Goal: Task Accomplishment & Management: Use online tool/utility

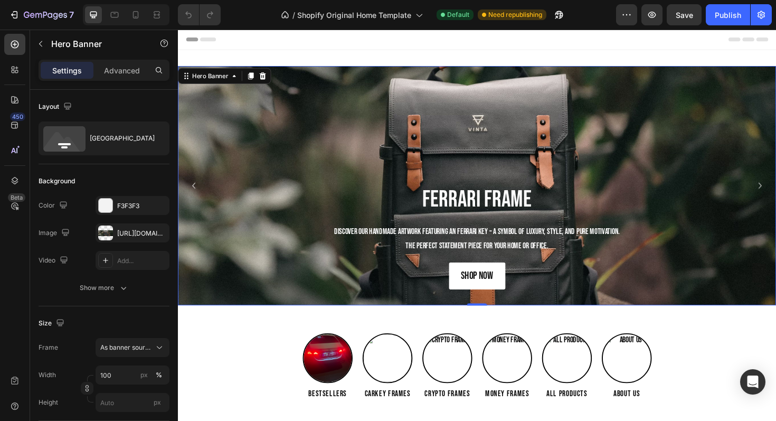
click at [372, 130] on div "Background Image" at bounding box center [494, 194] width 633 height 253
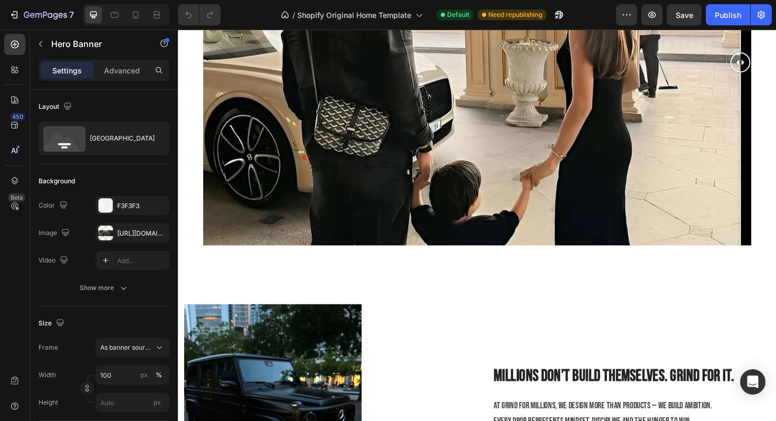
scroll to position [1519, 0]
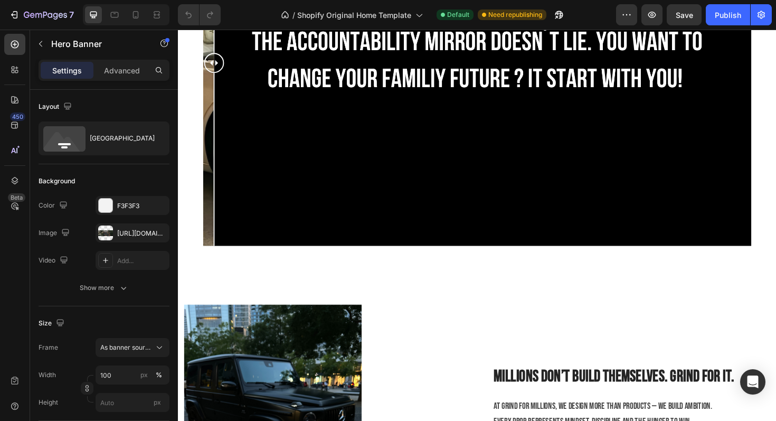
drag, startPoint x: 774, startPoint y: 63, endPoint x: 56, endPoint y: 44, distance: 718.2
click at [178, 44] on html "Image Comparison Section 5 Image Millions don’t build themselves. Grind for it.…" at bounding box center [494, 193] width 633 height 3367
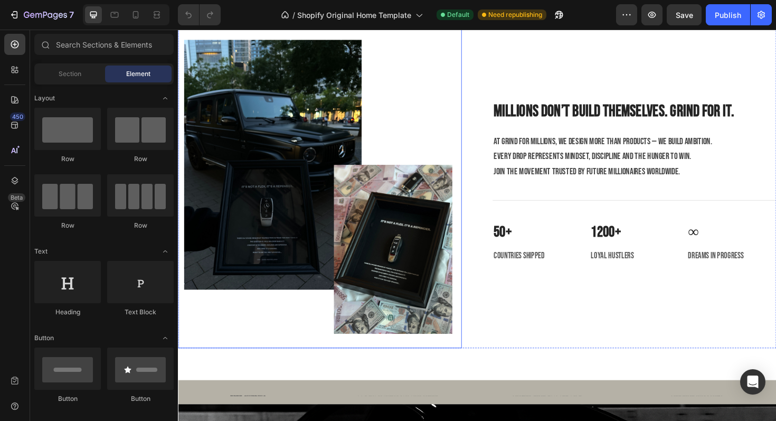
scroll to position [1800, 0]
click at [295, 127] on img at bounding box center [326, 189] width 284 height 355
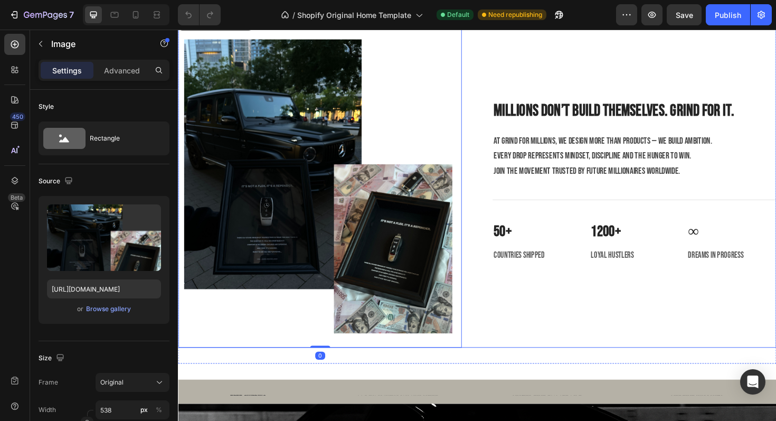
click at [612, 310] on div "Millions don’t build themselves. Grind for it. Heading At Grind for Millions, w…" at bounding box center [661, 189] width 300 height 355
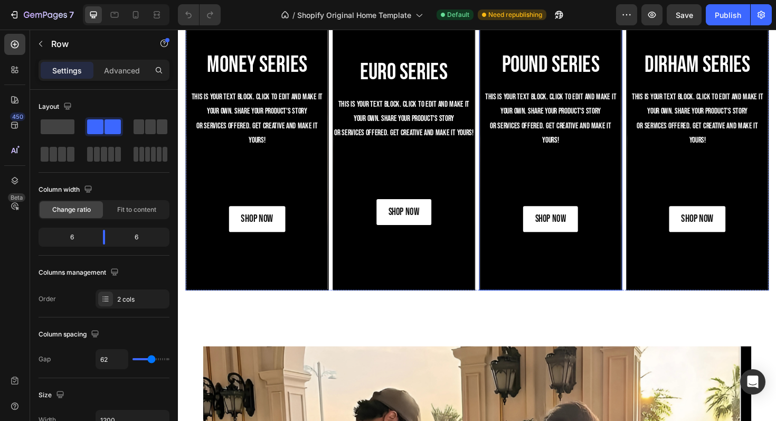
scroll to position [1035, 0]
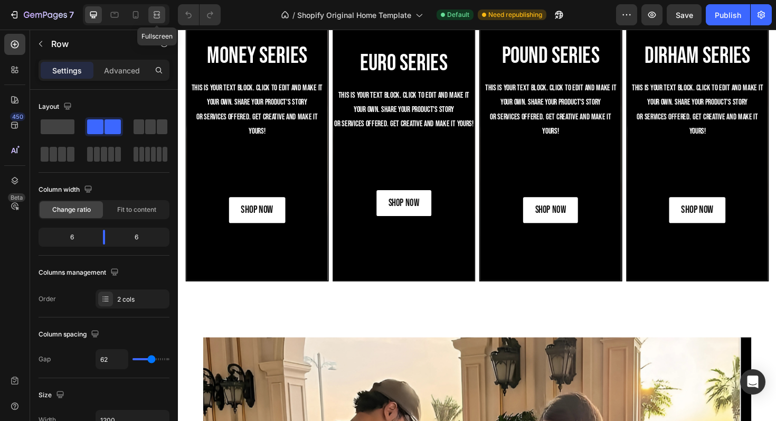
click at [152, 14] on icon at bounding box center [156, 15] width 11 height 11
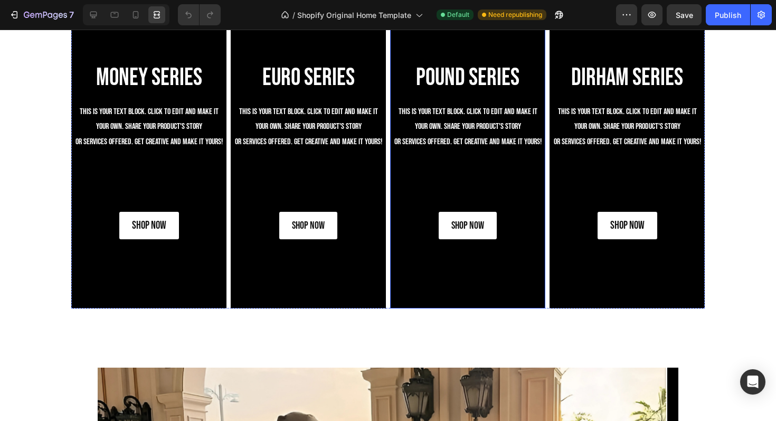
scroll to position [941, 0]
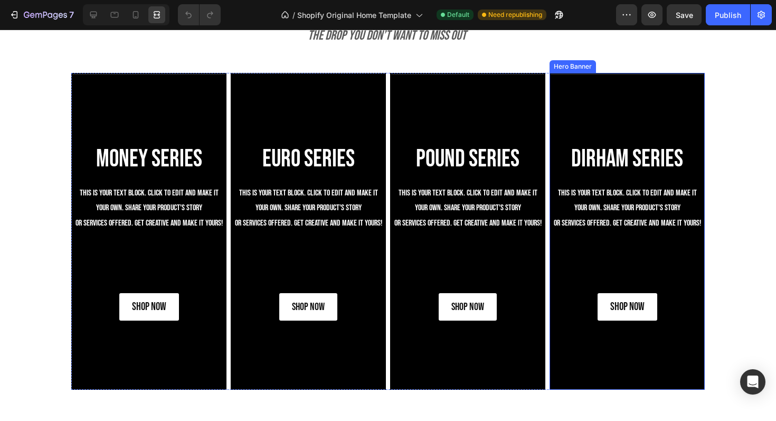
click at [660, 132] on div "DIRHAM Series Heading This is your text block. Click to edit and make it your o…" at bounding box center [627, 232] width 153 height 212
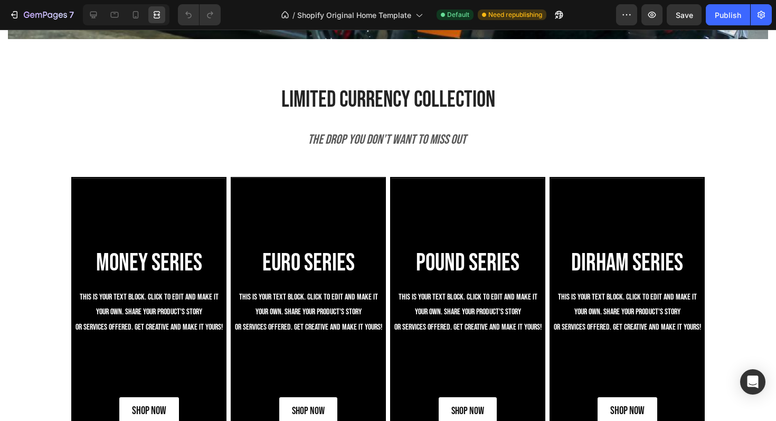
scroll to position [933, 0]
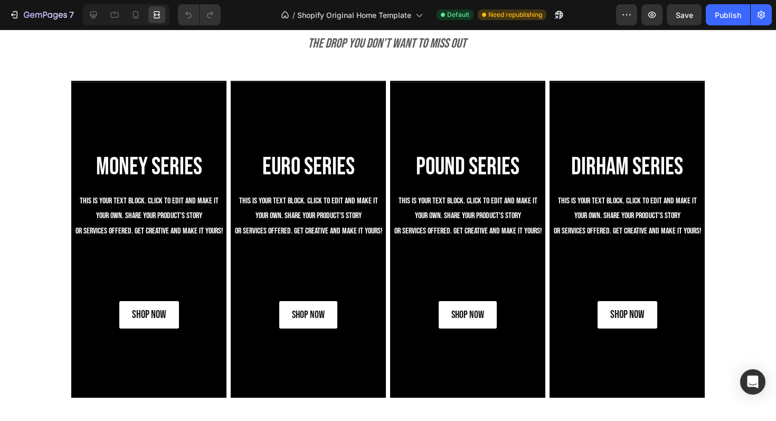
click at [618, 128] on div "Background Image" at bounding box center [627, 239] width 153 height 315
click at [591, 125] on div "Background Image" at bounding box center [627, 239] width 153 height 315
click at [588, 124] on div "Background Image" at bounding box center [627, 239] width 153 height 315
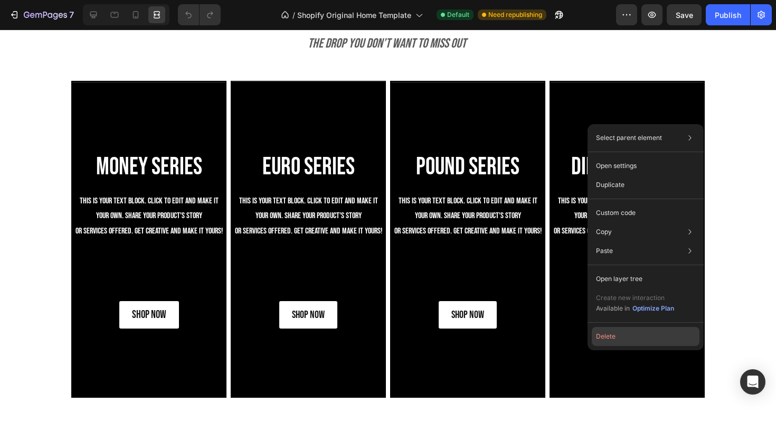
click at [620, 332] on button "Delete" at bounding box center [646, 336] width 108 height 19
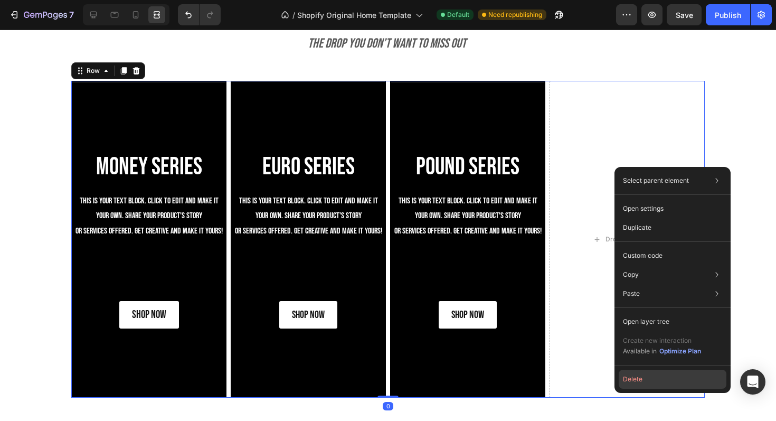
click at [632, 381] on button "Delete" at bounding box center [673, 379] width 108 height 19
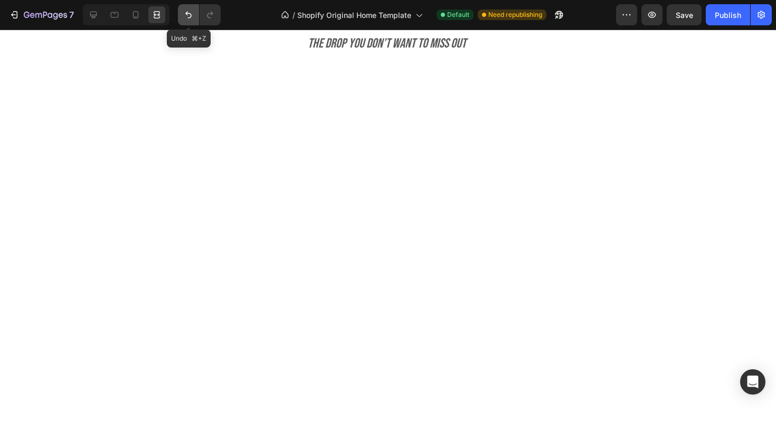
click at [188, 17] on icon "Undo/Redo" at bounding box center [188, 15] width 11 height 11
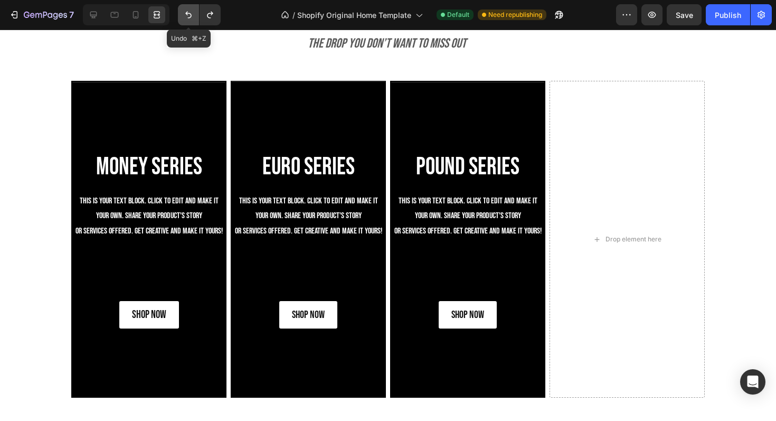
click at [188, 17] on icon "Undo/Redo" at bounding box center [188, 15] width 11 height 11
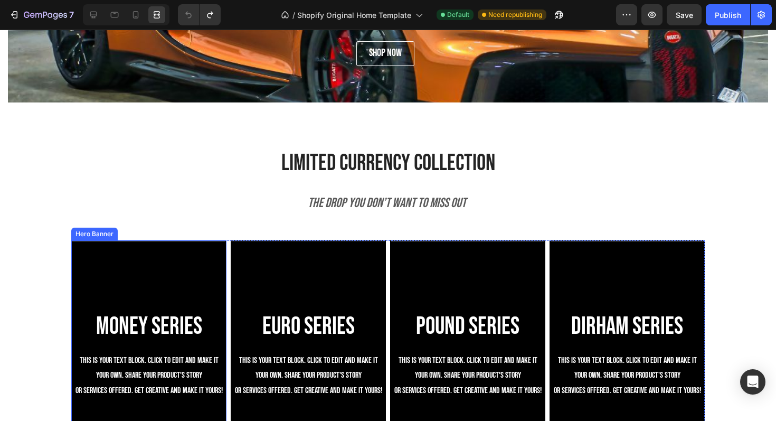
scroll to position [771, 0]
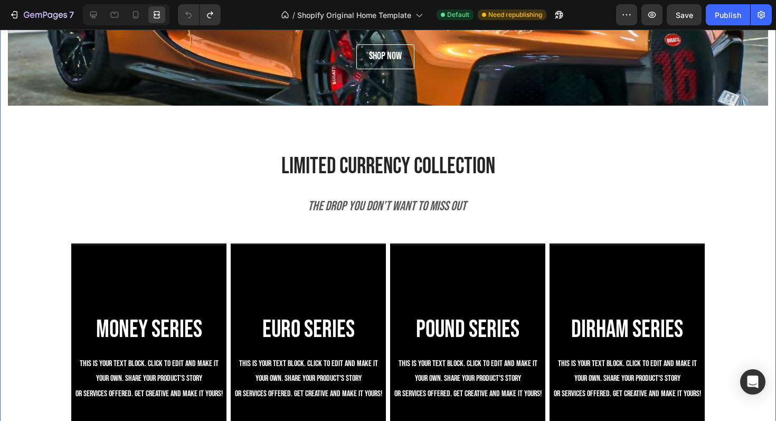
click at [165, 143] on div "" You are exactly where you deserve to be. Change who you are and you will chan…" at bounding box center [388, 21] width 760 height 254
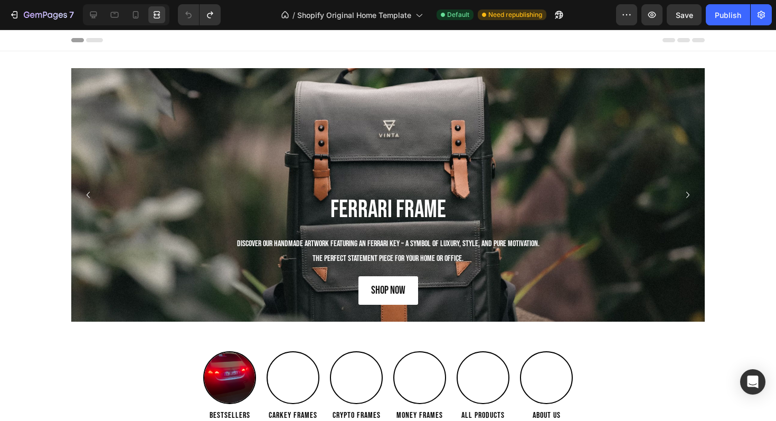
scroll to position [482, 0]
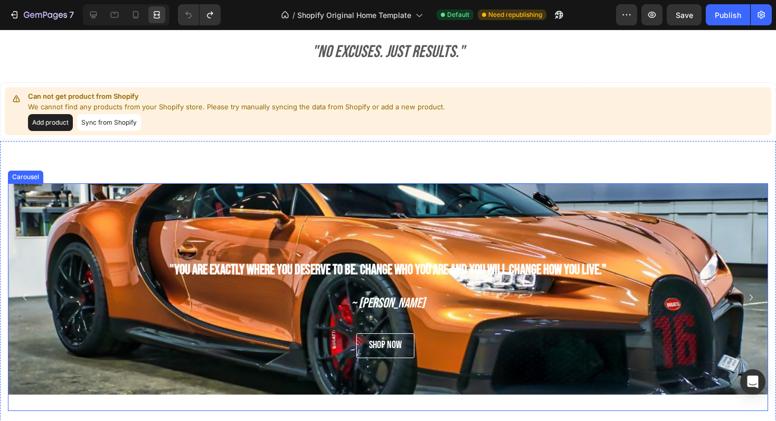
click at [759, 299] on button "Carousel Next Arrow" at bounding box center [751, 297] width 17 height 17
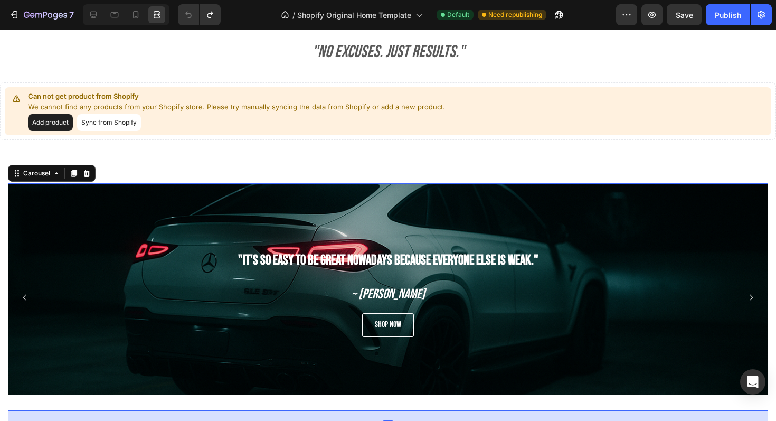
click at [757, 300] on icon "Carousel Next Arrow" at bounding box center [751, 297] width 13 height 13
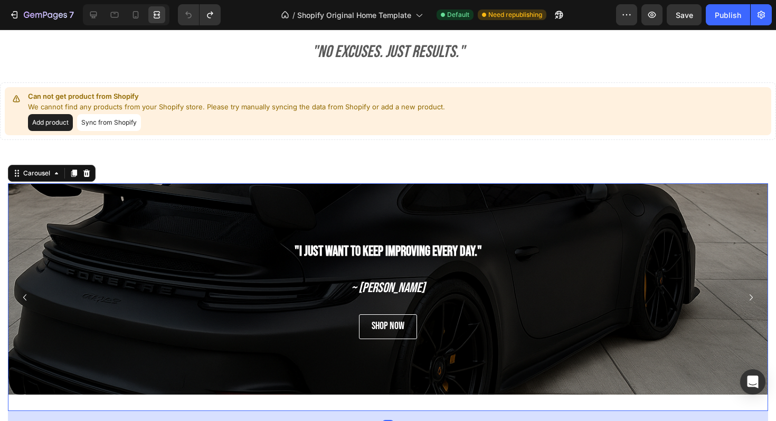
click at [757, 300] on icon "Carousel Next Arrow" at bounding box center [751, 297] width 13 height 13
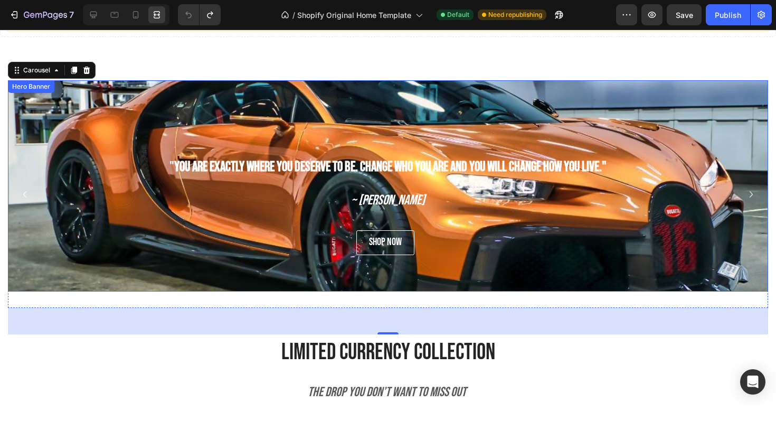
scroll to position [595, 0]
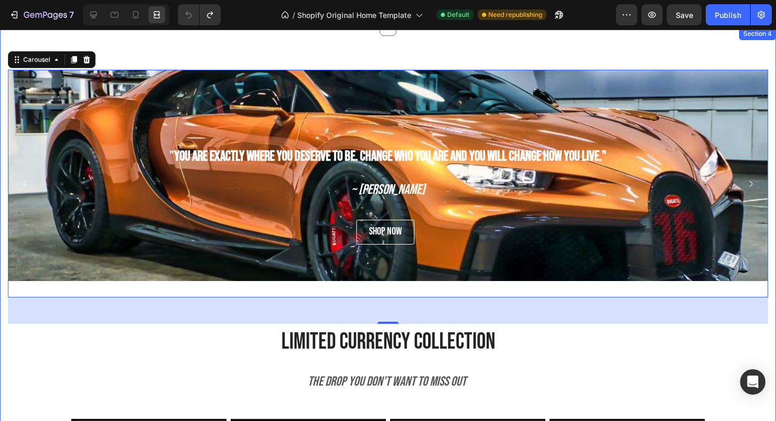
click at [192, 359] on div "" You are exactly where you deserve to be. Change who you are and you will chan…" at bounding box center [388, 403] width 760 height 666
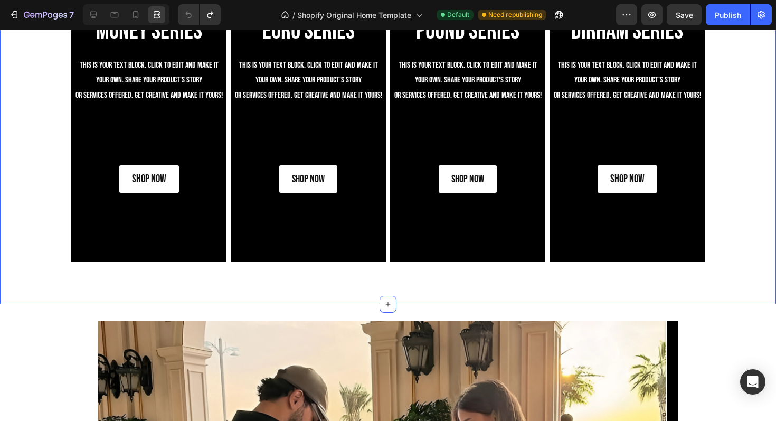
scroll to position [1071, 0]
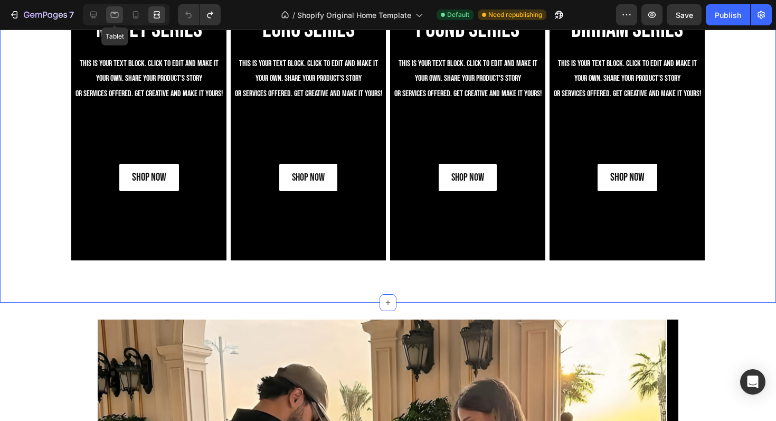
click at [117, 17] on icon at bounding box center [114, 15] width 11 height 11
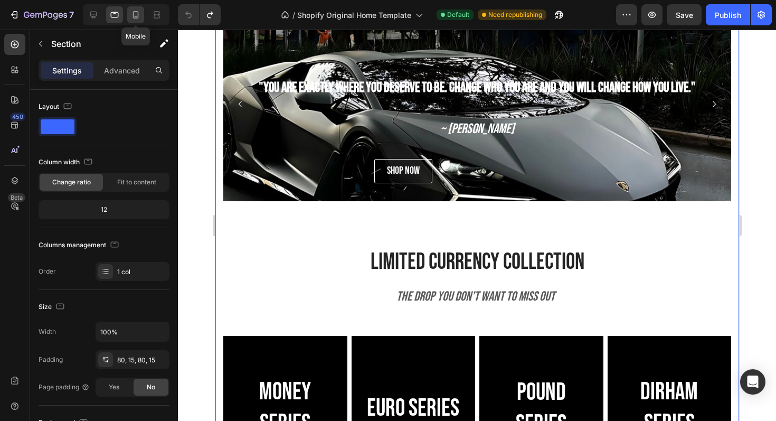
click at [138, 16] on icon at bounding box center [136, 14] width 6 height 7
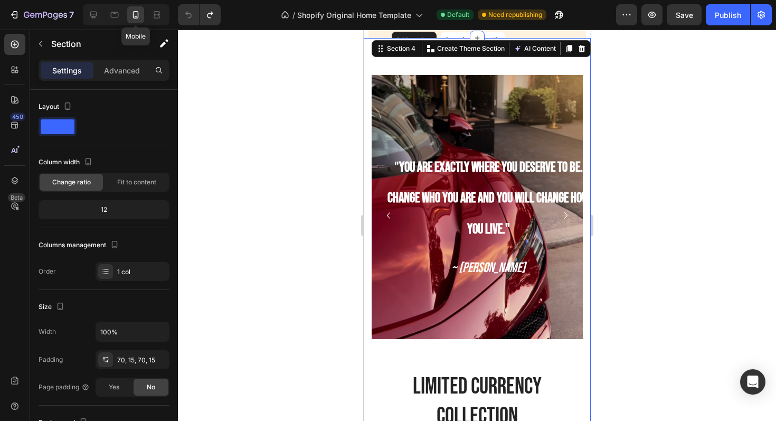
scroll to position [556, 0]
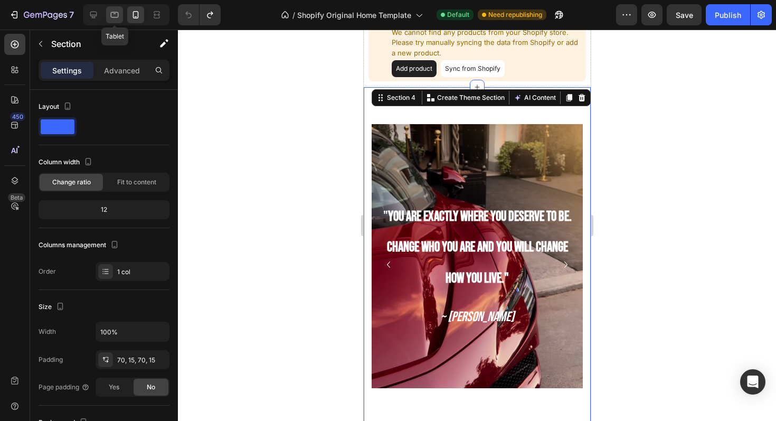
click at [121, 20] on div at bounding box center [114, 14] width 17 height 17
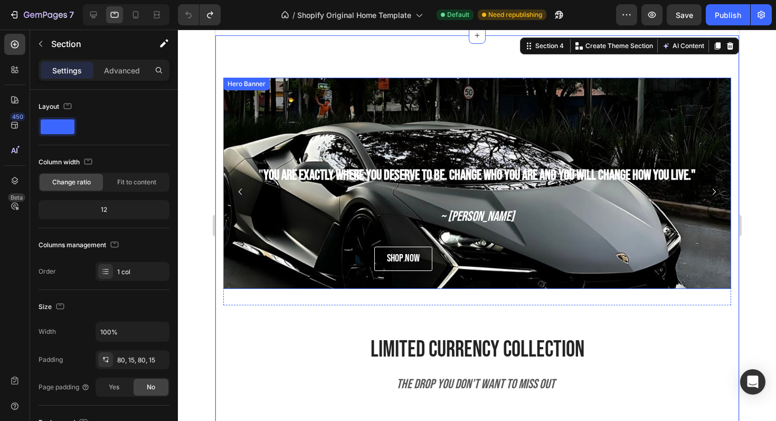
scroll to position [601, 0]
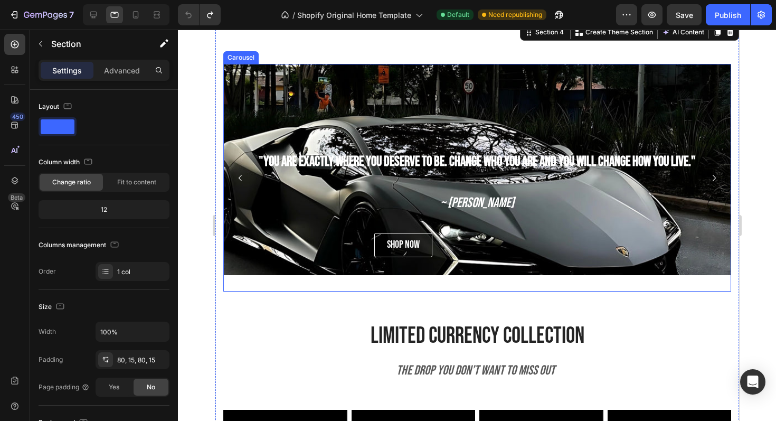
click at [707, 175] on icon "Carousel Next Arrow" at bounding box center [713, 178] width 13 height 13
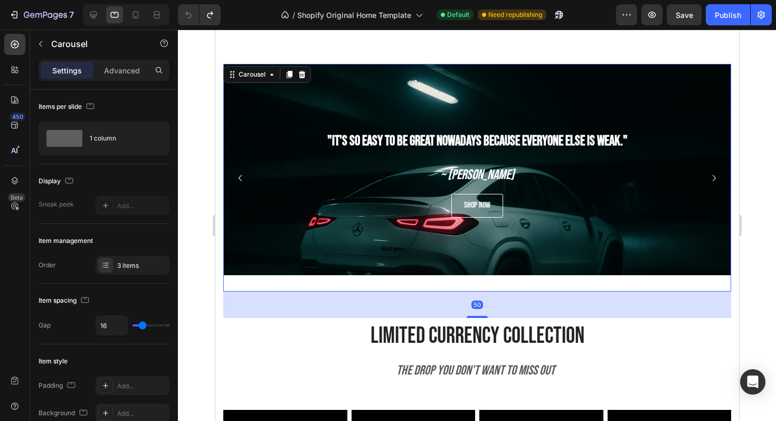
click at [707, 174] on icon "Carousel Next Arrow" at bounding box center [713, 178] width 13 height 13
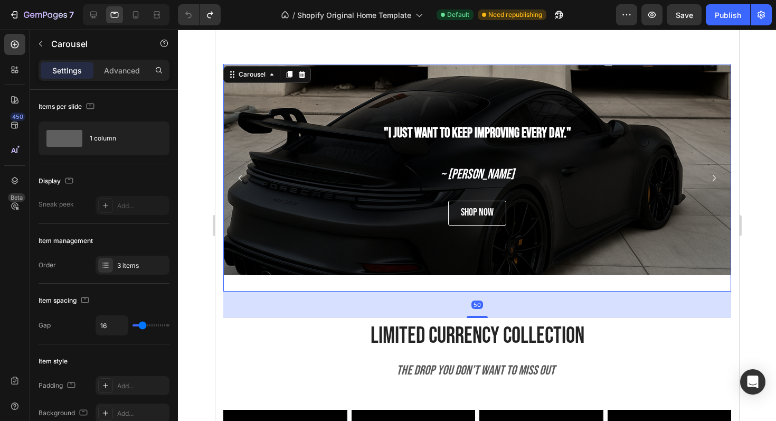
click at [707, 174] on icon "Carousel Next Arrow" at bounding box center [713, 178] width 13 height 13
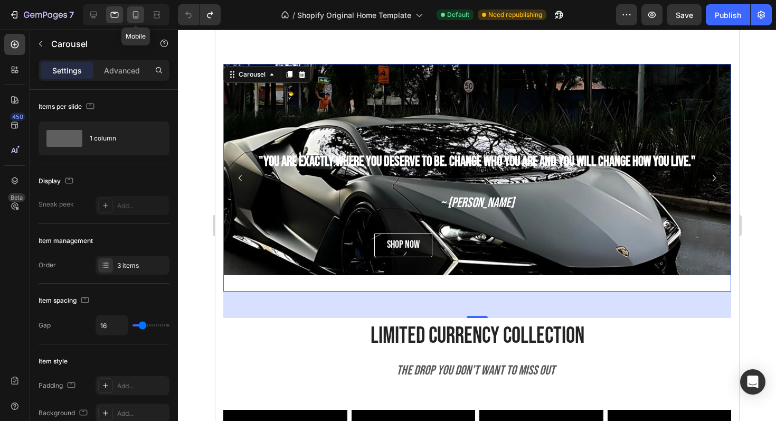
click at [139, 13] on icon at bounding box center [135, 15] width 11 height 11
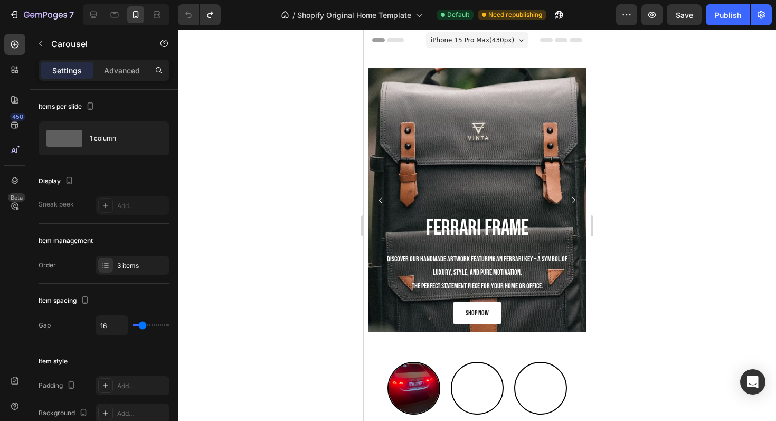
scroll to position [208, 0]
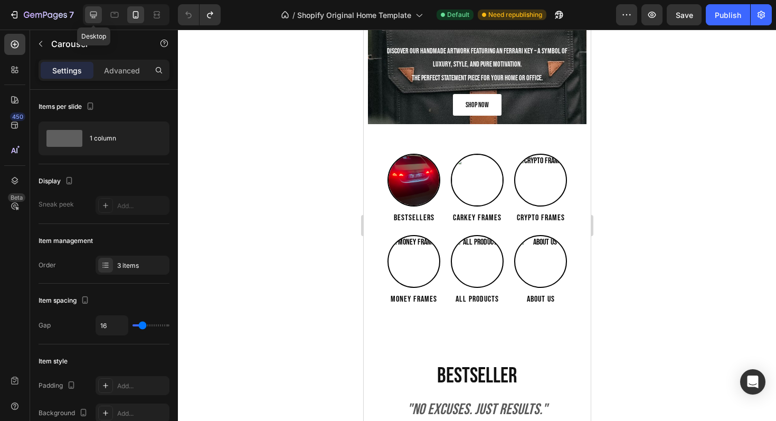
click at [101, 15] on div at bounding box center [93, 14] width 17 height 17
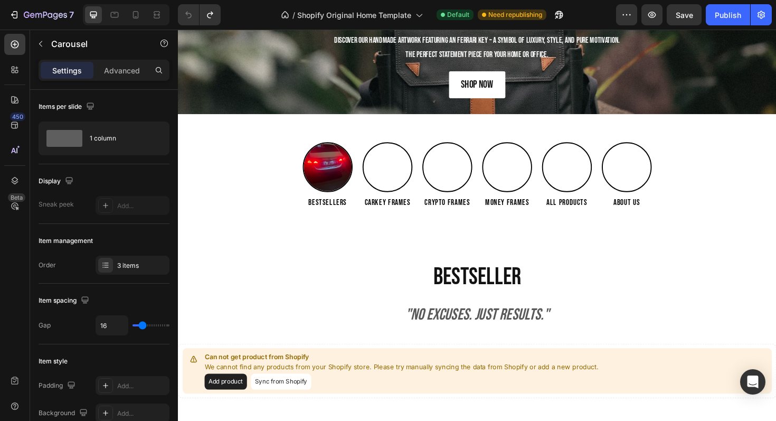
scroll to position [197, 0]
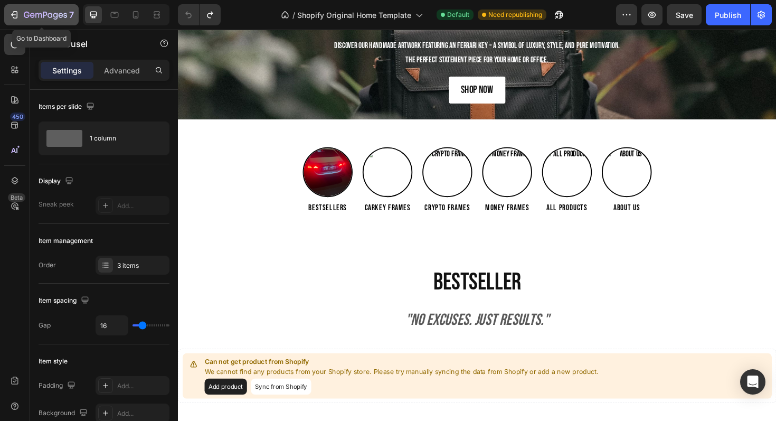
click at [36, 14] on icon "button" at bounding box center [45, 15] width 43 height 9
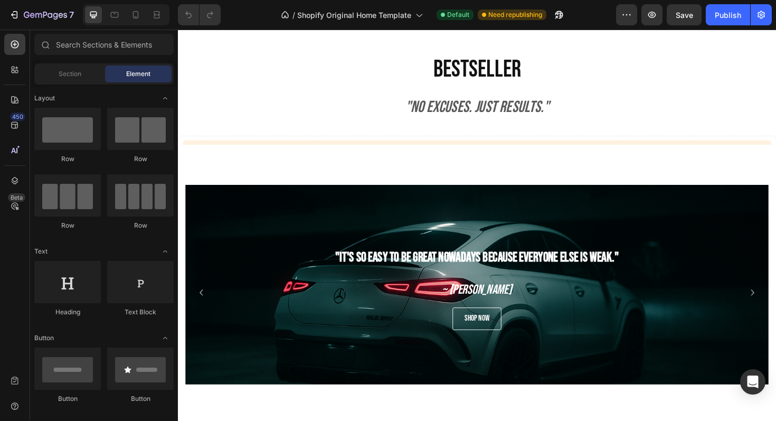
scroll to position [216, 0]
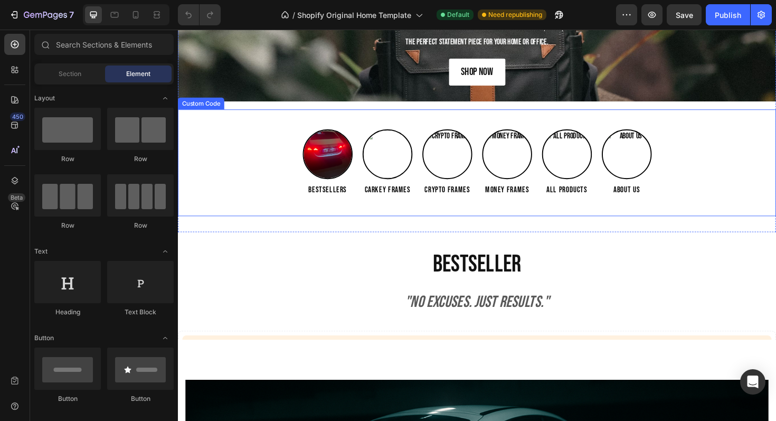
click at [291, 148] on div "Bestsellers Carkey Frames Crypto Frames Money Frames All Products About us" at bounding box center [494, 170] width 633 height 71
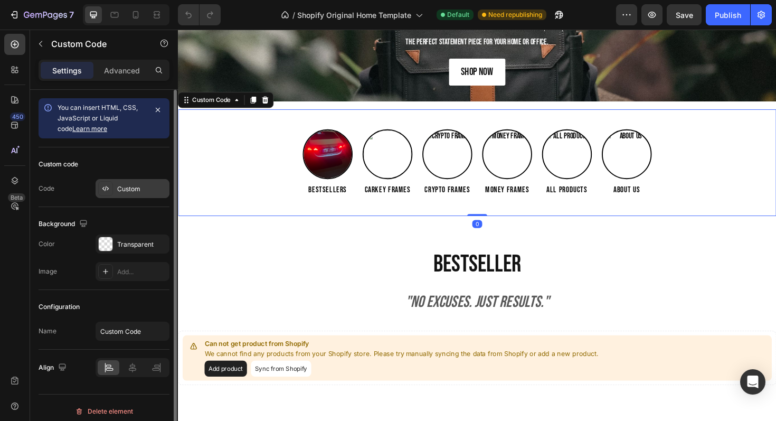
click at [138, 194] on div "Custom" at bounding box center [133, 188] width 74 height 19
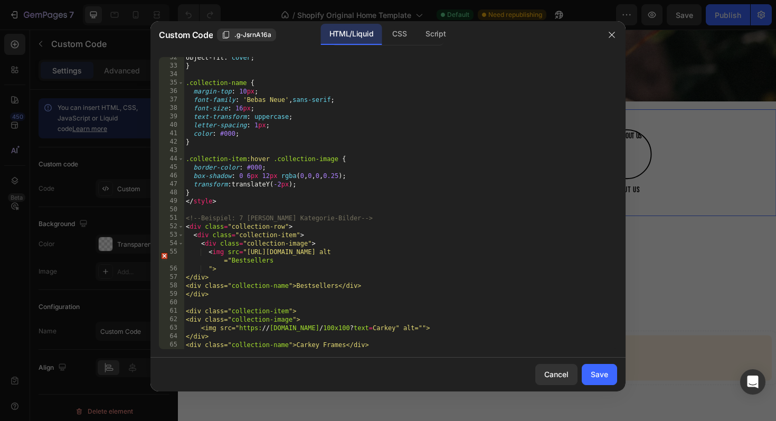
scroll to position [266, 0]
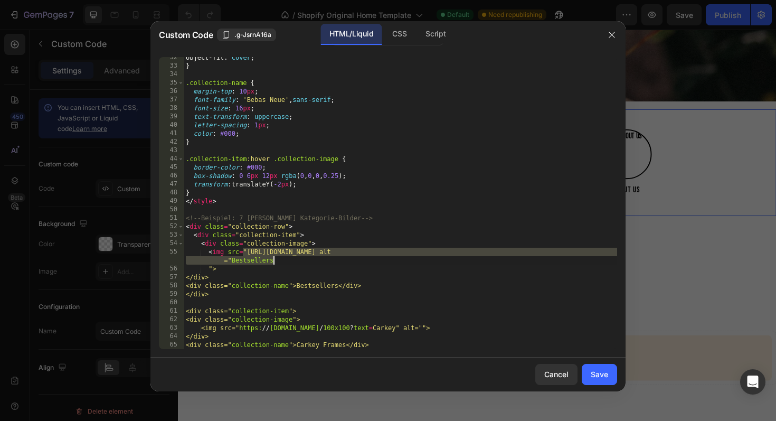
drag, startPoint x: 245, startPoint y: 251, endPoint x: 415, endPoint y: 257, distance: 170.1
click at [415, 257] on div "object-fit : cover ; } .collection-name { margin-top : 10 px ; font-family : ' …" at bounding box center [400, 207] width 433 height 309
click at [336, 249] on div "object-fit : cover ; } .collection-name { margin-top : 10 px ; font-family : ' …" at bounding box center [400, 207] width 433 height 309
drag, startPoint x: 245, startPoint y: 250, endPoint x: 553, endPoint y: 252, distance: 307.8
click at [553, 252] on div "object-fit : cover ; } .collection-name { margin-top : 10 px ; font-family : ' …" at bounding box center [400, 207] width 433 height 309
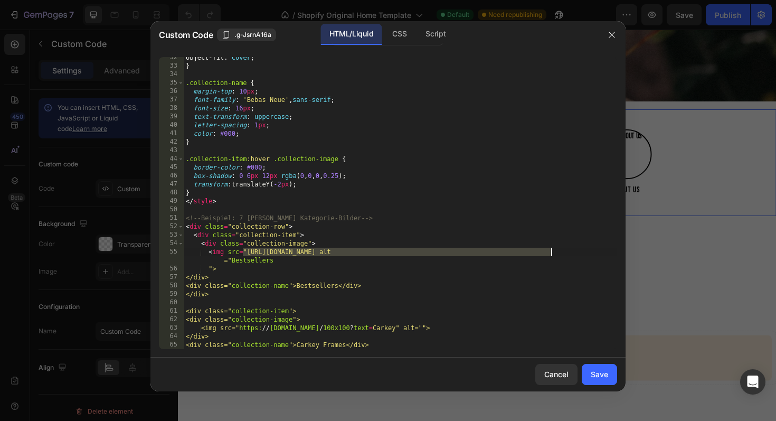
paste textarea "https://cdn.shopify.com/s/files/1/0918/9454/6809/files/IMG_0809.jpg?v=1758916717"
type textarea "<img src=https://cdn.shopify.com/s/files/1/0918/9454/6809/files/IMG_0809.jpg?v=…"
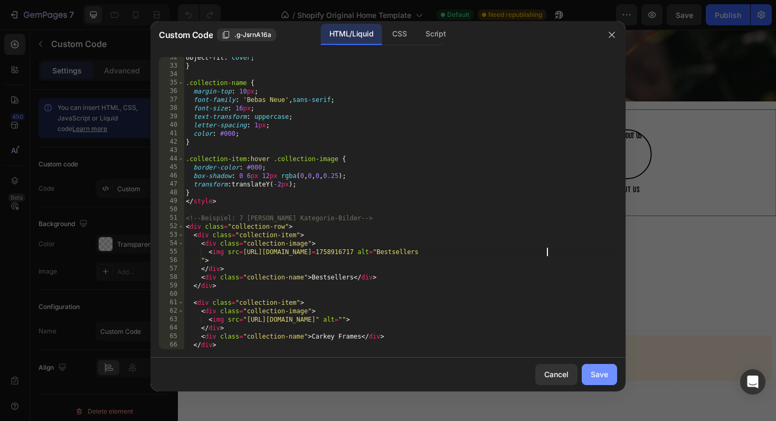
click at [590, 375] on button "Save" at bounding box center [599, 374] width 35 height 21
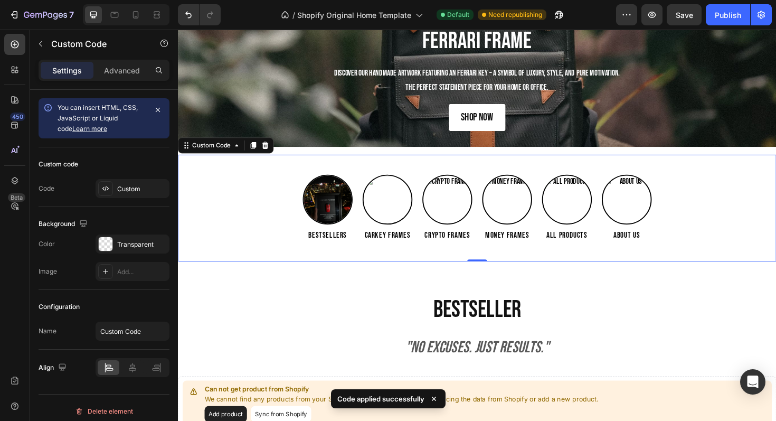
scroll to position [156, 0]
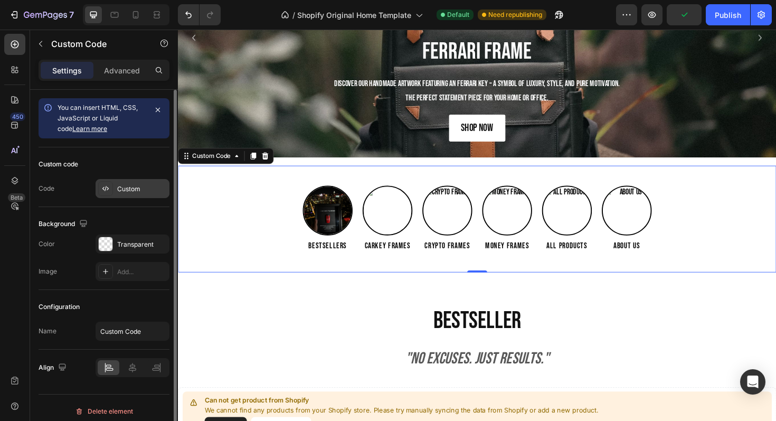
click at [145, 193] on div "Custom" at bounding box center [142, 189] width 50 height 10
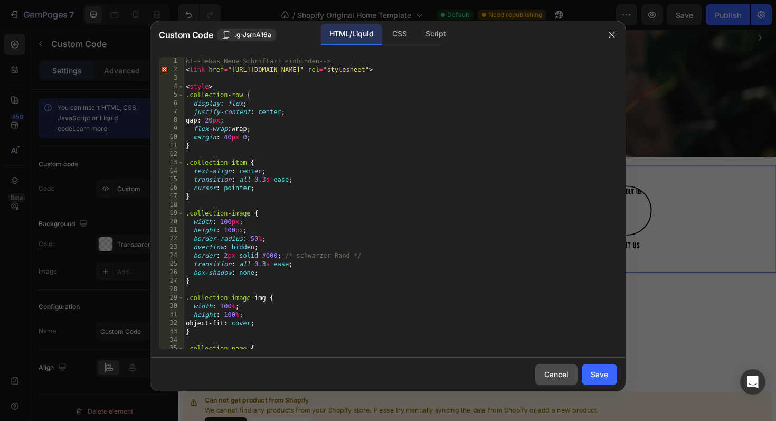
click at [557, 371] on div "Cancel" at bounding box center [556, 373] width 24 height 11
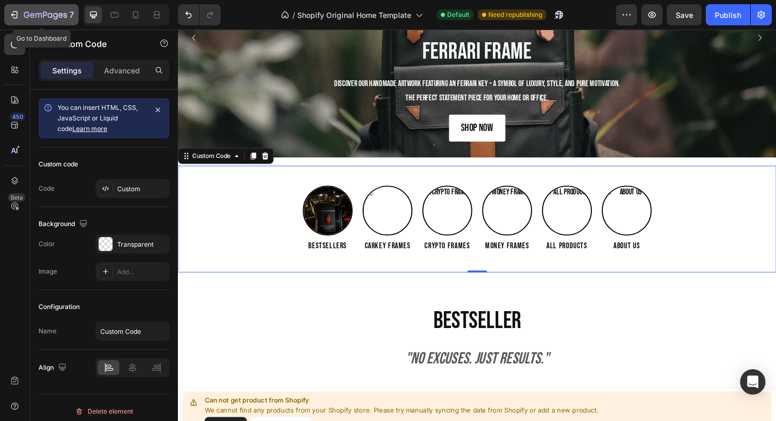
click at [35, 12] on icon "button" at bounding box center [45, 15] width 43 height 9
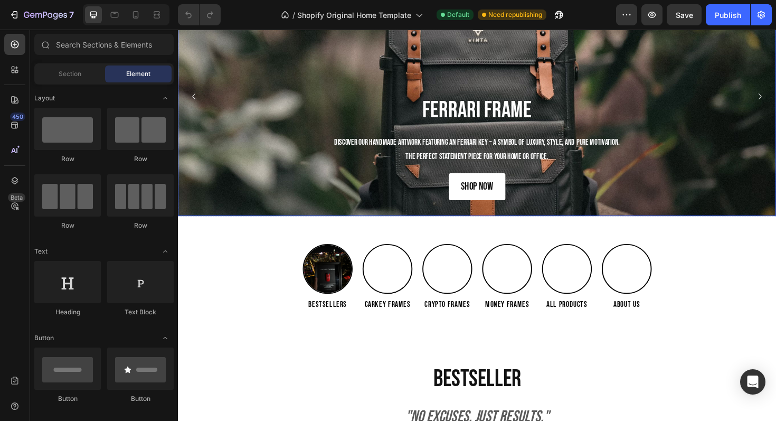
scroll to position [110, 0]
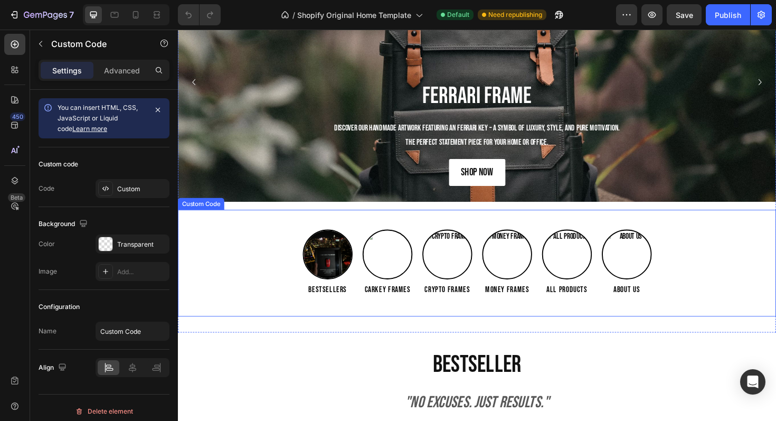
click at [285, 248] on div "Bestsellers Carkey Frames Crypto Frames Money Frames All Products About us" at bounding box center [494, 276] width 633 height 71
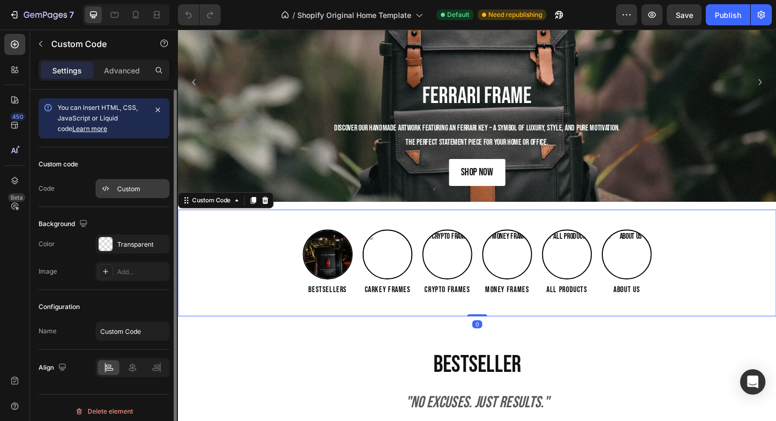
click at [108, 184] on icon at bounding box center [105, 188] width 8 height 8
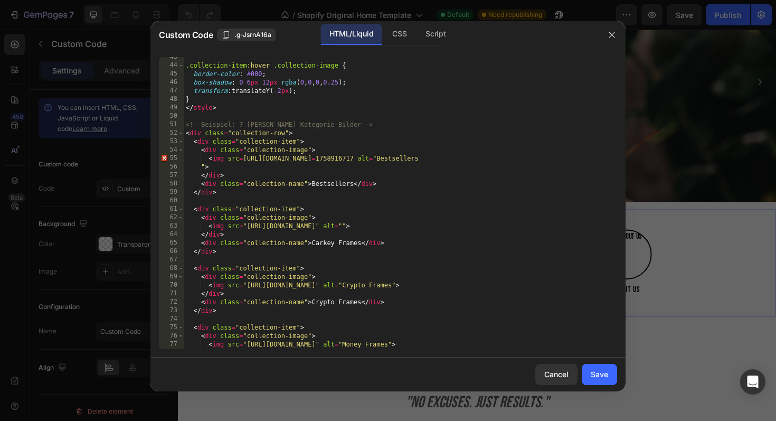
scroll to position [368, 0]
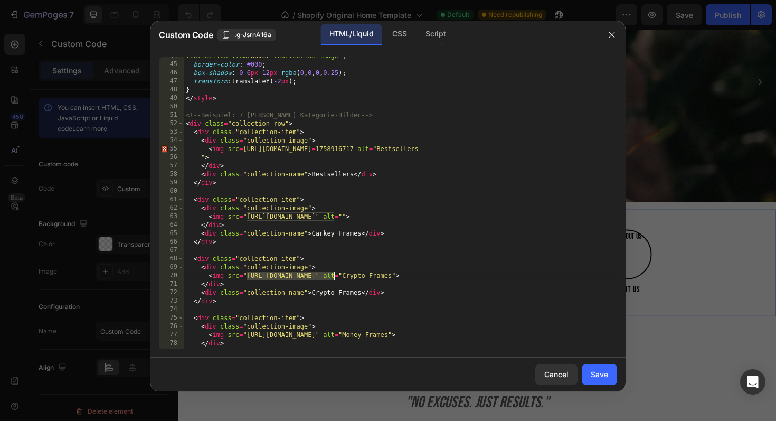
drag, startPoint x: 248, startPoint y: 275, endPoint x: 333, endPoint y: 276, distance: 85.5
click at [333, 276] on div ".collection-item :hover .collection-image { border-color : #000 ; box-shadow : …" at bounding box center [400, 206] width 433 height 309
click at [387, 255] on div ".collection-item :hover .collection-image { border-color : #000 ; box-shadow : …" at bounding box center [400, 206] width 433 height 309
drag, startPoint x: 248, startPoint y: 217, endPoint x: 424, endPoint y: 217, distance: 176.3
click at [424, 217] on div ".collection-item :hover .collection-image { border-color : #000 ; box-shadow : …" at bounding box center [400, 206] width 433 height 309
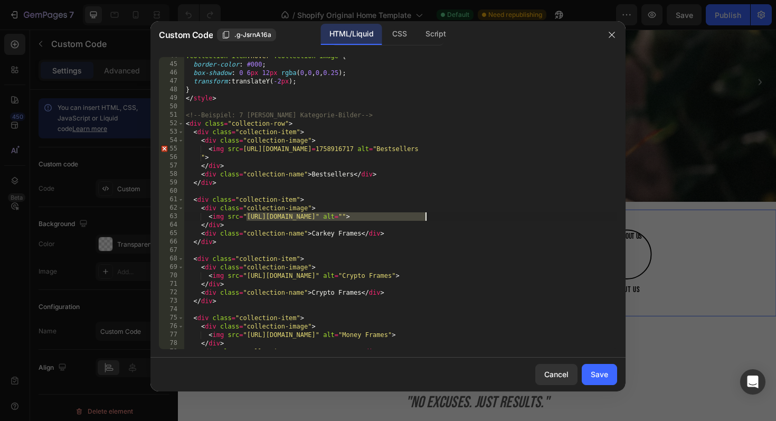
paste textarea "cdn.shopify.com/s/files/1/0918/9454/6809/files/IMG_0954.jpg?v=1758916717"
type textarea "<img src="https://cdn.shopify.com/s/files/1/0918/9454/6809/files/IMG_0954.jpg?v…"
click at [603, 369] on div "Save" at bounding box center [599, 373] width 17 height 11
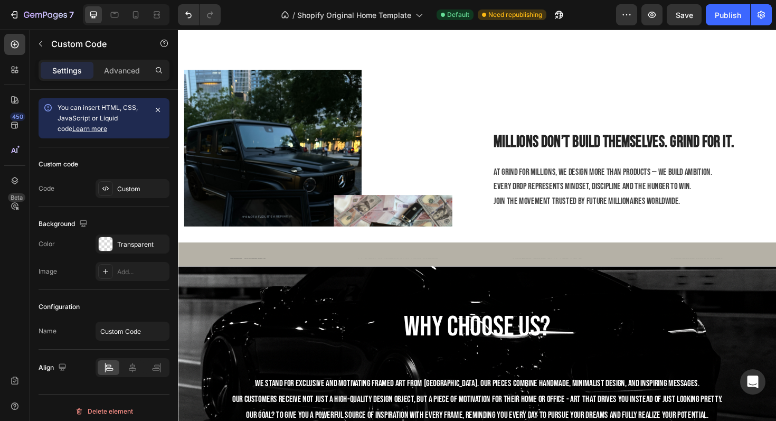
scroll to position [1384, 0]
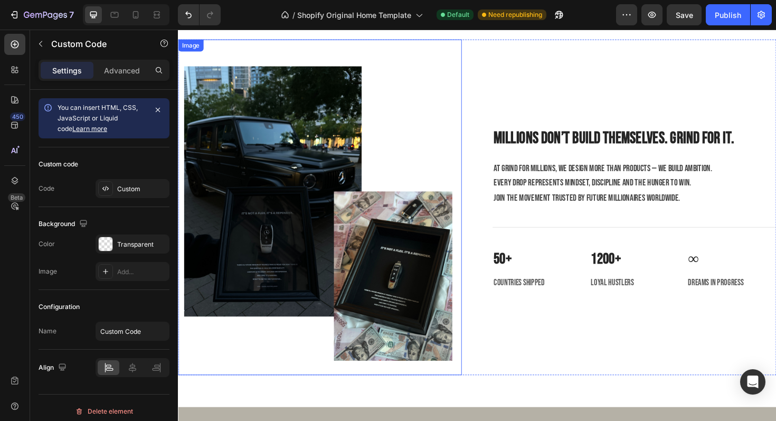
click at [308, 172] on img at bounding box center [326, 217] width 284 height 355
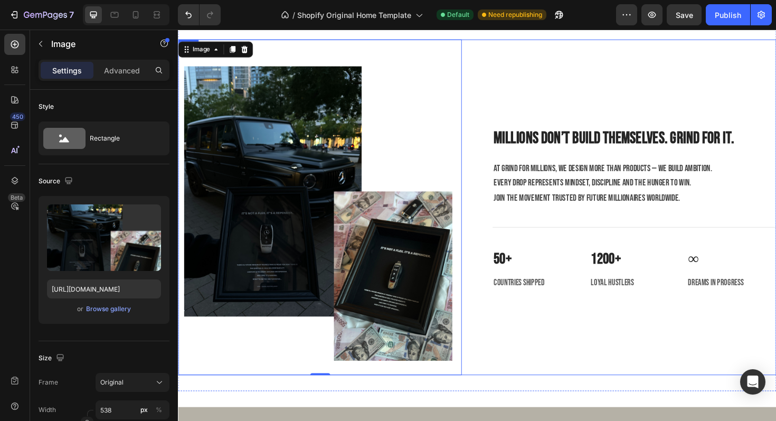
click at [533, 93] on div "Millions don’t build themselves. Grind for it. Heading At Grind for Millions, w…" at bounding box center [661, 217] width 300 height 355
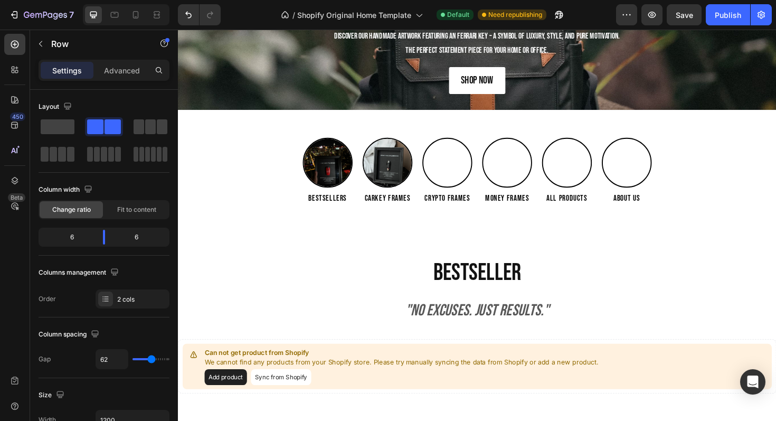
scroll to position [205, 0]
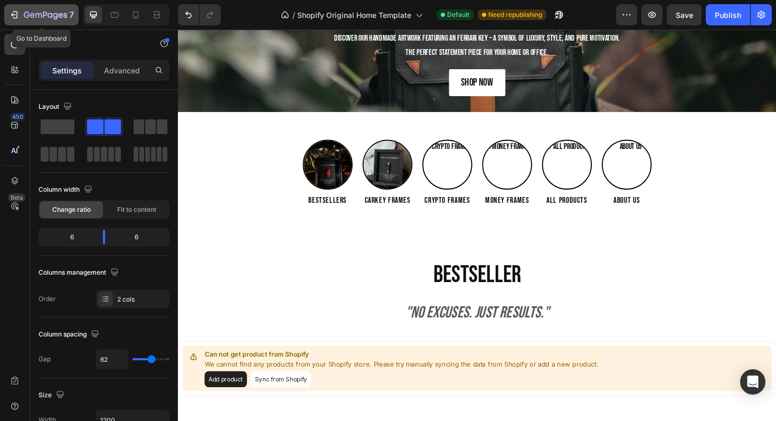
click at [39, 14] on icon "button" at bounding box center [45, 15] width 43 height 9
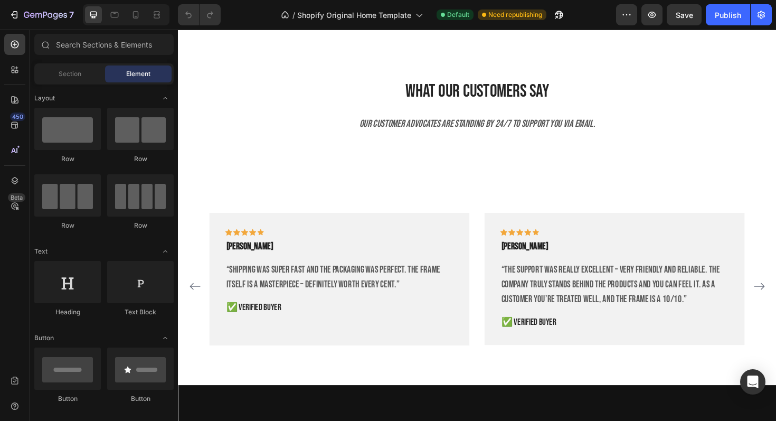
scroll to position [2503, 0]
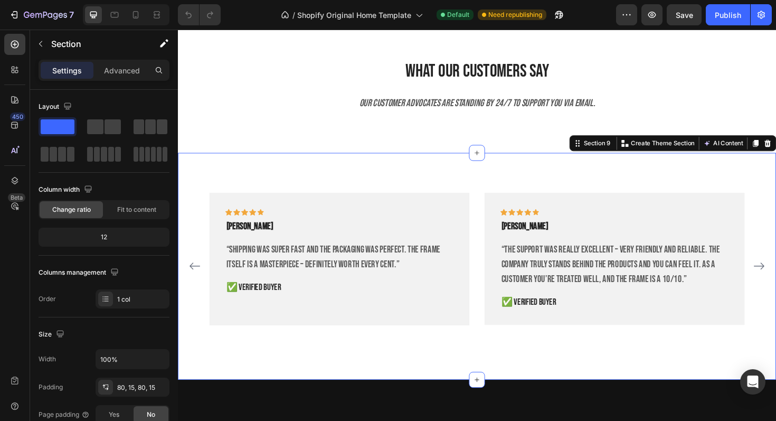
click at [445, 196] on div "Icon Icon Icon Icon Icon Row [PERSON_NAME] Text block “Shipping was super fast …" at bounding box center [494, 280] width 633 height 240
click at [468, 160] on div "What Our Customers SAY Heading Our customer advocates are standing by 24/7 to s…" at bounding box center [494, 100] width 633 height 119
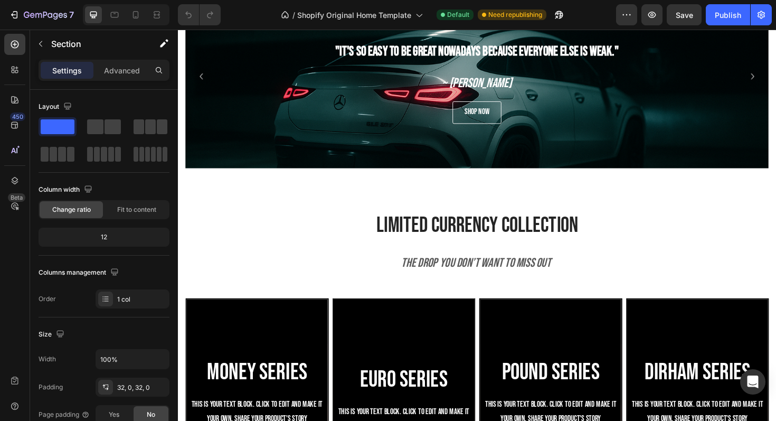
scroll to position [812, 0]
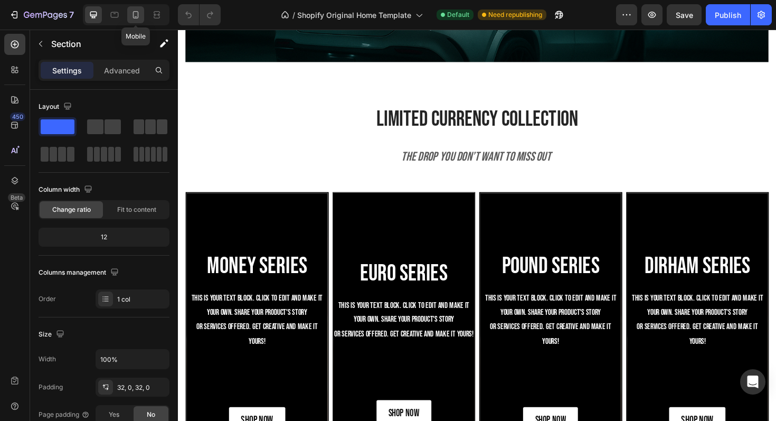
click at [132, 13] on icon at bounding box center [135, 15] width 11 height 11
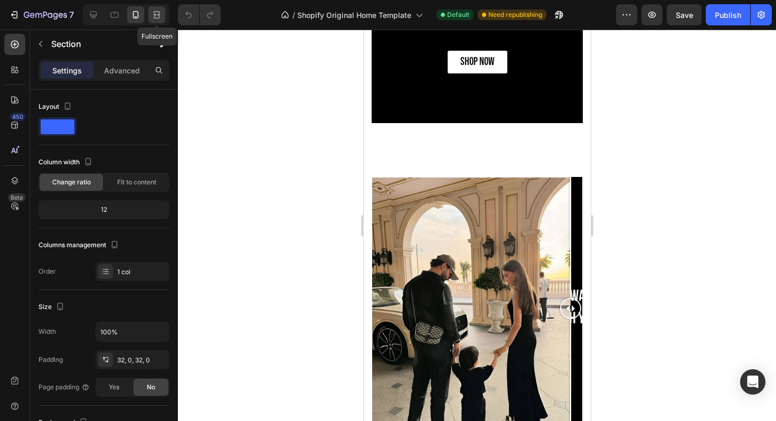
click at [157, 14] on icon at bounding box center [156, 15] width 11 height 11
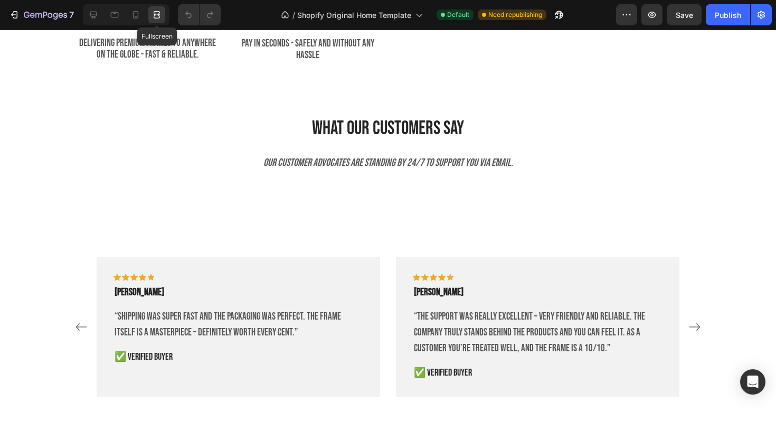
scroll to position [2484, 0]
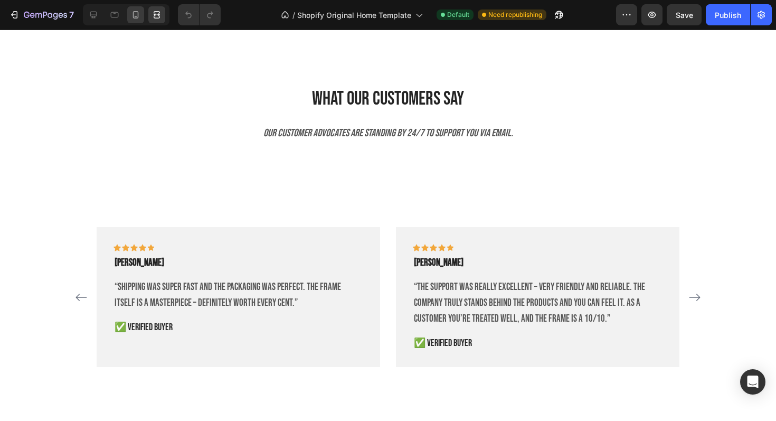
click at [143, 13] on div at bounding box center [135, 14] width 17 height 17
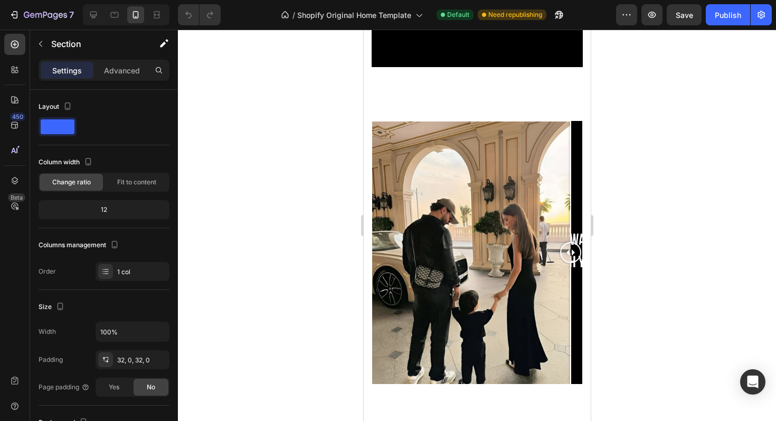
scroll to position [1261, 0]
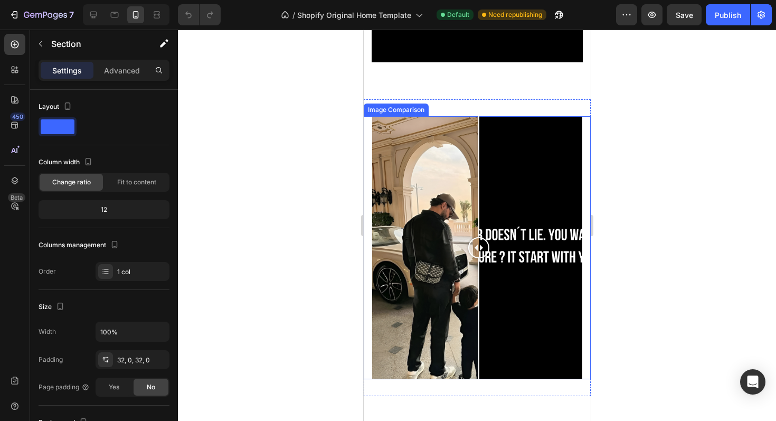
drag, startPoint x: 570, startPoint y: 254, endPoint x: 730, endPoint y: 207, distance: 166.6
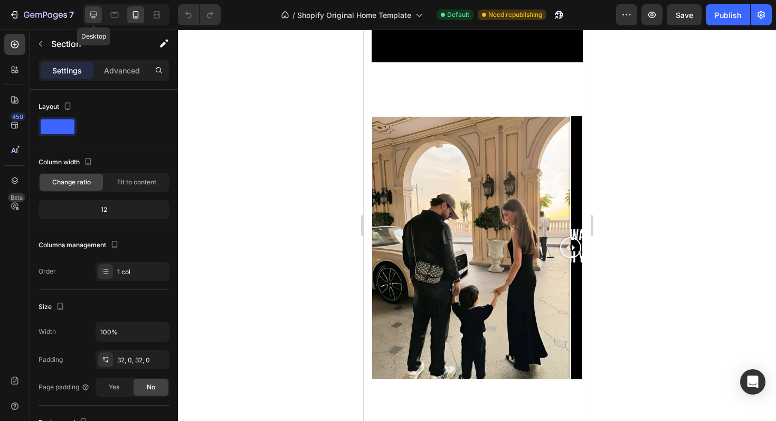
click at [93, 12] on icon at bounding box center [93, 15] width 11 height 11
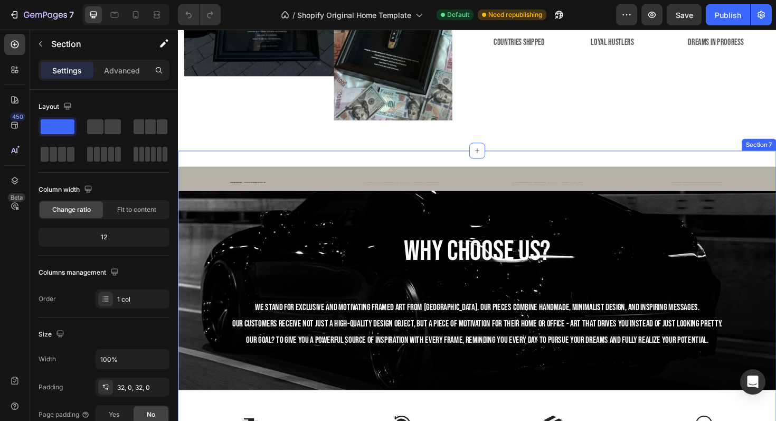
scroll to position [2024, 0]
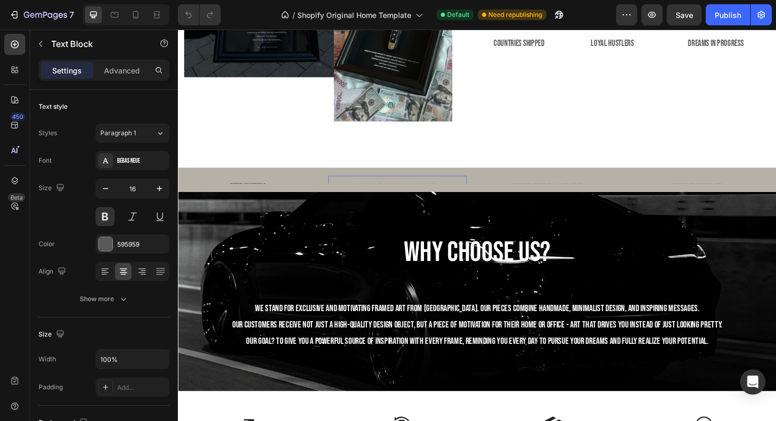
click at [440, 189] on div "30 DAYS MONEY BACK GUARANTEE" at bounding box center [410, 196] width 147 height 17
click at [162, 188] on icon "button" at bounding box center [159, 188] width 11 height 11
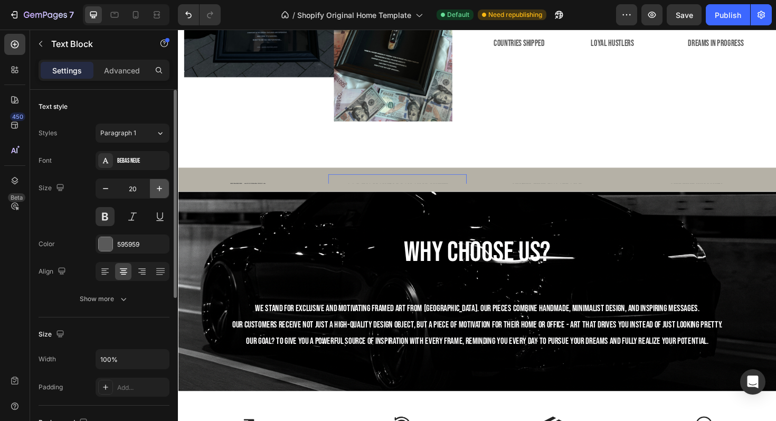
click at [162, 188] on icon "button" at bounding box center [159, 188] width 11 height 11
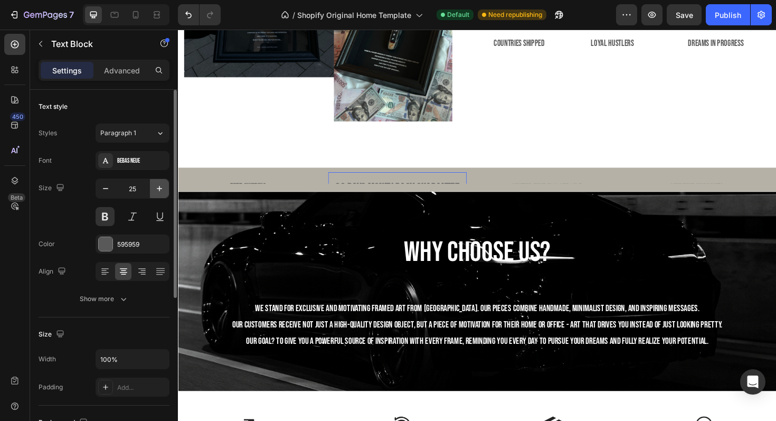
click at [162, 188] on icon "button" at bounding box center [159, 188] width 11 height 11
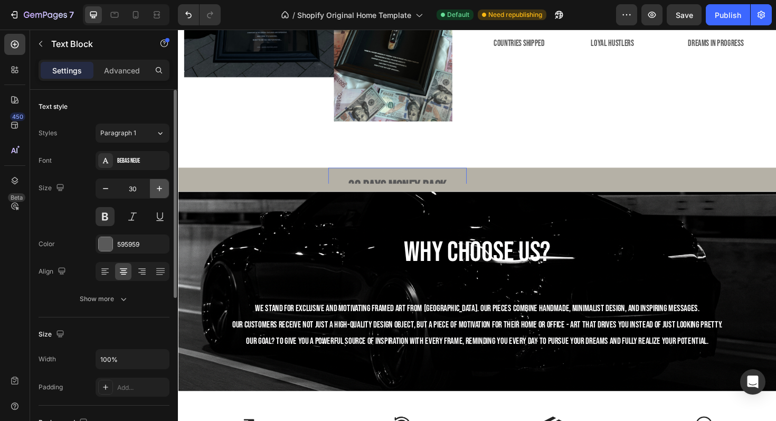
click at [162, 188] on icon "button" at bounding box center [159, 188] width 11 height 11
click at [108, 187] on icon "button" at bounding box center [105, 188] width 11 height 11
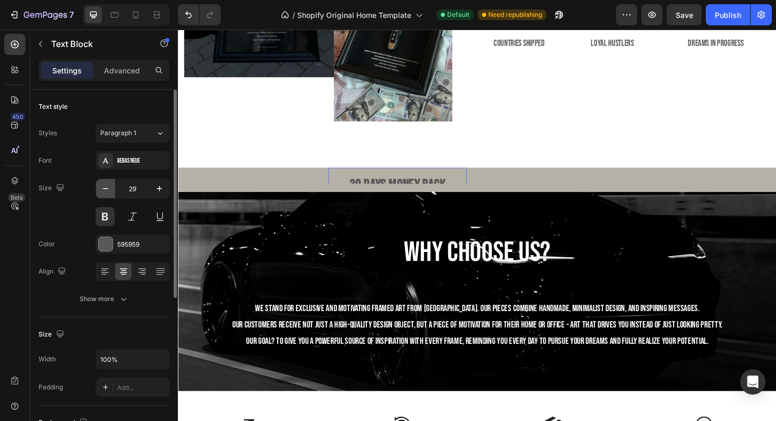
click at [108, 187] on icon "button" at bounding box center [105, 188] width 11 height 11
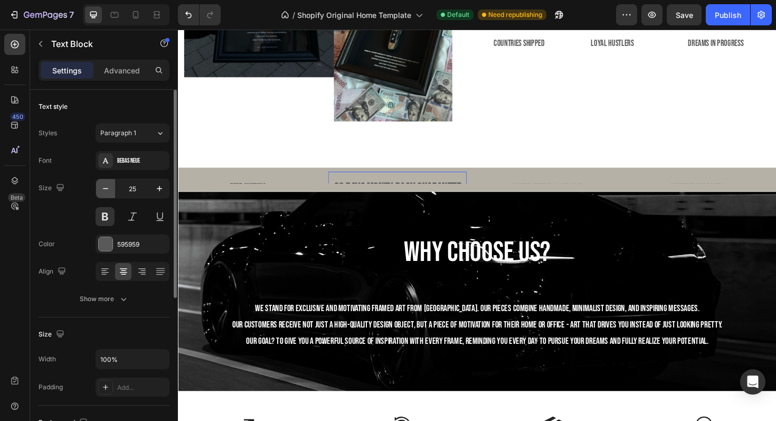
click at [108, 187] on icon "button" at bounding box center [105, 188] width 11 height 11
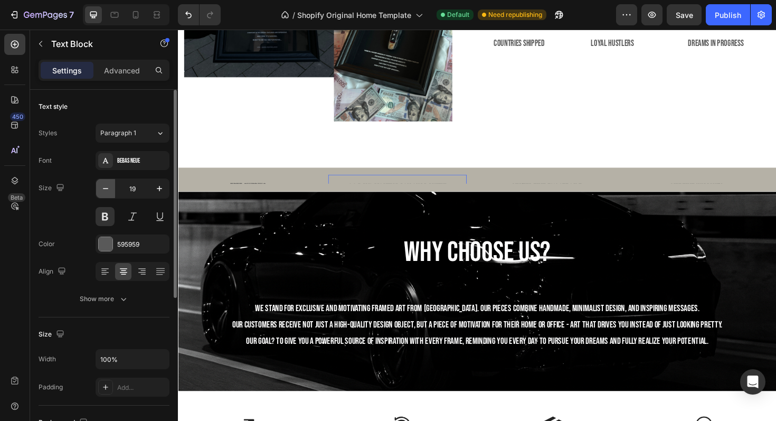
click at [108, 187] on icon "button" at bounding box center [105, 188] width 11 height 11
click at [162, 186] on icon "button" at bounding box center [159, 188] width 11 height 11
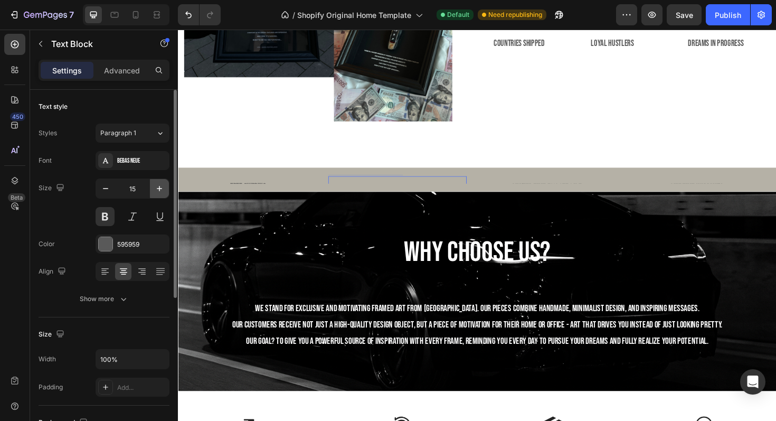
type input "16"
click at [236, 190] on div "FREE SHIPPING" at bounding box center [251, 196] width 147 height 17
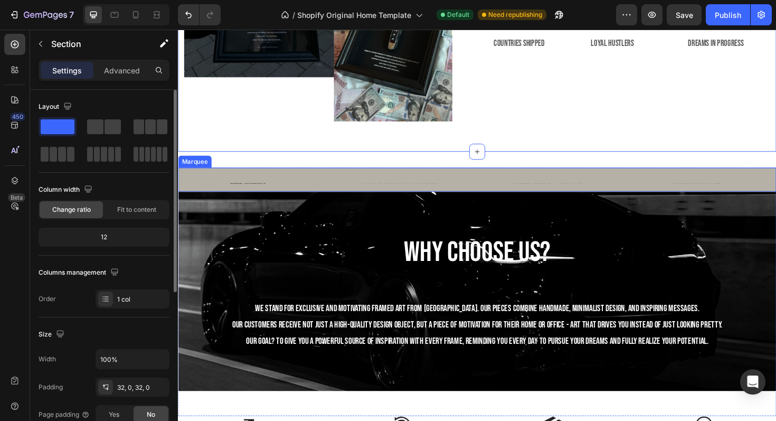
click at [352, 181] on div "FREE SHIPPING Text Block 30 DAYS MONEY BACK GUARANTEE Text Block LIMITED TIME 5…" at bounding box center [494, 197] width 633 height 43
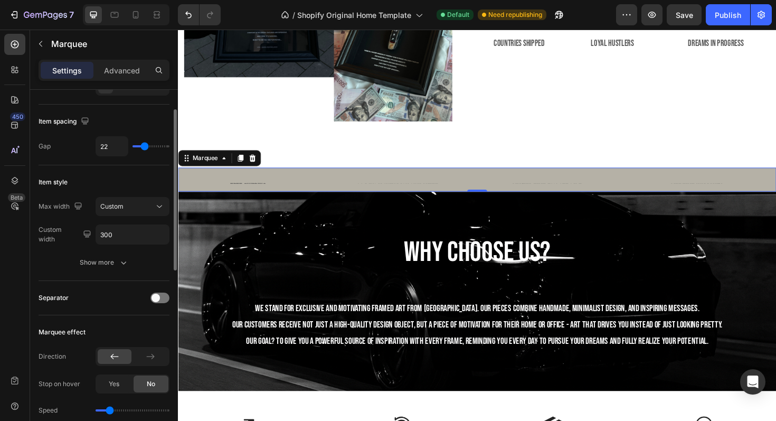
scroll to position [46, 0]
click at [125, 239] on input "300" at bounding box center [132, 233] width 73 height 19
click at [135, 209] on div "Custom" at bounding box center [127, 206] width 54 height 10
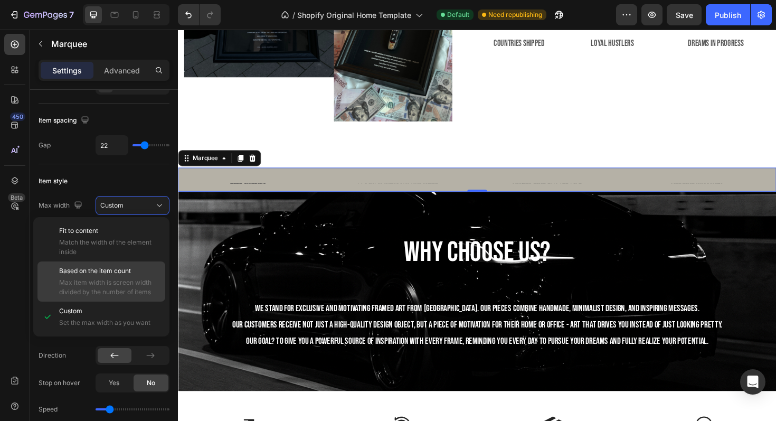
click at [122, 262] on div "Based on the item count Max item width is screen width divided by the number of…" at bounding box center [101, 281] width 128 height 40
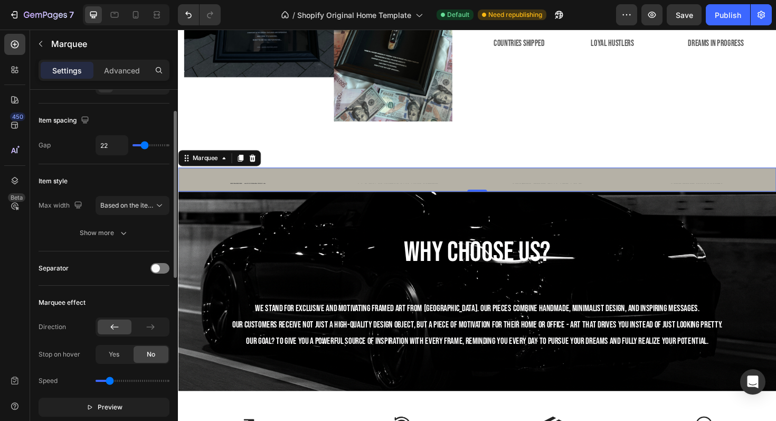
scroll to position [46, 0]
click at [127, 211] on button "Based on the item count" at bounding box center [133, 204] width 74 height 19
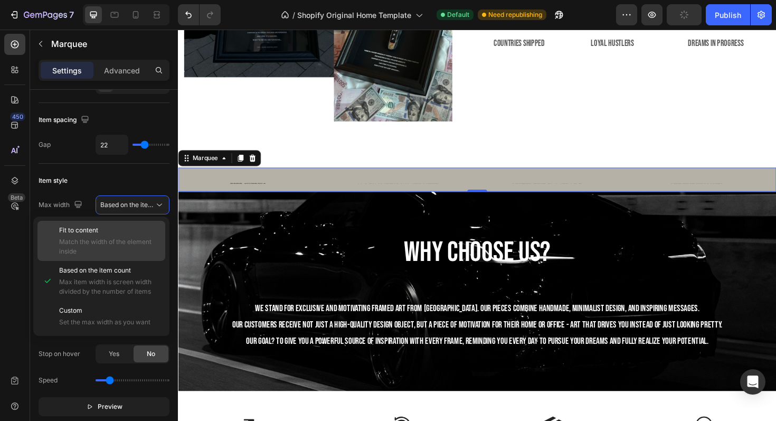
click at [124, 246] on span "Match the width of the element inside" at bounding box center [109, 246] width 101 height 19
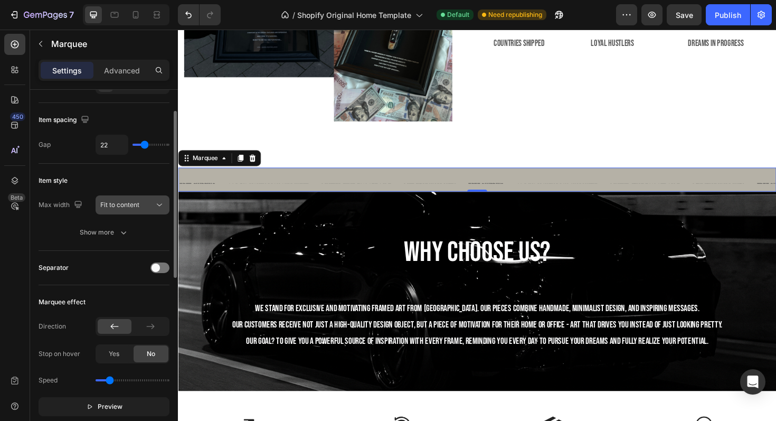
click at [131, 201] on span "Fit to content" at bounding box center [119, 205] width 39 height 8
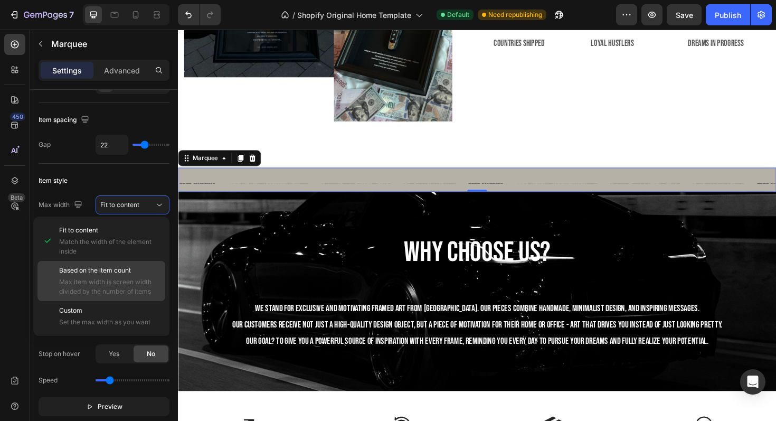
click at [111, 274] on span "Based on the item count" at bounding box center [95, 271] width 72 height 10
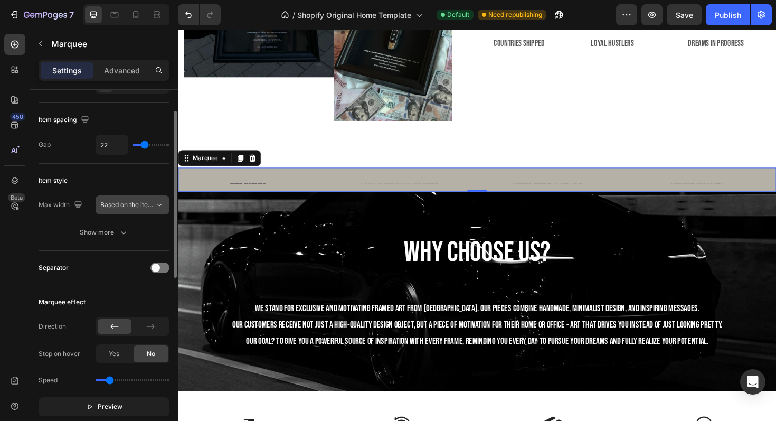
scroll to position [49, 0]
click at [131, 208] on button "Based on the item count" at bounding box center [133, 202] width 74 height 19
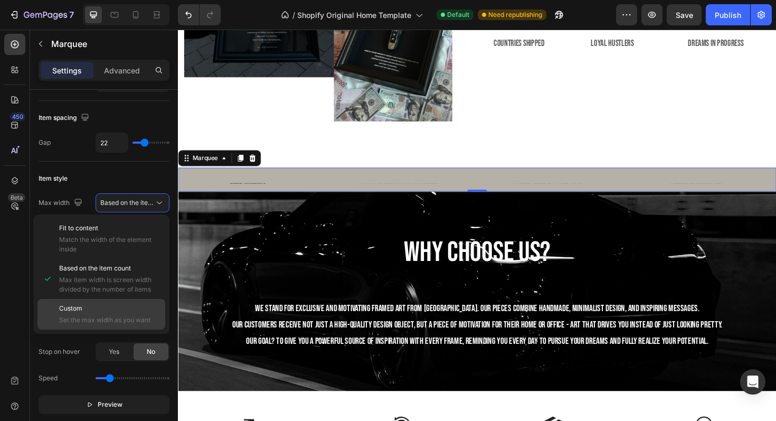
click at [116, 300] on div "Custom Set the max width as you want" at bounding box center [101, 314] width 128 height 31
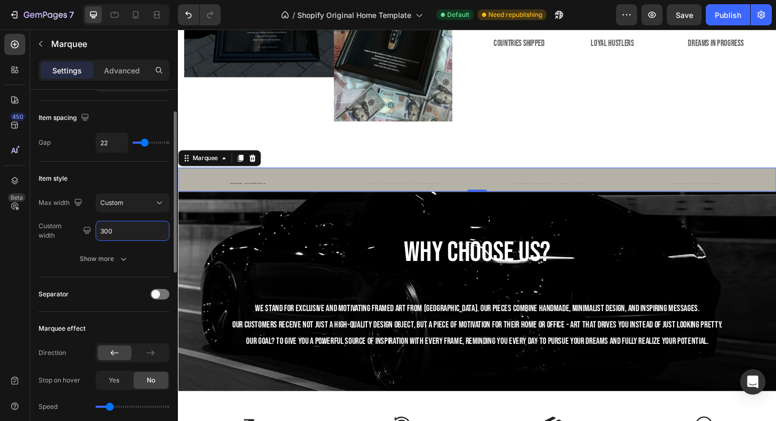
click at [127, 231] on input "300" at bounding box center [132, 230] width 73 height 19
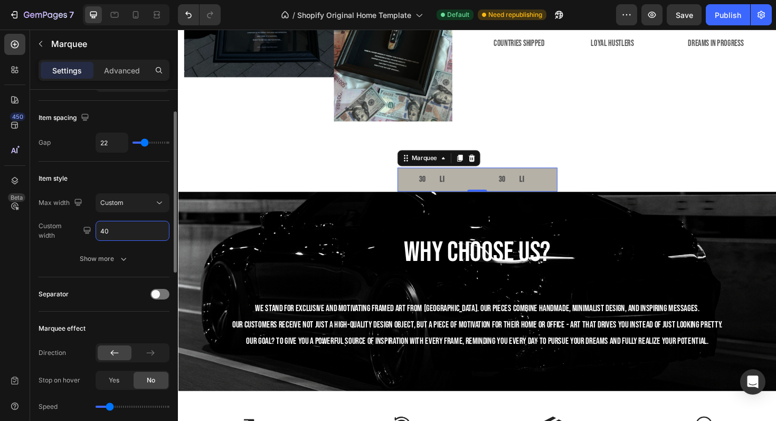
type input "4"
type input "3"
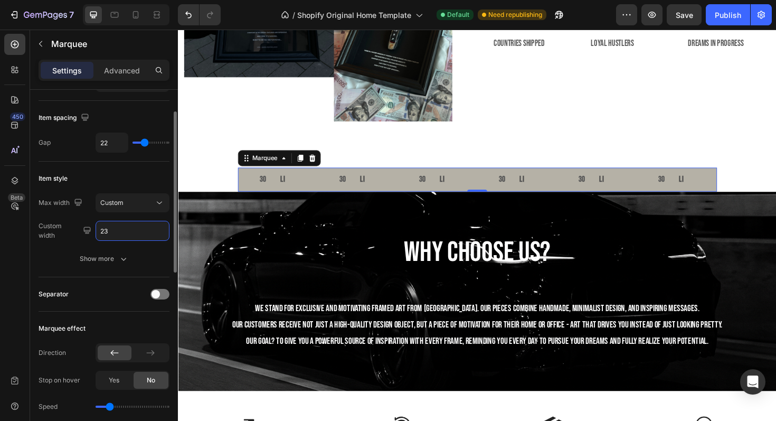
type input "2"
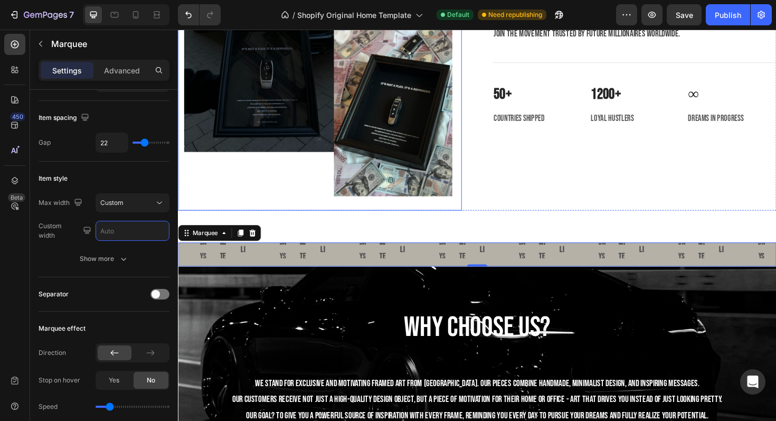
scroll to position [1974, 0]
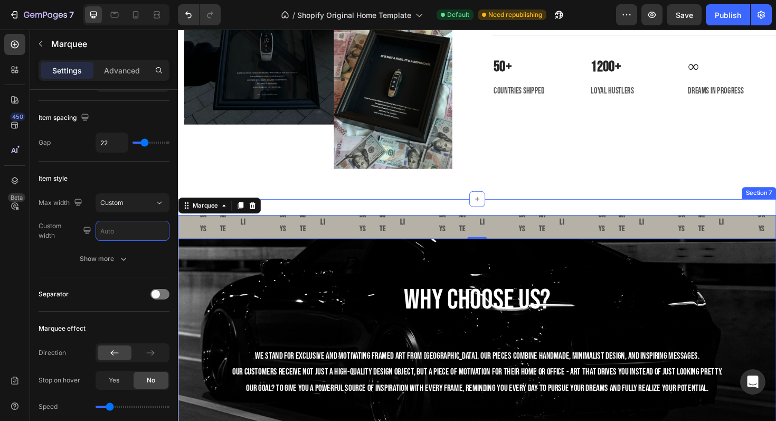
click at [332, 211] on div "FREE SHIPPING Text Block 30 DAYS MONEY BACK GUARANTEE Text Block LIMITED TIME 5…" at bounding box center [494, 400] width 633 height 382
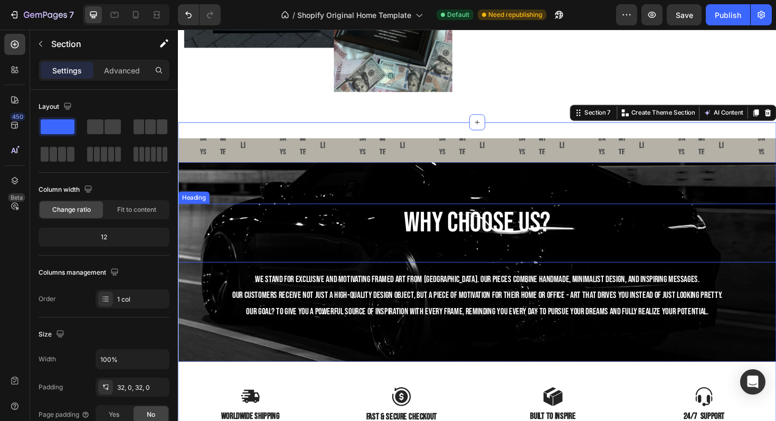
scroll to position [2030, 0]
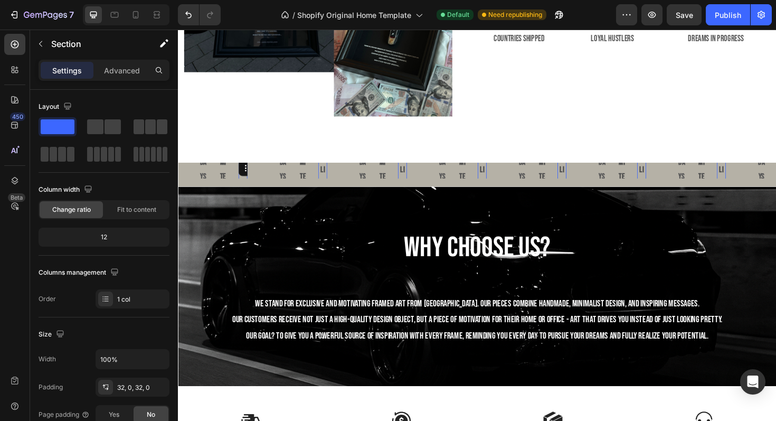
click at [243, 178] on div "LIFE TIME WARRANTY Text Block 0" at bounding box center [247, 247] width 10 height 163
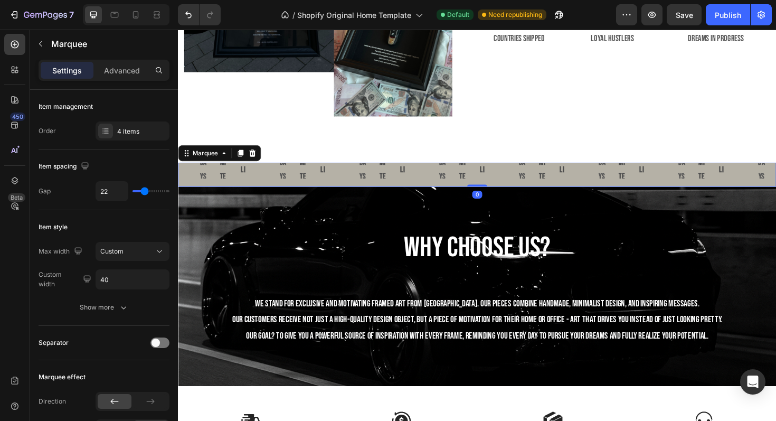
click at [217, 173] on div "30 DAYS MONEY BACK GUARANTEE Text Block" at bounding box center [210, 247] width 21 height 208
click at [190, 182] on div "FREE SHIPPING Text Block 30 DAYS MONEY BACK GUARANTEE Text Block LIMITED TIME 5…" at bounding box center [220, 247] width 84 height 208
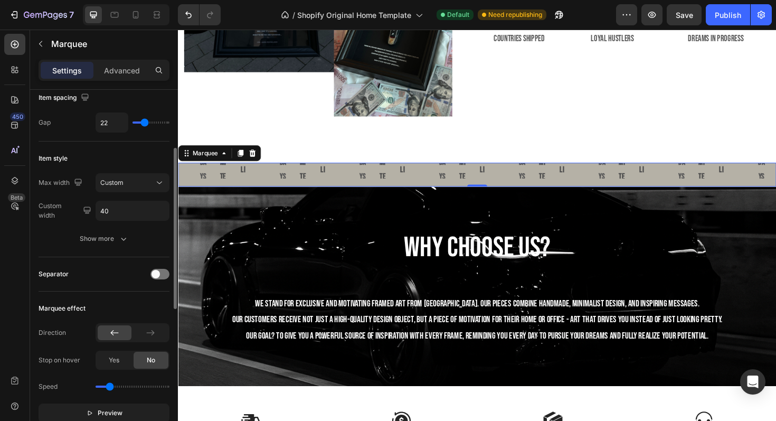
scroll to position [89, 0]
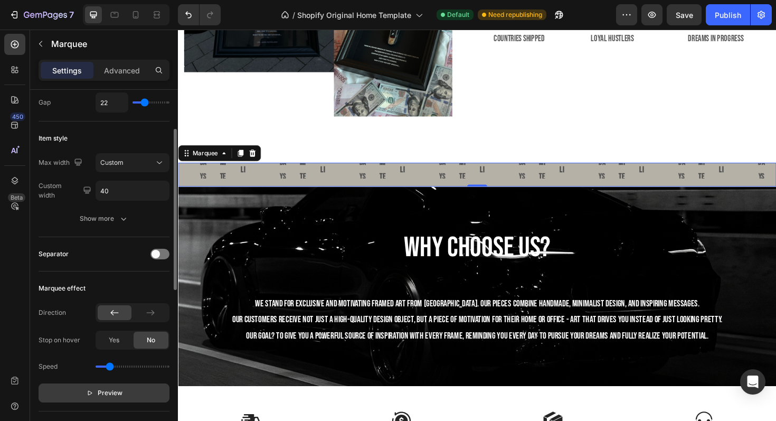
click at [97, 398] on button "Preview" at bounding box center [104, 392] width 131 height 19
click at [97, 398] on button "Pause" at bounding box center [104, 392] width 131 height 19
click at [287, 184] on div "30 DAYS MONEY BACK GUARANTEE Text Block" at bounding box center [276, 247] width 21 height 208
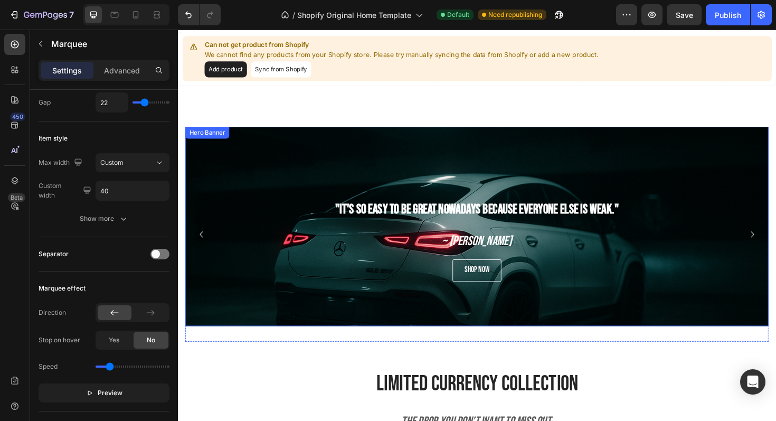
scroll to position [434, 0]
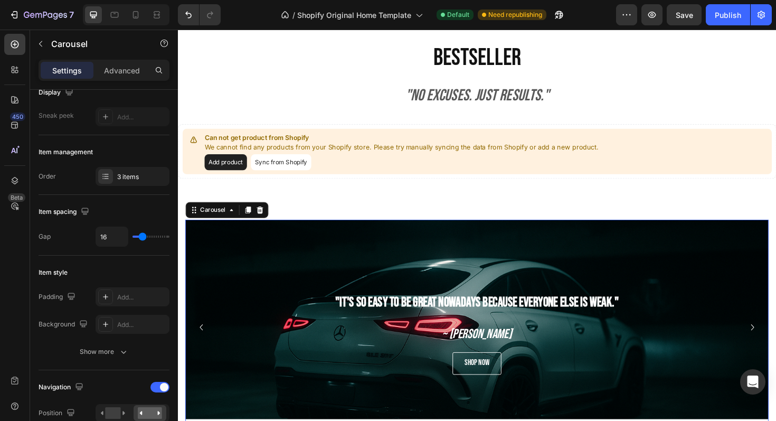
click at [197, 339] on icon "Carousel Back Arrow" at bounding box center [202, 344] width 13 height 13
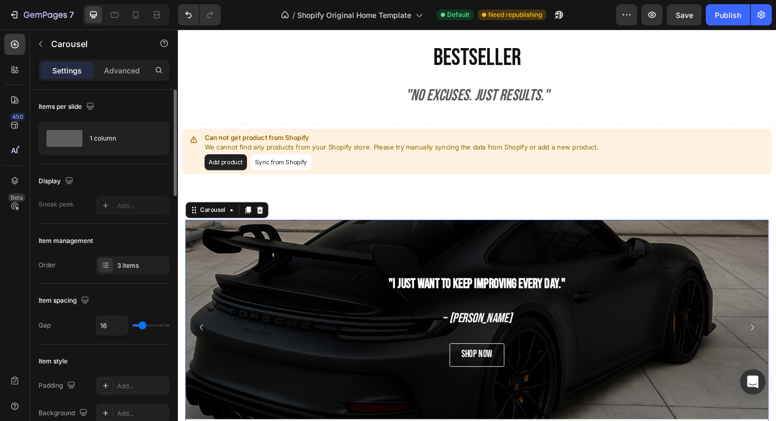
click at [197, 339] on icon "Carousel Back Arrow" at bounding box center [202, 344] width 13 height 13
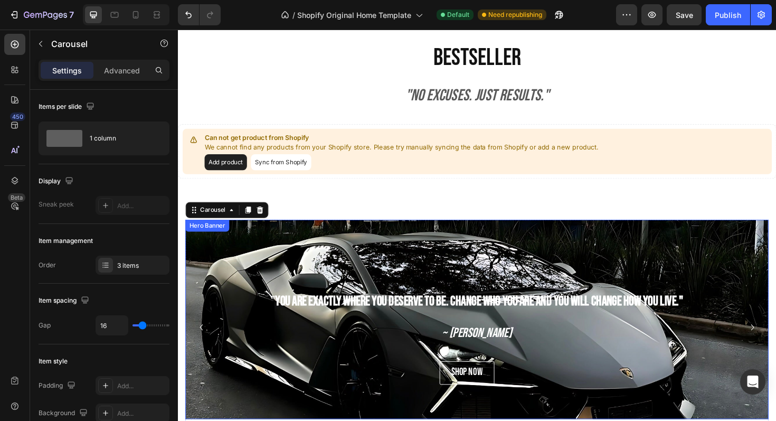
click at [288, 250] on div "Background Image" at bounding box center [495, 375] width 618 height 317
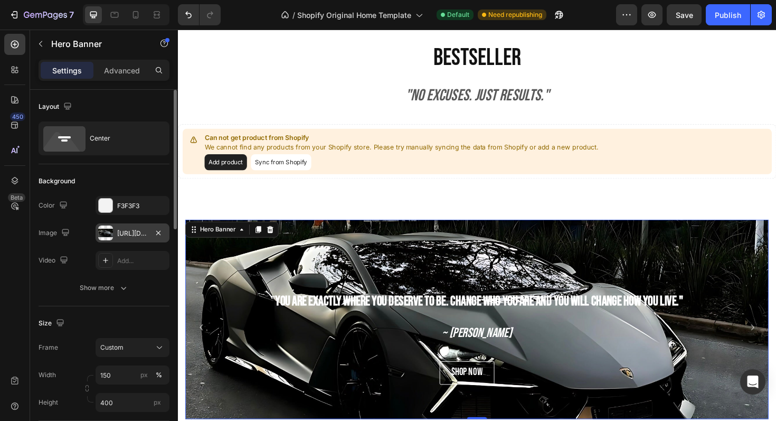
click at [104, 236] on div at bounding box center [105, 232] width 15 height 15
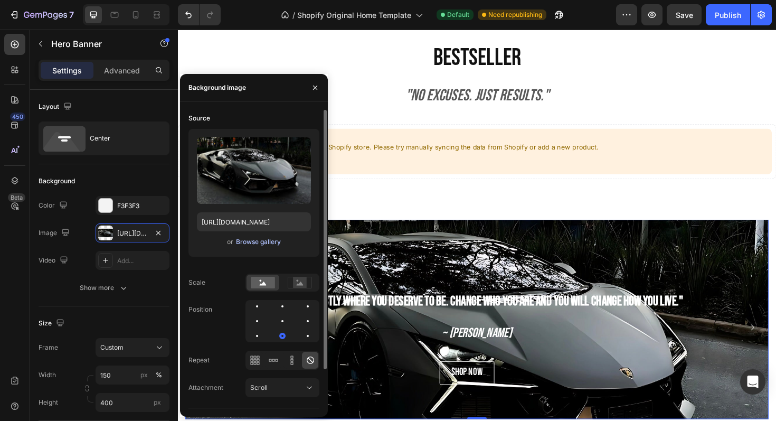
click at [260, 242] on div "Browse gallery" at bounding box center [258, 242] width 45 height 10
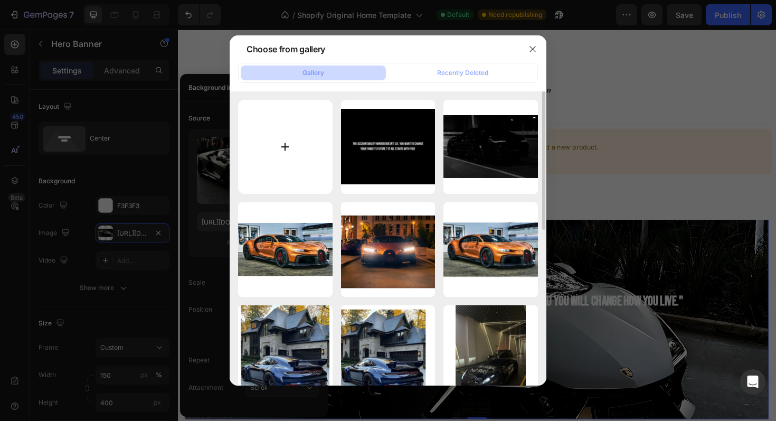
click at [304, 159] on input "file" at bounding box center [285, 147] width 94 height 94
type input "C:\fakepath\IMG_4619.jpeg"
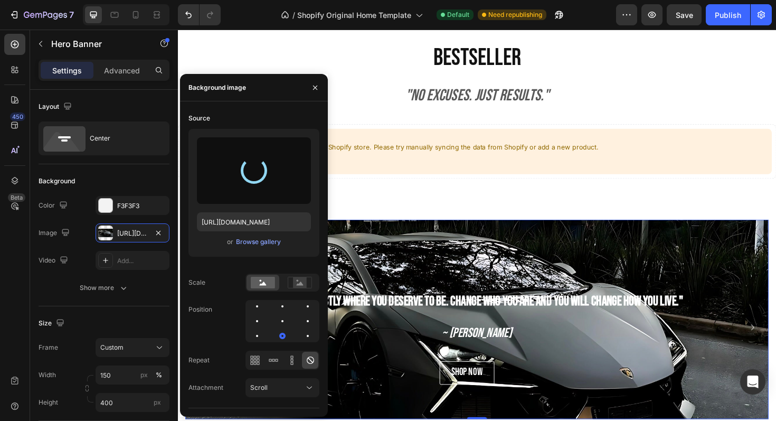
type input "https://cdn.shopify.com/s/files/1/0918/9454/6809/files/gempages_570937643437654…"
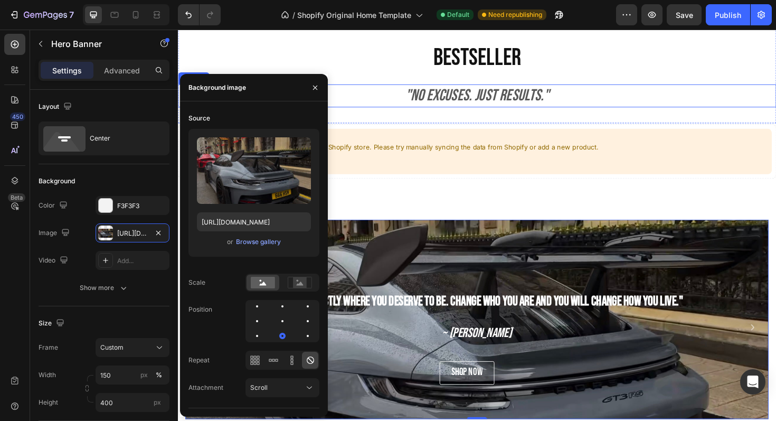
click at [699, 108] on h2 ""no excuses. just results."" at bounding box center [494, 100] width 633 height 24
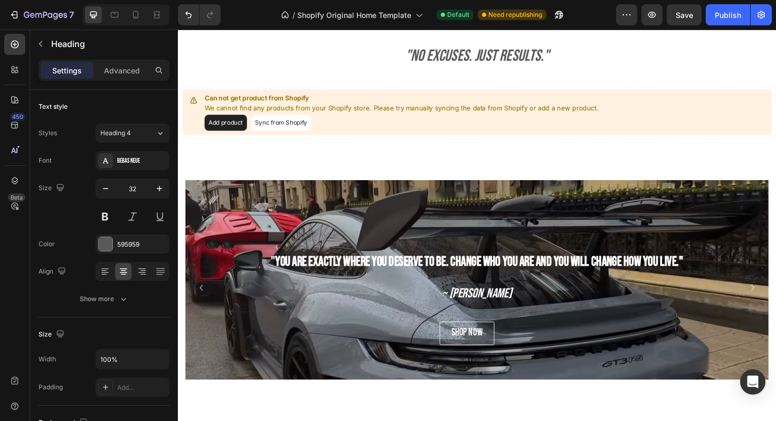
scroll to position [473, 0]
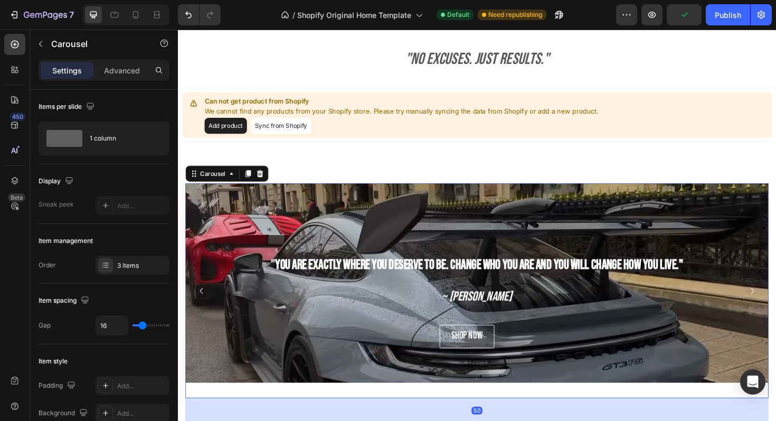
click at [775, 303] on icon "Carousel Next Arrow" at bounding box center [786, 306] width 13 height 13
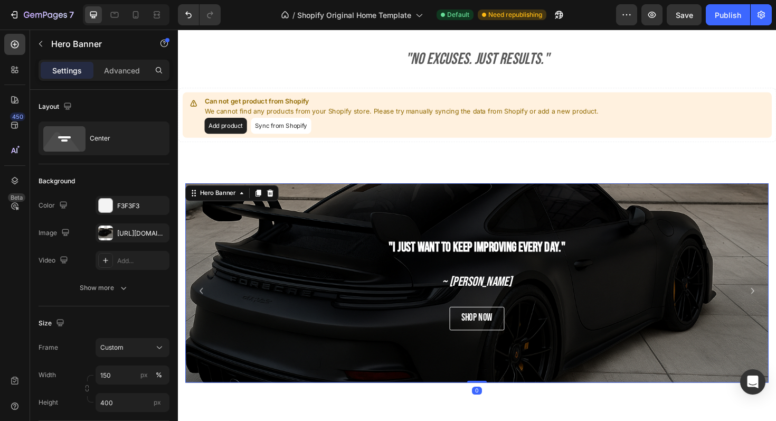
click at [723, 239] on div "Background Image" at bounding box center [495, 341] width 618 height 317
click at [115, 230] on div "https://cdn.shopify.com/s/files/1/0918/9454/6809/files/gempages_570937643437654…" at bounding box center [133, 232] width 74 height 19
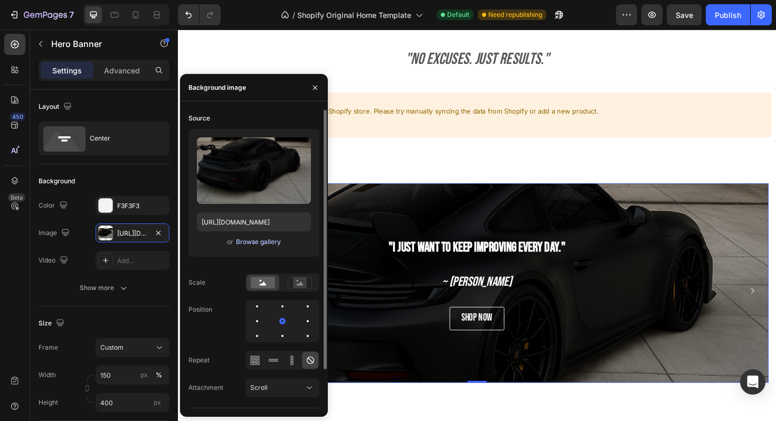
click at [252, 245] on div "Browse gallery" at bounding box center [258, 242] width 45 height 10
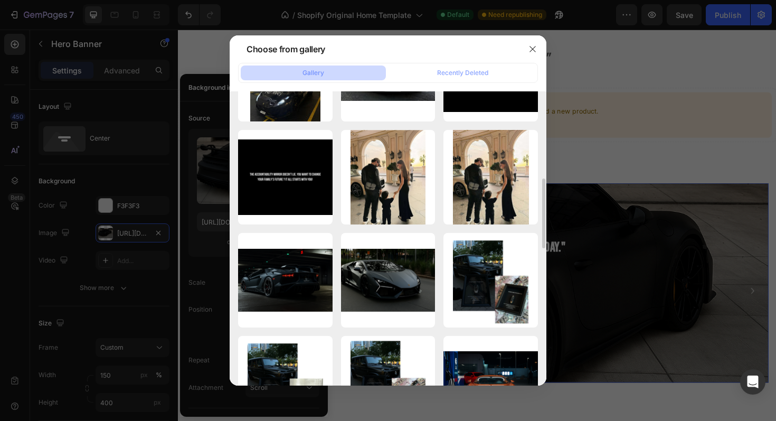
scroll to position [381, 0]
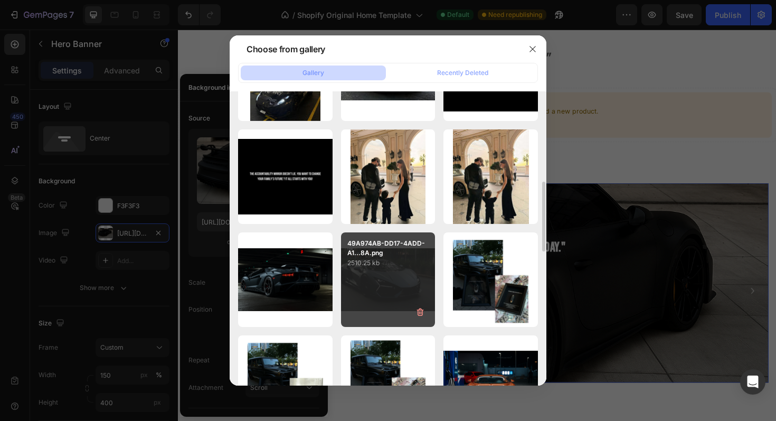
click at [403, 261] on p "2510.25 kb" at bounding box center [388, 263] width 82 height 11
type input "https://cdn.shopify.com/s/files/1/0918/9454/6809/files/gempages_570937643437654…"
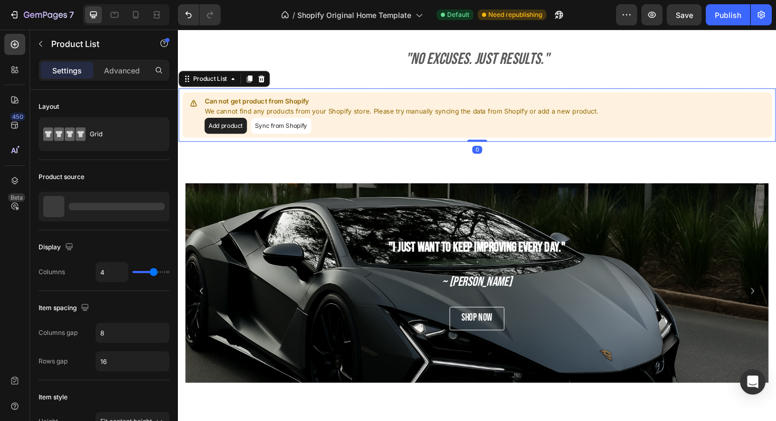
click at [661, 138] on div "Can not get product from Shopify We cannot find any products from your Shopify …" at bounding box center [495, 120] width 624 height 48
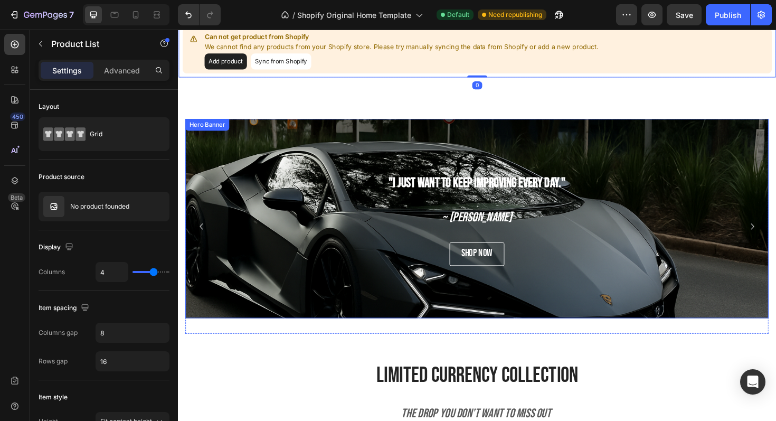
scroll to position [637, 0]
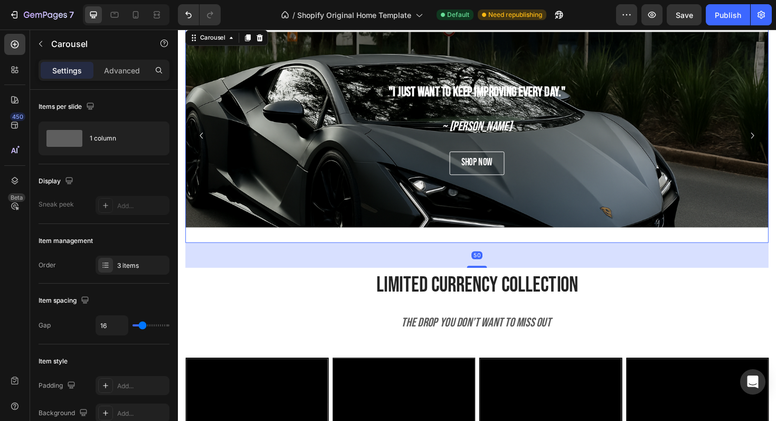
click at [775, 136] on button "Carousel Next Arrow" at bounding box center [786, 142] width 17 height 17
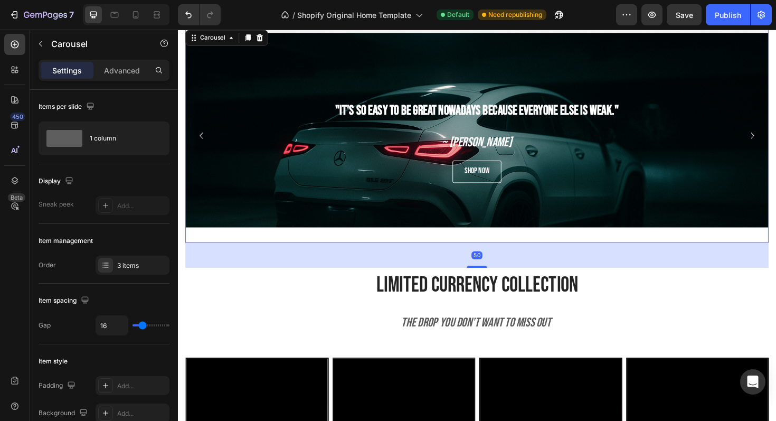
click at [775, 136] on button "Carousel Next Arrow" at bounding box center [786, 142] width 17 height 17
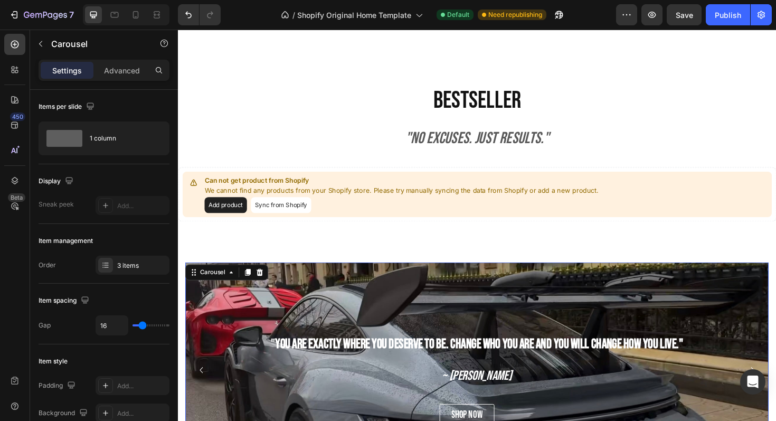
scroll to position [389, 0]
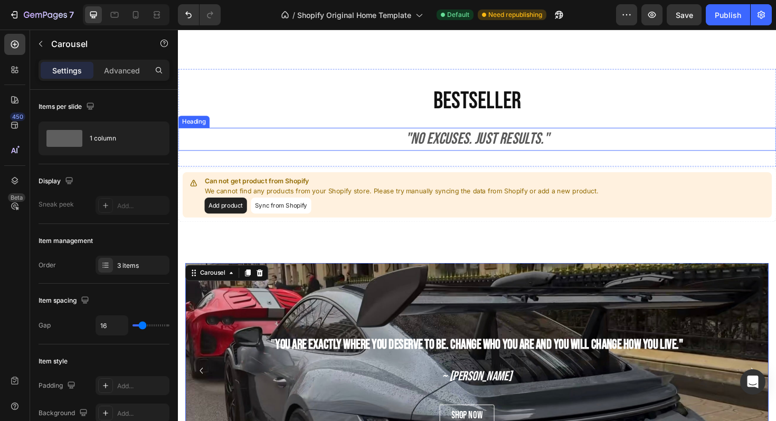
click at [715, 137] on h2 ""no excuses. just results."" at bounding box center [494, 146] width 633 height 24
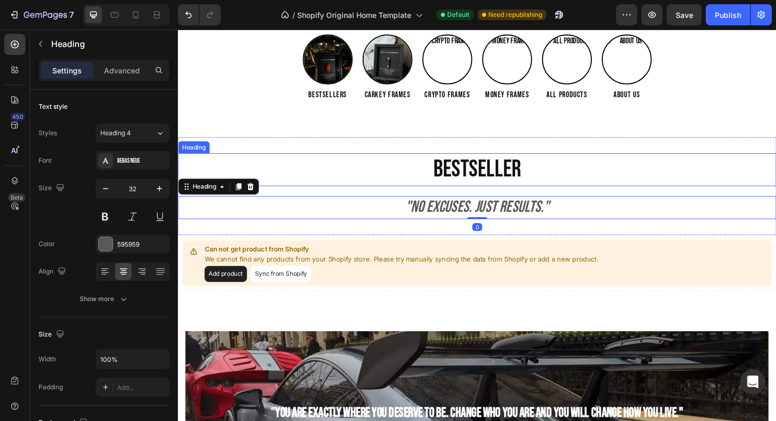
scroll to position [309, 0]
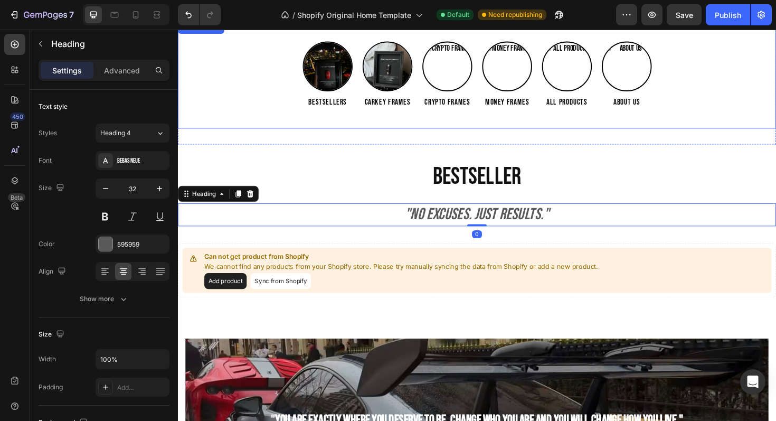
click at [672, 123] on div "Bestsellers Carkey Frames Crypto Frames Money Frames All Products About us Cust…" at bounding box center [494, 77] width 633 height 113
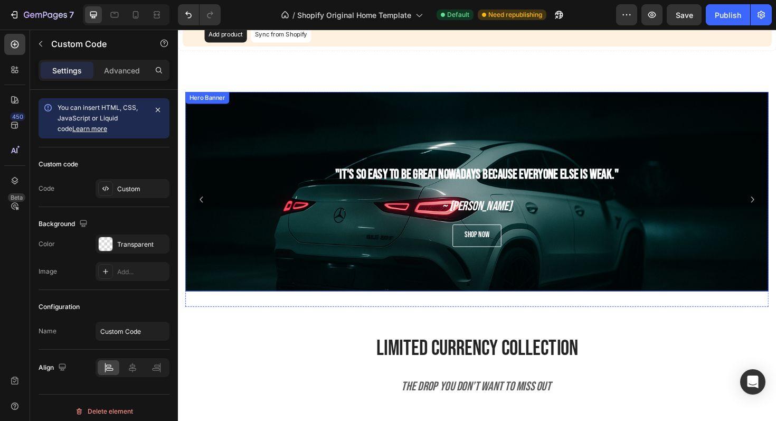
scroll to position [565, 0]
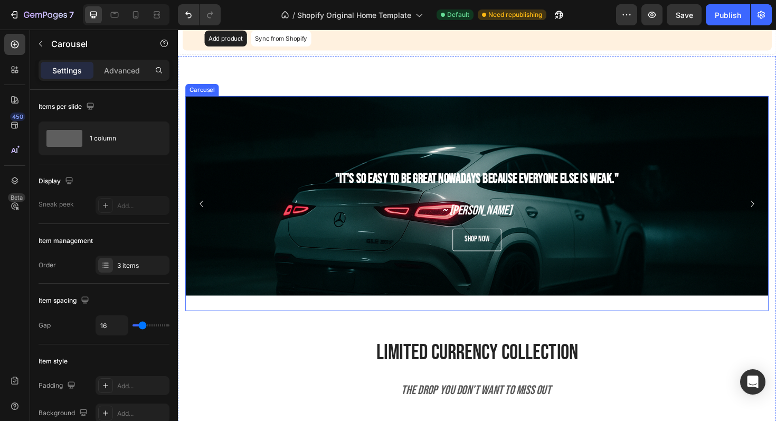
click at [775, 215] on button "Carousel Next Arrow" at bounding box center [786, 213] width 17 height 17
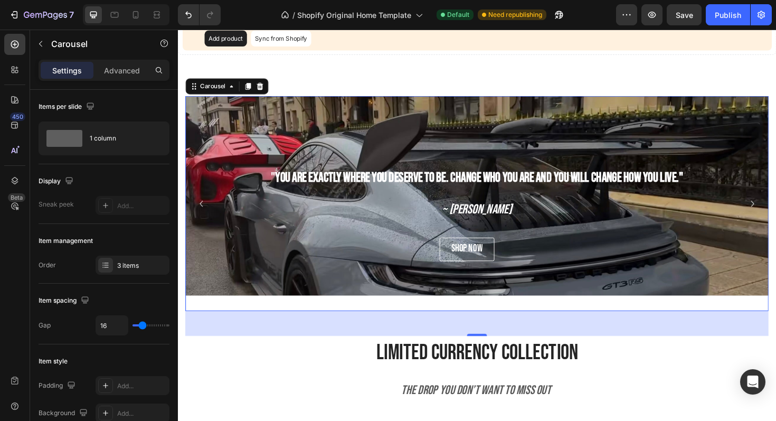
click at [775, 215] on button "Carousel Next Arrow" at bounding box center [786, 213] width 17 height 17
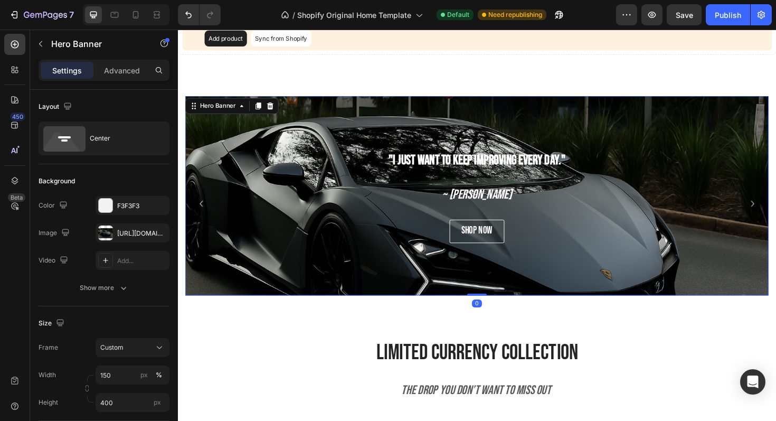
click at [372, 120] on div "Background Image" at bounding box center [495, 256] width 618 height 317
click at [119, 232] on div "https://cdn.shopify.com/s/files/1/0918/9454/6809/files/gempages_570937643437654…" at bounding box center [132, 234] width 31 height 10
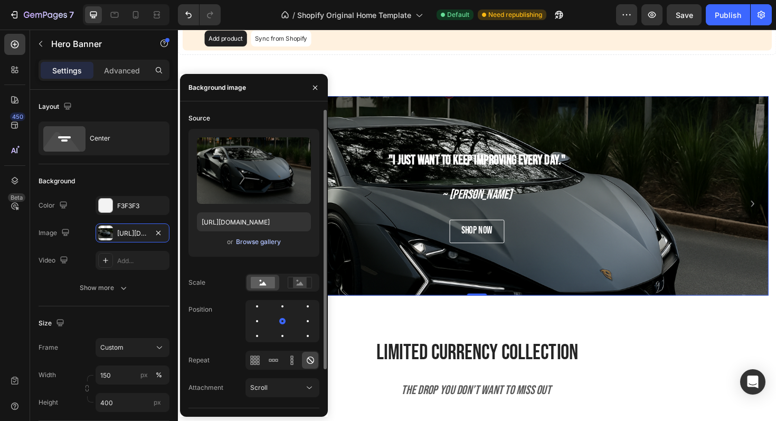
click at [248, 242] on div "Browse gallery" at bounding box center [258, 242] width 45 height 10
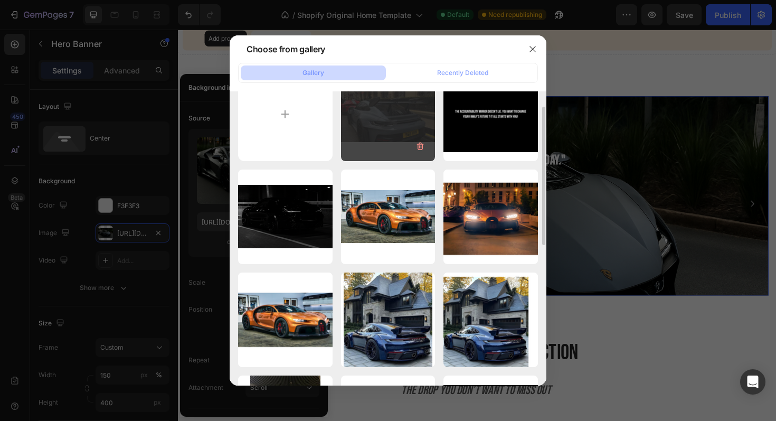
scroll to position [0, 0]
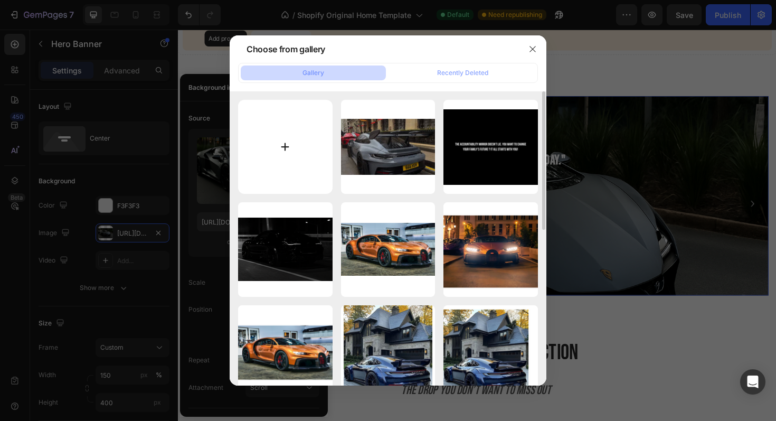
click at [305, 151] on input "file" at bounding box center [285, 147] width 94 height 94
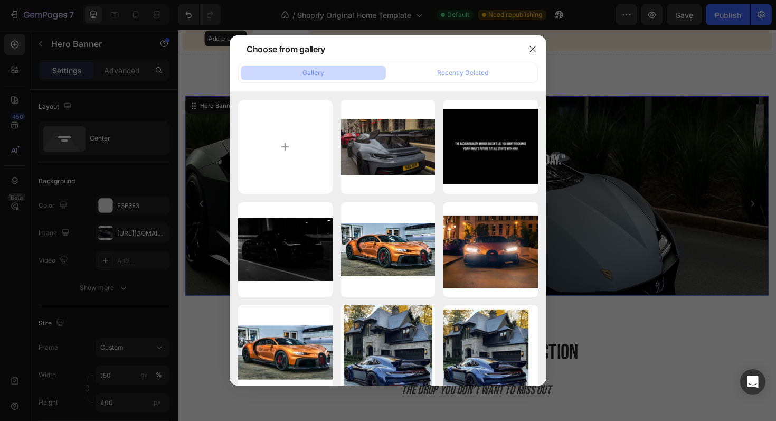
click at [637, 353] on div at bounding box center [388, 210] width 776 height 421
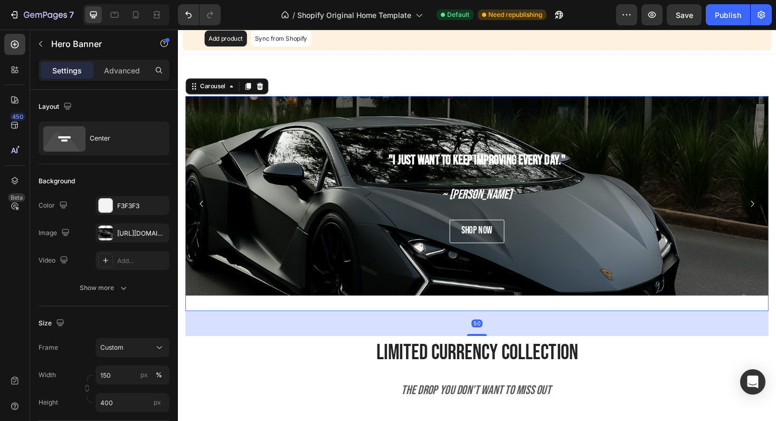
click at [211, 209] on button "Carousel Back Arrow" at bounding box center [202, 213] width 17 height 17
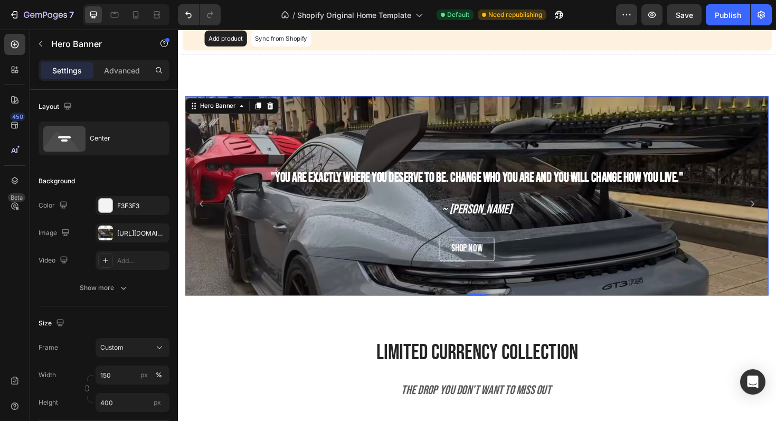
click at [277, 109] on div "" You are exactly where you deserve to be. Change who you are and you will chan…" at bounding box center [495, 205] width 618 height 211
click at [129, 229] on div "https://cdn.shopify.com/s/files/1/0918/9454/6809/files/gempages_570937643437654…" at bounding box center [132, 234] width 31 height 10
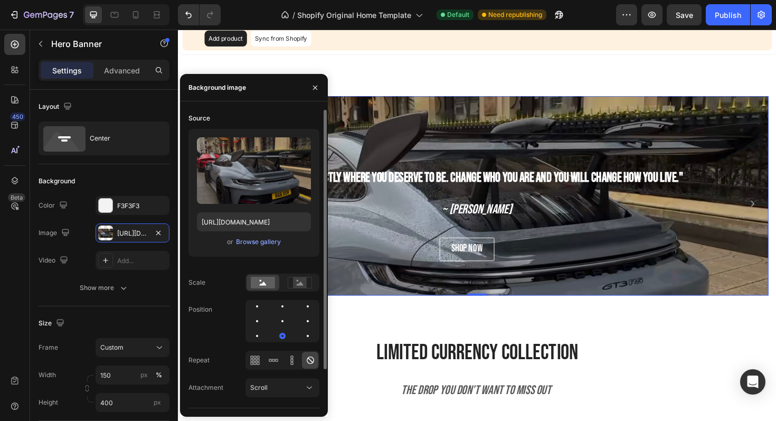
click at [252, 232] on div "Upload Image https://cdn.shopify.com/s/files/1/0918/9454/6809/files/gempages_57…" at bounding box center [253, 193] width 131 height 128
click at [252, 239] on div "Browse gallery" at bounding box center [258, 242] width 45 height 10
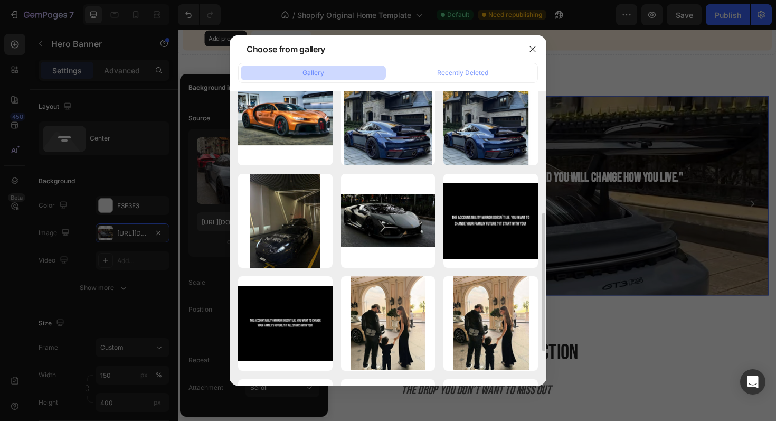
scroll to position [243, 0]
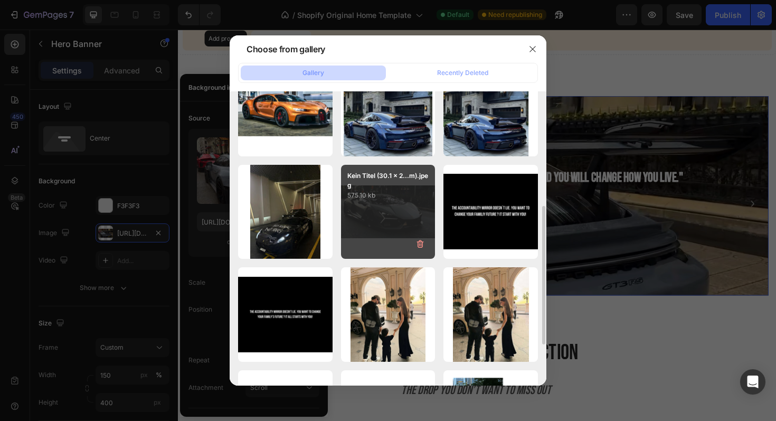
click at [413, 226] on div "Kein Titel (30.1 x 2...m).jpeg 575.10 kb" at bounding box center [388, 212] width 94 height 94
type input "https://cdn.shopify.com/s/files/1/0918/9454/6809/files/gempages_570937643437654…"
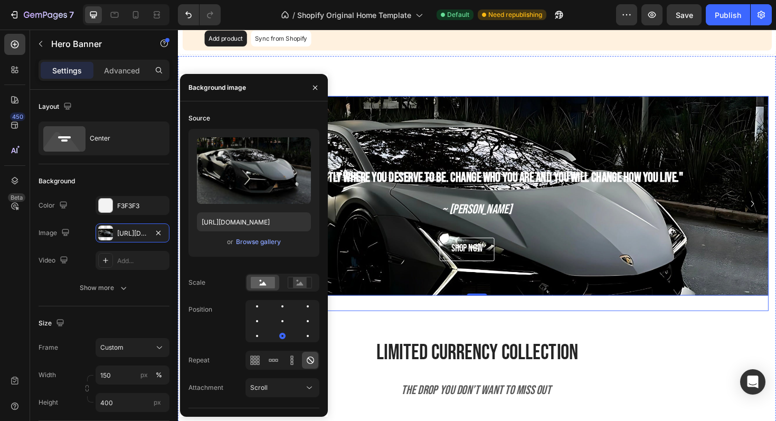
click at [588, 322] on div "" You are exactly where you deserve to be. Change who you are and you will chan…" at bounding box center [495, 214] width 618 height 228
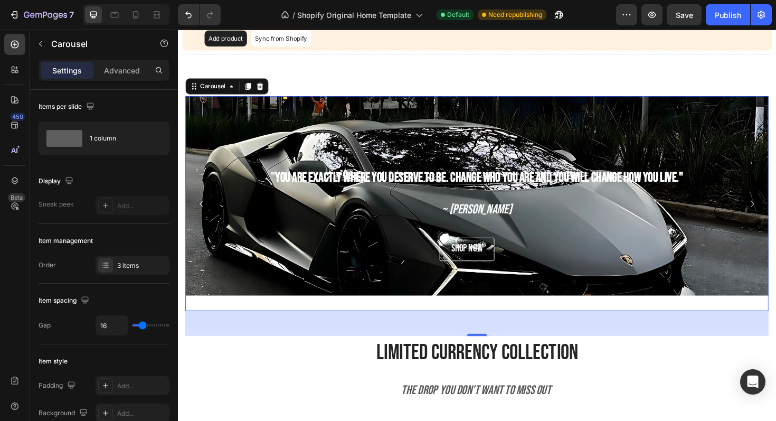
click at [775, 216] on icon "Carousel Next Arrow" at bounding box center [786, 213] width 13 height 13
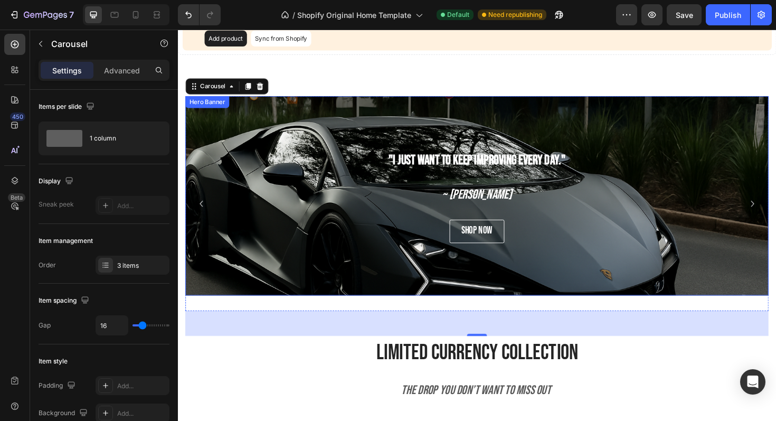
click at [641, 128] on div "Background Image" at bounding box center [495, 256] width 618 height 317
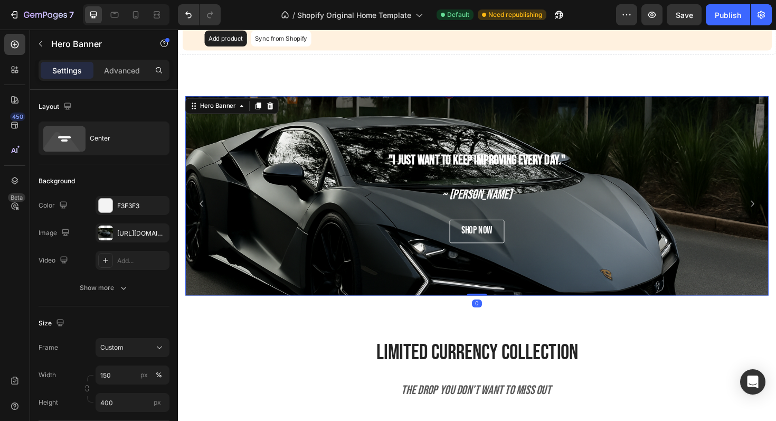
click at [475, 128] on div "Background Image" at bounding box center [495, 256] width 618 height 317
click at [135, 231] on div "https://cdn.shopify.com/s/files/1/0918/9454/6809/files/gempages_570937643437654…" at bounding box center [132, 234] width 31 height 10
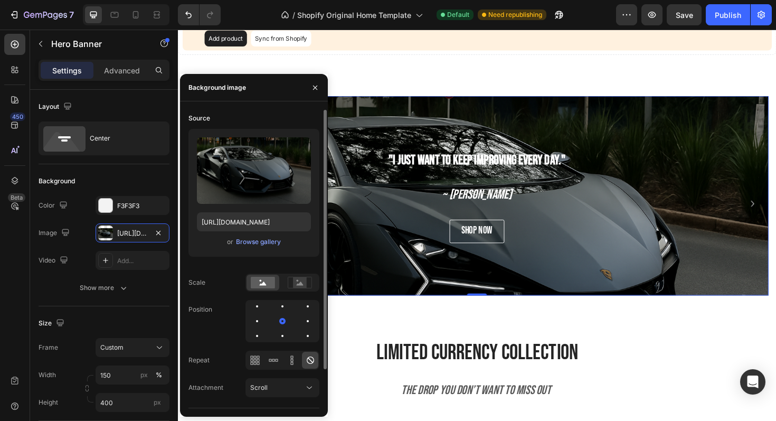
click at [255, 248] on div "Upload Image https://cdn.shopify.com/s/files/1/0918/9454/6809/files/gempages_57…" at bounding box center [253, 193] width 131 height 128
click at [257, 243] on div "Browse gallery" at bounding box center [258, 242] width 45 height 10
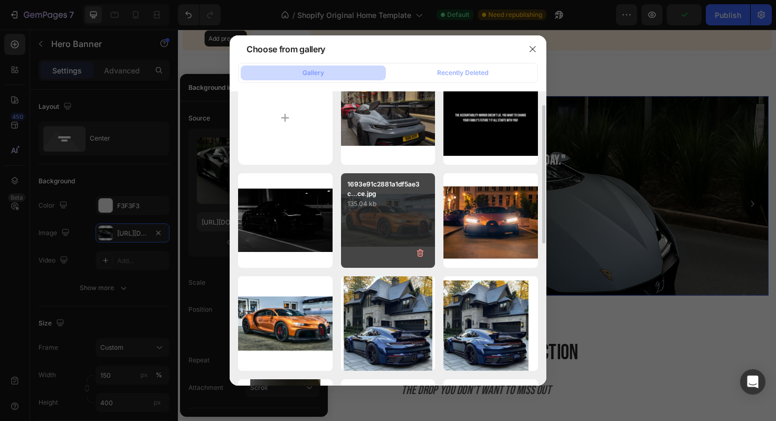
scroll to position [0, 0]
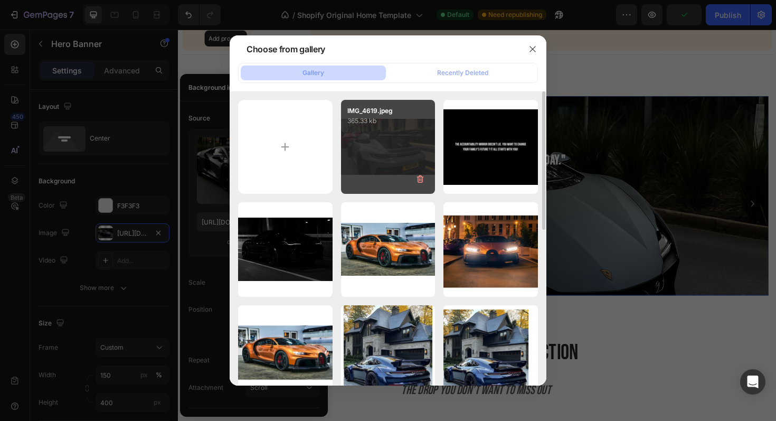
click at [401, 158] on div "IMG_4619.jpeg 365.33 kb" at bounding box center [388, 147] width 94 height 94
type input "https://cdn.shopify.com/s/files/1/0918/9454/6809/files/gempages_570937643437654…"
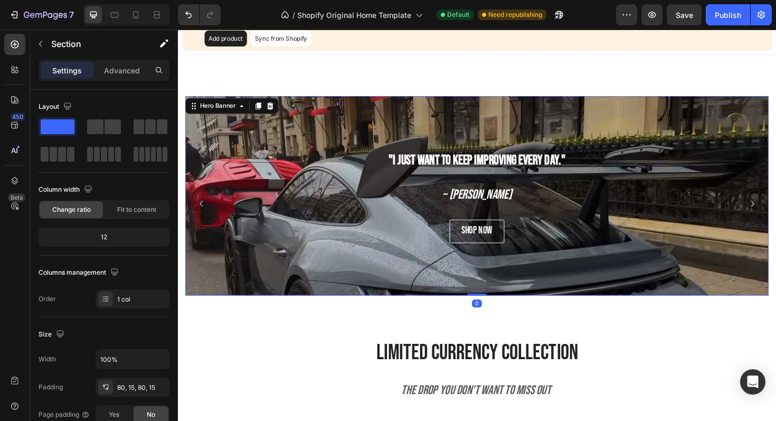
click at [437, 130] on div "Background Image" at bounding box center [495, 256] width 618 height 317
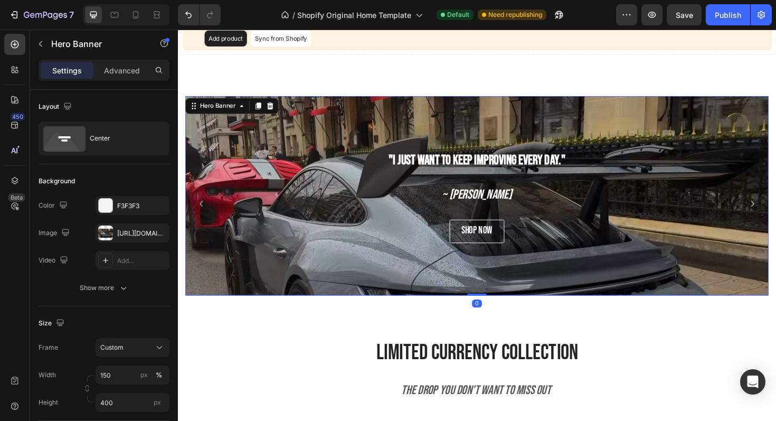
click at [242, 148] on div "Background Image" at bounding box center [495, 256] width 618 height 317
click at [125, 229] on div "https://cdn.shopify.com/s/files/1/0918/9454/6809/files/gempages_570937643437654…" at bounding box center [132, 234] width 31 height 10
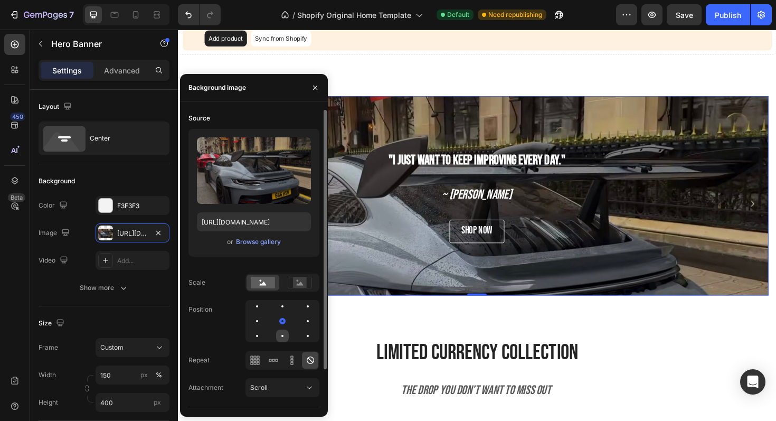
click at [280, 333] on div at bounding box center [282, 335] width 13 height 13
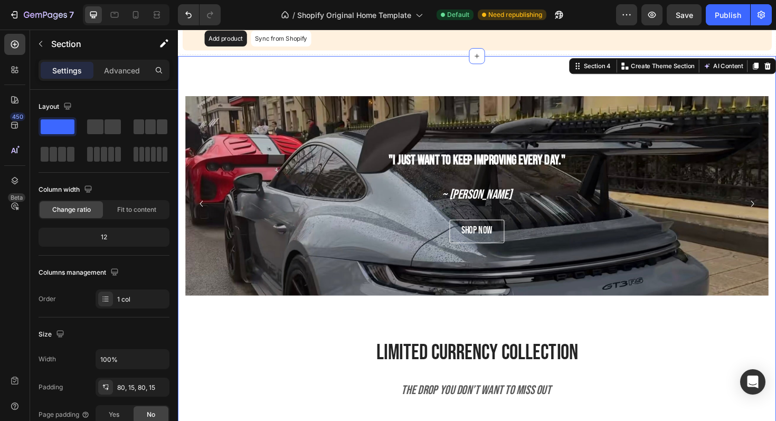
click at [615, 340] on div ""It's so easy to be great nowadays because everyone else is weak." Heading ~ Da…" at bounding box center [495, 227] width 618 height 254
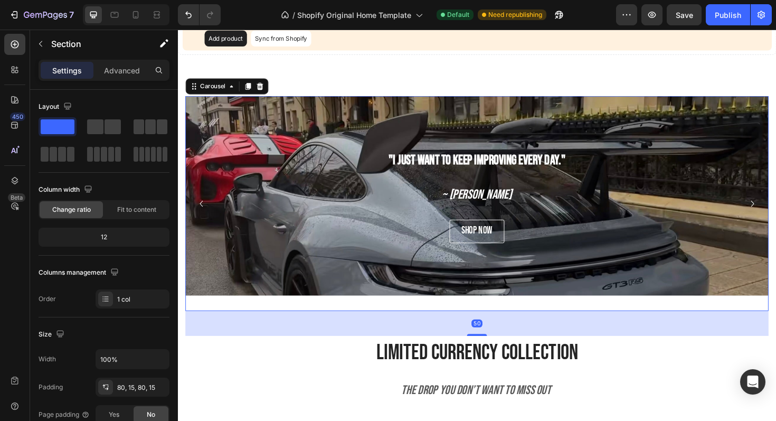
click at [205, 213] on icon "Carousel Back Arrow" at bounding box center [202, 213] width 13 height 13
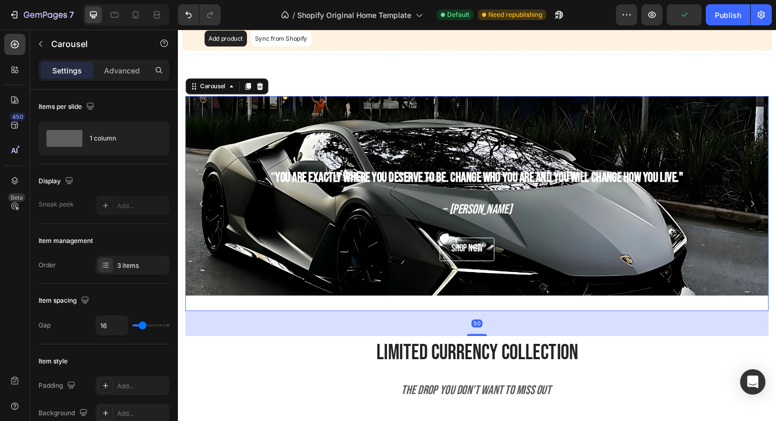
click at [205, 213] on icon "Carousel Back Arrow" at bounding box center [202, 213] width 13 height 13
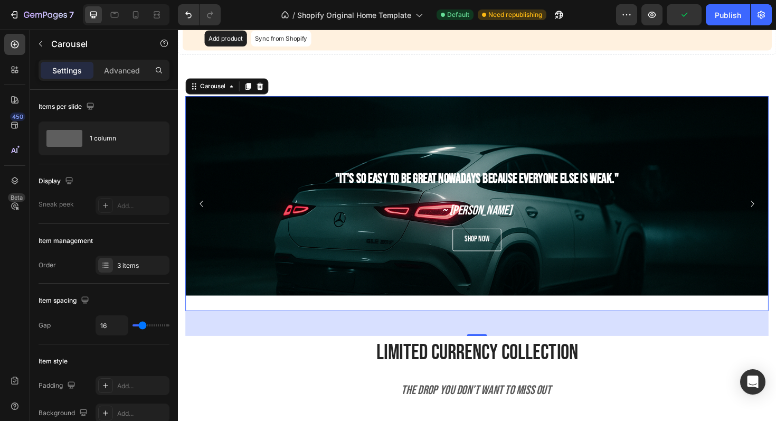
click at [205, 213] on icon "Carousel Back Arrow" at bounding box center [202, 213] width 13 height 13
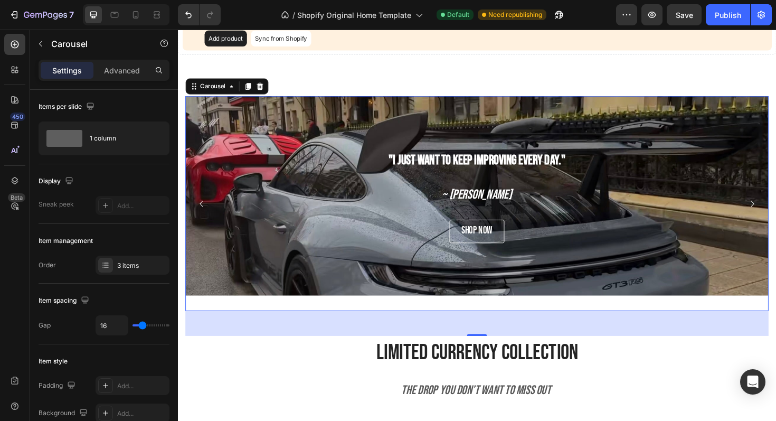
click at [205, 212] on icon "Carousel Back Arrow" at bounding box center [202, 213] width 13 height 13
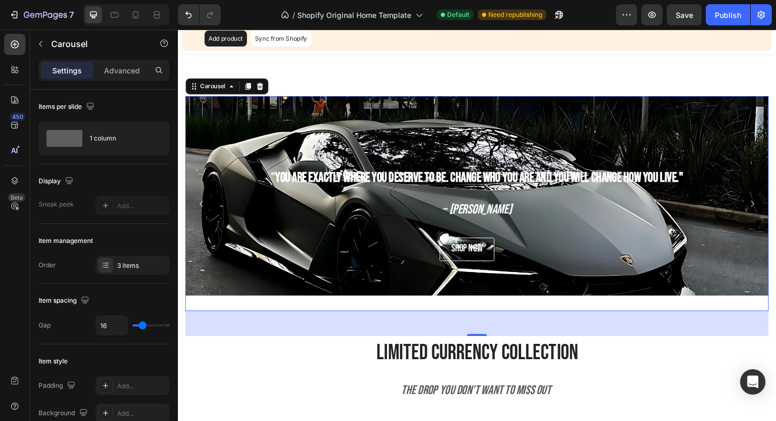
click at [205, 212] on icon "Carousel Back Arrow" at bounding box center [202, 213] width 13 height 13
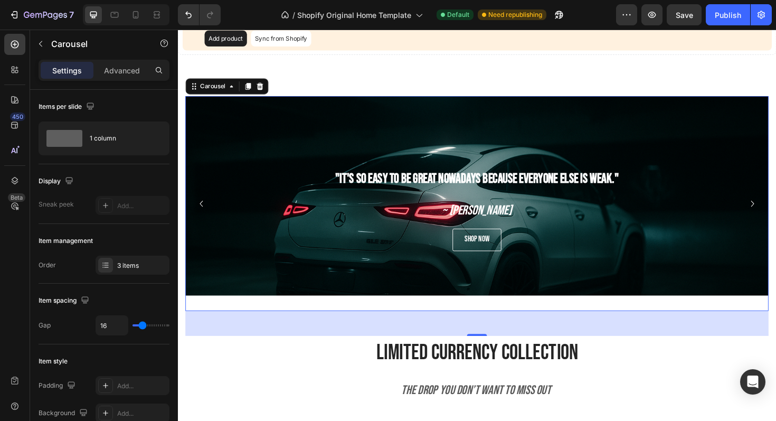
click at [205, 212] on icon "Carousel Back Arrow" at bounding box center [202, 213] width 13 height 13
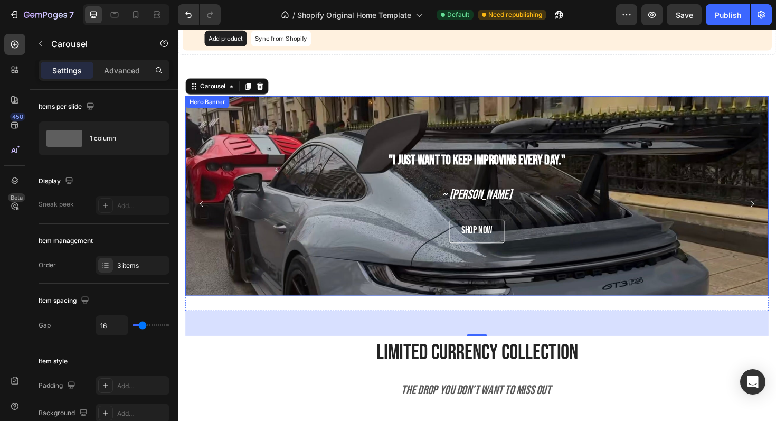
click at [284, 123] on div "Background Image" at bounding box center [495, 256] width 618 height 317
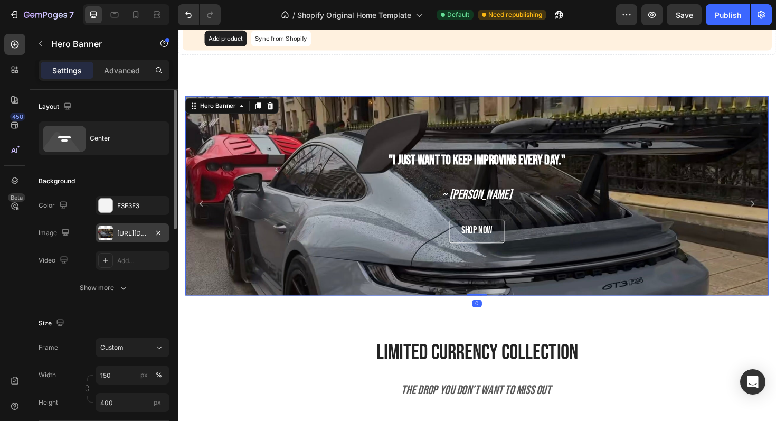
click at [118, 232] on div "https://cdn.shopify.com/s/files/1/0918/9454/6809/files/gempages_570937643437654…" at bounding box center [132, 234] width 31 height 10
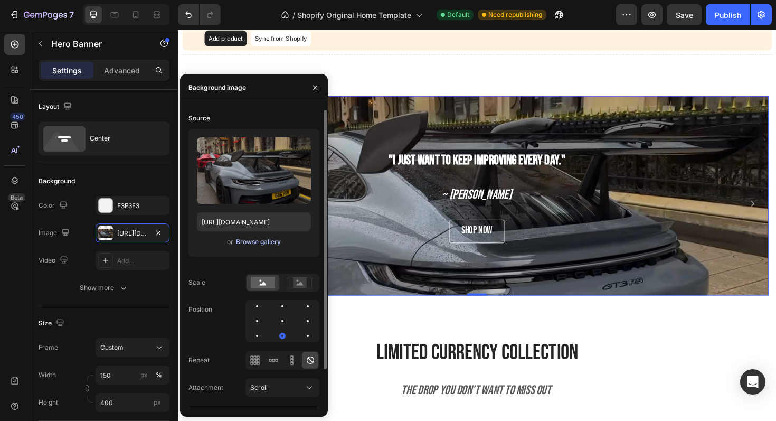
click at [255, 247] on button "Browse gallery" at bounding box center [258, 241] width 46 height 11
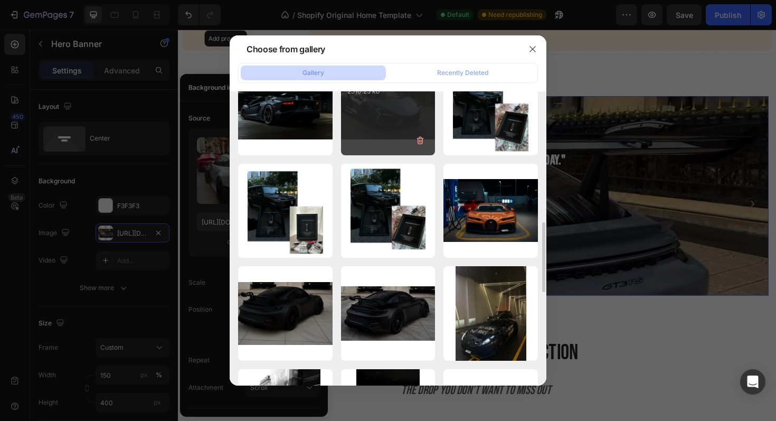
scroll to position [611, 0]
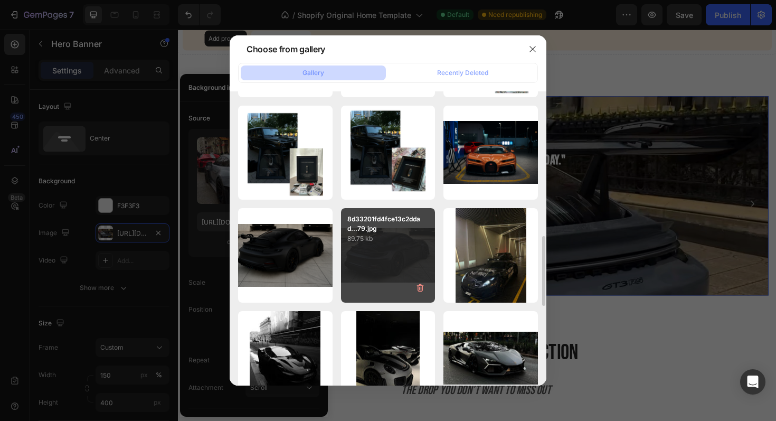
click at [369, 261] on div "8d33201fd4fce13c2ddad...79.jpg 89.75 kb" at bounding box center [388, 255] width 94 height 94
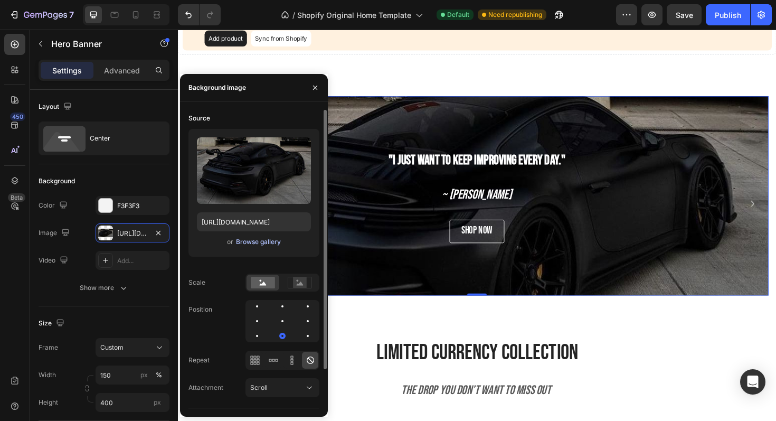
click at [272, 242] on div "Browse gallery" at bounding box center [258, 242] width 45 height 10
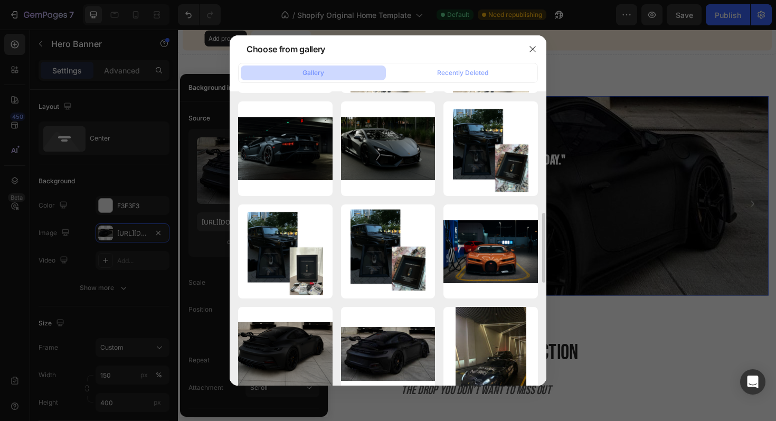
scroll to position [577, 0]
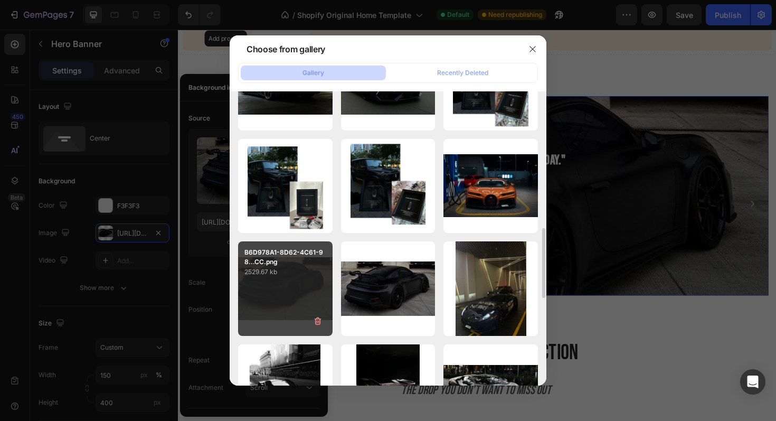
click at [282, 271] on p "2529.67 kb" at bounding box center [285, 272] width 82 height 11
type input "https://cdn.shopify.com/s/files/1/0918/9454/6809/files/gempages_570937643437654…"
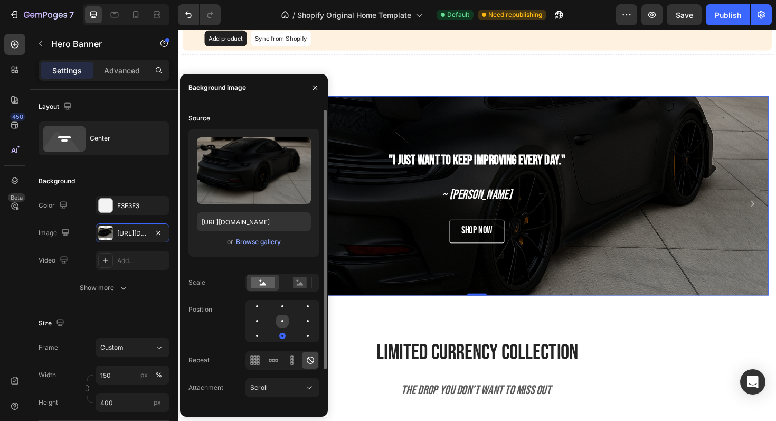
click at [282, 318] on div at bounding box center [282, 321] width 13 height 13
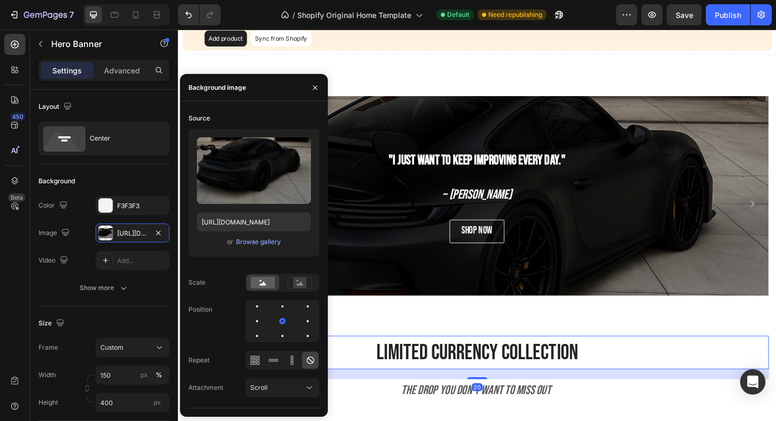
click at [611, 355] on div "limited currency collection" at bounding box center [495, 371] width 618 height 35
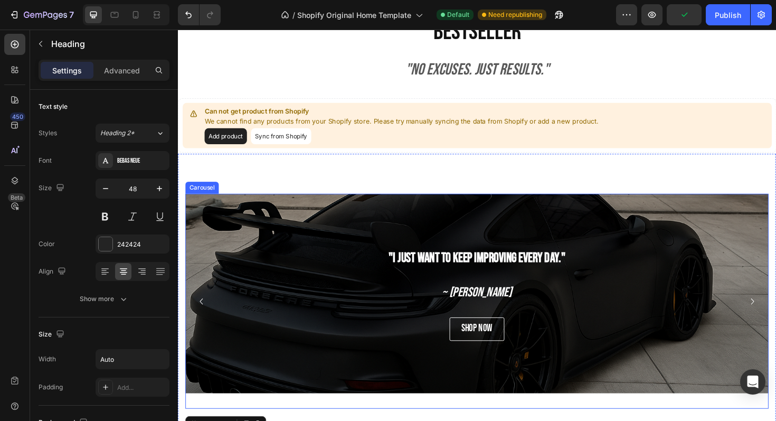
scroll to position [442, 0]
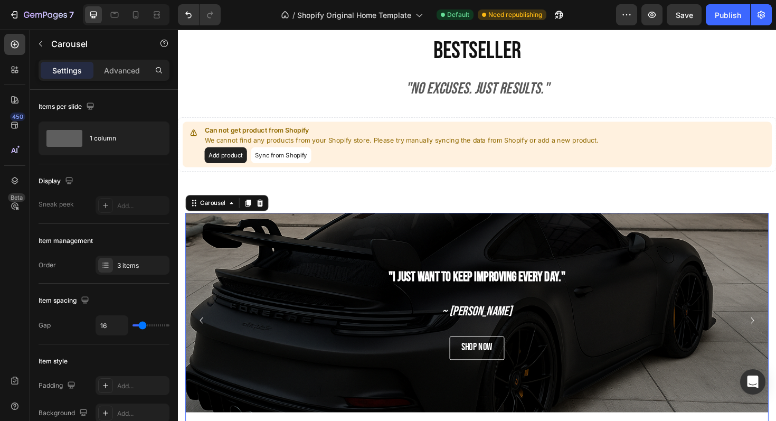
click at [204, 332] on icon "Carousel Back Arrow" at bounding box center [202, 337] width 13 height 13
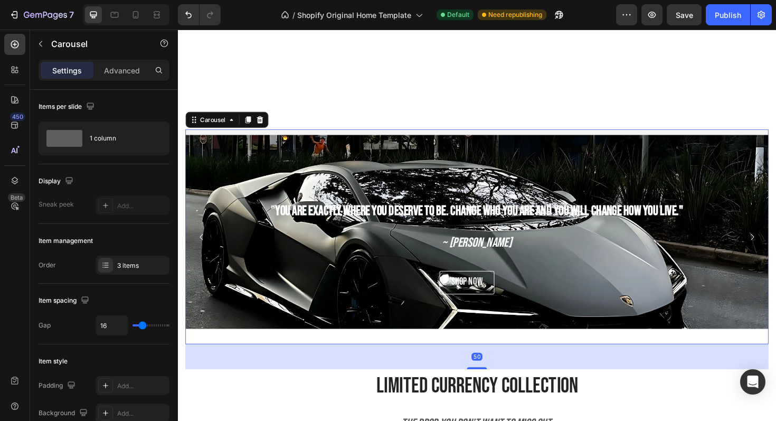
scroll to position [745, 0]
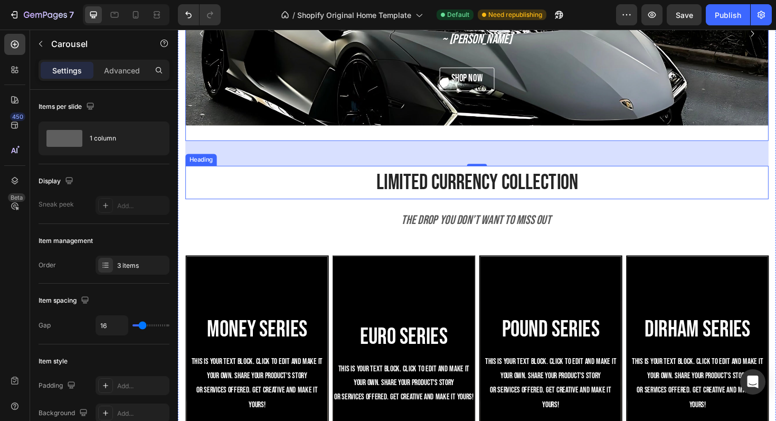
click at [655, 203] on div "limited currency collection" at bounding box center [495, 191] width 618 height 35
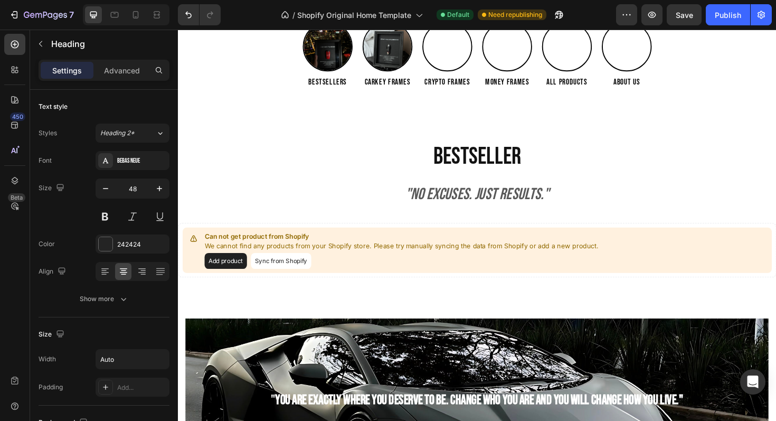
scroll to position [292, 0]
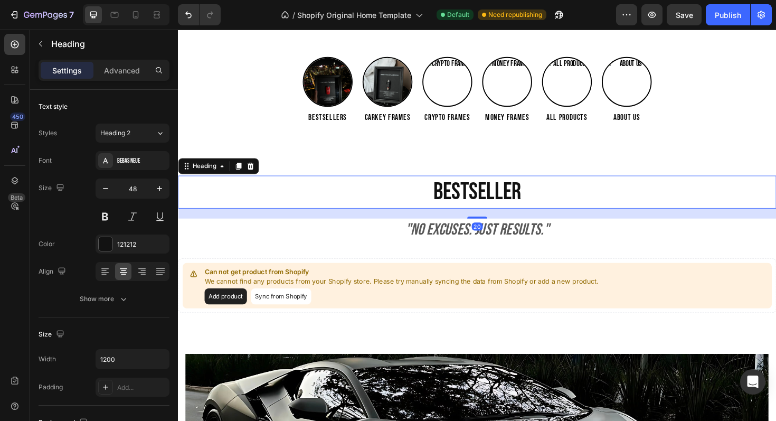
click at [662, 205] on h2 "Bestseller" at bounding box center [494, 201] width 633 height 35
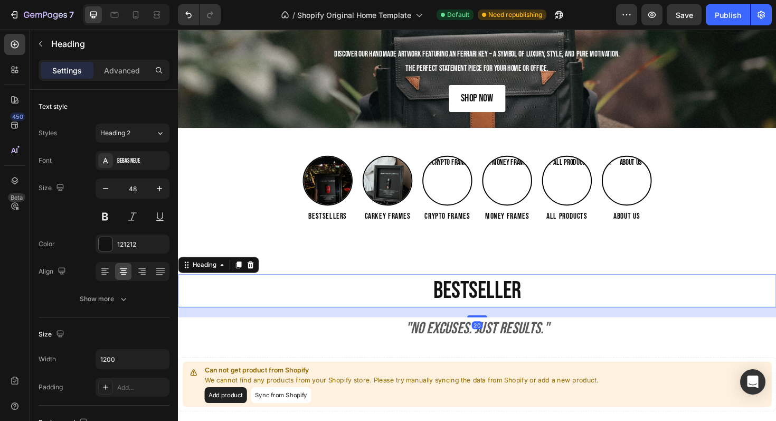
scroll to position [129, 0]
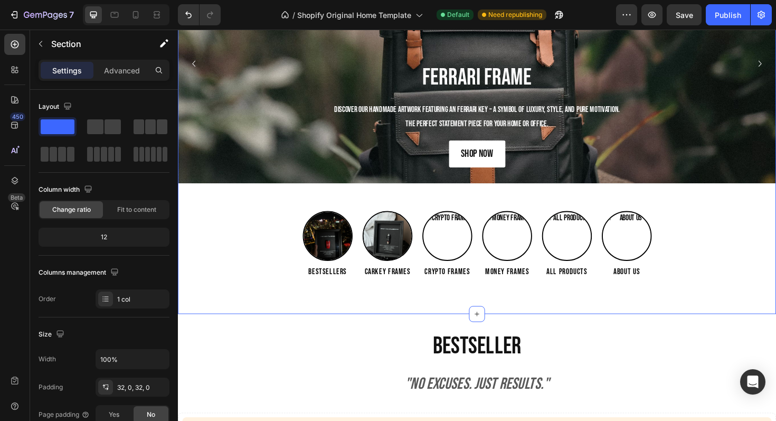
click at [723, 200] on div "Ferrari Frame Heading Discover our handMADE artwork featuring an Ferrari key – …" at bounding box center [494, 126] width 633 height 375
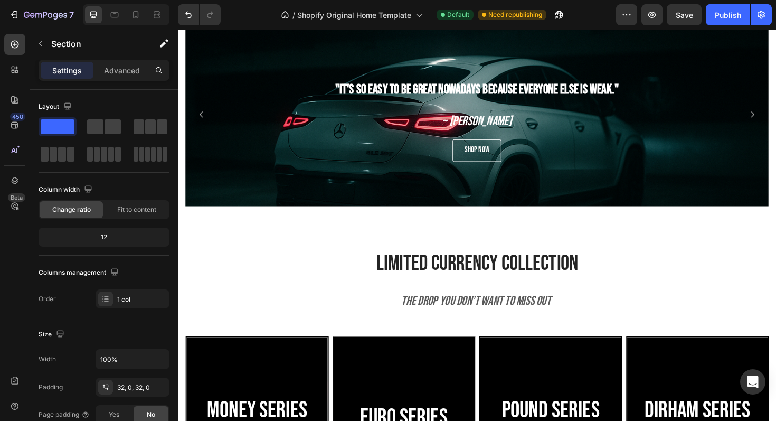
scroll to position [578, 0]
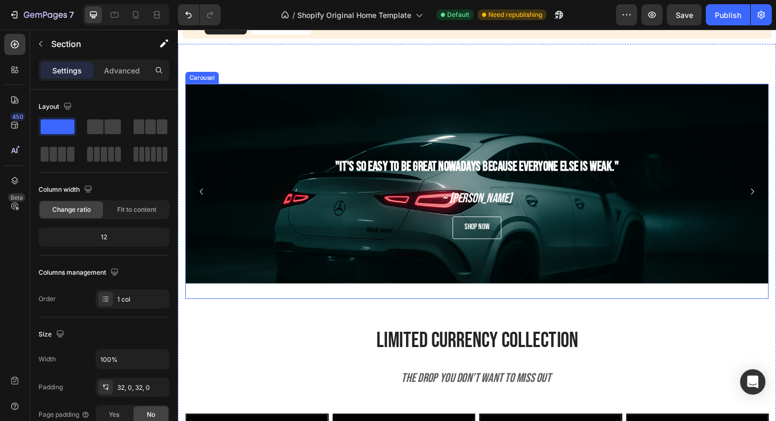
click at [775, 196] on icon "Carousel Next Arrow" at bounding box center [786, 201] width 13 height 13
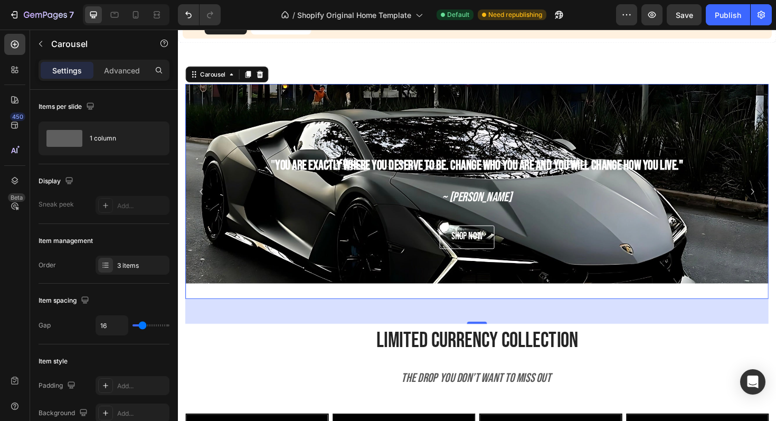
click at [775, 195] on icon "Carousel Next Arrow" at bounding box center [786, 201] width 13 height 13
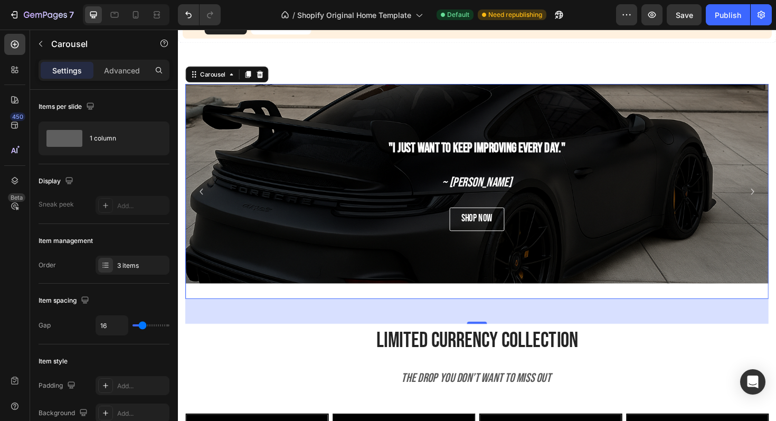
click at [775, 195] on icon "Carousel Next Arrow" at bounding box center [786, 201] width 13 height 13
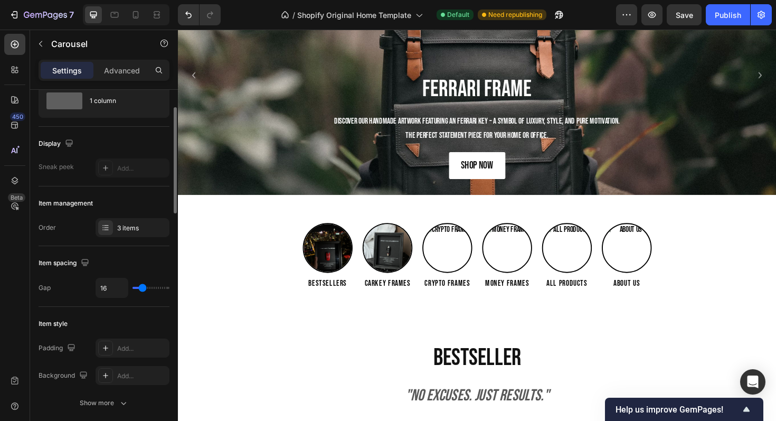
scroll to position [51, 0]
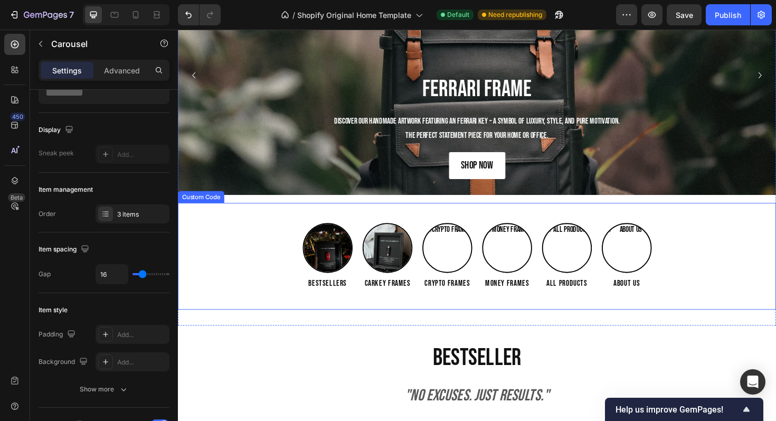
click at [251, 254] on div "Bestsellers Carkey Frames Crypto Frames Money Frames All Products About us" at bounding box center [494, 269] width 633 height 71
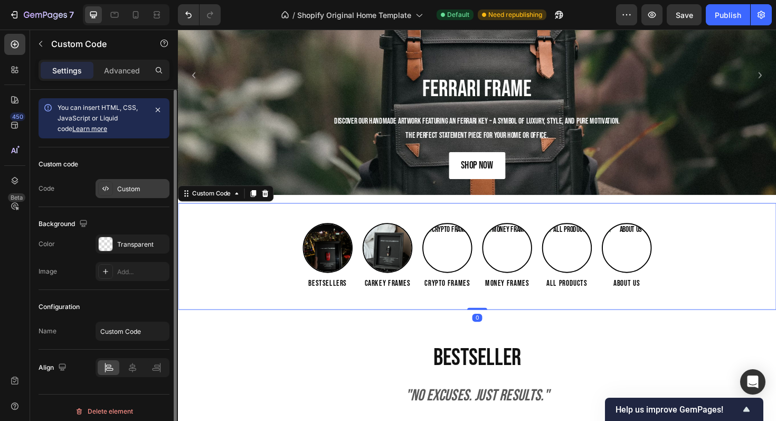
click at [146, 191] on div "Custom" at bounding box center [142, 189] width 50 height 10
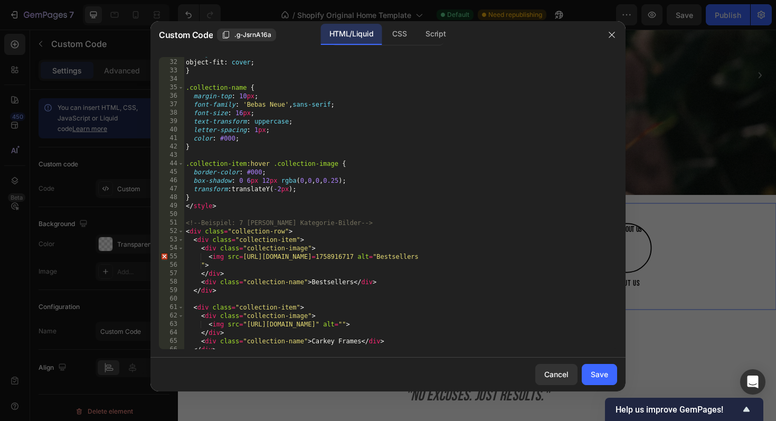
scroll to position [266, 0]
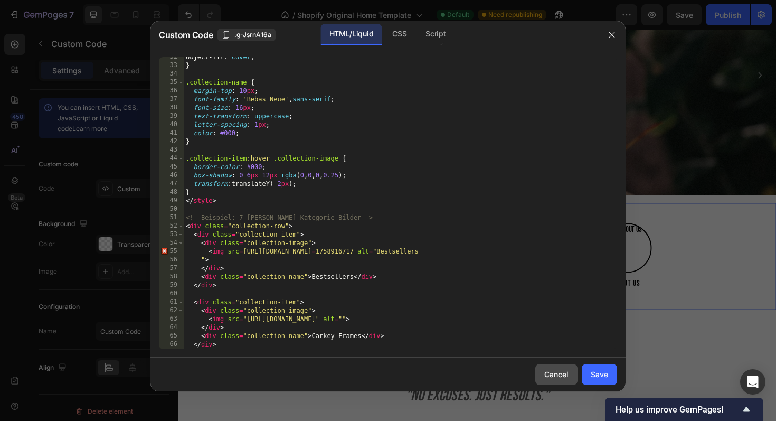
click at [550, 372] on div "Cancel" at bounding box center [556, 373] width 24 height 11
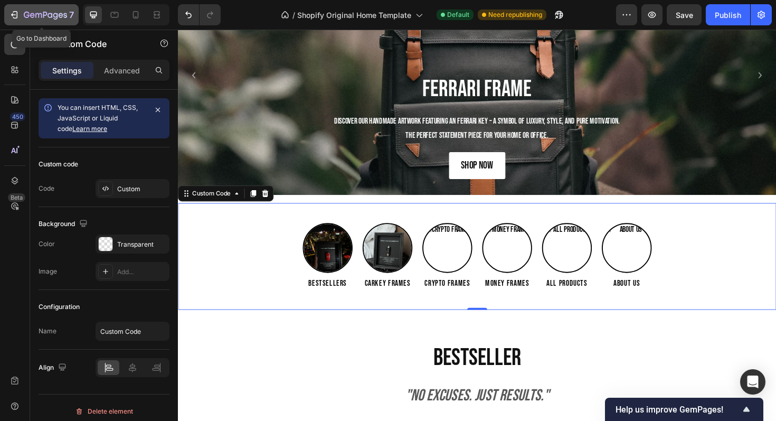
click at [5, 15] on button "7" at bounding box center [41, 14] width 74 height 21
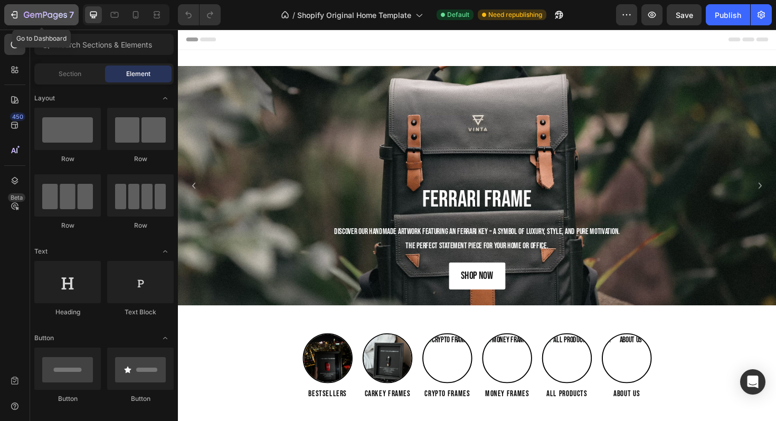
click at [35, 14] on icon "button" at bounding box center [45, 15] width 43 height 9
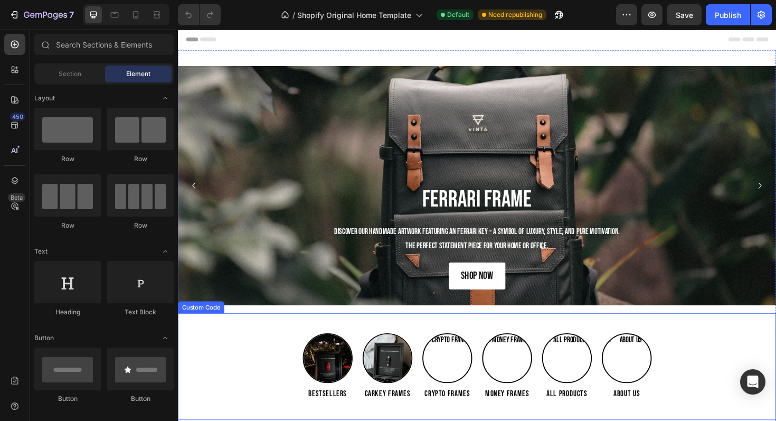
click at [283, 374] on div "Bestsellers Carkey Frames Crypto Frames Money Frames All Products About us" at bounding box center [494, 386] width 633 height 71
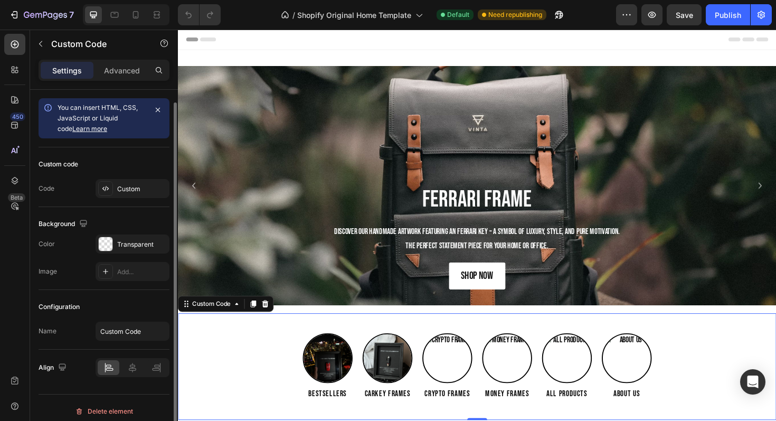
scroll to position [7, 0]
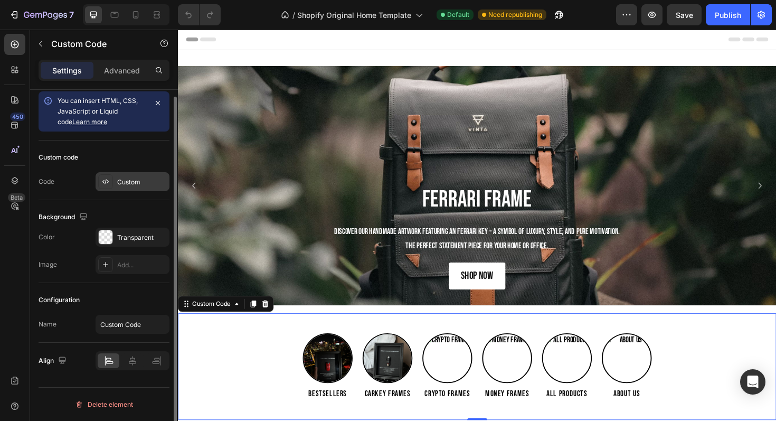
click at [119, 186] on div "Custom" at bounding box center [142, 182] width 50 height 10
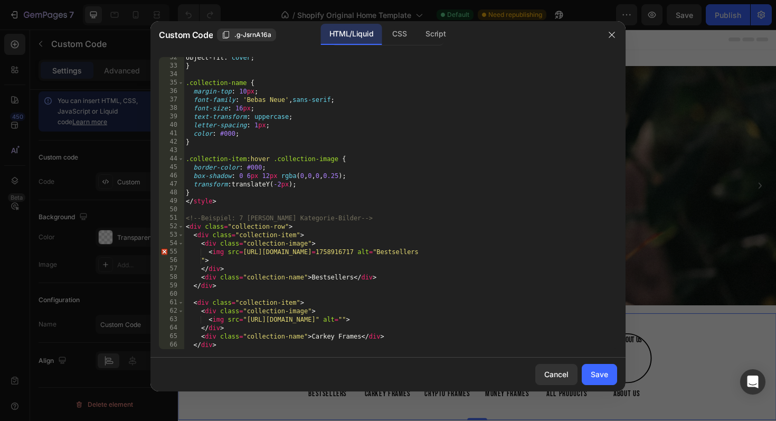
scroll to position [271, 0]
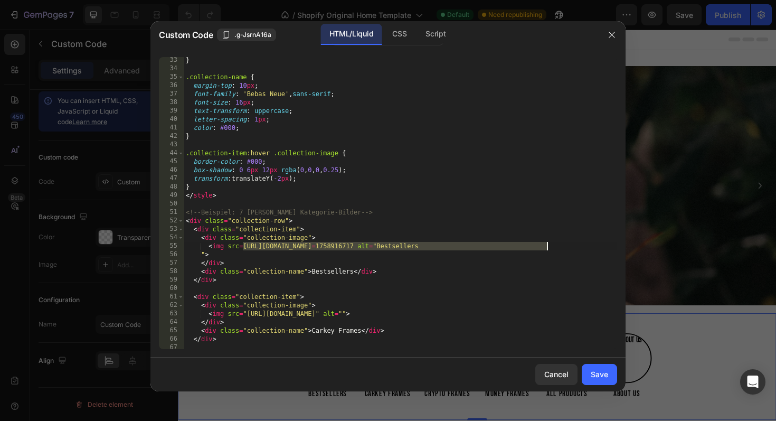
drag, startPoint x: 243, startPoint y: 246, endPoint x: 547, endPoint y: 247, distance: 304.1
click at [547, 247] on div "} .collection-name { margin-top : 10 px ; font-family : ' Bebas Neue ' , sans-s…" at bounding box center [400, 210] width 433 height 309
paste textarea "62.jpg?v=1758917675"
type textarea "<img src=https://cdn.shopify.com/s/files/1/0918/9454/6809/files/IMG_0862.jpg?v=…"
click at [602, 377] on div "Save" at bounding box center [599, 373] width 17 height 11
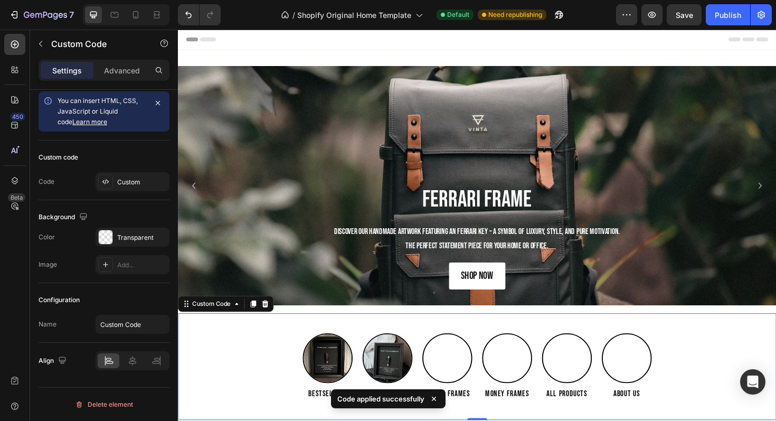
scroll to position [67, 0]
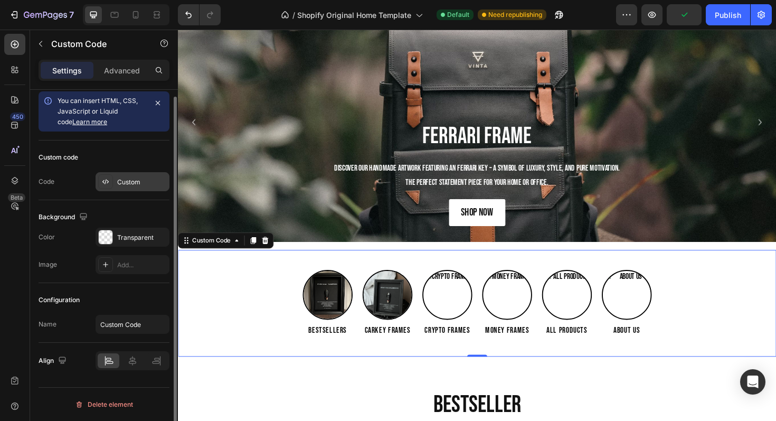
click at [105, 184] on icon at bounding box center [106, 181] width 2 height 5
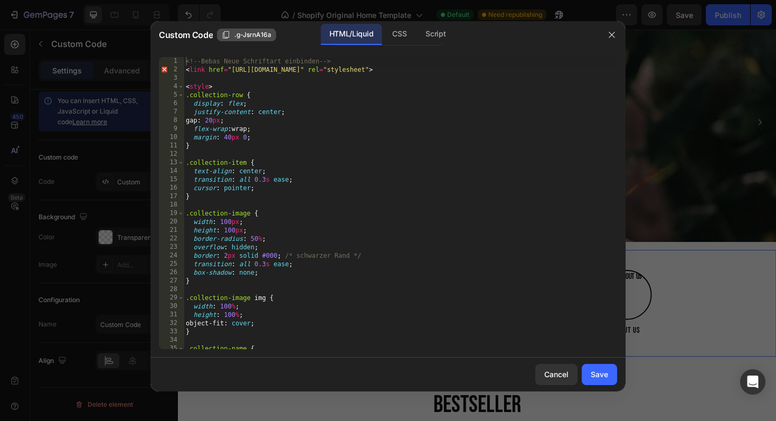
click at [232, 33] on div ".g-JsrnA16a" at bounding box center [247, 35] width 50 height 10
click at [548, 372] on div "Cancel" at bounding box center [556, 373] width 24 height 11
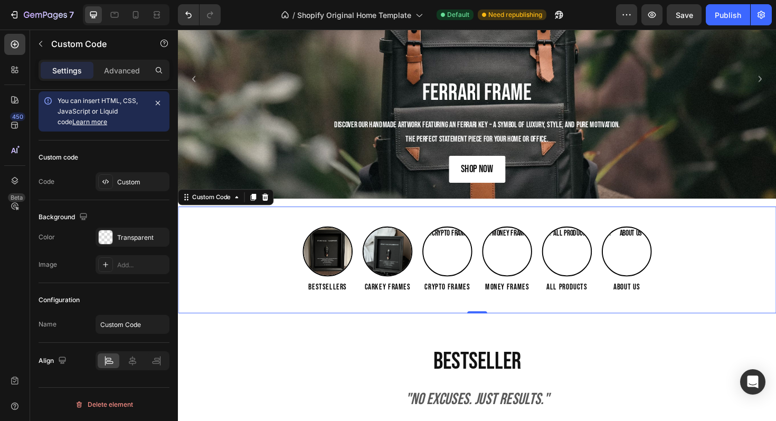
scroll to position [114, 0]
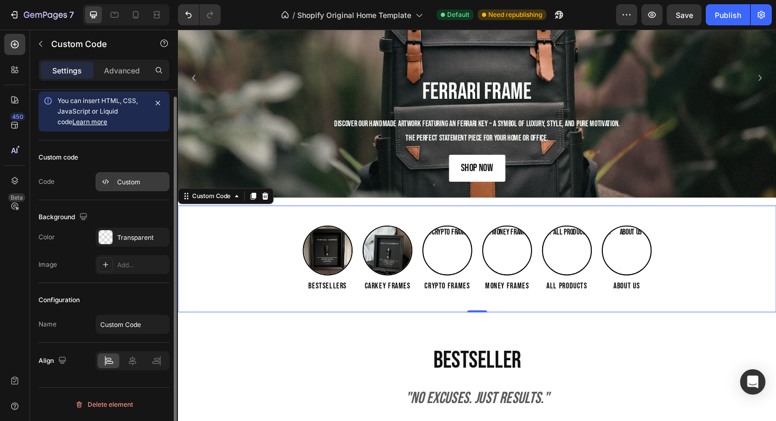
click at [135, 179] on div "Custom" at bounding box center [142, 182] width 50 height 10
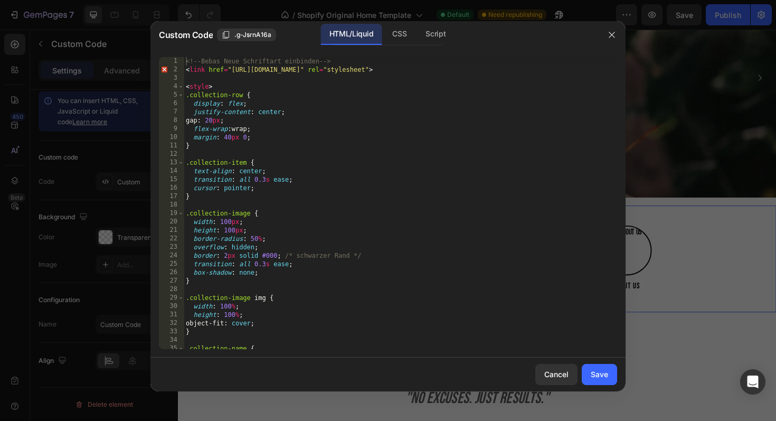
type textarea "<!-- Bebas Neue Schriftart einbinden -->"
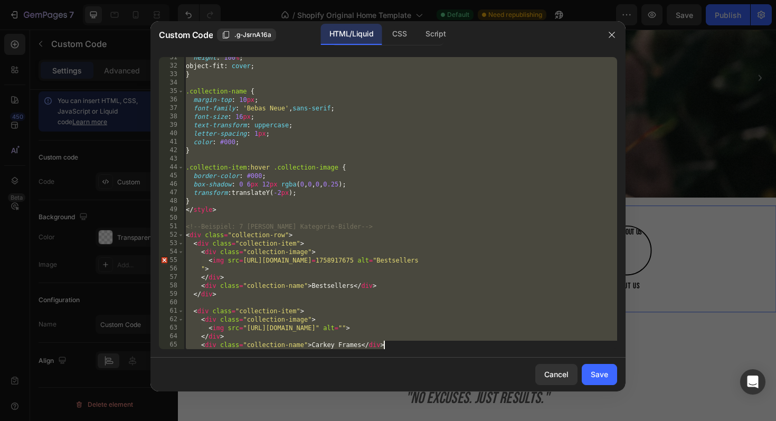
scroll to position [519, 0]
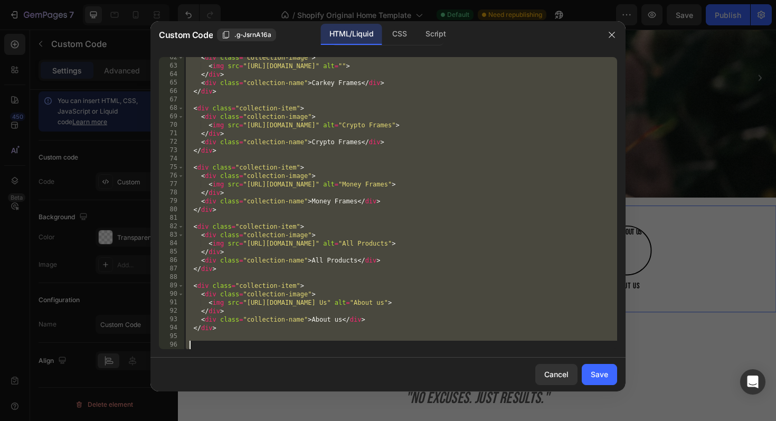
drag, startPoint x: 188, startPoint y: 58, endPoint x: 697, endPoint y: 420, distance: 624.6
click at [697, 420] on div "Custom Code .g-JsrnA16a HTML/Liquid CSS Script <!-- Bebas Neue Schriftart einbi…" at bounding box center [388, 210] width 776 height 421
click at [556, 380] on button "Cancel" at bounding box center [556, 374] width 42 height 21
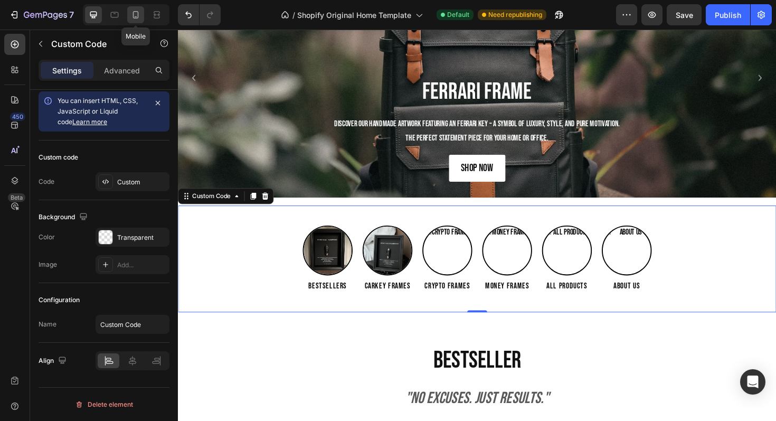
click at [140, 16] on icon at bounding box center [135, 15] width 11 height 11
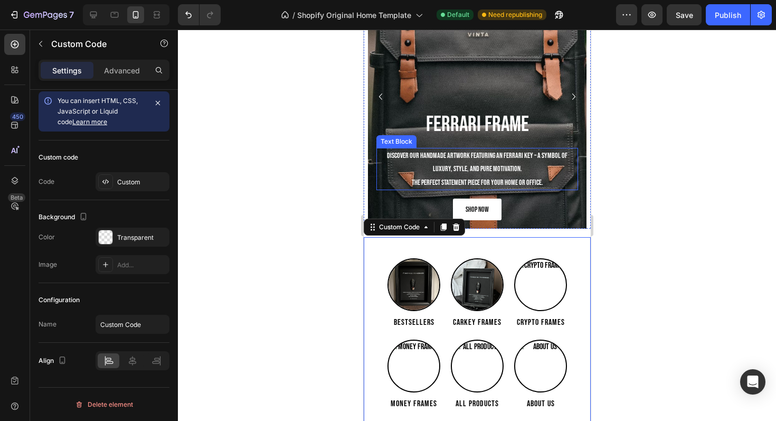
scroll to position [102, 0]
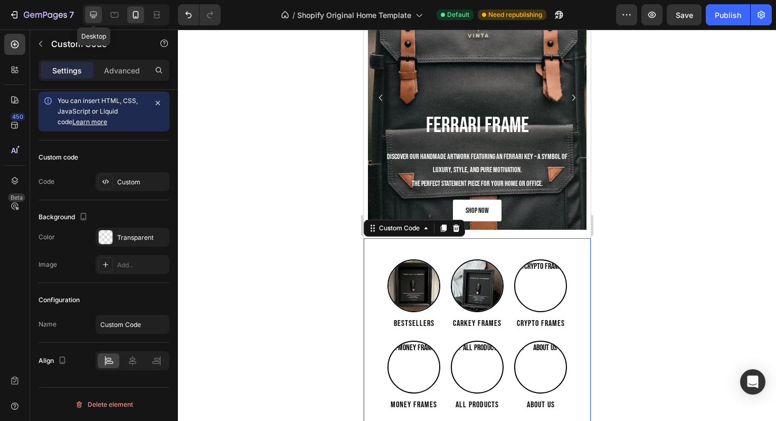
click at [95, 12] on icon at bounding box center [93, 15] width 11 height 11
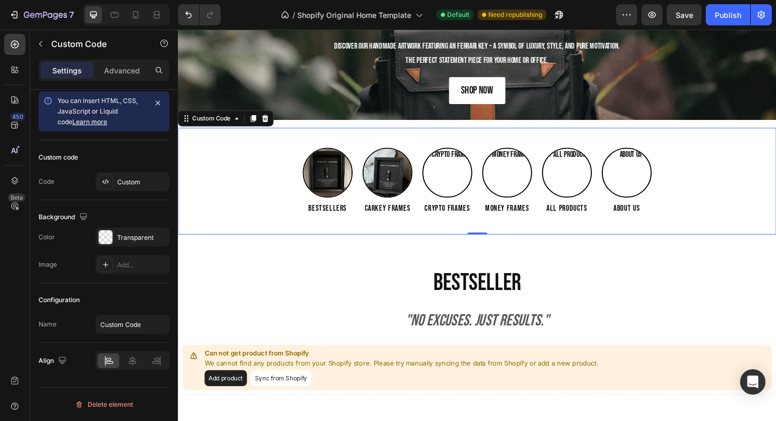
scroll to position [264, 0]
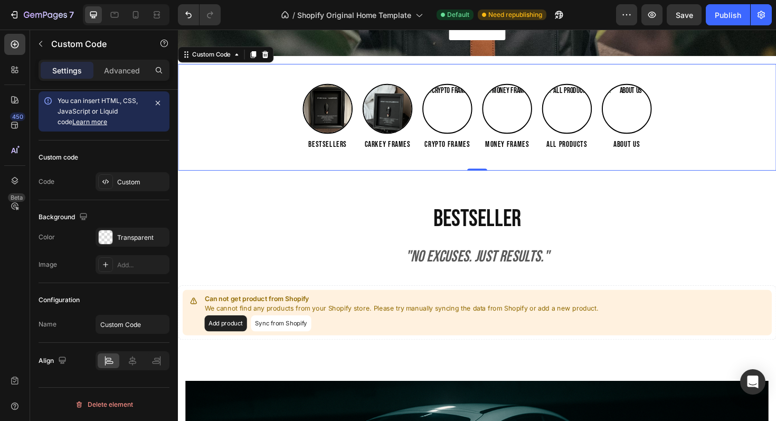
click at [269, 134] on div "Bestsellers Carkey Frames Crypto Frames Money Frames All Products About us" at bounding box center [494, 122] width 633 height 71
click at [143, 171] on div "Custom code Code Custom" at bounding box center [104, 170] width 131 height 60
click at [137, 177] on div "Custom" at bounding box center [142, 182] width 50 height 10
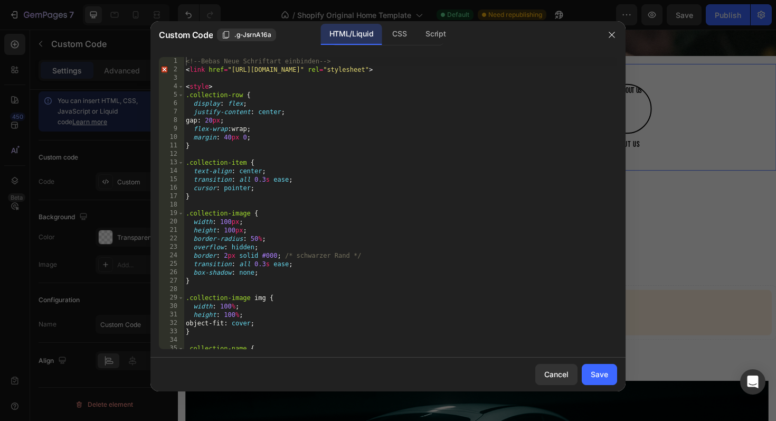
type textarea "<!-- Bebas Neue Schriftart einbinden -->"
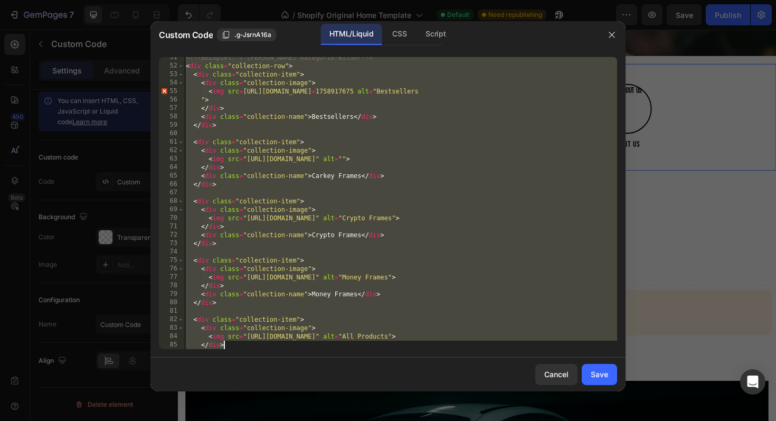
scroll to position [519, 0]
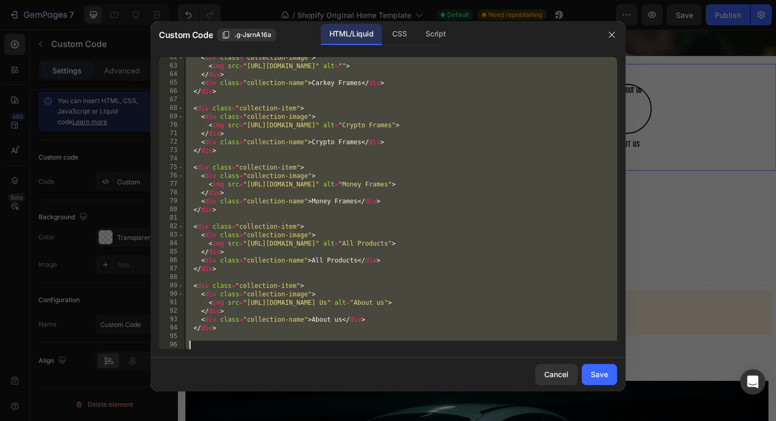
drag, startPoint x: 185, startPoint y: 60, endPoint x: 410, endPoint y: 420, distance: 425.2
click at [410, 420] on div "Custom Code .g-JsrnA16a HTML/Liquid CSS Script <!-- Bebas Neue Schriftart einbi…" at bounding box center [388, 210] width 776 height 421
paste textarea "</div>"
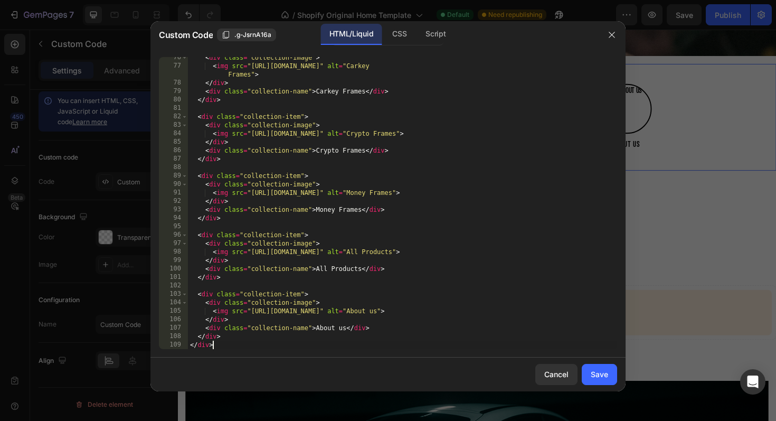
scroll to position [646, 0]
click at [595, 373] on div "Save" at bounding box center [599, 373] width 17 height 11
type textarea "</div> </div>"
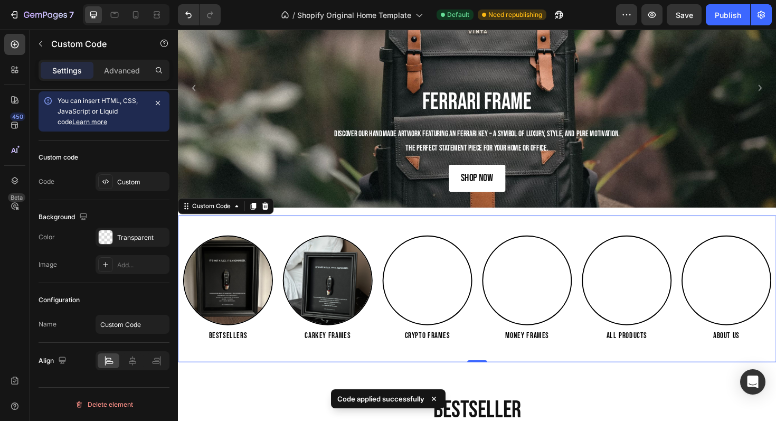
scroll to position [106, 0]
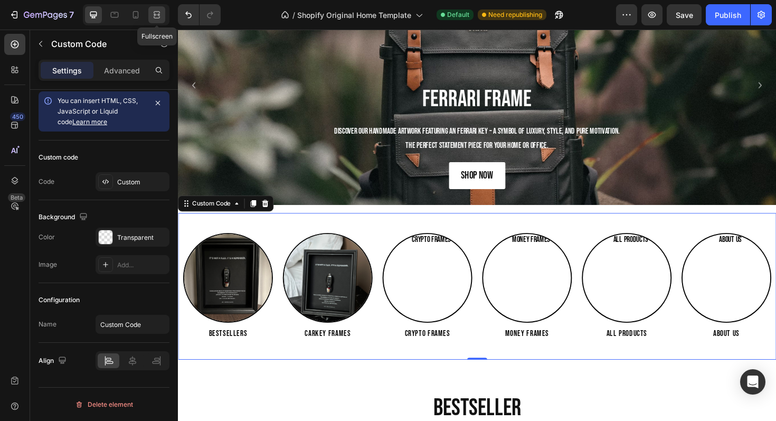
click at [155, 14] on icon at bounding box center [156, 15] width 11 height 11
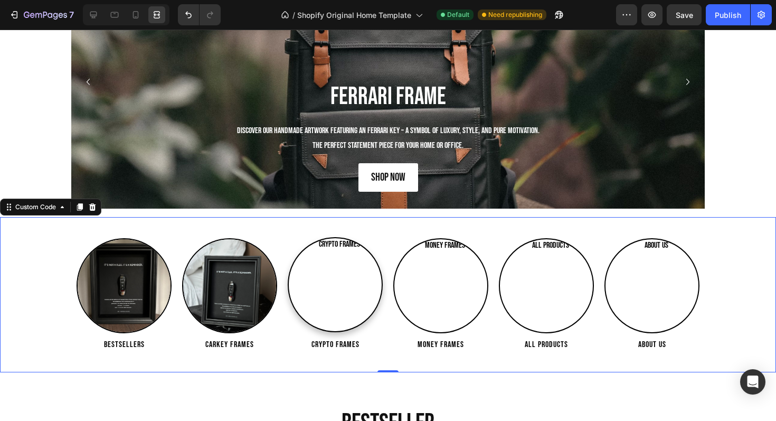
scroll to position [112, 0]
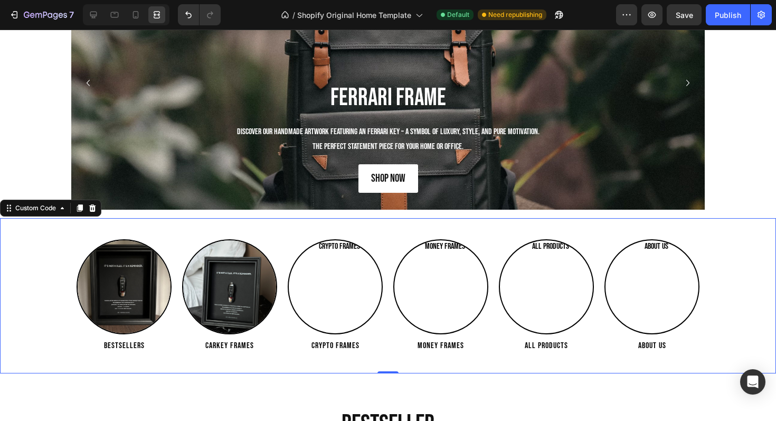
click at [98, 234] on div "Bestsellers Carkey Frames Crypto Frames Money Frames All Products About us Cust…" at bounding box center [388, 295] width 776 height 155
click at [93, 13] on icon at bounding box center [93, 15] width 11 height 11
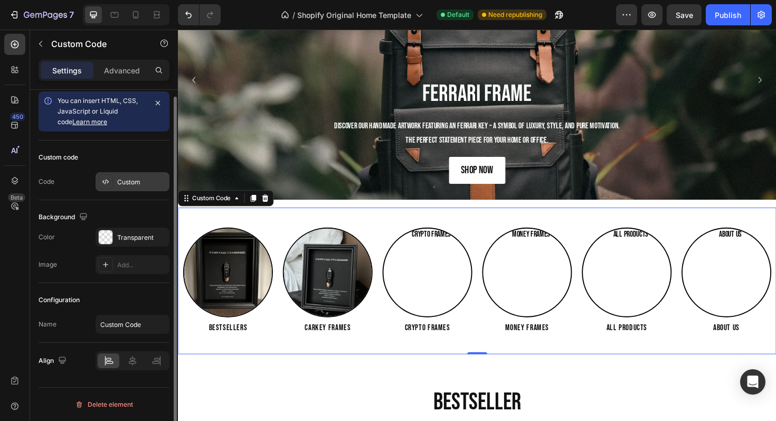
click at [115, 182] on div "Custom" at bounding box center [133, 181] width 74 height 19
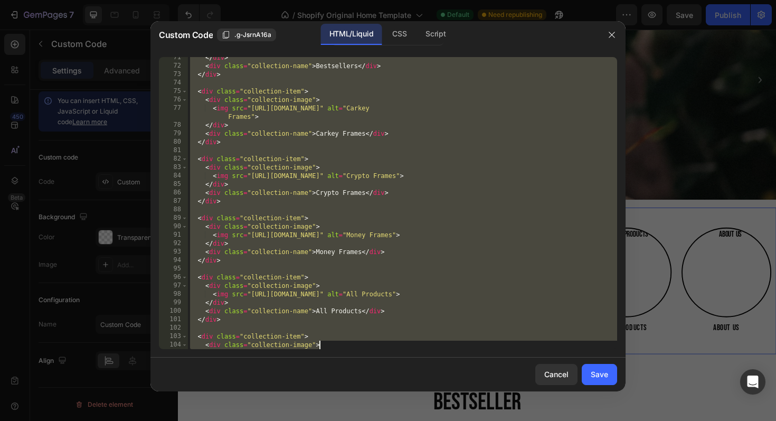
scroll to position [646, 0]
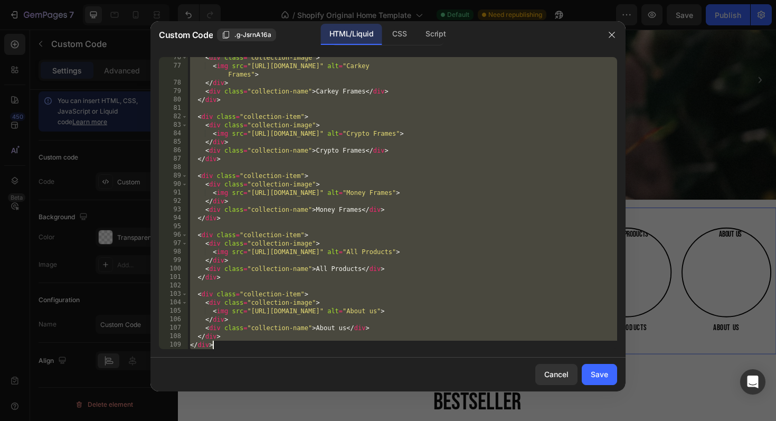
drag, startPoint x: 188, startPoint y: 58, endPoint x: 373, endPoint y: 420, distance: 406.5
click at [373, 420] on div "Custom Code .g-JsrnA16a HTML/Liquid CSS Script <!-- Bebas Neue Schriftart einbi…" at bounding box center [388, 210] width 776 height 421
paste textarea
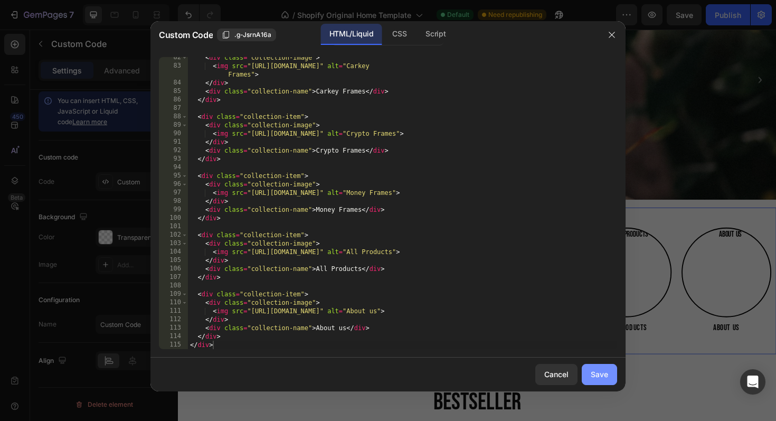
click at [600, 373] on div "Save" at bounding box center [599, 373] width 17 height 11
type textarea "</div> </div>"
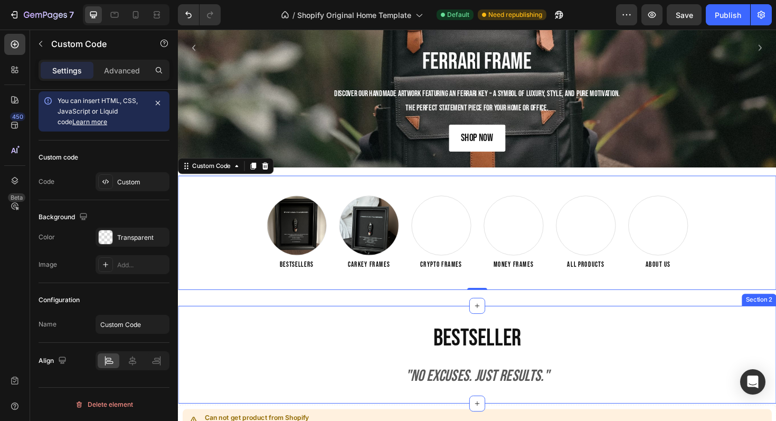
scroll to position [151, 0]
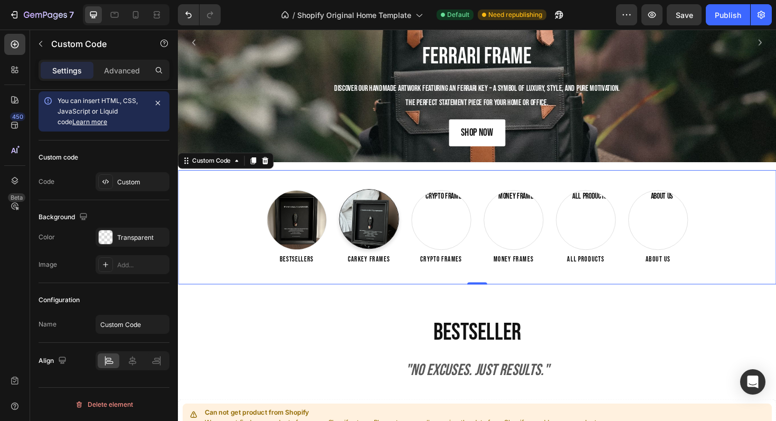
click at [361, 231] on img at bounding box center [380, 230] width 62 height 62
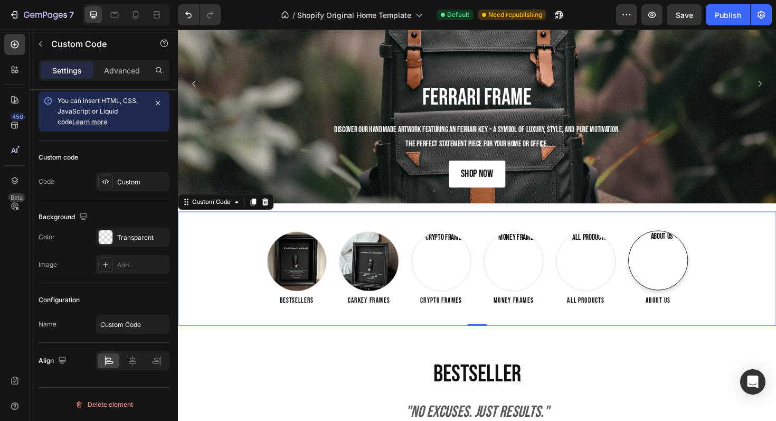
scroll to position [0, 0]
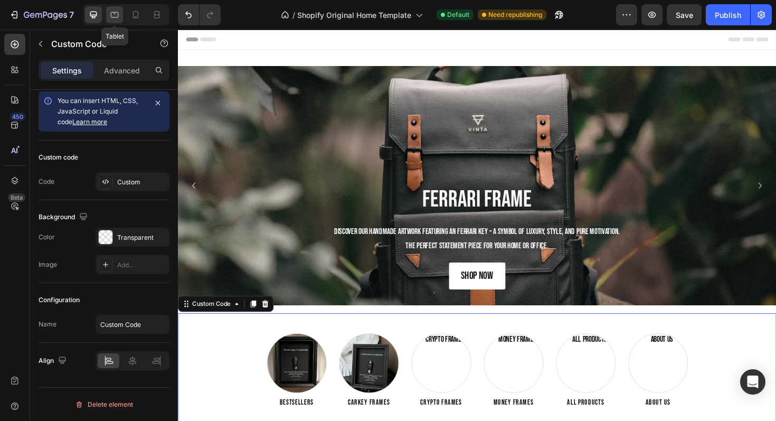
click at [112, 14] on icon at bounding box center [114, 15] width 11 height 11
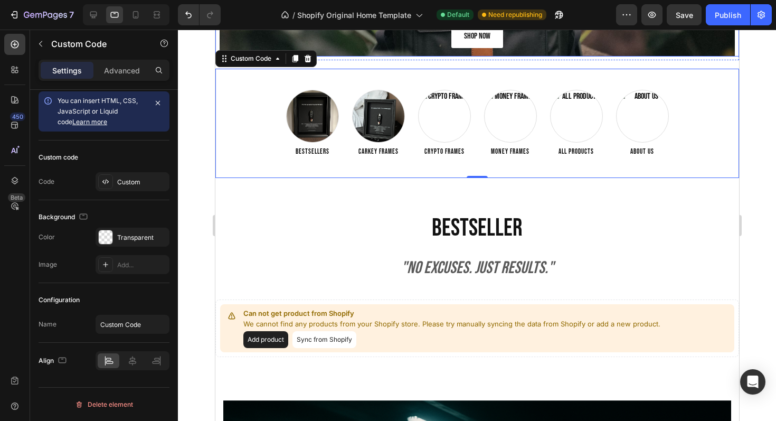
scroll to position [220, 0]
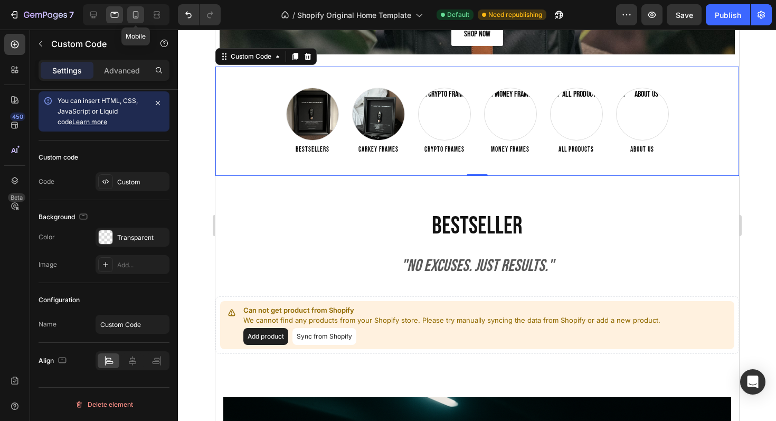
click at [140, 15] on icon at bounding box center [135, 15] width 11 height 11
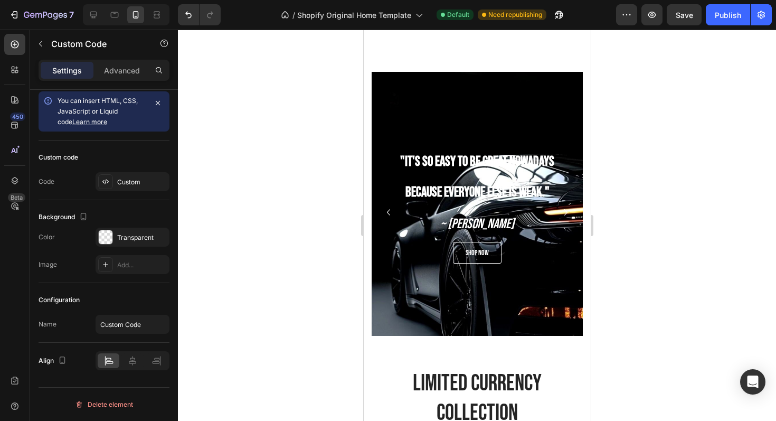
scroll to position [659, 0]
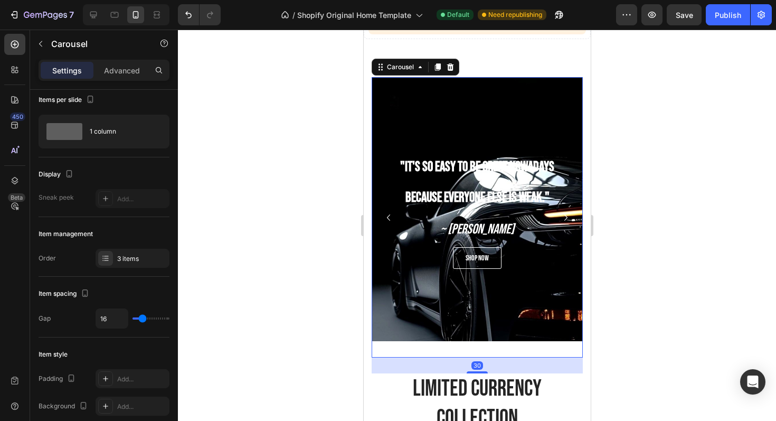
click at [567, 219] on icon "Carousel Next Arrow" at bounding box center [565, 217] width 13 height 13
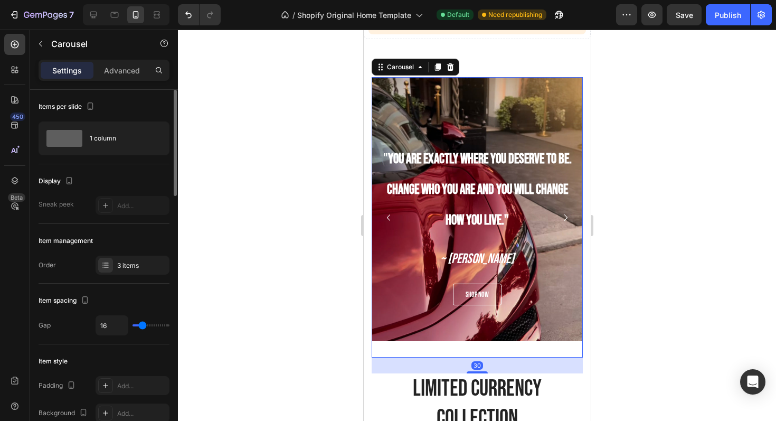
click at [567, 219] on icon "Carousel Next Arrow" at bounding box center [565, 217] width 13 height 13
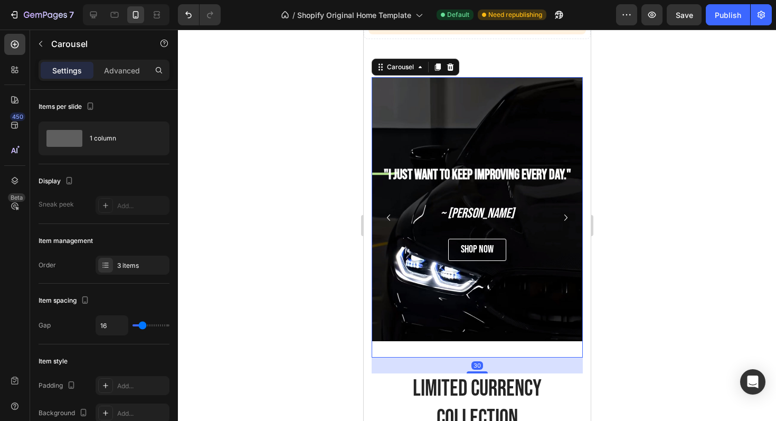
click at [566, 219] on icon "Carousel Next Arrow" at bounding box center [565, 217] width 13 height 13
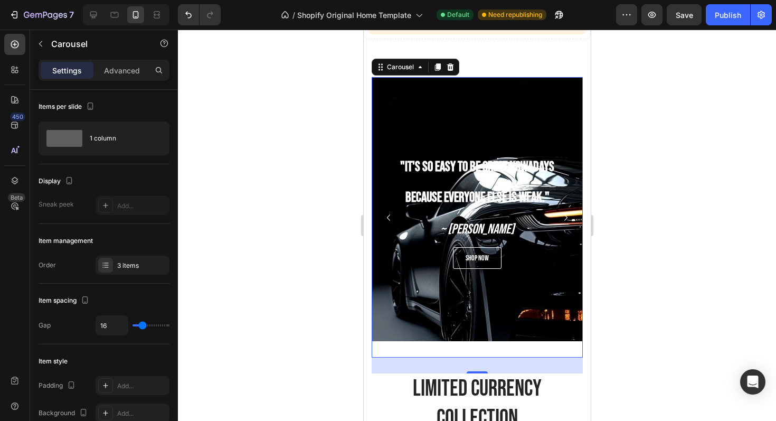
click at [566, 219] on icon "Carousel Next Arrow" at bounding box center [565, 217] width 13 height 13
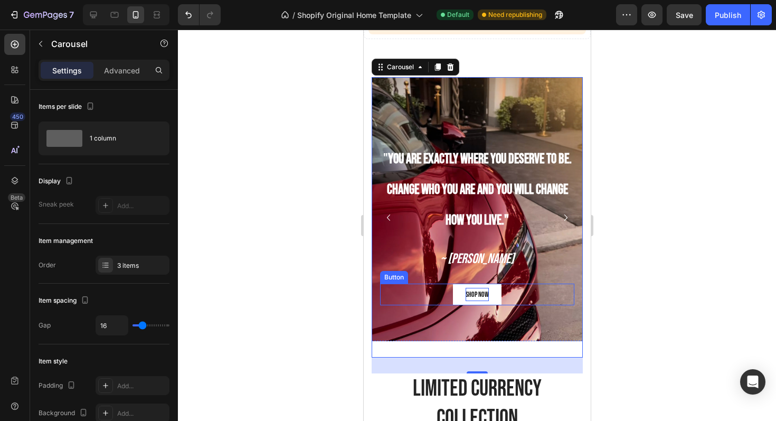
click at [473, 291] on p "shop now" at bounding box center [476, 294] width 23 height 13
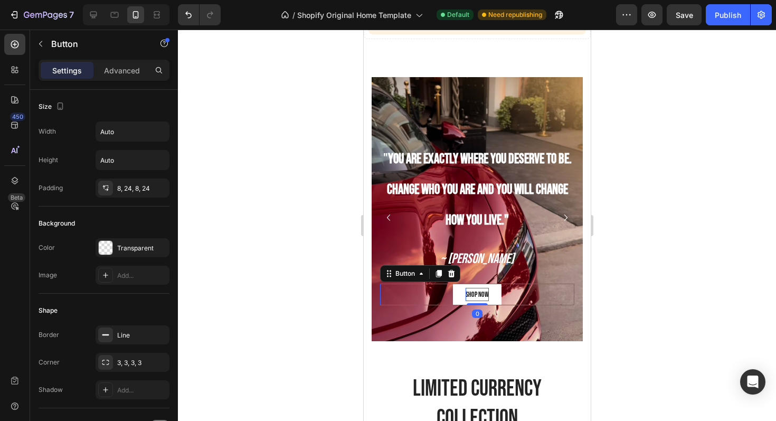
click at [473, 291] on p "shop now" at bounding box center [476, 294] width 23 height 13
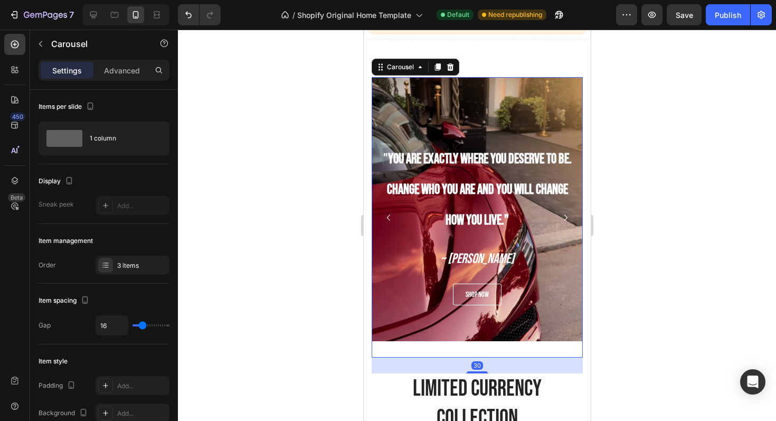
click at [558, 222] on button "Carousel Next Arrow" at bounding box center [565, 217] width 17 height 17
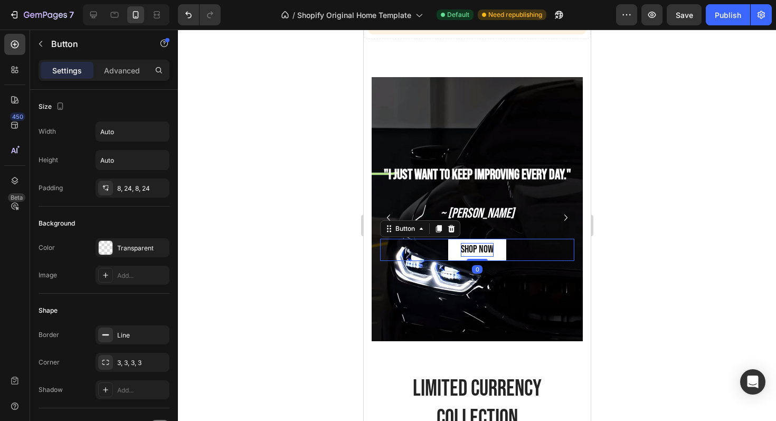
click at [475, 250] on span "shop now" at bounding box center [476, 249] width 33 height 13
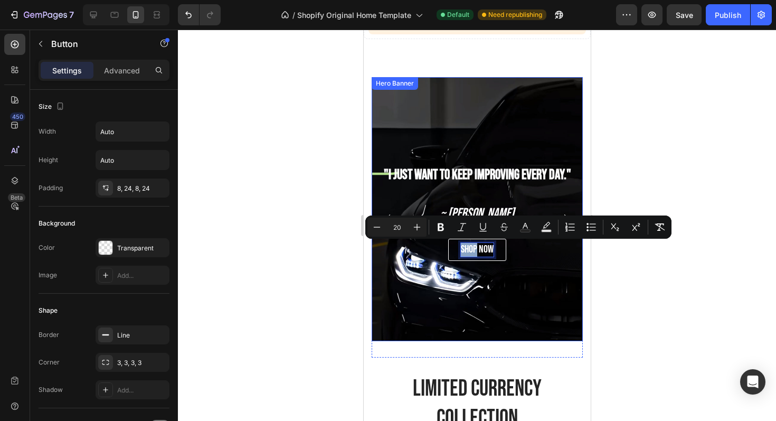
click at [402, 276] on div "Background Image" at bounding box center [476, 270] width 211 height 396
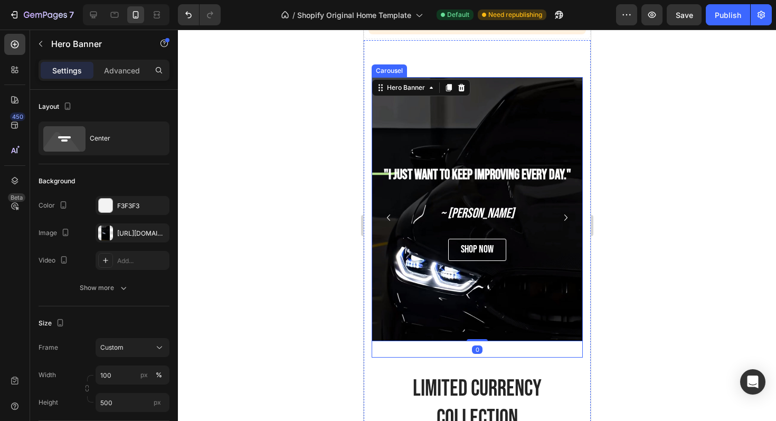
click at [385, 216] on icon "Carousel Back Arrow" at bounding box center [388, 217] width 13 height 13
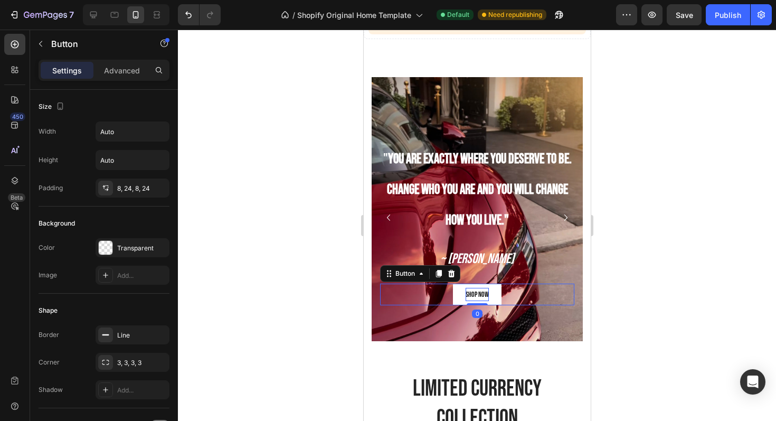
click at [472, 292] on p "shop now" at bounding box center [476, 294] width 23 height 13
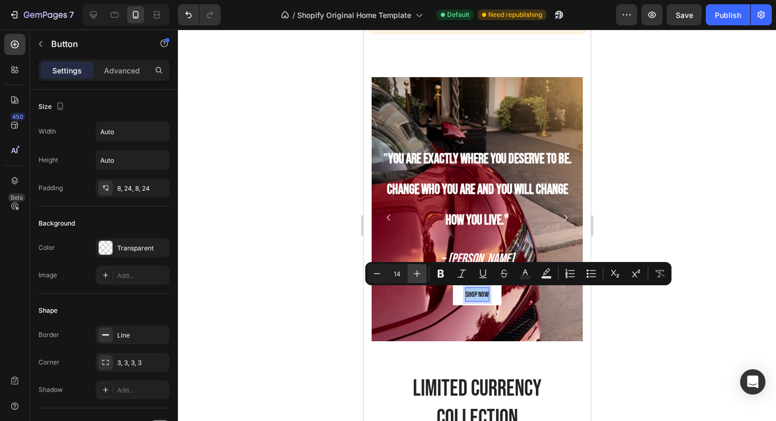
click at [419, 272] on icon "Editor contextual toolbar" at bounding box center [417, 273] width 11 height 11
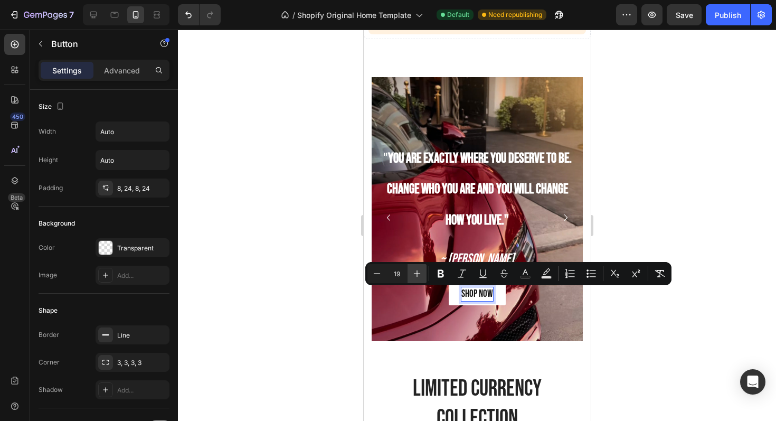
click at [419, 272] on icon "Editor contextual toolbar" at bounding box center [417, 273] width 11 height 11
type input "20"
click at [569, 351] on div "" You are exactly where you deserve to be. Change who you are and you will chan…" at bounding box center [476, 217] width 211 height 280
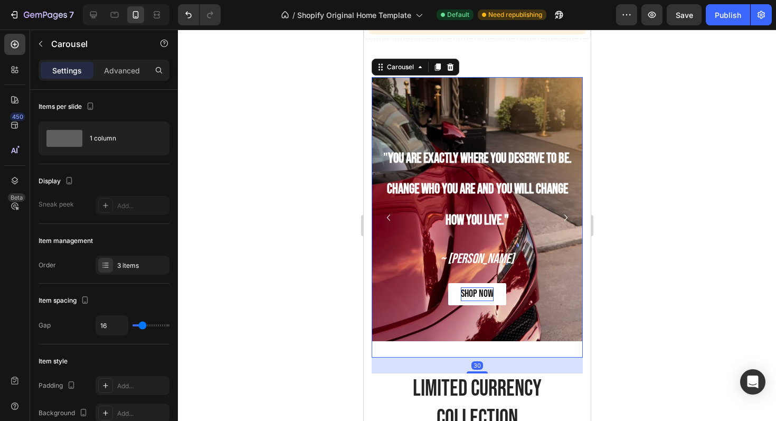
click at [568, 213] on icon "Carousel Next Arrow" at bounding box center [565, 217] width 13 height 13
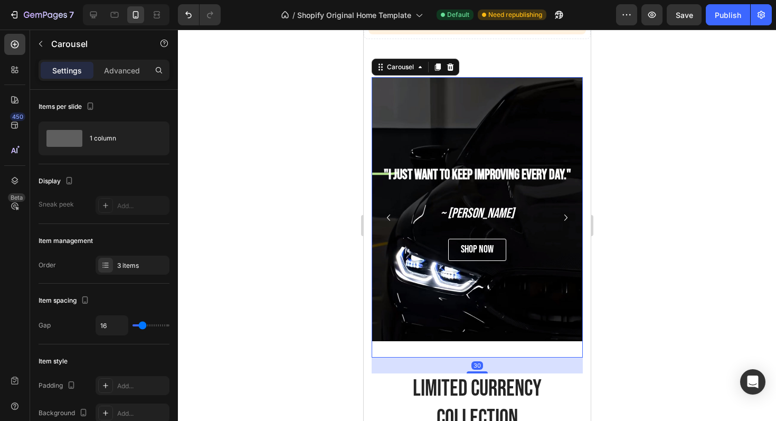
click at [567, 213] on icon "Carousel Next Arrow" at bounding box center [565, 217] width 13 height 13
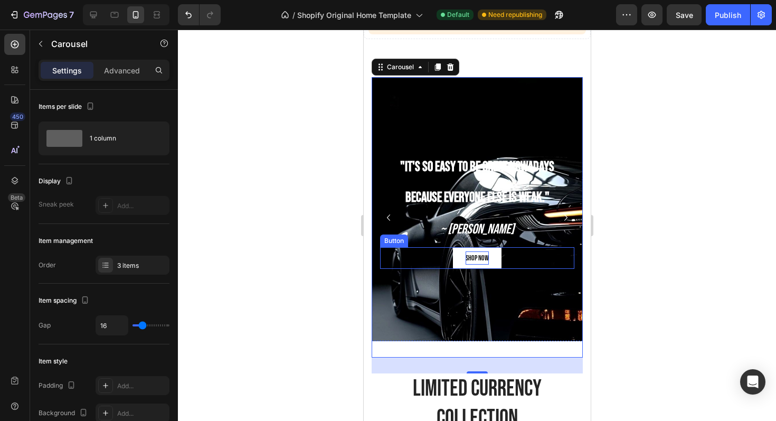
click at [475, 255] on p "shop now" at bounding box center [476, 257] width 23 height 13
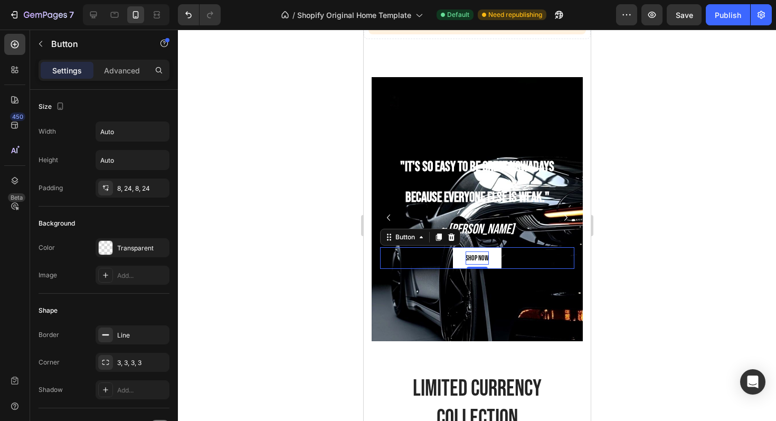
click at [475, 255] on p "shop now" at bounding box center [476, 257] width 23 height 13
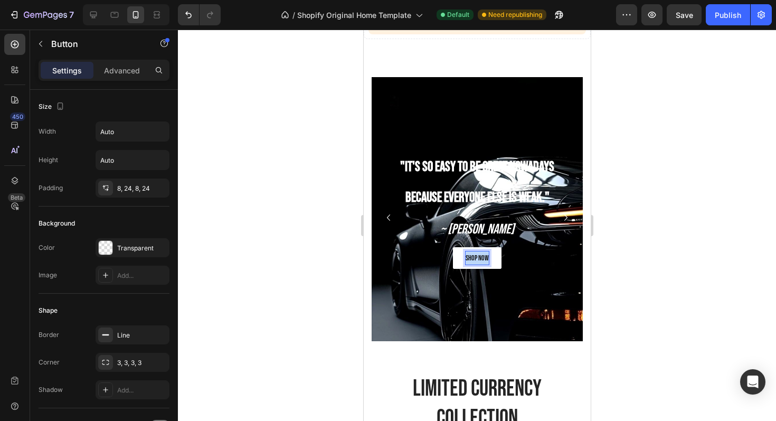
click at [475, 255] on p "shop now" at bounding box center [476, 257] width 23 height 13
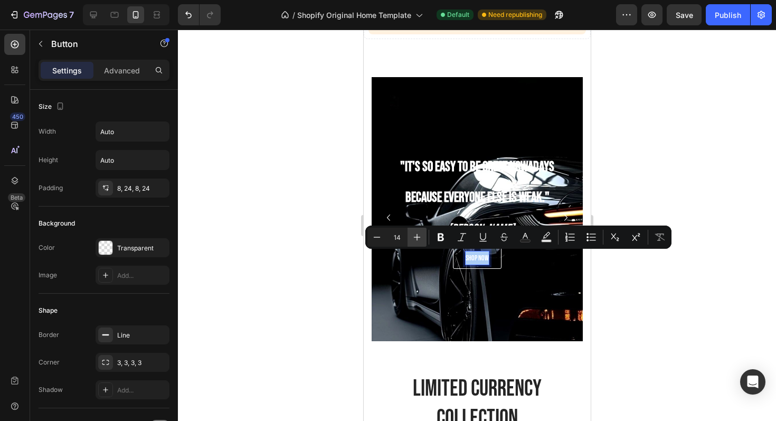
click at [418, 236] on icon "Editor contextual toolbar" at bounding box center [417, 237] width 11 height 11
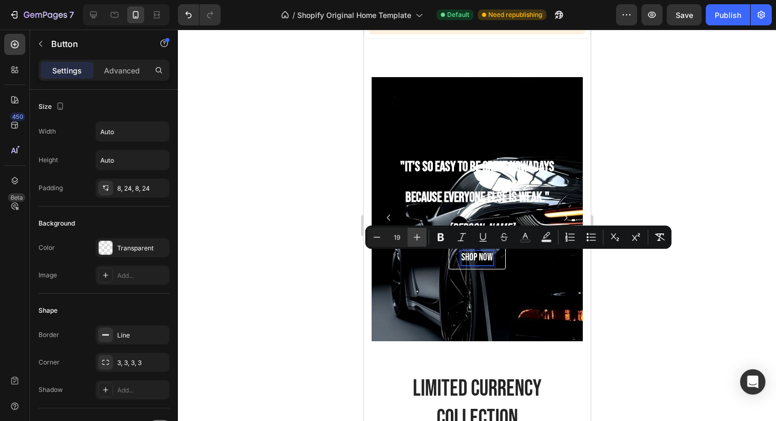
click at [418, 236] on icon "Editor contextual toolbar" at bounding box center [417, 237] width 11 height 11
type input "20"
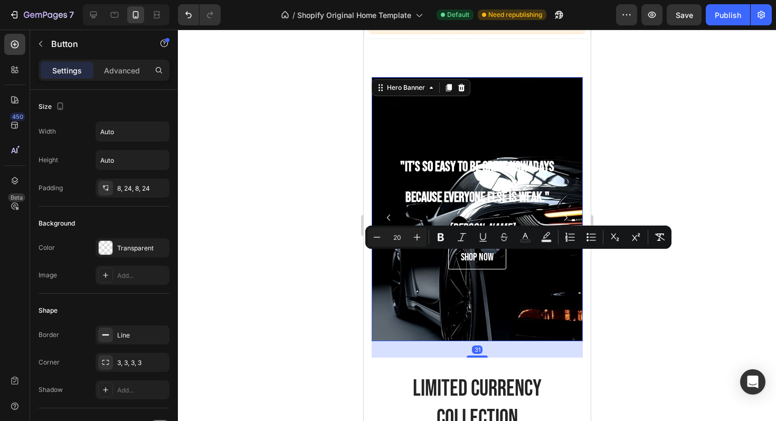
click at [580, 297] on div "Background Image" at bounding box center [476, 270] width 211 height 396
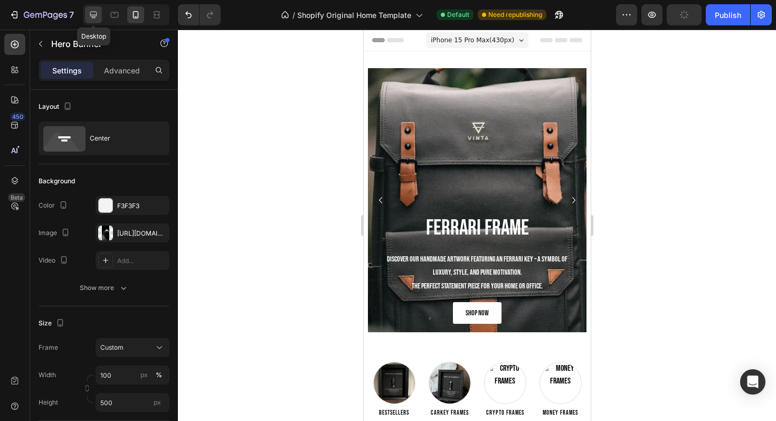
click at [94, 8] on div at bounding box center [93, 14] width 17 height 17
type input "400"
type input "600%"
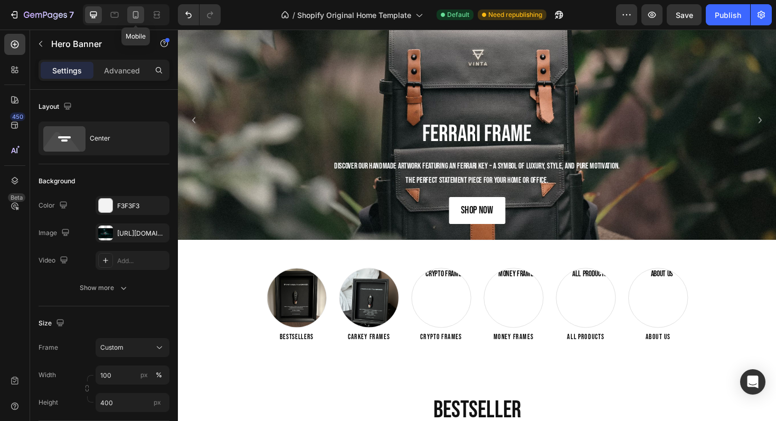
click at [131, 12] on icon at bounding box center [135, 15] width 11 height 11
type input "500"
type input "100%"
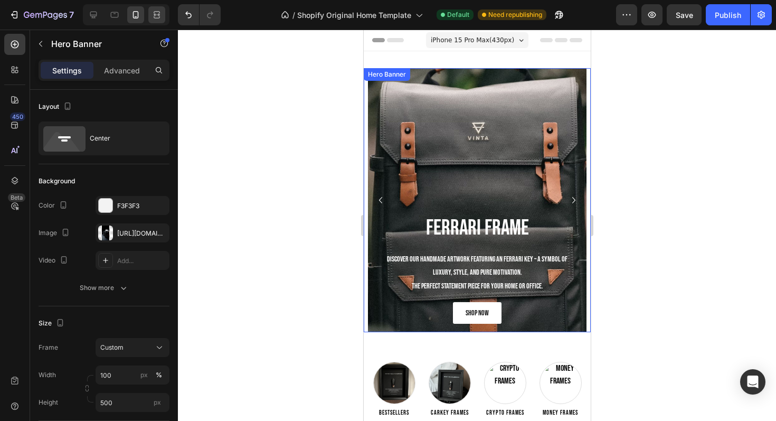
click at [155, 22] on div at bounding box center [156, 14] width 17 height 17
type input "400"
type input "600%"
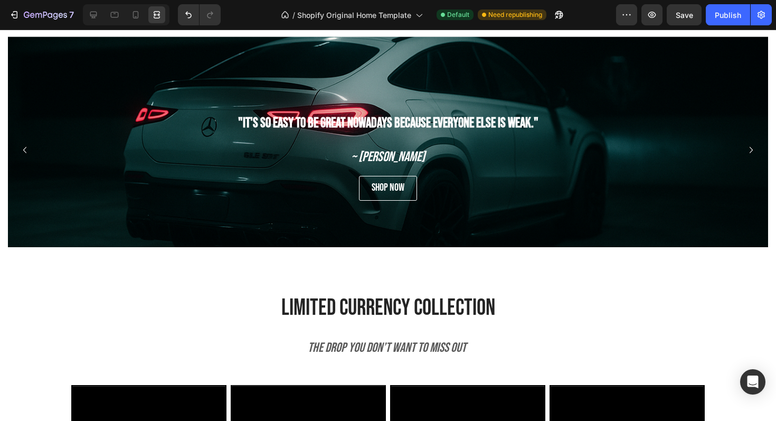
scroll to position [638, 0]
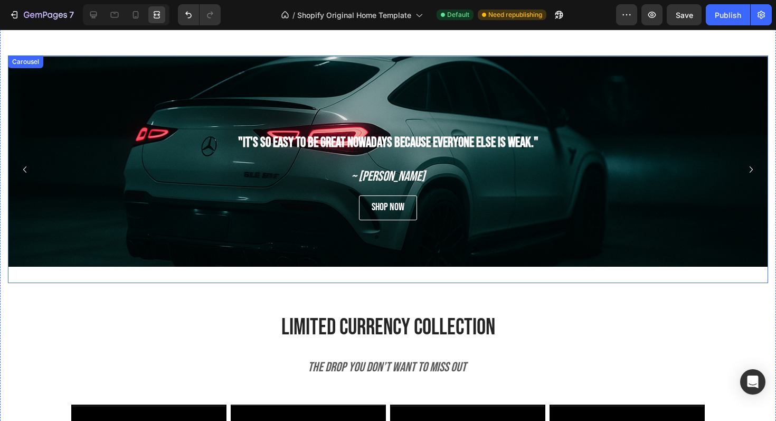
click at [752, 170] on icon "Carousel Next Arrow" at bounding box center [751, 169] width 13 height 13
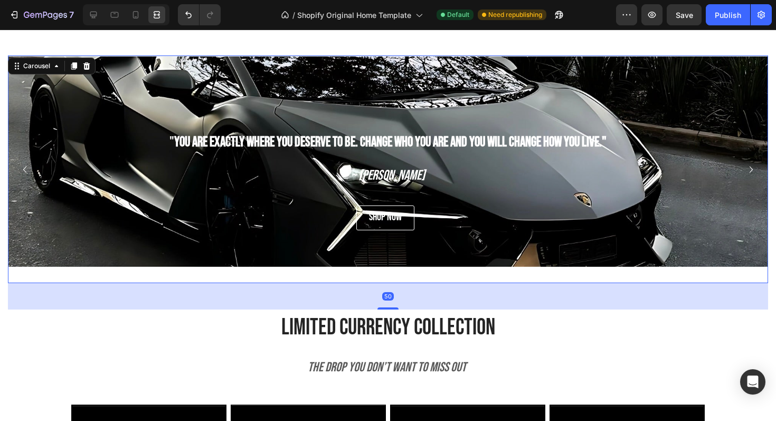
click at [752, 169] on icon "Carousel Next Arrow" at bounding box center [751, 169] width 3 height 6
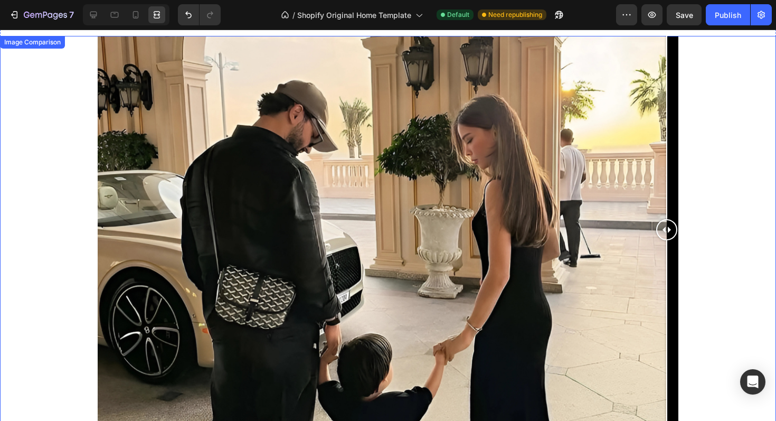
scroll to position [1382, 0]
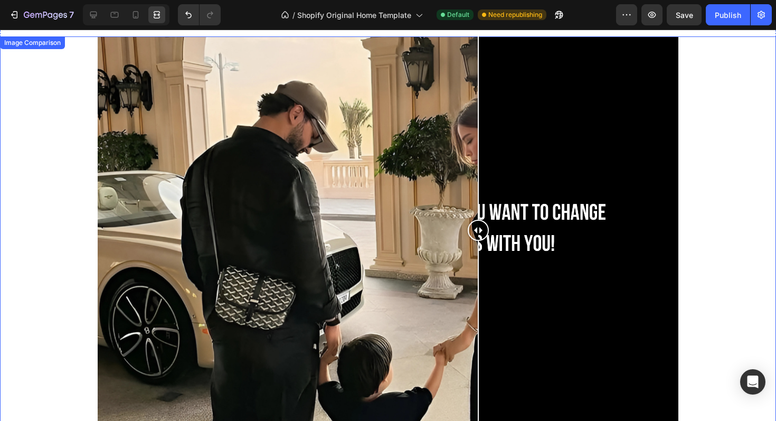
drag, startPoint x: 662, startPoint y: 219, endPoint x: 603, endPoint y: 197, distance: 63.0
click at [489, 197] on div at bounding box center [478, 229] width 21 height 387
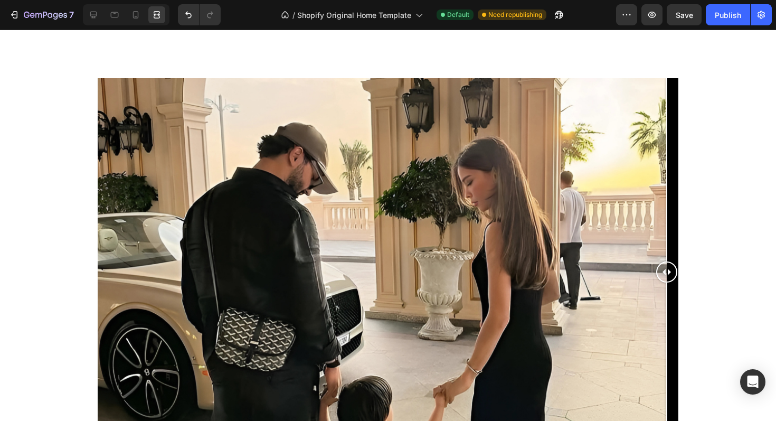
scroll to position [1340, 0]
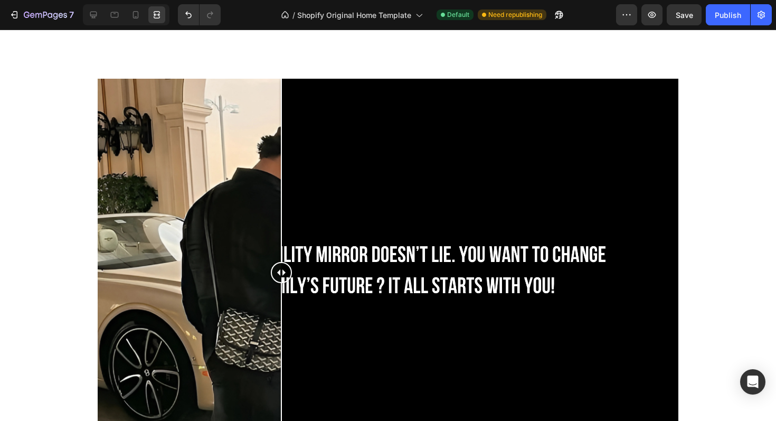
click at [281, 117] on div at bounding box center [388, 272] width 581 height 387
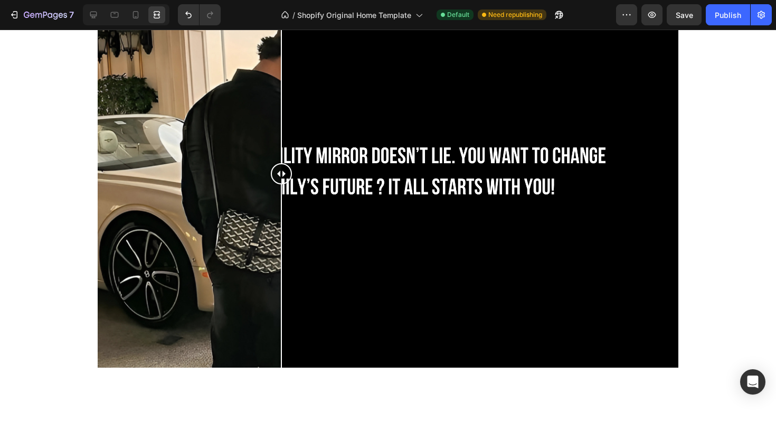
scroll to position [1313, 0]
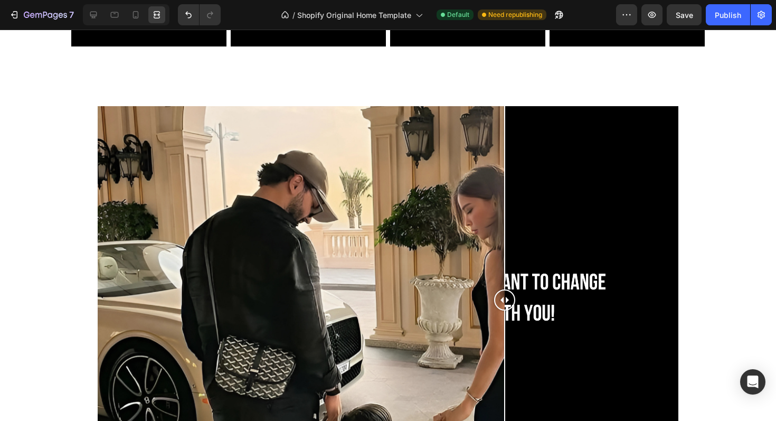
drag, startPoint x: 274, startPoint y: 296, endPoint x: 681, endPoint y: 270, distance: 407.8
click at [681, 270] on div at bounding box center [388, 299] width 776 height 387
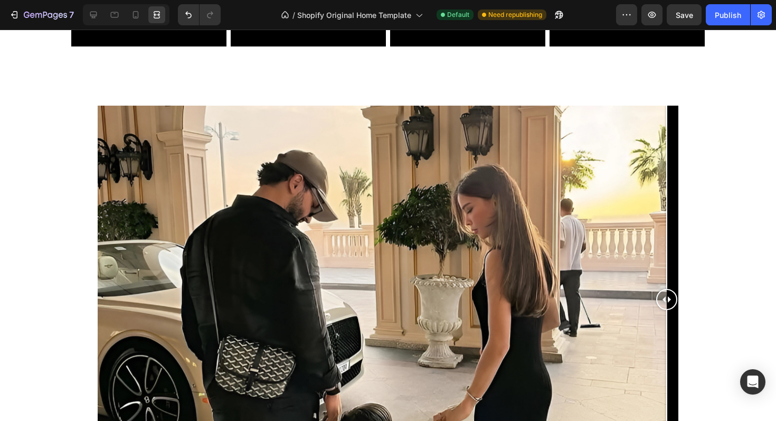
click at [276, 199] on div at bounding box center [388, 299] width 581 height 387
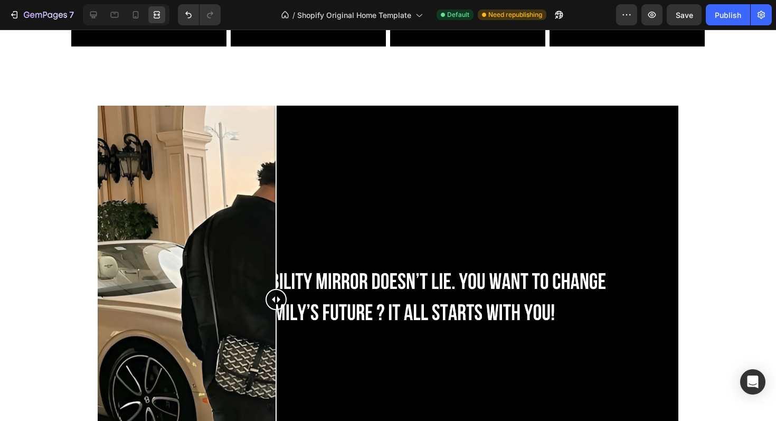
click at [73, 152] on div at bounding box center [388, 299] width 776 height 387
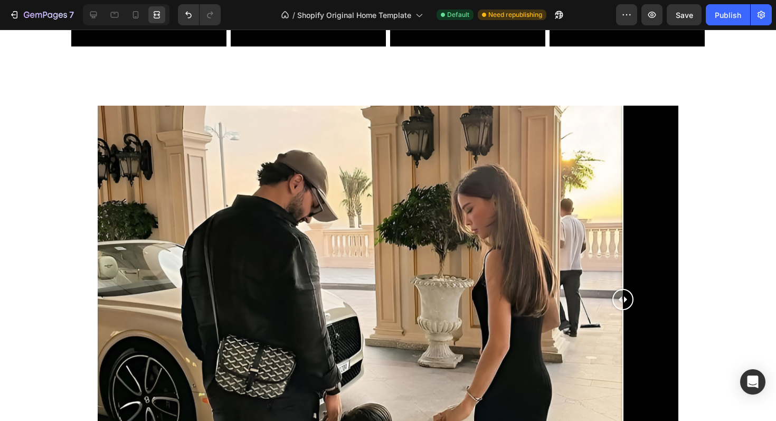
drag, startPoint x: 278, startPoint y: 311, endPoint x: 775, endPoint y: 296, distance: 497.5
click at [775, 296] on div at bounding box center [388, 299] width 776 height 387
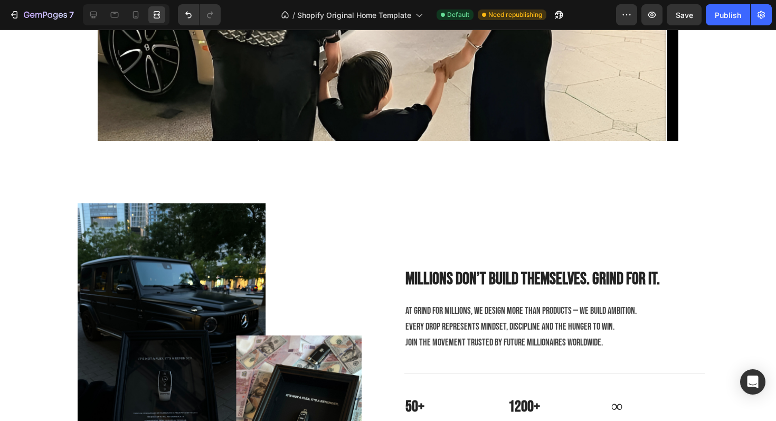
scroll to position [1765, 0]
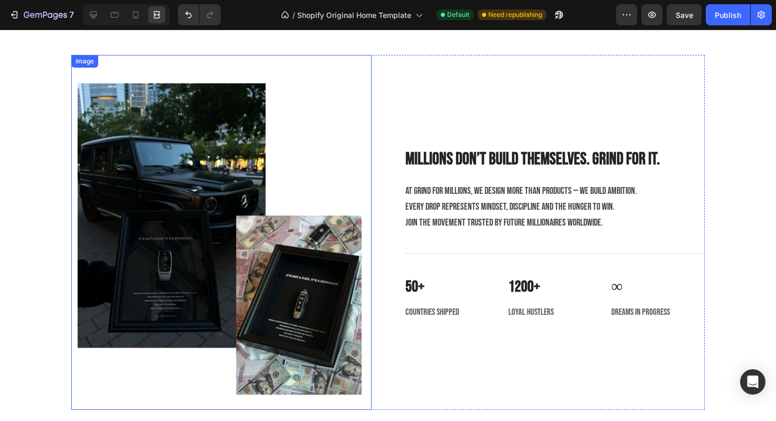
click at [156, 154] on img at bounding box center [220, 232] width 284 height 355
click at [532, 367] on div "Millions don’t build themselves. Grind for it. Heading At Grind for Millions, w…" at bounding box center [554, 232] width 300 height 355
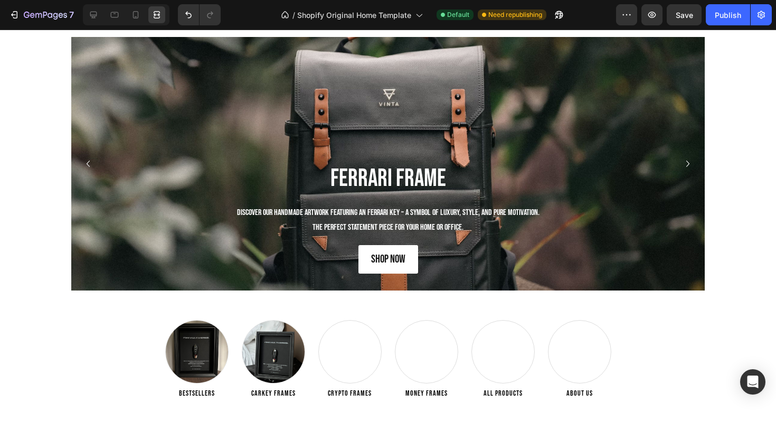
scroll to position [0, 0]
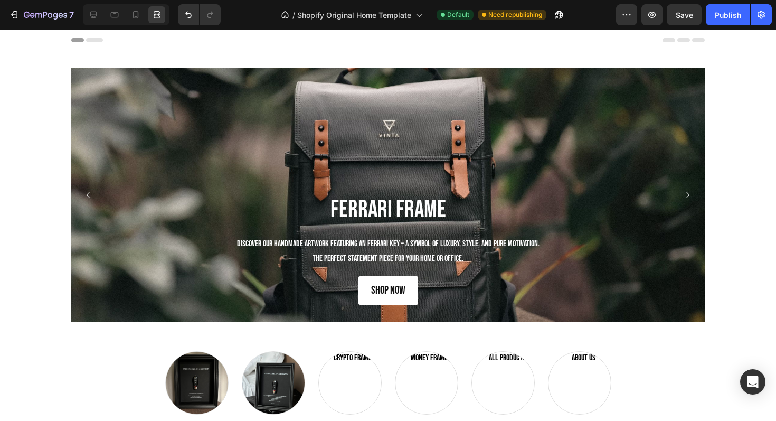
click at [111, 5] on div at bounding box center [126, 14] width 87 height 21
click at [111, 11] on icon at bounding box center [114, 15] width 11 height 11
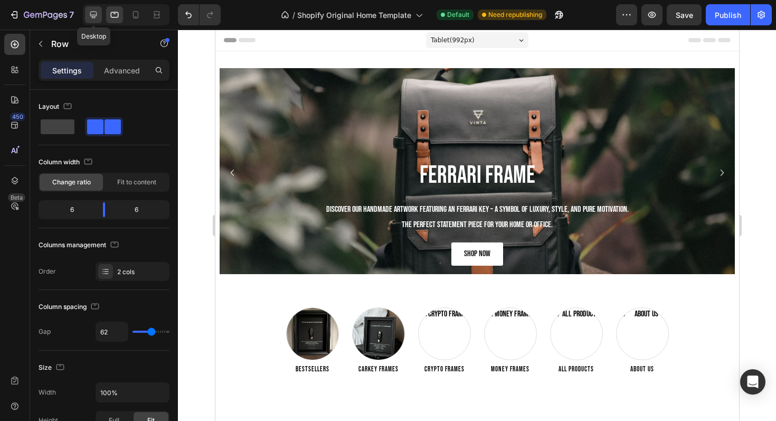
click at [94, 11] on icon at bounding box center [93, 15] width 11 height 11
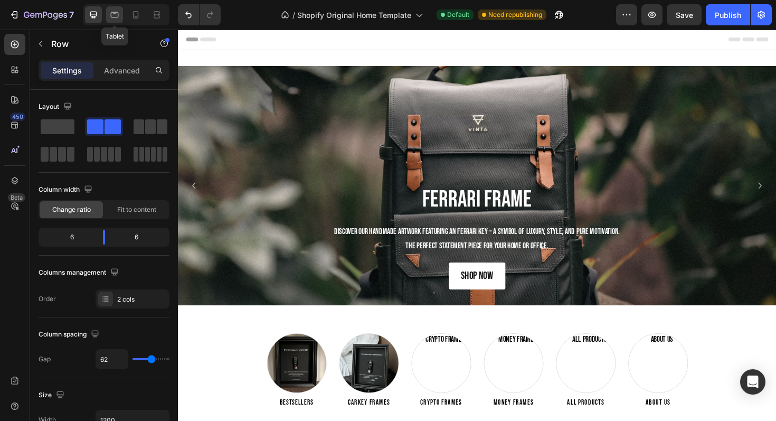
click at [117, 12] on icon at bounding box center [115, 15] width 8 height 6
type input "100%"
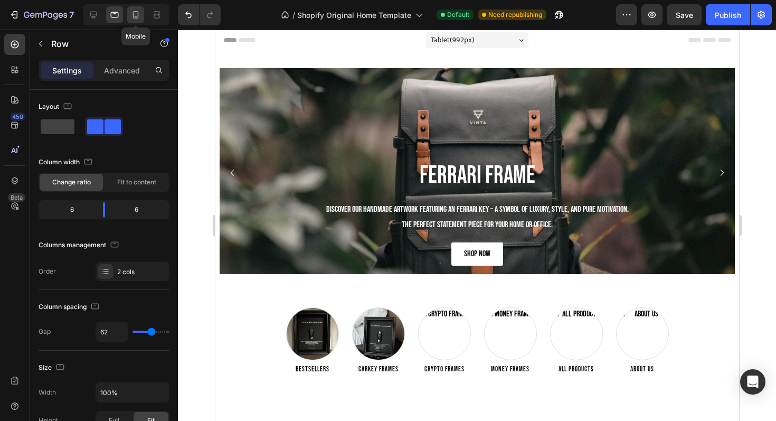
click at [132, 14] on icon at bounding box center [135, 15] width 11 height 11
type input "0"
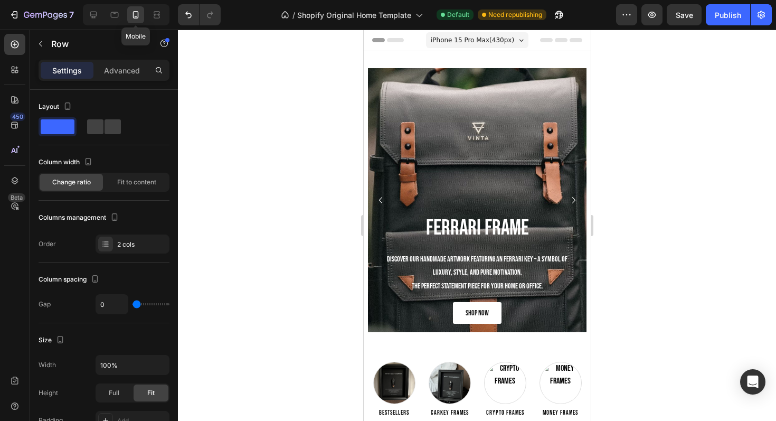
click at [144, 14] on div at bounding box center [135, 14] width 17 height 17
click at [147, 14] on div at bounding box center [126, 14] width 87 height 21
click at [150, 14] on div at bounding box center [156, 14] width 17 height 17
type input "1200"
type input "62"
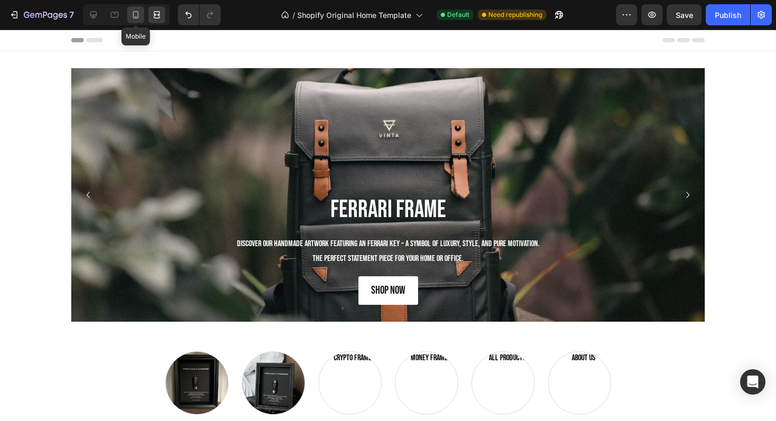
click at [135, 13] on icon at bounding box center [135, 15] width 11 height 11
type input "100%"
type input "0"
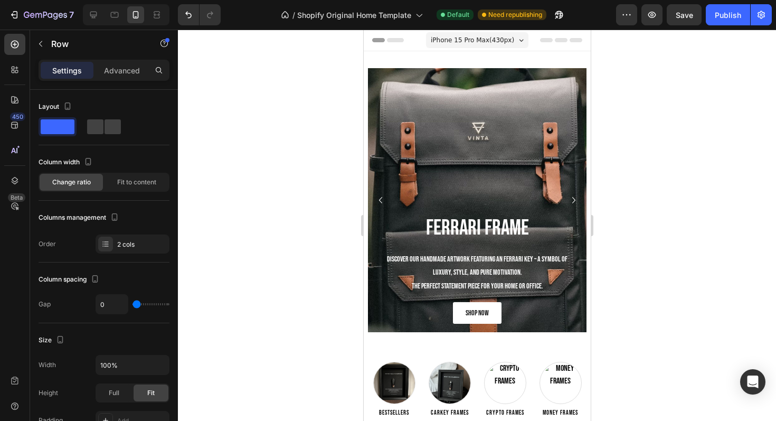
click at [125, 13] on div at bounding box center [126, 14] width 87 height 21
click at [120, 13] on div at bounding box center [114, 14] width 17 height 17
type input "62"
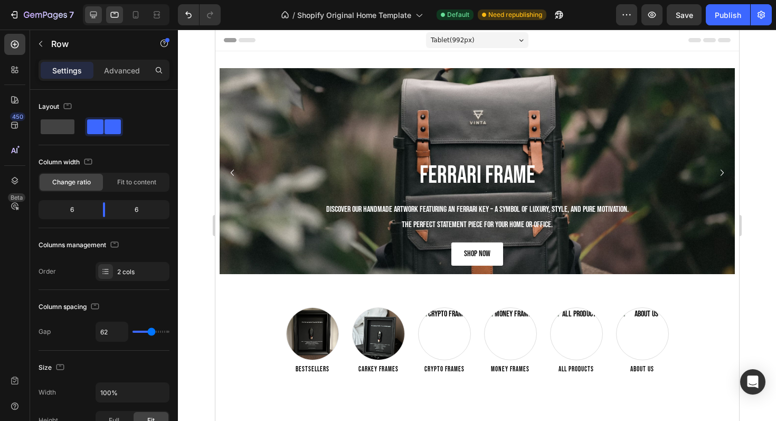
click at [100, 12] on div at bounding box center [93, 14] width 17 height 17
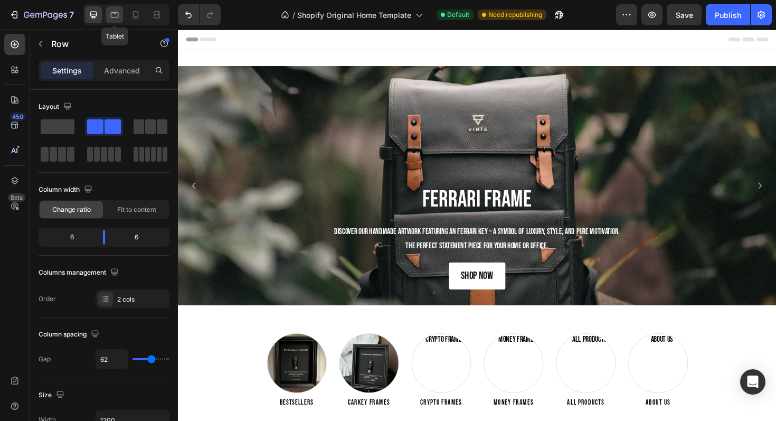
click at [116, 15] on icon at bounding box center [114, 15] width 11 height 11
type input "100%"
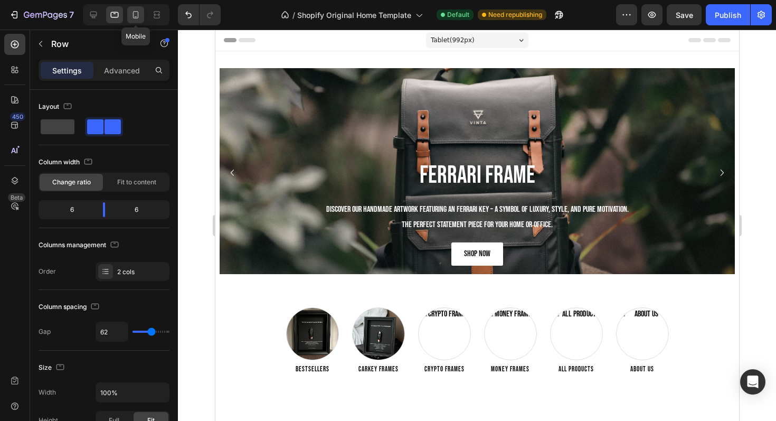
click at [136, 15] on icon at bounding box center [135, 15] width 11 height 11
type input "0"
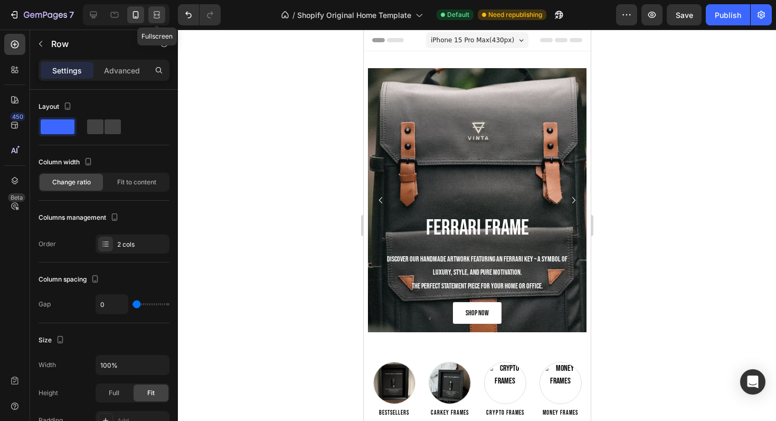
click at [157, 15] on icon at bounding box center [156, 15] width 11 height 11
type input "1200"
type input "62"
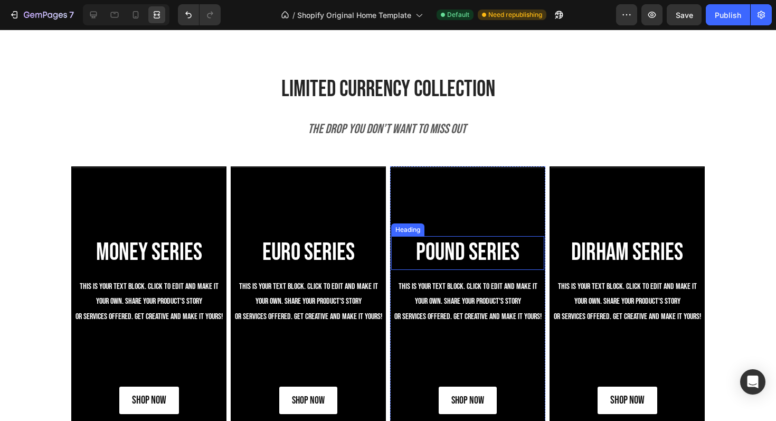
scroll to position [851, 0]
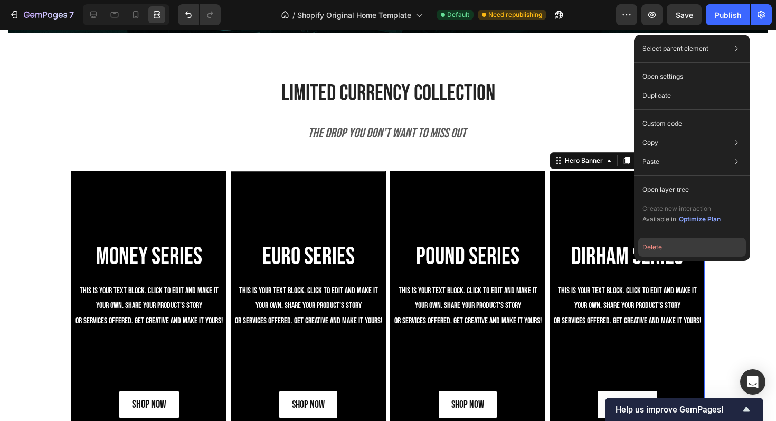
click at [664, 243] on button "Delete" at bounding box center [692, 247] width 108 height 19
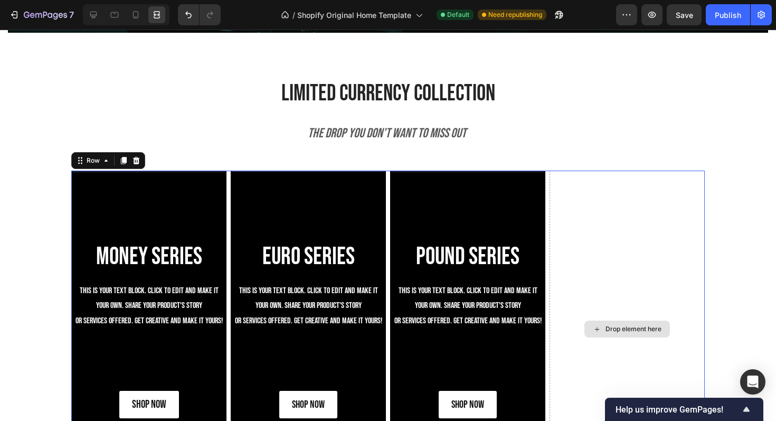
click at [641, 235] on div "Drop element here" at bounding box center [627, 329] width 155 height 317
click at [97, 15] on icon at bounding box center [93, 15] width 11 height 11
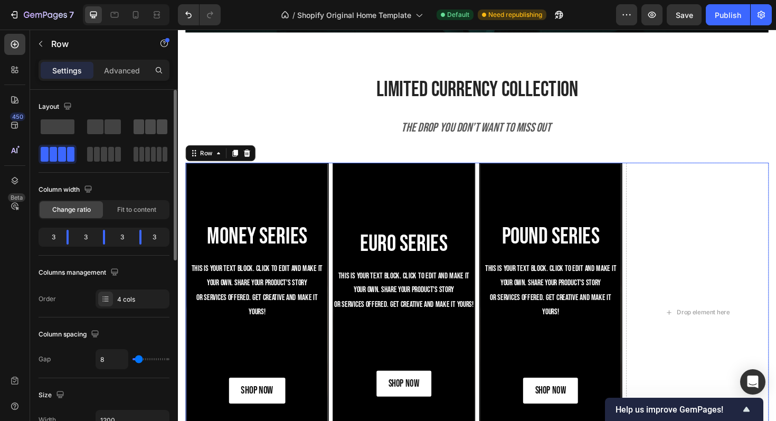
click at [139, 126] on span at bounding box center [139, 126] width 11 height 15
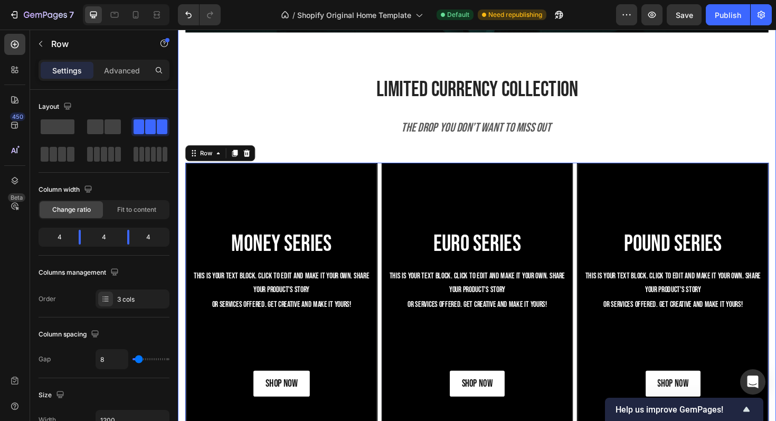
click at [339, 113] on div ""It's so easy to be great nowadays because everyone else is weak." Heading ~ Da…" at bounding box center [495, 155] width 618 height 666
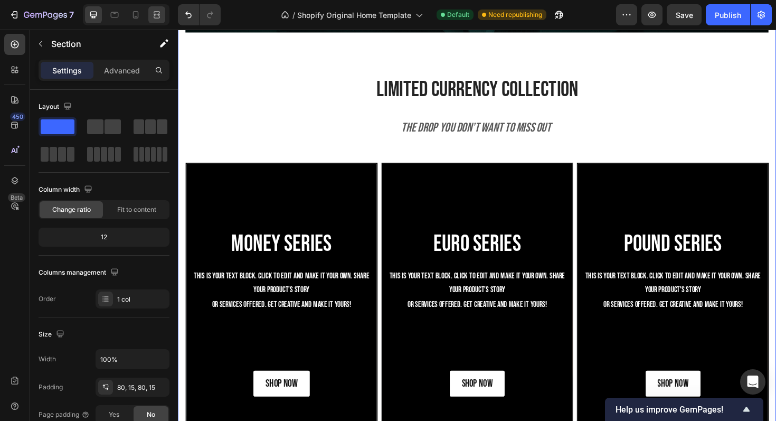
click at [155, 7] on div at bounding box center [156, 14] width 17 height 17
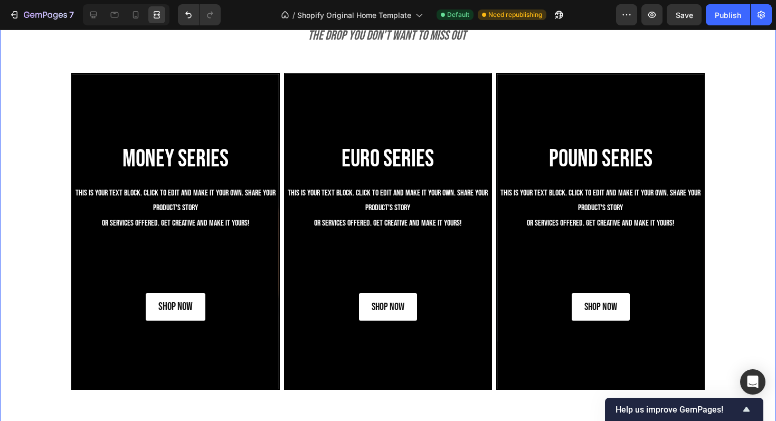
scroll to position [952, 0]
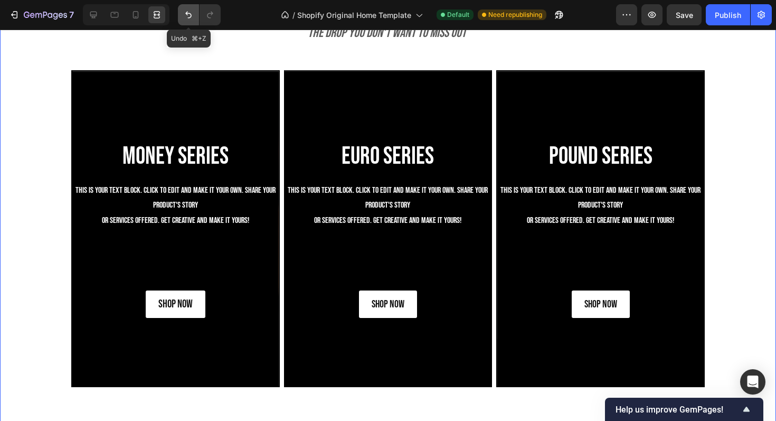
click at [184, 11] on icon "Undo/Redo" at bounding box center [188, 15] width 11 height 11
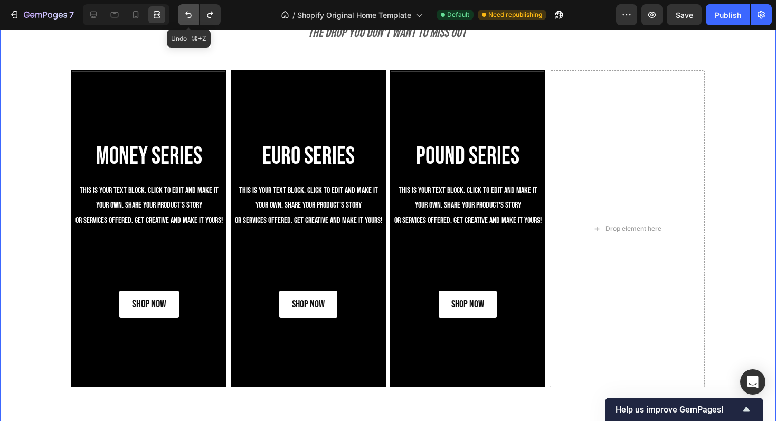
click at [184, 11] on icon "Undo/Redo" at bounding box center [188, 15] width 11 height 11
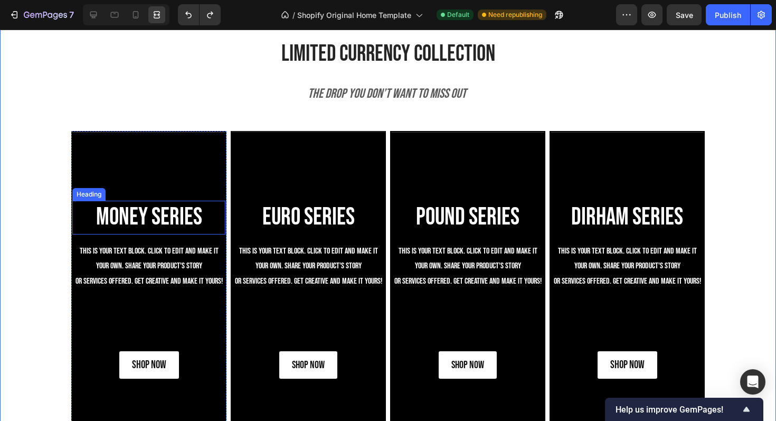
scroll to position [865, 0]
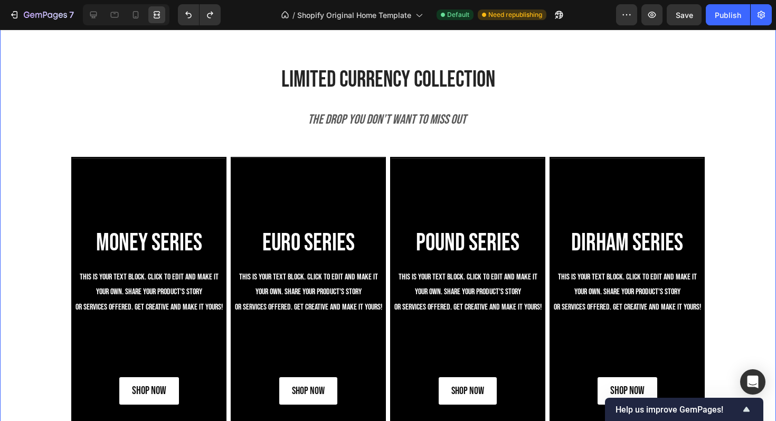
click at [171, 145] on div ""It's so easy to be great nowadays because everyone else is weak." Heading ~ Da…" at bounding box center [388, 141] width 760 height 666
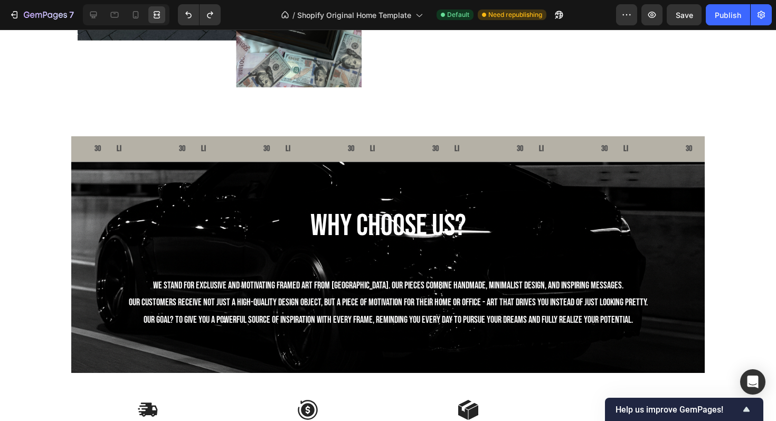
scroll to position [2075, 0]
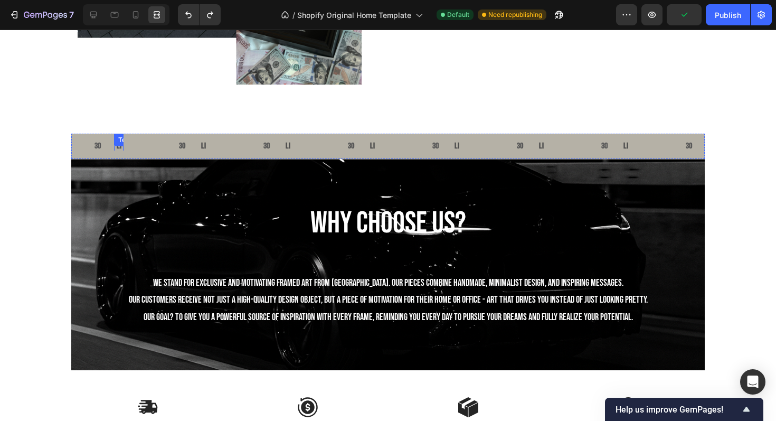
click at [117, 137] on div "Text Block" at bounding box center [134, 140] width 40 height 13
click at [101, 141] on div "Text Block" at bounding box center [124, 144] width 57 height 13
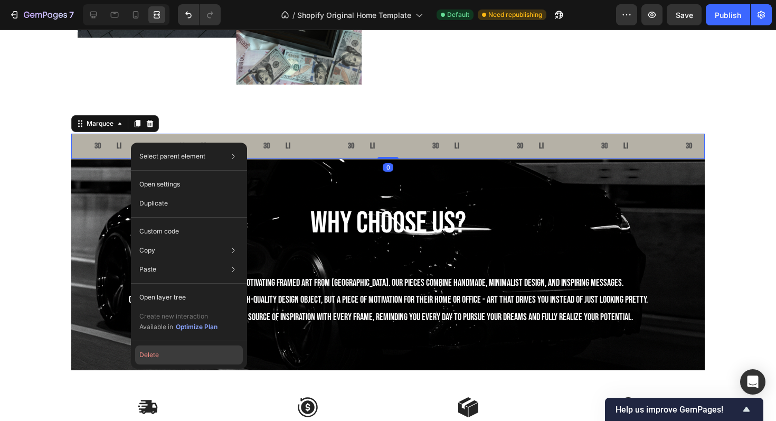
click at [185, 357] on button "Delete" at bounding box center [189, 354] width 108 height 19
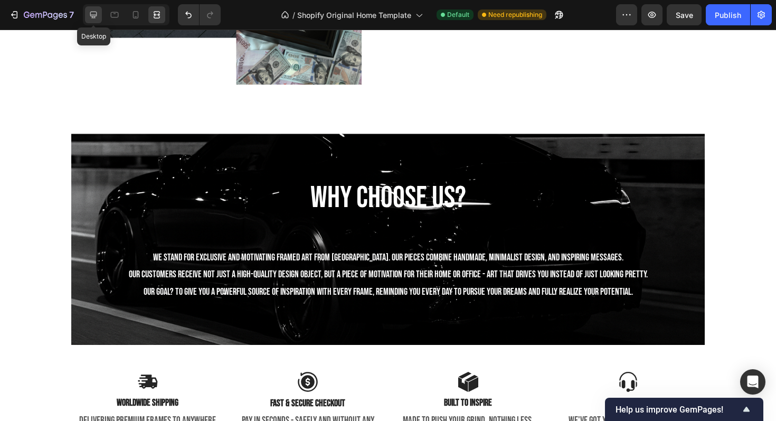
click at [96, 14] on icon at bounding box center [93, 15] width 11 height 11
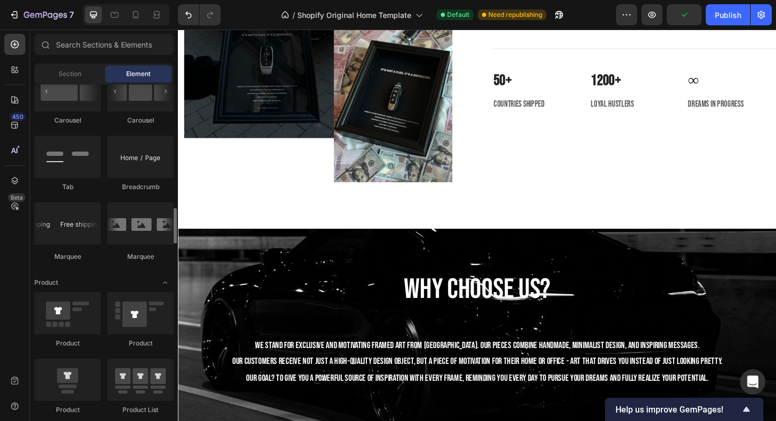
scroll to position [1168, 0]
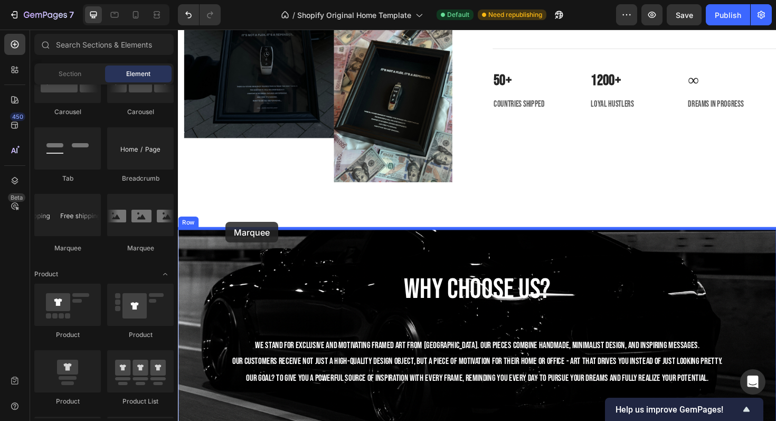
drag, startPoint x: 311, startPoint y: 249, endPoint x: 228, endPoint y: 233, distance: 84.8
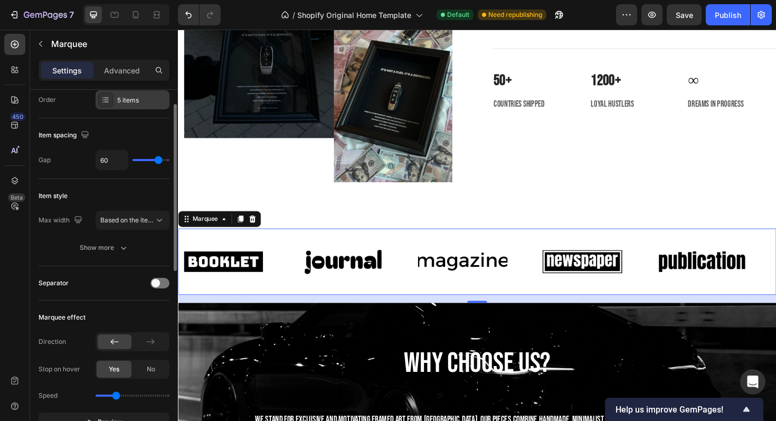
scroll to position [0, 0]
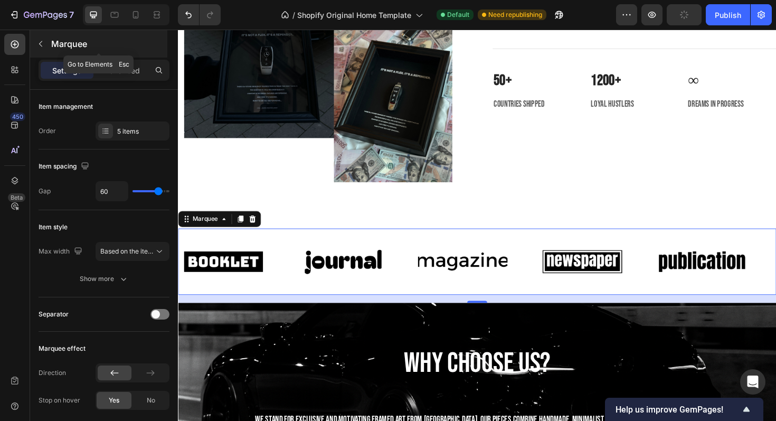
click at [54, 42] on p "Marquee" at bounding box center [108, 43] width 114 height 13
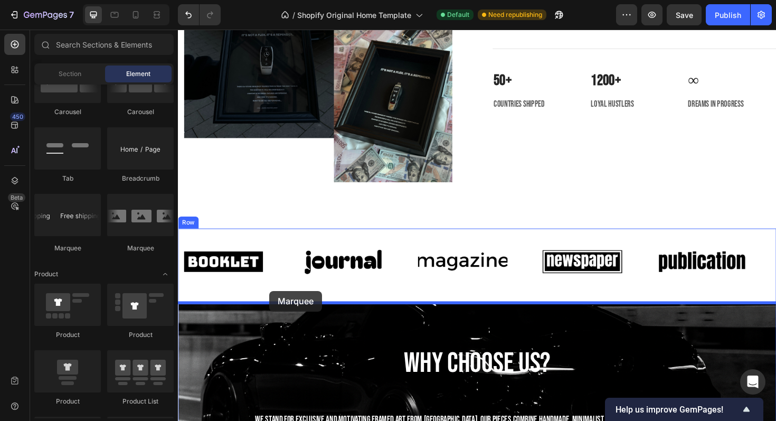
drag, startPoint x: 255, startPoint y: 254, endPoint x: 274, endPoint y: 306, distance: 55.8
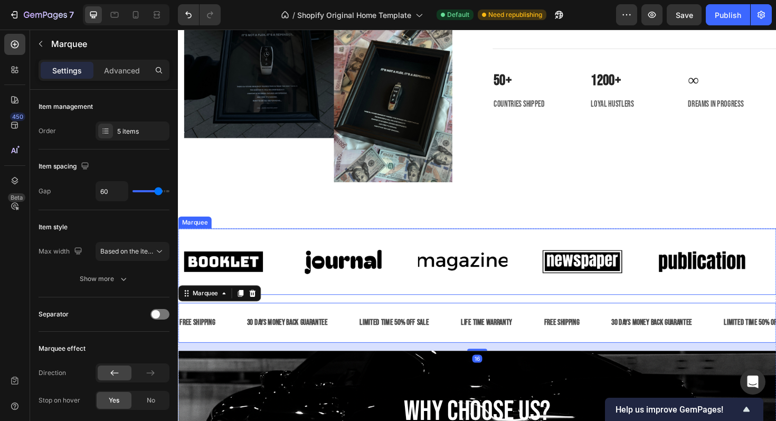
click at [293, 250] on div "Image" at bounding box center [241, 275] width 127 height 53
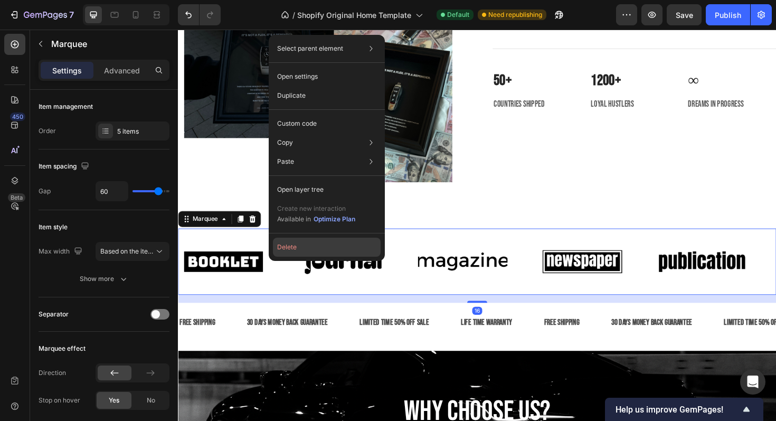
click at [297, 245] on button "Delete" at bounding box center [327, 247] width 108 height 19
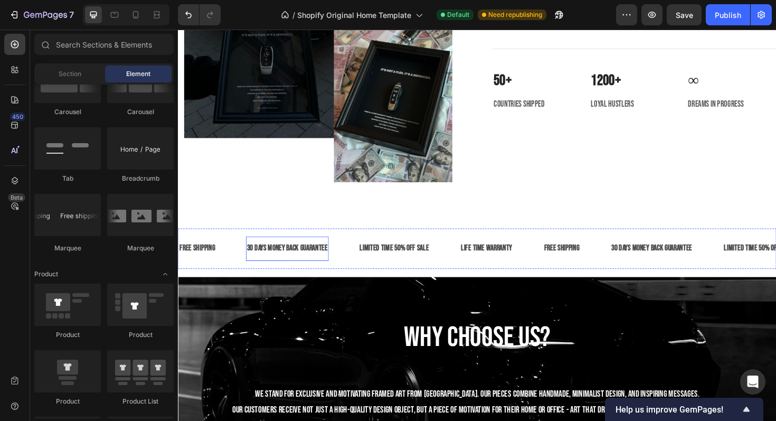
click at [329, 273] on div "30 DAYS MONEY BACK GUARANTEE Text Block" at bounding box center [294, 262] width 88 height 26
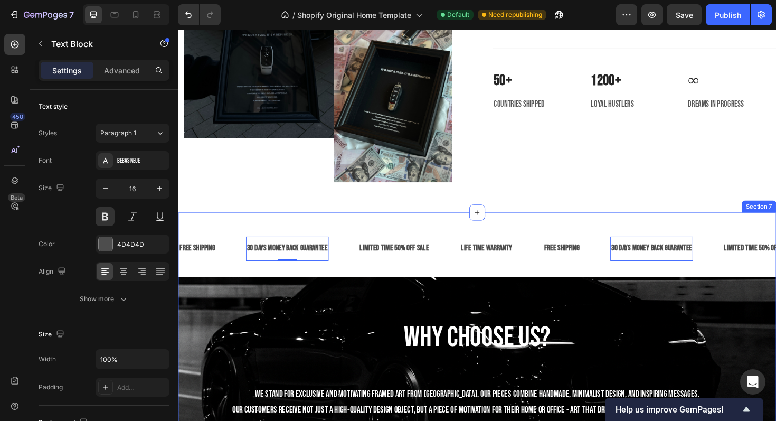
click at [443, 238] on div "FREE SHIPPING Text Block 30 DAYS MONEY BACK GUARANTEE Text Block 0 LIMITED TIME…" at bounding box center [494, 427] width 633 height 408
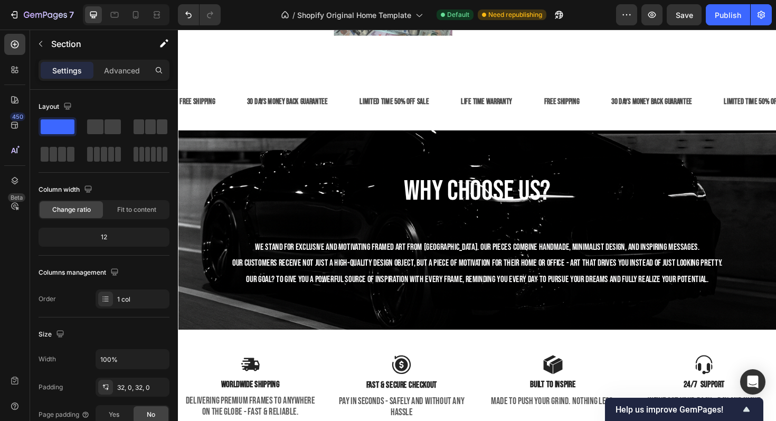
scroll to position [2009, 0]
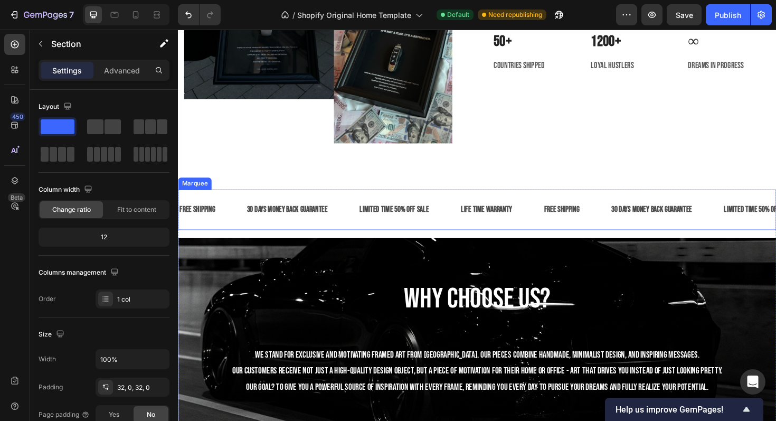
click at [312, 204] on div "FREE SHIPPING Text Block 30 DAYS MONEY BACK GUARANTEE Text Block LIMITED TIME 5…" at bounding box center [494, 220] width 633 height 43
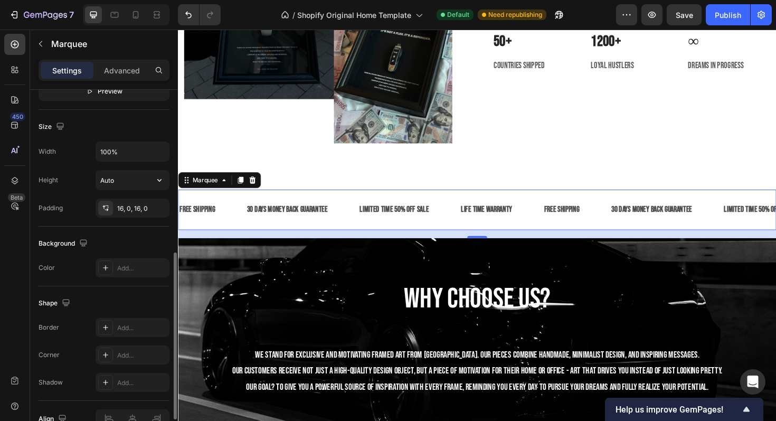
scroll to position [357, 0]
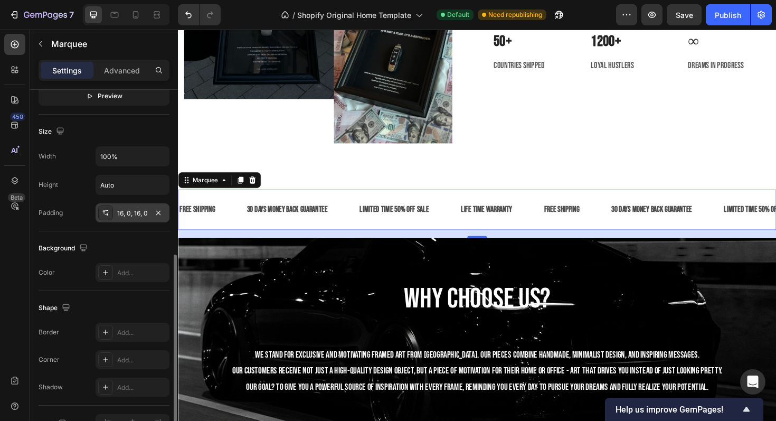
click at [122, 207] on div "16, 0, 16, 0" at bounding box center [133, 212] width 74 height 19
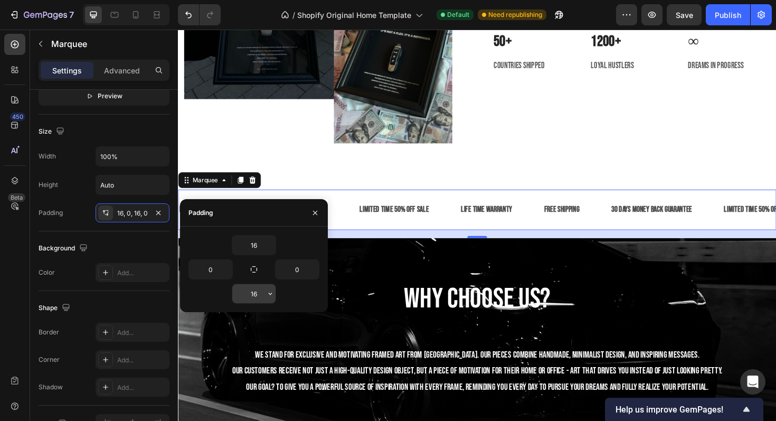
click at [251, 293] on input "16" at bounding box center [253, 293] width 43 height 19
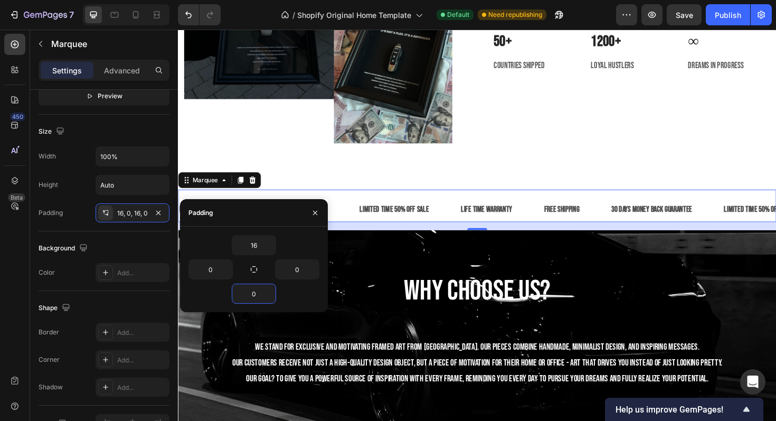
type input "0"
click at [497, 238] on div "16" at bounding box center [494, 237] width 633 height 8
click at [492, 233] on div "16" at bounding box center [494, 233] width 633 height 0
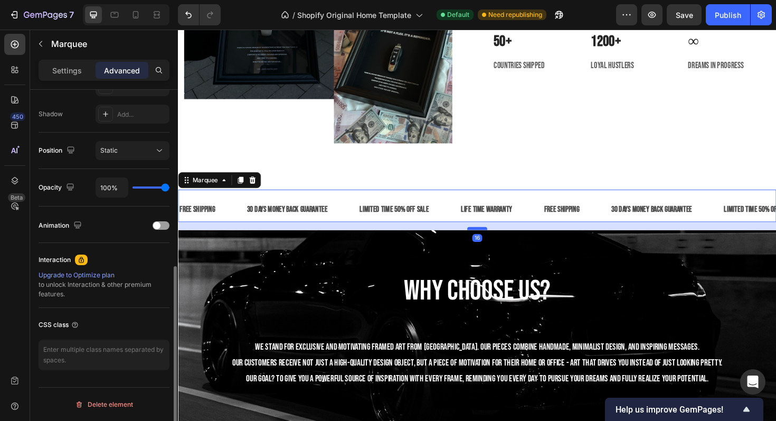
scroll to position [343, 0]
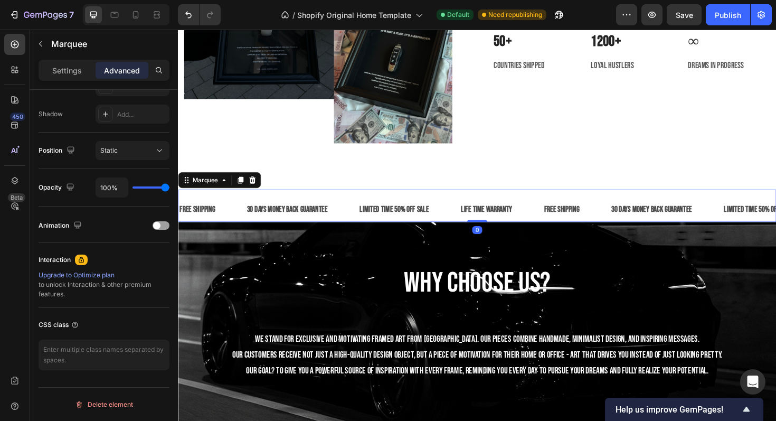
drag, startPoint x: 494, startPoint y: 240, endPoint x: 496, endPoint y: 216, distance: 23.8
click at [496, 216] on div "FREE SHIPPING Text Block 30 DAYS MONEY BACK GUARANTEE Text Block LIMITED TIME 5…" at bounding box center [494, 216] width 633 height 34
type input "0"
click at [234, 205] on div "FREE SHIPPING Text Block 30 DAYS MONEY BACK GUARANTEE Text Block LIMITED TIME 5…" at bounding box center [494, 216] width 633 height 34
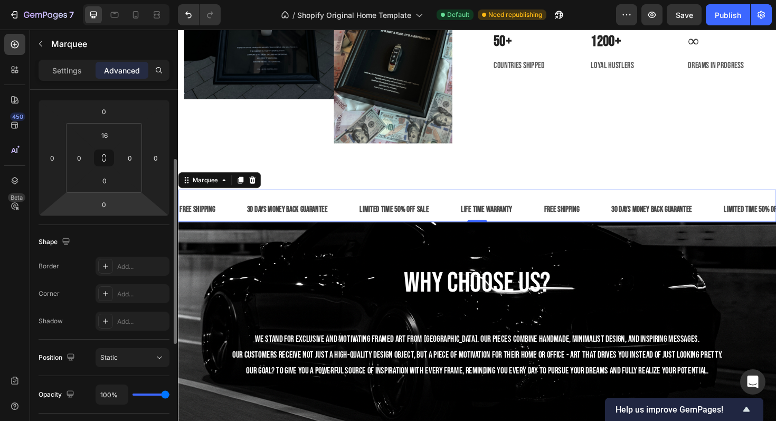
scroll to position [136, 0]
click at [113, 135] on input "16" at bounding box center [104, 136] width 21 height 16
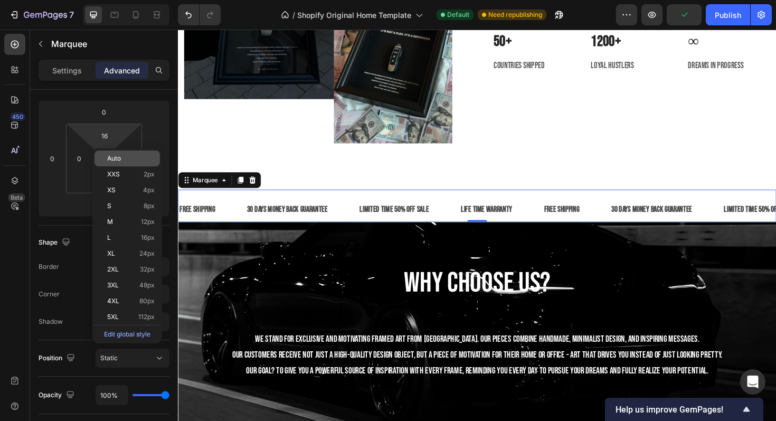
click at [120, 156] on span "Auto" at bounding box center [114, 158] width 14 height 7
type input "Auto"
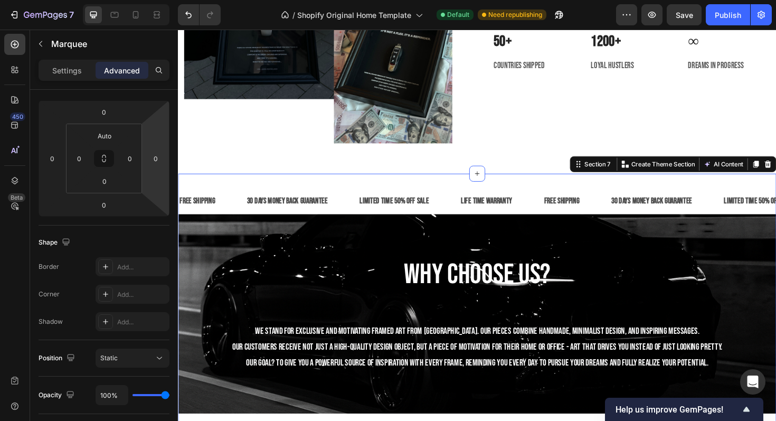
click at [312, 182] on div "FREE SHIPPING Text Block 30 DAYS MONEY BACK GUARANTEE Text Block LIMITED TIME 5…" at bounding box center [494, 373] width 633 height 382
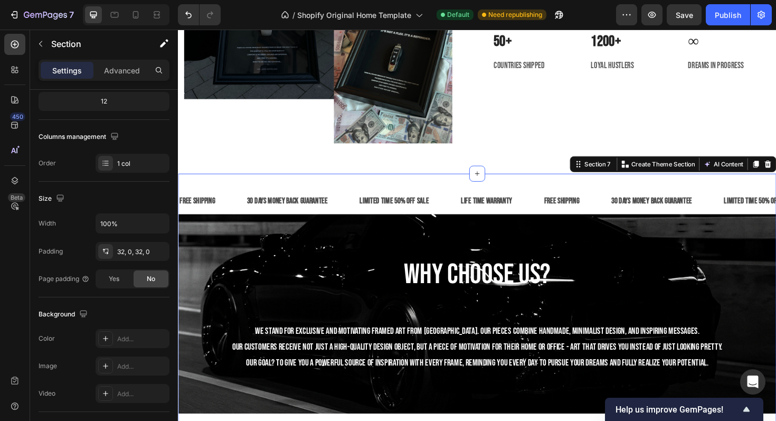
scroll to position [0, 0]
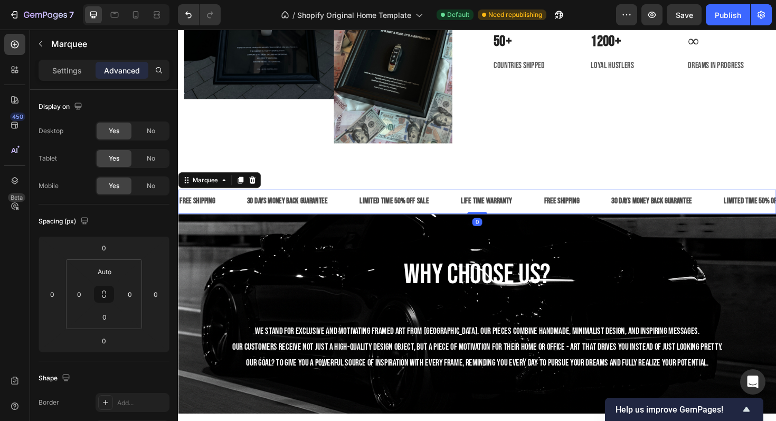
click at [362, 206] on div "30 DAYS MONEY BACK GUARANTEE Text Block" at bounding box center [309, 212] width 119 height 26
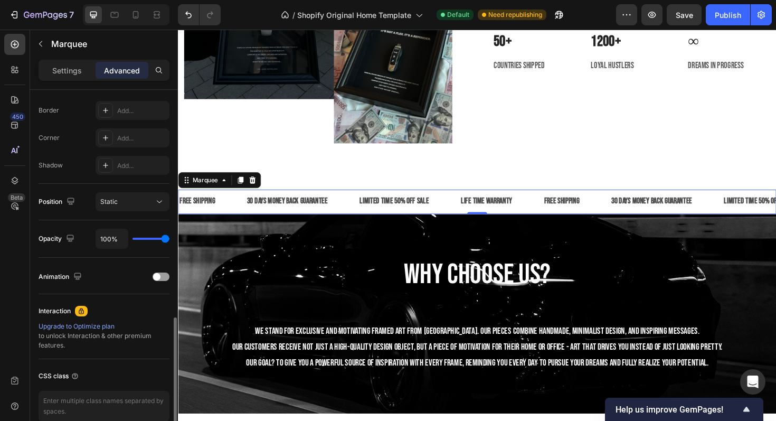
scroll to position [343, 0]
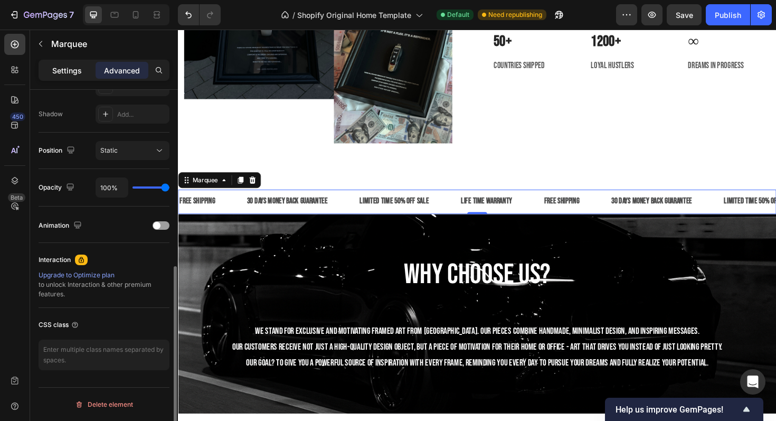
click at [68, 73] on p "Settings" at bounding box center [67, 70] width 30 height 11
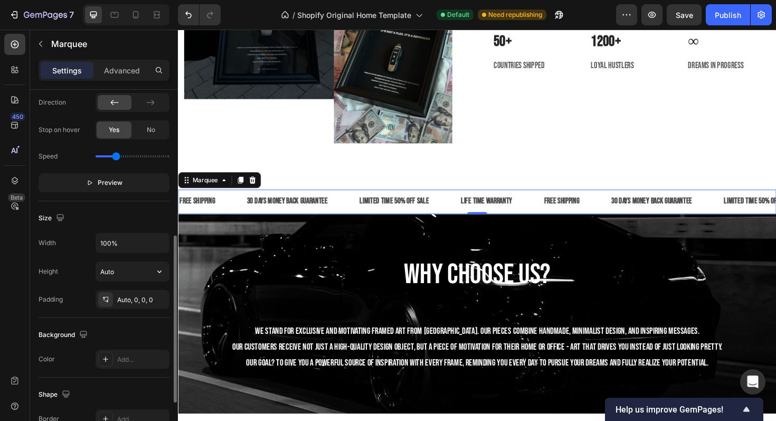
scroll to position [260, 0]
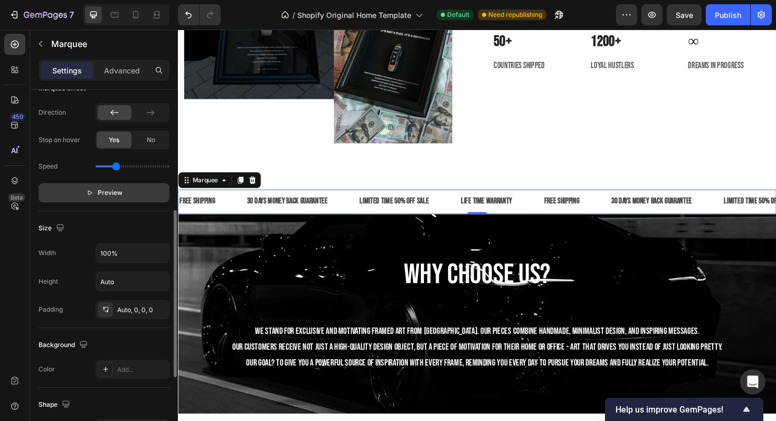
click at [104, 187] on span "Preview" at bounding box center [110, 192] width 25 height 11
click at [104, 187] on span "Pause" at bounding box center [110, 192] width 18 height 11
click at [225, 203] on div "FREE SHIPPING Text Block" at bounding box center [204, 212] width 71 height 26
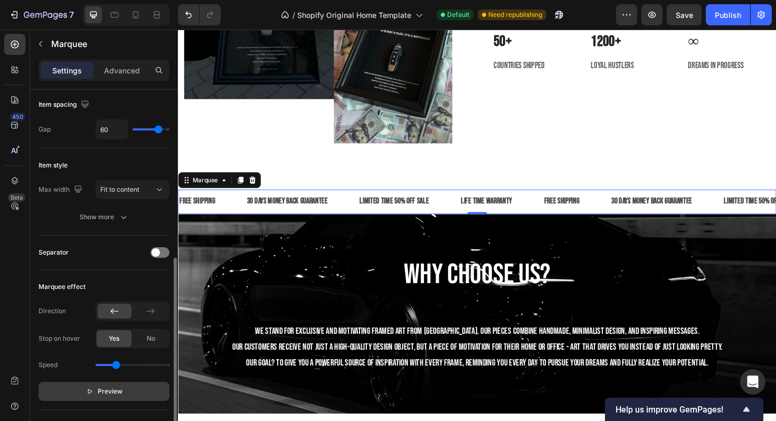
scroll to position [0, 0]
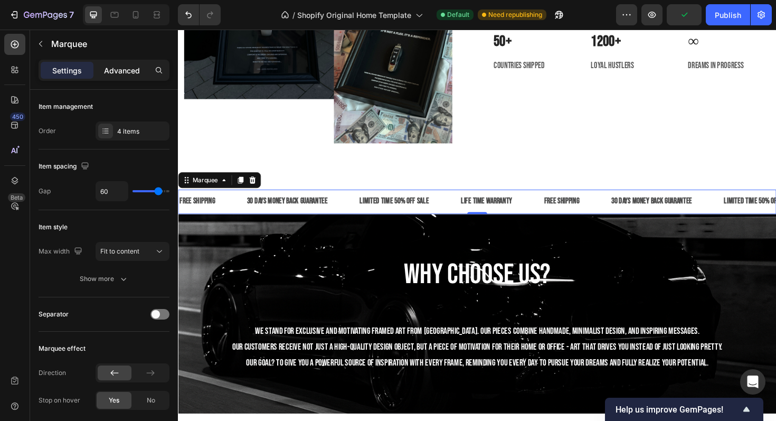
click at [143, 74] on div "Advanced" at bounding box center [122, 70] width 53 height 17
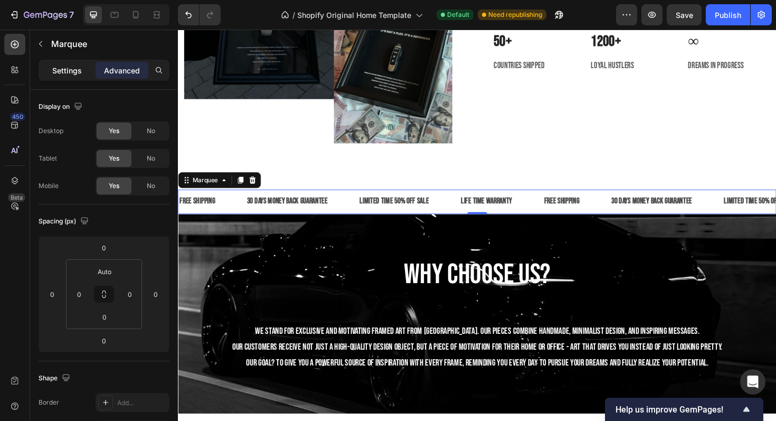
click at [73, 63] on div "Settings" at bounding box center [67, 70] width 53 height 17
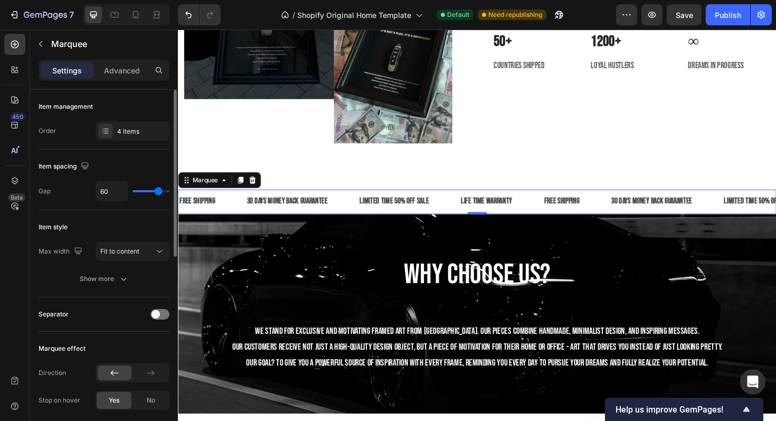
click at [109, 268] on div "Max width Fit to content Show more" at bounding box center [104, 265] width 131 height 46
click at [100, 285] on button "Show more" at bounding box center [104, 278] width 131 height 19
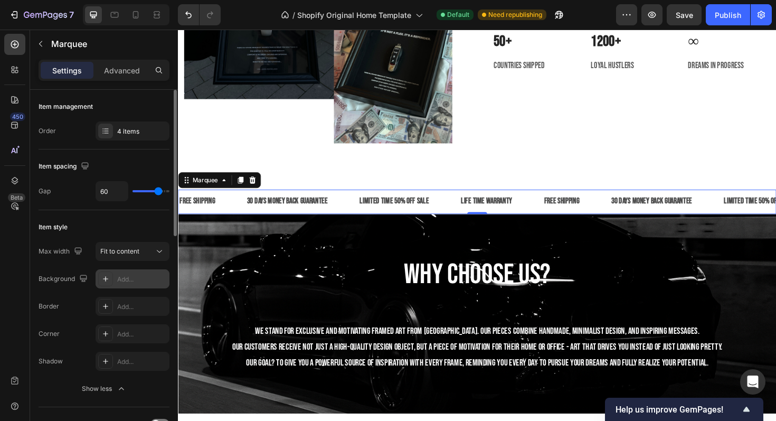
click at [117, 271] on div "Add..." at bounding box center [133, 278] width 74 height 19
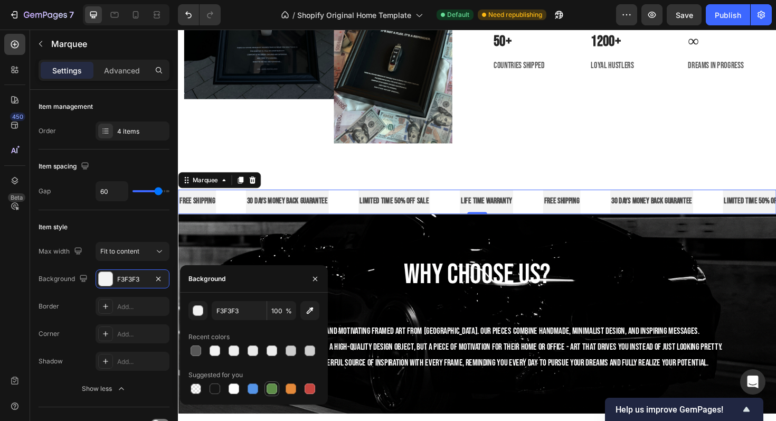
click at [270, 387] on div at bounding box center [272, 388] width 11 height 11
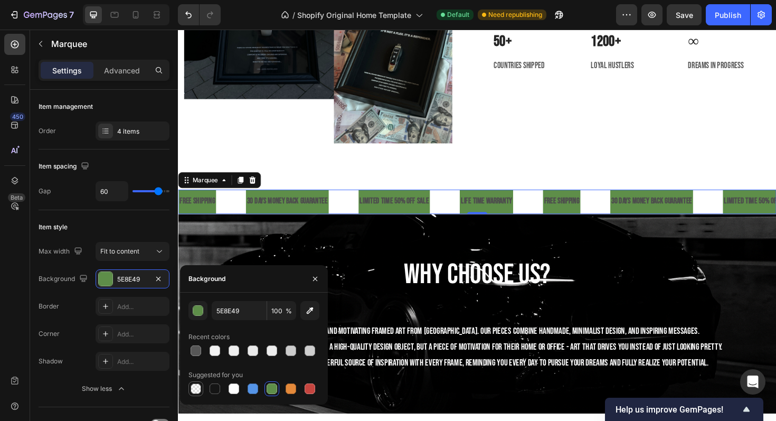
click at [197, 390] on div at bounding box center [196, 388] width 11 height 11
type input "000000"
type input "0"
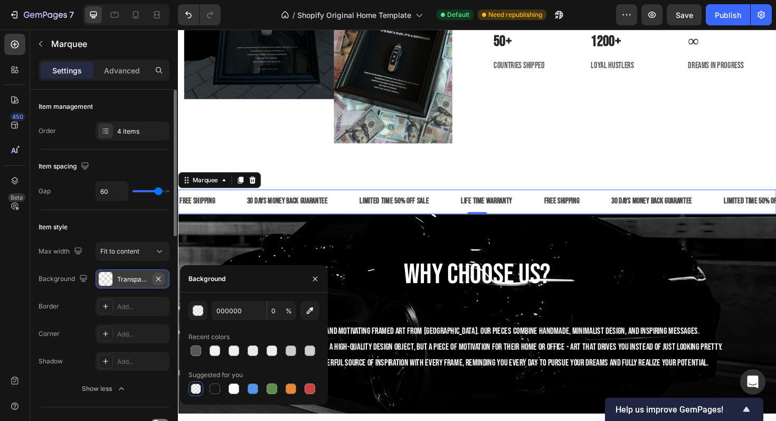
click at [158, 280] on icon "button" at bounding box center [158, 278] width 8 height 8
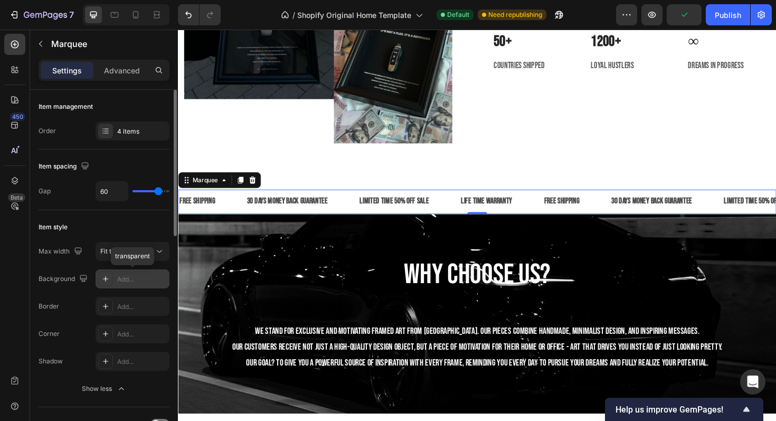
click at [137, 279] on div "Add..." at bounding box center [142, 279] width 50 height 10
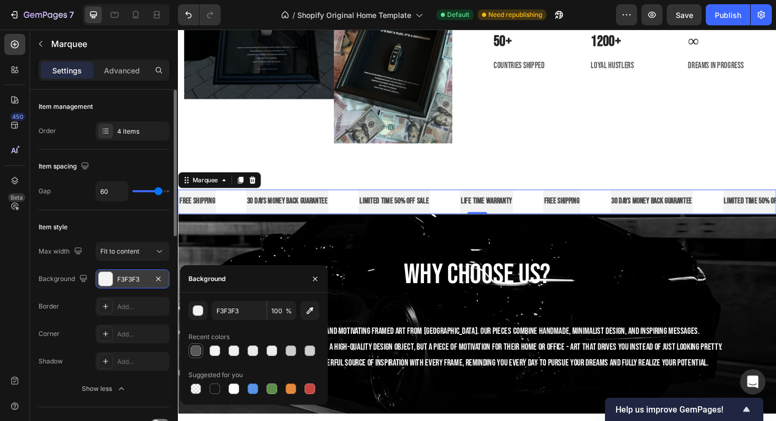
click at [198, 347] on div at bounding box center [196, 350] width 11 height 11
type input "575757"
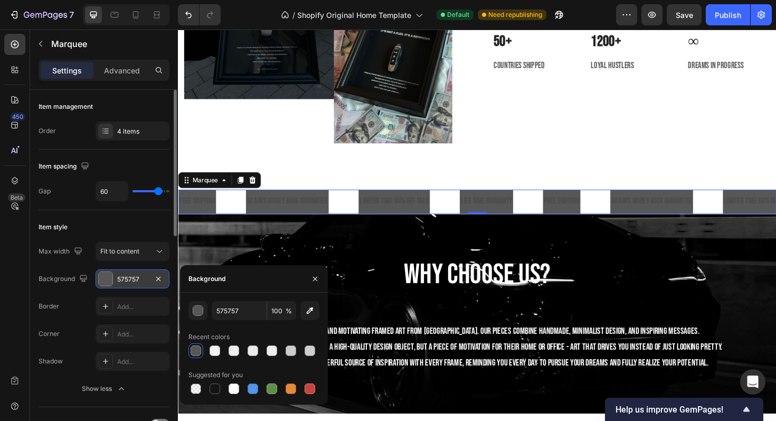
click at [198, 347] on div at bounding box center [196, 350] width 11 height 11
click at [162, 277] on button "button" at bounding box center [158, 278] width 13 height 13
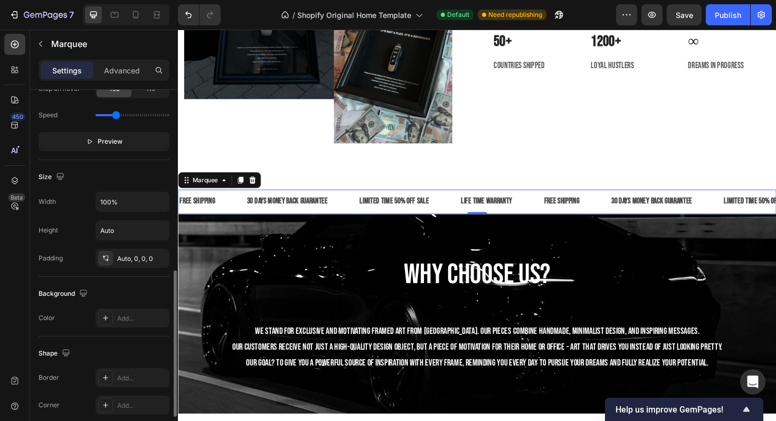
scroll to position [429, 0]
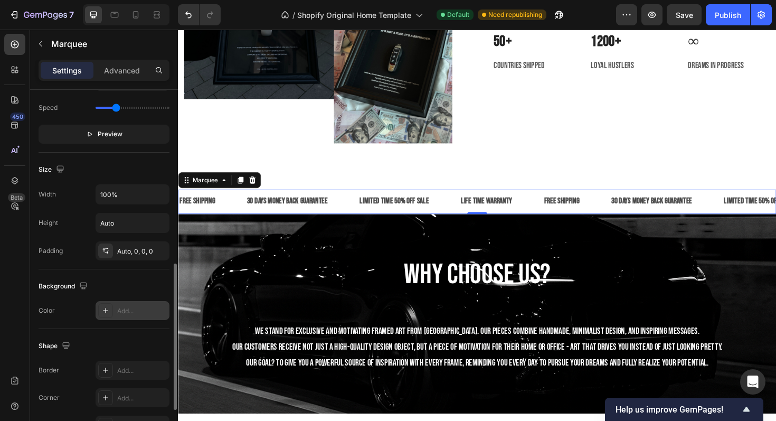
click at [118, 306] on div "Add..." at bounding box center [142, 311] width 50 height 10
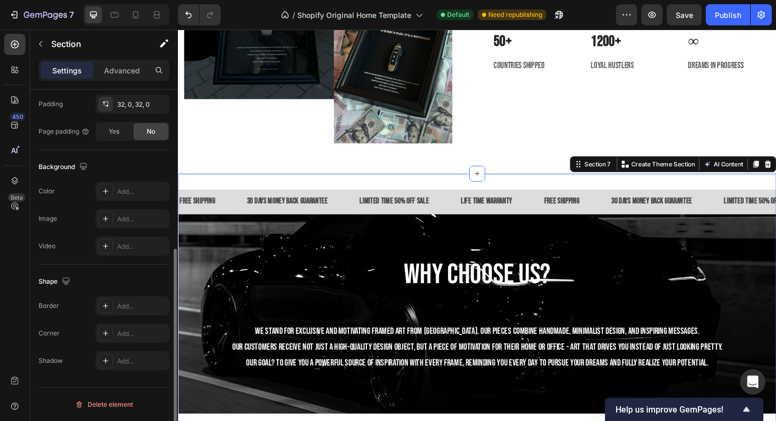
scroll to position [0, 0]
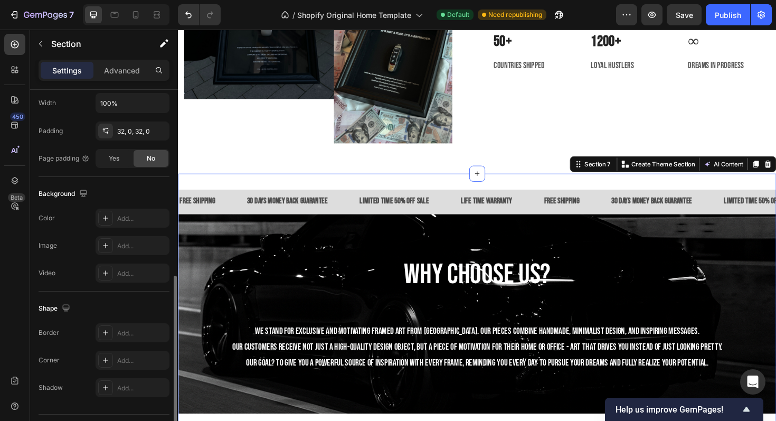
click at [406, 183] on div "FREE SHIPPING Text Block 30 DAYS MONEY BACK GUARANTEE Text Block LIMITED TIME 5…" at bounding box center [494, 373] width 633 height 382
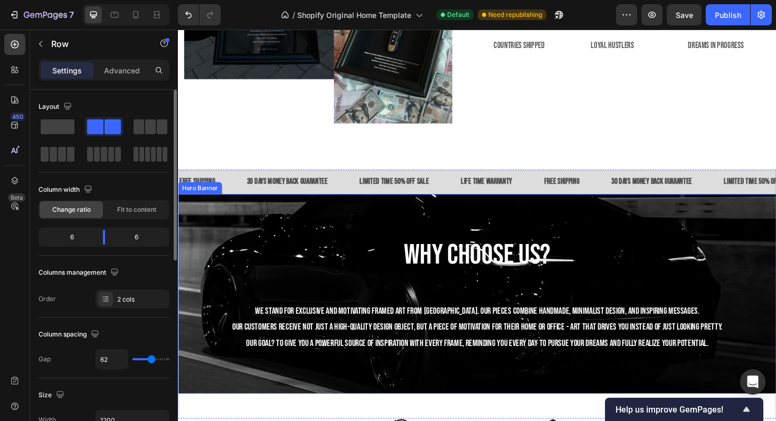
scroll to position [2000, 0]
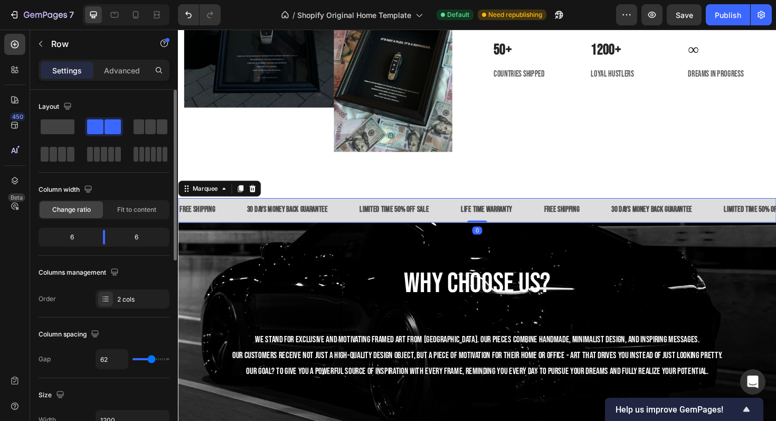
click at [420, 215] on div "LIMITED TIME 50% OFF SALE Text Block" at bounding box center [366, 221] width 107 height 26
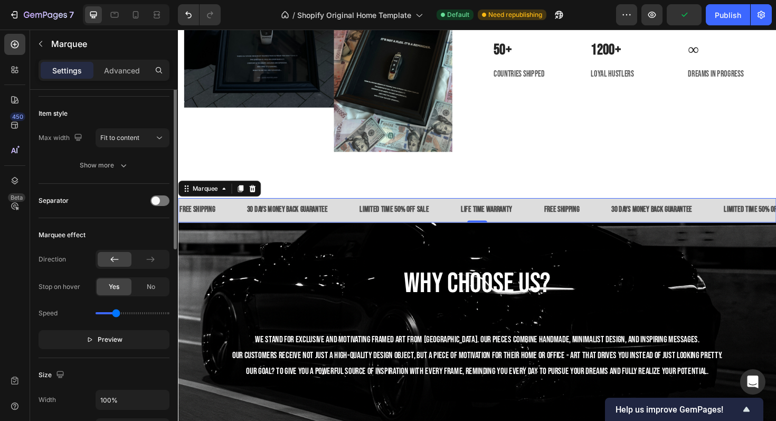
scroll to position [127, 0]
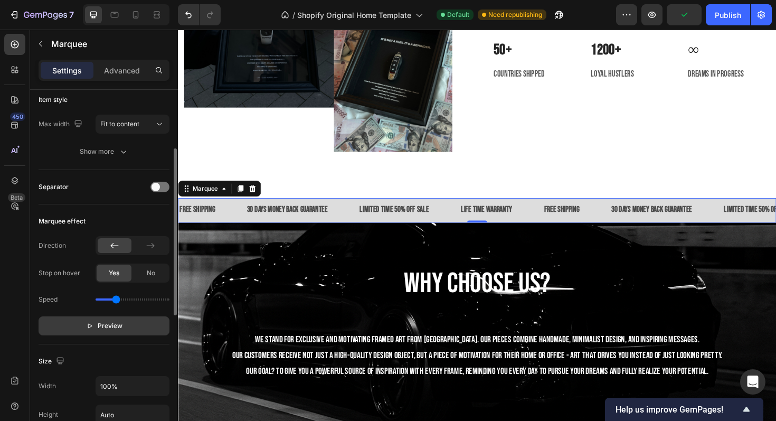
click at [100, 327] on span "Preview" at bounding box center [110, 325] width 25 height 11
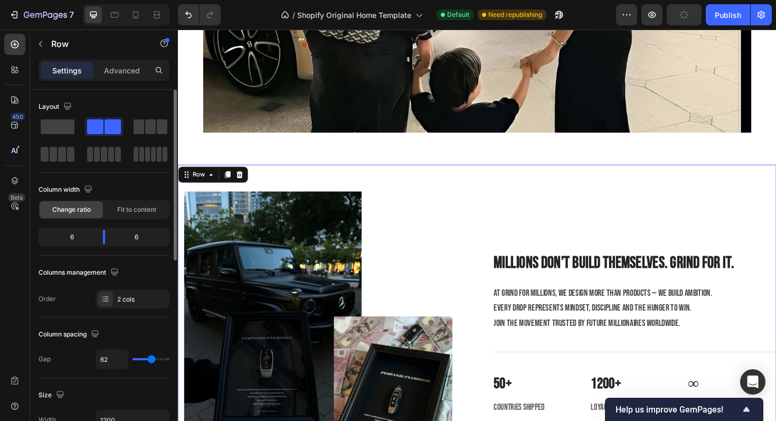
scroll to position [1602, 0]
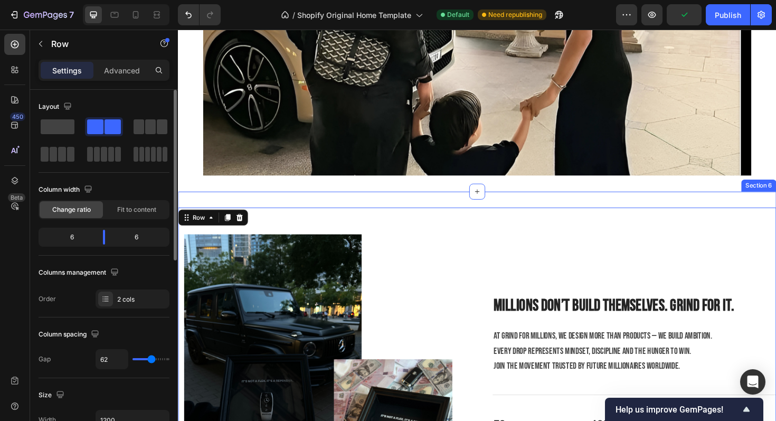
click at [433, 214] on div "Image Millions don’t build themselves. Grind for it. Heading At Grind for Milli…" at bounding box center [494, 395] width 633 height 389
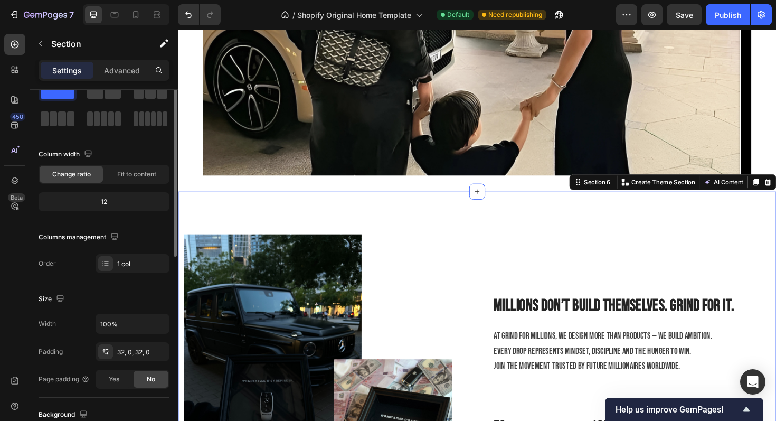
scroll to position [0, 0]
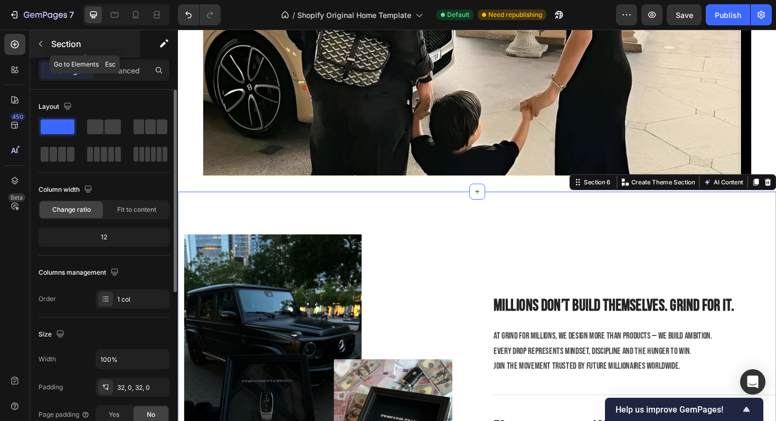
click at [51, 39] on p "Section" at bounding box center [94, 43] width 87 height 13
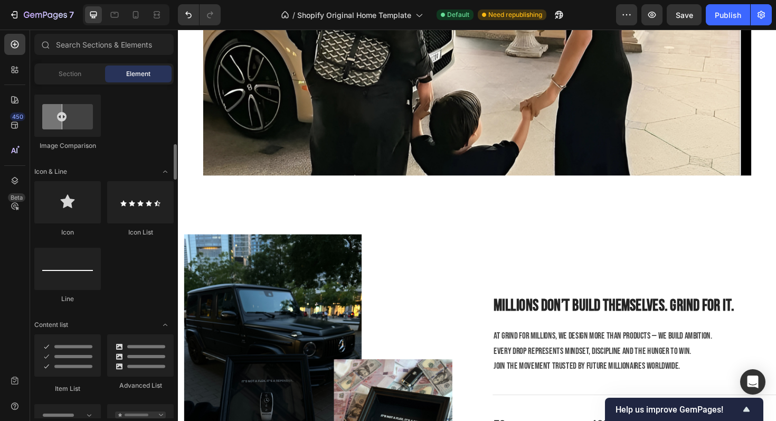
scroll to position [601, 0]
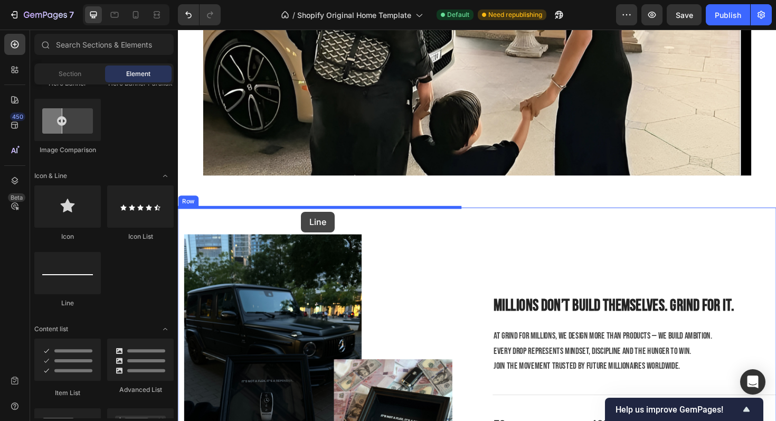
drag, startPoint x: 249, startPoint y: 307, endPoint x: 308, endPoint y: 222, distance: 103.1
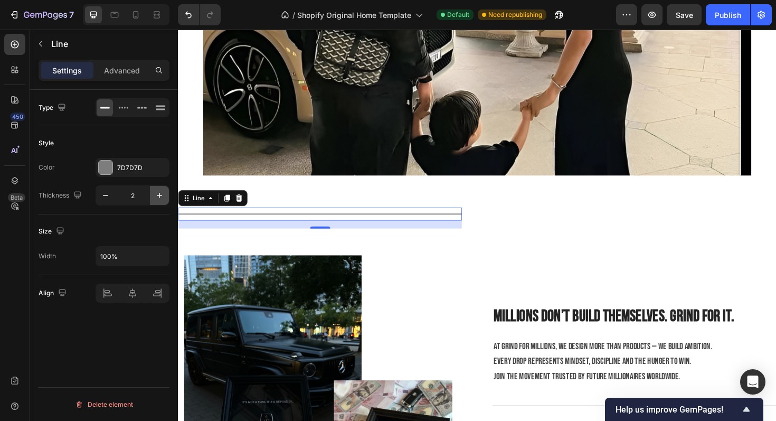
click at [163, 194] on icon "button" at bounding box center [159, 195] width 11 height 11
click at [105, 192] on icon "button" at bounding box center [105, 195] width 11 height 11
type input "2"
click at [118, 169] on div "7D7D7D" at bounding box center [132, 168] width 31 height 10
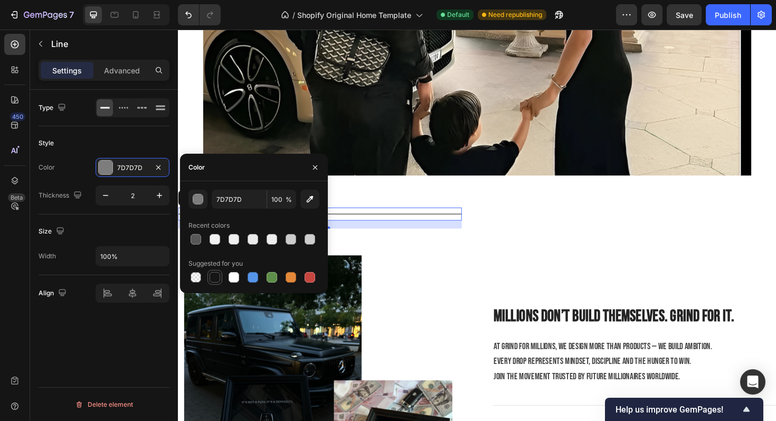
click at [214, 280] on div at bounding box center [215, 277] width 11 height 11
type input "151515"
click at [84, 213] on div "Style Color 151515 Thickness 2" at bounding box center [104, 170] width 131 height 88
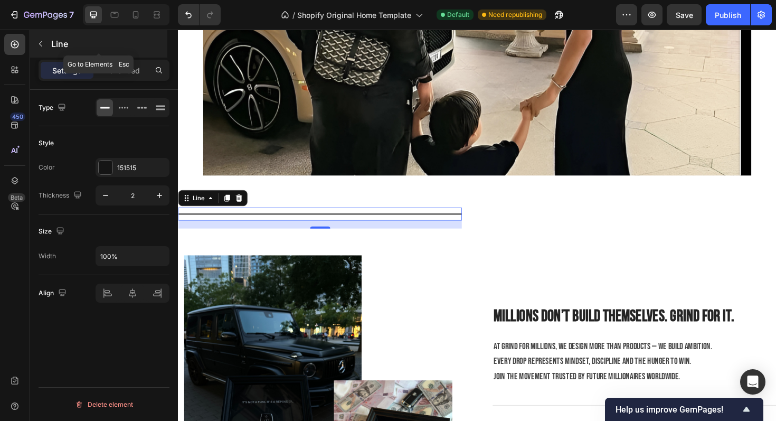
click at [41, 48] on icon "button" at bounding box center [40, 44] width 8 height 8
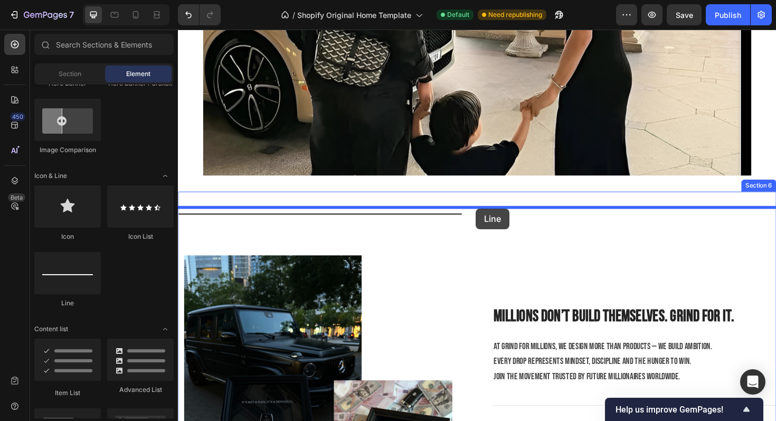
drag, startPoint x: 244, startPoint y: 315, endPoint x: 493, endPoint y: 219, distance: 266.5
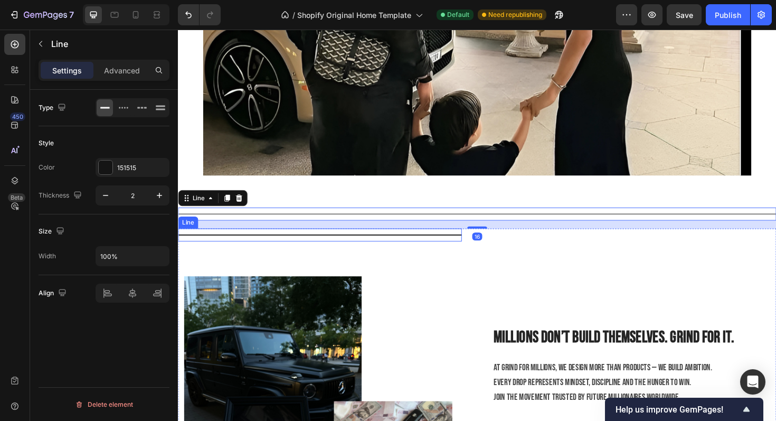
click at [395, 248] on div "Title Line" at bounding box center [328, 247] width 300 height 14
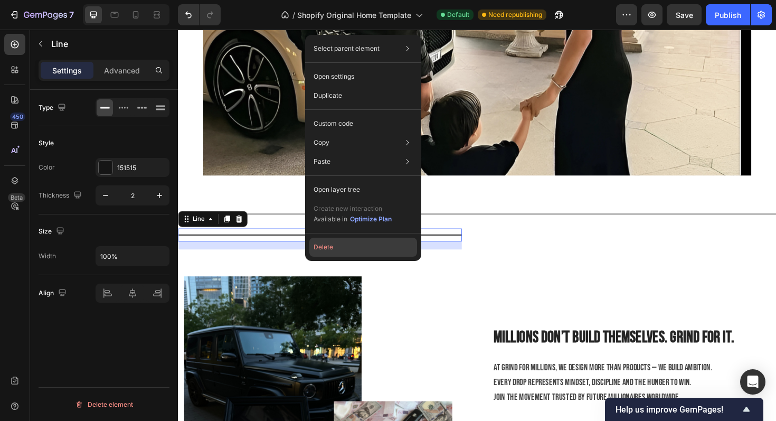
click at [330, 251] on button "Delete" at bounding box center [363, 247] width 108 height 19
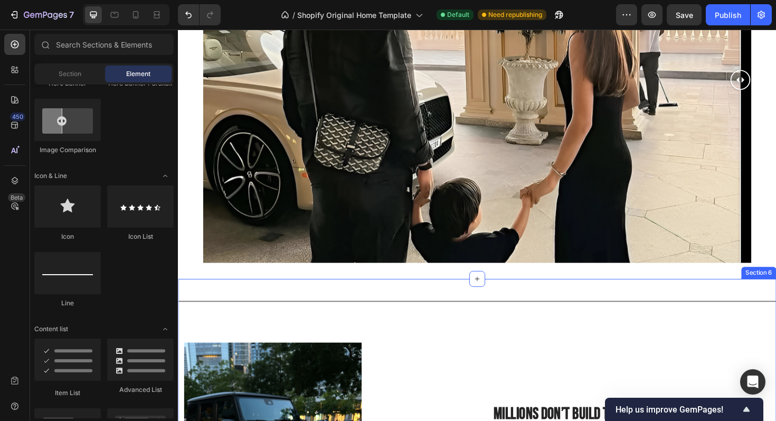
scroll to position [1507, 0]
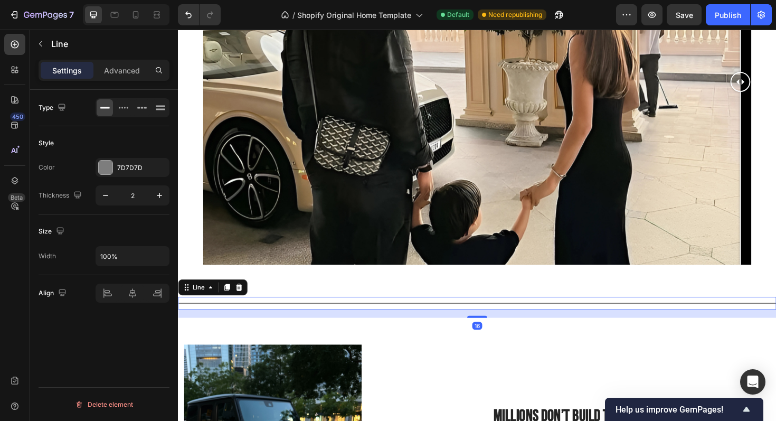
click at [453, 319] on div at bounding box center [494, 319] width 633 height 1
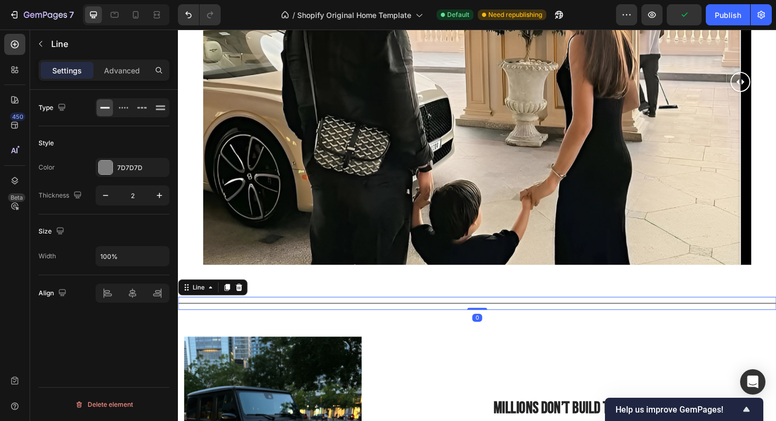
drag, startPoint x: 489, startPoint y: 333, endPoint x: 506, endPoint y: 295, distance: 41.3
click at [506, 295] on div "Image Comparison Section 5 Title Line 0 Image Millions don’t build themselves. …" at bounding box center [494, 175] width 633 height 3262
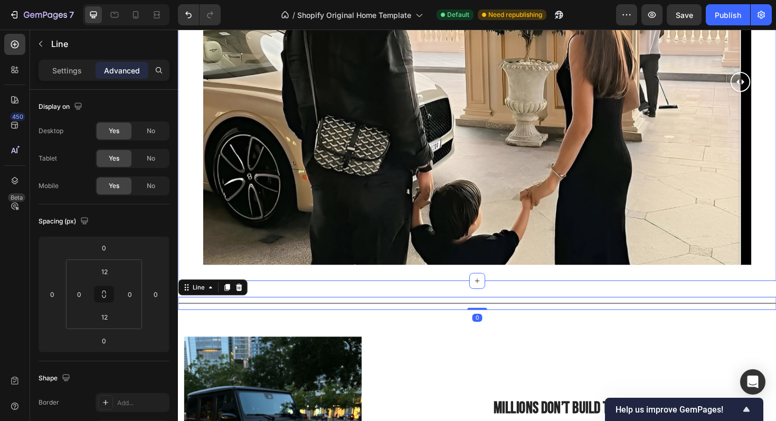
click at [506, 290] on div "Image Comparison Section 5" at bounding box center [494, 84] width 633 height 421
click at [451, 317] on div "Title Line" at bounding box center [494, 319] width 633 height 14
click at [451, 317] on div "Title Line 0" at bounding box center [494, 319] width 633 height 14
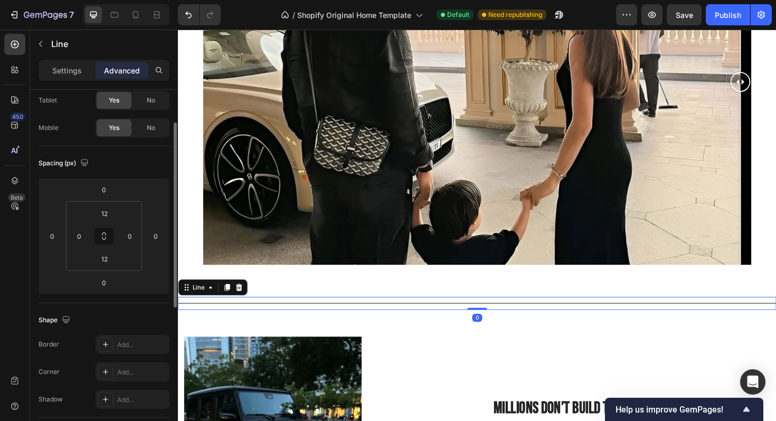
scroll to position [61, 0]
click at [104, 261] on input "12" at bounding box center [104, 256] width 21 height 16
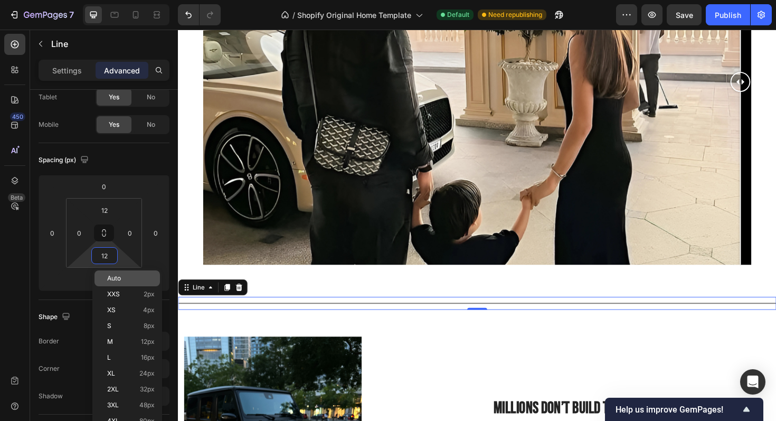
type input "0"
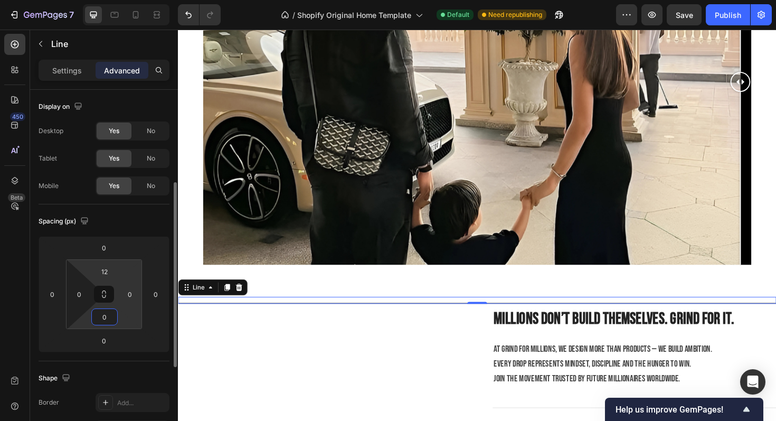
scroll to position [61, 0]
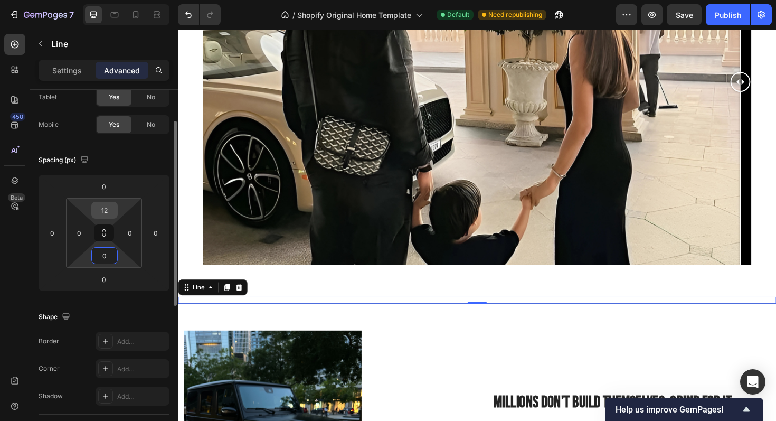
type input "0"
click at [108, 216] on input "12" at bounding box center [104, 210] width 21 height 16
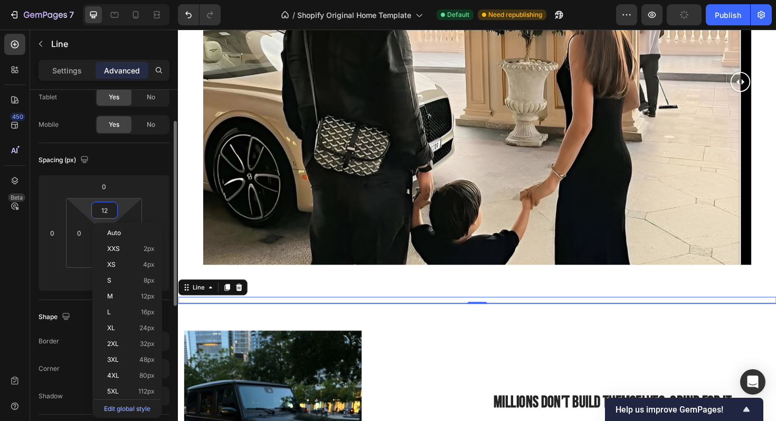
type input "0"
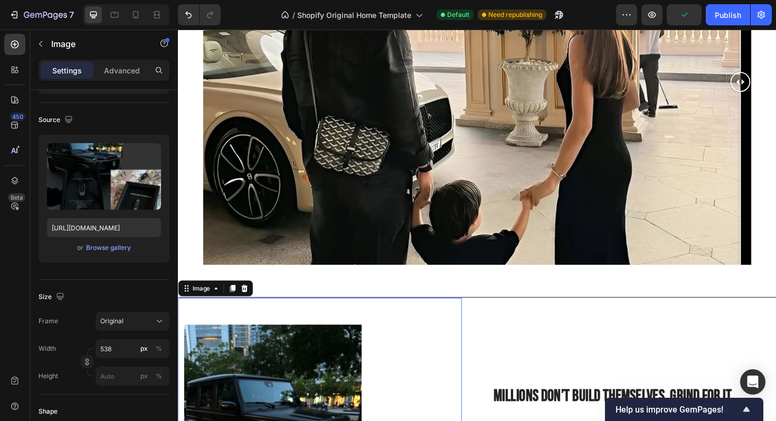
scroll to position [0, 0]
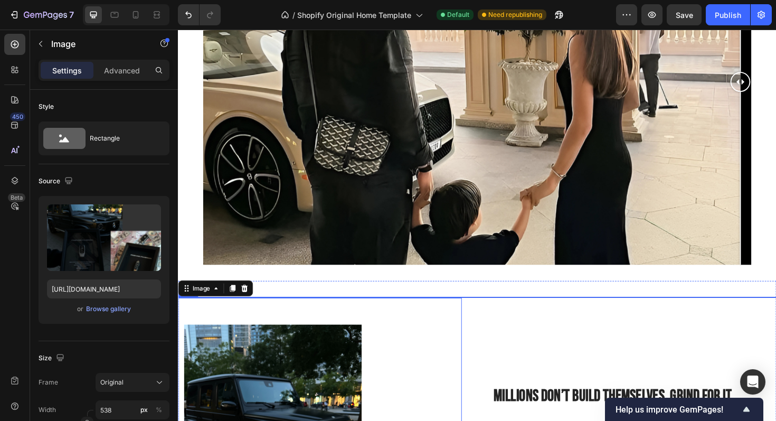
click at [528, 312] on div at bounding box center [494, 312] width 633 height 1
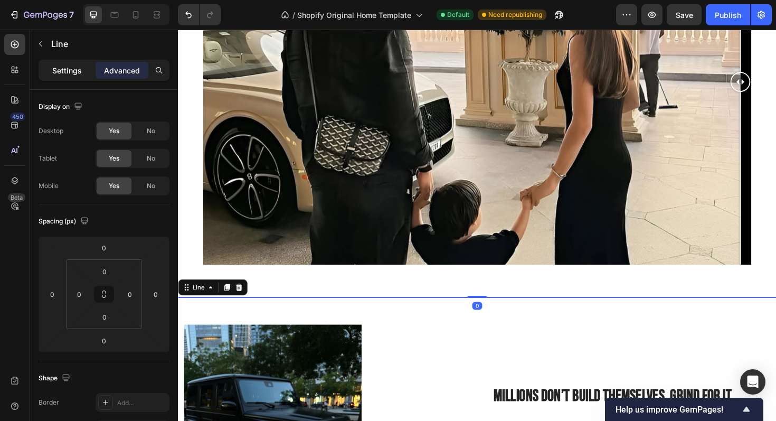
click at [74, 74] on p "Settings" at bounding box center [67, 70] width 30 height 11
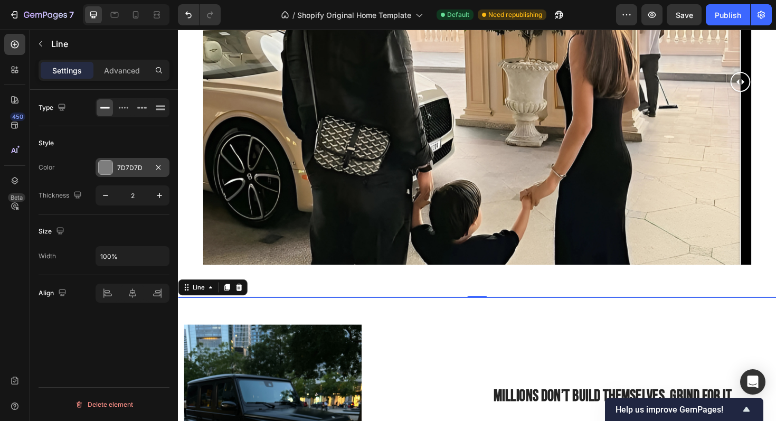
click at [103, 171] on div at bounding box center [106, 167] width 14 height 14
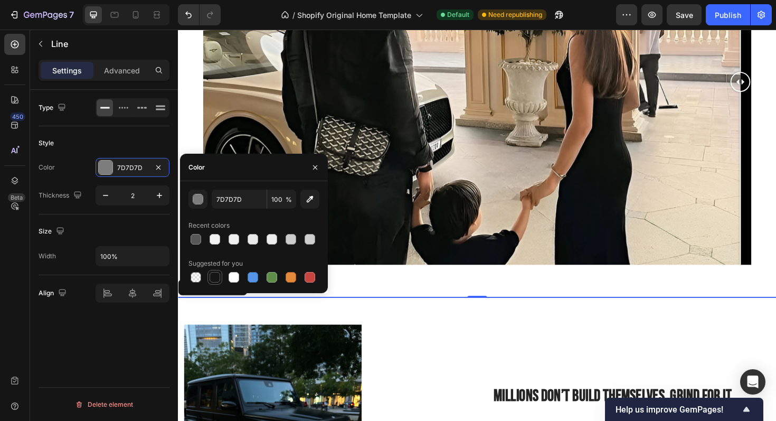
click at [210, 273] on div at bounding box center [215, 277] width 11 height 11
type input "151515"
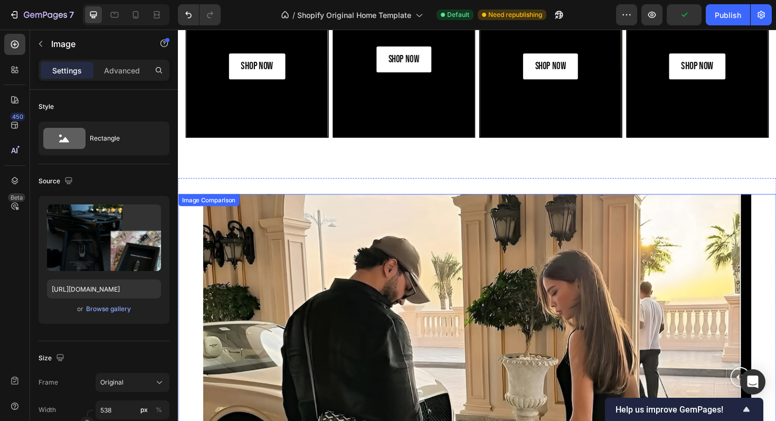
scroll to position [1192, 0]
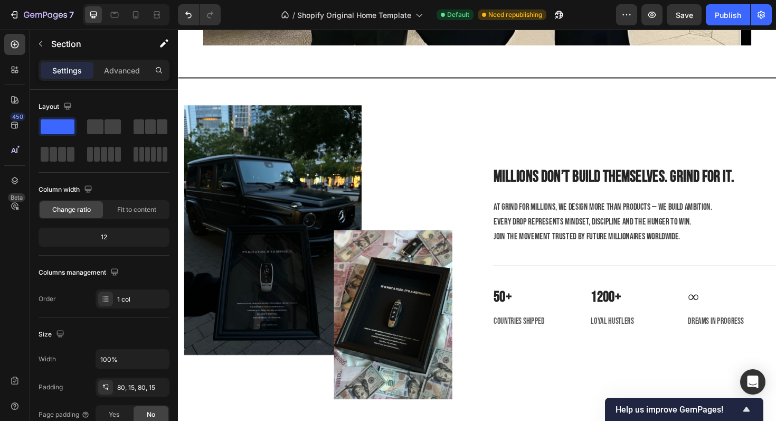
scroll to position [1854, 0]
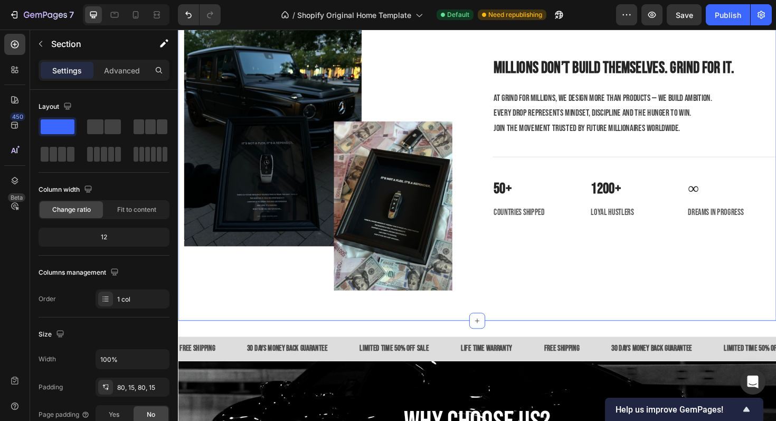
click at [406, 337] on div "Title Line Image Millions don’t build themselves. Grind for it. Heading At Grin…" at bounding box center [494, 143] width 633 height 390
click at [487, 336] on div at bounding box center [494, 337] width 17 height 17
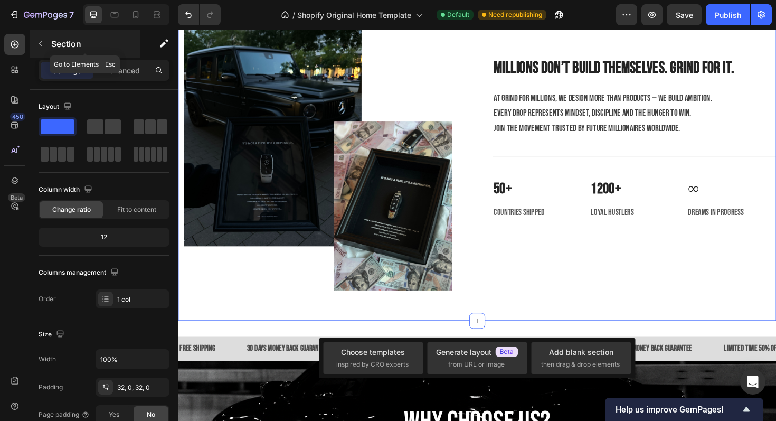
click at [42, 37] on button "button" at bounding box center [40, 43] width 17 height 17
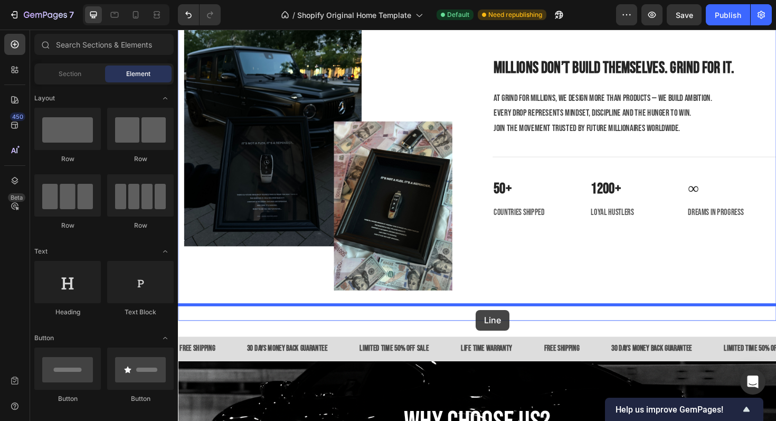
drag, startPoint x: 249, startPoint y: 302, endPoint x: 493, endPoint y: 326, distance: 245.0
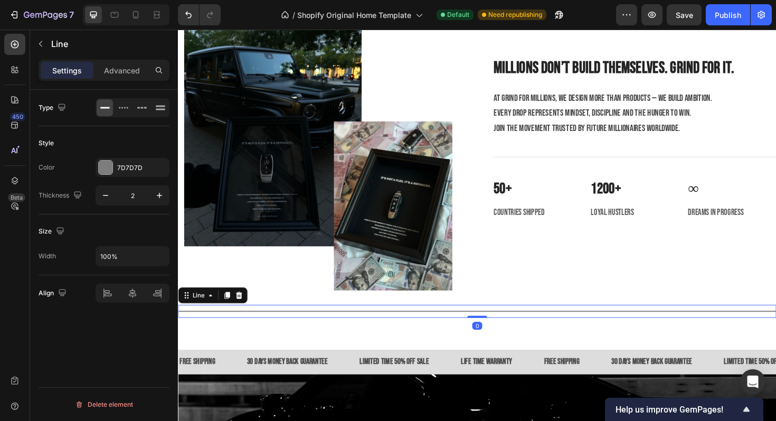
click at [446, 325] on div "Title Line 0" at bounding box center [494, 328] width 633 height 14
click at [149, 164] on div "7D7D7D" at bounding box center [133, 167] width 74 height 19
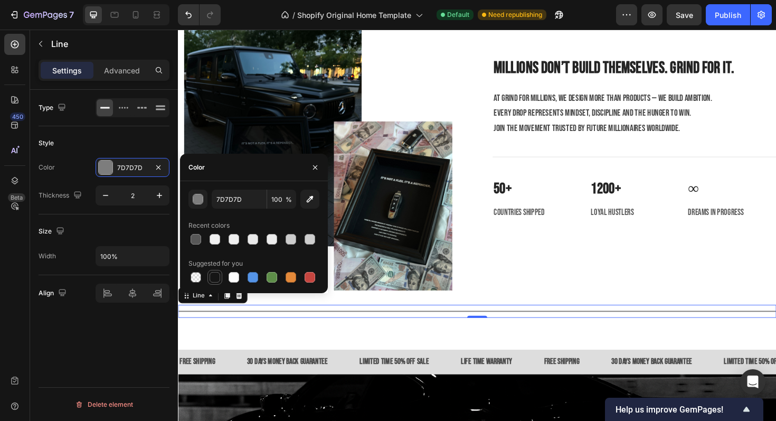
click at [217, 274] on div at bounding box center [215, 277] width 11 height 11
type input "151515"
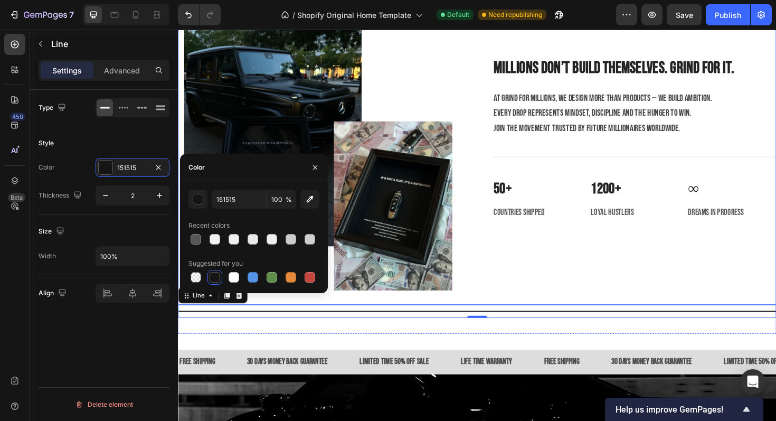
click at [555, 293] on div "Millions don’t build themselves. Grind for it. Heading At Grind for Millions, w…" at bounding box center [661, 143] width 300 height 355
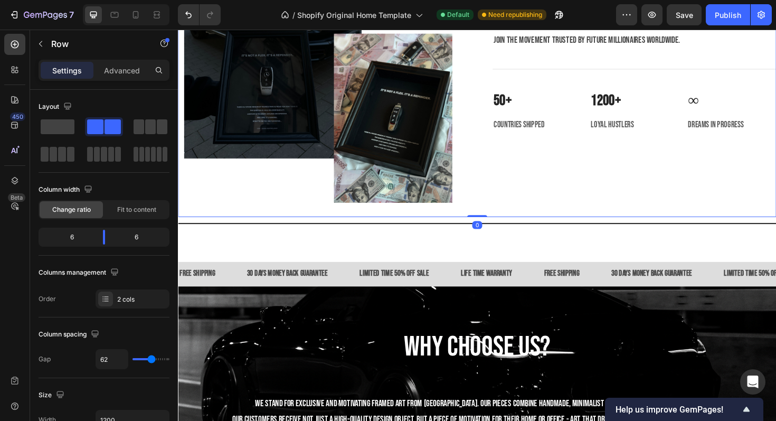
scroll to position [1992, 0]
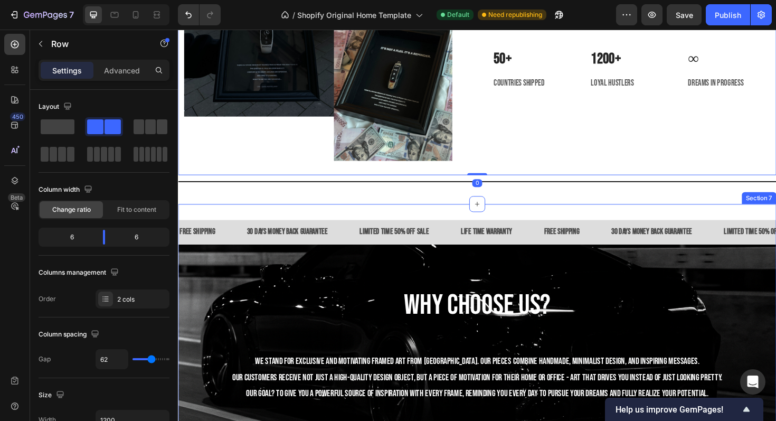
click at [611, 215] on div "FREE SHIPPING Text Block 30 DAYS MONEY BACK GUARANTEE Text Block LIMITED TIME 5…" at bounding box center [494, 394] width 633 height 361
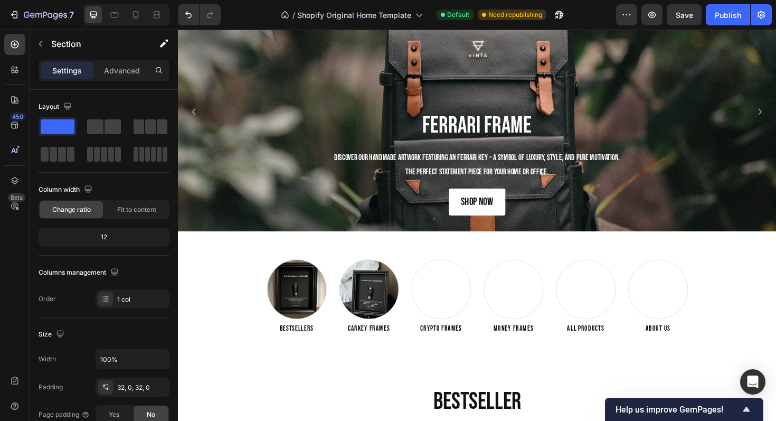
scroll to position [0, 0]
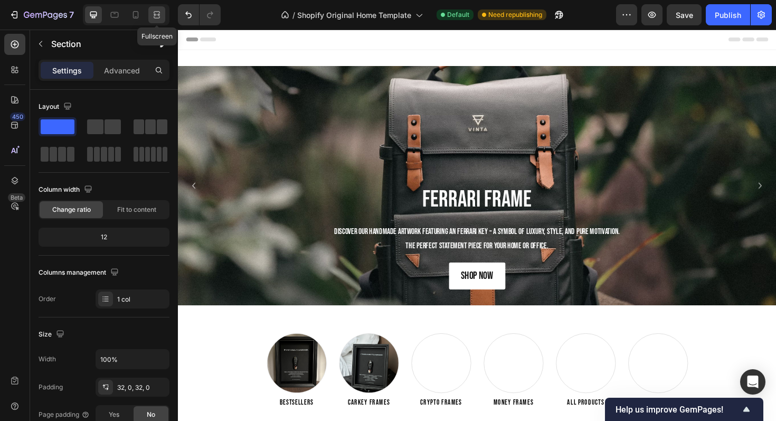
click at [160, 12] on icon at bounding box center [156, 15] width 11 height 11
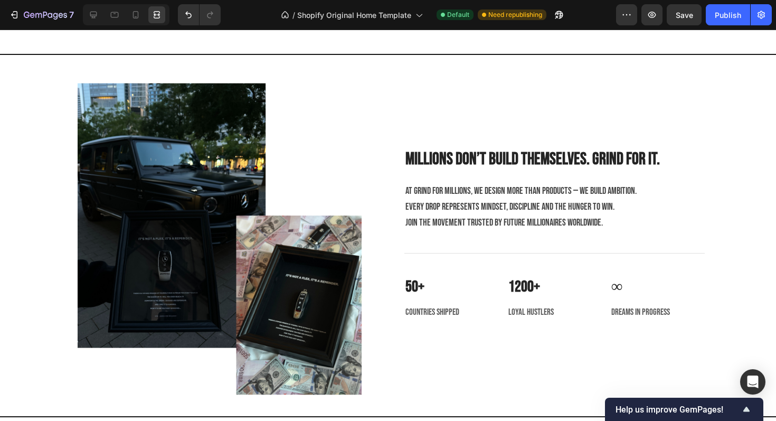
scroll to position [1782, 0]
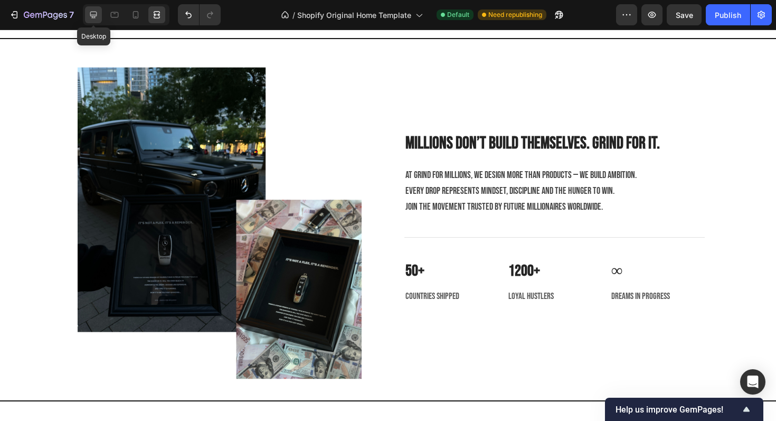
click at [95, 16] on icon at bounding box center [93, 15] width 7 height 7
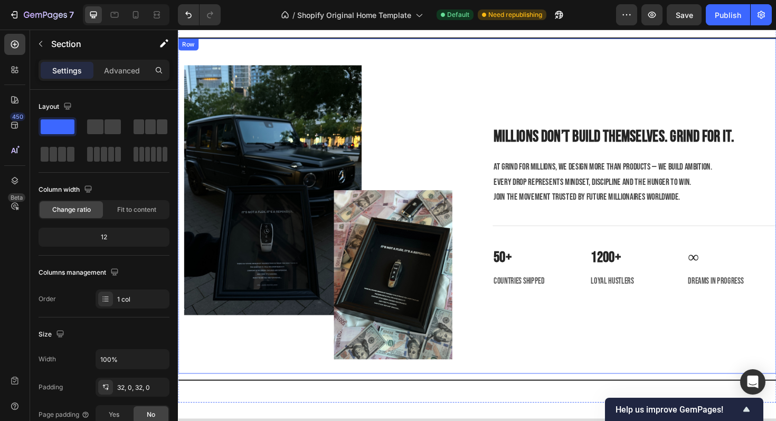
click at [498, 90] on div "Image Millions don’t build themselves. Grind for it. Heading At Grind for Milli…" at bounding box center [494, 216] width 633 height 355
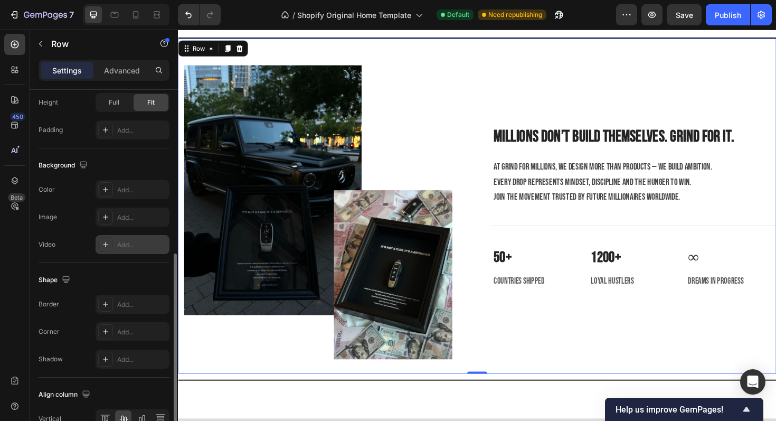
scroll to position [346, 0]
click at [120, 299] on div "Add..." at bounding box center [142, 304] width 50 height 10
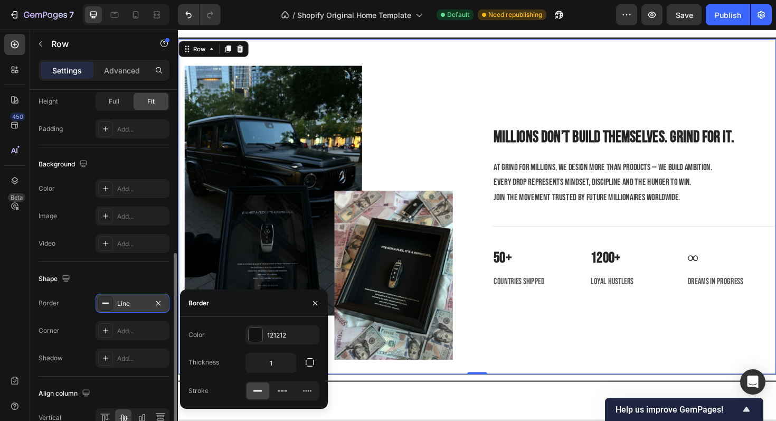
click at [120, 299] on div "Line" at bounding box center [132, 304] width 31 height 10
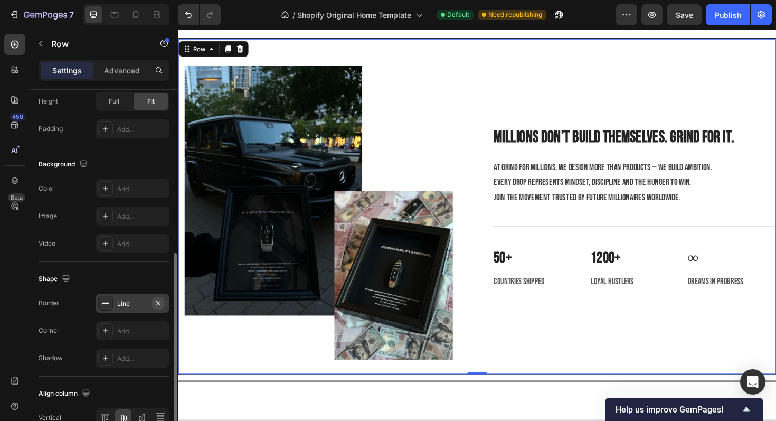
click at [163, 302] on button "button" at bounding box center [158, 303] width 13 height 13
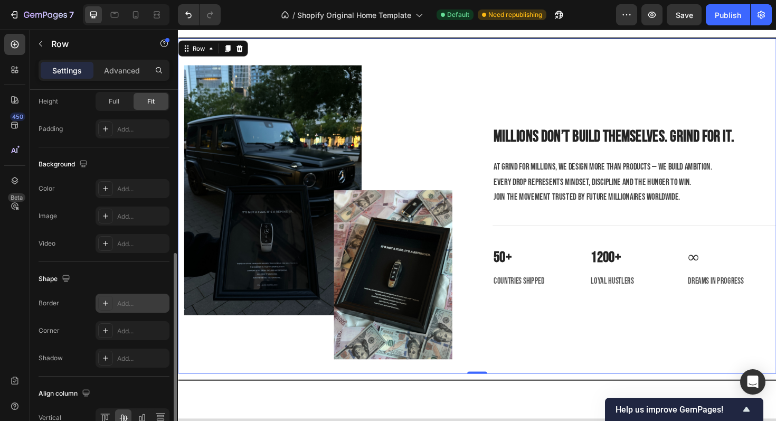
click at [141, 302] on div "Add..." at bounding box center [142, 304] width 50 height 10
type input "1"
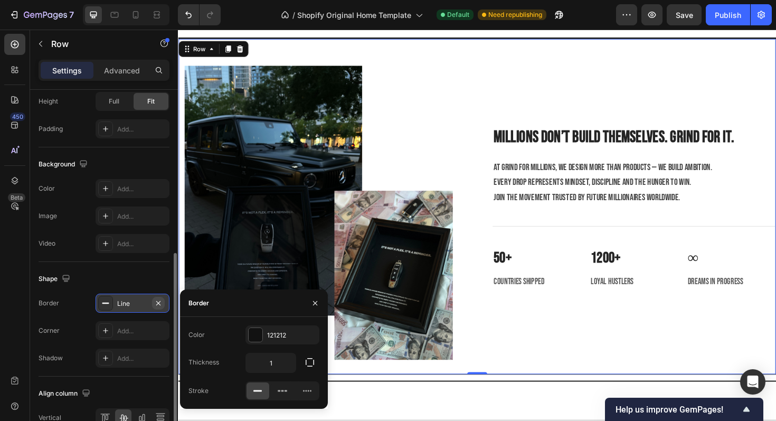
click at [159, 301] on icon "button" at bounding box center [158, 302] width 4 height 4
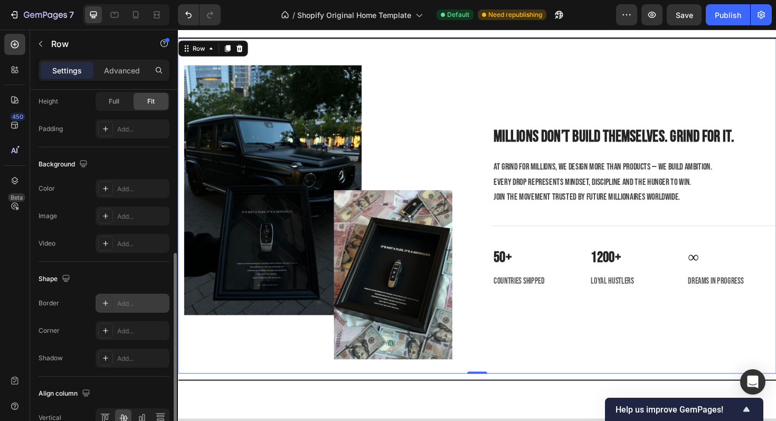
click at [148, 301] on div "Add..." at bounding box center [142, 304] width 50 height 10
type input "1"
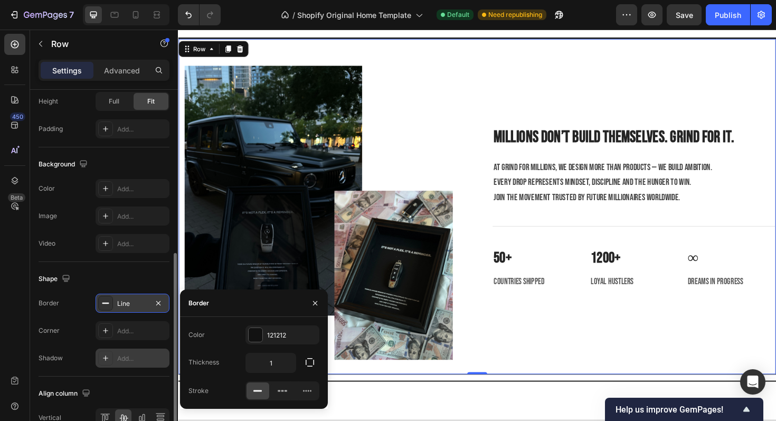
click at [127, 351] on div "Add..." at bounding box center [133, 357] width 74 height 19
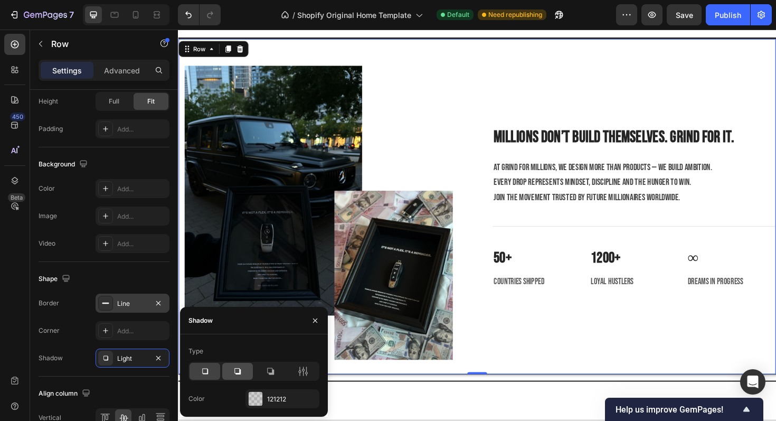
click at [231, 366] on div at bounding box center [237, 371] width 31 height 17
click at [211, 367] on div at bounding box center [205, 371] width 31 height 17
click at [246, 368] on div at bounding box center [237, 371] width 31 height 17
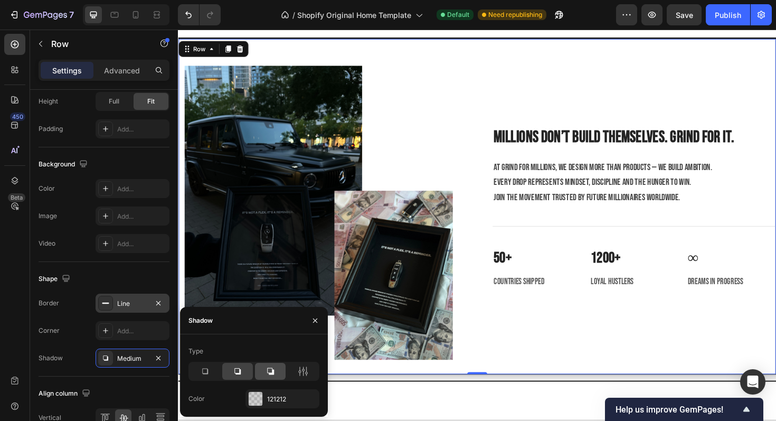
click at [267, 368] on icon at bounding box center [270, 371] width 7 height 7
click at [209, 370] on icon at bounding box center [205, 371] width 11 height 11
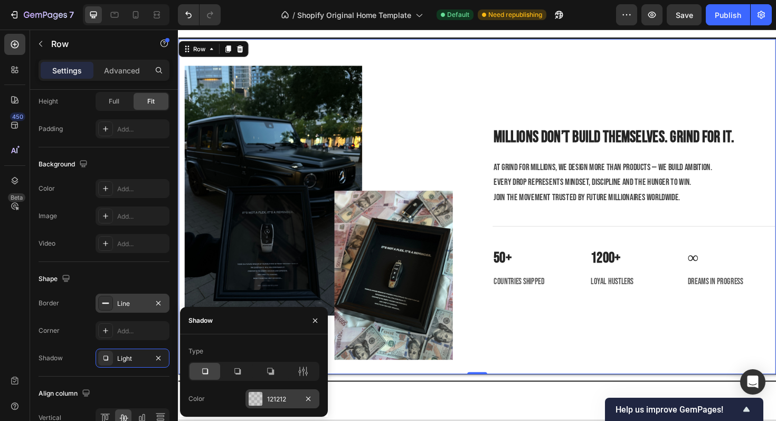
click at [282, 404] on div "121212" at bounding box center [282, 398] width 74 height 19
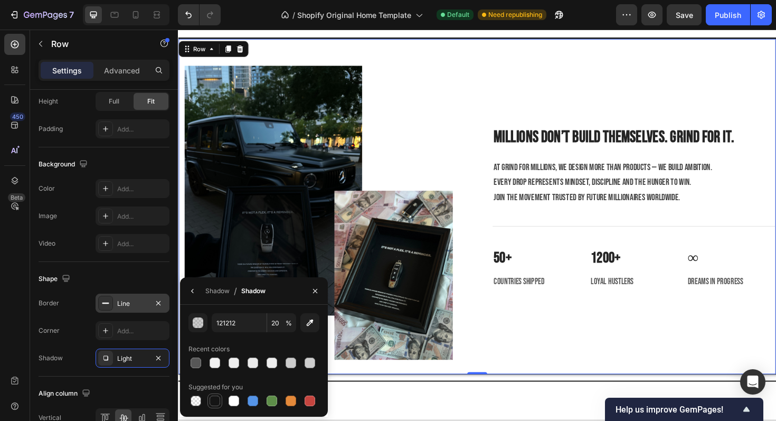
click at [219, 401] on div at bounding box center [215, 400] width 11 height 11
type input "151515"
type input "100"
click at [200, 399] on div at bounding box center [196, 400] width 11 height 11
type input "000000"
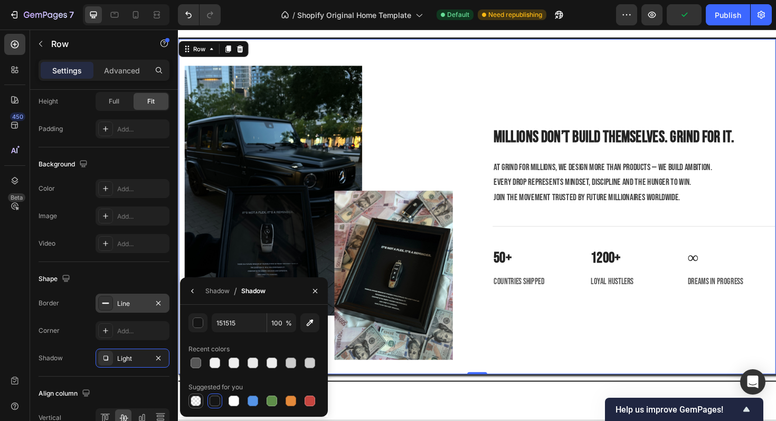
type input "0"
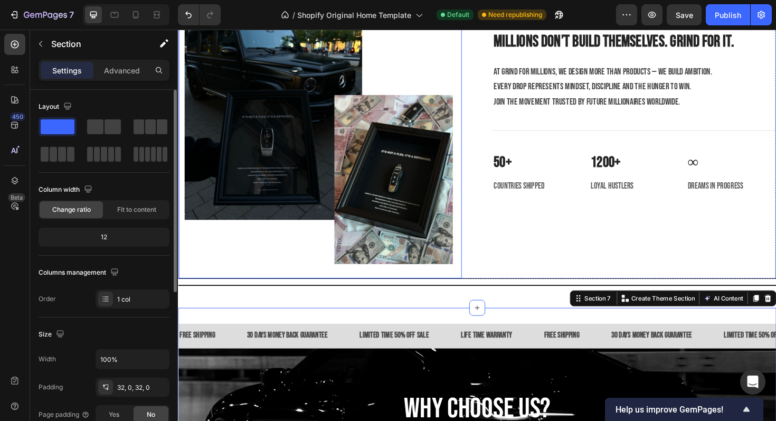
scroll to position [1906, 0]
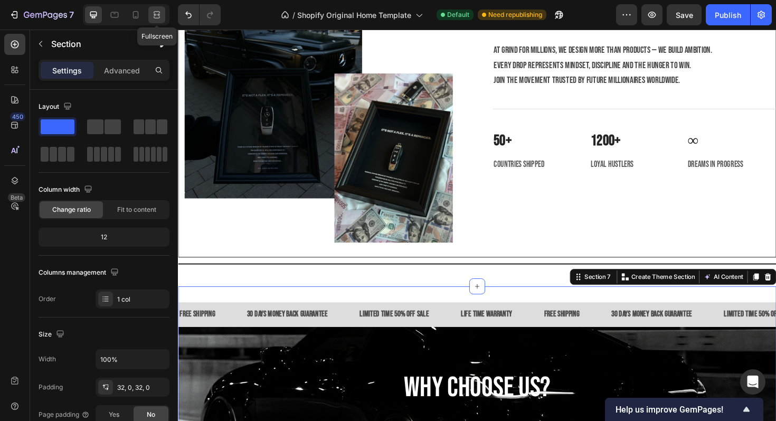
click at [156, 10] on icon at bounding box center [156, 15] width 11 height 11
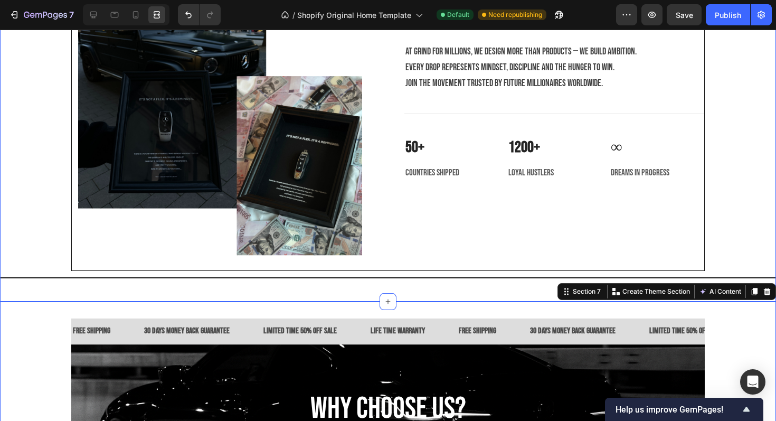
click at [84, 287] on div "Title Line Image Millions don’t build themselves. Grind for it. Heading At Grin…" at bounding box center [388, 99] width 776 height 405
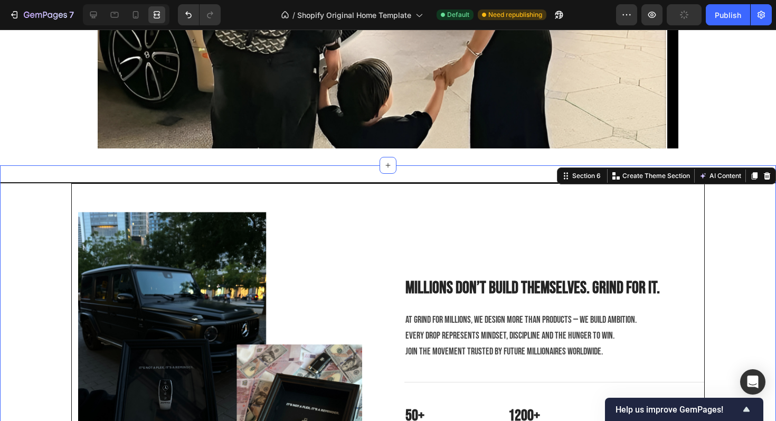
scroll to position [1627, 0]
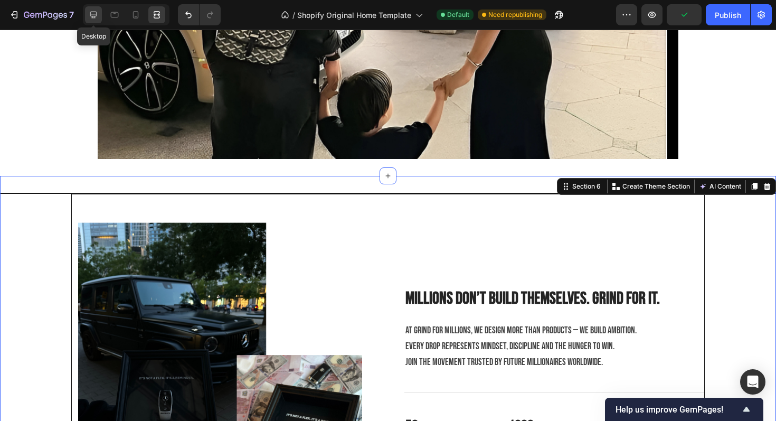
click at [93, 13] on icon at bounding box center [93, 15] width 11 height 11
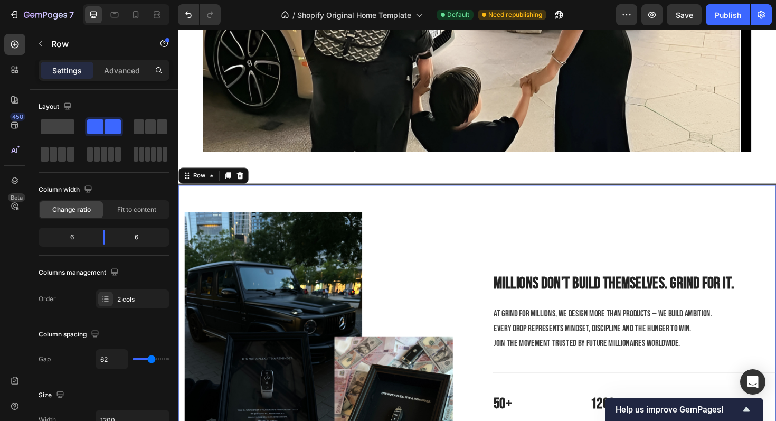
click at [482, 279] on div "Image Millions don’t build themselves. Grind for it. Heading At Grind for Milli…" at bounding box center [494, 372] width 633 height 356
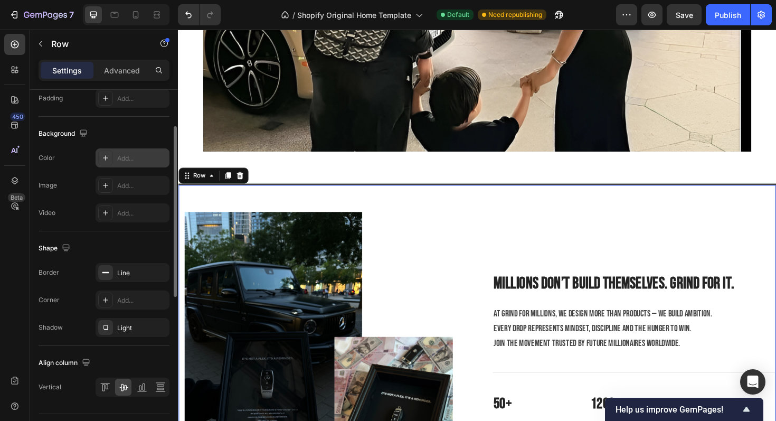
scroll to position [391, 0]
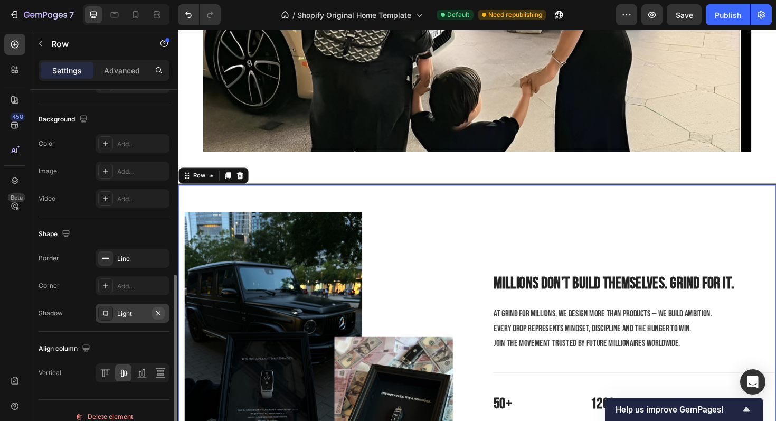
click at [162, 311] on icon "button" at bounding box center [158, 313] width 8 height 8
click at [158, 255] on icon "button" at bounding box center [158, 258] width 8 height 8
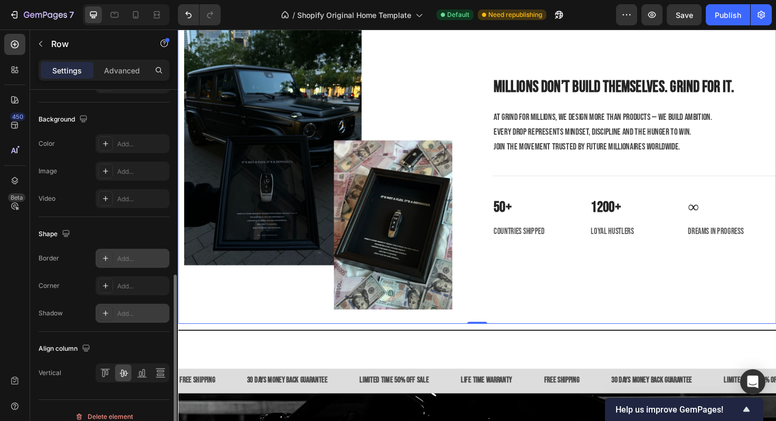
scroll to position [1836, 0]
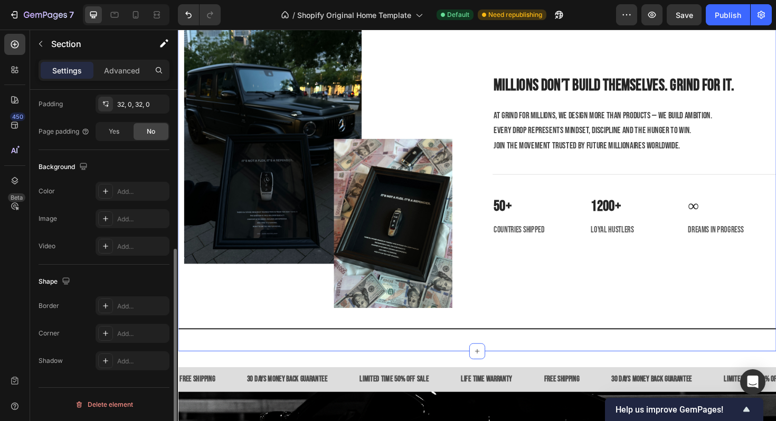
click at [568, 362] on div "Title Line Image Millions don’t build themselves. Grind for it. Heading At Grin…" at bounding box center [494, 169] width 633 height 404
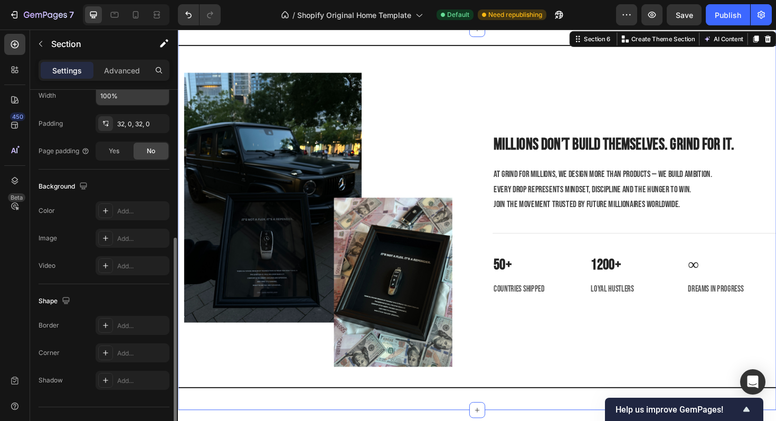
scroll to position [283, 0]
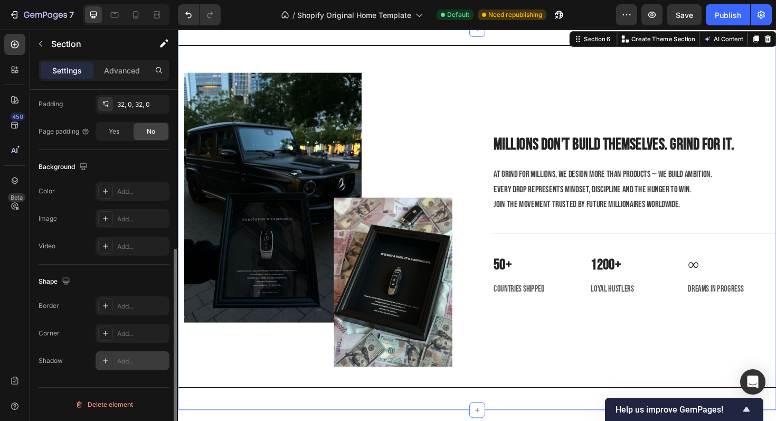
click at [111, 361] on div at bounding box center [105, 360] width 15 height 15
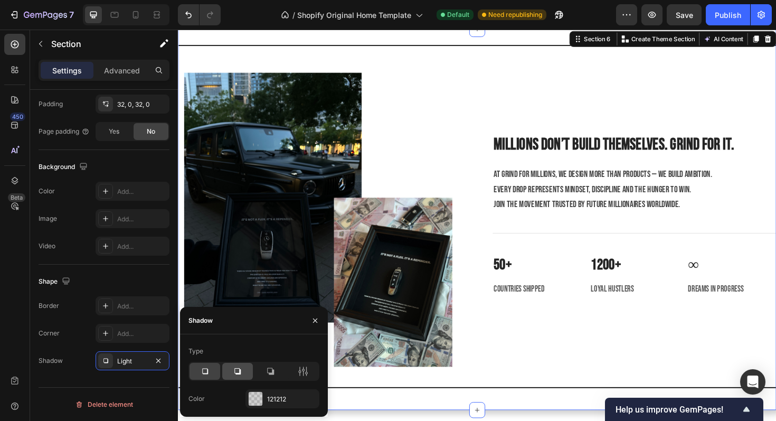
click at [232, 375] on icon at bounding box center [237, 371] width 11 height 11
click at [213, 368] on div at bounding box center [205, 371] width 31 height 17
click at [226, 369] on div at bounding box center [237, 371] width 31 height 17
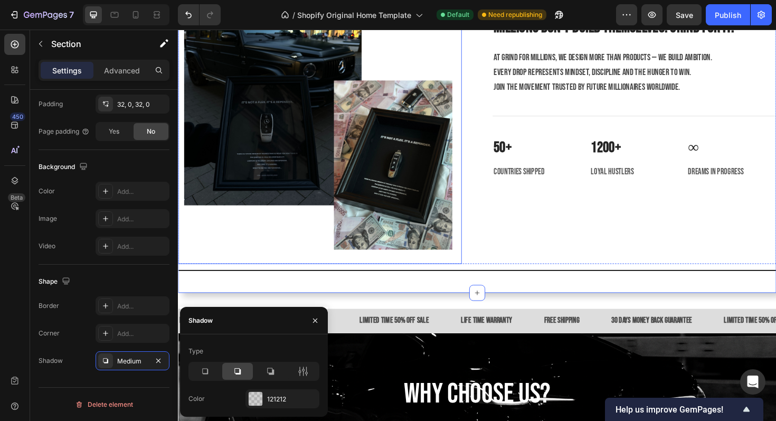
scroll to position [1981, 0]
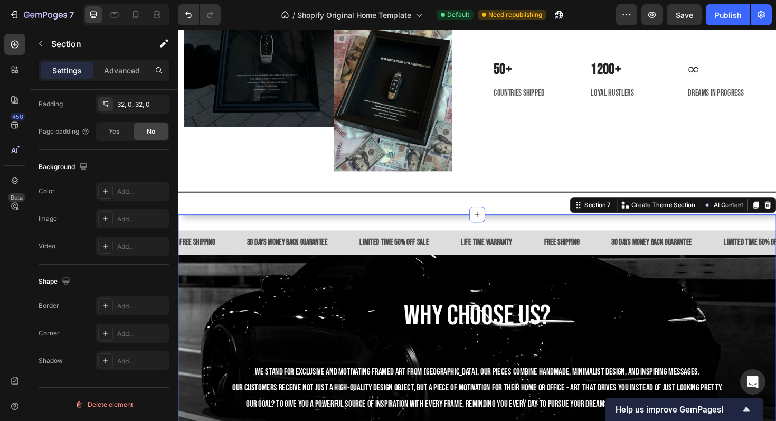
click at [396, 242] on div "FREE SHIPPING Text Block 30 DAYS MONEY BACK GUARANTEE Text Block LIMITED TIME 5…" at bounding box center [494, 405] width 633 height 361
click at [162, 12] on icon at bounding box center [156, 15] width 11 height 11
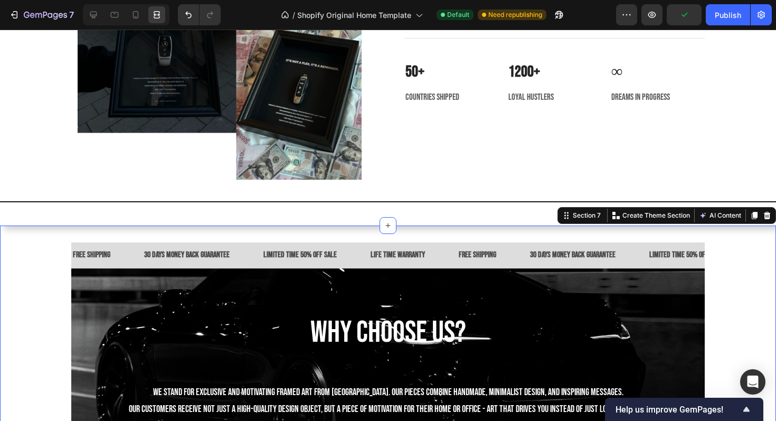
click at [290, 234] on div "FREE SHIPPING Text Block 30 DAYS MONEY BACK GUARANTEE Text Block LIMITED TIME 5…" at bounding box center [388, 405] width 776 height 361
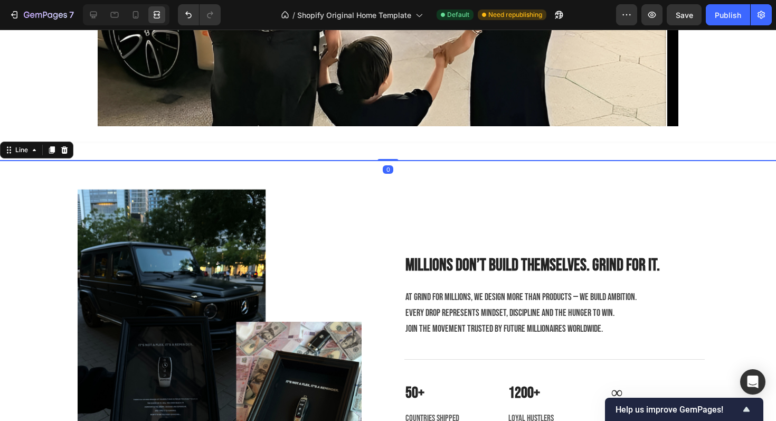
click at [424, 160] on div at bounding box center [388, 160] width 776 height 1
click at [71, 151] on div "Line" at bounding box center [36, 149] width 73 height 17
click at [69, 149] on div at bounding box center [64, 150] width 13 height 13
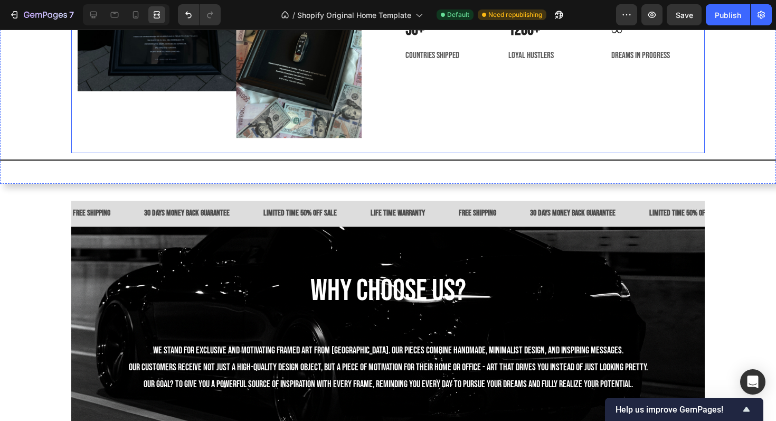
scroll to position [2024, 0]
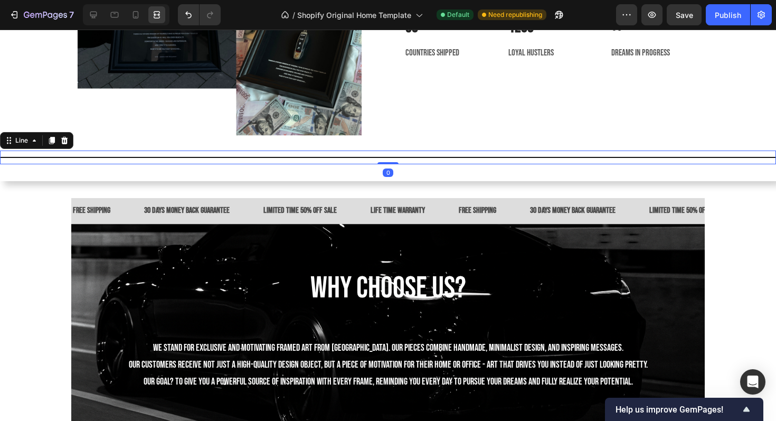
click at [341, 158] on div "Title Line 0" at bounding box center [388, 157] width 776 height 14
click at [64, 138] on icon at bounding box center [64, 140] width 8 height 8
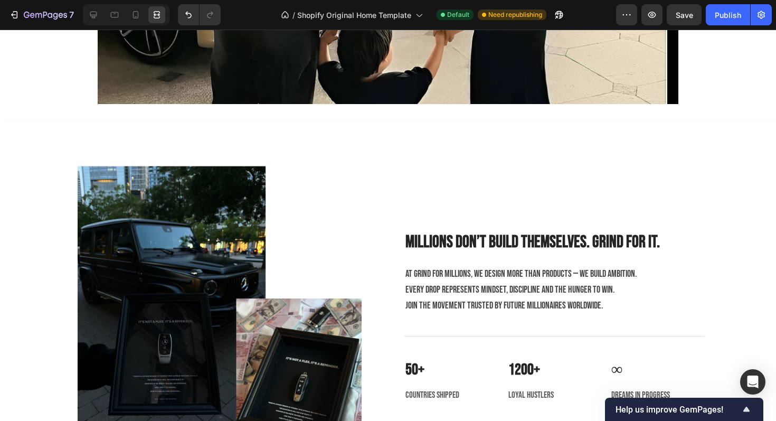
scroll to position [1658, 0]
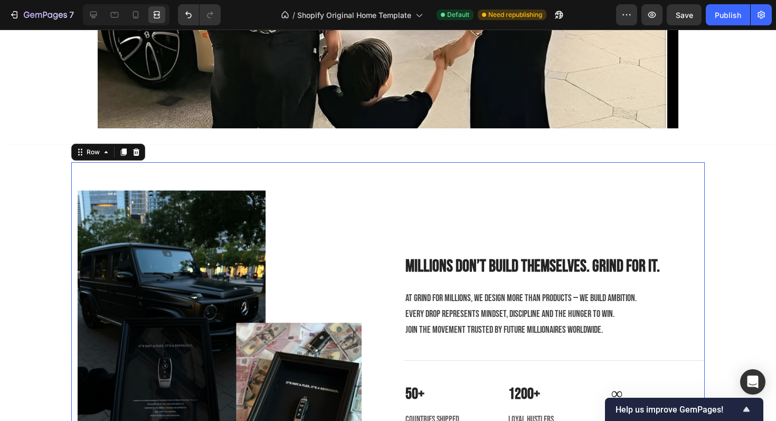
click at [394, 181] on div "Image Millions don’t build themselves. Grind for it. Heading At Grind for Milli…" at bounding box center [387, 339] width 633 height 355
click at [94, 11] on icon at bounding box center [93, 15] width 11 height 11
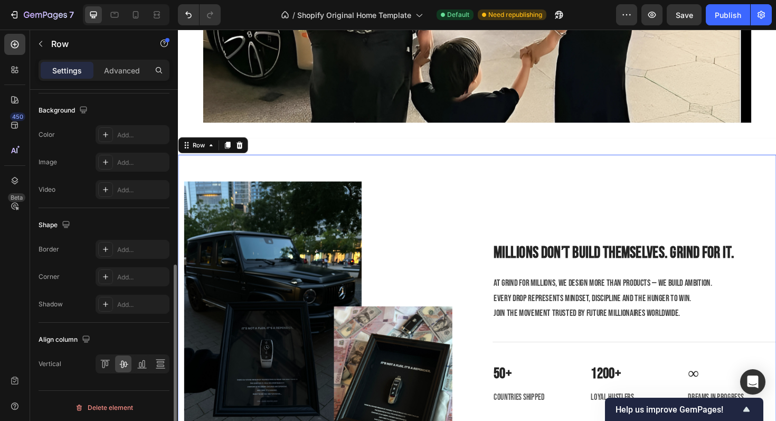
scroll to position [403, 0]
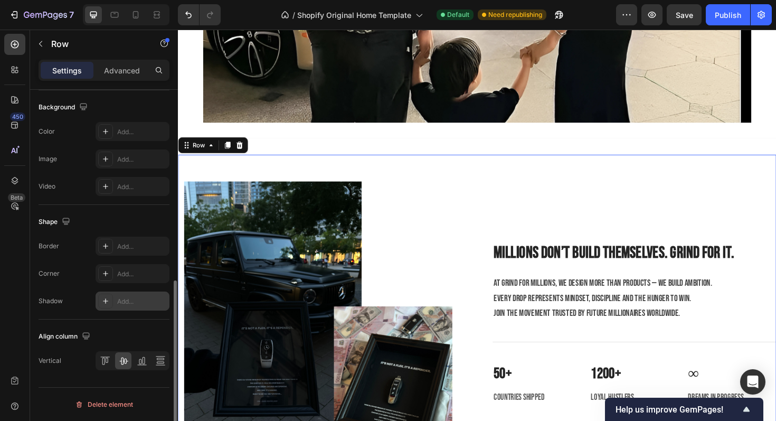
click at [125, 295] on div "Add..." at bounding box center [133, 300] width 74 height 19
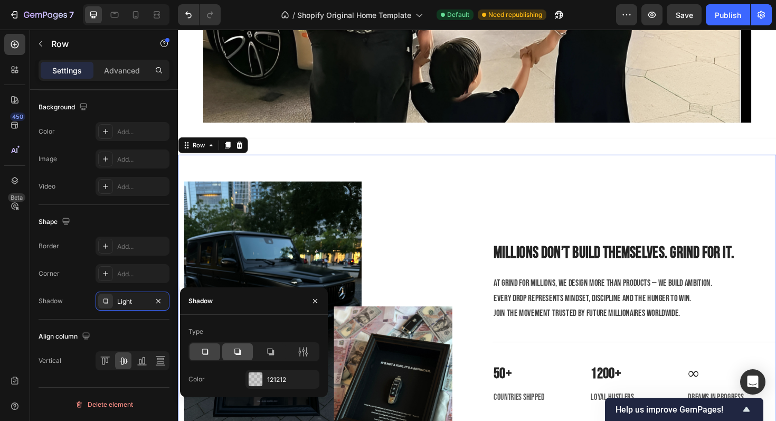
click at [244, 353] on div at bounding box center [237, 351] width 31 height 17
click at [213, 351] on div at bounding box center [205, 351] width 31 height 17
click at [230, 350] on div at bounding box center [237, 351] width 31 height 17
click at [367, 145] on div "Image Millions don’t build themselves. Grind for it. Heading At Grind for Milli…" at bounding box center [494, 339] width 633 height 389
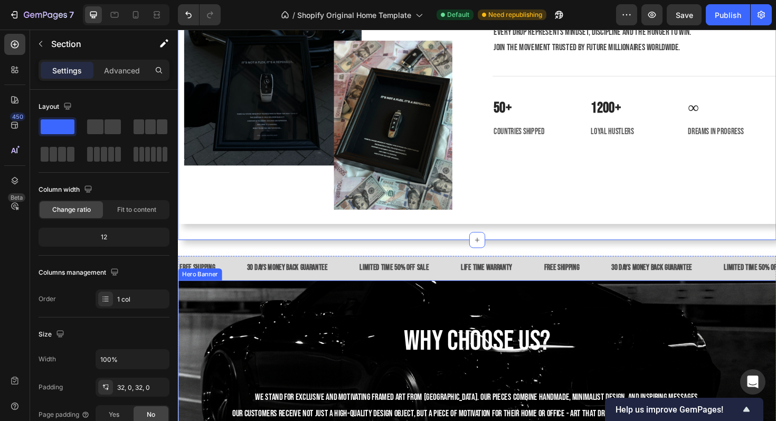
scroll to position [1924, 0]
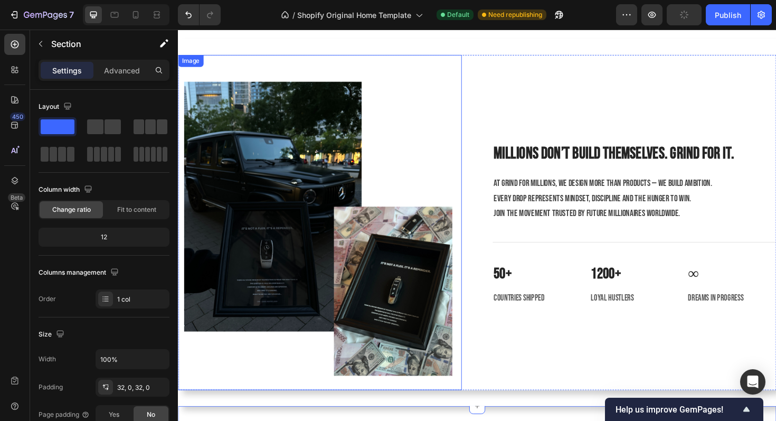
scroll to position [1512, 0]
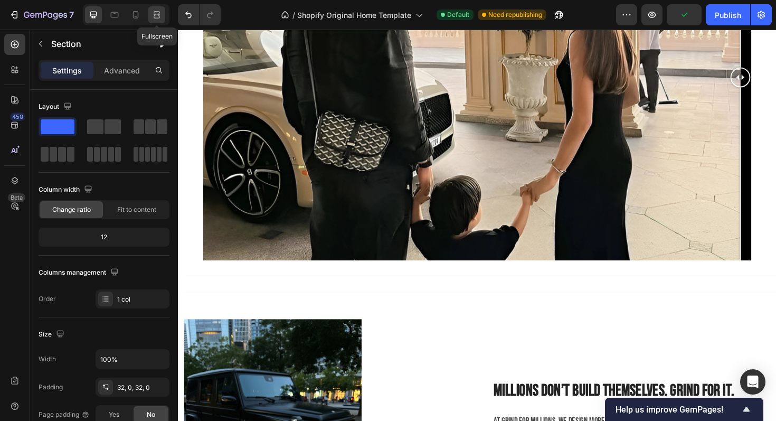
click at [165, 16] on div at bounding box center [156, 14] width 17 height 17
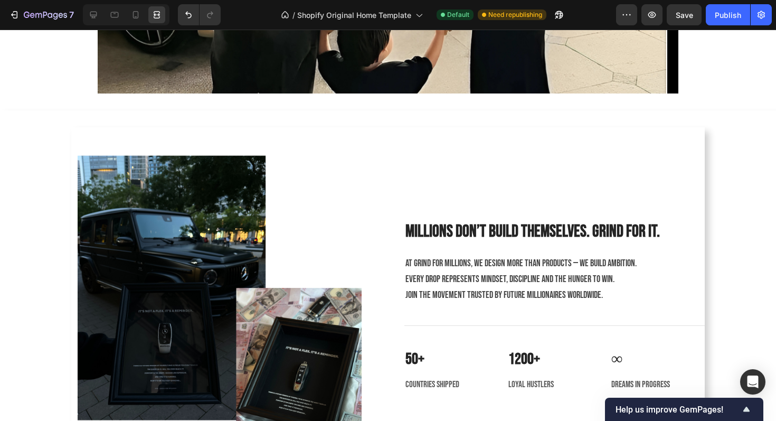
scroll to position [1695, 0]
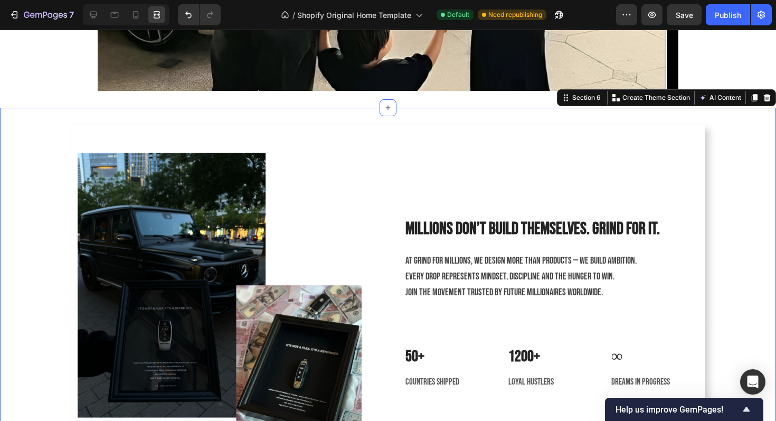
click at [44, 192] on div "Image Millions don’t build themselves. Grind for it. Heading At Grind for Milli…" at bounding box center [388, 302] width 776 height 355
click at [91, 16] on icon at bounding box center [93, 15] width 11 height 11
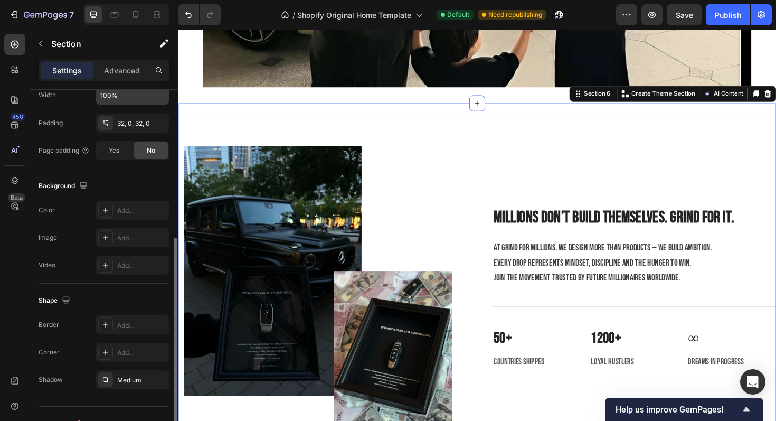
scroll to position [273, 0]
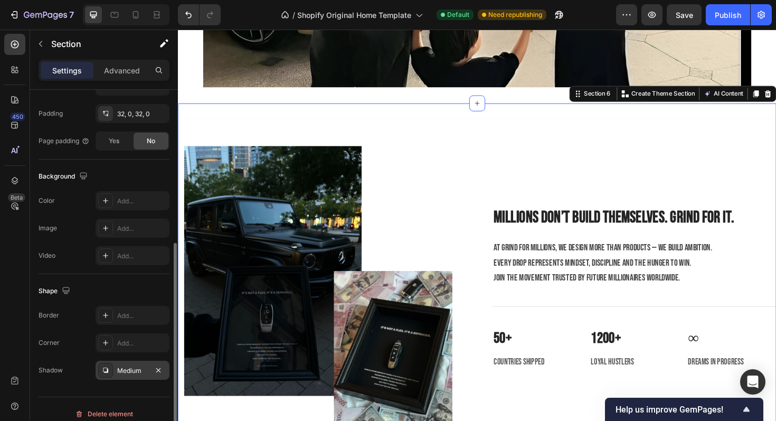
click at [113, 366] on div "Medium" at bounding box center [133, 370] width 74 height 19
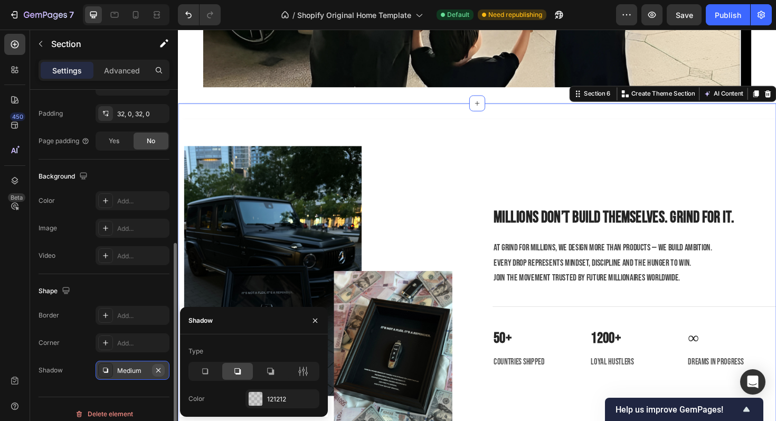
click at [155, 368] on icon "button" at bounding box center [158, 370] width 8 height 8
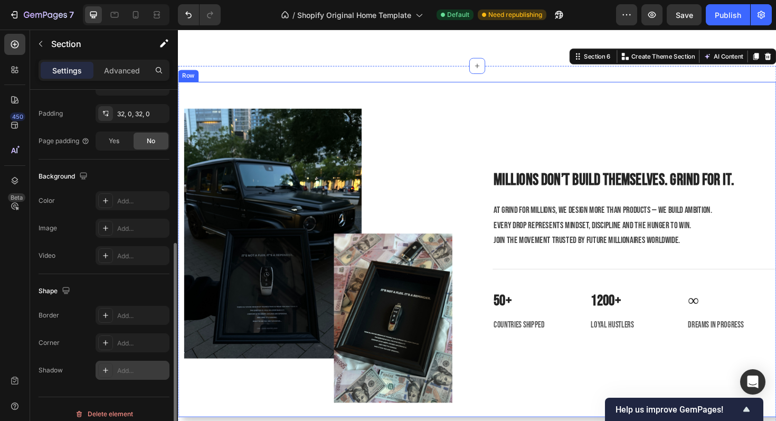
scroll to position [1813, 0]
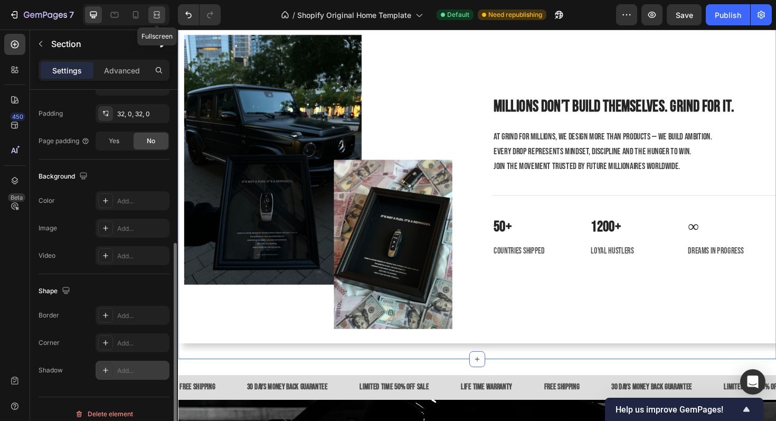
click at [158, 12] on icon at bounding box center [156, 15] width 11 height 11
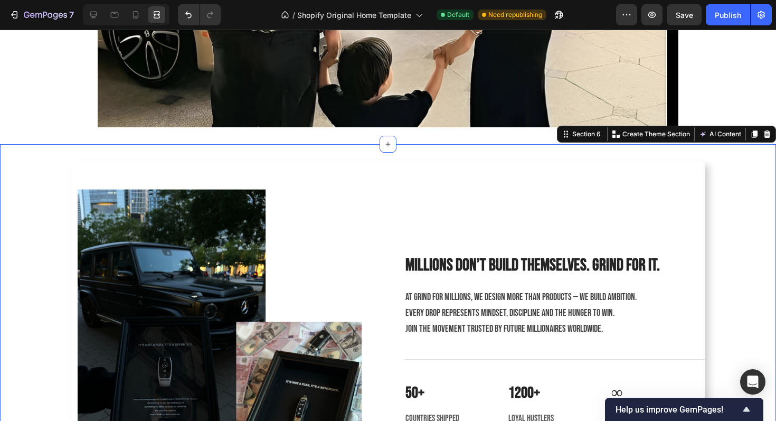
scroll to position [1653, 0]
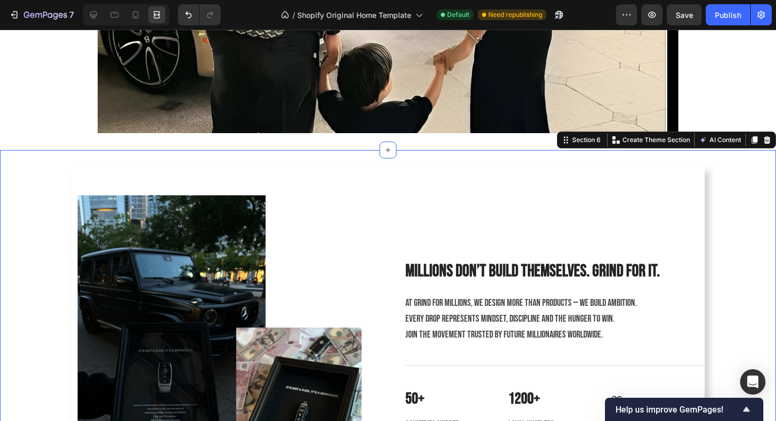
click at [731, 240] on div "Image Millions don’t build themselves. Grind for it. Heading At Grind for Milli…" at bounding box center [388, 344] width 776 height 355
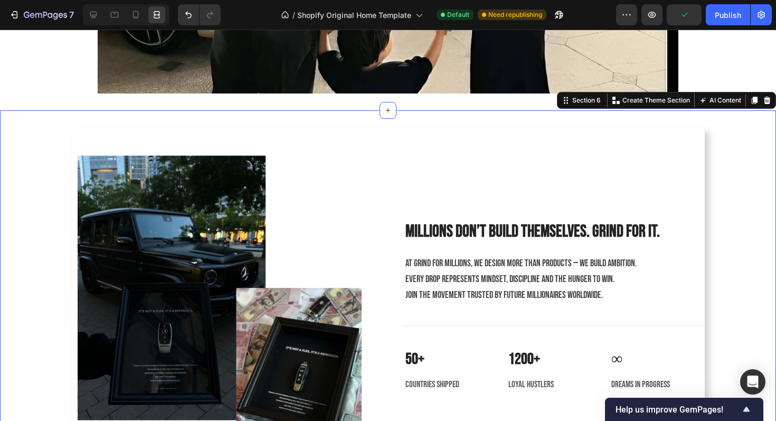
scroll to position [1665, 0]
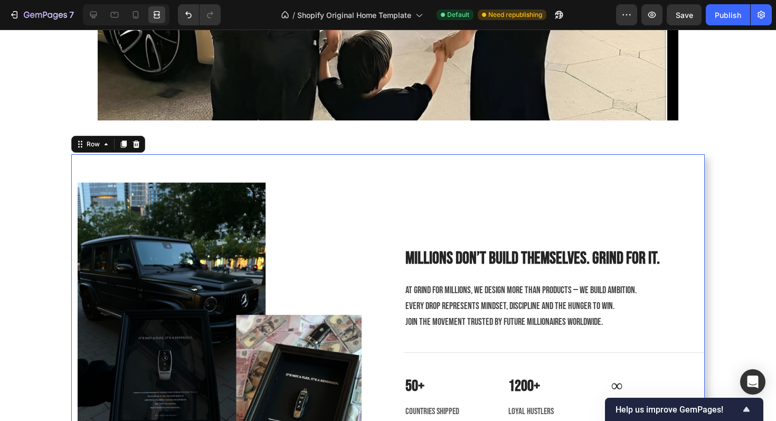
click at [563, 187] on div "Millions don’t build themselves. Grind for it. Heading At Grind for Millions, w…" at bounding box center [554, 331] width 300 height 355
click at [89, 11] on icon at bounding box center [93, 15] width 11 height 11
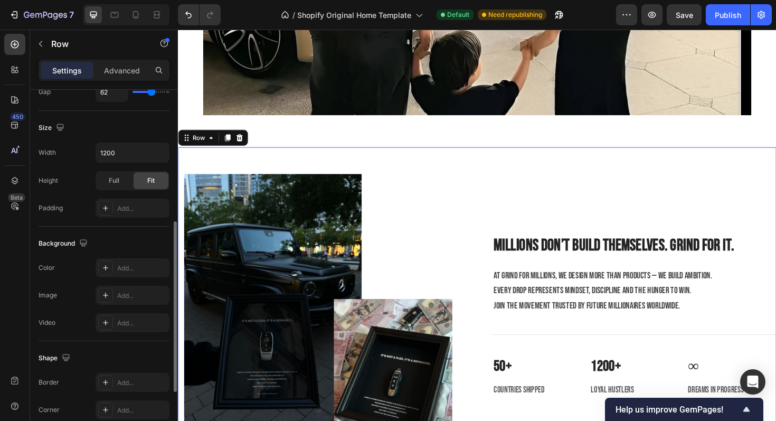
scroll to position [271, 0]
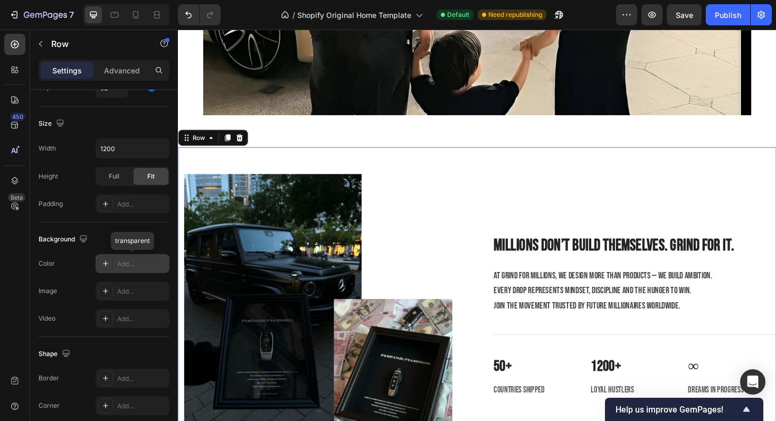
click at [125, 266] on div "Add..." at bounding box center [142, 264] width 50 height 10
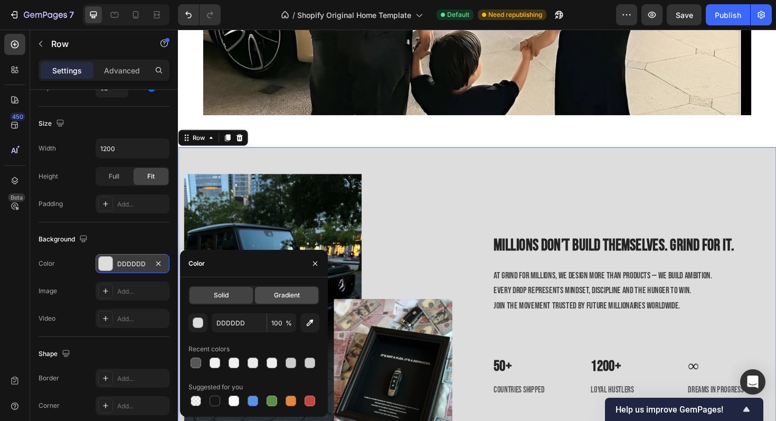
click at [280, 297] on span "Gradient" at bounding box center [287, 295] width 26 height 10
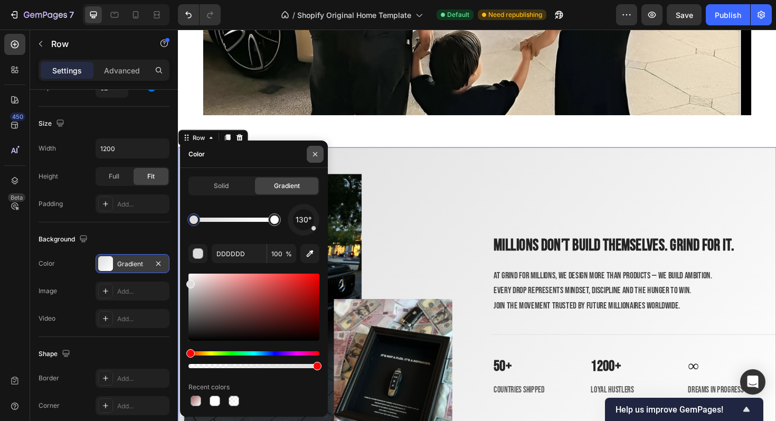
click at [316, 154] on icon "button" at bounding box center [315, 154] width 8 height 8
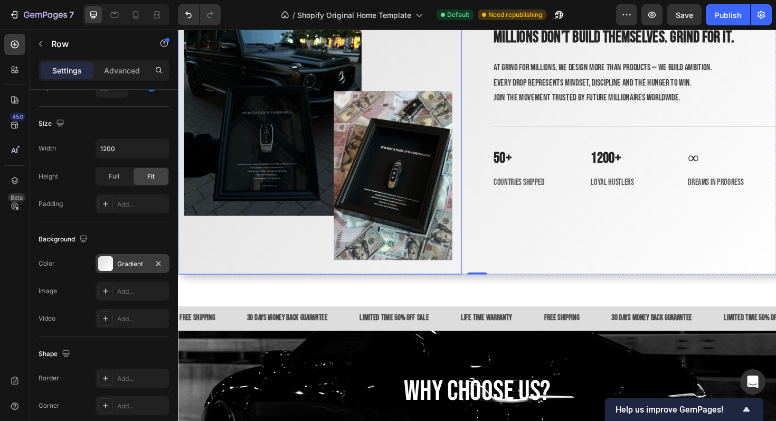
scroll to position [1901, 0]
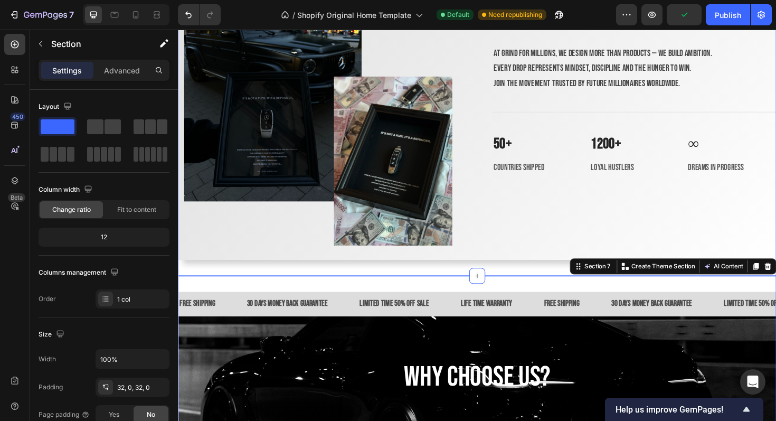
scroll to position [1924, 0]
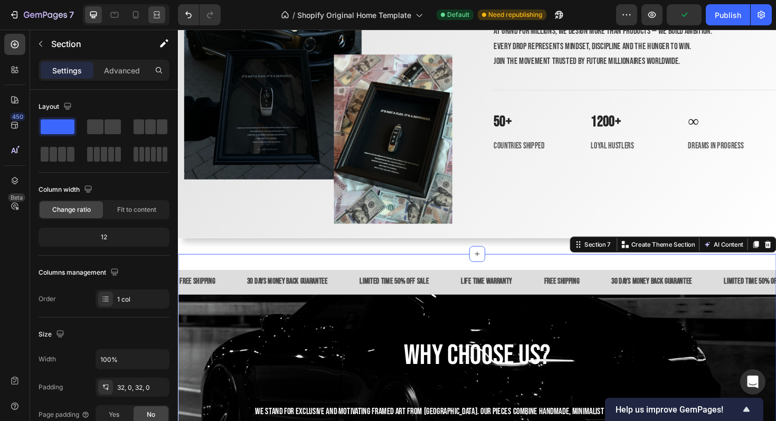
click at [160, 16] on icon at bounding box center [156, 15] width 11 height 11
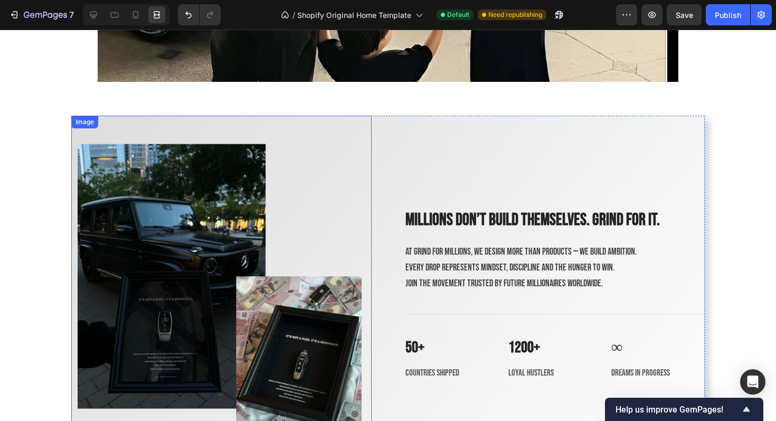
scroll to position [1689, 0]
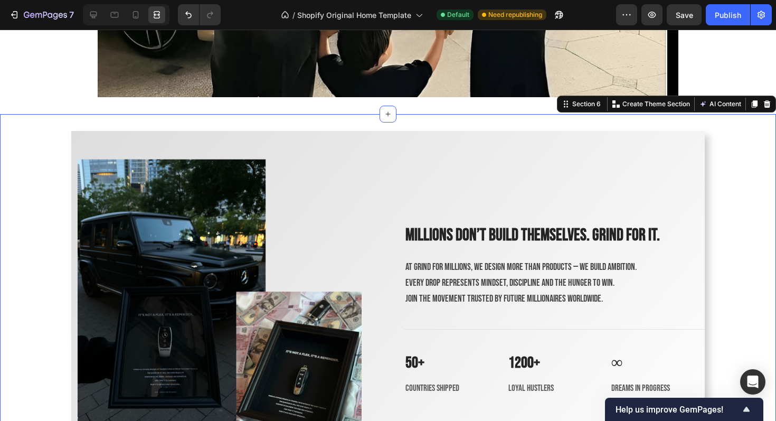
click at [729, 160] on div "Image Millions don’t build themselves. Grind for it. Heading At Grind for Milli…" at bounding box center [388, 308] width 776 height 355
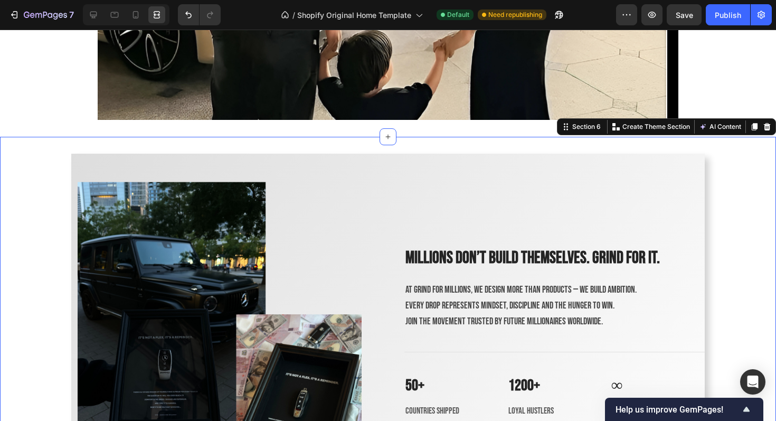
scroll to position [1861, 0]
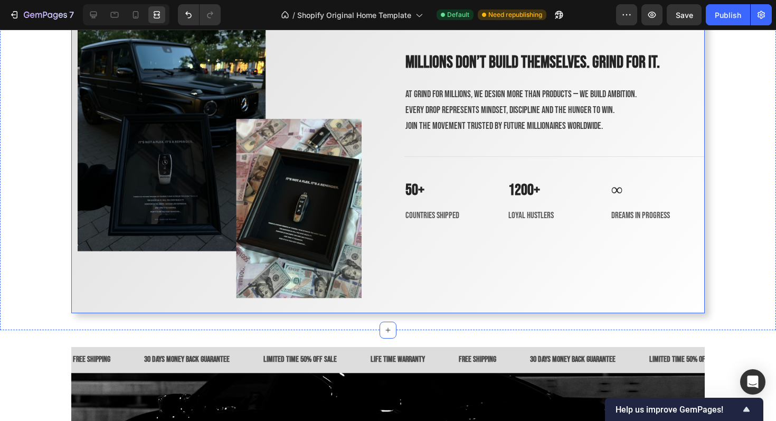
click at [526, 268] on div "Millions don’t build themselves. Grind for it. Heading At Grind for Millions, w…" at bounding box center [554, 135] width 300 height 355
click at [92, 21] on div at bounding box center [93, 14] width 17 height 17
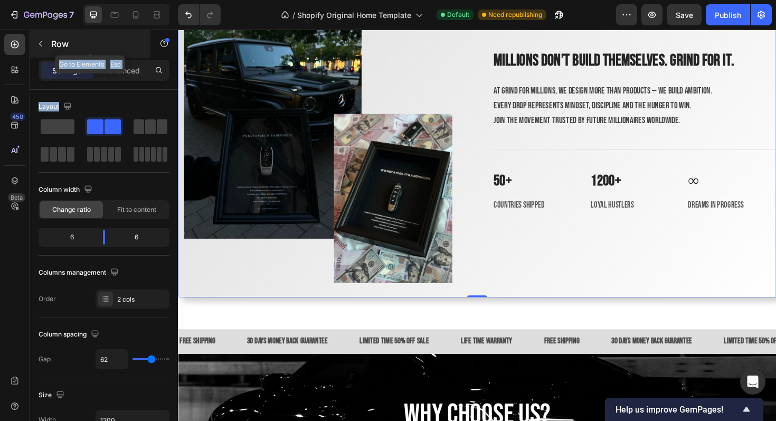
drag, startPoint x: 52, startPoint y: 126, endPoint x: 43, endPoint y: 36, distance: 89.7
click at [43, 36] on div "Sections(18) Elements(83) Section Element Hero Section Product Detail Brands Tr…" at bounding box center [104, 225] width 148 height 391
click at [43, 36] on button "button" at bounding box center [40, 43] width 17 height 17
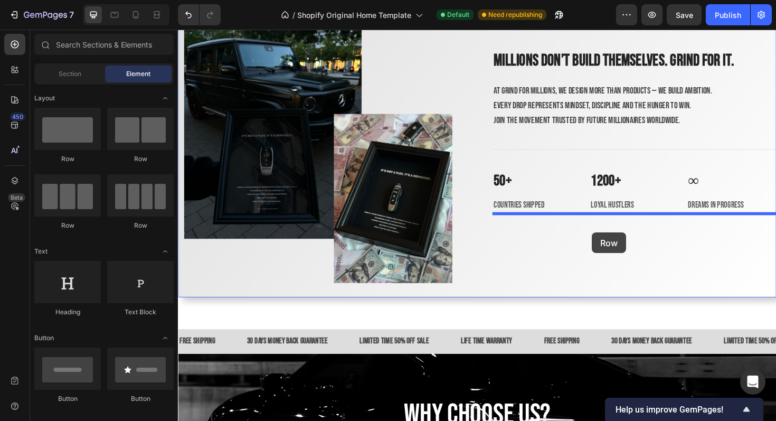
drag, startPoint x: 253, startPoint y: 163, endPoint x: 617, endPoint y: 244, distance: 372.7
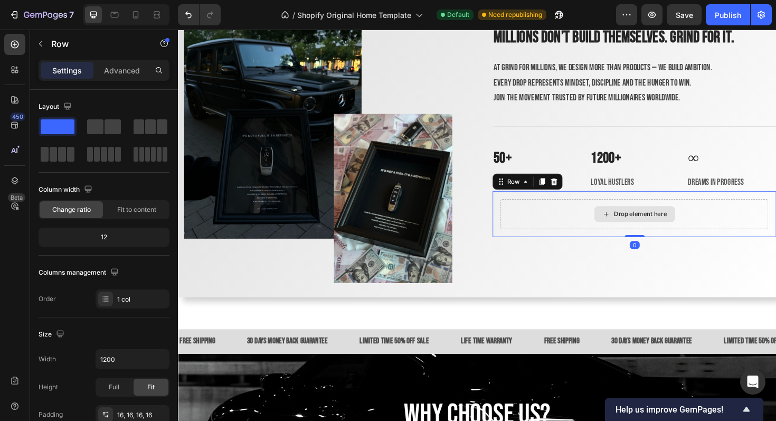
click at [647, 226] on div "Drop element here" at bounding box center [668, 225] width 56 height 8
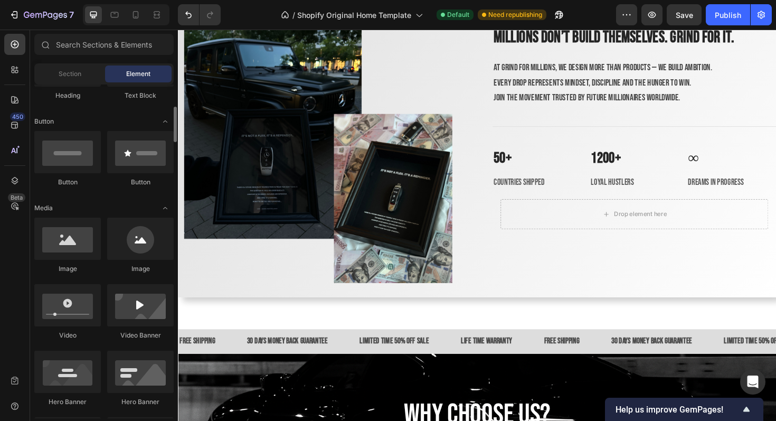
scroll to position [215, 0]
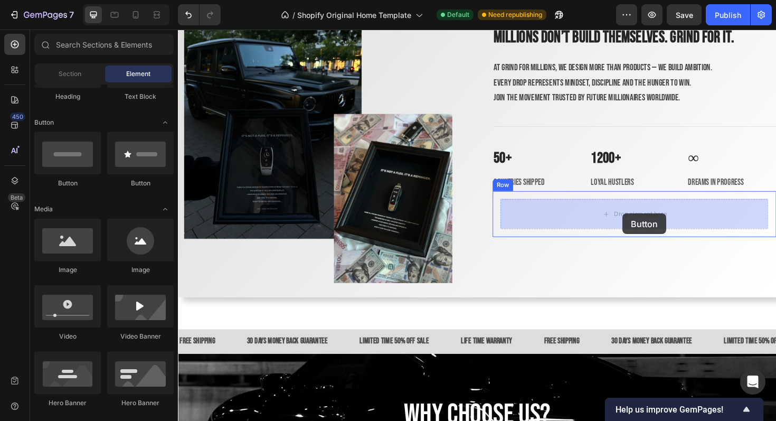
drag, startPoint x: 251, startPoint y: 186, endPoint x: 649, endPoint y: 224, distance: 399.9
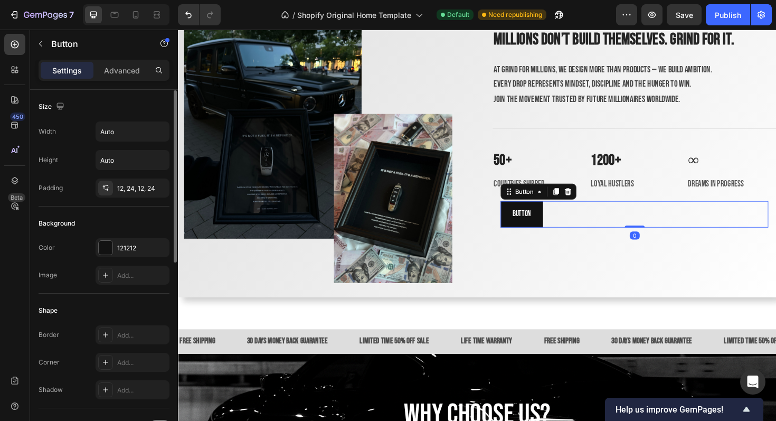
scroll to position [35, 0]
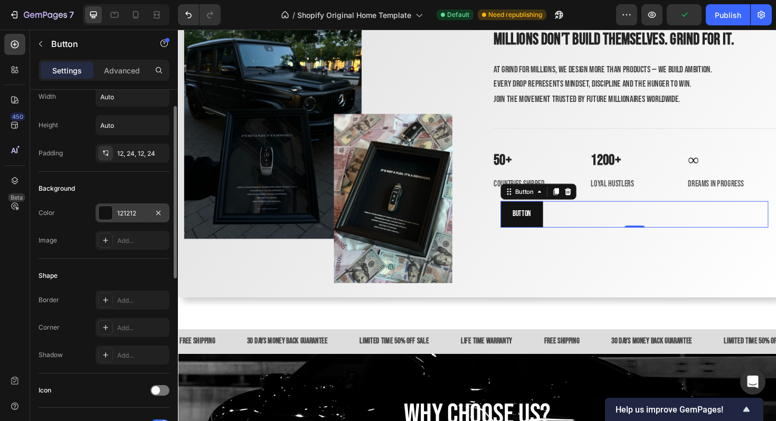
click at [126, 214] on div "121212" at bounding box center [132, 214] width 31 height 10
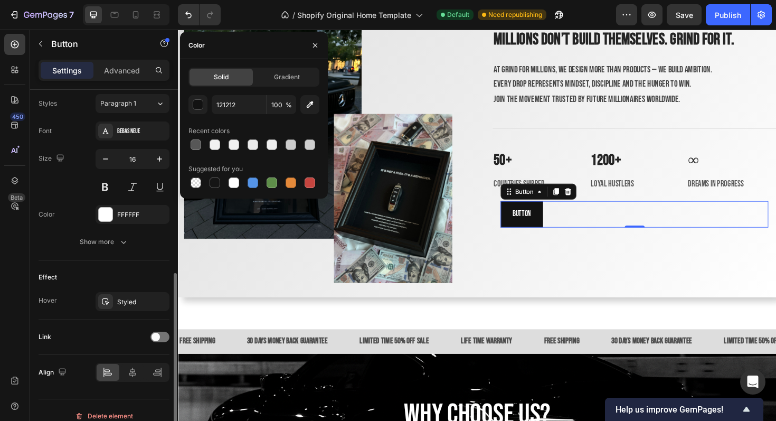
scroll to position [396, 0]
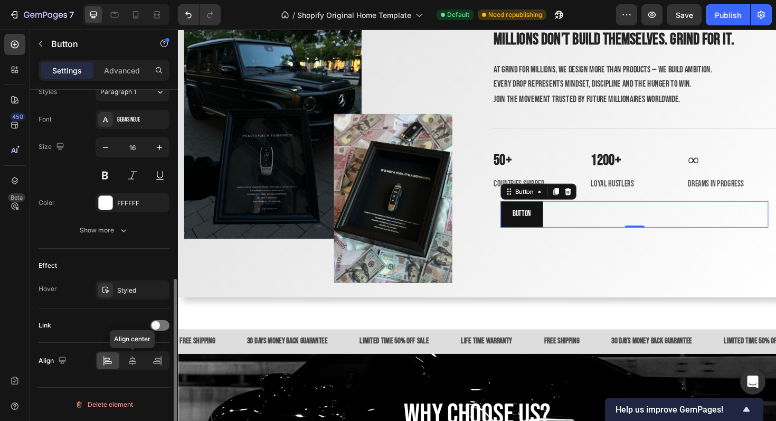
click at [130, 356] on icon at bounding box center [132, 360] width 11 height 11
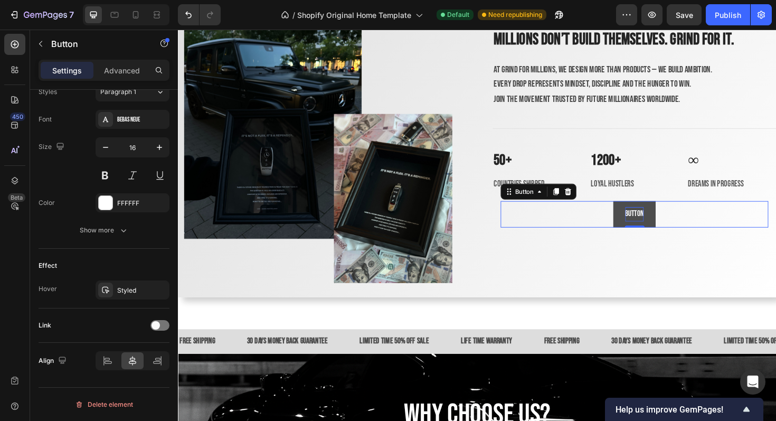
click at [657, 224] on p "Button" at bounding box center [661, 224] width 20 height 15
click at [642, 211] on button "Shop" at bounding box center [661, 225] width 39 height 28
click at [656, 223] on p "Shop Now" at bounding box center [661, 224] width 26 height 15
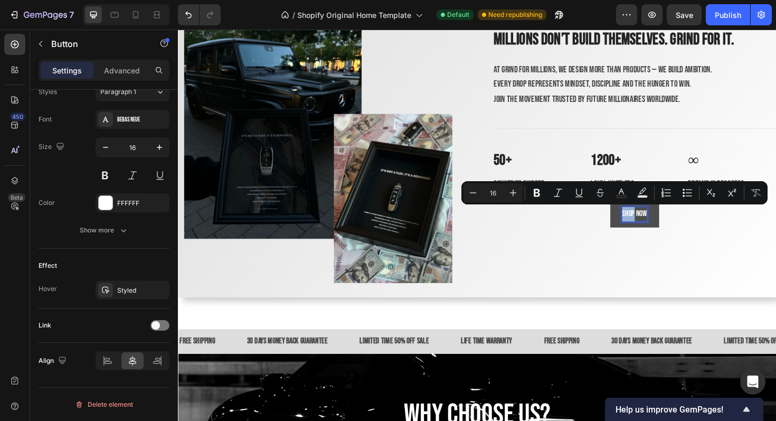
click at [659, 224] on p "Shop Now" at bounding box center [661, 224] width 26 height 15
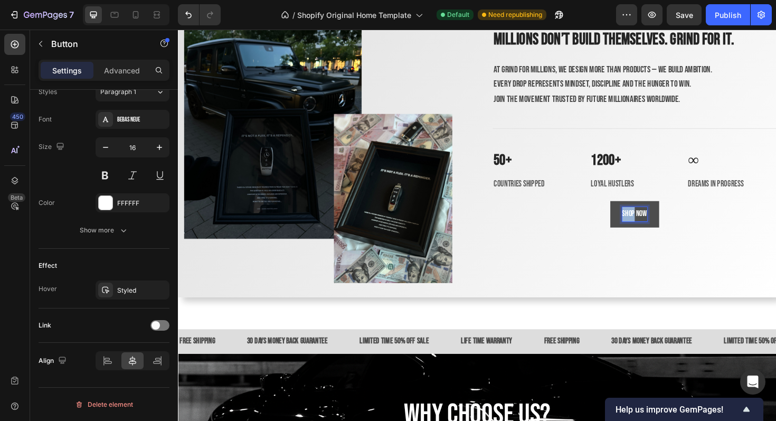
click at [659, 224] on p "Shop Now" at bounding box center [661, 224] width 26 height 15
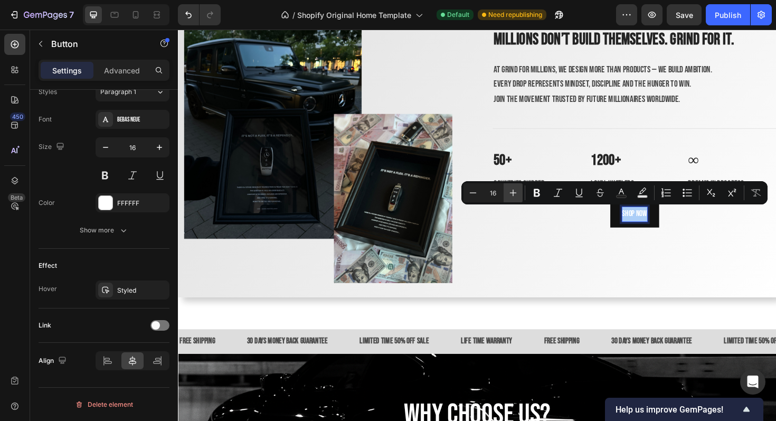
click at [509, 191] on icon "Editor contextual toolbar" at bounding box center [513, 192] width 11 height 11
type input "20"
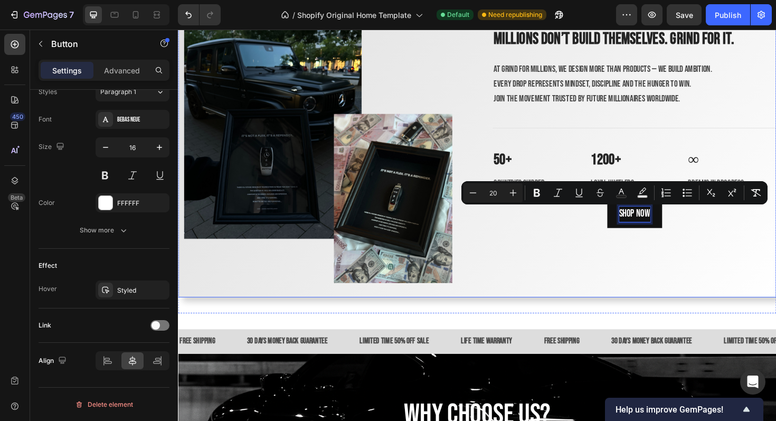
click at [745, 267] on div "Millions don’t build themselves. Grind for it. Heading At Grind for Millions, w…" at bounding box center [661, 135] width 300 height 355
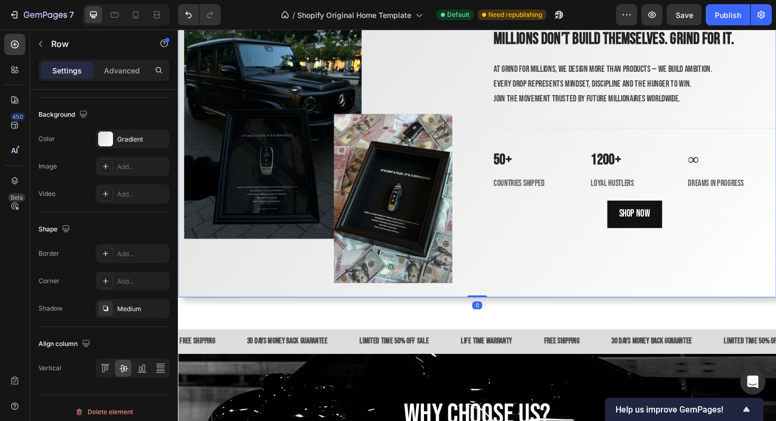
scroll to position [0, 0]
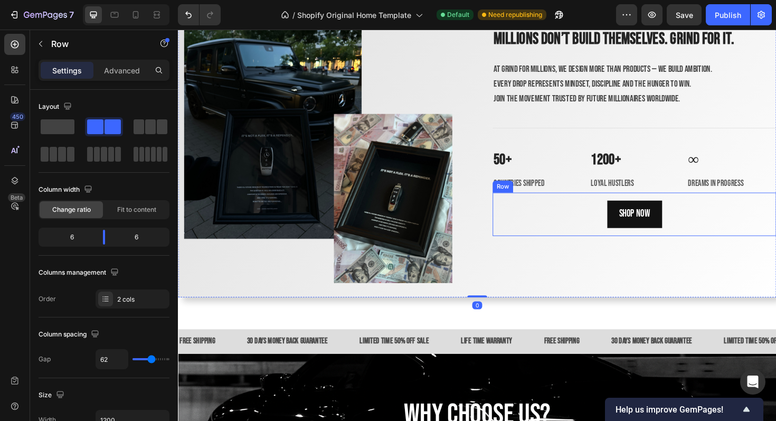
click at [659, 207] on div "Shop Now Button Row" at bounding box center [661, 225] width 300 height 46
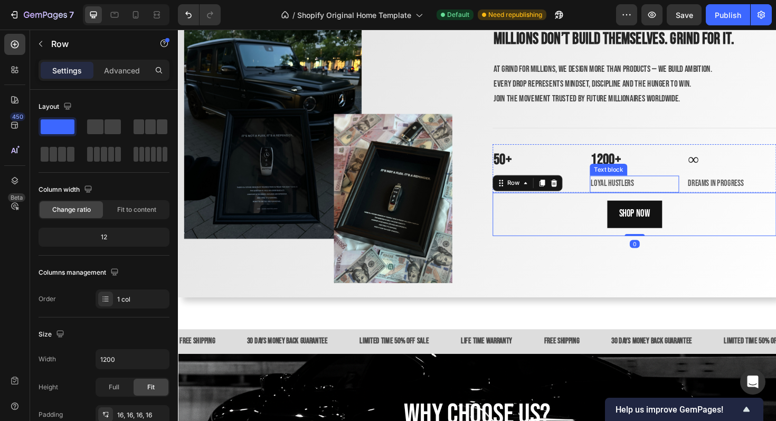
click at [655, 197] on span "loyal hustlers" at bounding box center [637, 192] width 45 height 11
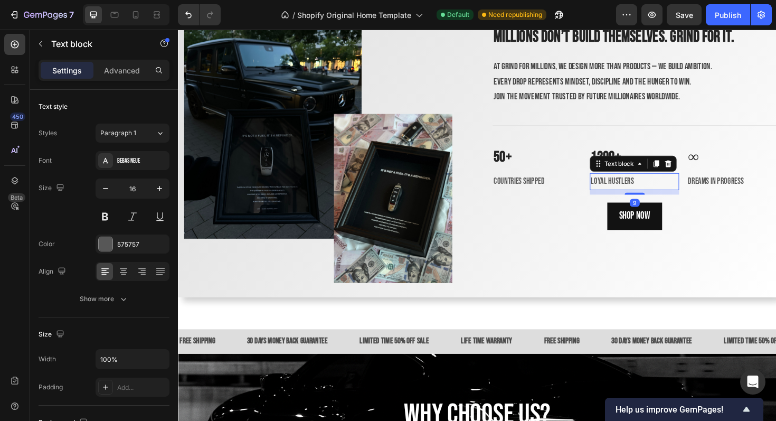
click at [658, 204] on div "Millions don’t build themselves. Grind for it. Heading At Grind for Millions, w…" at bounding box center [661, 135] width 300 height 355
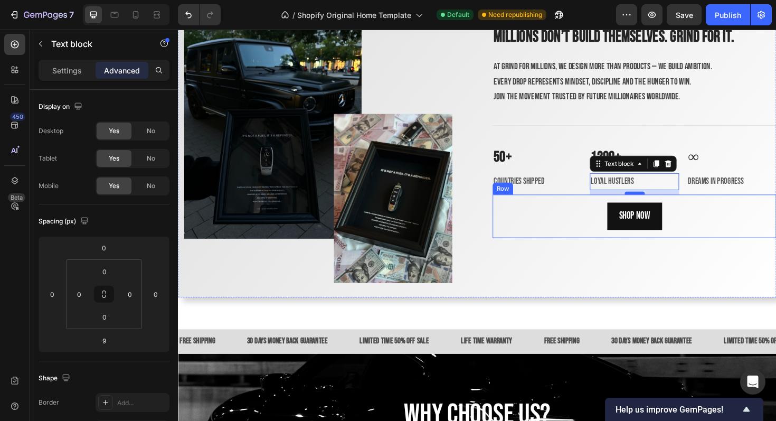
click at [660, 204] on div "Millions don’t build themselves. Grind for it. Heading At Grind for Millions, w…" at bounding box center [661, 135] width 300 height 355
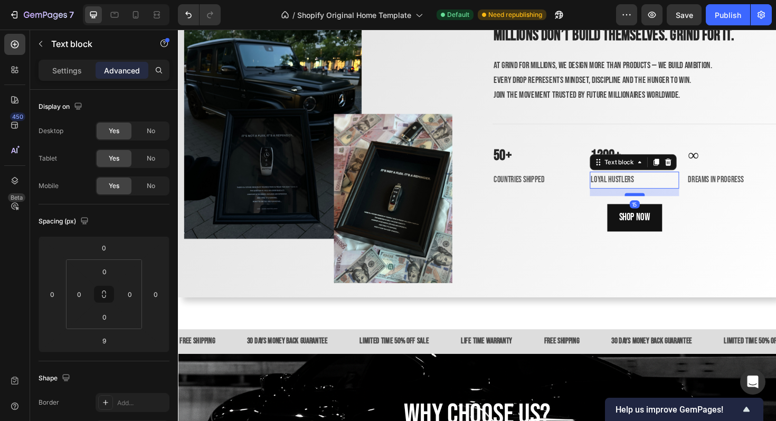
click at [659, 205] on div at bounding box center [661, 204] width 21 height 3
type input "15"
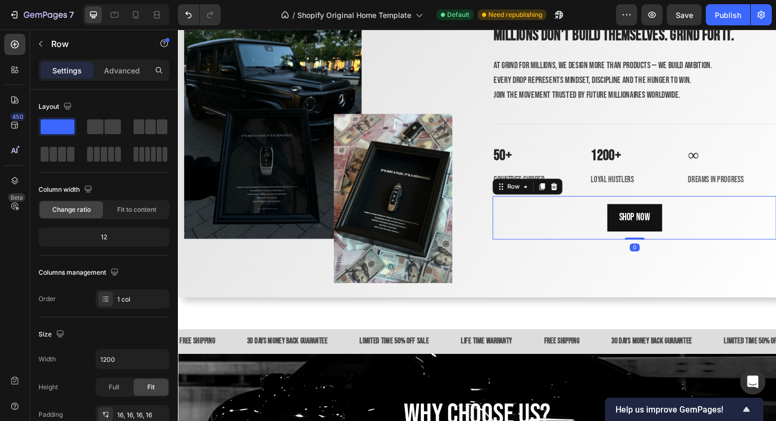
click at [690, 245] on div "Shop Now Button Row 0" at bounding box center [661, 229] width 300 height 46
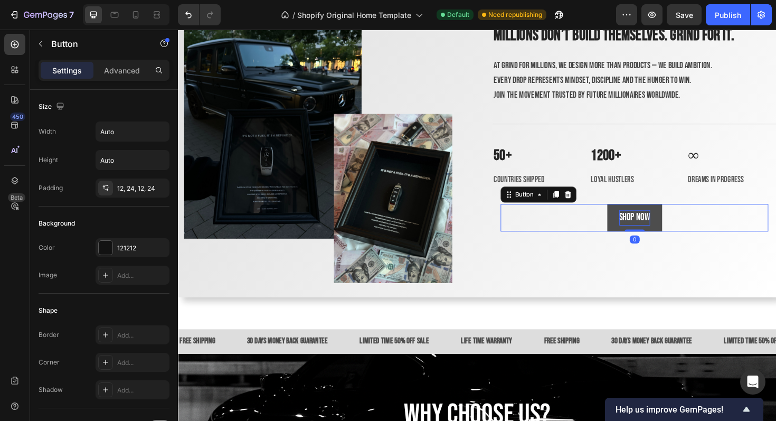
click at [670, 233] on span "Shop Now" at bounding box center [661, 228] width 33 height 13
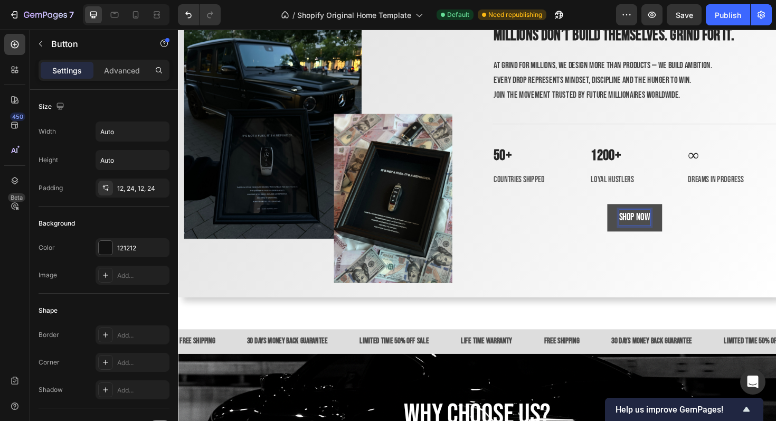
click at [670, 233] on span "Shop Now" at bounding box center [661, 228] width 33 height 13
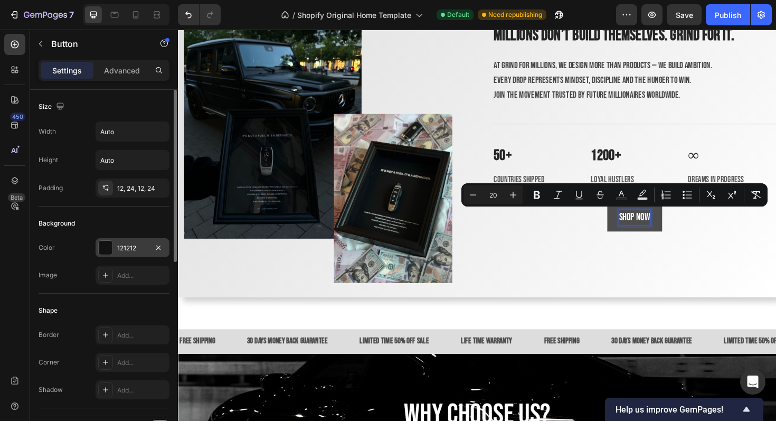
click at [144, 244] on div "121212" at bounding box center [132, 248] width 31 height 10
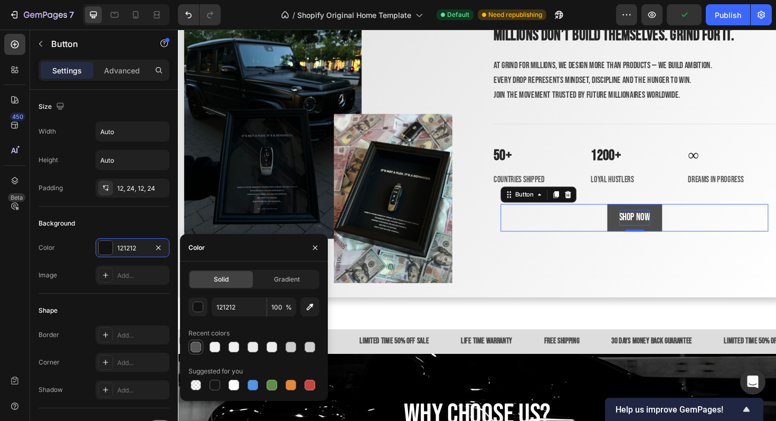
click at [198, 344] on div at bounding box center [196, 347] width 11 height 11
click at [271, 385] on div at bounding box center [272, 385] width 11 height 11
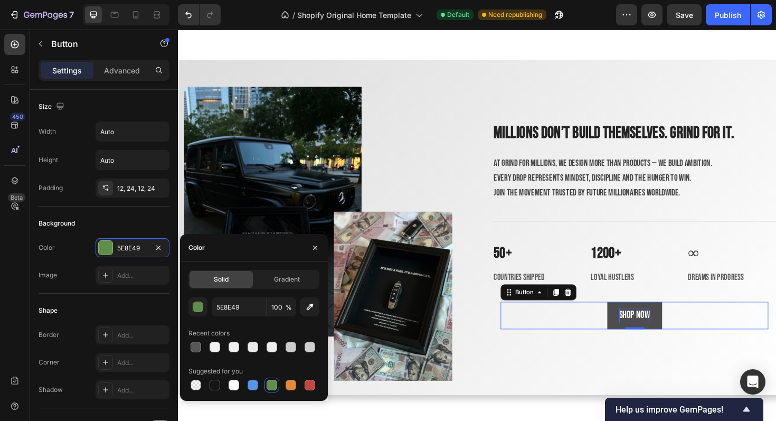
scroll to position [1764, 0]
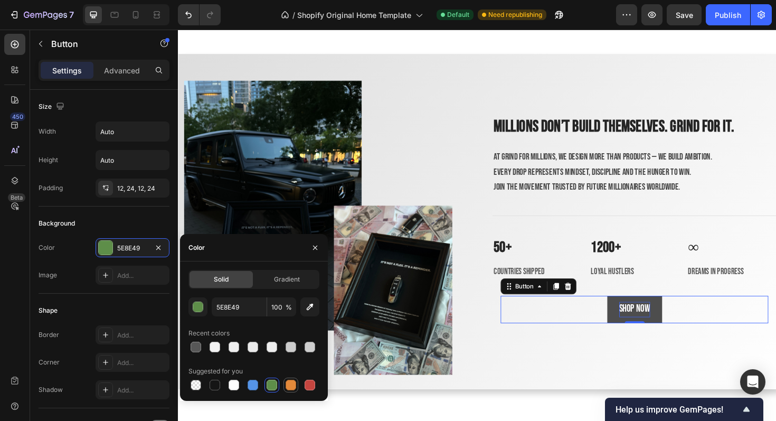
click at [286, 387] on div at bounding box center [291, 385] width 11 height 11
click at [311, 384] on div at bounding box center [310, 385] width 11 height 11
click at [241, 381] on div at bounding box center [233, 384] width 15 height 15
click at [252, 382] on div at bounding box center [253, 385] width 11 height 11
click at [213, 382] on div at bounding box center [215, 385] width 11 height 11
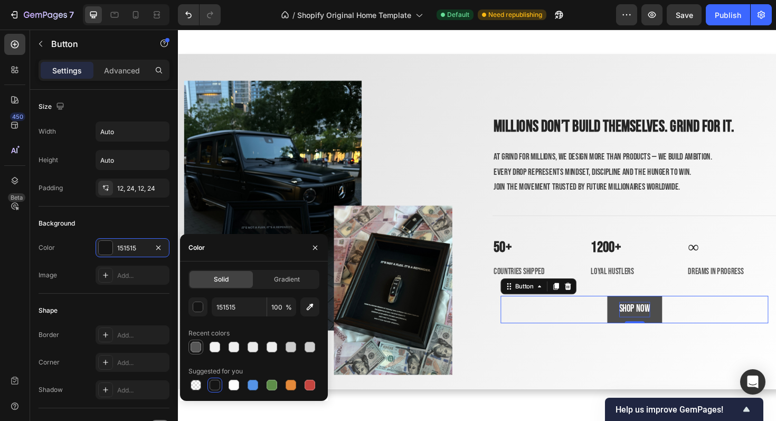
click at [198, 344] on div at bounding box center [196, 347] width 11 height 11
click at [221, 351] on div at bounding box center [215, 346] width 13 height 13
click at [245, 350] on div at bounding box center [252, 346] width 15 height 15
click at [273, 350] on div at bounding box center [272, 347] width 11 height 11
click at [295, 346] on div at bounding box center [291, 347] width 11 height 11
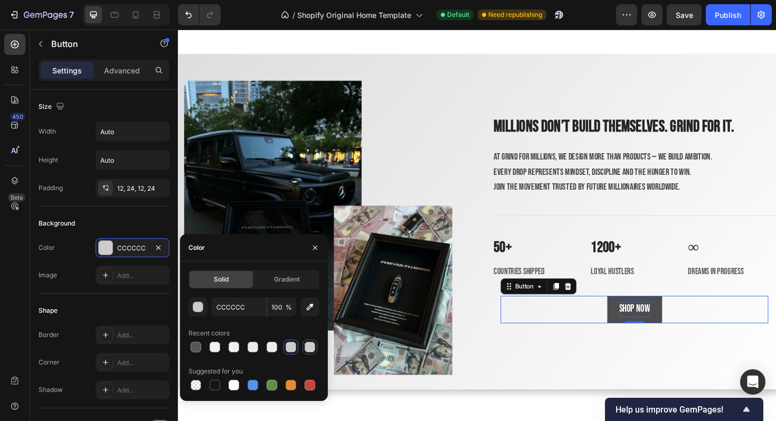
click at [316, 347] on div at bounding box center [309, 346] width 15 height 15
type input "CECECE"
click at [236, 309] on input "CECECE" at bounding box center [239, 306] width 55 height 19
click at [305, 288] on div "Solid Gradient" at bounding box center [253, 279] width 131 height 19
click at [303, 286] on div "Gradient" at bounding box center [286, 279] width 63 height 17
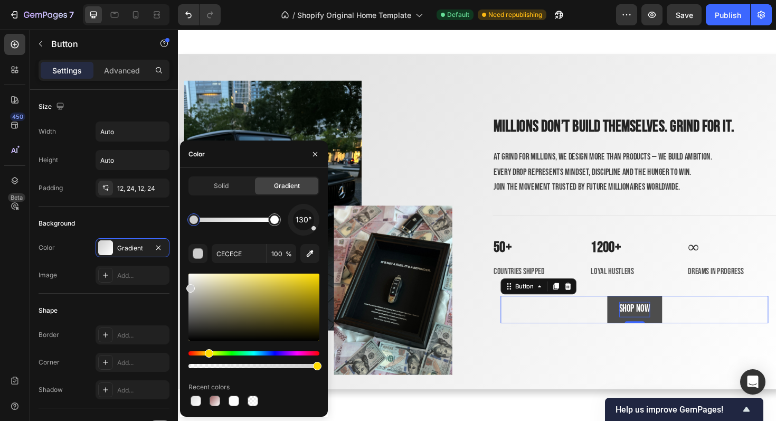
click at [207, 351] on div "Hue" at bounding box center [253, 353] width 131 height 4
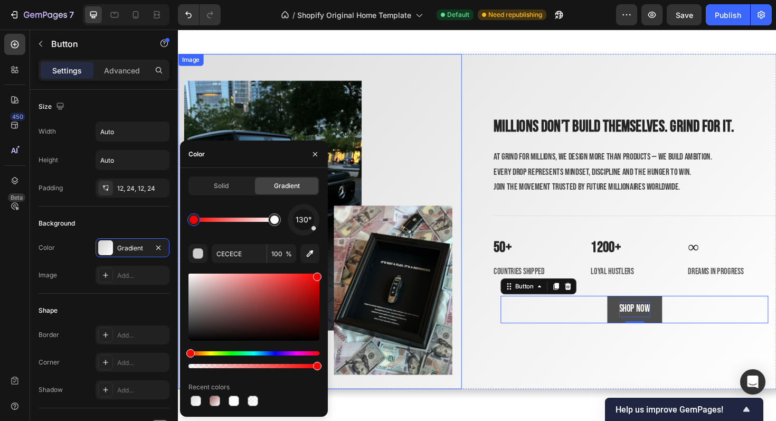
type input "8E0000"
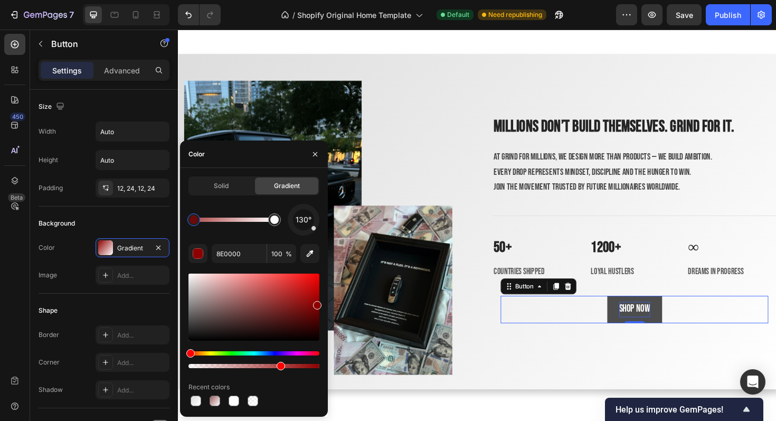
drag, startPoint x: 301, startPoint y: 367, endPoint x: 286, endPoint y: 359, distance: 16.8
click at [287, 359] on div at bounding box center [253, 359] width 131 height 17
type input "75"
click at [215, 395] on div at bounding box center [215, 400] width 13 height 13
type input "995D5D"
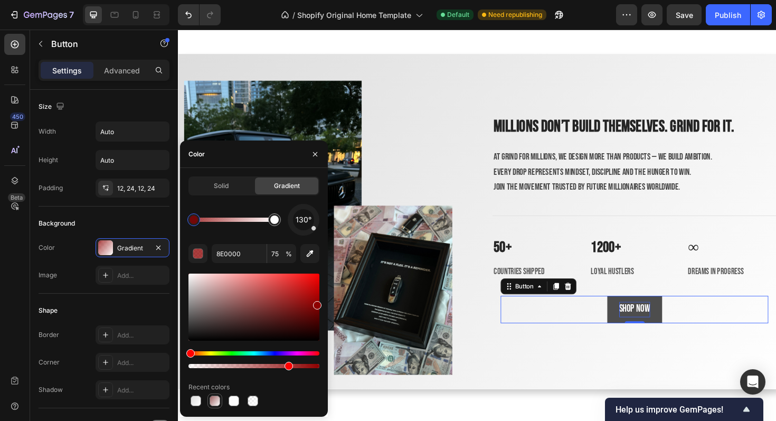
type input "100"
click at [259, 195] on div "Solid Gradient 130° 995D5D 100 % Recent colors" at bounding box center [253, 292] width 131 height 232
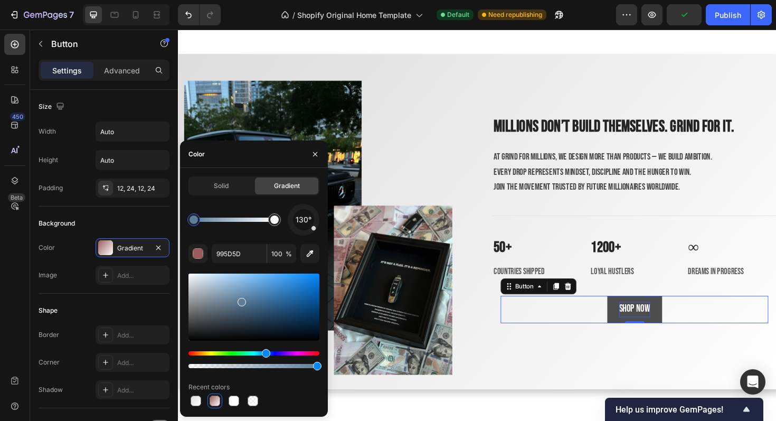
type input "5D7D99"
drag, startPoint x: 209, startPoint y: 352, endPoint x: 270, endPoint y: 351, distance: 61.3
drag, startPoint x: 249, startPoint y: 300, endPoint x: 305, endPoint y: 327, distance: 62.3
click at [306, 327] on div at bounding box center [253, 306] width 131 height 67
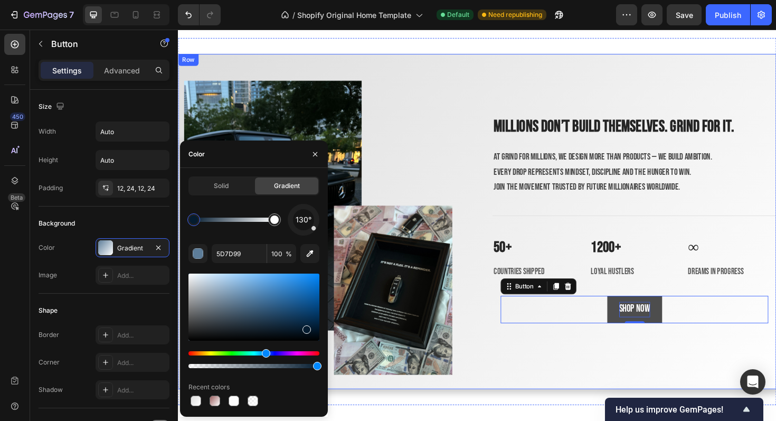
click at [570, 372] on div "Millions don’t build themselves. Grind for it. Heading At Grind for Millions, w…" at bounding box center [661, 232] width 300 height 355
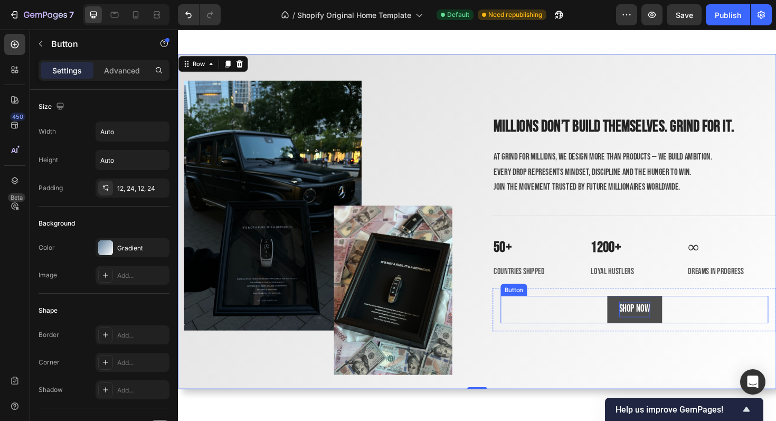
click at [635, 326] on button "Shop Now" at bounding box center [661, 325] width 58 height 29
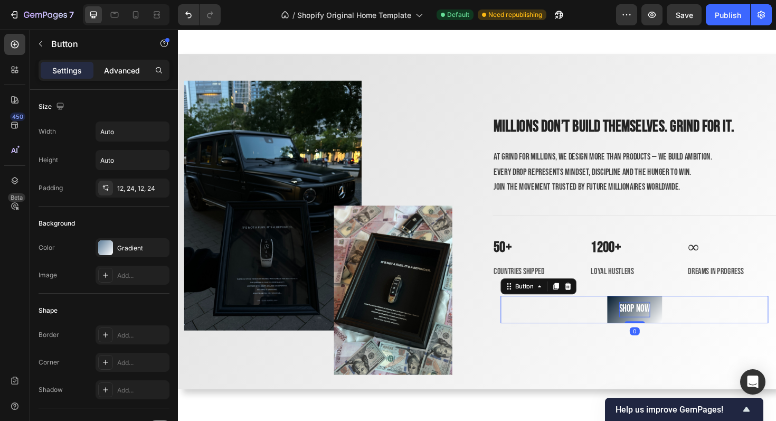
click at [130, 64] on div "Advanced" at bounding box center [122, 70] width 53 height 17
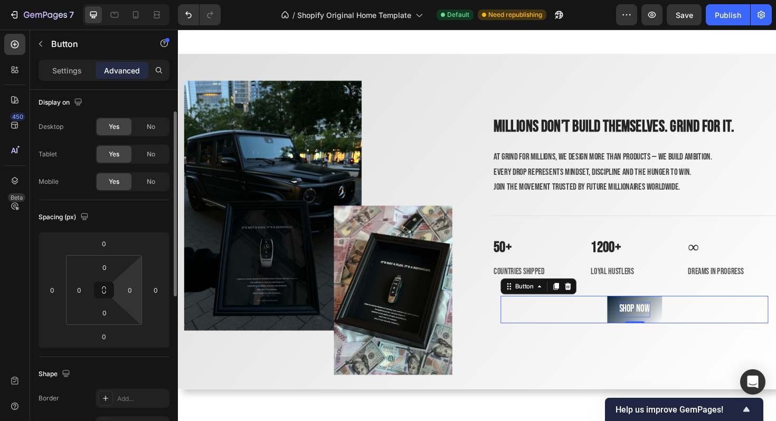
scroll to position [0, 0]
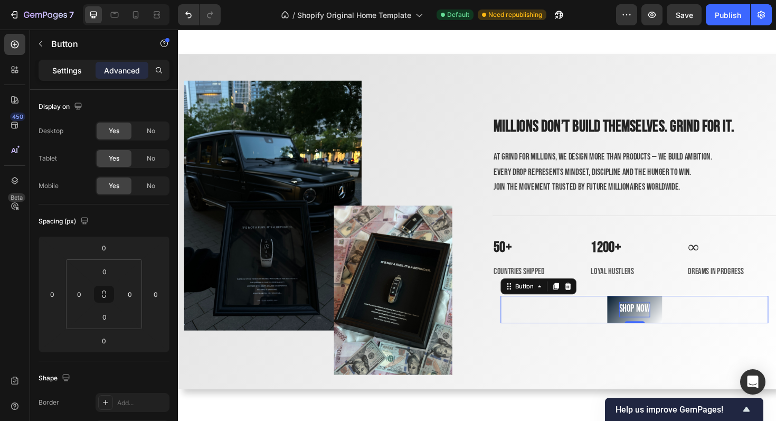
click at [74, 65] on p "Settings" at bounding box center [67, 70] width 30 height 11
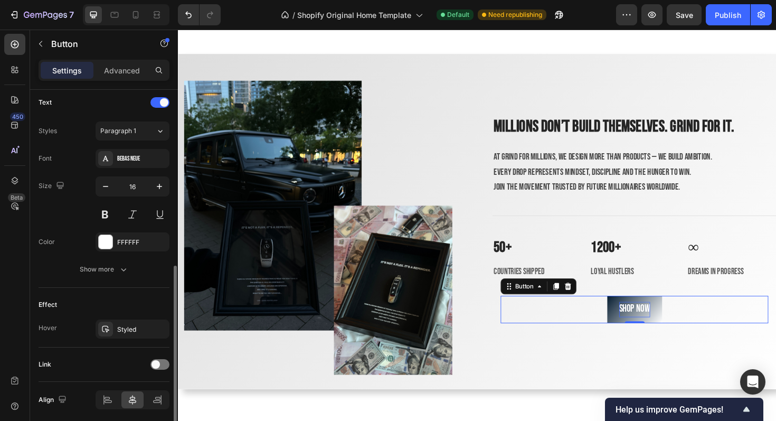
scroll to position [361, 0]
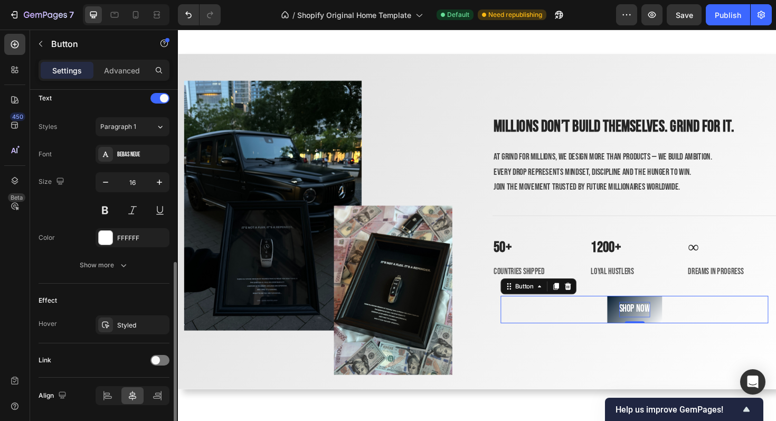
click at [106, 260] on div "Show more" at bounding box center [104, 265] width 49 height 11
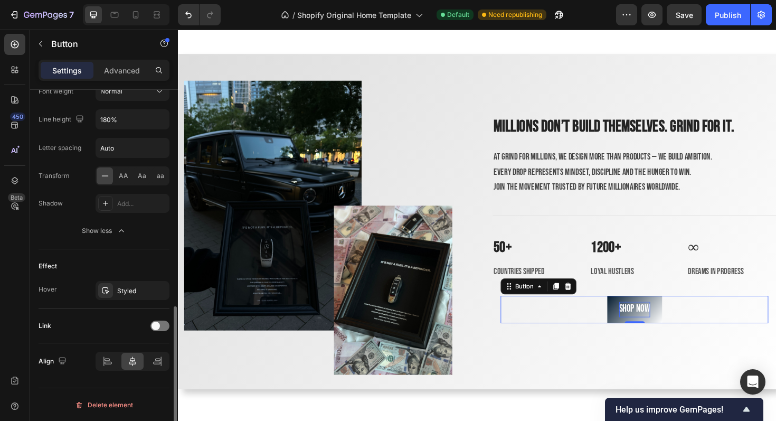
scroll to position [535, 0]
click at [114, 289] on div "Styled" at bounding box center [133, 289] width 74 height 19
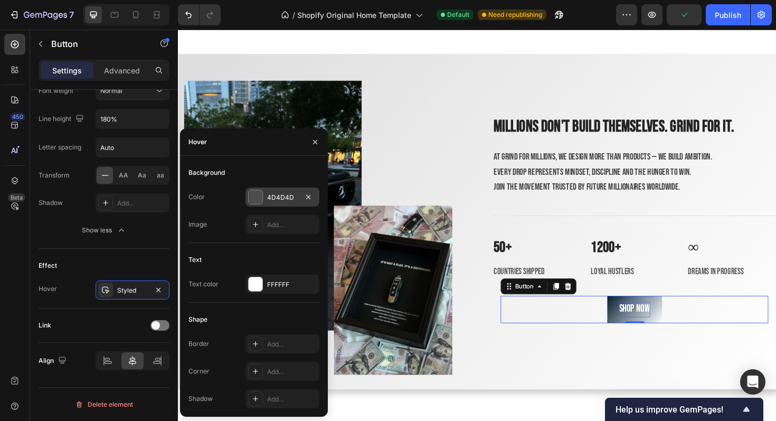
click at [268, 190] on div "4D4D4D" at bounding box center [282, 196] width 74 height 19
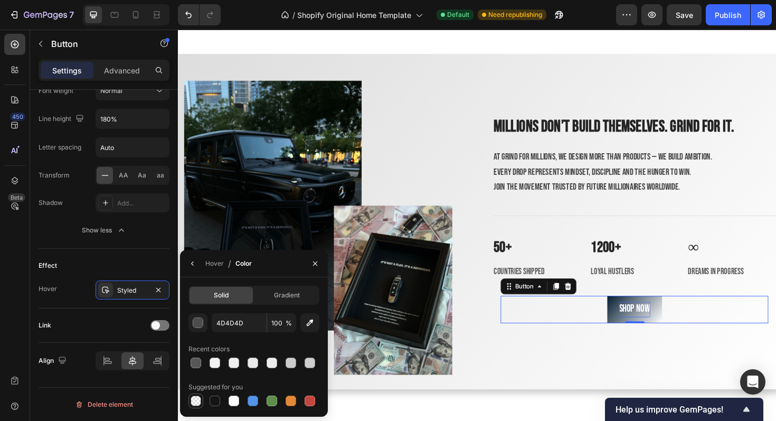
click at [196, 397] on div at bounding box center [196, 400] width 11 height 11
type input "000000"
type input "0"
click at [143, 292] on div "Styled" at bounding box center [132, 291] width 31 height 10
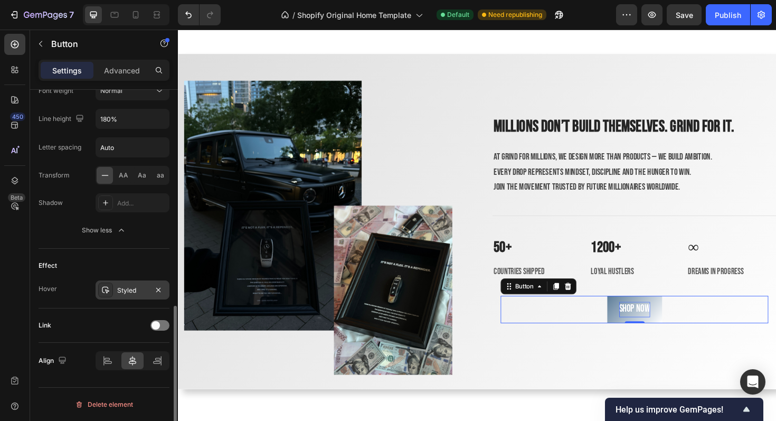
click at [143, 292] on div "Styled" at bounding box center [132, 291] width 31 height 10
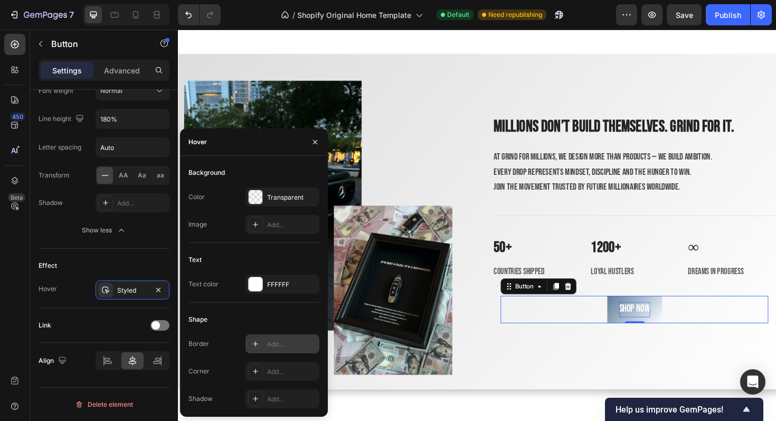
click at [270, 346] on div "Add..." at bounding box center [292, 344] width 50 height 10
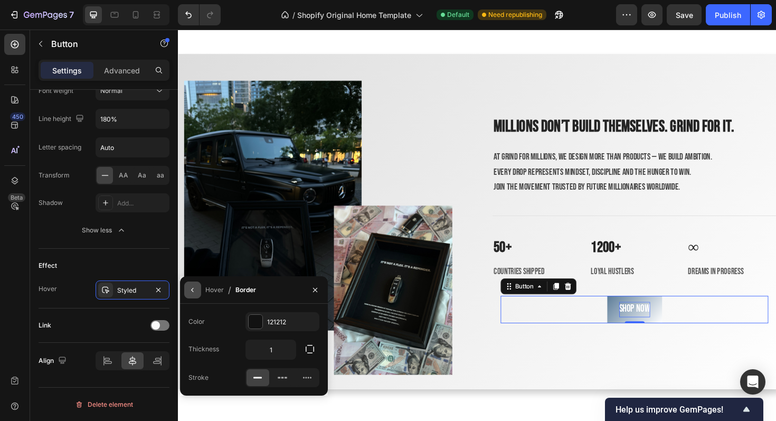
click at [197, 293] on button "button" at bounding box center [192, 289] width 17 height 17
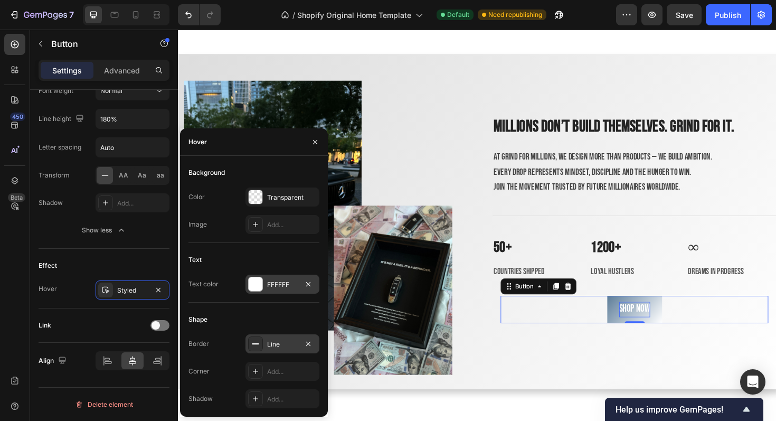
click at [279, 287] on div "FFFFFF" at bounding box center [282, 285] width 31 height 10
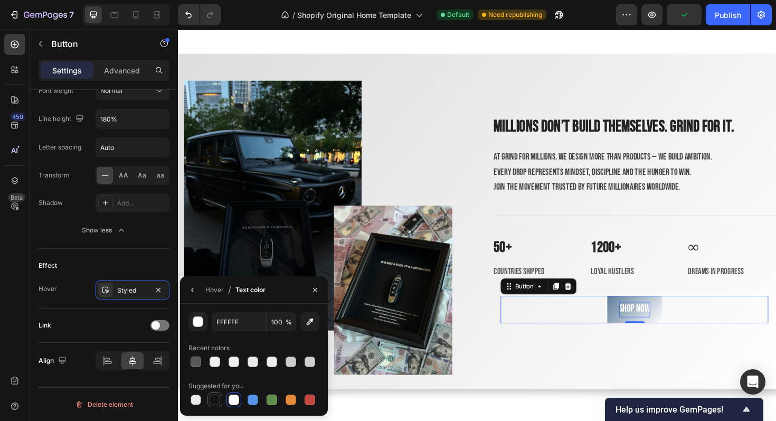
click at [214, 396] on div at bounding box center [215, 399] width 11 height 11
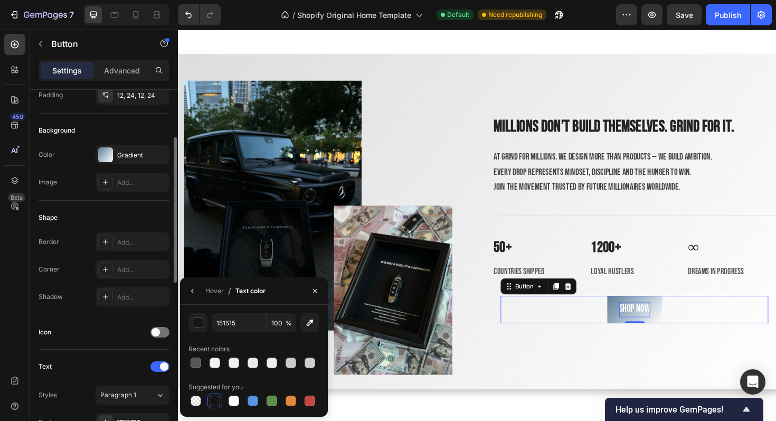
scroll to position [82, 0]
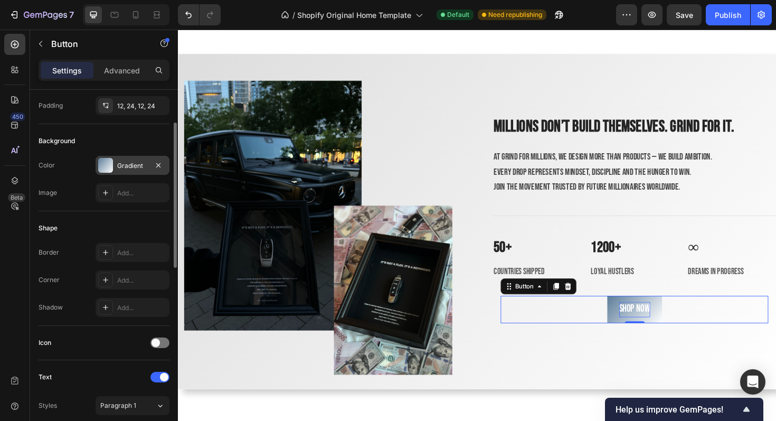
click at [111, 169] on div at bounding box center [105, 165] width 15 height 15
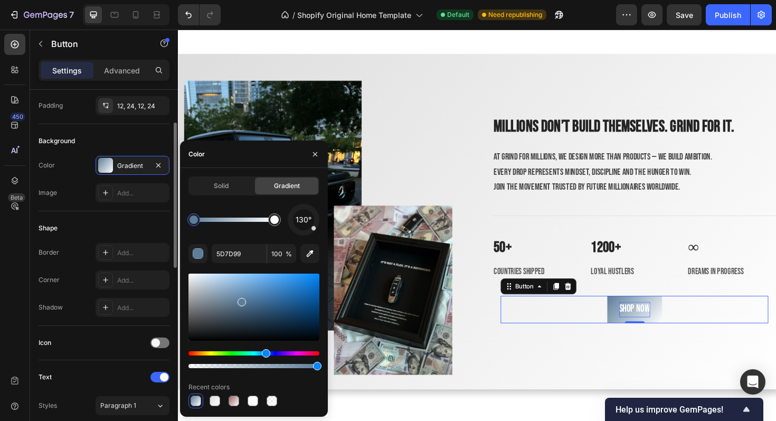
click at [109, 222] on div "Shape" at bounding box center [104, 228] width 131 height 17
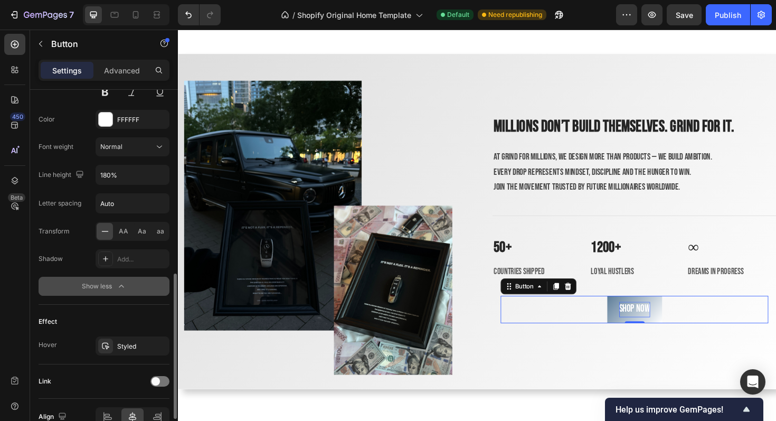
scroll to position [495, 0]
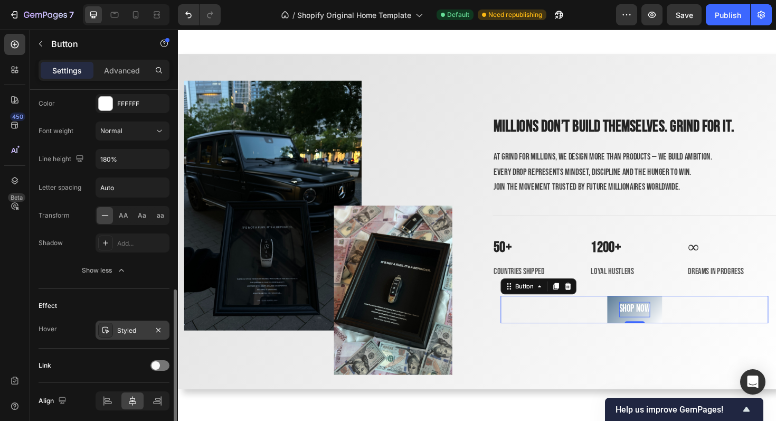
click at [127, 328] on div "Styled" at bounding box center [132, 331] width 31 height 10
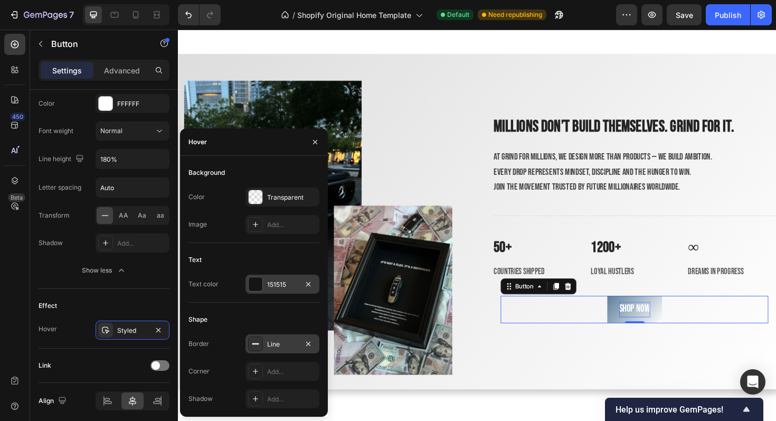
click at [264, 280] on div "151515" at bounding box center [282, 283] width 74 height 19
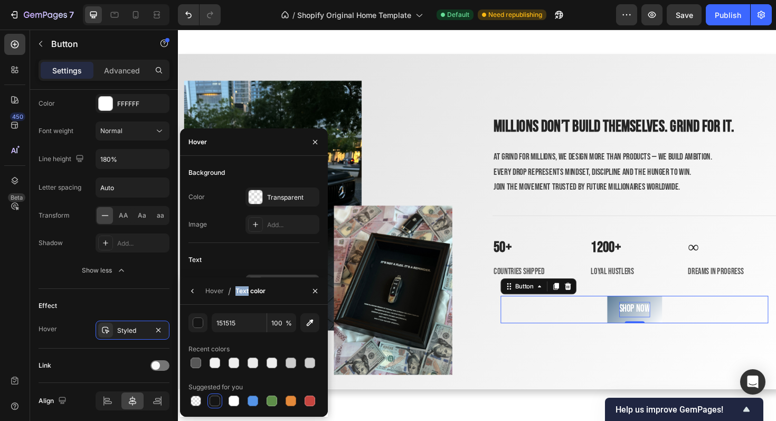
click at [264, 280] on div "Hover / Text color" at bounding box center [225, 290] width 90 height 27
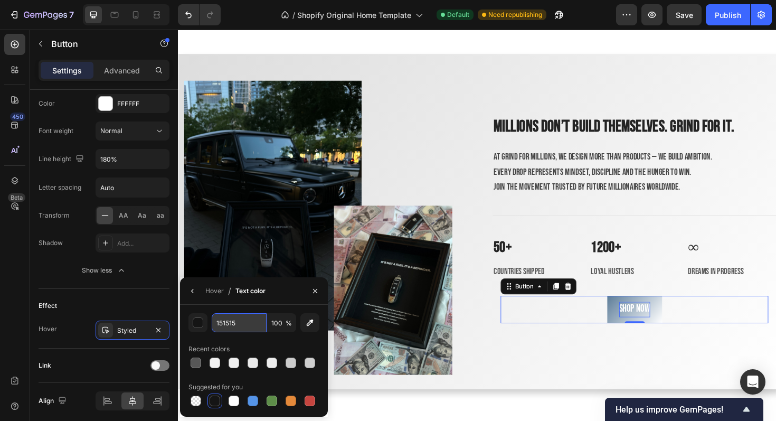
click at [233, 325] on input "151515" at bounding box center [239, 322] width 55 height 19
paste input "5D7D99"
type input "5D7D99"
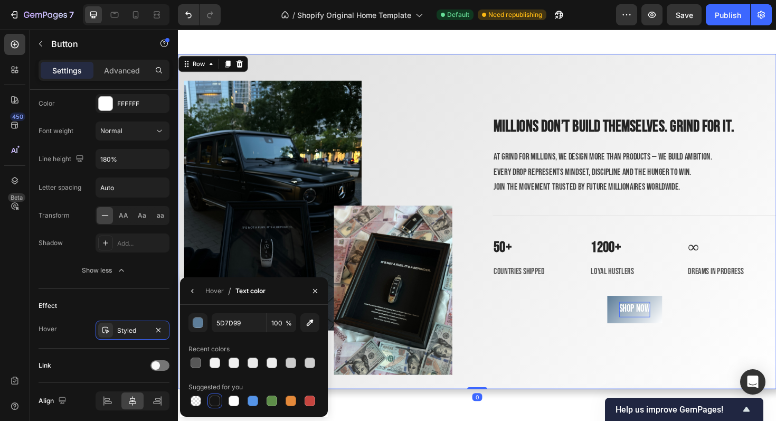
click at [631, 354] on div "Millions don’t build themselves. Grind for it. Heading At Grind for Millions, w…" at bounding box center [661, 232] width 300 height 355
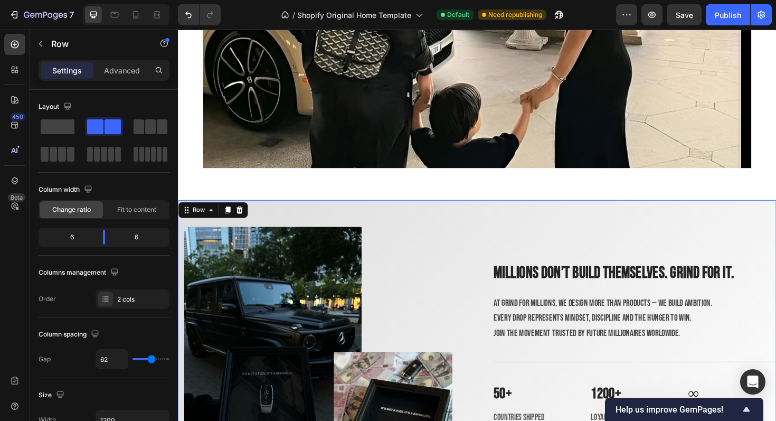
scroll to position [1597, 0]
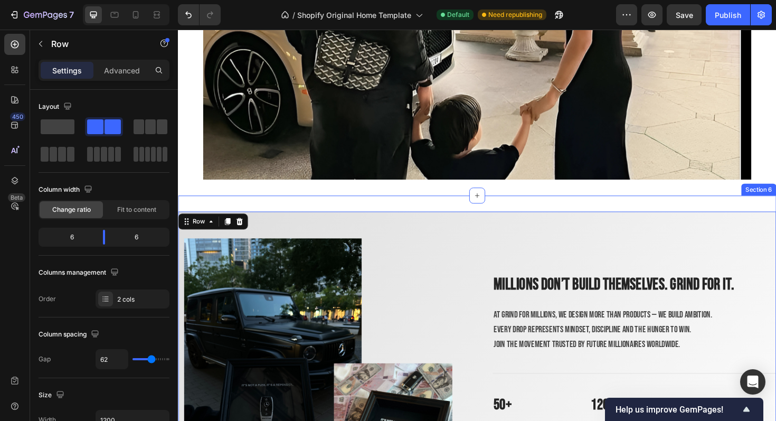
click at [514, 215] on div "Image Millions don’t build themselves. Grind for it. Heading At Grind for Milli…" at bounding box center [494, 399] width 633 height 389
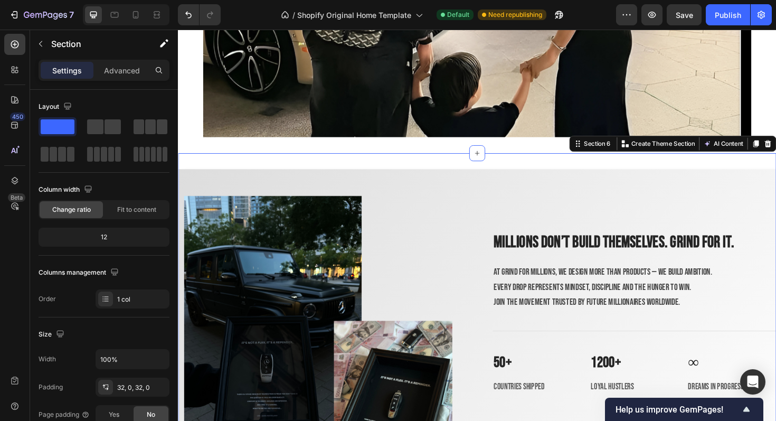
scroll to position [1650, 0]
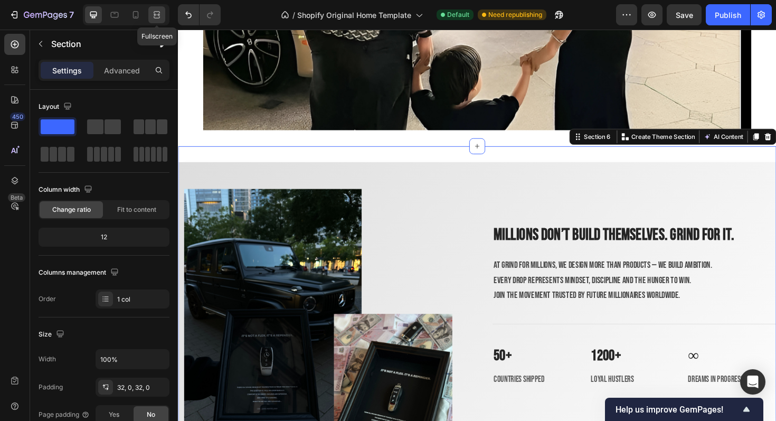
click at [156, 10] on icon at bounding box center [156, 15] width 11 height 11
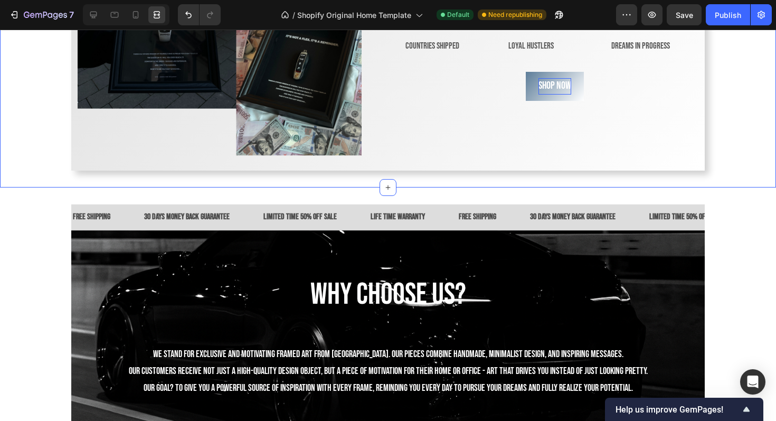
scroll to position [1983, 0]
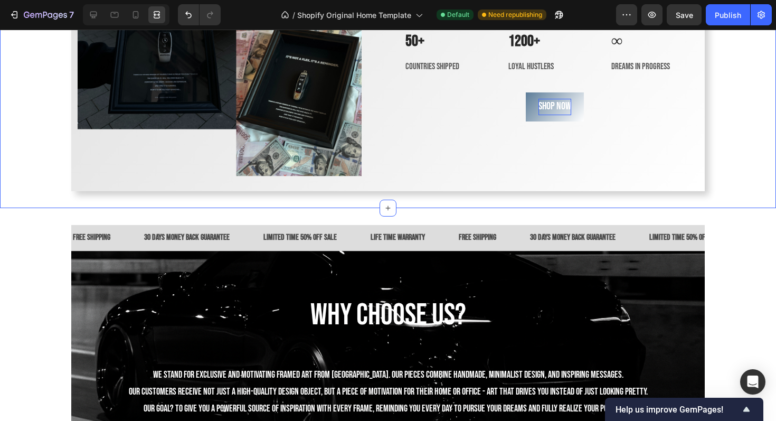
click at [401, 203] on div "Image Millions don’t build themselves. Grind for it. Heading At Grind for Milli…" at bounding box center [388, 13] width 776 height 389
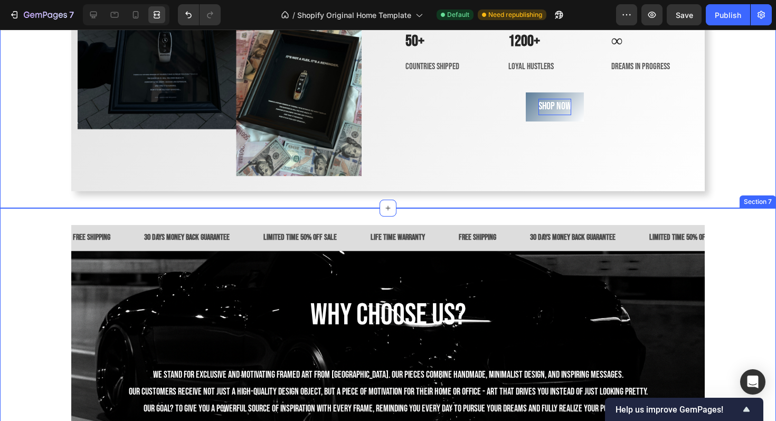
click at [396, 214] on div "FREE SHIPPING Text Block 30 DAYS MONEY BACK GUARANTEE Text Block LIMITED TIME 5…" at bounding box center [388, 388] width 776 height 361
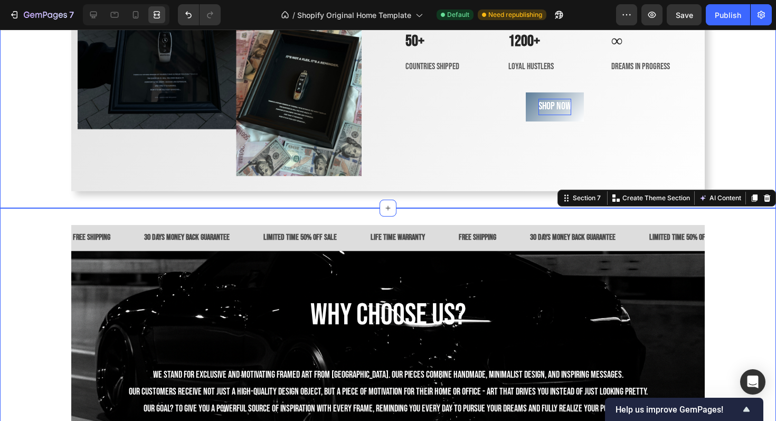
click at [433, 207] on div "Image Millions don’t build themselves. Grind for it. Heading At Grind for Milli…" at bounding box center [388, 13] width 776 height 389
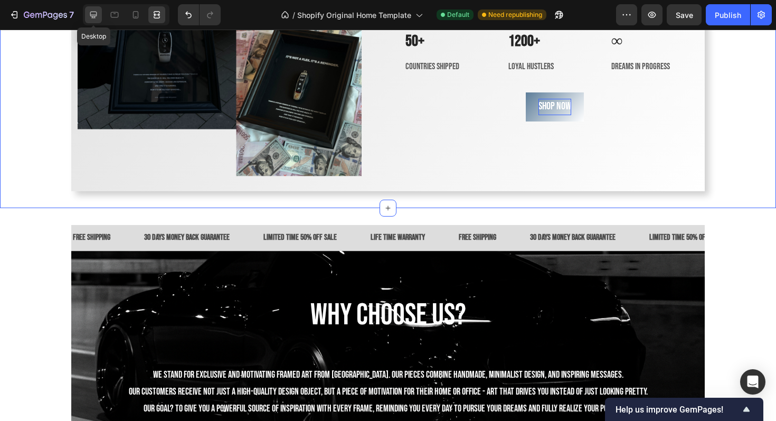
click at [95, 10] on icon at bounding box center [93, 15] width 11 height 11
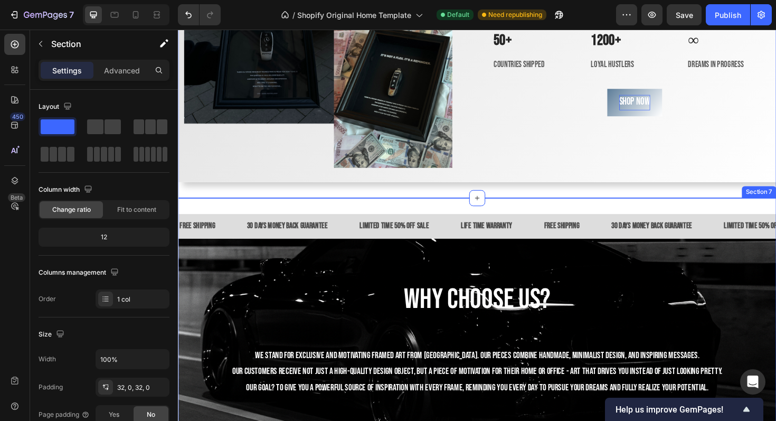
click at [408, 210] on div "FREE SHIPPING Text Block 30 DAYS MONEY BACK GUARANTEE Text Block LIMITED TIME 5…" at bounding box center [494, 388] width 633 height 361
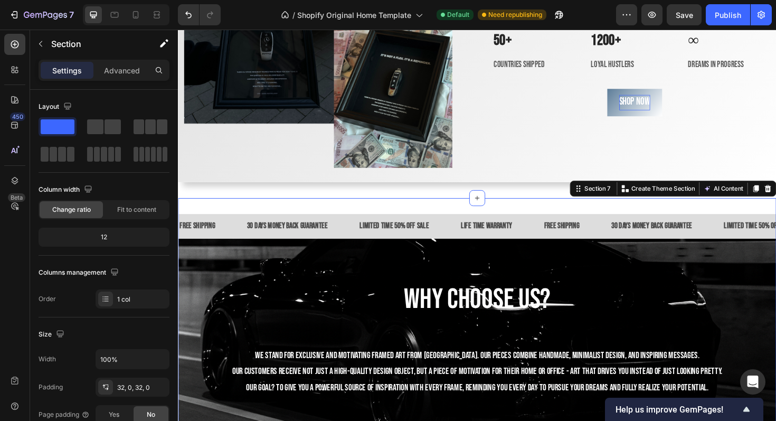
click at [469, 223] on div "FREE SHIPPING Text Block 30 DAYS MONEY BACK GUARANTEE Text Block LIMITED TIME 5…" at bounding box center [494, 388] width 633 height 361
click at [488, 221] on div "FREE SHIPPING Text Block 30 DAYS MONEY BACK GUARANTEE Text Block LIMITED TIME 5…" at bounding box center [494, 388] width 633 height 361
click at [453, 193] on div "Image Millions don’t build themselves. Grind for it. Heading At Grind for Milli…" at bounding box center [494, 13] width 633 height 389
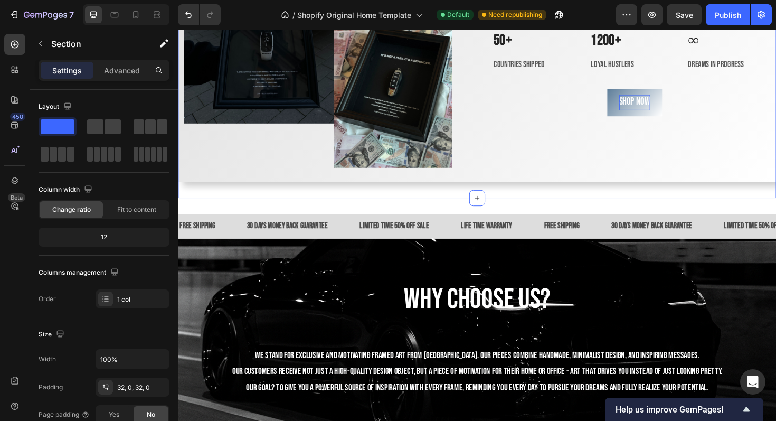
click at [451, 200] on div "Image Millions don’t build themselves. Grind for it. Heading At Grind for Milli…" at bounding box center [494, 13] width 633 height 389
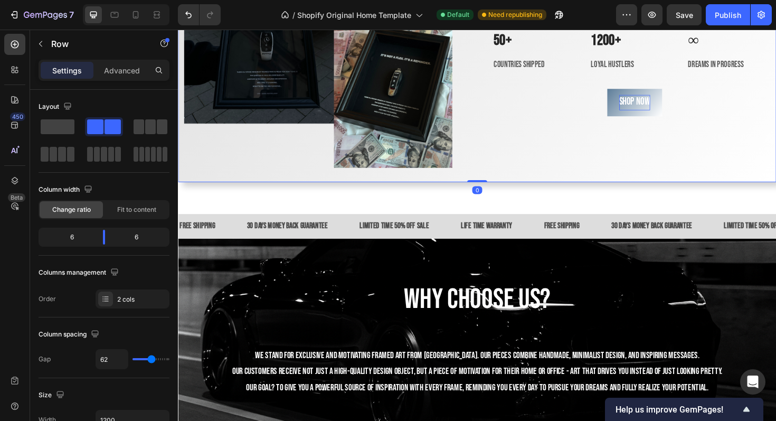
click at [480, 181] on div "Image Millions don’t build themselves. Grind for it. Heading At Grind for Milli…" at bounding box center [494, 13] width 633 height 355
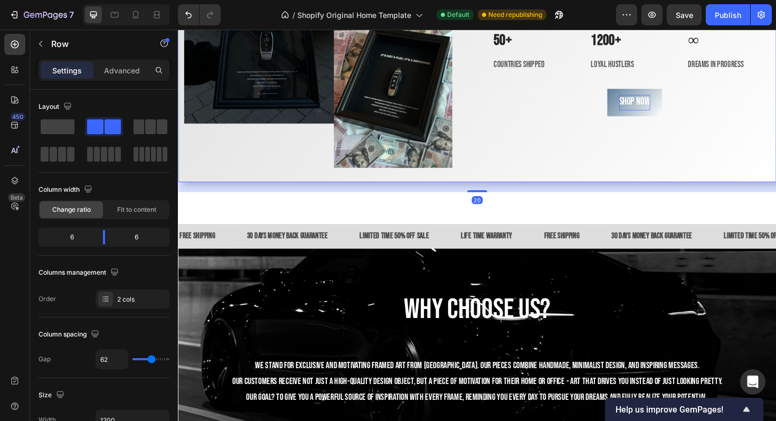
drag, startPoint x: 492, startPoint y: 188, endPoint x: 491, endPoint y: 197, distance: 9.0
click at [493, 200] on div at bounding box center [494, 201] width 21 height 2
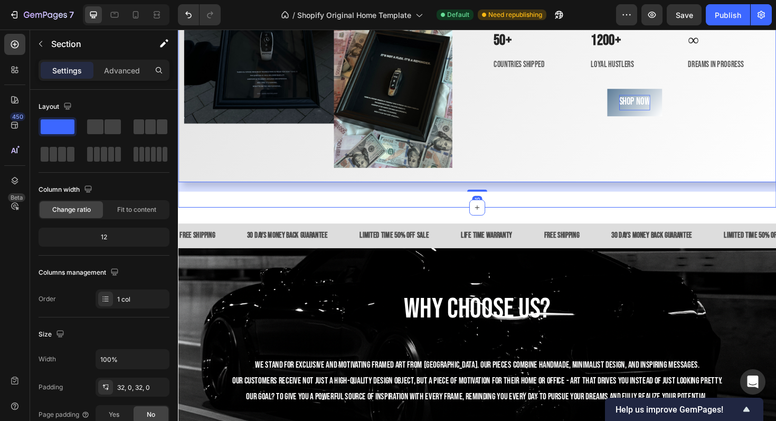
click at [539, 217] on div "Image Millions don’t build themselves. Grind for it. Heading At Grind for Milli…" at bounding box center [494, 18] width 633 height 399
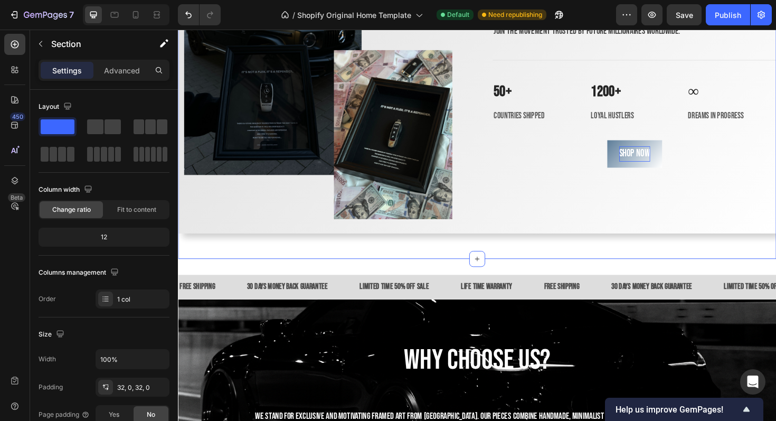
scroll to position [1911, 0]
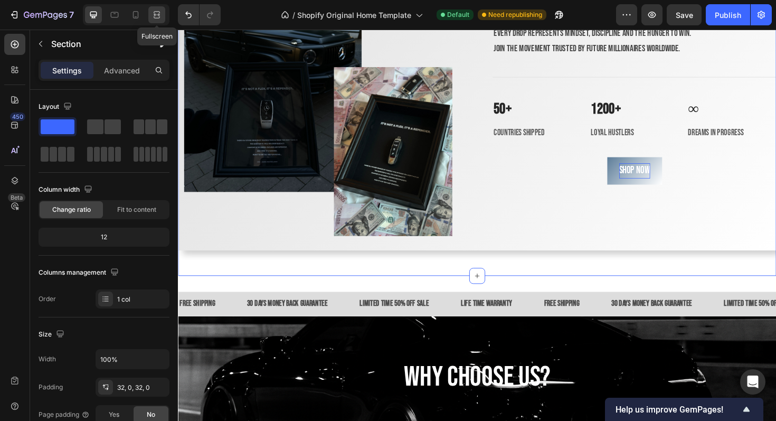
click at [162, 11] on icon at bounding box center [156, 15] width 11 height 11
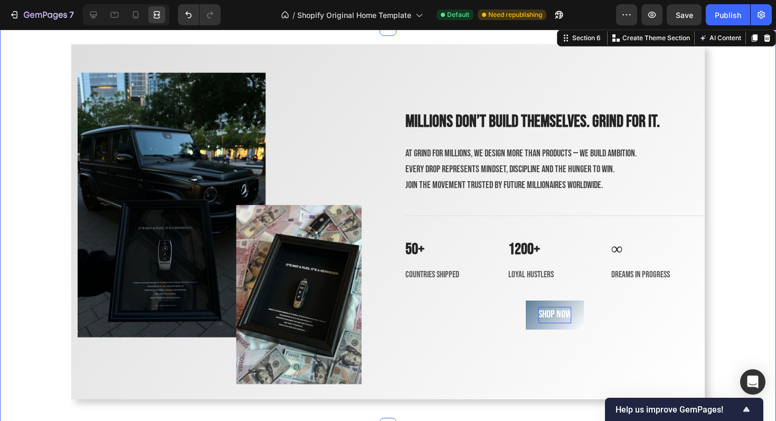
scroll to position [1760, 0]
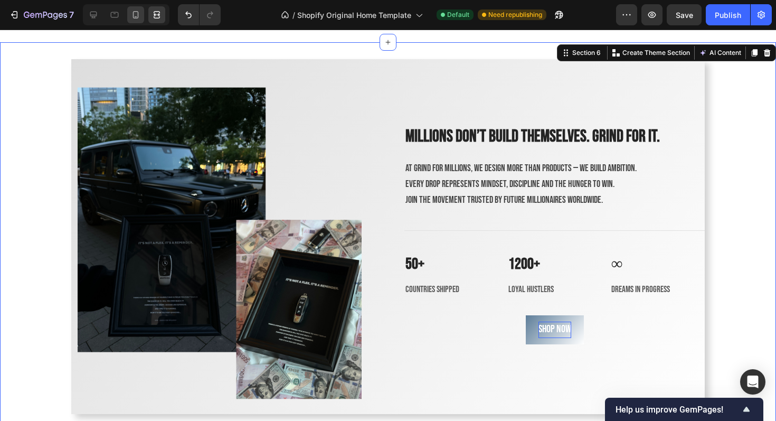
click at [134, 11] on icon at bounding box center [135, 15] width 11 height 11
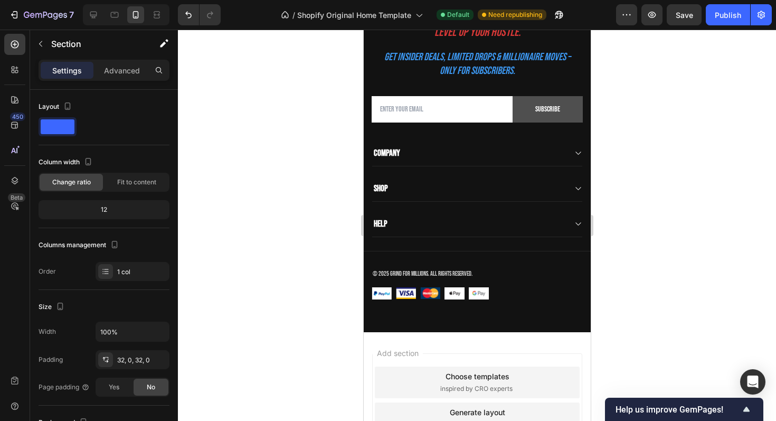
scroll to position [3225, 0]
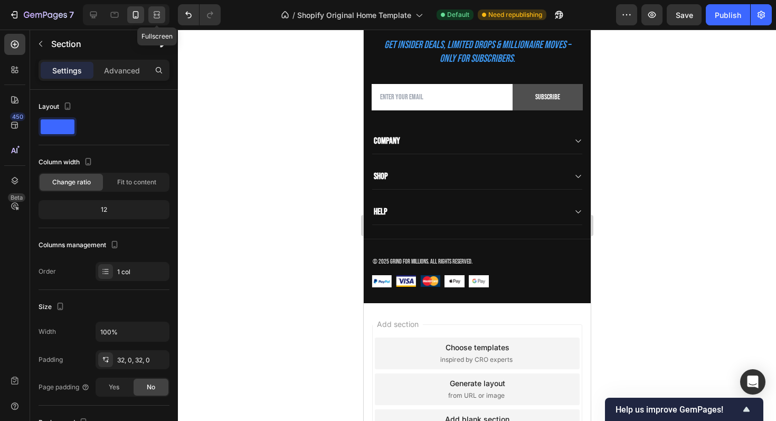
click at [151, 13] on icon at bounding box center [156, 15] width 11 height 11
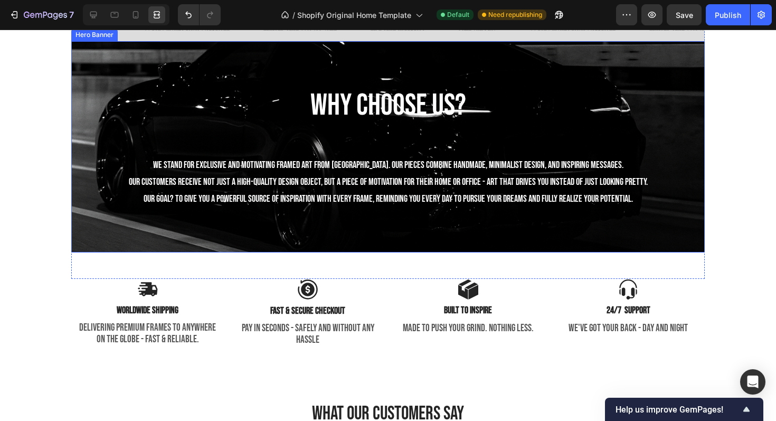
scroll to position [2300, 0]
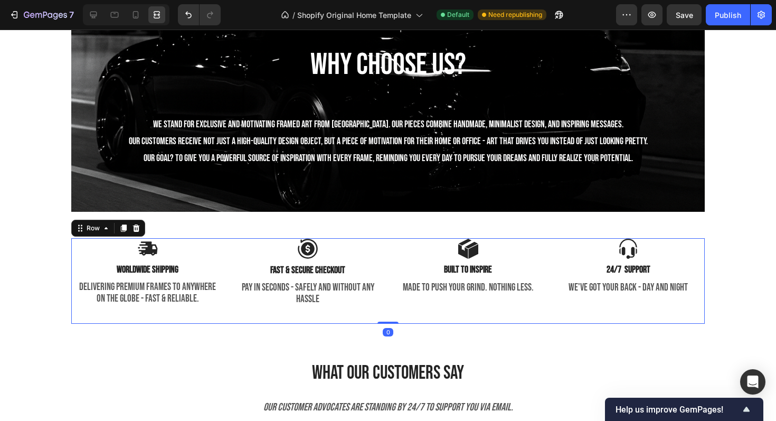
click at [385, 241] on div "Image worldwide shipping Text Block DELIVERING PREMIUM FRAMES TO ANYWHERE ON TH…" at bounding box center [387, 281] width 633 height 86
click at [94, 17] on icon at bounding box center [93, 15] width 7 height 7
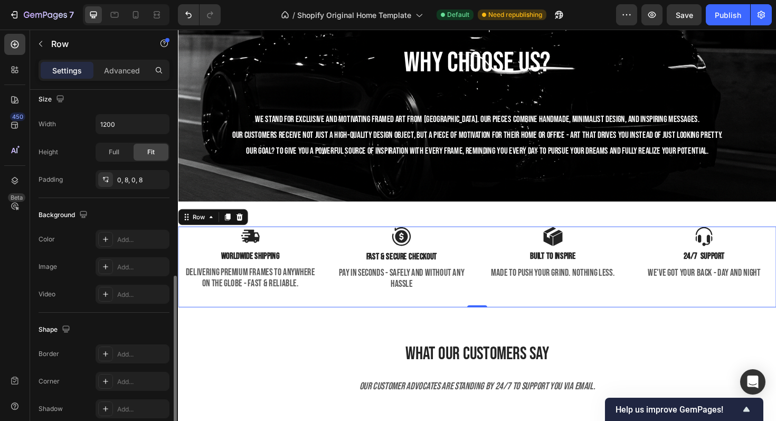
scroll to position [364, 0]
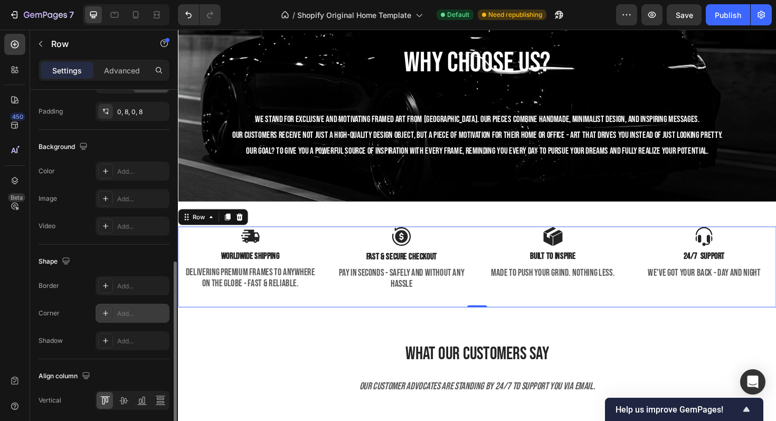
click at [116, 305] on div "Add..." at bounding box center [133, 313] width 74 height 19
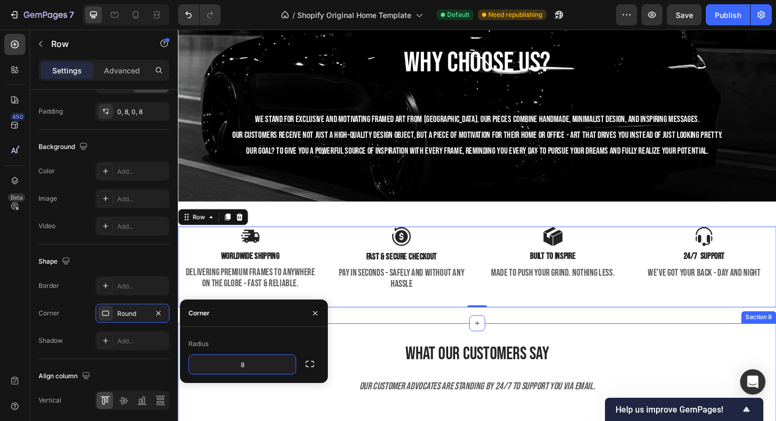
click at [258, 419] on div "What Our Customers SAY Heading Our customer advocates are standing by 24/7 to s…" at bounding box center [494, 399] width 633 height 85
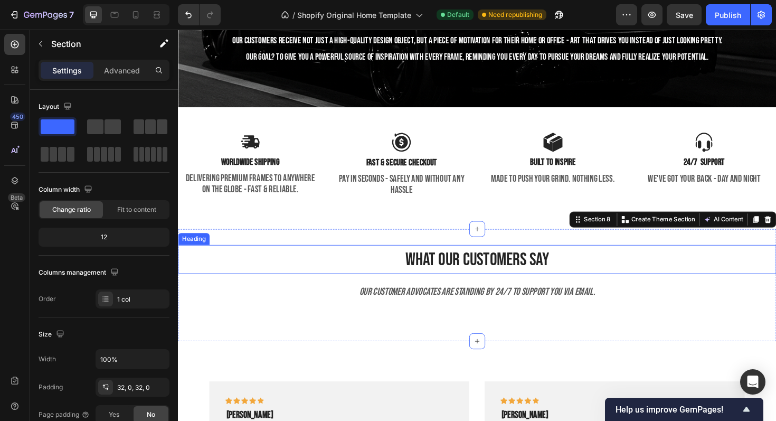
scroll to position [2500, 0]
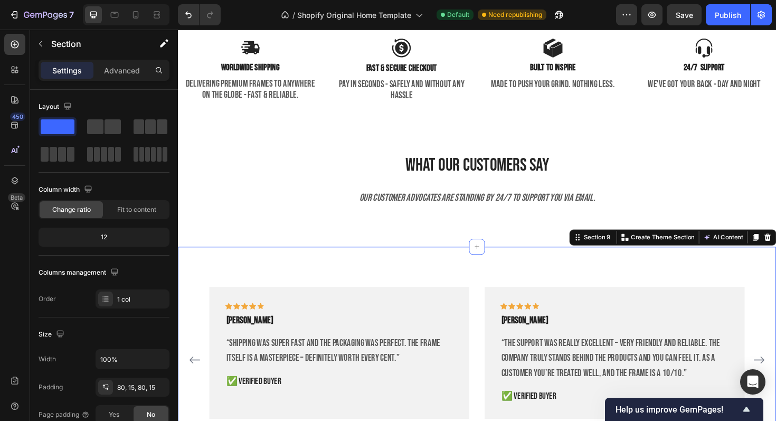
click at [731, 264] on div "Icon Icon Icon Icon Icon Row [PERSON_NAME] Text block “Shipping was super fast …" at bounding box center [494, 380] width 633 height 240
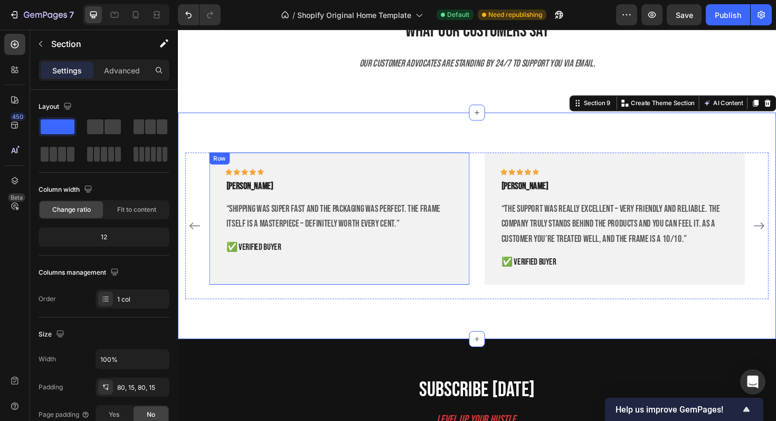
scroll to position [2644, 0]
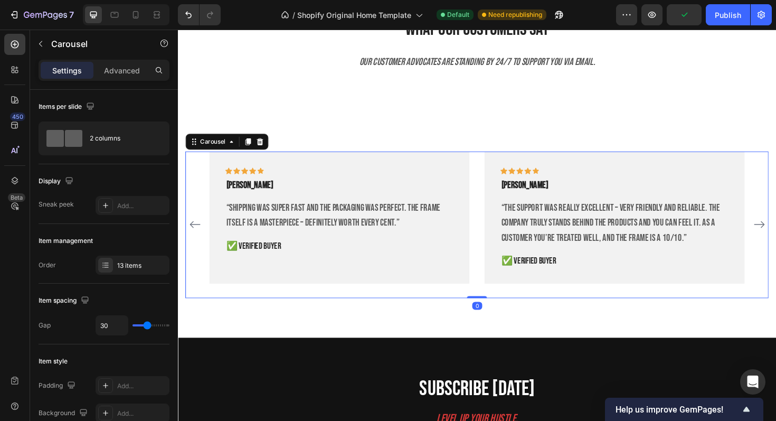
click at [498, 308] on div "Icon Icon Icon Icon Icon Row [PERSON_NAME] Text block “Shipping was super fast …" at bounding box center [494, 236] width 567 height 156
click at [451, 309] on div "Icon Icon Icon Icon Icon Row [PERSON_NAME] Text block “Shipping was super fast …" at bounding box center [349, 236] width 276 height 156
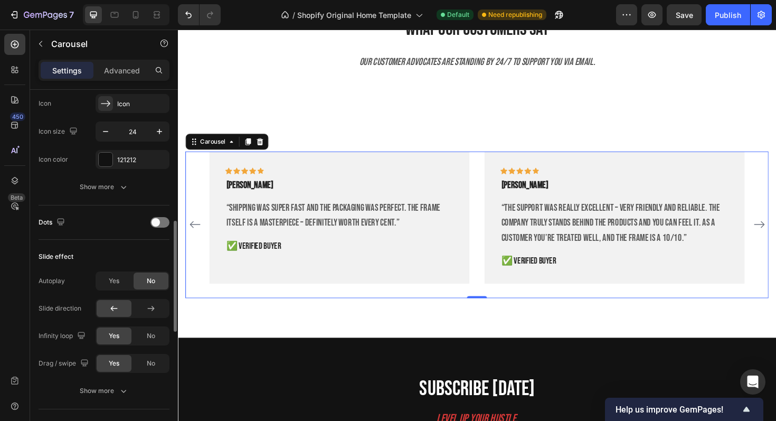
scroll to position [431, 0]
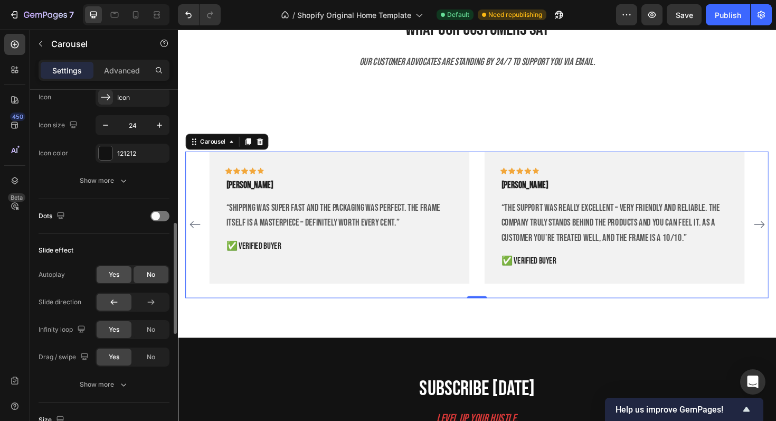
click at [112, 281] on div "Yes" at bounding box center [114, 274] width 35 height 17
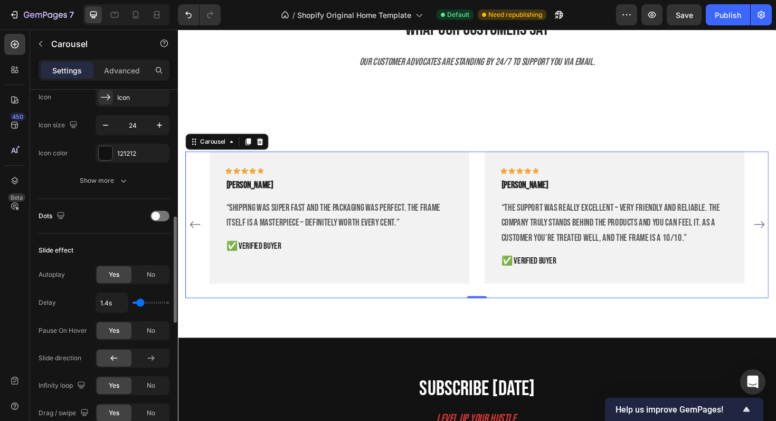
type input "1.7s"
type input "1.7"
type input "1.8s"
type input "1.8"
click at [144, 301] on input "range" at bounding box center [150, 302] width 37 height 2
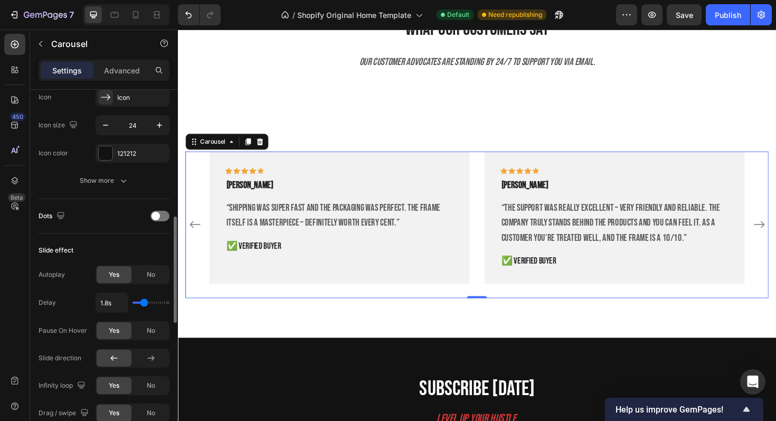
type input "1.9s"
type input "1.9"
type input "1.8s"
type input "1.8"
type input "1.7s"
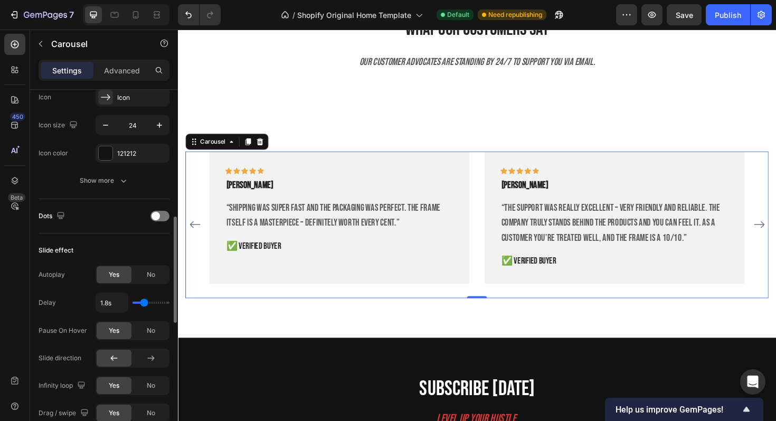
type input "1.7"
type input "1.6s"
type input "1.6"
type input "1.5s"
type input "1.5"
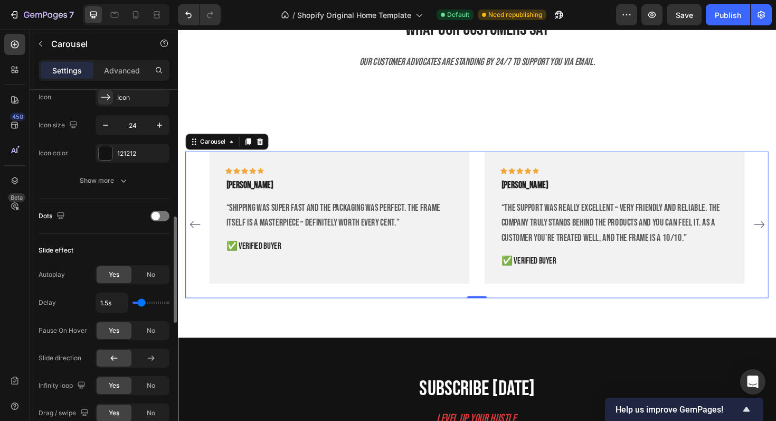
type input "1.4s"
type input "1.4"
type input "1.3s"
type input "1.3"
click at [139, 301] on input "range" at bounding box center [150, 302] width 37 height 2
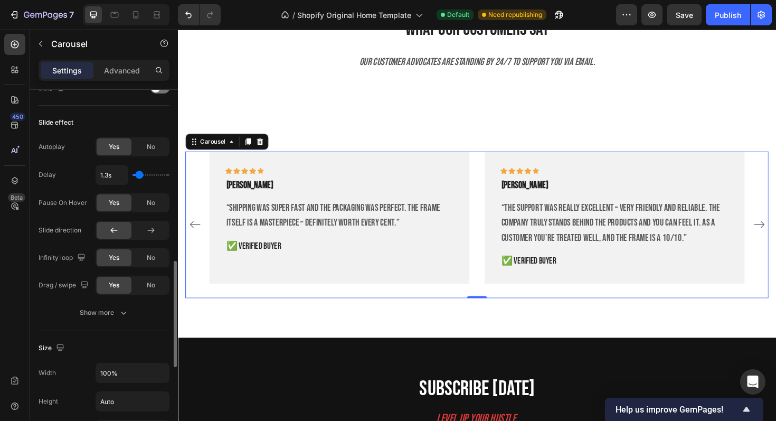
scroll to position [564, 0]
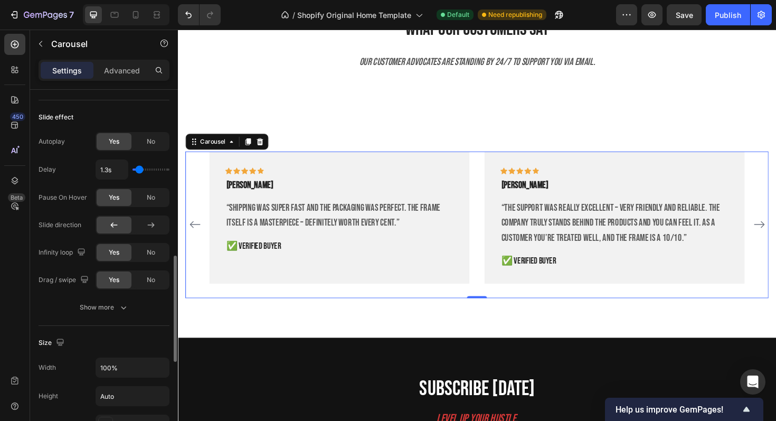
click at [99, 319] on div "Slide effect Autoplay Yes No Delay 1.3s Pause On Hover Yes No Slide direction I…" at bounding box center [104, 212] width 131 height 225
click at [105, 314] on button "Show more" at bounding box center [104, 307] width 131 height 19
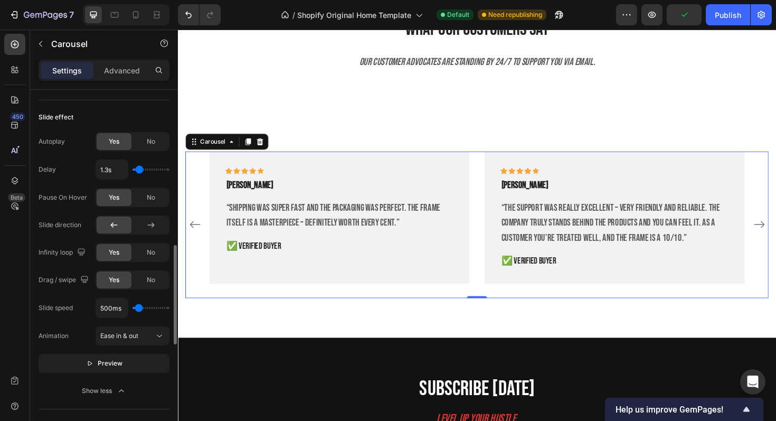
type input "900ms"
type input "900"
type input "1300ms"
type input "1300"
type input "1400ms"
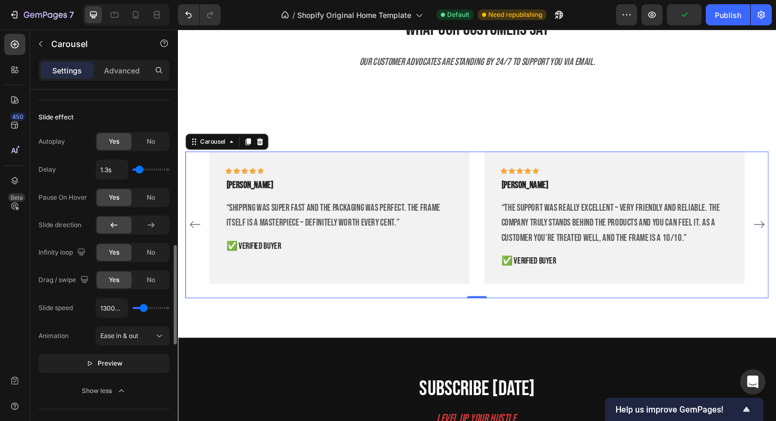
type input "1400"
type input "1500ms"
type input "1500"
type input "1550ms"
type input "1550"
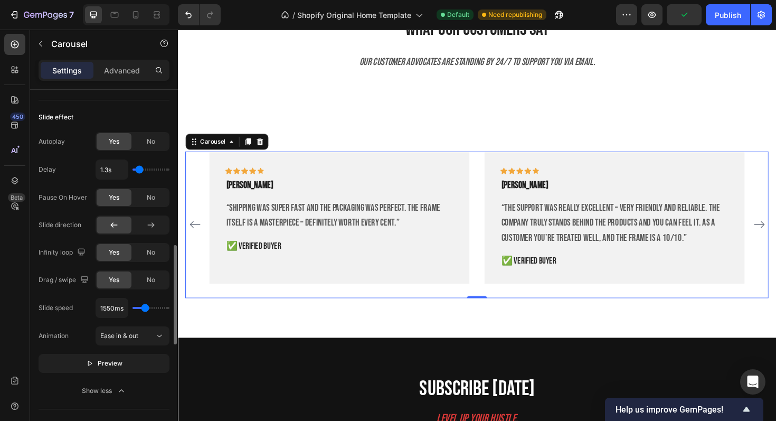
type input "1700ms"
type input "1700"
type input "1800ms"
type input "1800"
type input "1900ms"
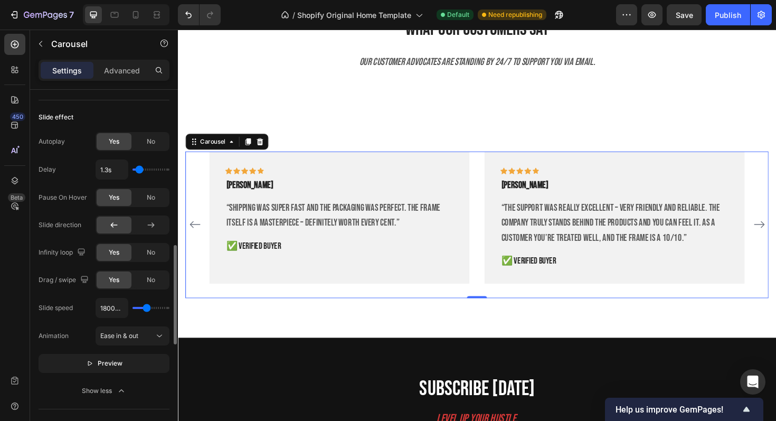
type input "1900"
type input "2000ms"
type input "2000"
type input "2100ms"
type input "2100"
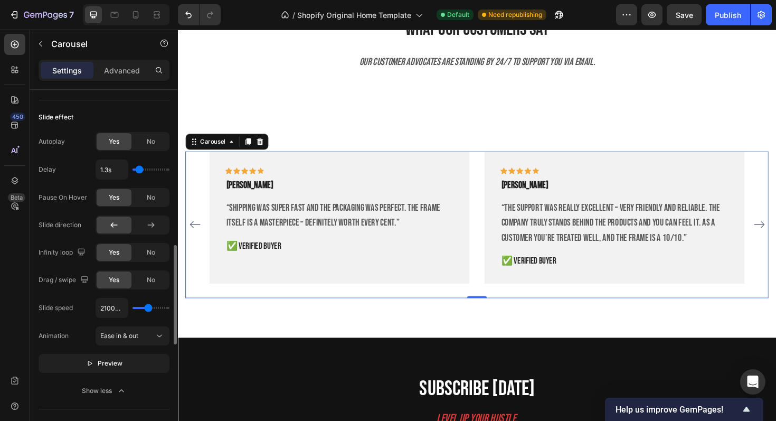
type input "2250ms"
type input "2250"
type input "2400ms"
type input "2400"
type input "2550ms"
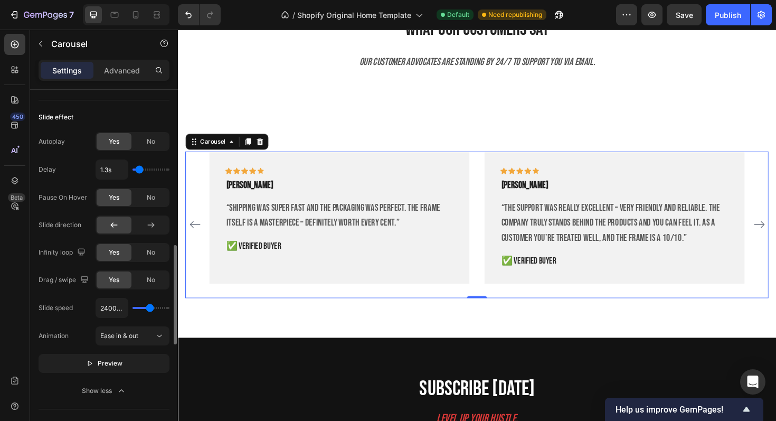
type input "2550"
type input "2700ms"
type input "2700"
type input "2800ms"
type input "2800"
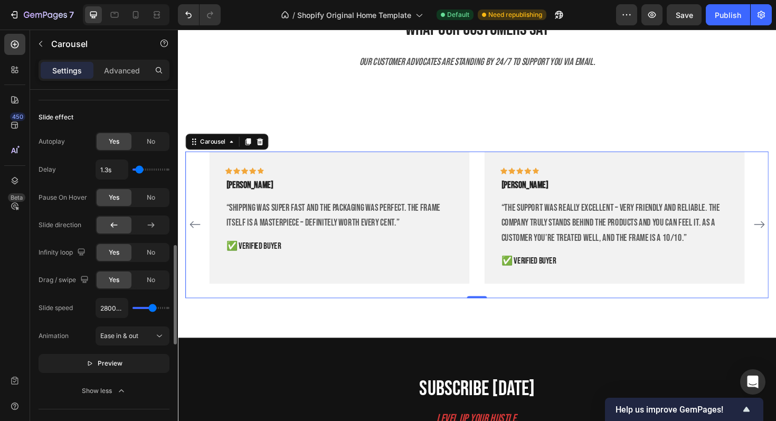
type input "2950ms"
type input "2950"
type input "3150ms"
type input "3150"
type input "3250ms"
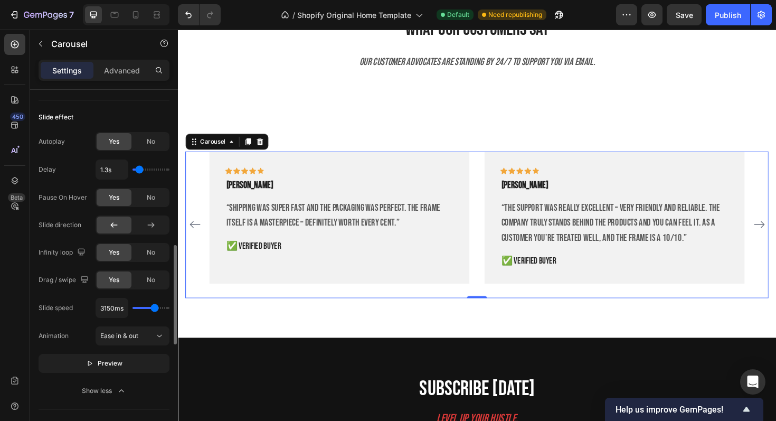
type input "3250"
type input "3350ms"
type input "3350"
type input "3400ms"
type input "3400"
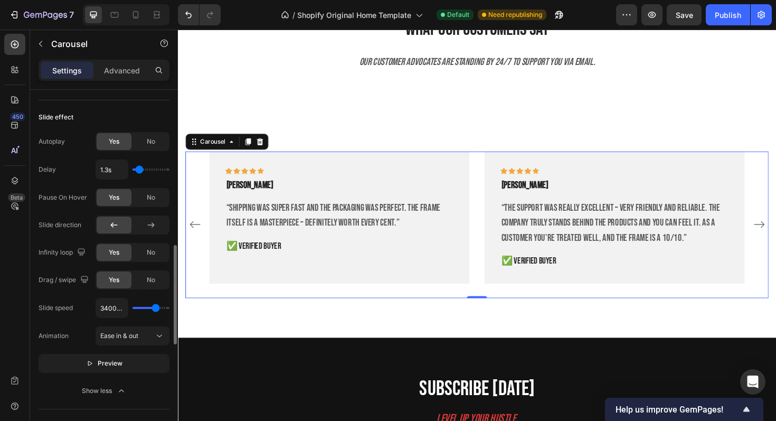
type input "3450ms"
type input "3450"
type input "3500ms"
type input "3500"
type input "3550ms"
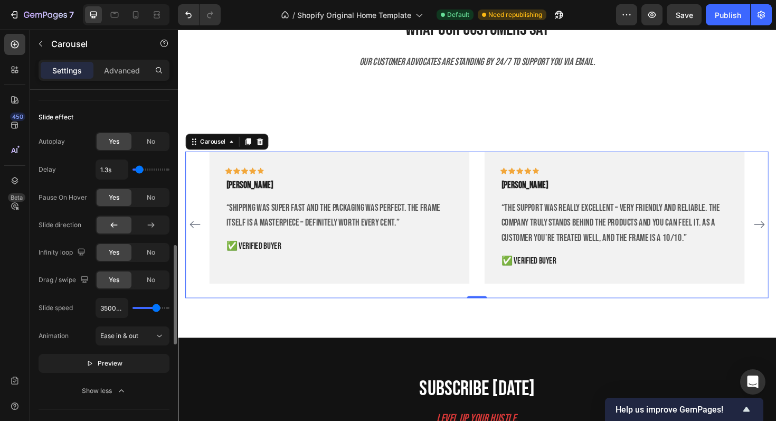
type input "3550"
type input "3600ms"
type input "3600"
type input "3650ms"
type input "3650"
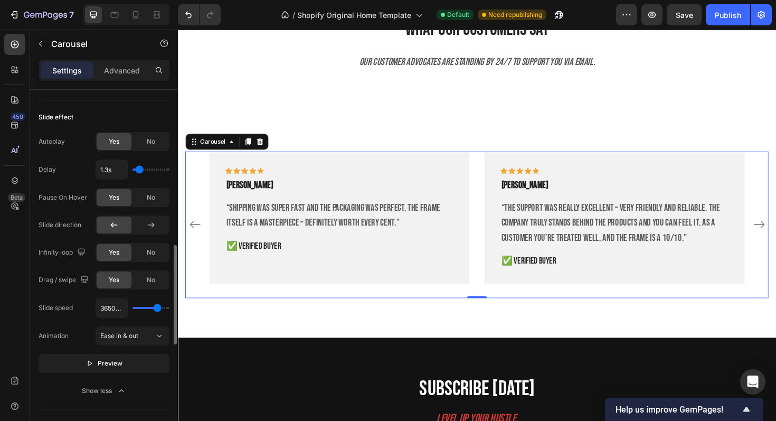
type input "3700ms"
drag, startPoint x: 138, startPoint y: 310, endPoint x: 157, endPoint y: 311, distance: 19.0
type input "3700"
click at [157, 309] on input "range" at bounding box center [150, 308] width 37 height 2
click at [117, 362] on span "Preview" at bounding box center [110, 363] width 25 height 11
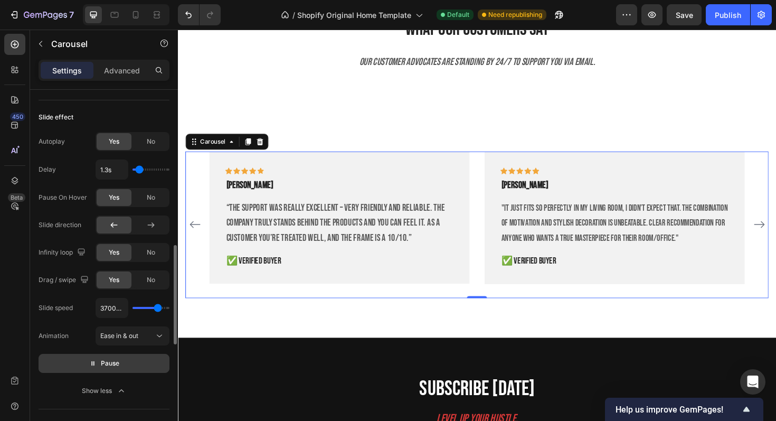
type input "3350ms"
type input "3350"
type input "3150ms"
type input "3150"
type input "2950ms"
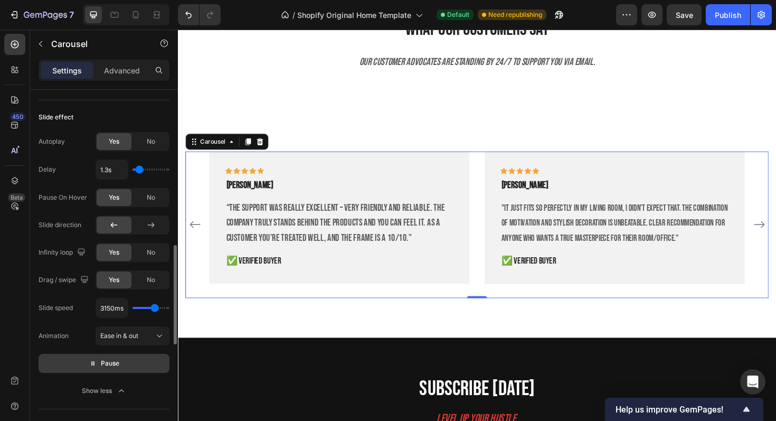
type input "2950"
type input "2900ms"
type input "2900"
type input "2850ms"
type input "2850"
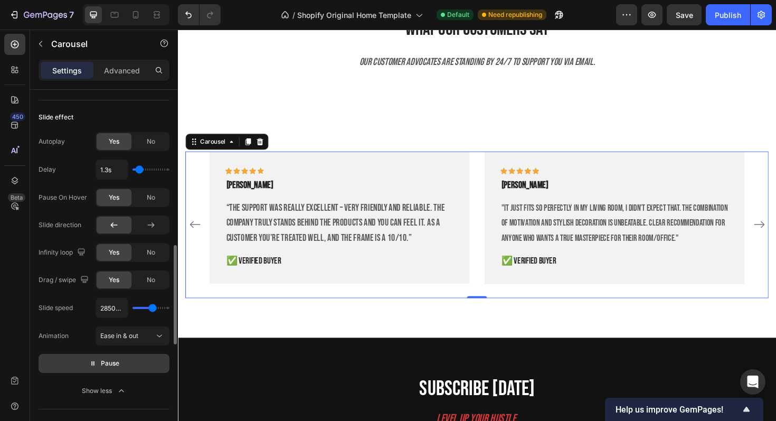
type input "2750ms"
type input "2750"
type input "2700ms"
type input "2700"
type input "2650ms"
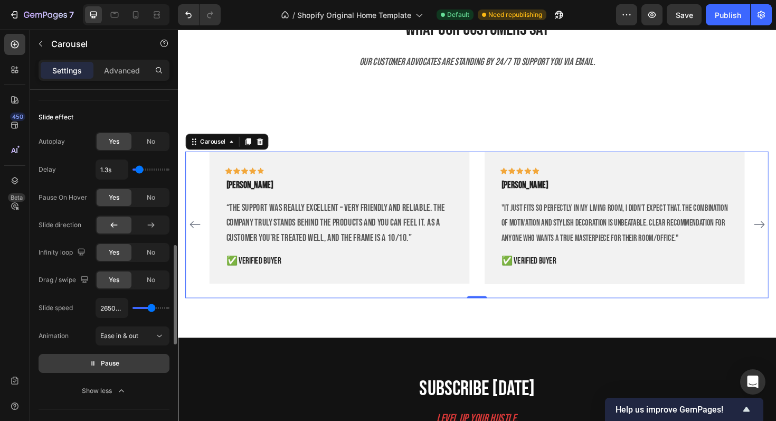
type input "2650"
click at [151, 307] on input "range" at bounding box center [150, 308] width 37 height 2
click at [116, 361] on span "Pause" at bounding box center [110, 363] width 18 height 11
click at [116, 361] on span "Preview" at bounding box center [110, 363] width 25 height 11
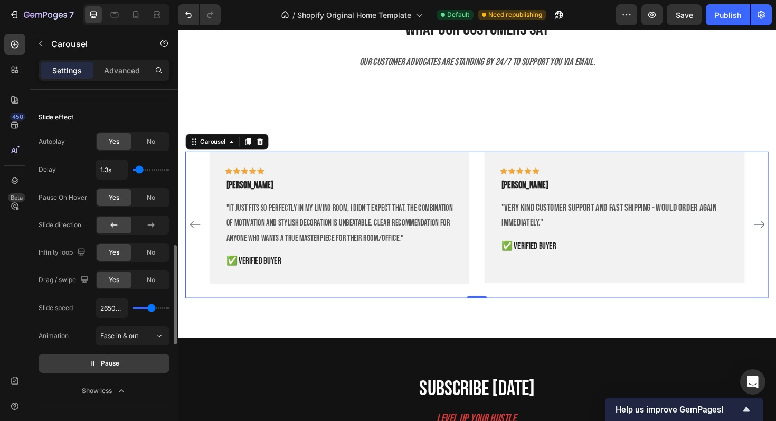
type input "2300ms"
type input "2300"
type input "1800ms"
type input "1800"
type input "1750ms"
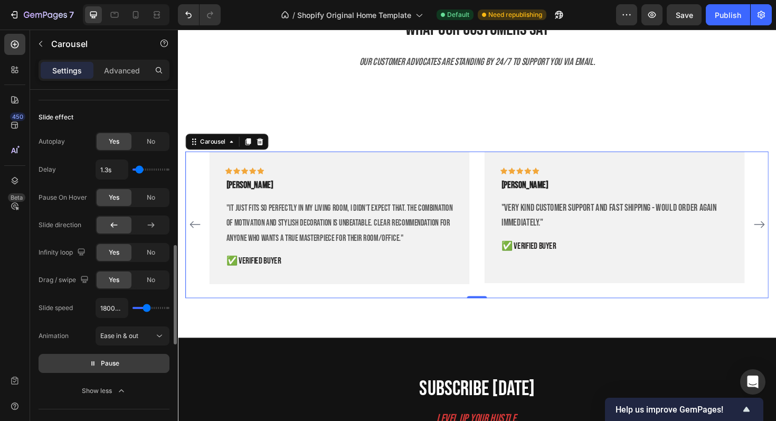
type input "1750"
type input "1700ms"
type input "1700"
type input "1650ms"
type input "1650"
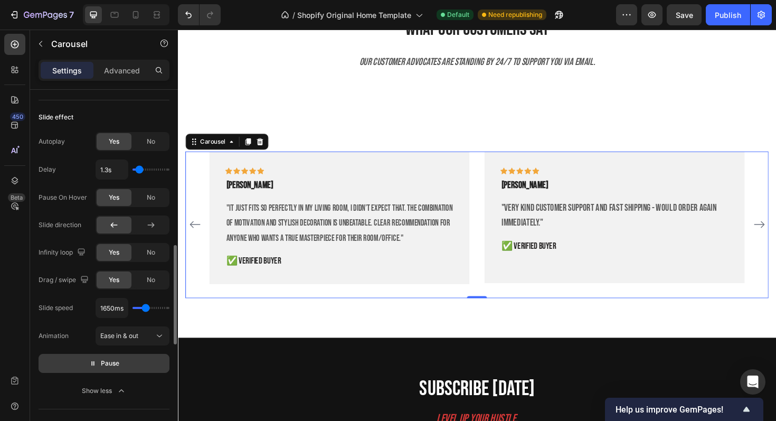
type input "1600ms"
type input "1600"
type input "1550ms"
drag, startPoint x: 155, startPoint y: 307, endPoint x: 145, endPoint y: 306, distance: 10.0
type input "1550"
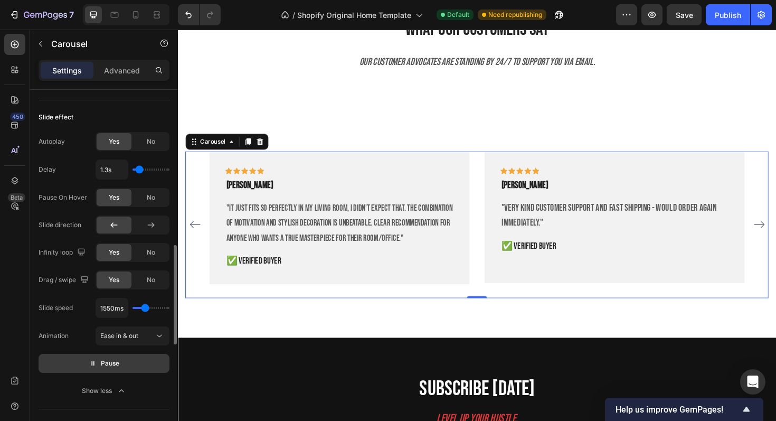
click at [145, 307] on input "range" at bounding box center [150, 308] width 37 height 2
click at [126, 359] on button "Pause" at bounding box center [104, 363] width 131 height 19
click at [126, 359] on button "Preview" at bounding box center [104, 363] width 131 height 19
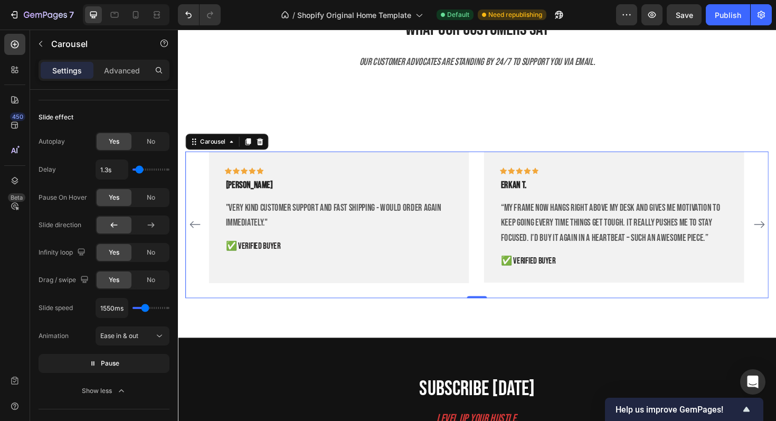
type input "950ms"
type input "950"
type input "900ms"
type input "900"
type input "800ms"
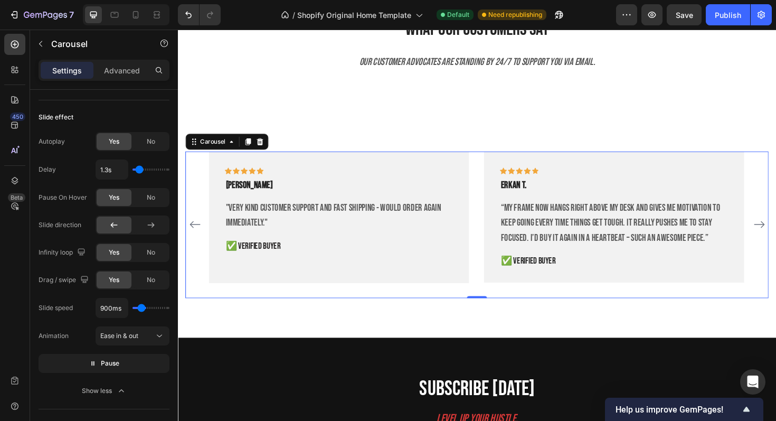
type input "800"
type input "750ms"
type input "750"
type input "700ms"
type input "700"
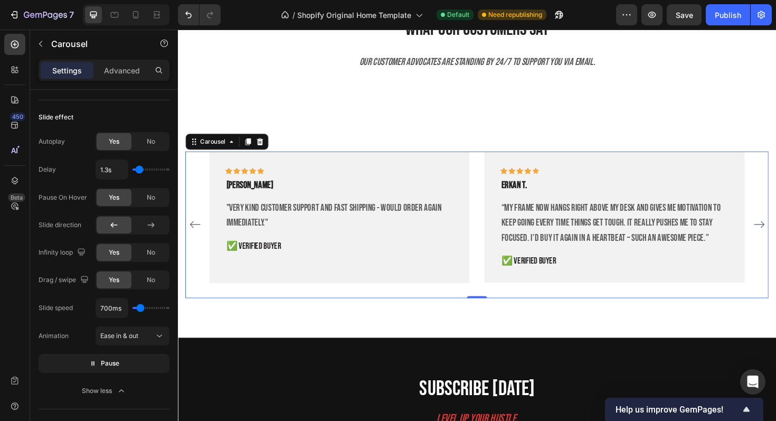
type input "650ms"
type input "650"
type input "600ms"
type input "600"
type input "550ms"
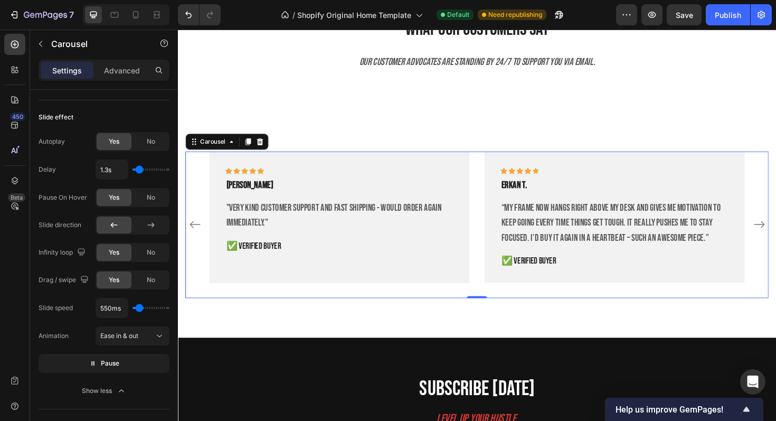
type input "550"
click at [139, 307] on input "range" at bounding box center [150, 308] width 37 height 2
click at [126, 362] on button "Pause" at bounding box center [104, 363] width 131 height 19
click at [126, 362] on button "Preview" at bounding box center [104, 363] width 131 height 19
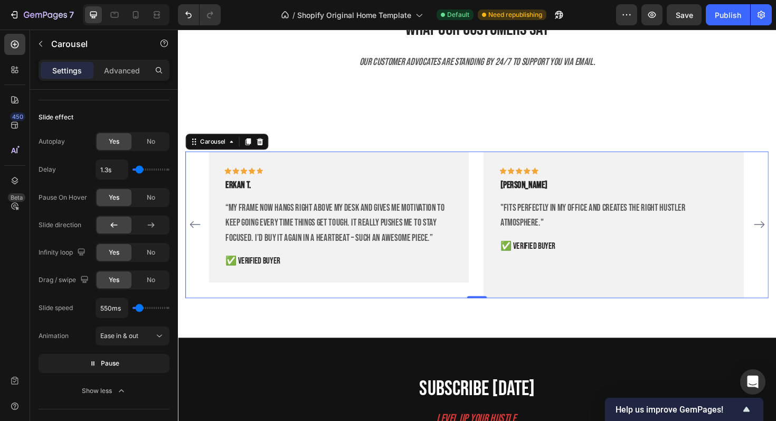
type input "1650ms"
type input "1650"
type input "3500ms"
type input "3500"
type input "4550ms"
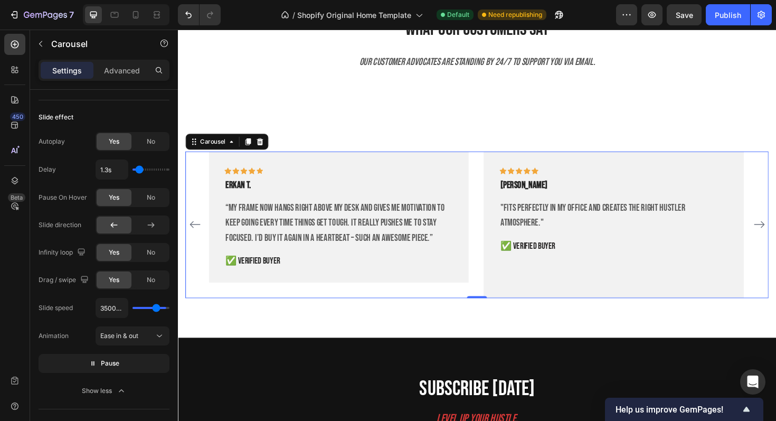
type input "4550"
type input "5000ms"
type input "5000"
type input "4550ms"
type input "4550"
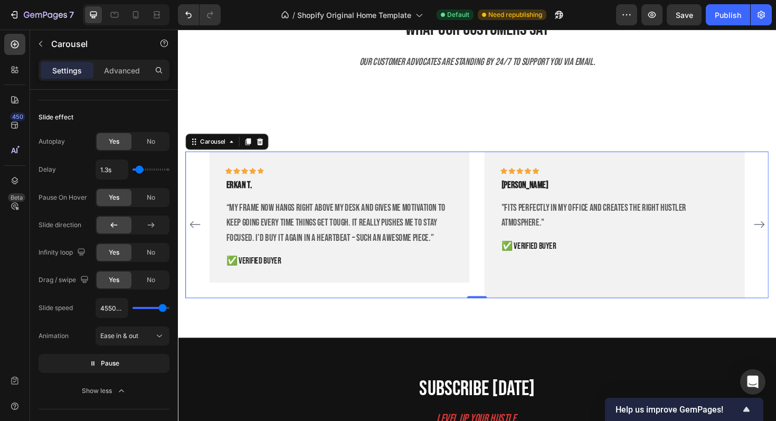
type input "4450ms"
type input "4450"
type input "4400ms"
type input "4400"
type input "4350ms"
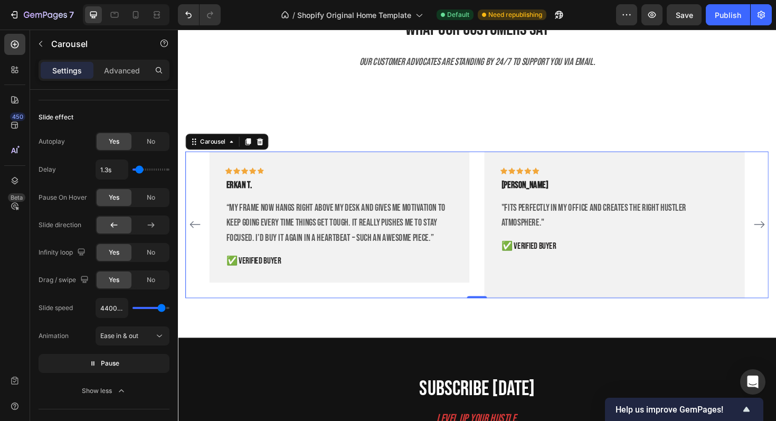
type input "4350"
type input "4300ms"
type input "4300"
type input "4250ms"
drag, startPoint x: 142, startPoint y: 309, endPoint x: 160, endPoint y: 308, distance: 18.5
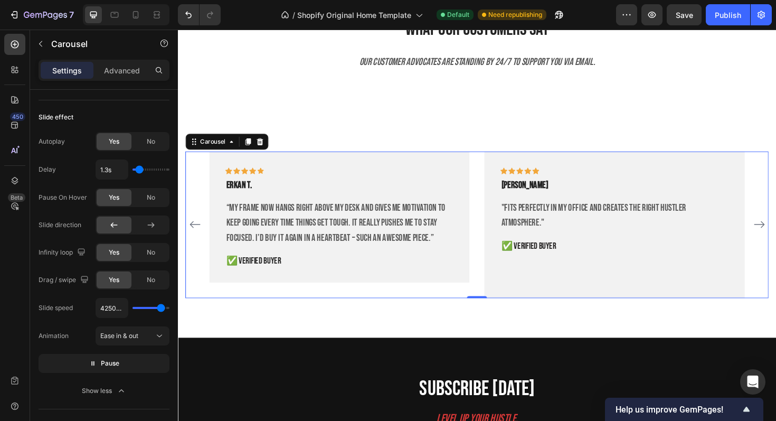
type input "4250"
click at [160, 308] on input "range" at bounding box center [150, 308] width 37 height 2
click at [141, 360] on button "Pause" at bounding box center [104, 363] width 131 height 19
click at [141, 361] on button "Preview" at bounding box center [104, 363] width 131 height 19
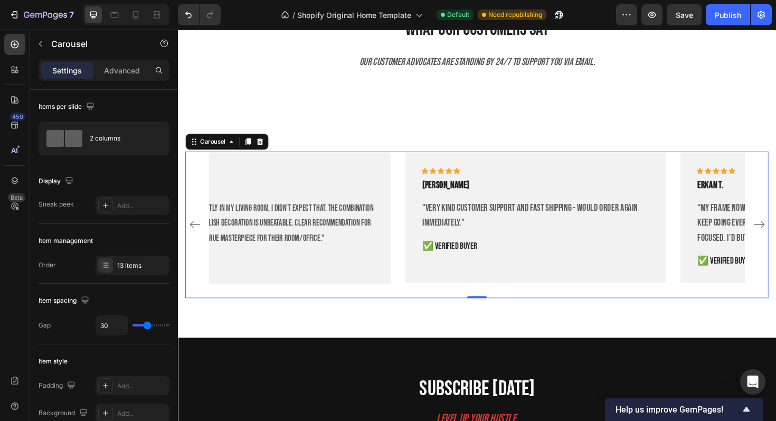
scroll to position [562, 0]
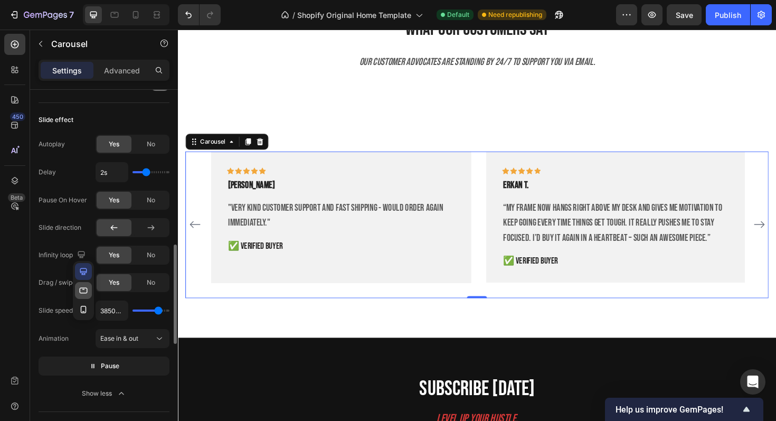
click at [88, 294] on icon "button" at bounding box center [83, 290] width 11 height 11
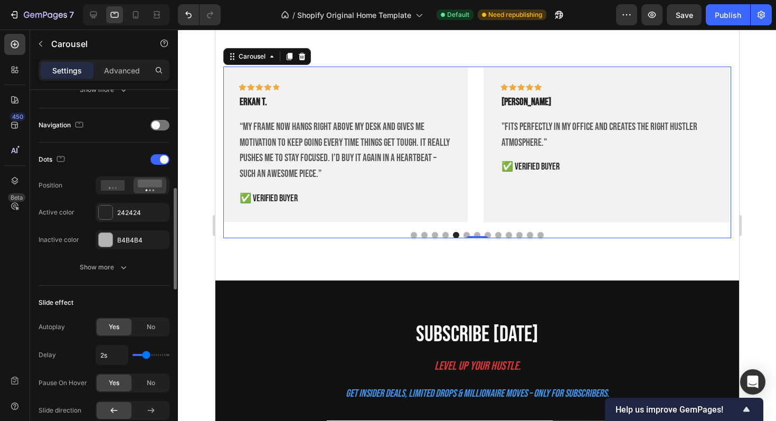
scroll to position [350, 0]
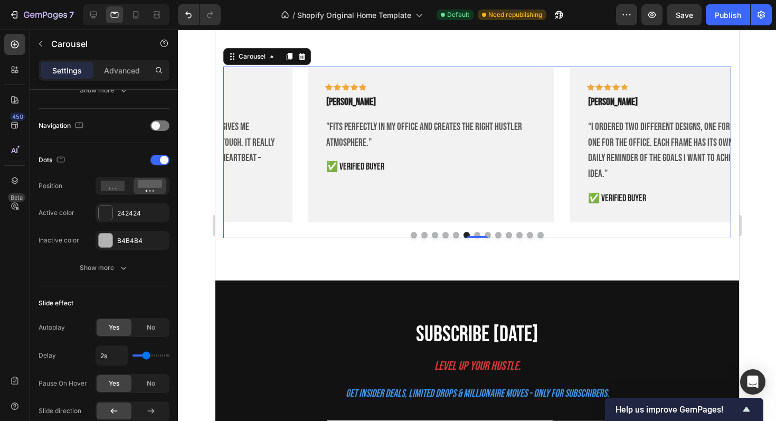
click at [109, 193] on div at bounding box center [133, 186] width 74 height 18
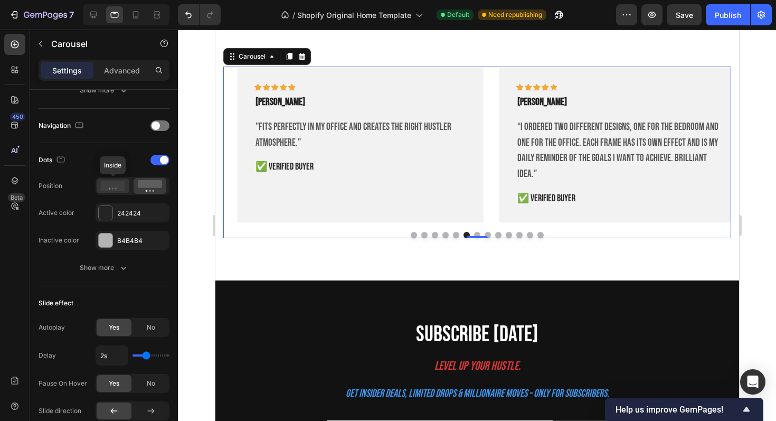
click at [112, 190] on icon at bounding box center [113, 186] width 24 height 11
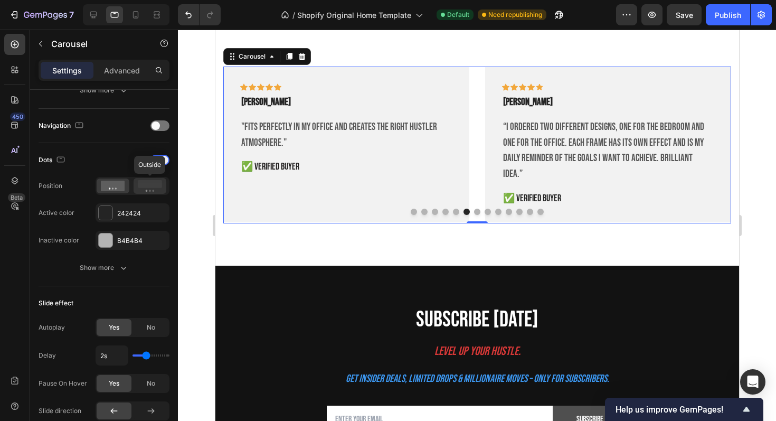
click at [143, 186] on rect at bounding box center [150, 184] width 24 height 8
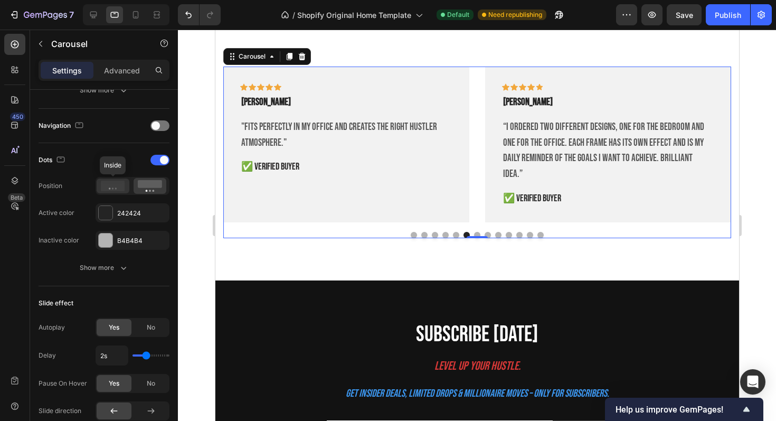
click at [120, 184] on icon at bounding box center [113, 186] width 24 height 11
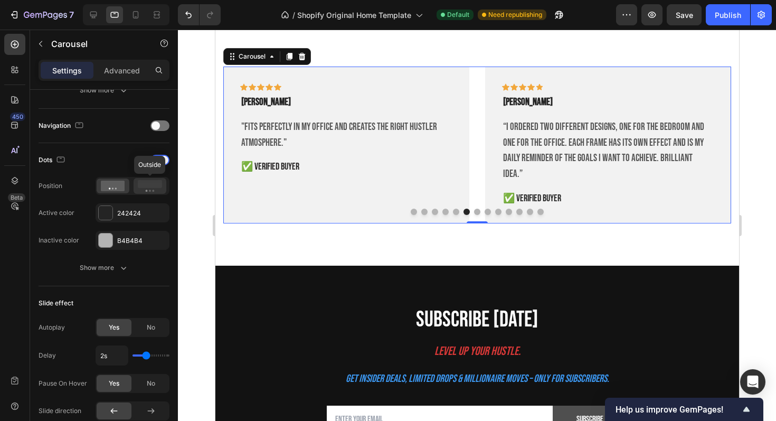
click at [141, 184] on rect at bounding box center [150, 184] width 24 height 8
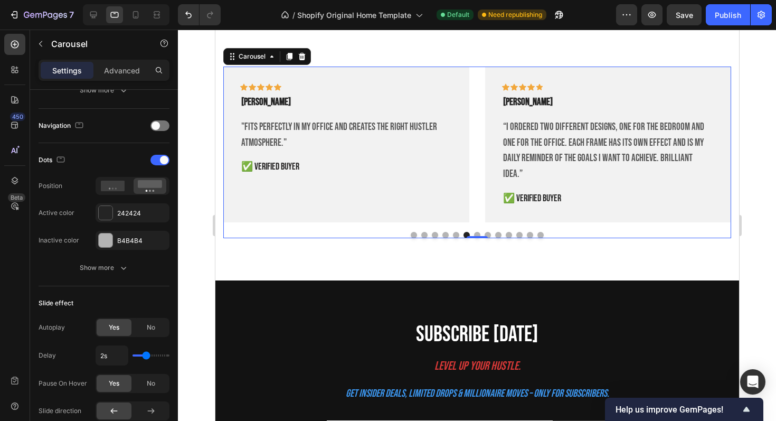
click at [157, 166] on div "Dots" at bounding box center [104, 159] width 131 height 17
click at [158, 163] on div at bounding box center [159, 160] width 19 height 11
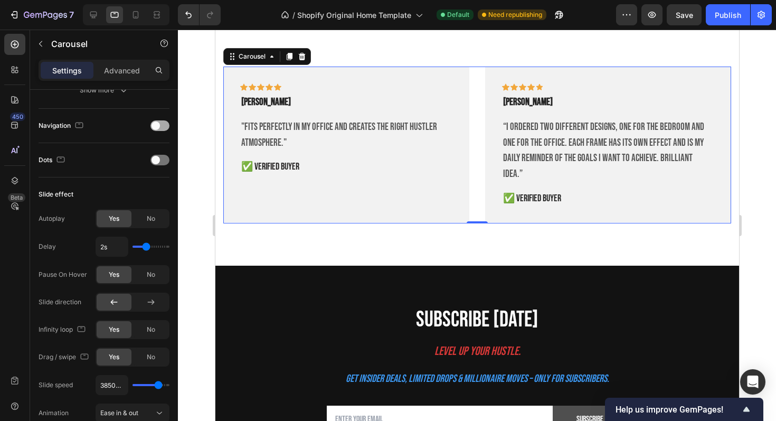
click at [168, 121] on div at bounding box center [159, 125] width 19 height 8
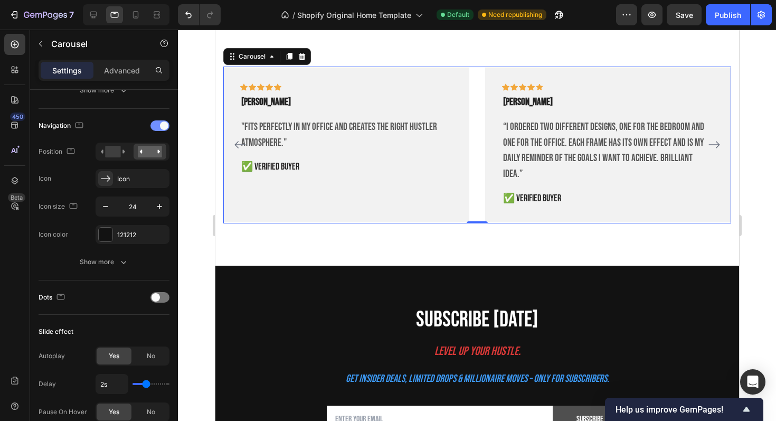
click at [165, 123] on span at bounding box center [164, 125] width 8 height 8
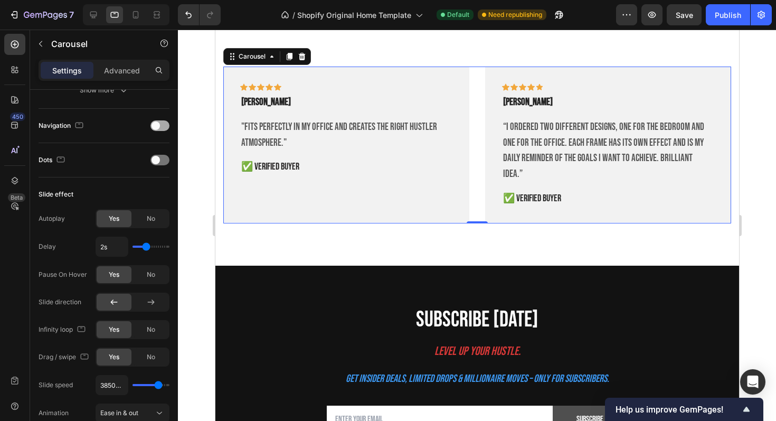
click at [165, 124] on div at bounding box center [159, 125] width 19 height 11
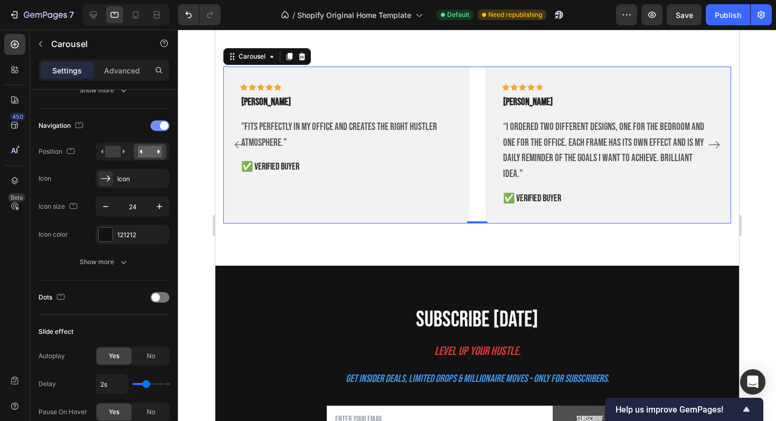
click at [165, 124] on span at bounding box center [164, 125] width 8 height 8
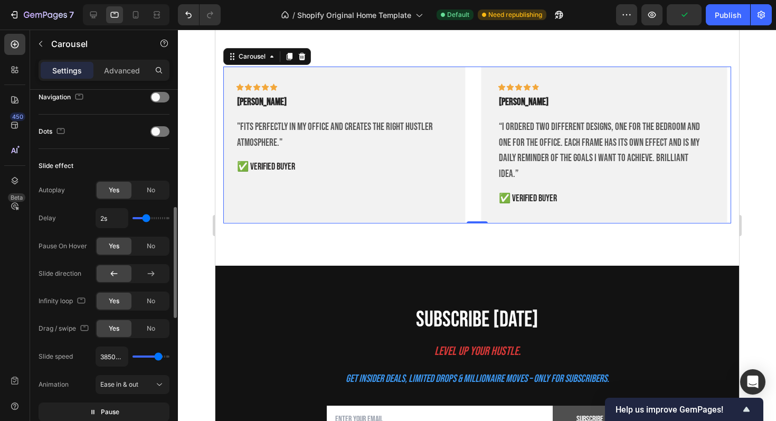
scroll to position [379, 0]
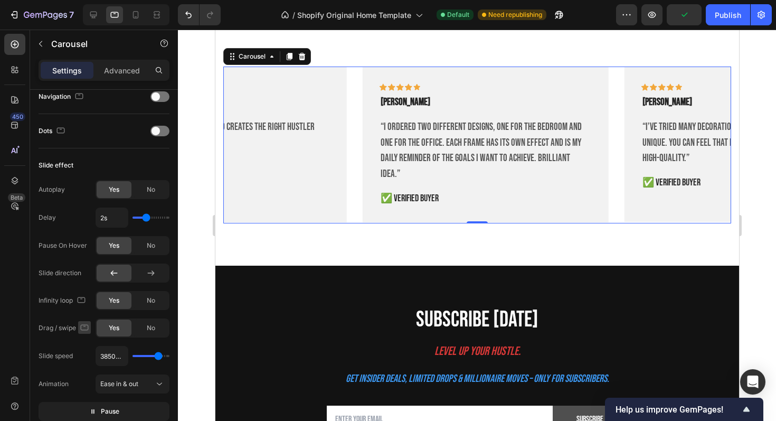
click at [84, 328] on icon "button" at bounding box center [84, 327] width 11 height 11
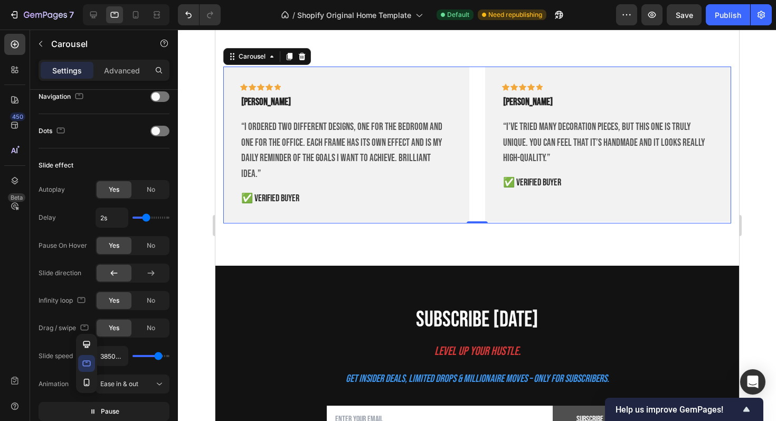
click at [89, 297] on div "Infinity loop Yes No" at bounding box center [104, 300] width 131 height 19
click at [88, 297] on button "button" at bounding box center [81, 299] width 13 height 13
click at [87, 355] on icon "button" at bounding box center [84, 354] width 6 height 7
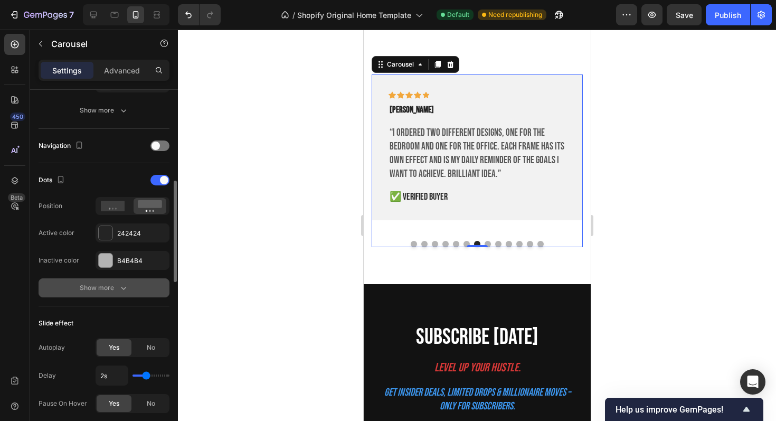
scroll to position [328, 0]
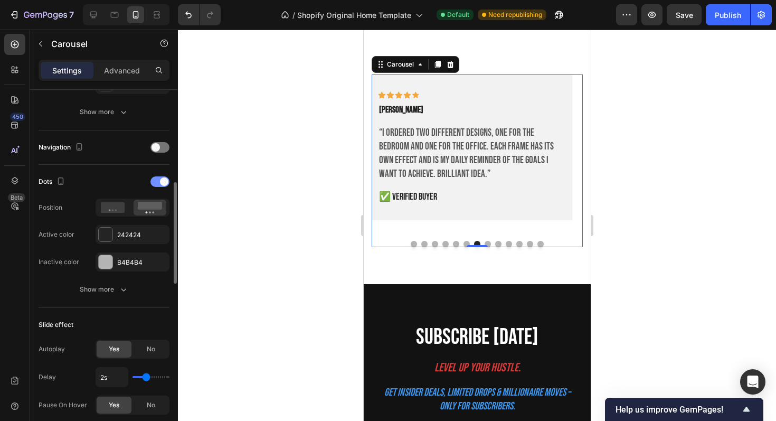
click at [164, 182] on span at bounding box center [164, 181] width 8 height 8
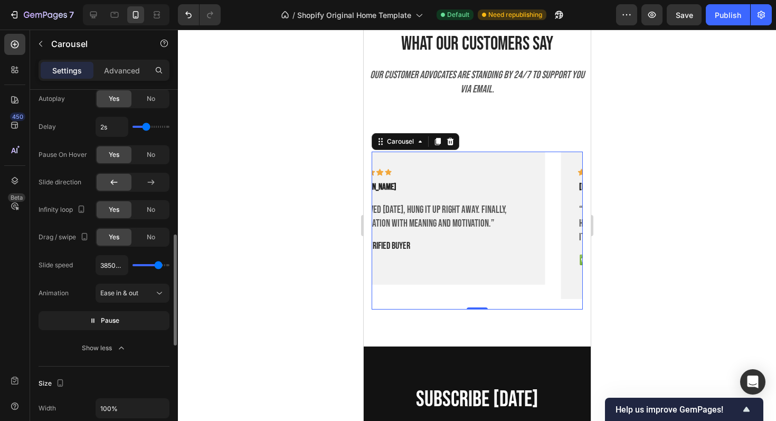
scroll to position [489, 0]
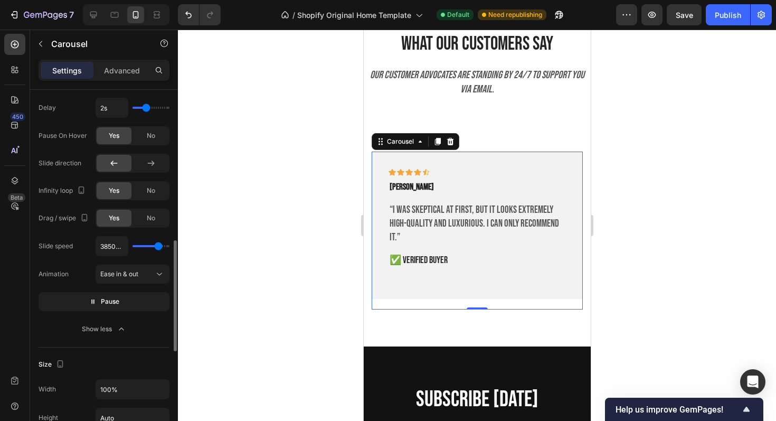
type input "3550ms"
type input "3550"
type input "3500ms"
type input "3500"
type input "3400ms"
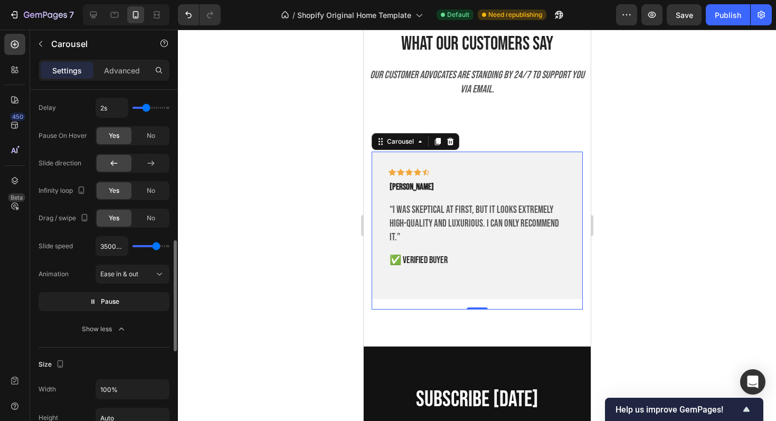
type input "3400"
type input "3350ms"
type input "3350"
click at [155, 247] on input "range" at bounding box center [150, 246] width 37 height 2
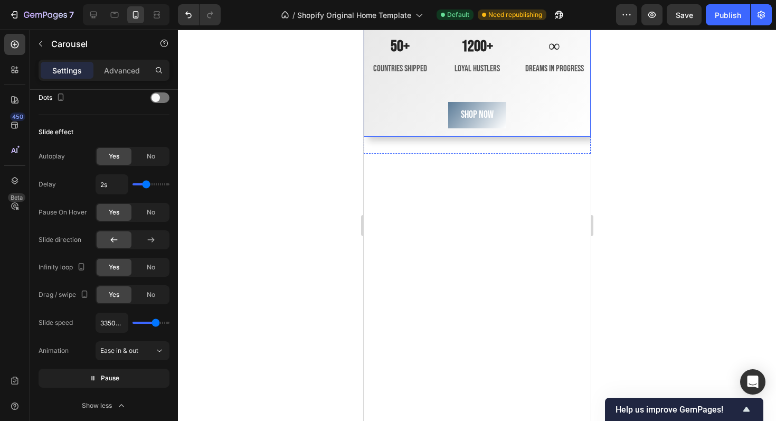
scroll to position [2087, 0]
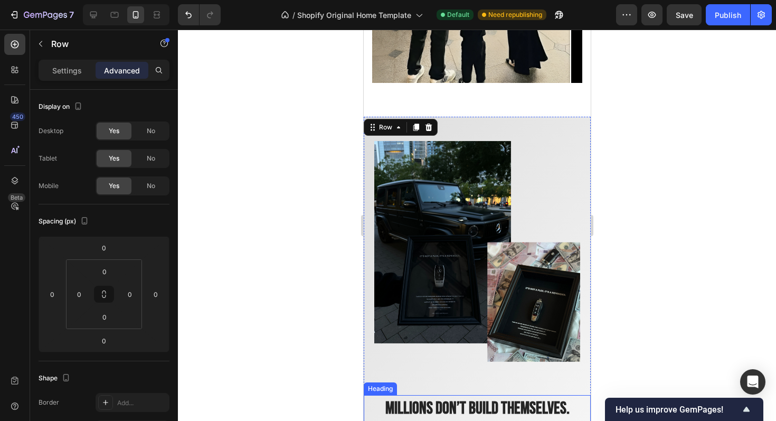
scroll to position [1635, 0]
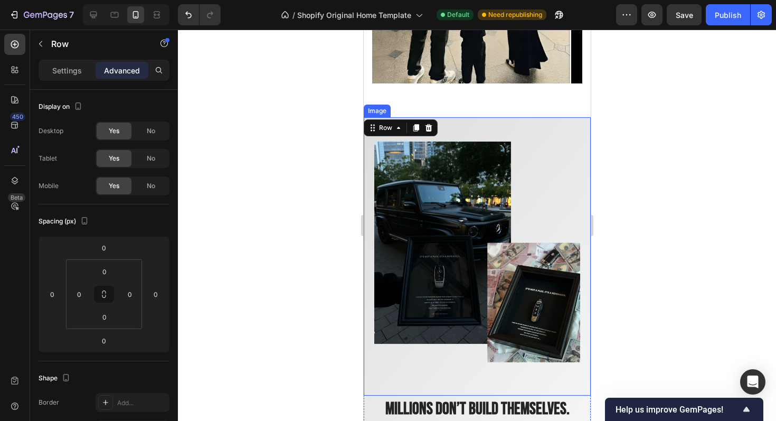
click at [488, 128] on img at bounding box center [477, 257] width 206 height 258
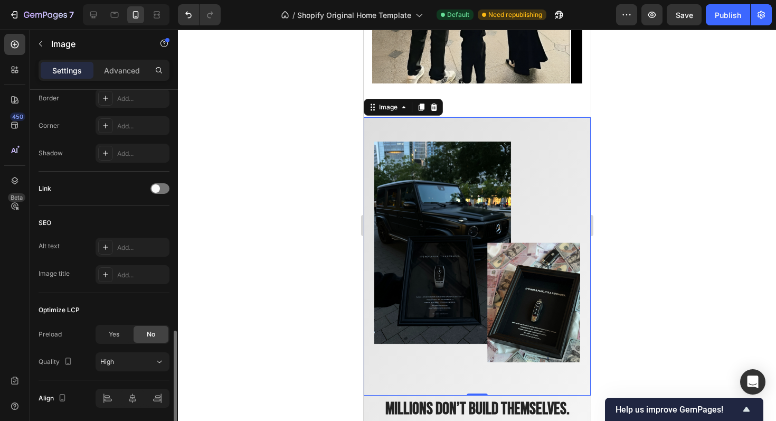
scroll to position [462, 0]
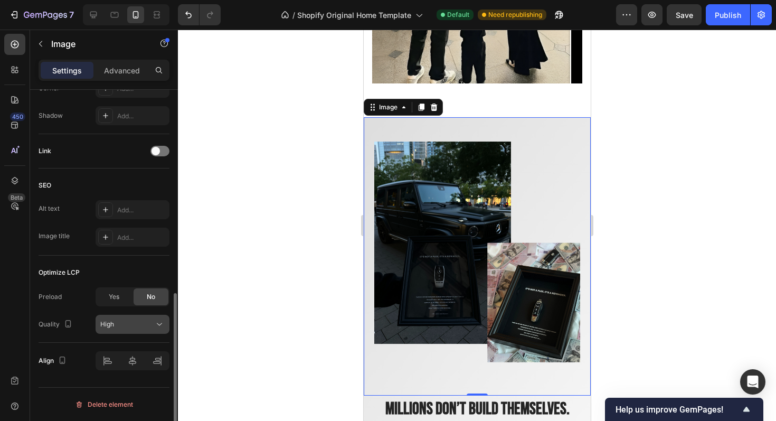
click at [109, 325] on span "High" at bounding box center [107, 324] width 14 height 8
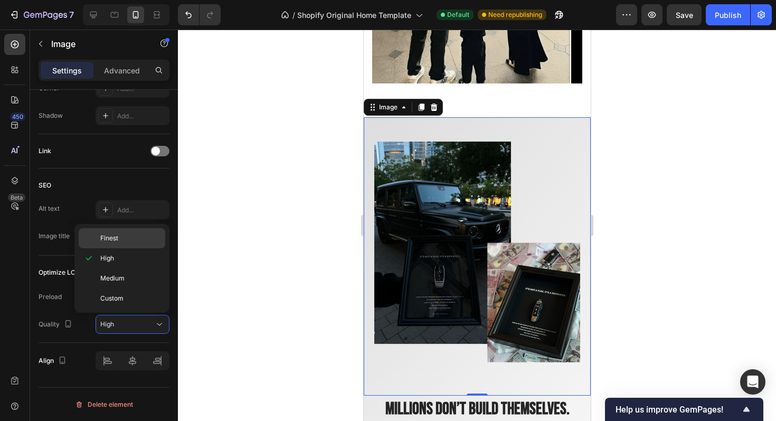
click at [110, 231] on div "Finest" at bounding box center [122, 238] width 87 height 20
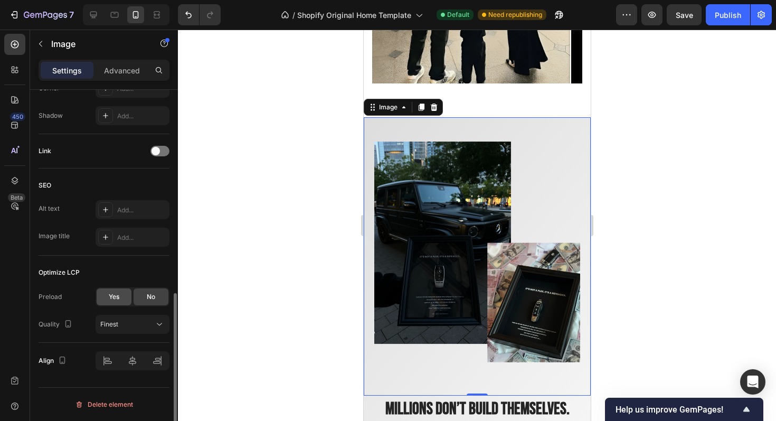
click at [121, 295] on div "Yes" at bounding box center [114, 296] width 35 height 17
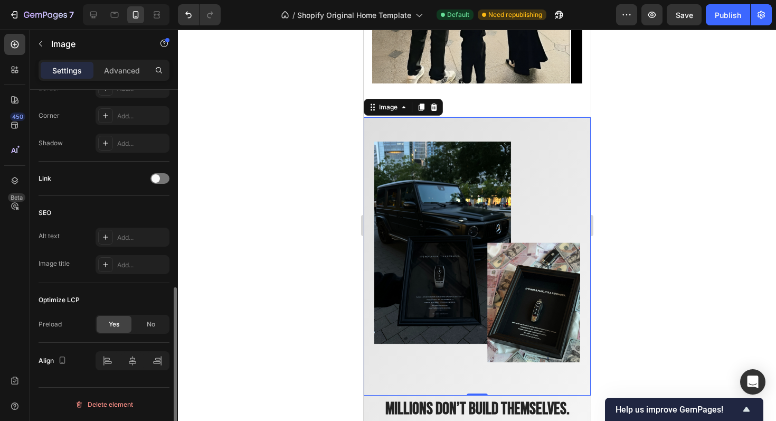
scroll to position [435, 0]
click at [148, 323] on span "No" at bounding box center [151, 324] width 8 height 10
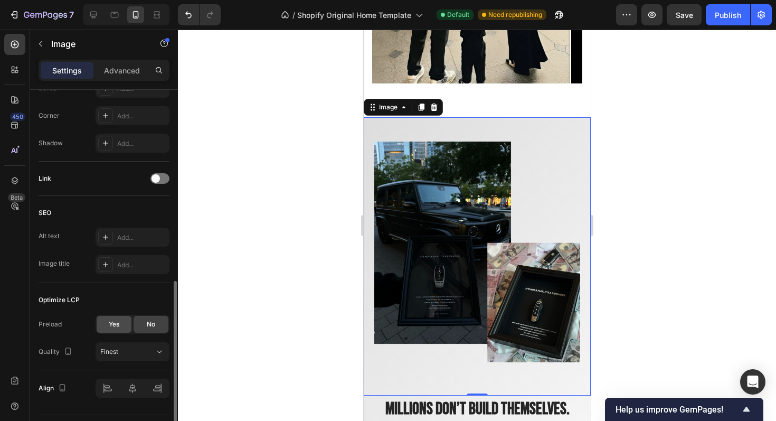
click at [120, 324] on div "Yes" at bounding box center [114, 324] width 35 height 17
click at [140, 324] on div "No" at bounding box center [151, 324] width 35 height 17
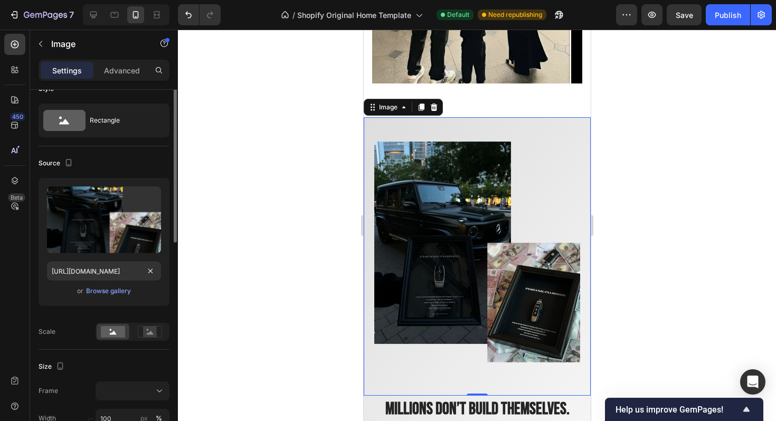
scroll to position [0, 0]
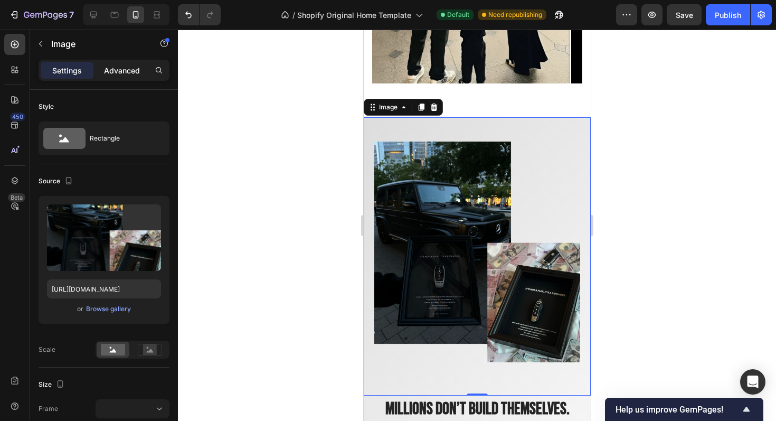
click at [108, 74] on p "Advanced" at bounding box center [122, 70] width 36 height 11
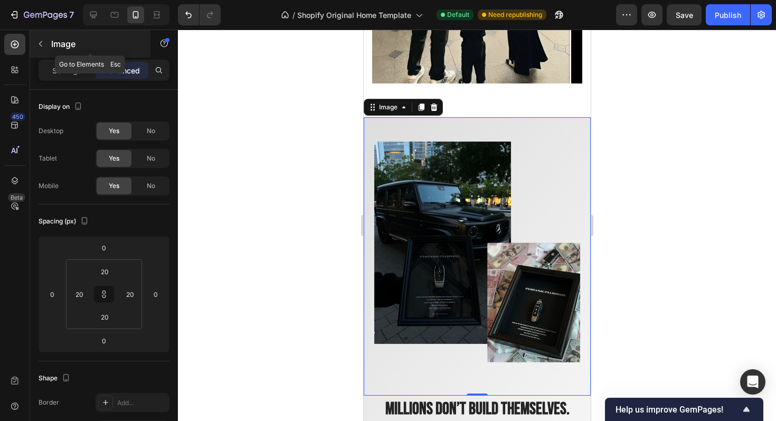
click at [48, 52] on div "Image" at bounding box center [90, 43] width 120 height 27
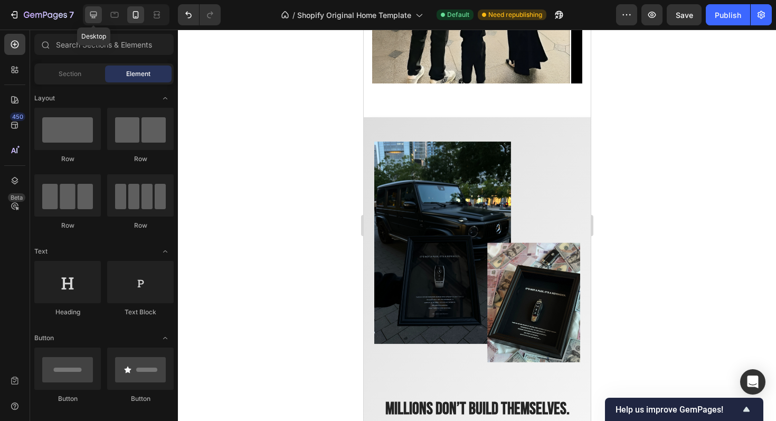
click at [94, 16] on icon at bounding box center [93, 15] width 7 height 7
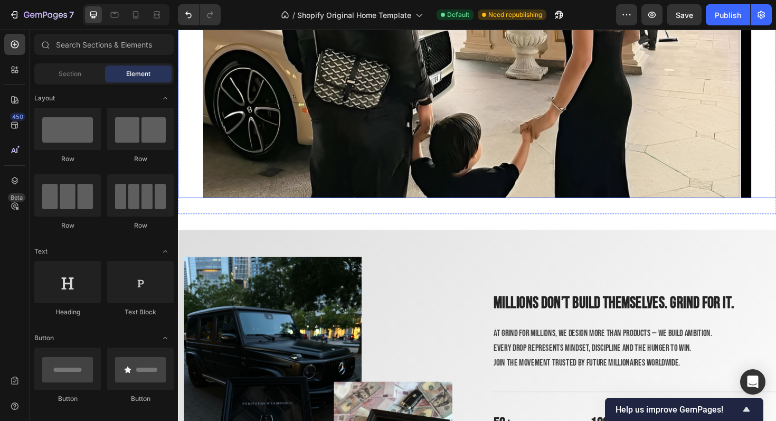
scroll to position [1700, 0]
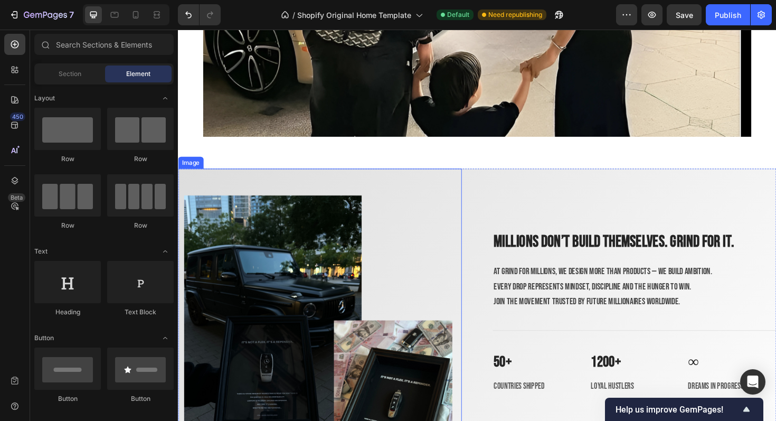
click at [390, 185] on img at bounding box center [326, 354] width 284 height 355
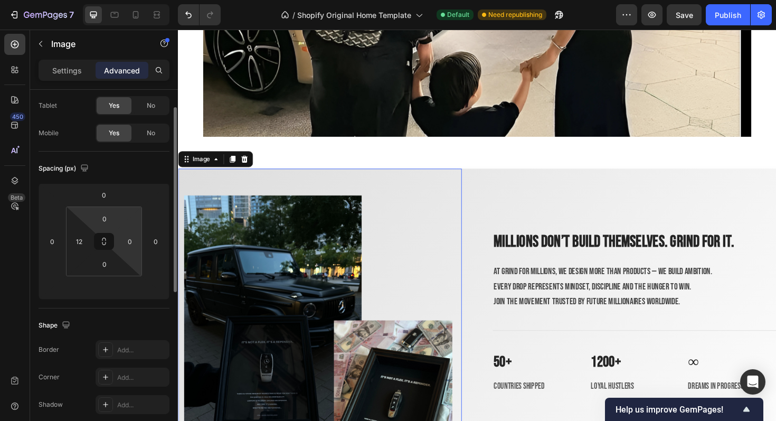
scroll to position [55, 0]
click at [130, 0] on html "7 / Shopify Original Home Template Default Need republishing Preview Save Publi…" at bounding box center [388, 0] width 776 height 0
type input "1"
type input "12"
click at [359, 200] on img at bounding box center [326, 354] width 284 height 355
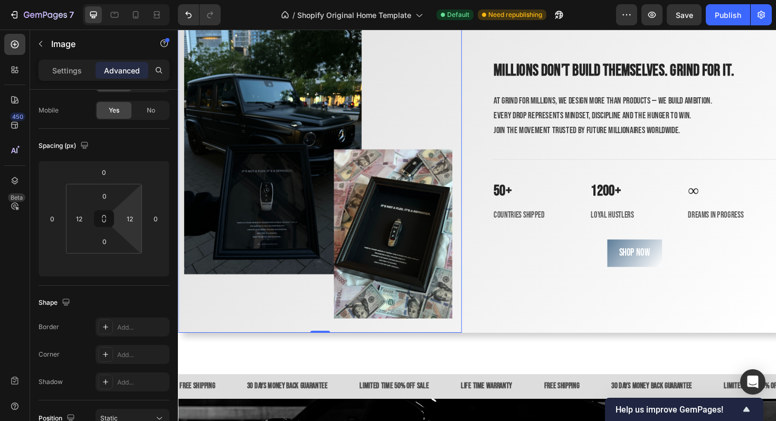
scroll to position [343, 0]
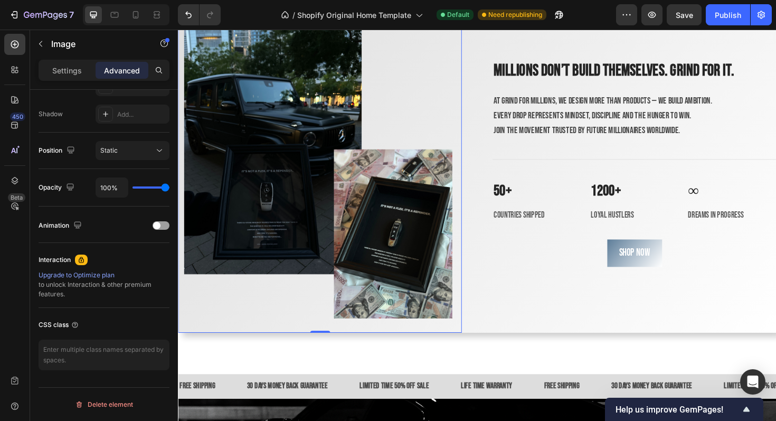
click at [56, 81] on div "Settings Advanced" at bounding box center [104, 75] width 148 height 30
click at [62, 75] on p "Settings" at bounding box center [67, 70] width 30 height 11
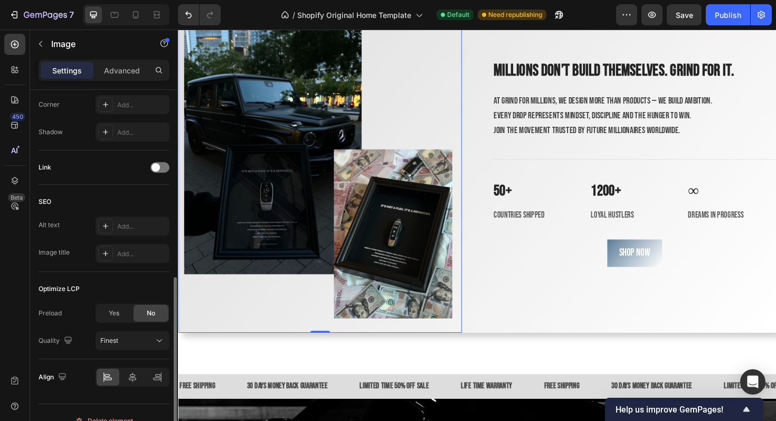
scroll to position [436, 0]
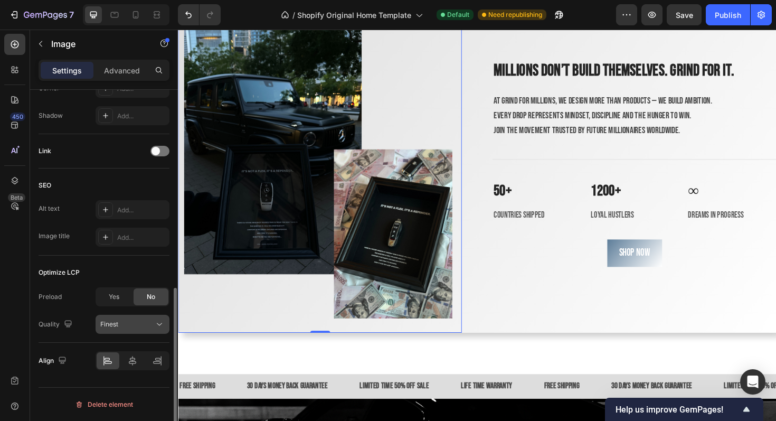
click at [120, 329] on button "Finest" at bounding box center [133, 324] width 74 height 19
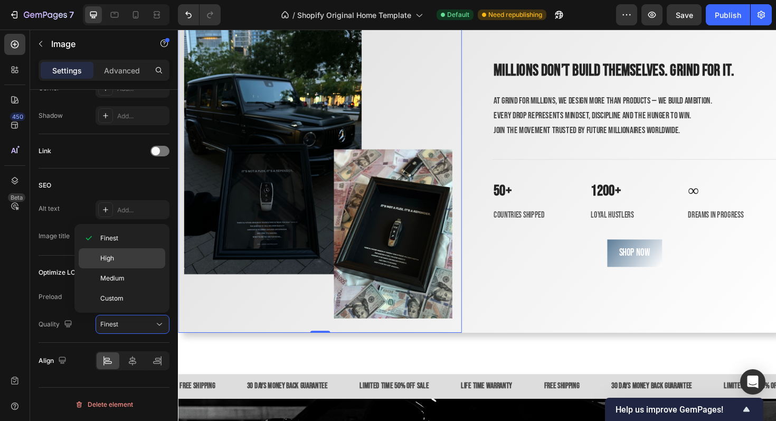
click at [118, 263] on div "High" at bounding box center [122, 258] width 87 height 20
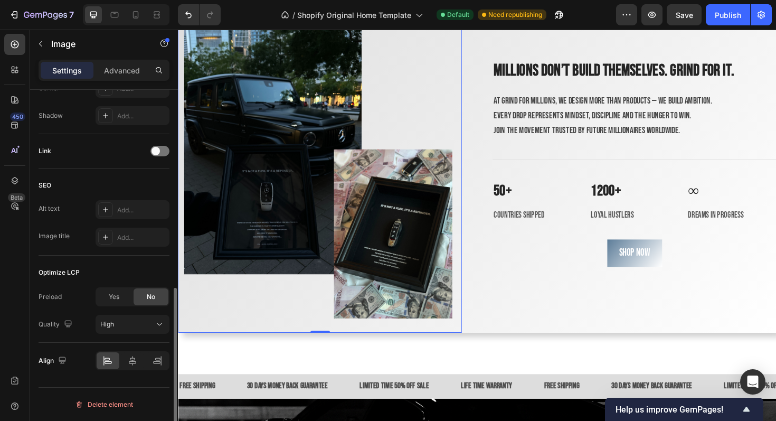
click at [80, 187] on div "SEO" at bounding box center [104, 185] width 131 height 17
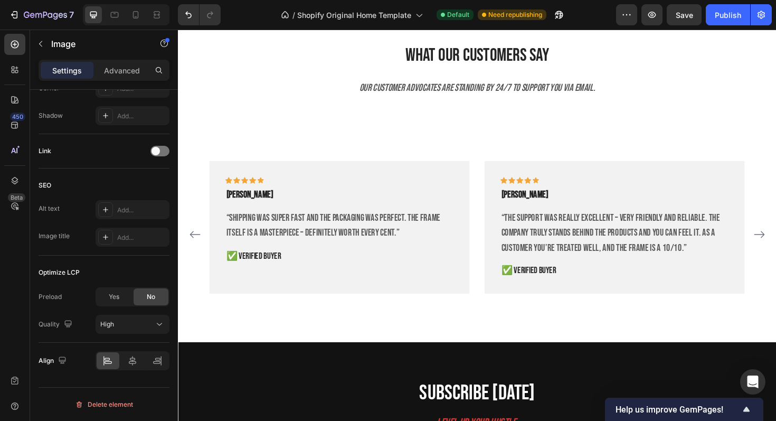
scroll to position [2566, 0]
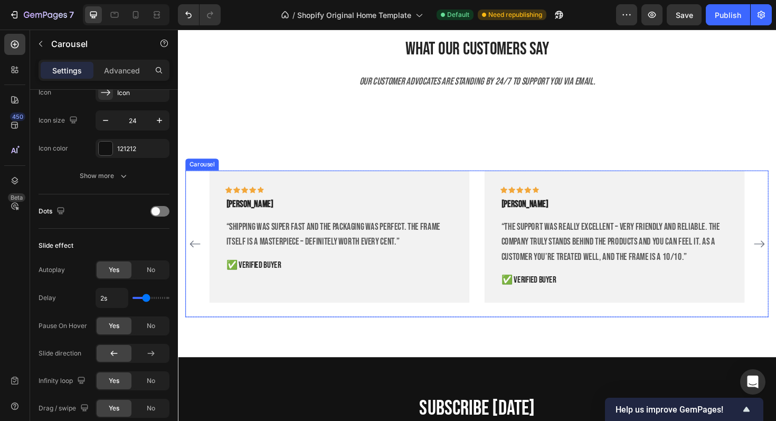
click at [196, 184] on div "Icon Icon Icon Icon Icon Row [PERSON_NAME] Text block “Shipping was super fast …" at bounding box center [495, 257] width 618 height 156
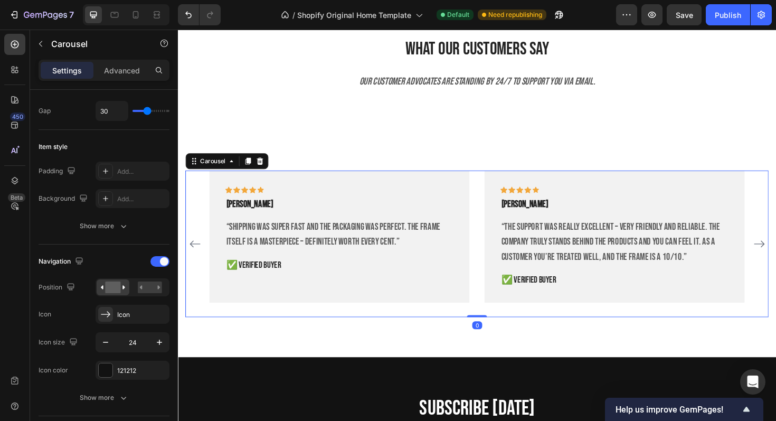
scroll to position [290, 0]
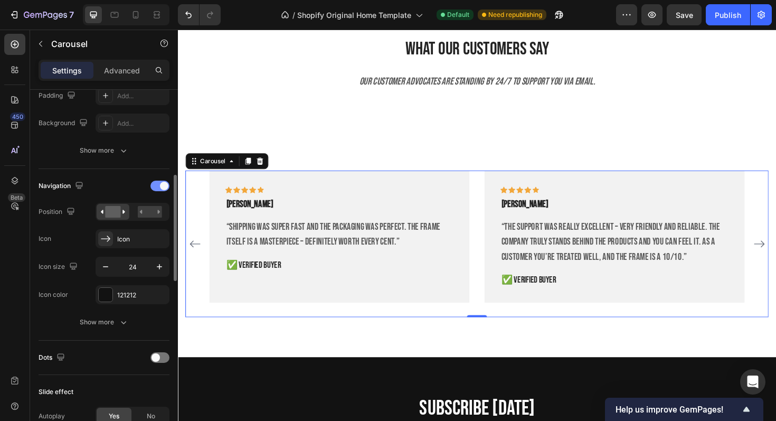
click at [156, 191] on div at bounding box center [159, 186] width 19 height 11
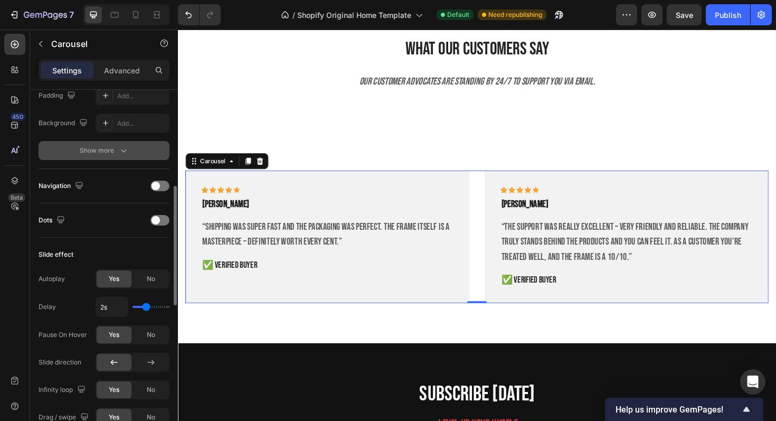
click at [92, 151] on div "Show more" at bounding box center [104, 150] width 49 height 11
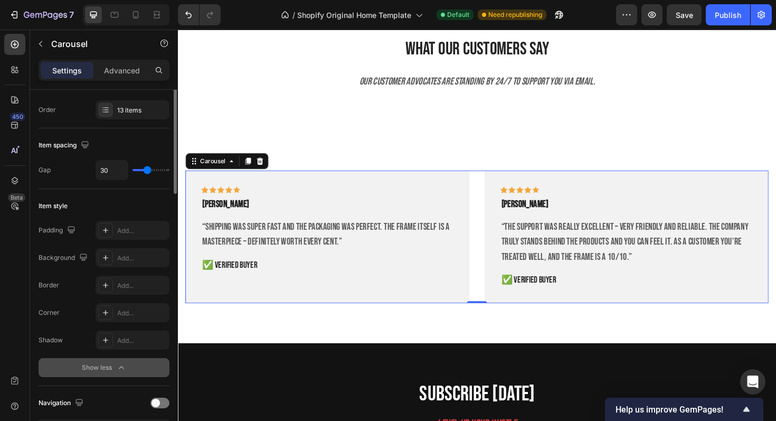
scroll to position [113, 0]
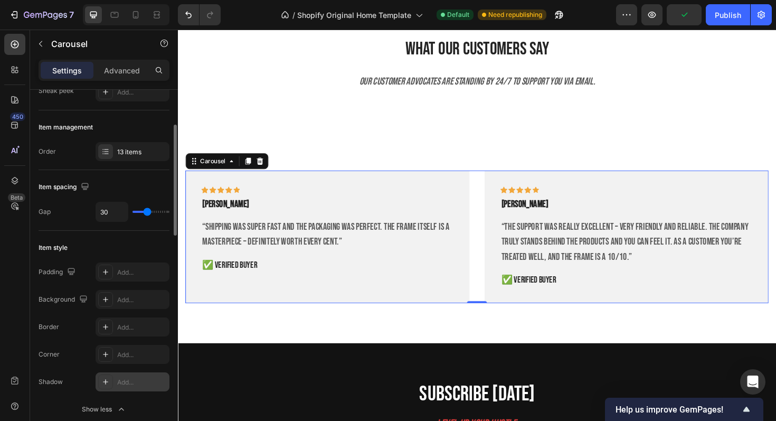
click at [116, 380] on div "Add..." at bounding box center [133, 381] width 74 height 19
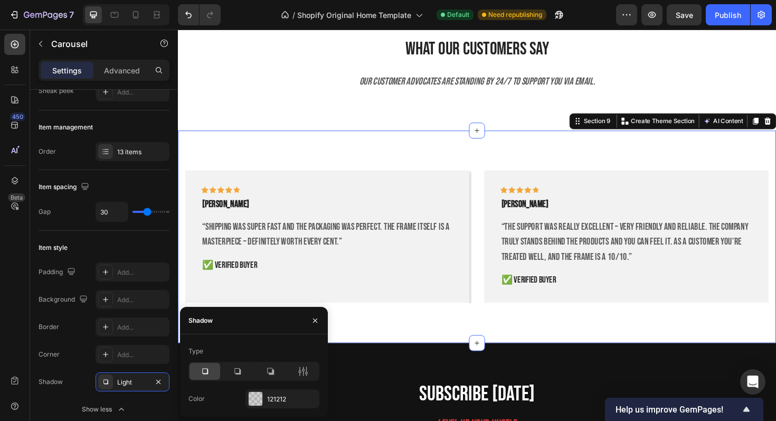
click at [384, 346] on div "Icon Icon Icon Icon Icon Row [PERSON_NAME] Text block “Shipping was super fast …" at bounding box center [494, 249] width 633 height 225
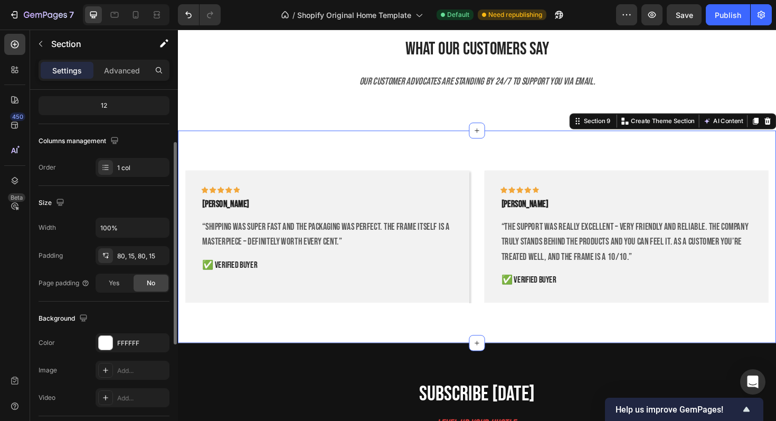
scroll to position [152, 0]
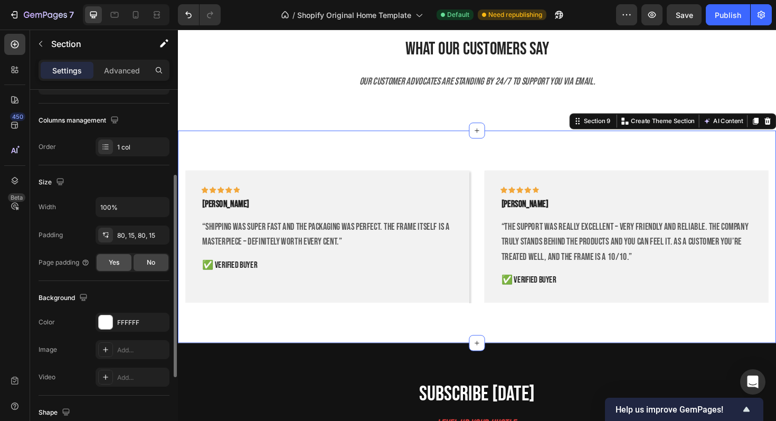
click at [110, 266] on span "Yes" at bounding box center [114, 263] width 11 height 10
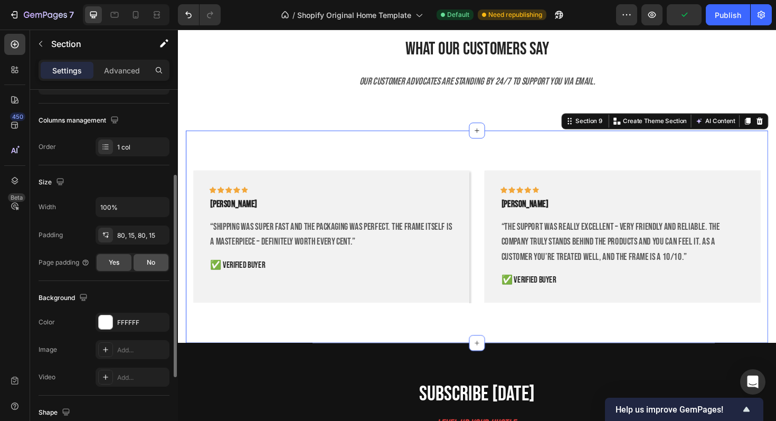
click at [150, 257] on div "No" at bounding box center [151, 262] width 35 height 17
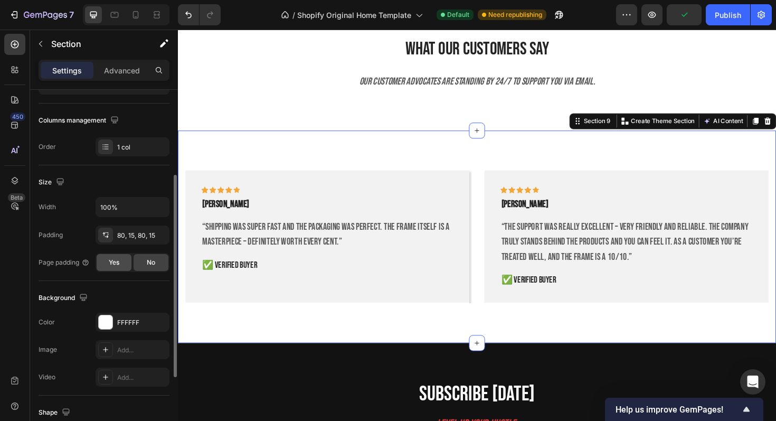
click at [125, 259] on div "Yes" at bounding box center [114, 262] width 35 height 17
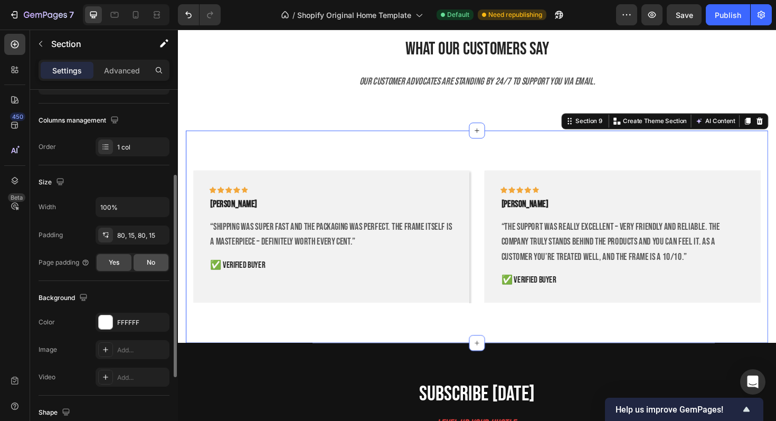
click at [148, 259] on span "No" at bounding box center [151, 263] width 8 height 10
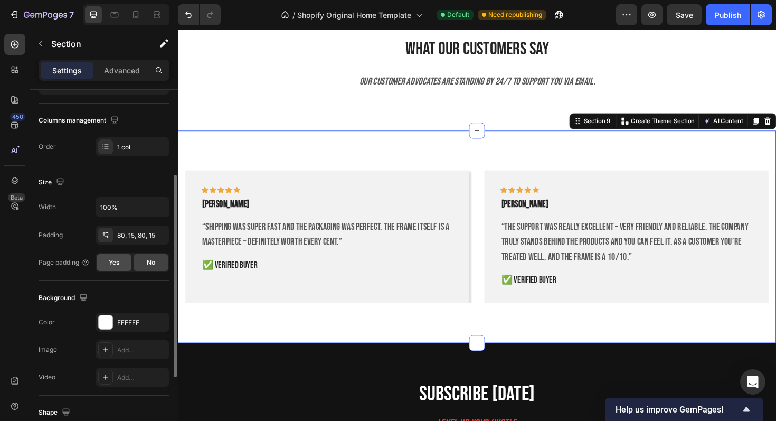
click at [122, 261] on div "Yes" at bounding box center [114, 262] width 35 height 17
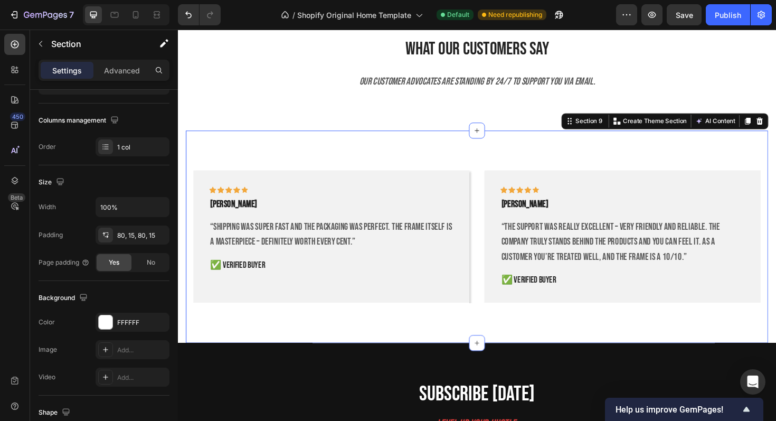
click at [315, 334] on div "Icon Icon Icon Icon Icon Row [PERSON_NAME] Text block “Shipping was super fast …" at bounding box center [494, 249] width 617 height 225
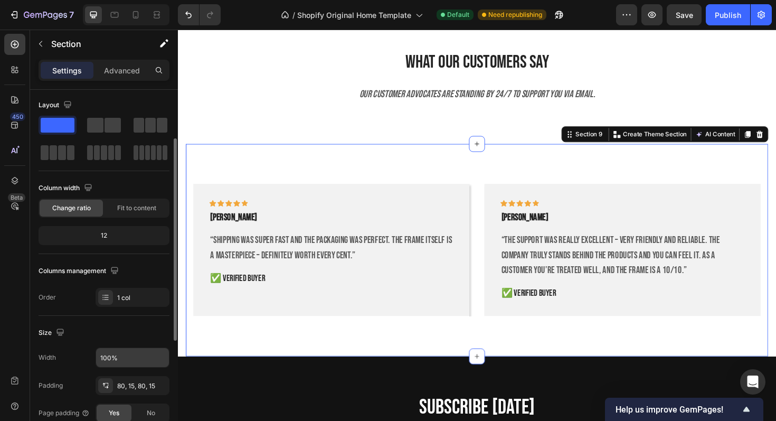
scroll to position [1, 0]
click at [110, 62] on div "Advanced" at bounding box center [122, 70] width 53 height 17
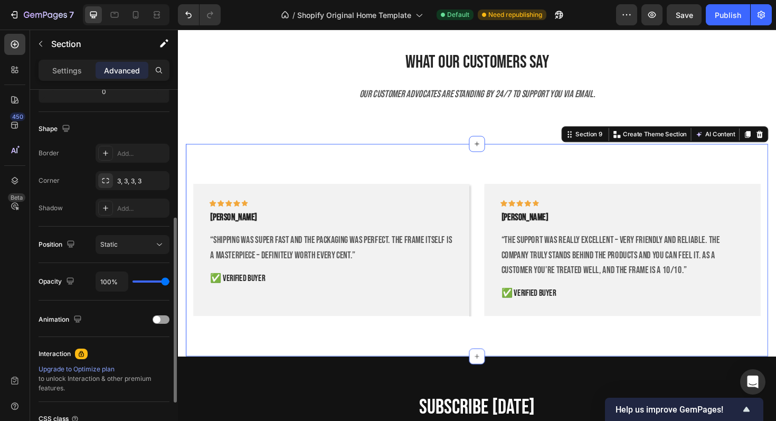
scroll to position [252, 0]
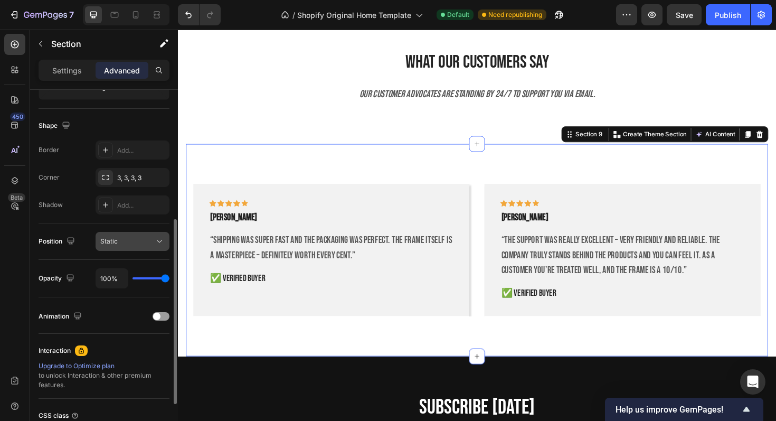
click at [127, 243] on div "Static" at bounding box center [127, 241] width 54 height 10
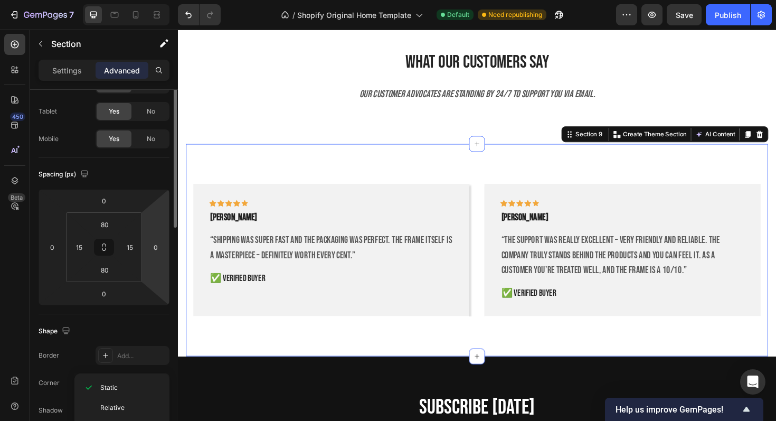
scroll to position [0, 0]
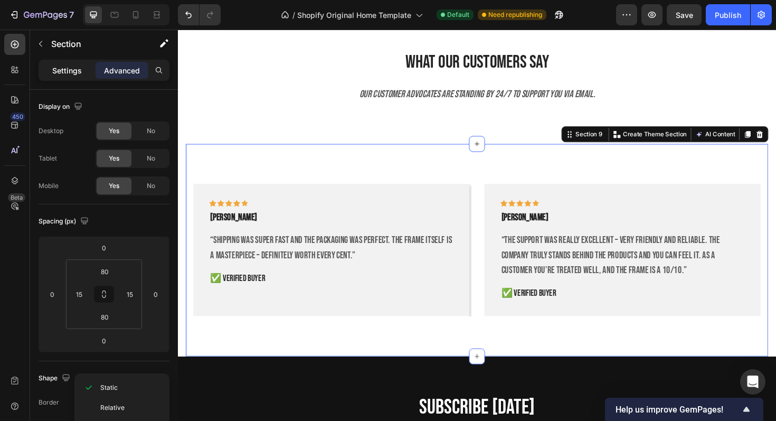
click at [77, 74] on p "Settings" at bounding box center [67, 70] width 30 height 11
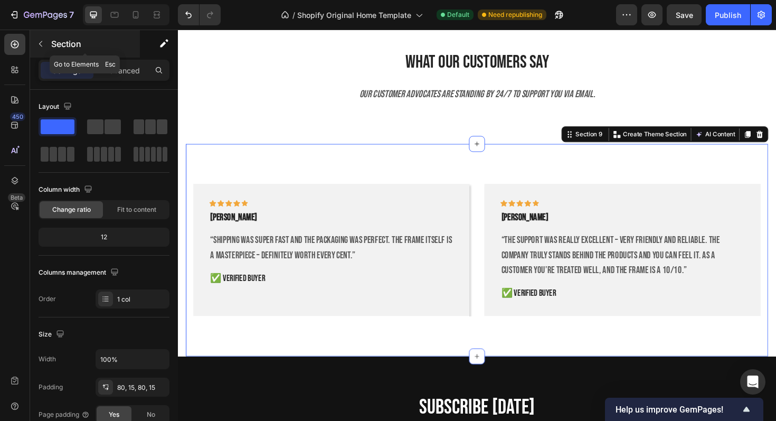
click at [36, 44] on icon "button" at bounding box center [40, 44] width 8 height 8
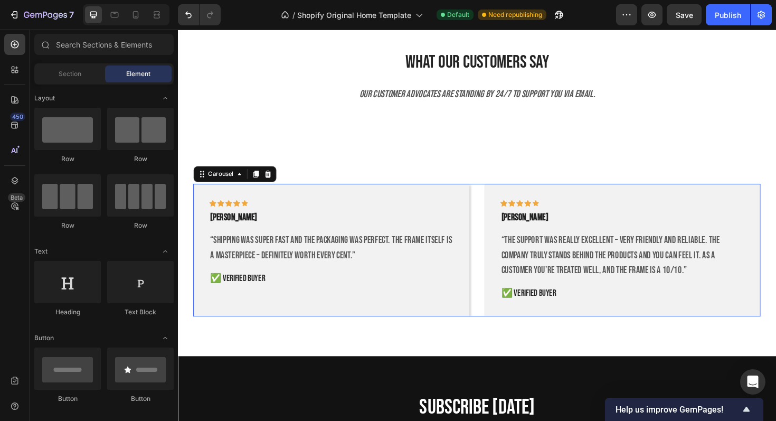
click at [494, 306] on div "Icon Icon Icon Icon Icon Row DAMIAN C. Text block “Shipping was super fast and …" at bounding box center [494, 263] width 601 height 141
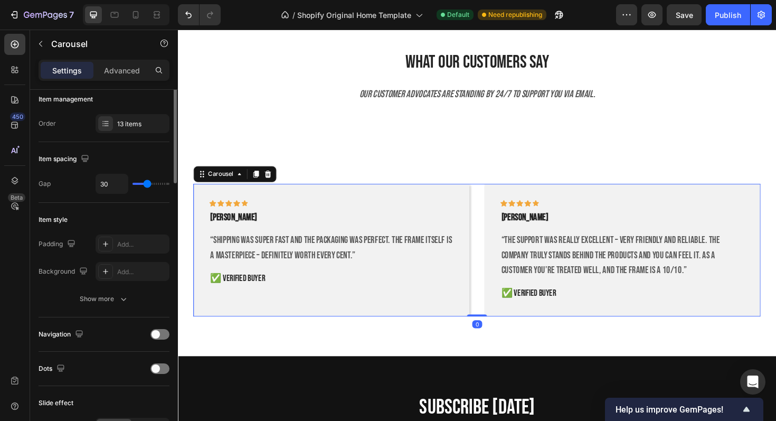
scroll to position [198, 0]
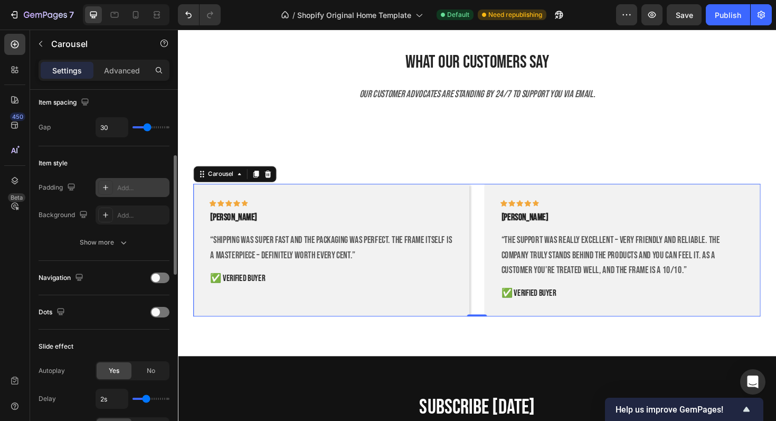
click at [105, 195] on div "Add..." at bounding box center [133, 187] width 74 height 19
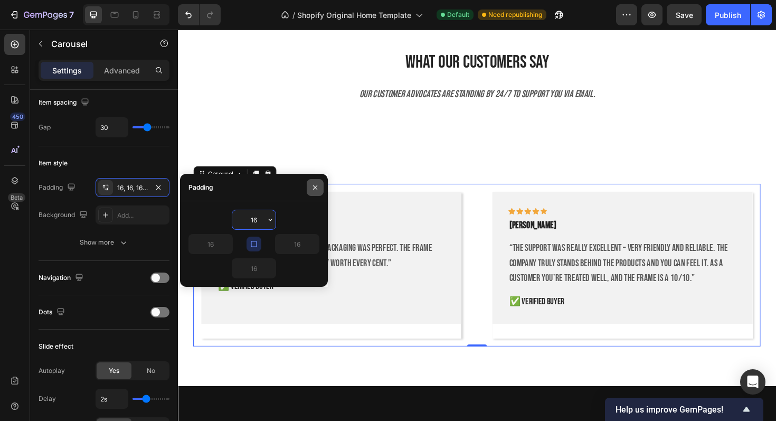
click at [314, 186] on icon "button" at bounding box center [315, 187] width 4 height 4
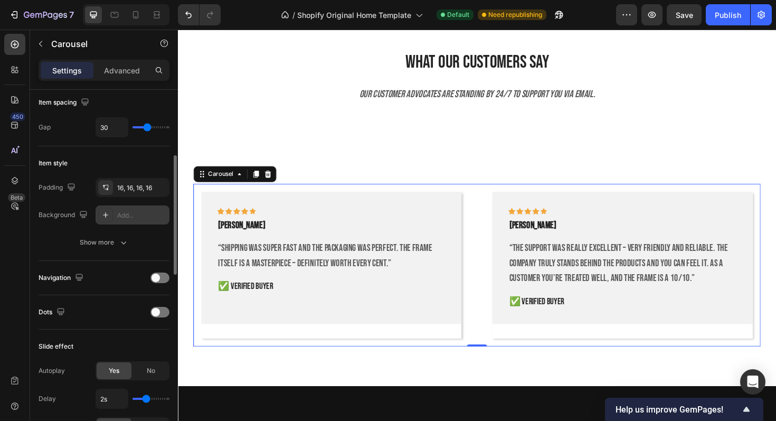
click at [126, 212] on div "Add..." at bounding box center [142, 216] width 50 height 10
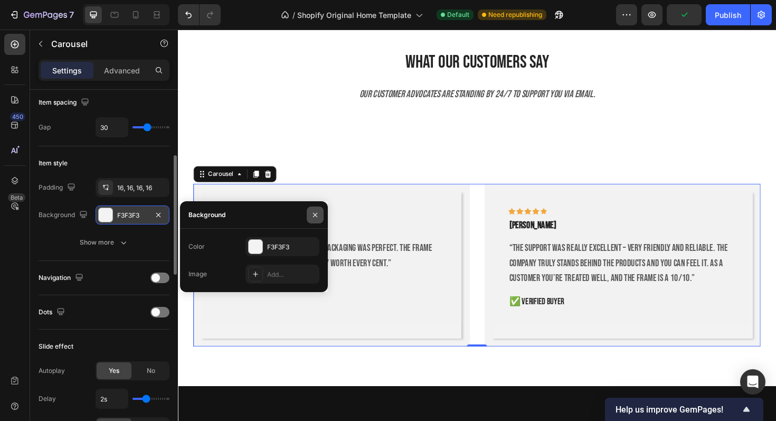
click at [318, 209] on button "button" at bounding box center [315, 214] width 17 height 17
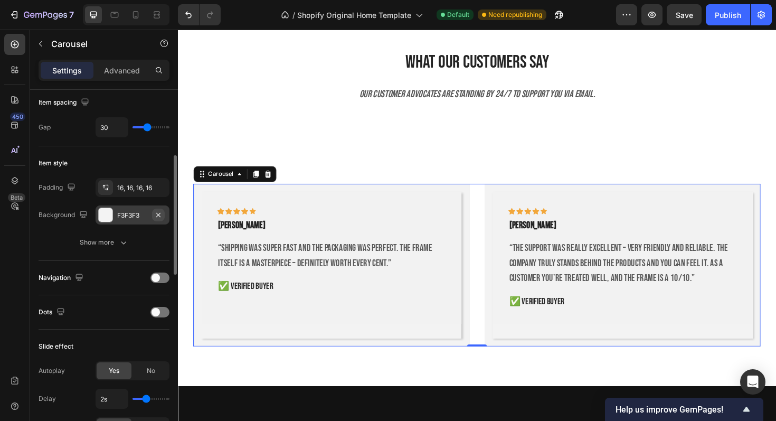
click at [159, 215] on icon "button" at bounding box center [158, 215] width 8 height 8
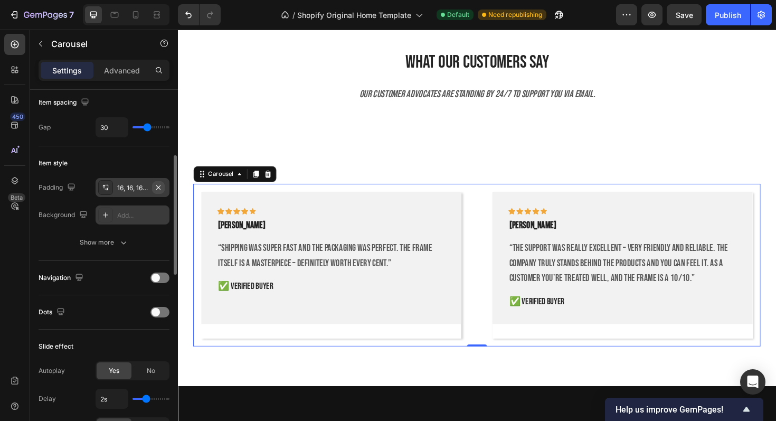
click at [159, 186] on icon "button" at bounding box center [158, 187] width 4 height 4
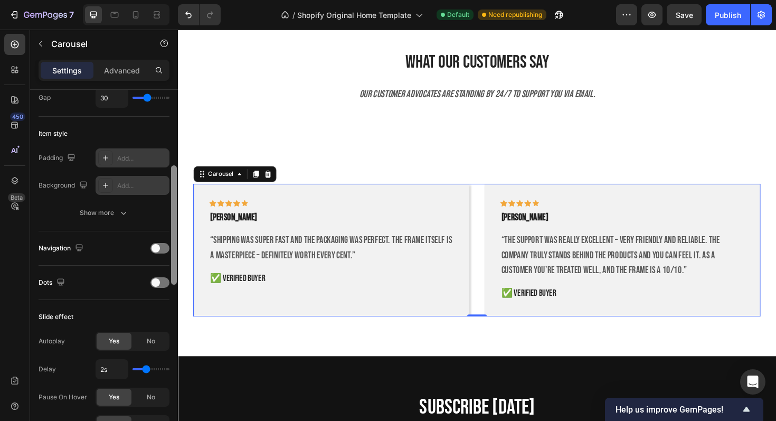
click at [170, 242] on div at bounding box center [174, 270] width 8 height 361
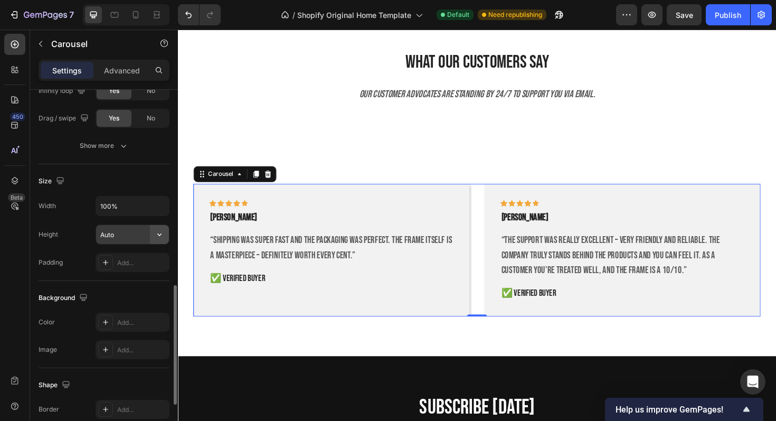
click at [167, 242] on button "button" at bounding box center [159, 234] width 19 height 19
click at [65, 235] on div "Height Auto" at bounding box center [104, 234] width 131 height 20
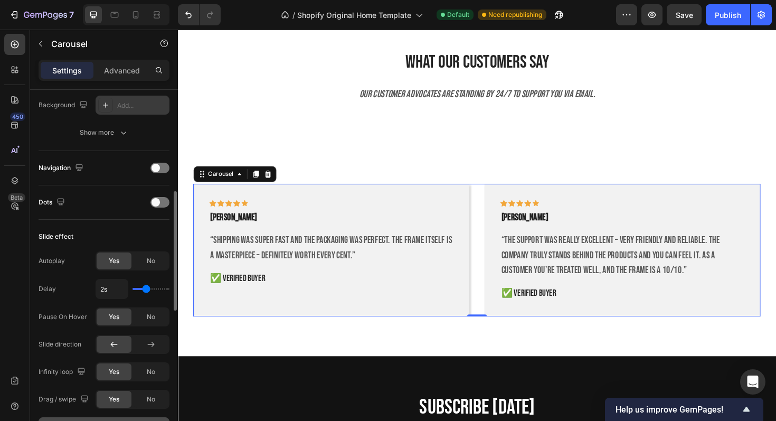
scroll to position [307, 0]
click at [162, 170] on div at bounding box center [159, 168] width 19 height 11
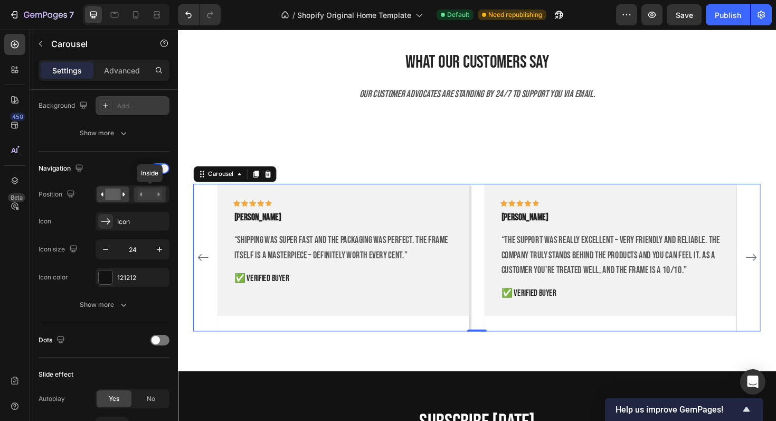
click at [148, 193] on rect at bounding box center [150, 194] width 24 height 12
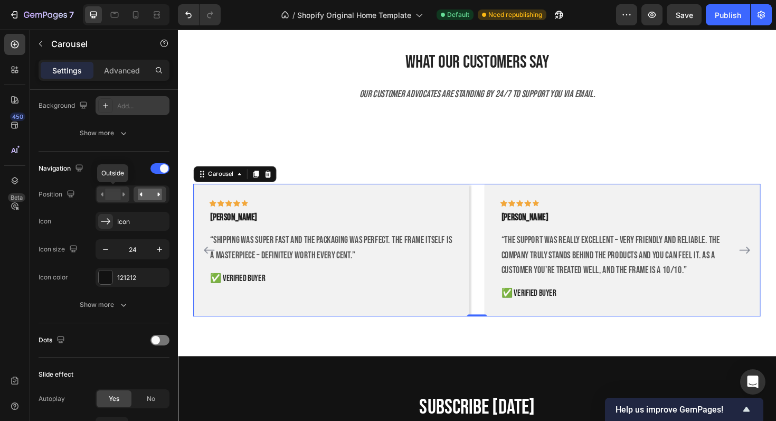
click at [116, 193] on rect at bounding box center [112, 194] width 15 height 12
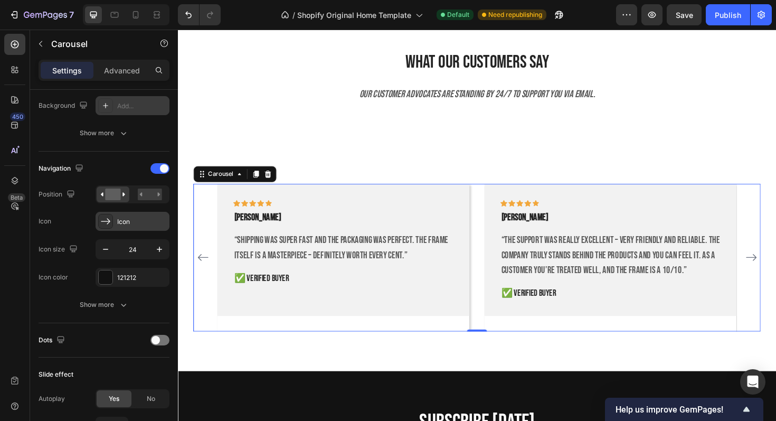
click at [125, 226] on div "Icon" at bounding box center [133, 221] width 74 height 19
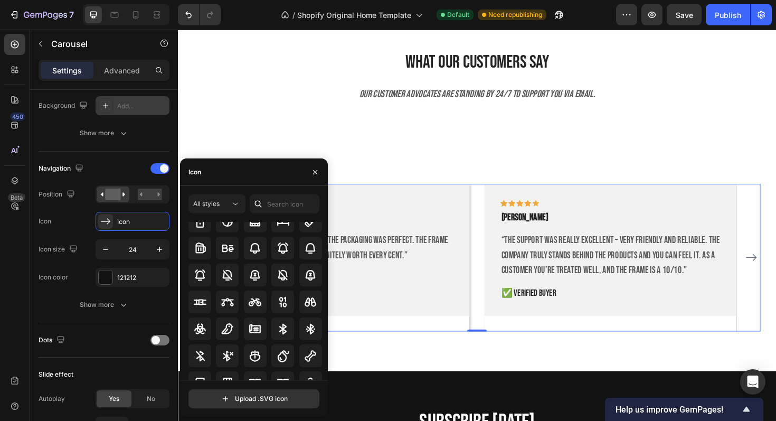
scroll to position [1024, 0]
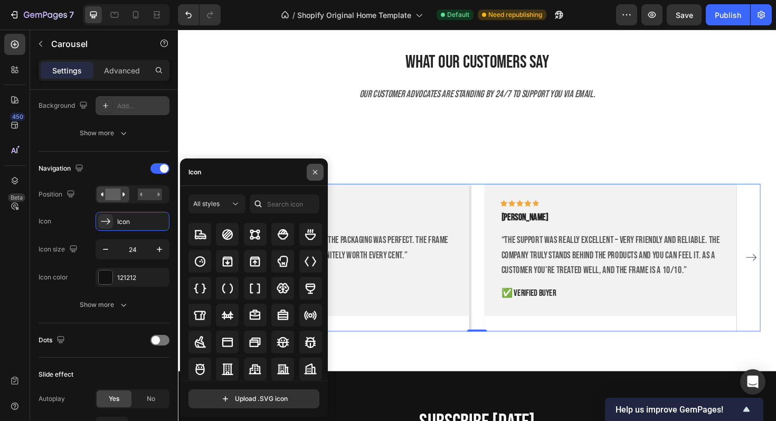
click at [318, 168] on icon "button" at bounding box center [315, 172] width 8 height 8
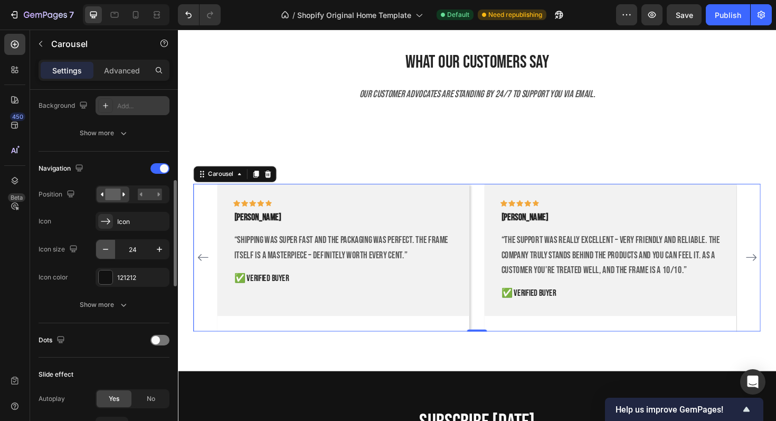
click at [111, 253] on button "button" at bounding box center [105, 249] width 19 height 19
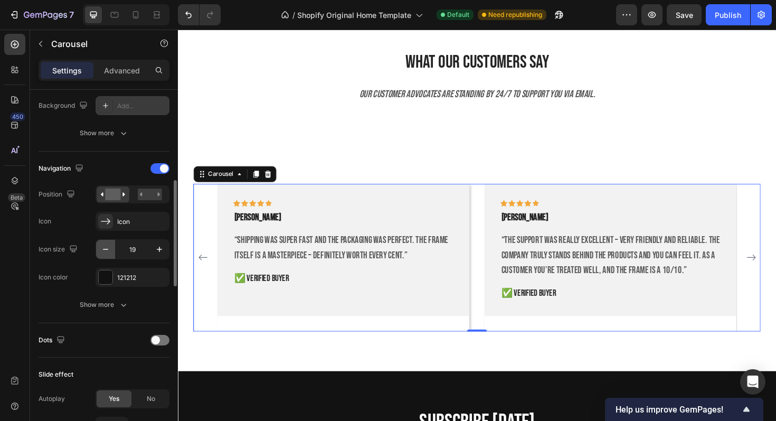
click at [111, 253] on button "button" at bounding box center [105, 249] width 19 height 19
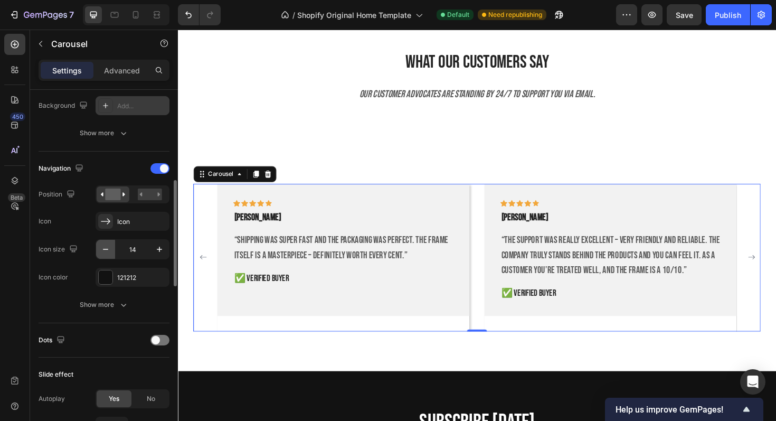
click at [111, 253] on button "button" at bounding box center [105, 249] width 19 height 19
click at [162, 250] on icon "button" at bounding box center [159, 249] width 11 height 11
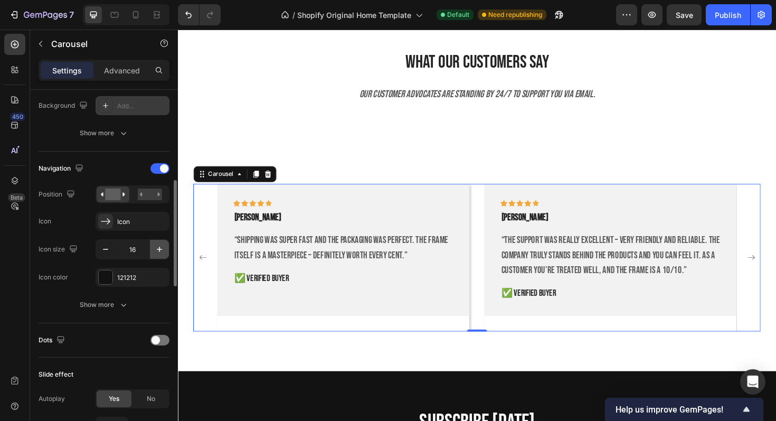
click at [162, 250] on icon "button" at bounding box center [159, 249] width 11 height 11
click at [111, 250] on button "button" at bounding box center [105, 249] width 19 height 19
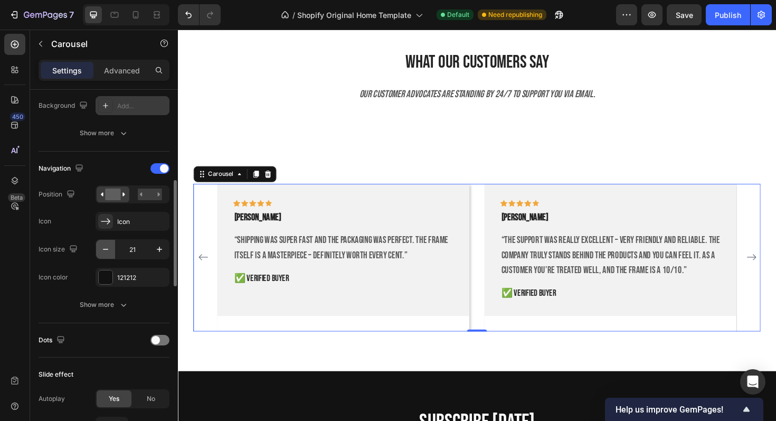
type input "20"
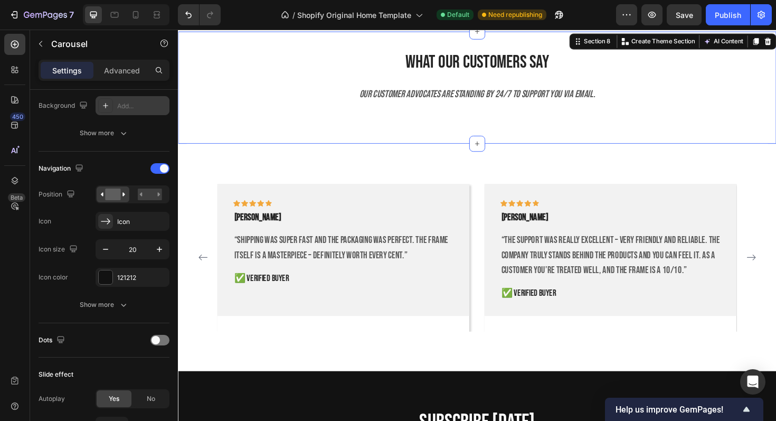
click at [296, 134] on div "What Our Customers SAY Heading Our customer advocates are standing by 24/7 to s…" at bounding box center [494, 91] width 633 height 85
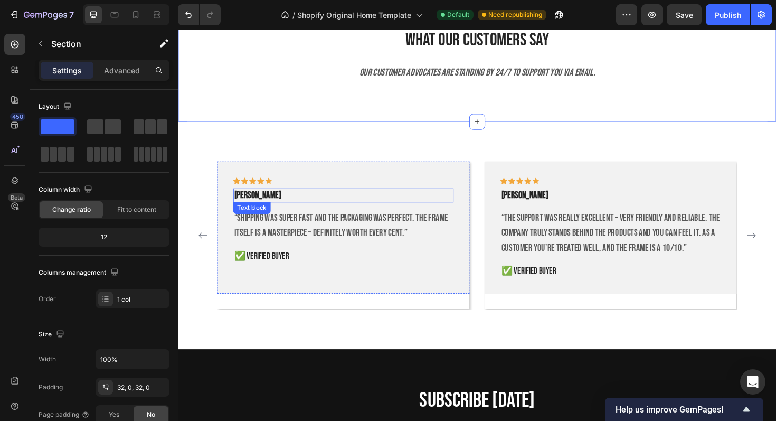
scroll to position [2576, 0]
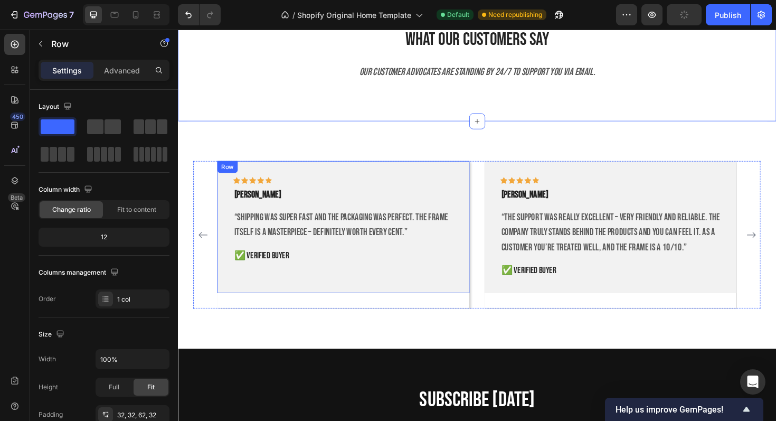
click at [460, 288] on div "Icon Icon Icon Icon Icon Row DAMIAN C. Text block “Shipping was super fast and …" at bounding box center [353, 239] width 267 height 140
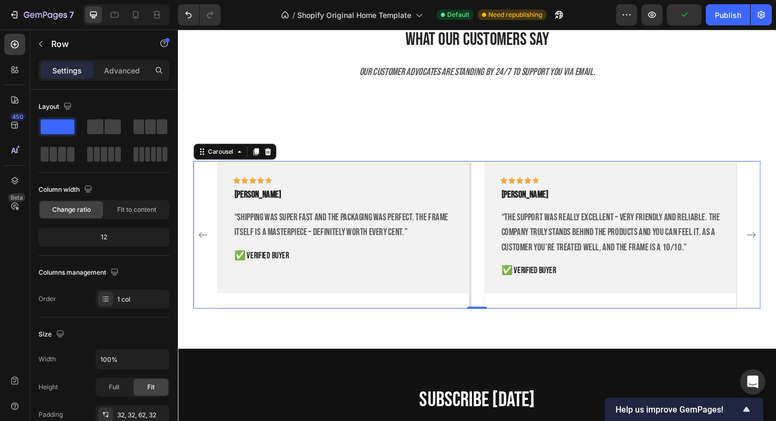
click at [445, 309] on div "Icon Icon Icon Icon Icon Row DAMIAN C. Text block “Shipping was super fast and …" at bounding box center [353, 247] width 267 height 156
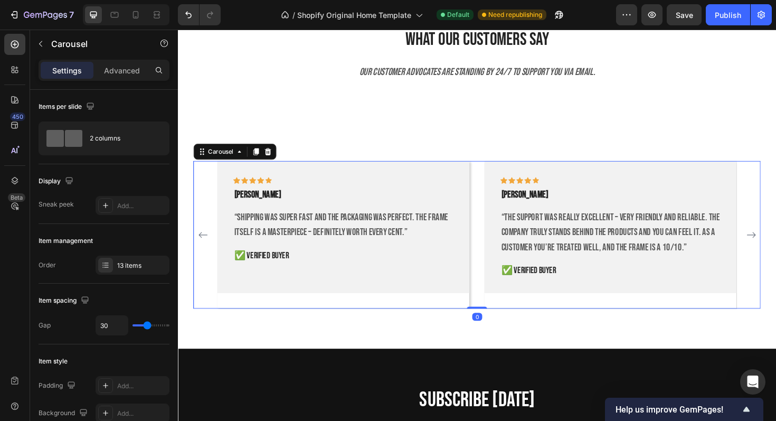
click at [465, 316] on div "Icon Icon Icon Icon Icon Row DAMIAN C. Text block “Shipping was super fast and …" at bounding box center [353, 247] width 267 height 156
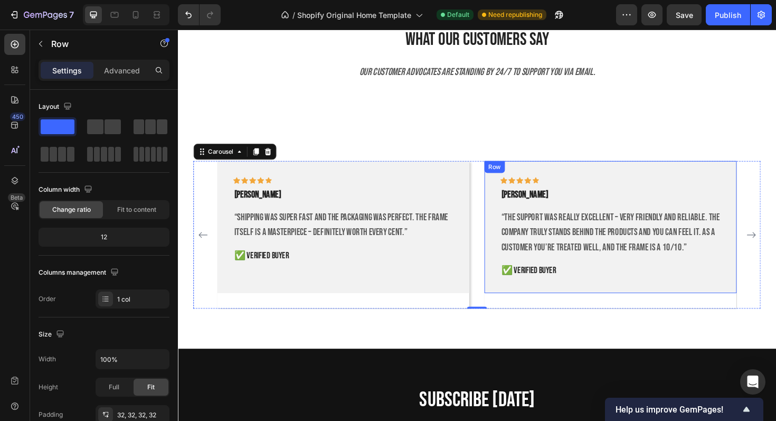
click at [586, 300] on div "Icon Icon Icon Icon Icon Row Alexander F. Text block “The support was really ex…" at bounding box center [636, 239] width 267 height 140
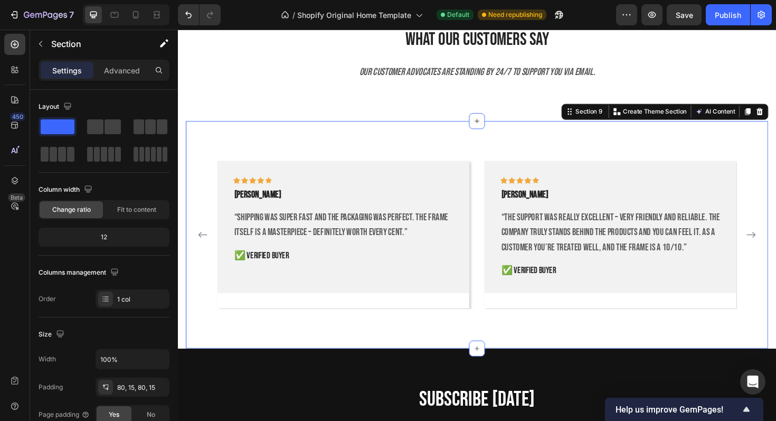
click at [494, 166] on div "Icon Icon Icon Icon Icon Row DAMIAN C. Text block “Shipping was super fast and …" at bounding box center [494, 247] width 617 height 241
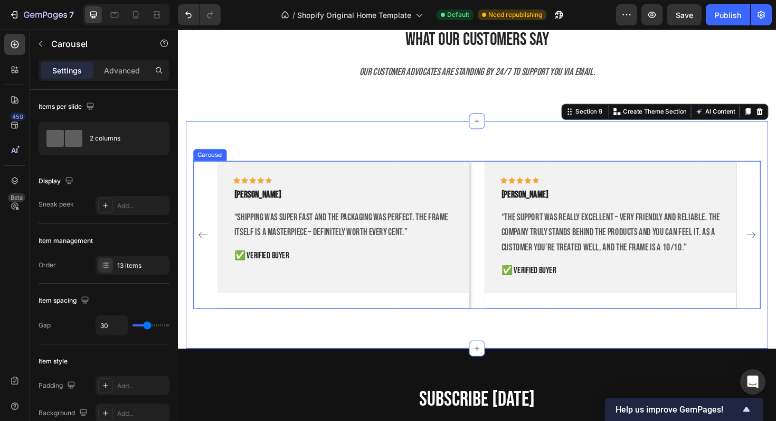
click at [495, 201] on div "Icon Icon Icon Icon Icon Row DAMIAN C. Text block “Shipping was super fast and …" at bounding box center [495, 247] width 550 height 156
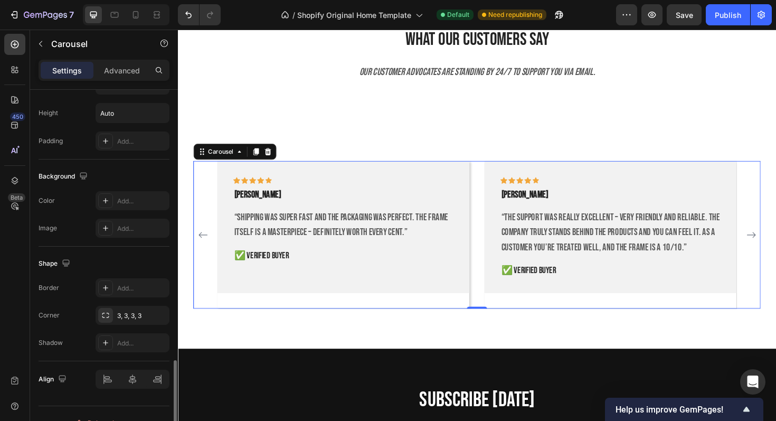
scroll to position [866, 0]
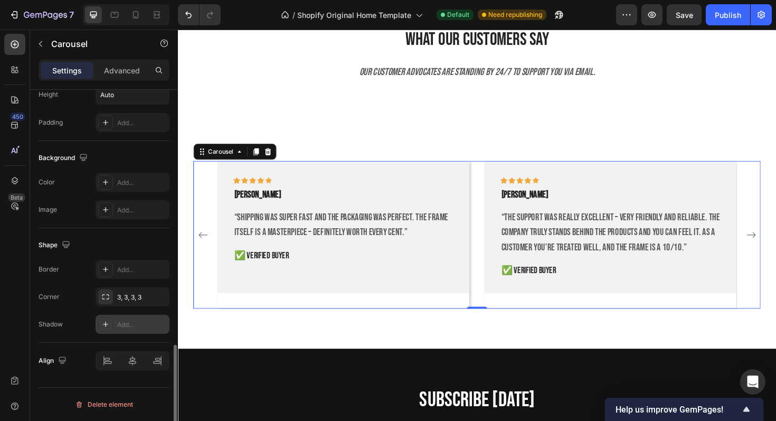
click at [122, 327] on div "Add..." at bounding box center [142, 325] width 50 height 10
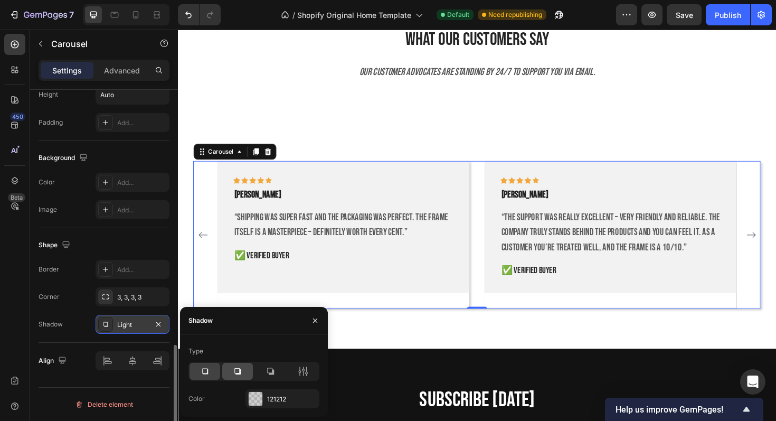
click at [229, 368] on div at bounding box center [237, 371] width 31 height 17
click at [212, 371] on div at bounding box center [205, 371] width 31 height 17
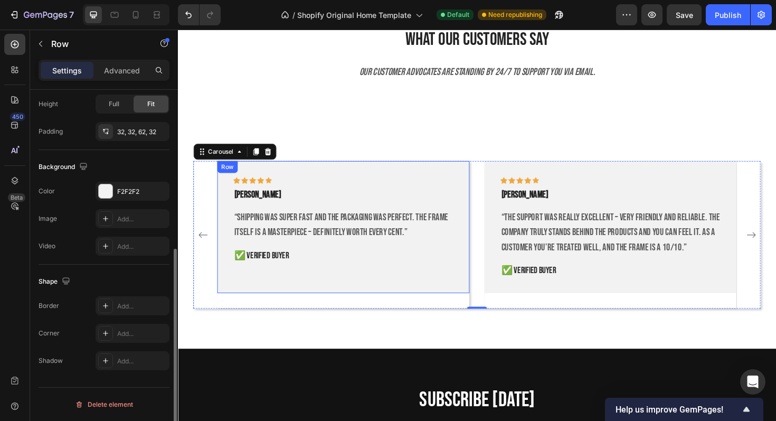
scroll to position [0, 0]
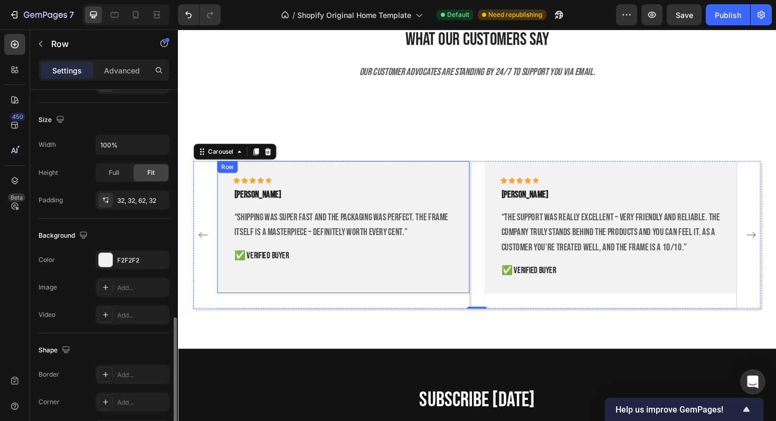
click at [414, 307] on div "Icon Icon Icon Icon Icon Row DAMIAN C. Text block “Shipping was super fast and …" at bounding box center [353, 239] width 267 height 140
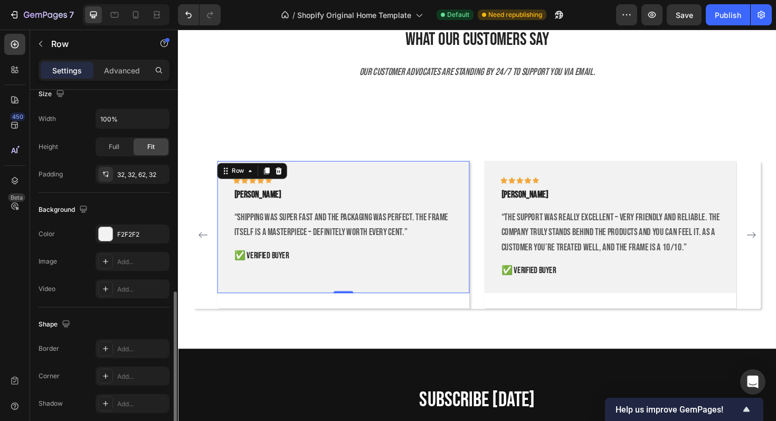
scroll to position [283, 0]
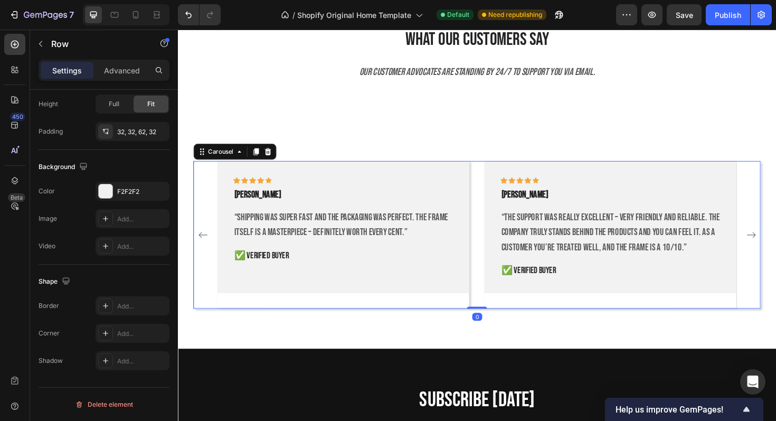
click at [309, 315] on div "Icon Icon Icon Icon Icon Row DAMIAN C. Text block “Shipping was super fast and …" at bounding box center [353, 247] width 267 height 156
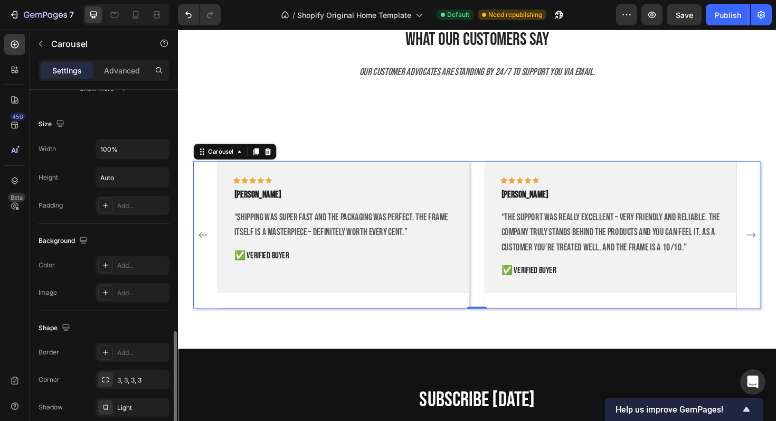
scroll to position [866, 0]
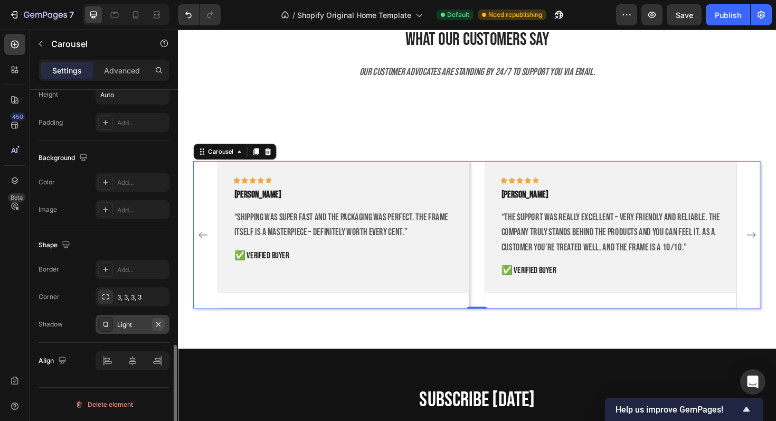
click at [161, 324] on icon "button" at bounding box center [158, 324] width 8 height 8
click at [415, 311] on div "Icon Icon Icon Icon Icon Row DAMIAN C. Text block “Shipping was super fast and …" at bounding box center [353, 247] width 267 height 156
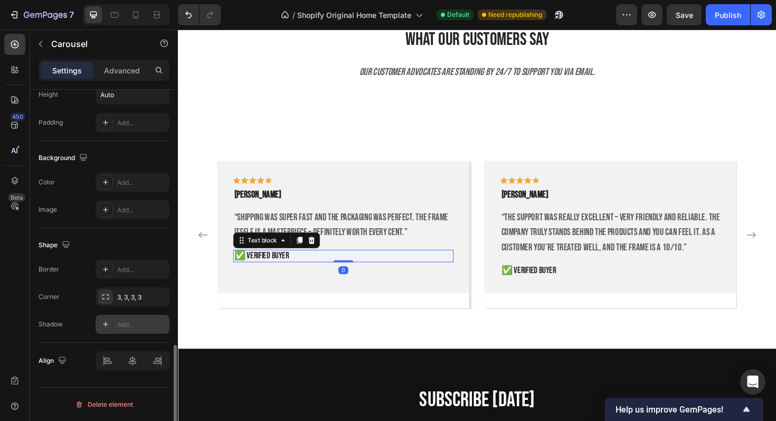
click at [443, 273] on p "✅ verified Buyer" at bounding box center [353, 270] width 231 height 12
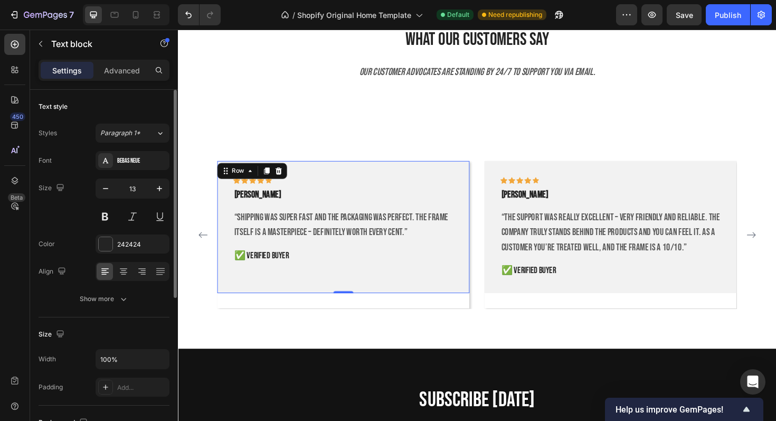
click at [463, 299] on div "Icon Icon Icon Icon Icon Row DAMIAN C. Text block “Shipping was super fast and …" at bounding box center [353, 239] width 267 height 140
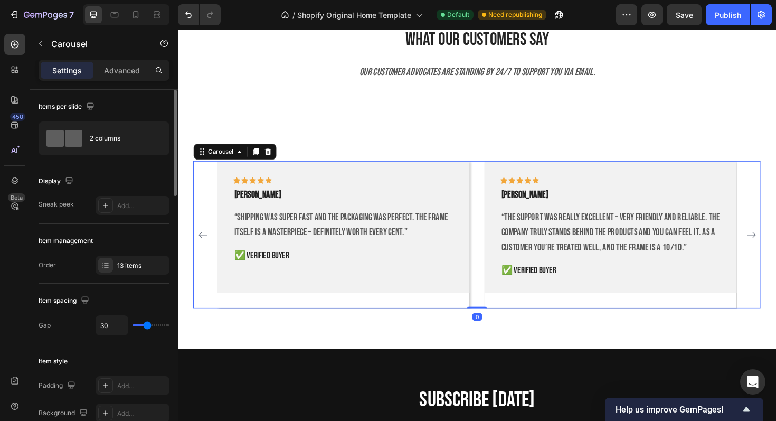
click at [415, 312] on div "Icon Icon Icon Icon Icon Row DAMIAN C. Text block “Shipping was super fast and …" at bounding box center [353, 247] width 267 height 156
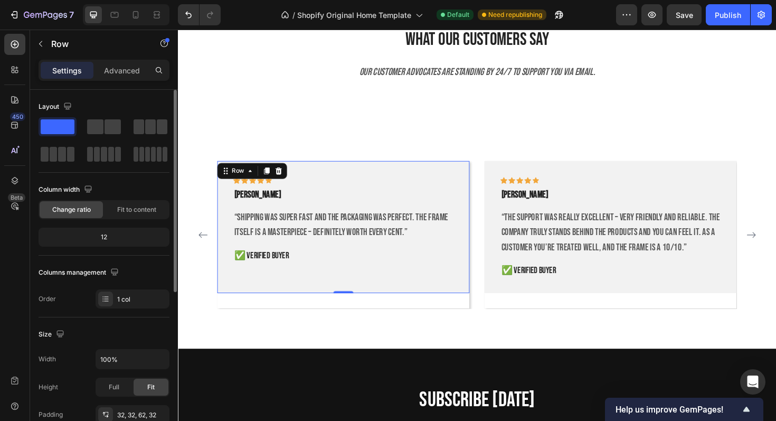
click at [481, 242] on div "Icon Icon Icon Icon Icon Row DAMIAN C. Text block “Shipping was super fast and …" at bounding box center [353, 239] width 267 height 140
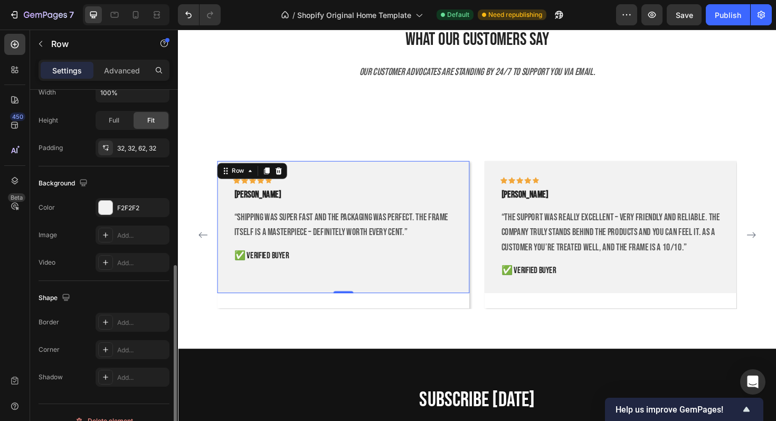
scroll to position [283, 0]
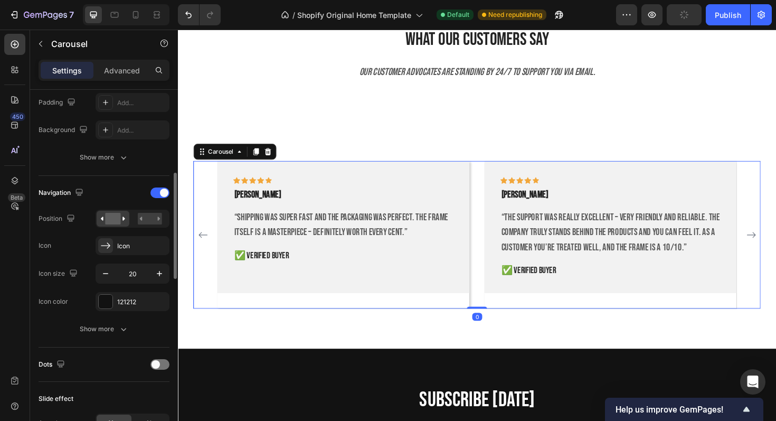
click at [345, 314] on div "Icon Icon Icon Icon Icon Row DAMIAN C. Text block “Shipping was super fast and …" at bounding box center [353, 247] width 267 height 156
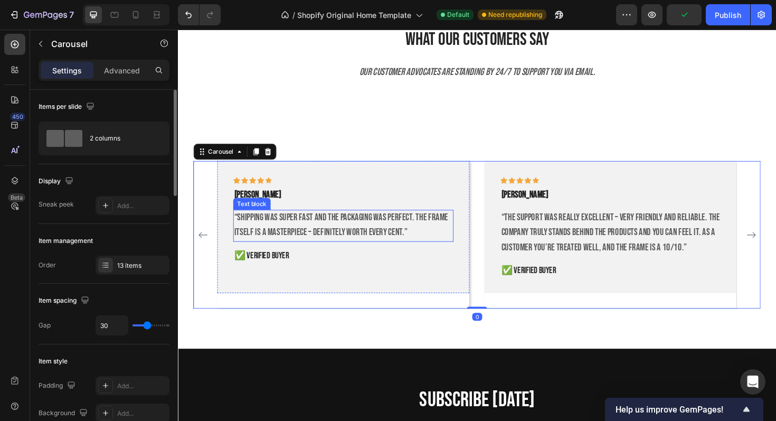
scroll to position [2424, 0]
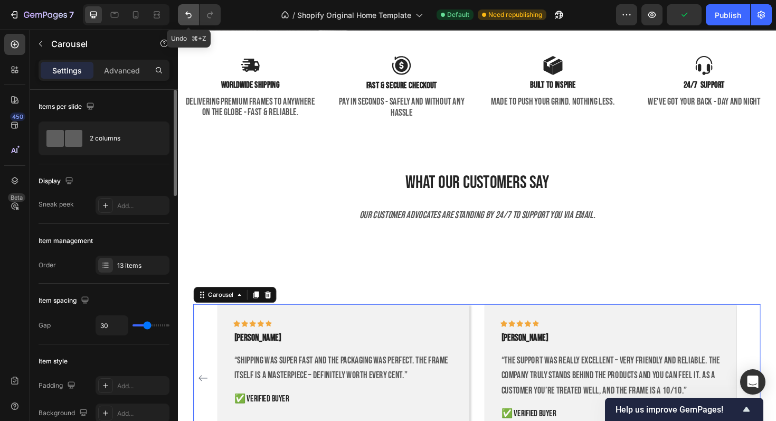
click at [198, 12] on button "Undo/Redo" at bounding box center [188, 14] width 21 height 21
click at [192, 12] on icon "Undo/Redo" at bounding box center [188, 15] width 11 height 11
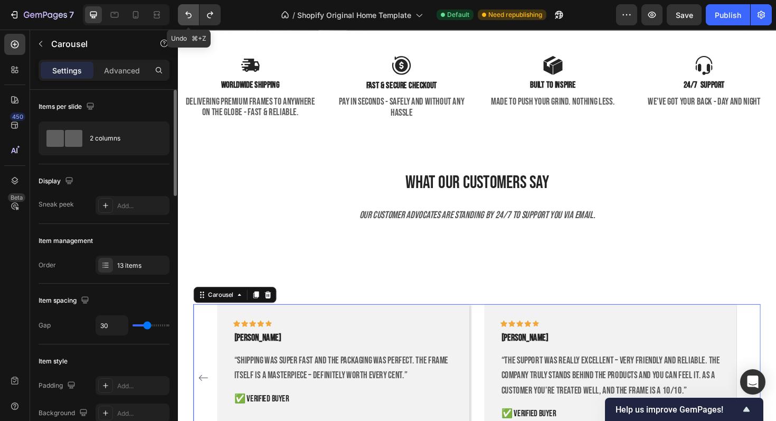
click at [192, 12] on icon "Undo/Redo" at bounding box center [188, 15] width 11 height 11
type input "24"
click at [192, 12] on icon "Undo/Redo" at bounding box center [188, 15] width 11 height 11
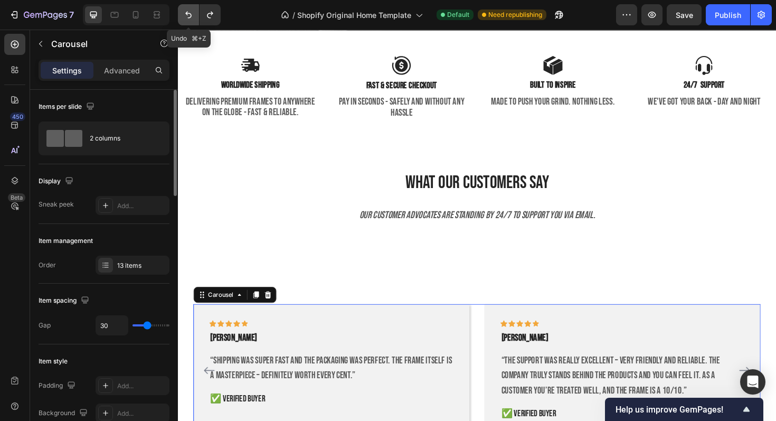
click at [192, 12] on icon "Undo/Redo" at bounding box center [188, 15] width 11 height 11
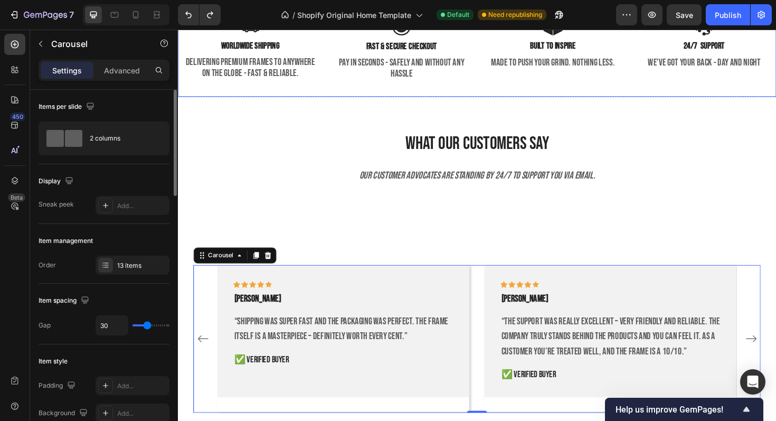
scroll to position [2554, 0]
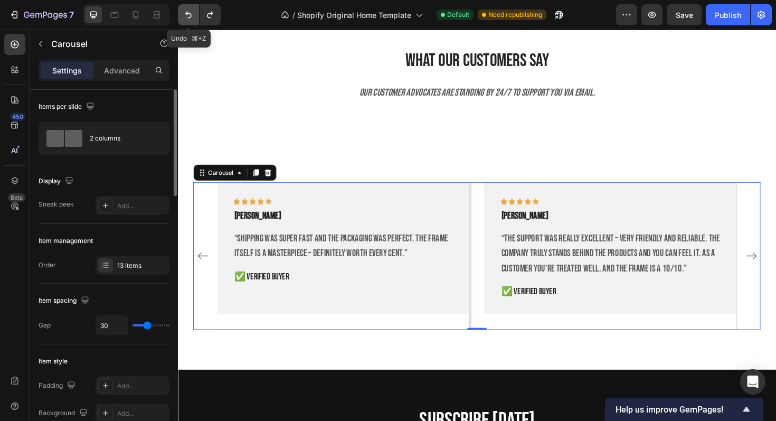
click at [182, 11] on button "Undo/Redo" at bounding box center [188, 14] width 21 height 21
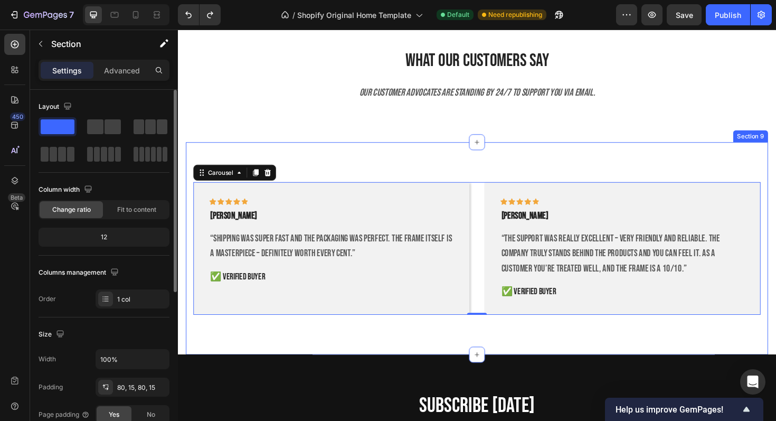
click at [427, 178] on div "Icon Icon Icon Icon Icon Row DAMIAN C. Text block “Shipping was super fast and …" at bounding box center [494, 261] width 617 height 225
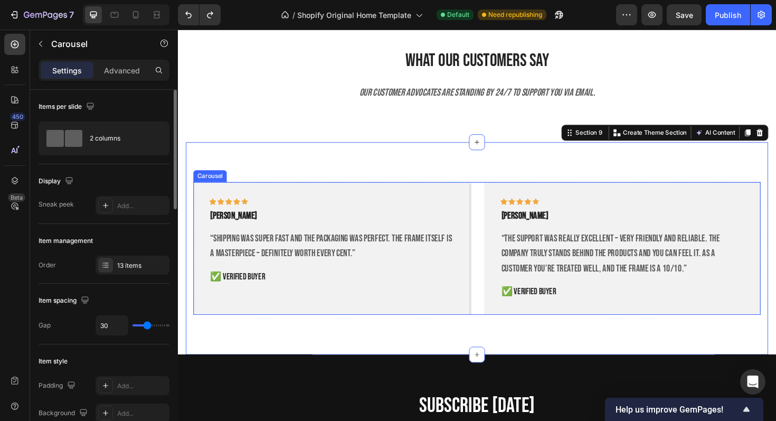
click at [493, 237] on div "Icon Icon Icon Icon Icon Row DAMIAN C. Text block “Shipping was super fast and …" at bounding box center [494, 261] width 601 height 141
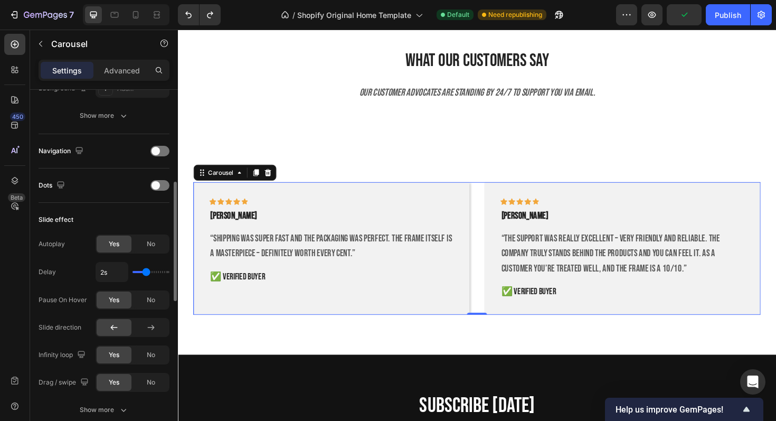
scroll to position [300, 0]
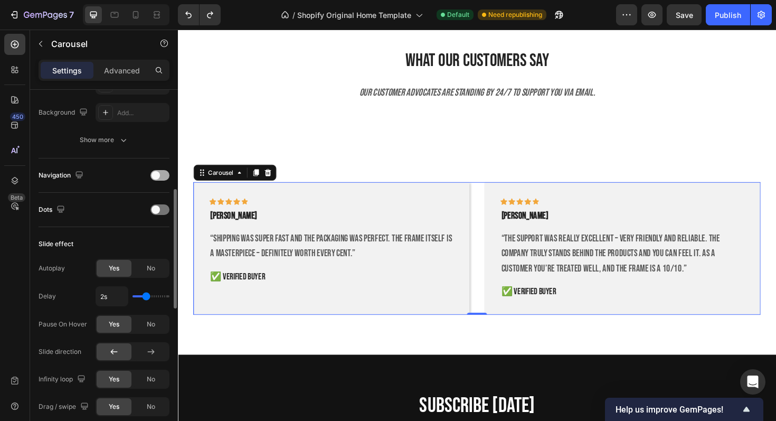
click at [164, 174] on div at bounding box center [159, 175] width 19 height 11
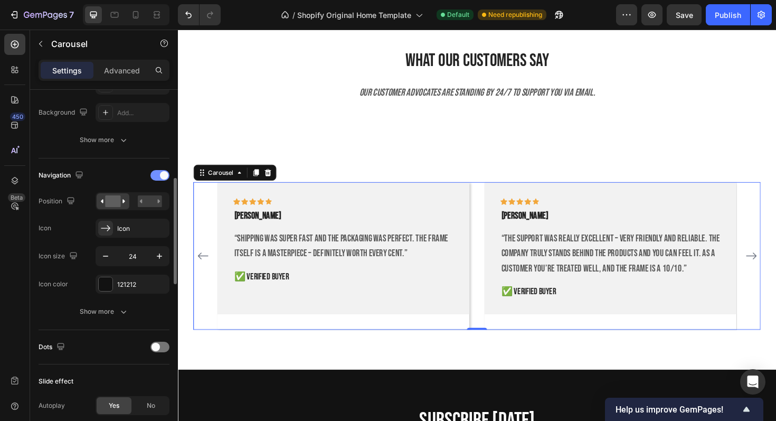
click at [154, 174] on div at bounding box center [159, 175] width 19 height 11
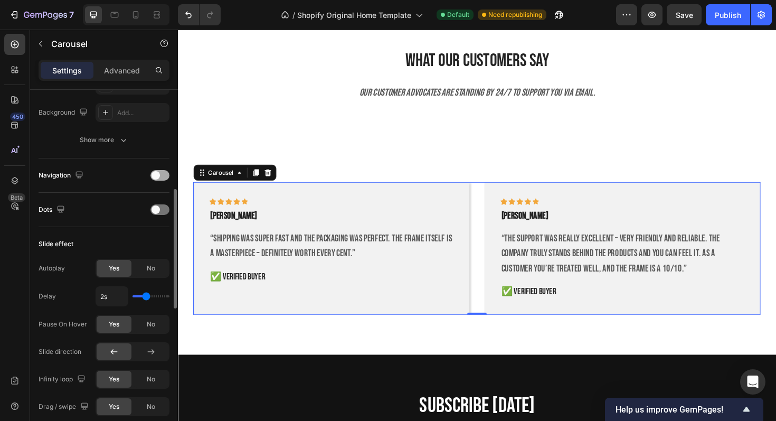
click at [154, 174] on span at bounding box center [155, 175] width 8 height 8
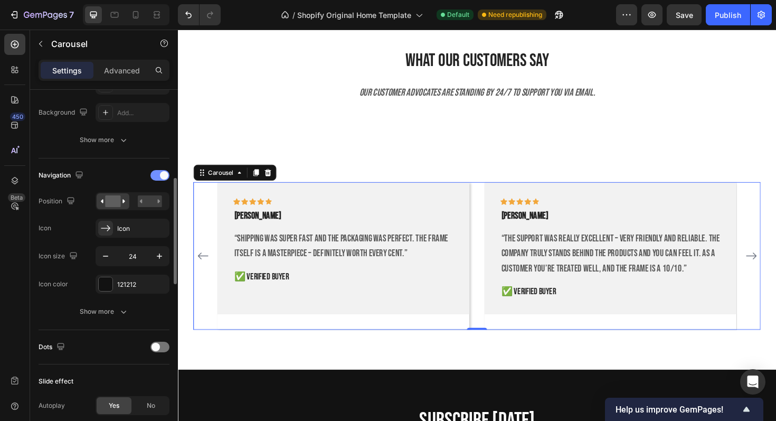
click at [154, 174] on div at bounding box center [159, 175] width 19 height 11
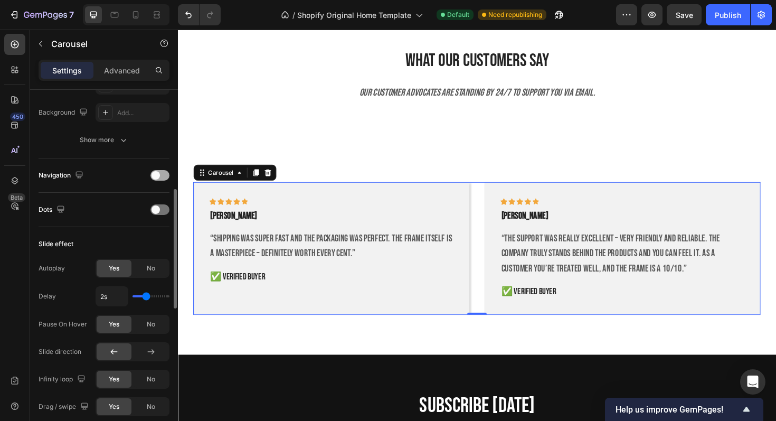
click at [154, 174] on span at bounding box center [155, 175] width 8 height 8
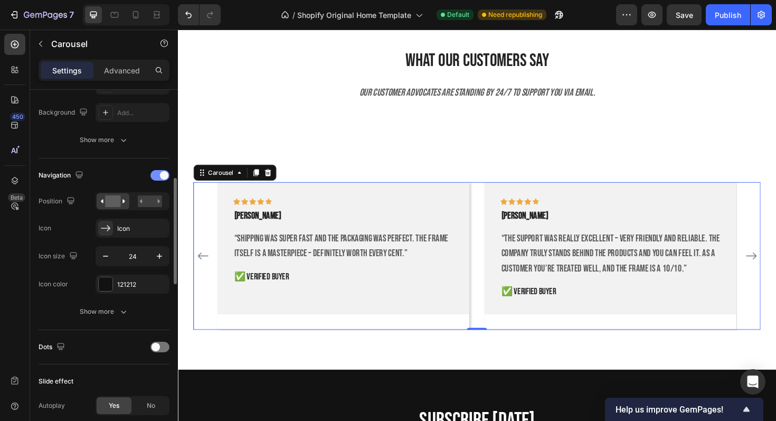
click at [154, 174] on div at bounding box center [159, 175] width 19 height 11
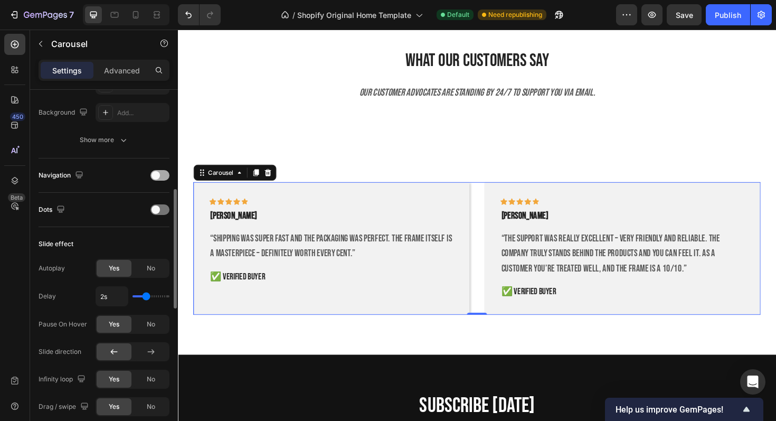
click at [154, 174] on span at bounding box center [155, 175] width 8 height 8
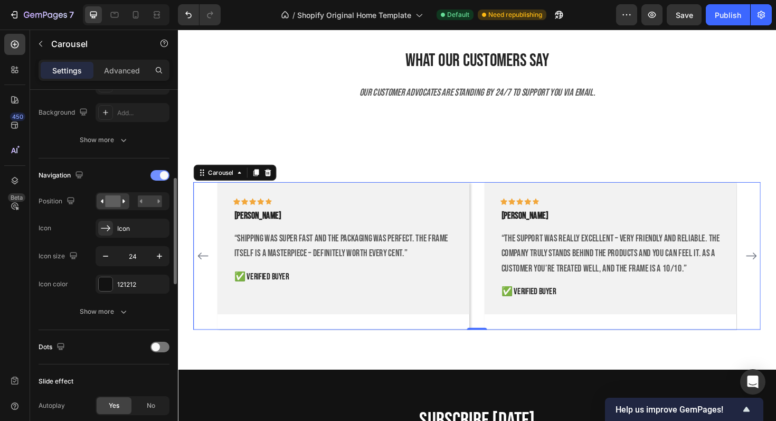
click at [154, 174] on div at bounding box center [159, 175] width 19 height 11
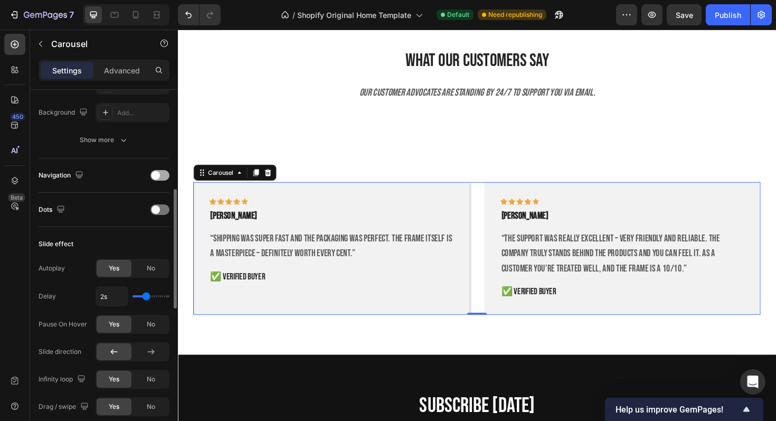
click at [154, 174] on span at bounding box center [155, 175] width 8 height 8
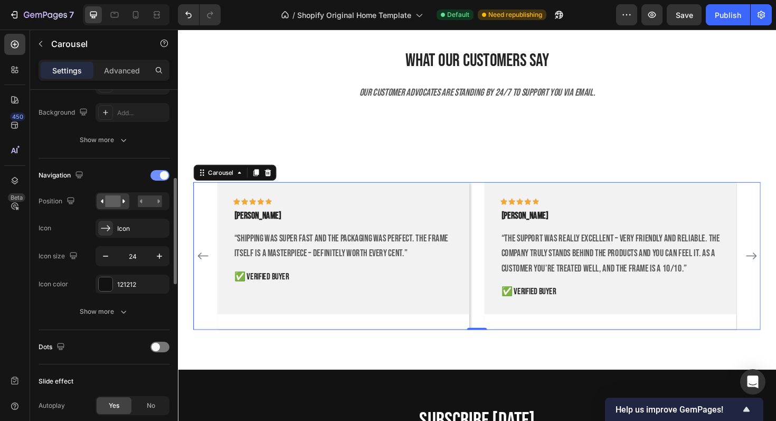
click at [154, 174] on div at bounding box center [159, 175] width 19 height 11
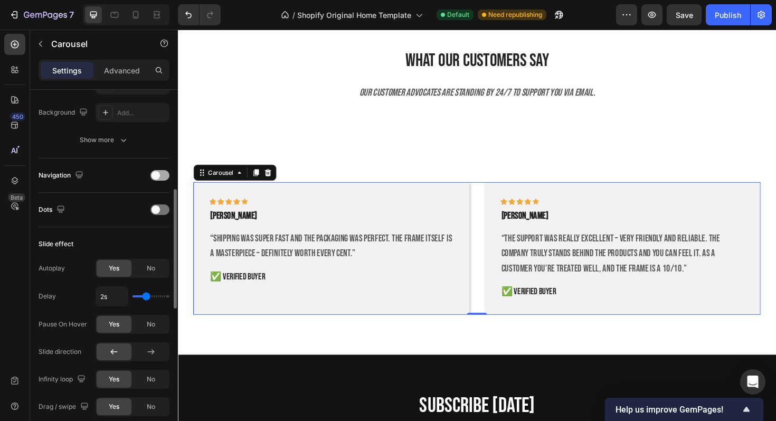
click at [154, 174] on span at bounding box center [155, 175] width 8 height 8
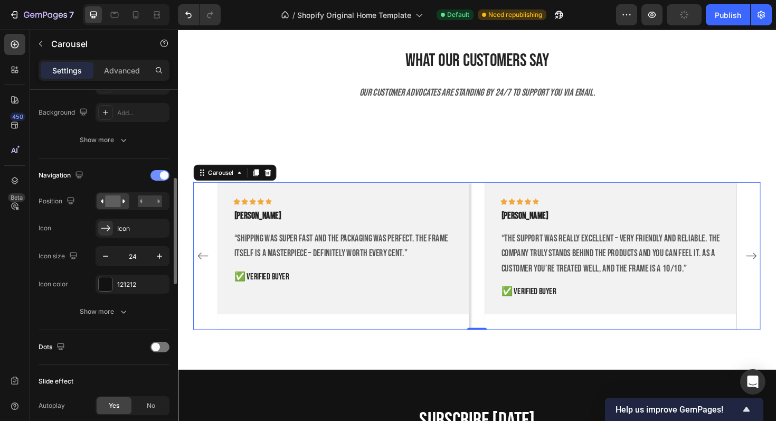
click at [154, 174] on div at bounding box center [159, 175] width 19 height 11
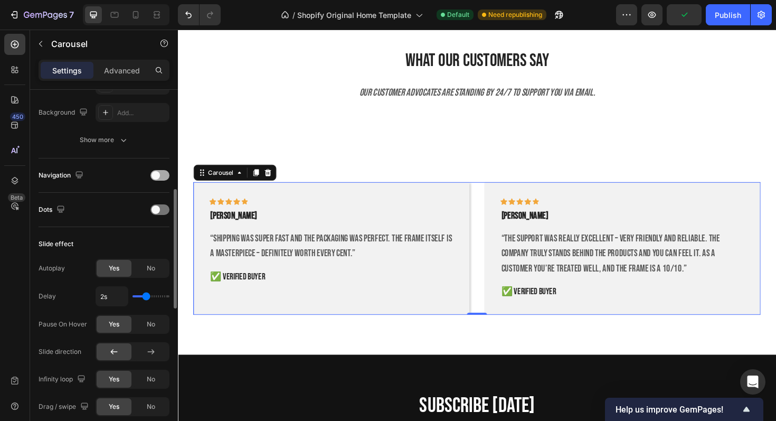
click at [154, 174] on span at bounding box center [155, 175] width 8 height 8
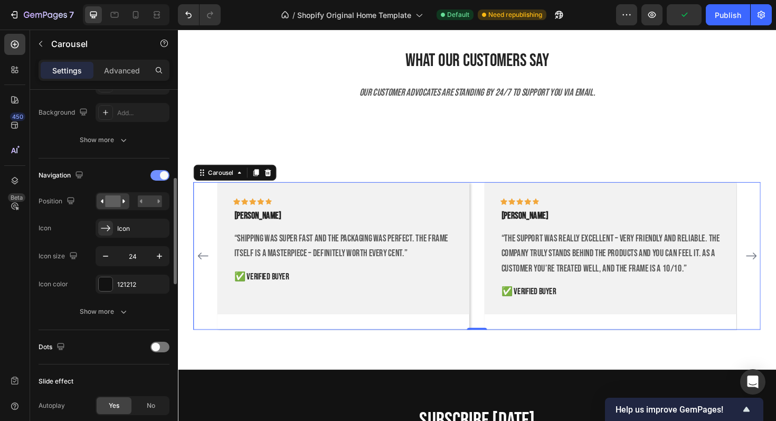
click at [154, 174] on div at bounding box center [159, 175] width 19 height 11
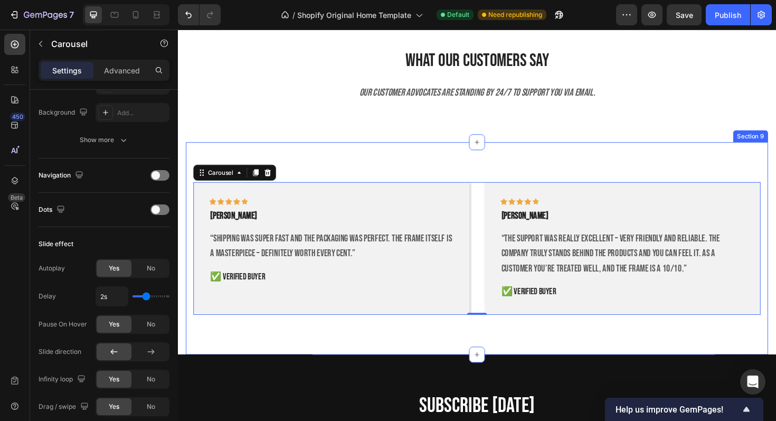
click at [376, 181] on div "Icon Icon Icon Icon Icon Row DAMIAN C. Text block “Shipping was super fast and …" at bounding box center [494, 261] width 617 height 225
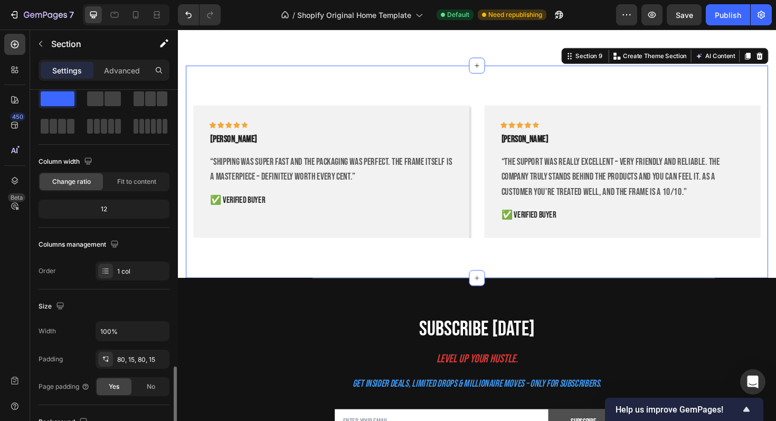
scroll to position [0, 0]
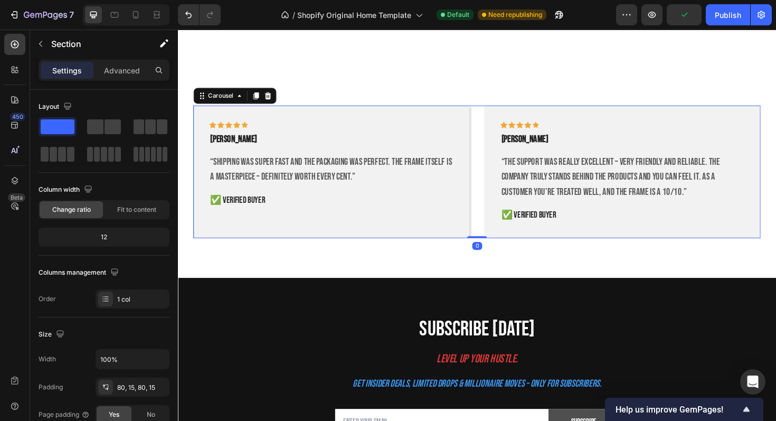
click at [490, 164] on div "Icon Icon Icon Icon Icon Row DAMIAN C. Text block “Shipping was super fast and …" at bounding box center [494, 180] width 601 height 141
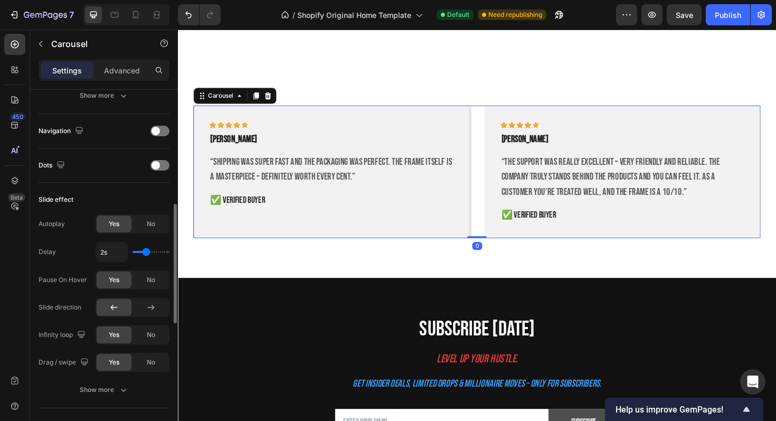
scroll to position [346, 0]
click at [165, 132] on div at bounding box center [159, 129] width 19 height 11
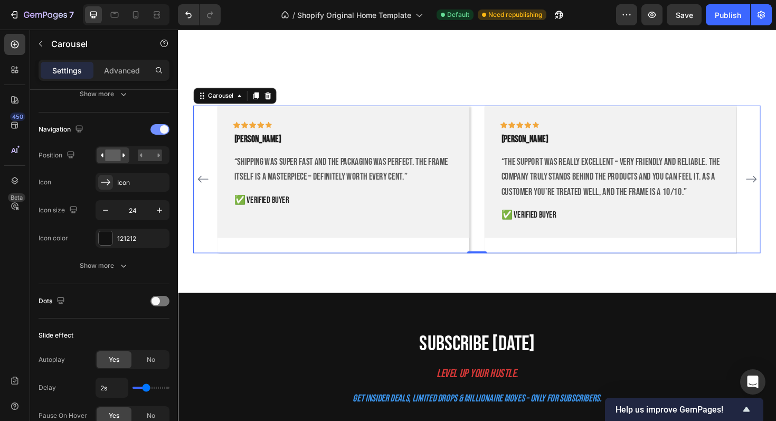
click at [165, 132] on span at bounding box center [164, 129] width 8 height 8
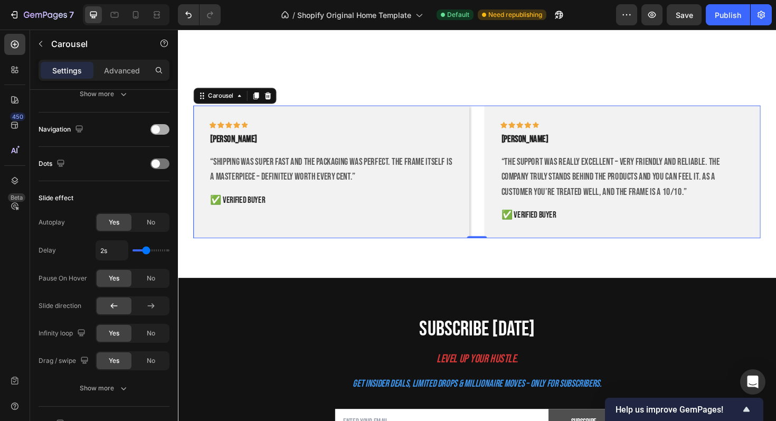
click at [165, 132] on div at bounding box center [159, 129] width 19 height 11
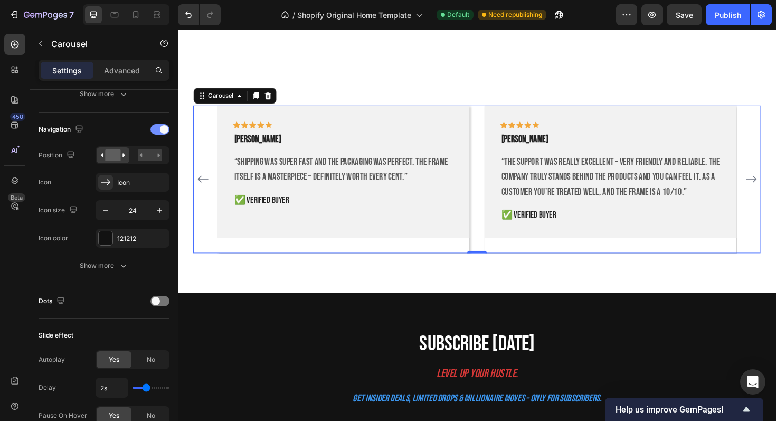
click at [165, 132] on span at bounding box center [164, 129] width 8 height 8
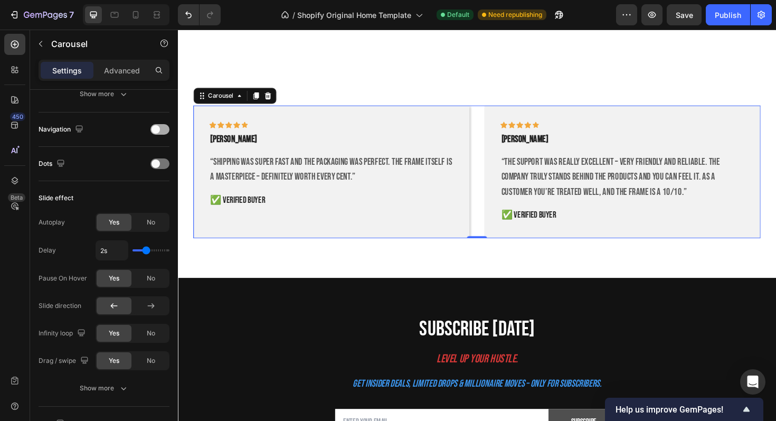
click at [165, 132] on div at bounding box center [159, 129] width 19 height 11
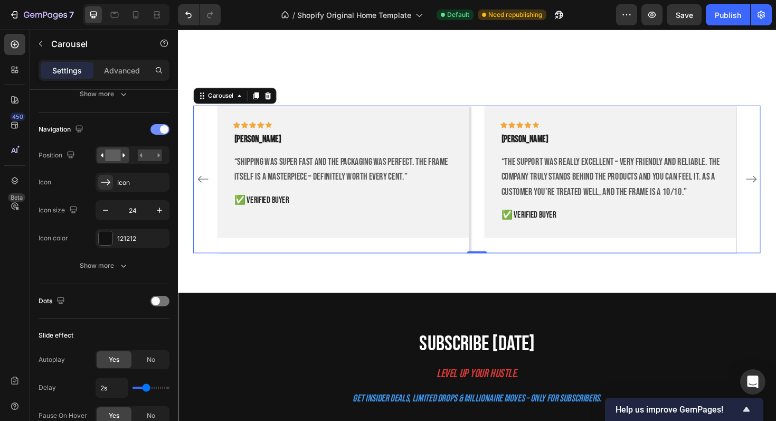
click at [165, 132] on span at bounding box center [164, 129] width 8 height 8
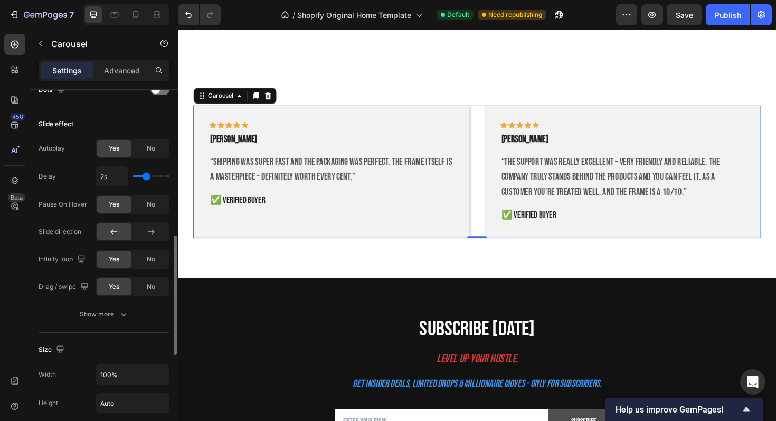
scroll to position [456, 0]
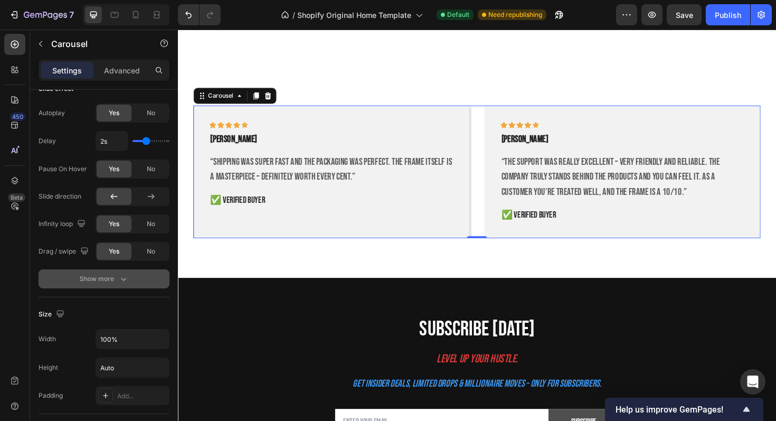
click at [116, 280] on div "Show more" at bounding box center [104, 278] width 49 height 11
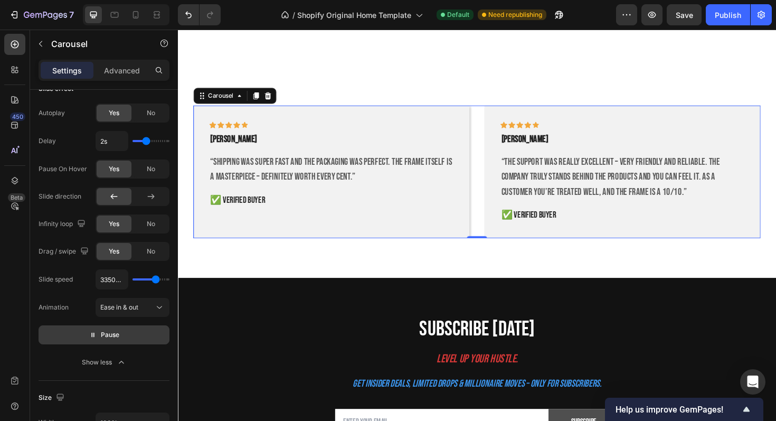
click at [117, 332] on span "Pause" at bounding box center [110, 334] width 18 height 11
click at [117, 332] on span "Preview" at bounding box center [110, 334] width 25 height 11
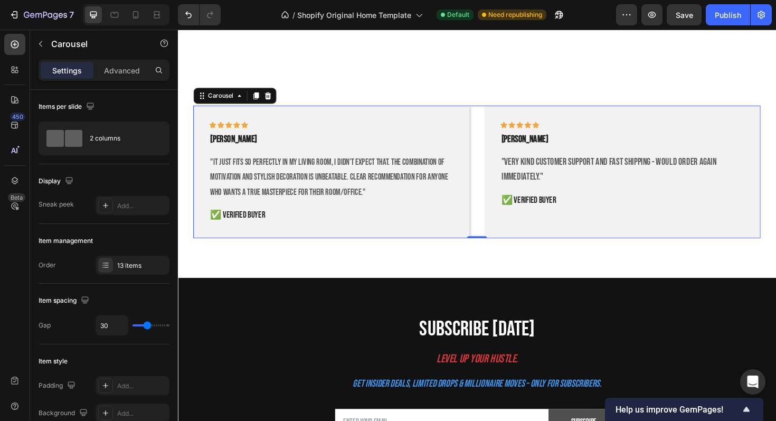
scroll to position [456, 0]
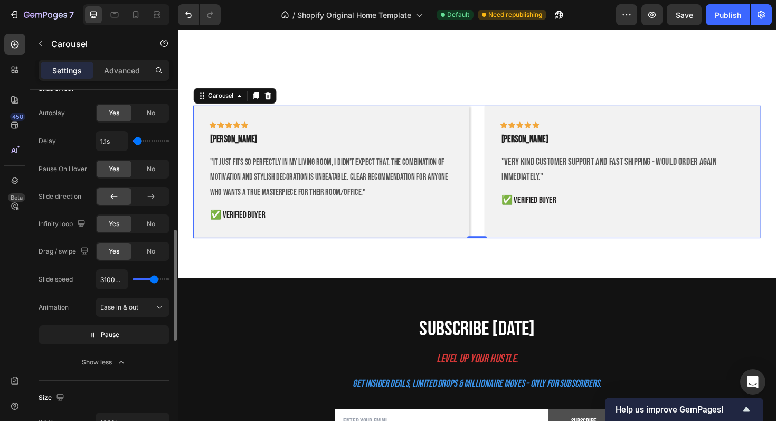
type input "1s"
type input "1"
click at [132, 140] on input "range" at bounding box center [150, 141] width 37 height 2
click at [122, 330] on button "Pause" at bounding box center [104, 334] width 131 height 19
click at [122, 330] on button "Preview" at bounding box center [104, 334] width 131 height 19
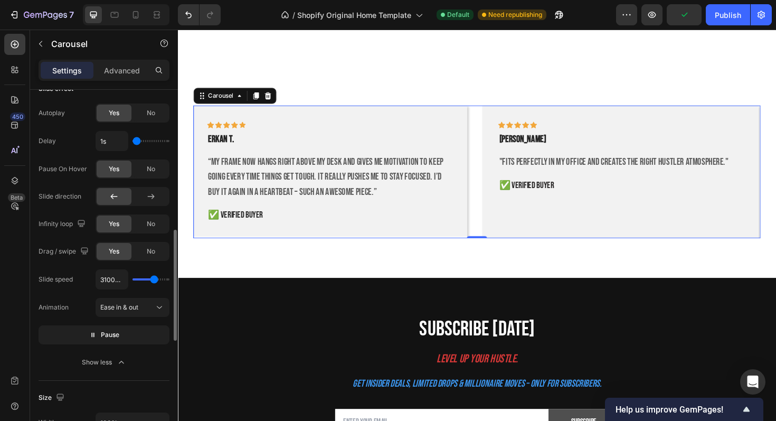
type input "1.1s"
type input "1.1"
type input "1.2s"
type input "1.2"
type input "1.3s"
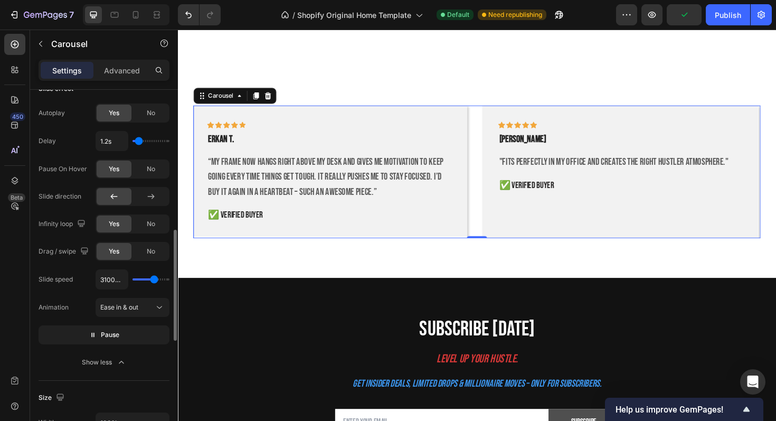
type input "1.3"
type input "1.4s"
type input "1.4"
type input "1.5s"
type input "1.5"
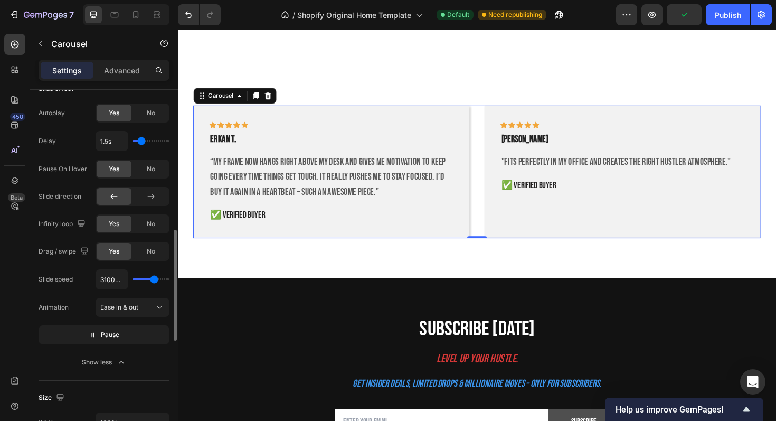
type input "1.6s"
type input "1.6"
type input "1.5s"
type input "1.5"
type input "1.6s"
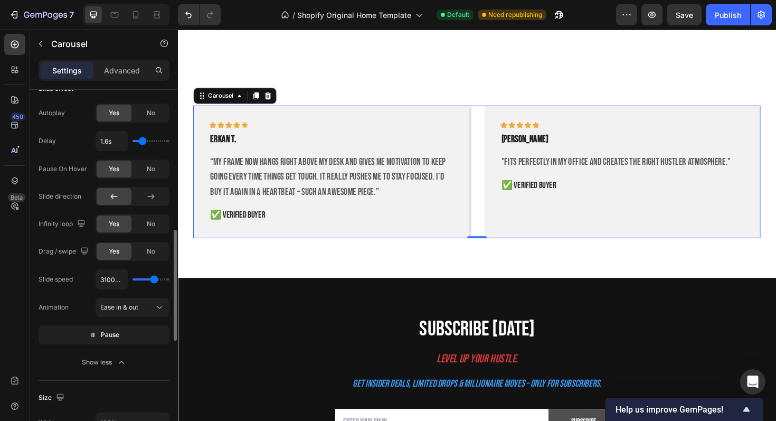
drag, startPoint x: 137, startPoint y: 139, endPoint x: 143, endPoint y: 139, distance: 5.8
type input "1.6"
click at [143, 140] on input "range" at bounding box center [150, 141] width 37 height 2
click at [116, 332] on span "Pause" at bounding box center [110, 334] width 18 height 11
click at [116, 332] on span "Preview" at bounding box center [110, 334] width 25 height 11
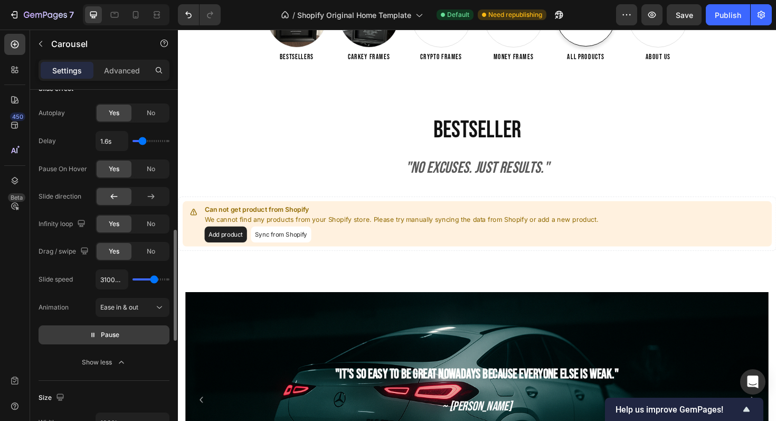
scroll to position [204, 0]
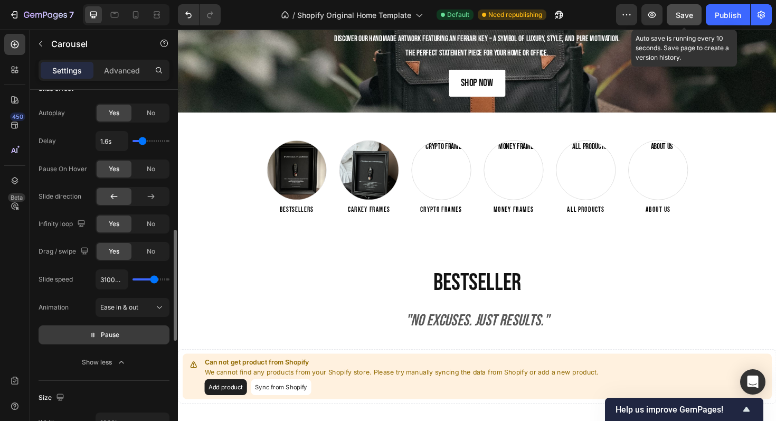
click at [677, 6] on button "Save" at bounding box center [684, 14] width 35 height 21
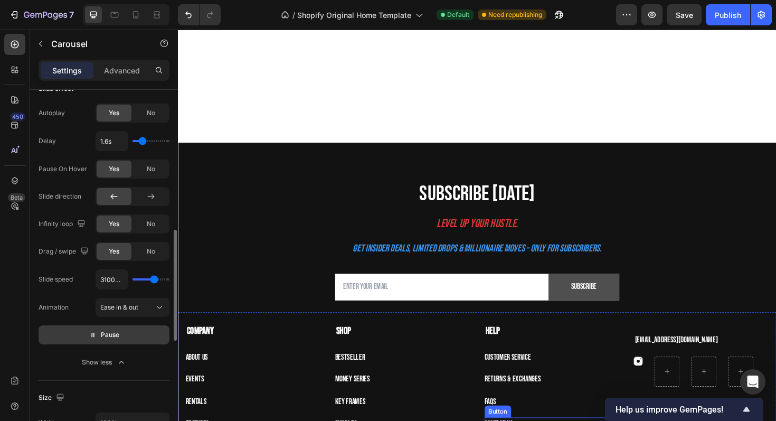
scroll to position [2958, 0]
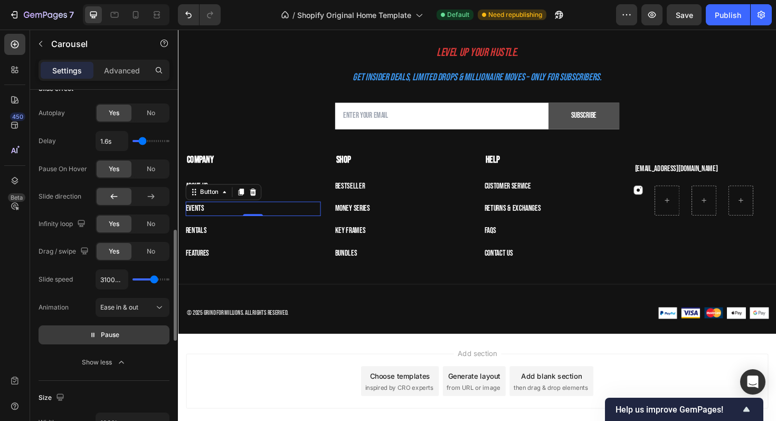
click at [207, 220] on div "Events Button 0" at bounding box center [257, 219] width 143 height 15
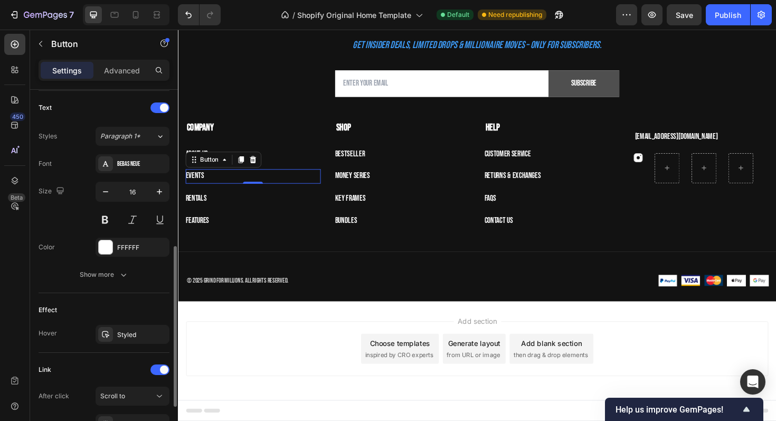
scroll to position [451, 0]
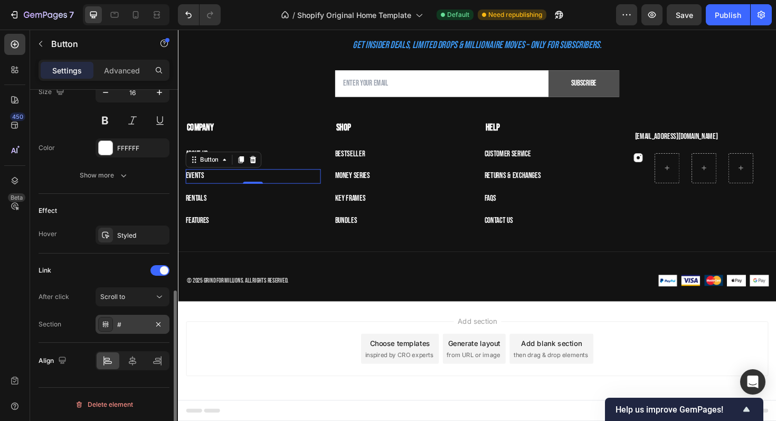
click at [135, 324] on div "#" at bounding box center [132, 325] width 31 height 10
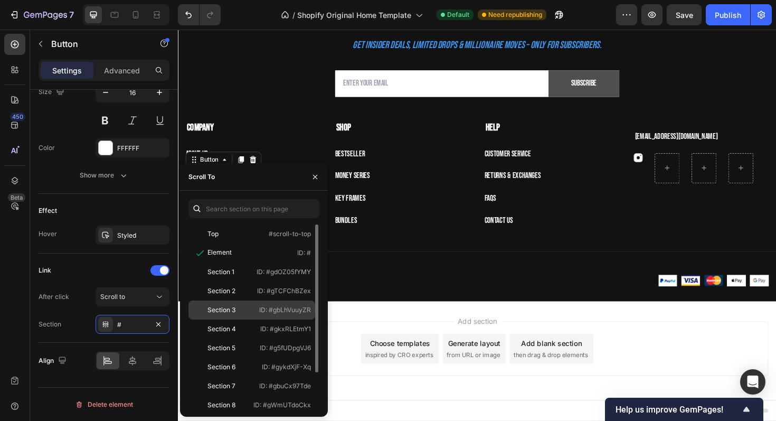
scroll to position [44, 0]
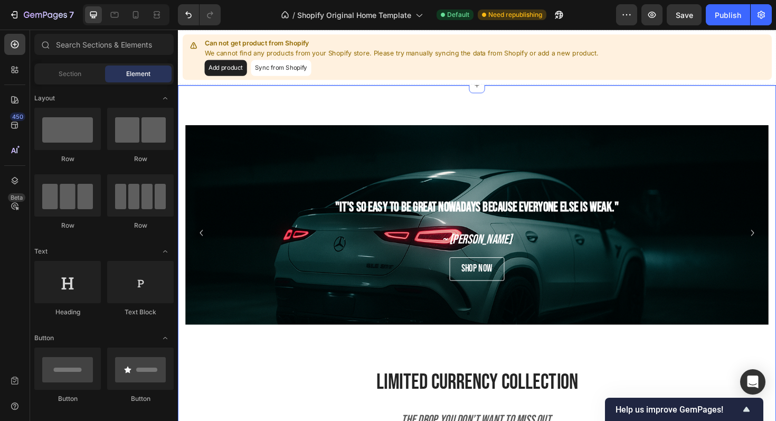
scroll to position [516, 0]
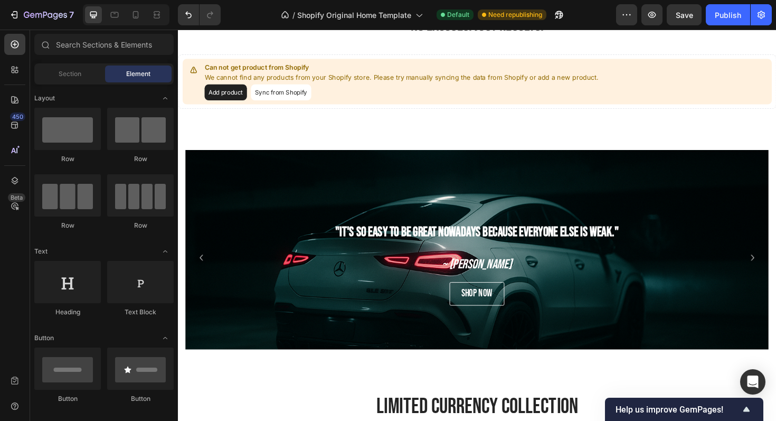
click at [105, 13] on div at bounding box center [126, 14] width 87 height 21
click at [107, 13] on div at bounding box center [114, 14] width 17 height 17
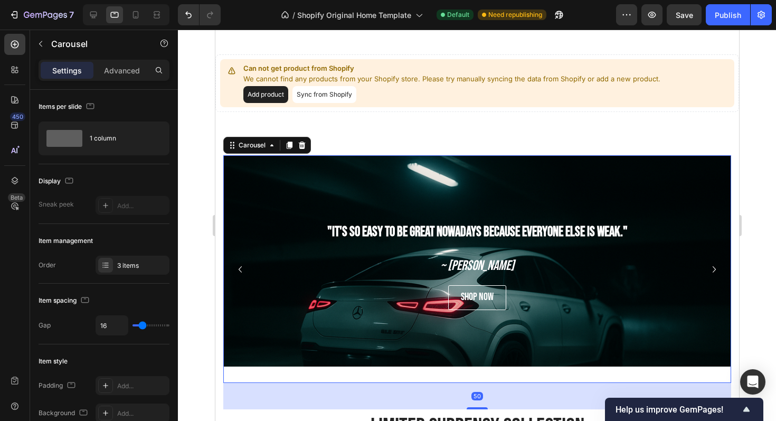
click at [239, 269] on icon "Carousel Back Arrow" at bounding box center [239, 269] width 13 height 13
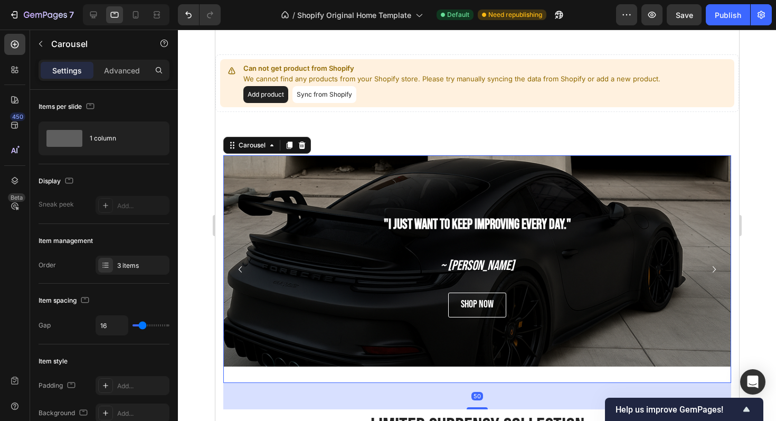
click at [239, 269] on icon "Carousel Back Arrow" at bounding box center [239, 269] width 13 height 13
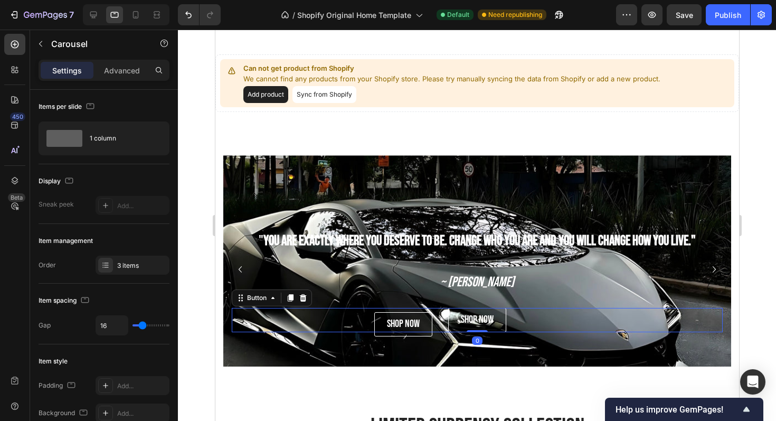
click at [394, 324] on div "shop now Button 0" at bounding box center [476, 320] width 491 height 25
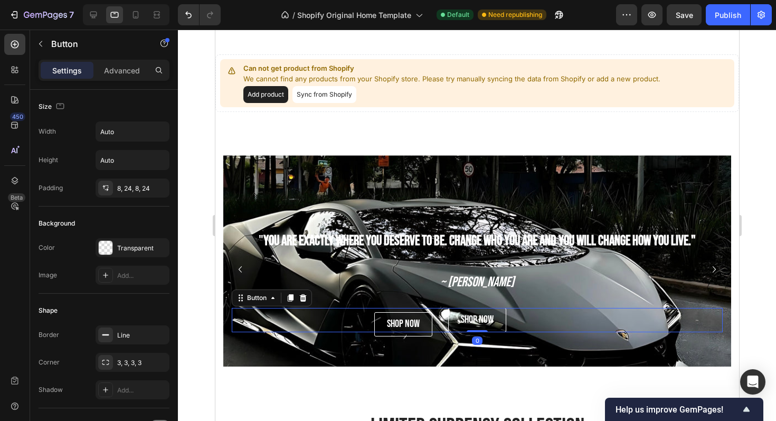
click at [394, 324] on div "shop now Button 0" at bounding box center [476, 320] width 491 height 25
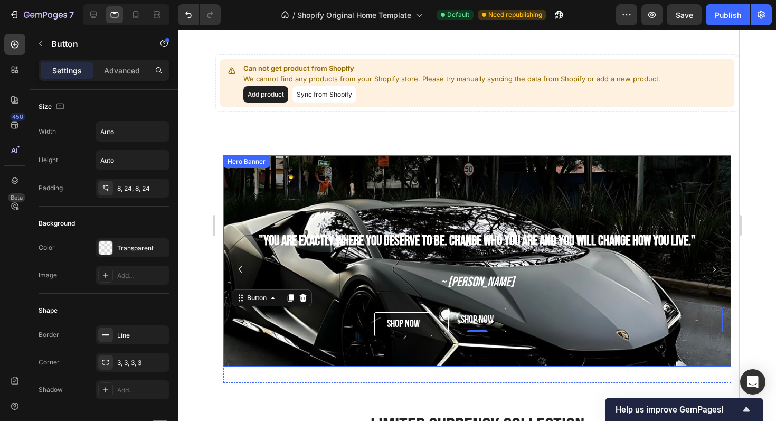
click at [389, 337] on div "" You are exactly where you deserve to be. Change who you are and you will chan…" at bounding box center [477, 260] width 508 height 159
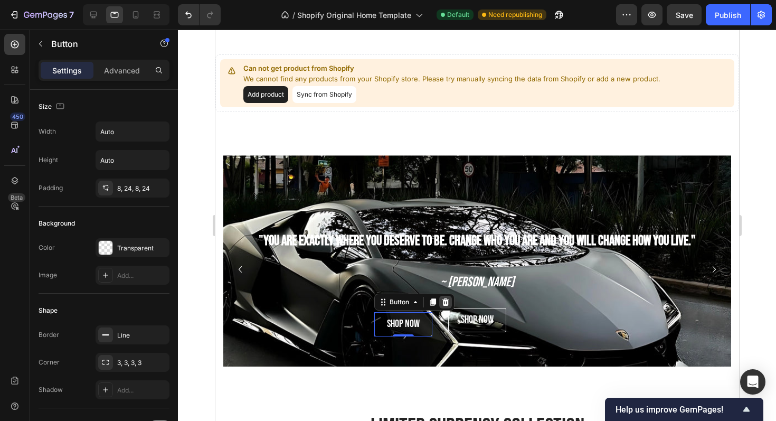
click at [443, 300] on icon at bounding box center [445, 301] width 7 height 7
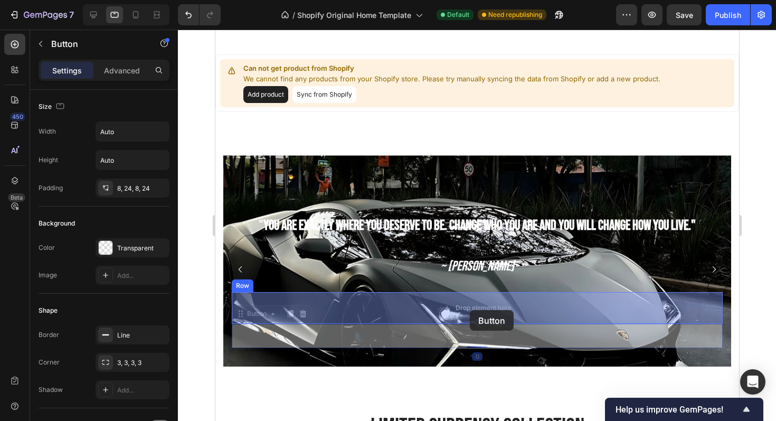
drag, startPoint x: 467, startPoint y: 330, endPoint x: 469, endPoint y: 308, distance: 21.7
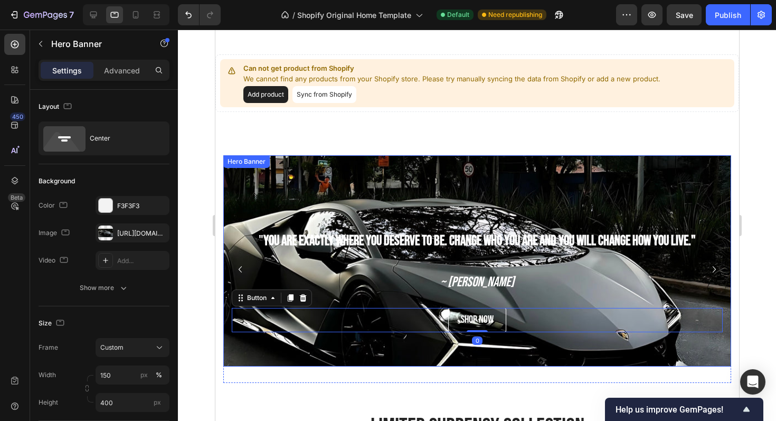
click at [428, 356] on div "Background Image" at bounding box center [477, 305] width 508 height 317
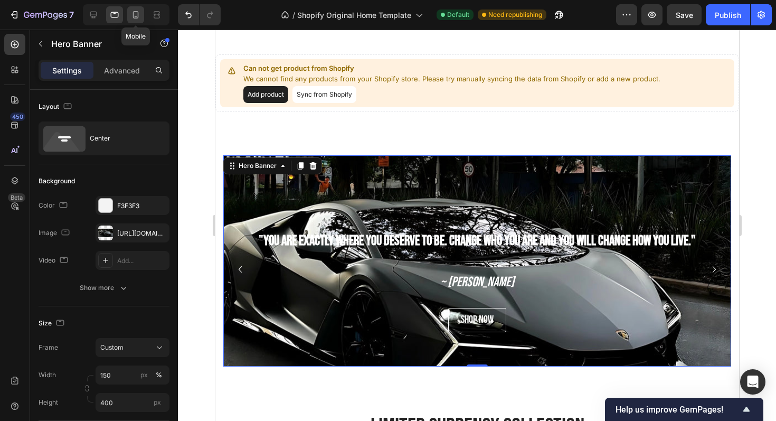
click at [141, 14] on div at bounding box center [135, 14] width 17 height 17
type input "100"
type input "500"
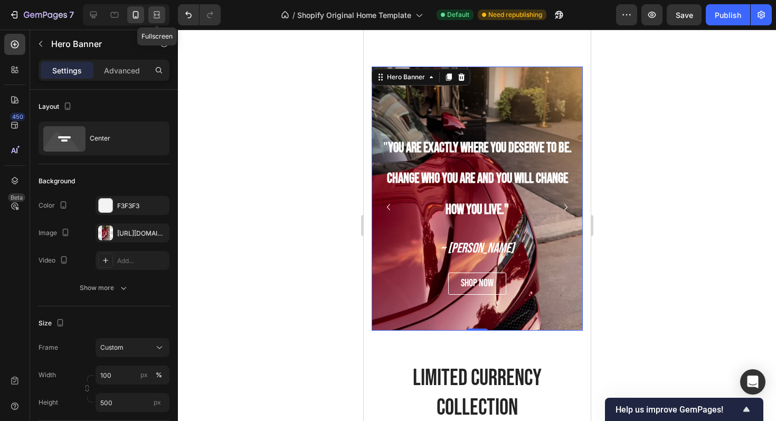
click at [150, 14] on div at bounding box center [156, 14] width 17 height 17
type input "150"
type input "400"
type input "600%"
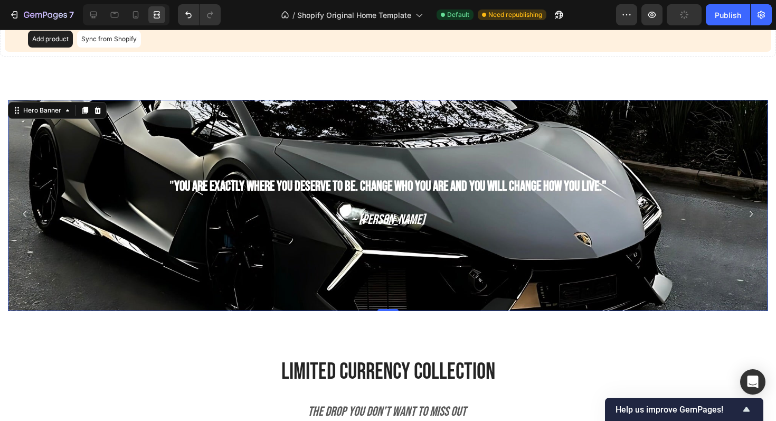
scroll to position [544, 0]
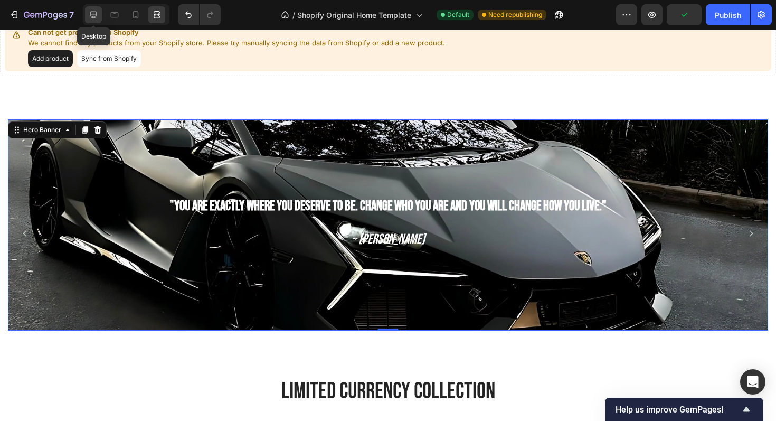
click at [91, 12] on icon at bounding box center [93, 15] width 7 height 7
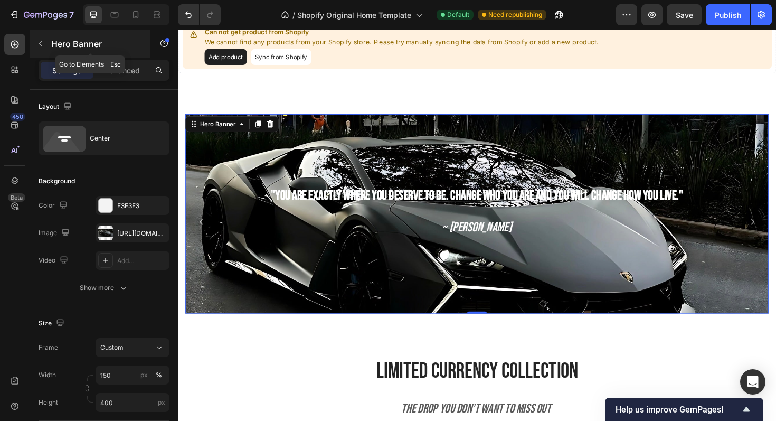
click at [44, 45] on icon "button" at bounding box center [40, 44] width 8 height 8
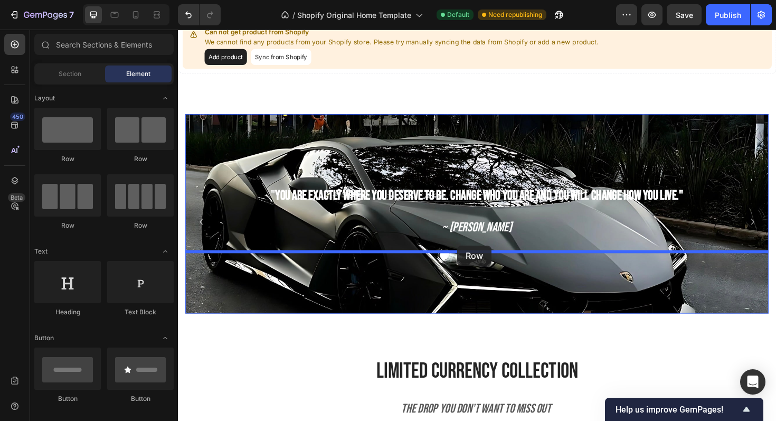
drag, startPoint x: 247, startPoint y: 162, endPoint x: 473, endPoint y: 258, distance: 246.0
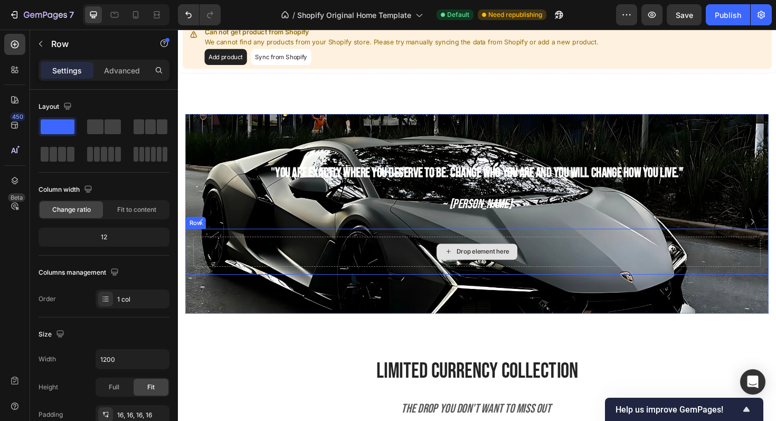
click at [473, 259] on div "Drop element here" at bounding box center [495, 265] width 86 height 17
click at [316, 256] on div "Drop element here" at bounding box center [494, 265] width 601 height 32
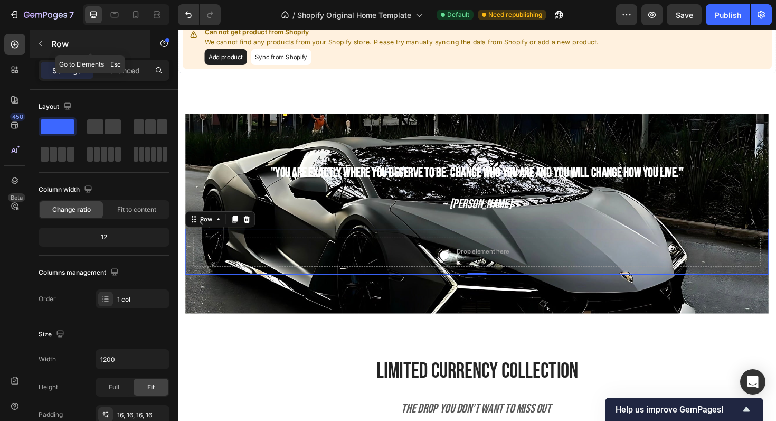
click at [43, 47] on icon "button" at bounding box center [40, 44] width 8 height 8
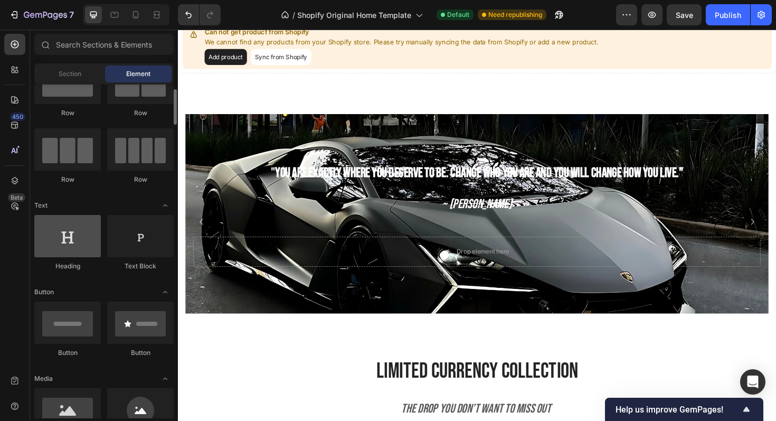
scroll to position [48, 0]
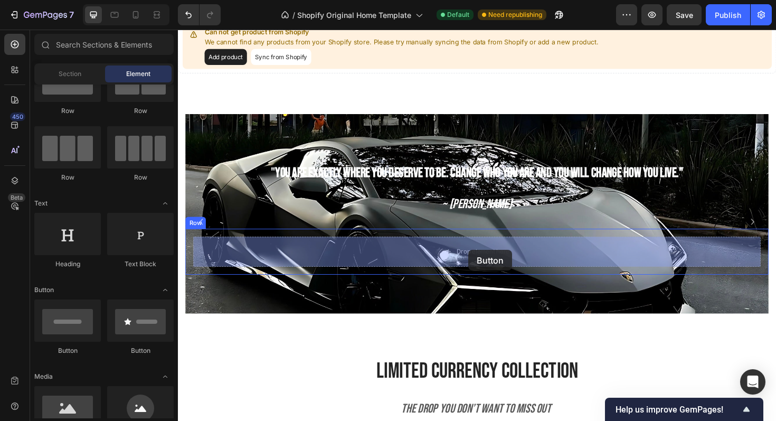
drag, startPoint x: 244, startPoint y: 346, endPoint x: 486, endPoint y: 263, distance: 255.6
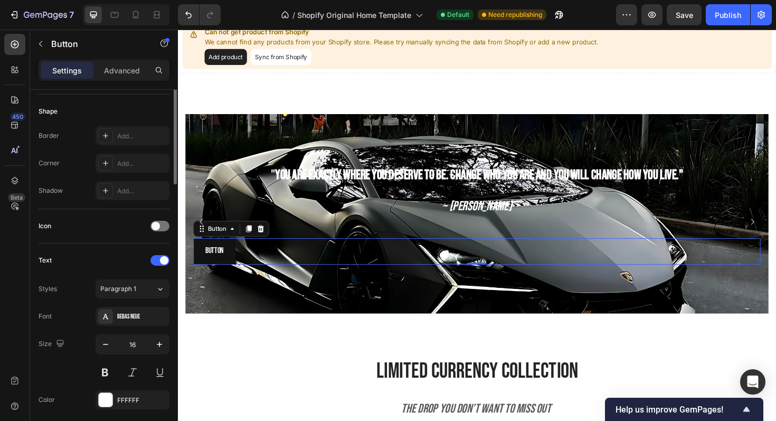
scroll to position [248, 0]
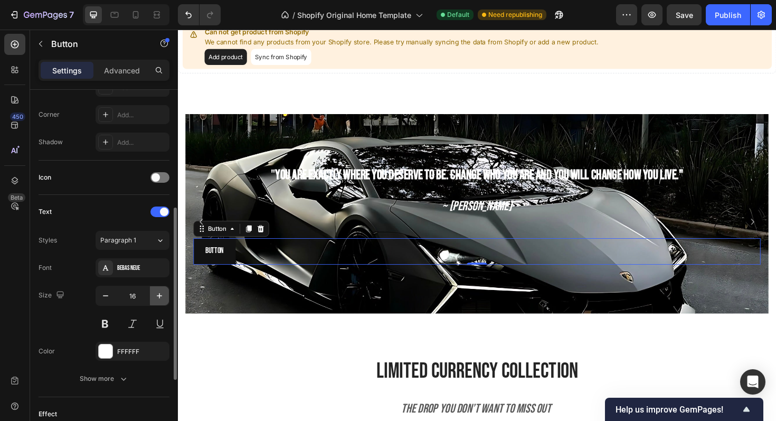
click at [157, 297] on icon "button" at bounding box center [159, 295] width 11 height 11
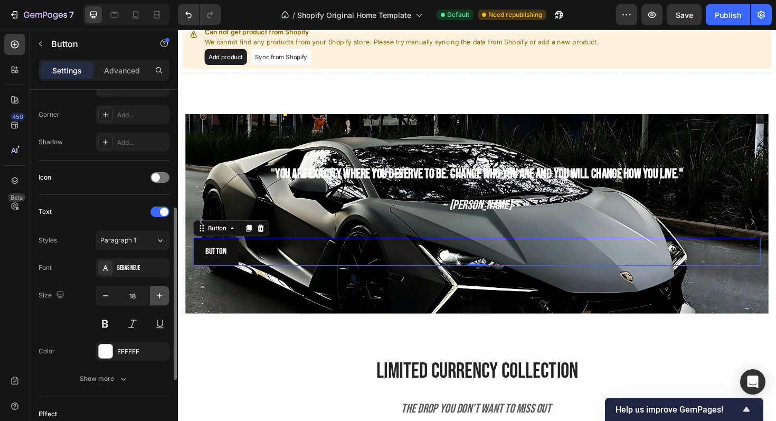
click at [157, 297] on icon "button" at bounding box center [159, 295] width 11 height 11
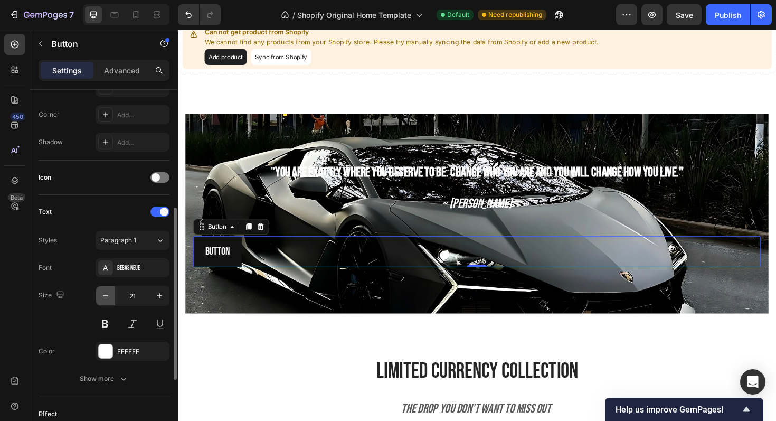
click at [109, 299] on icon "button" at bounding box center [105, 295] width 11 height 11
type input "20"
click at [123, 354] on div "FFFFFF" at bounding box center [132, 352] width 31 height 10
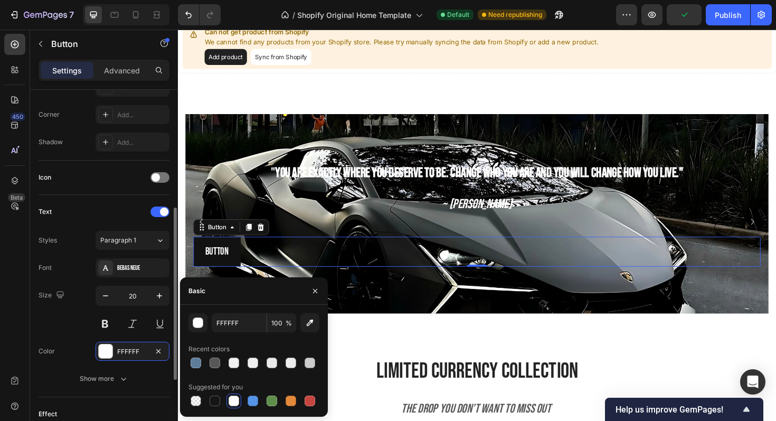
click at [81, 314] on div "Size 20" at bounding box center [104, 310] width 131 height 48
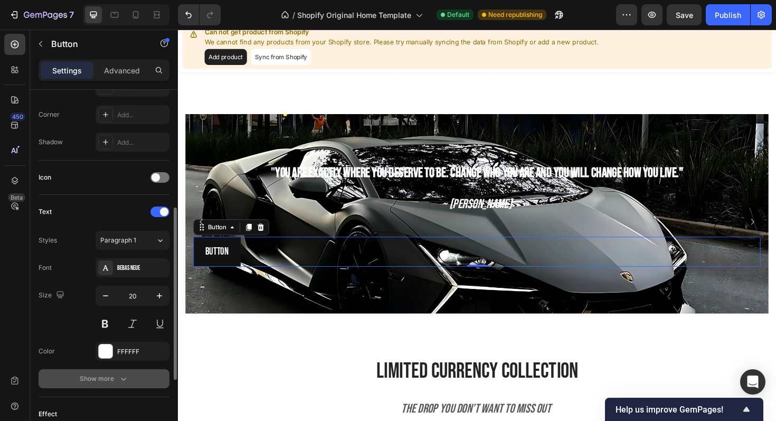
click at [129, 369] on button "Show more" at bounding box center [104, 378] width 131 height 19
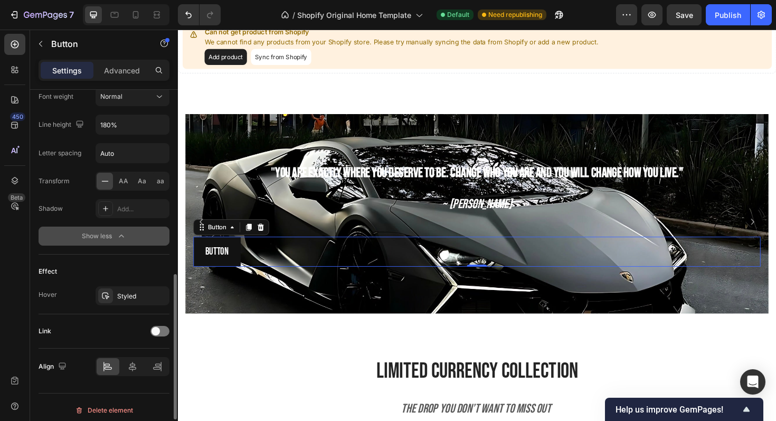
scroll to position [535, 0]
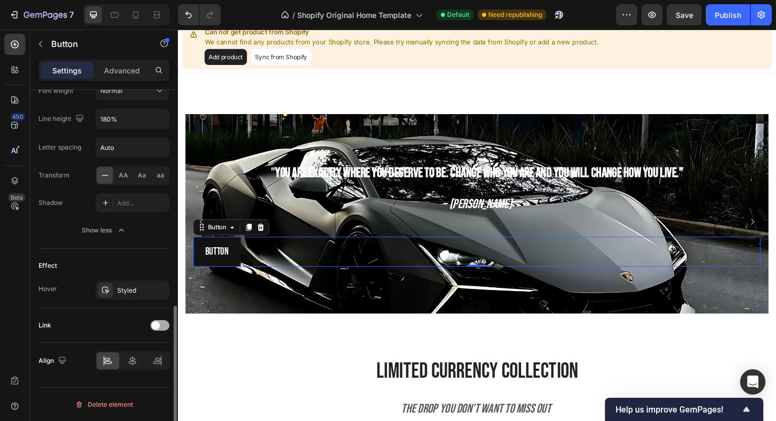
click at [158, 324] on span at bounding box center [155, 325] width 8 height 8
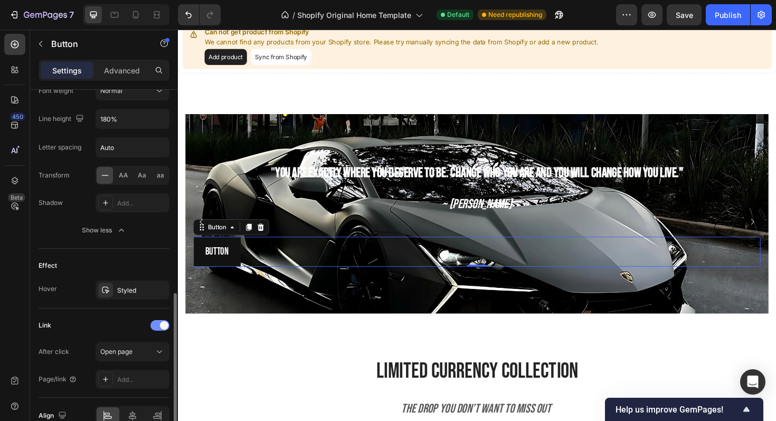
click at [158, 324] on div at bounding box center [159, 325] width 19 height 11
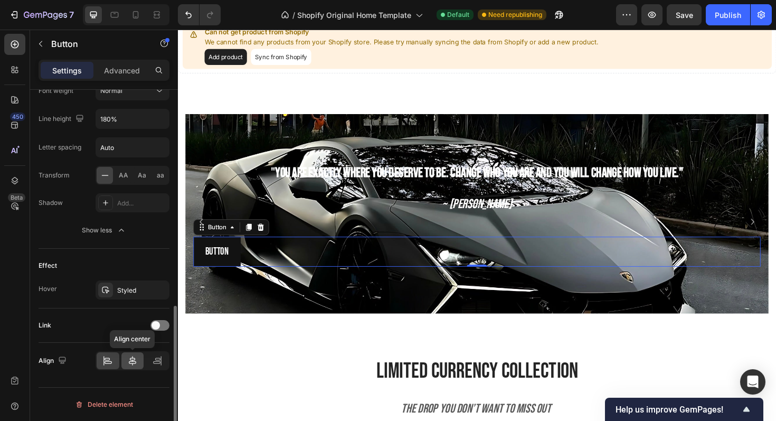
click at [125, 356] on div at bounding box center [132, 360] width 23 height 17
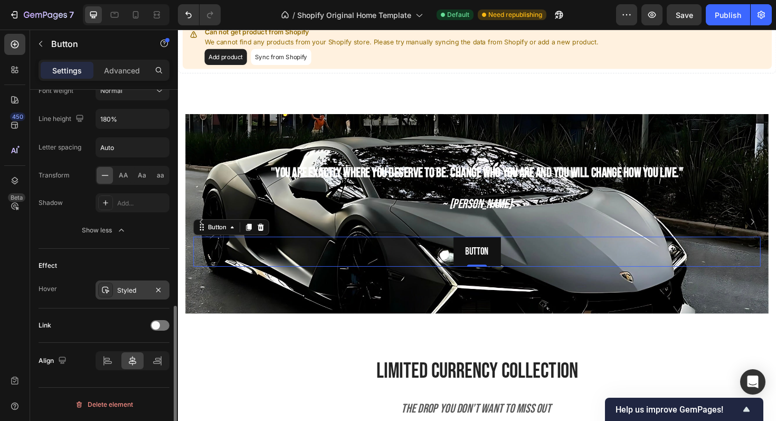
click at [102, 286] on icon at bounding box center [105, 290] width 8 height 8
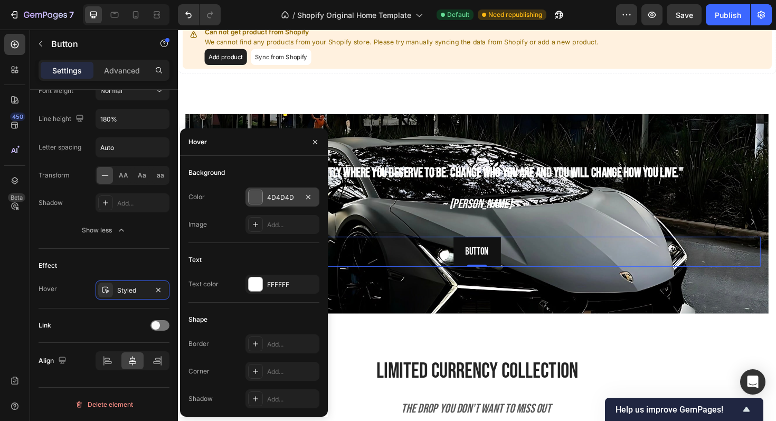
click at [278, 203] on div "4D4D4D" at bounding box center [282, 196] width 74 height 19
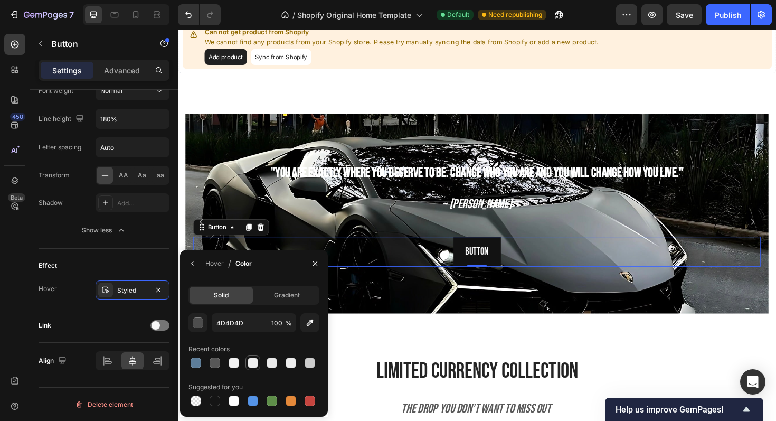
click at [253, 362] on div at bounding box center [253, 362] width 11 height 11
click at [234, 362] on div at bounding box center [234, 362] width 11 height 11
click at [235, 395] on div at bounding box center [234, 400] width 13 height 13
type input "FFFFFF"
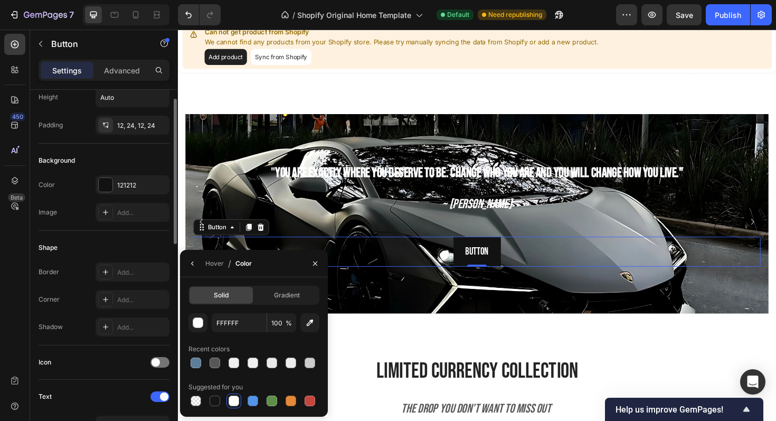
scroll to position [0, 0]
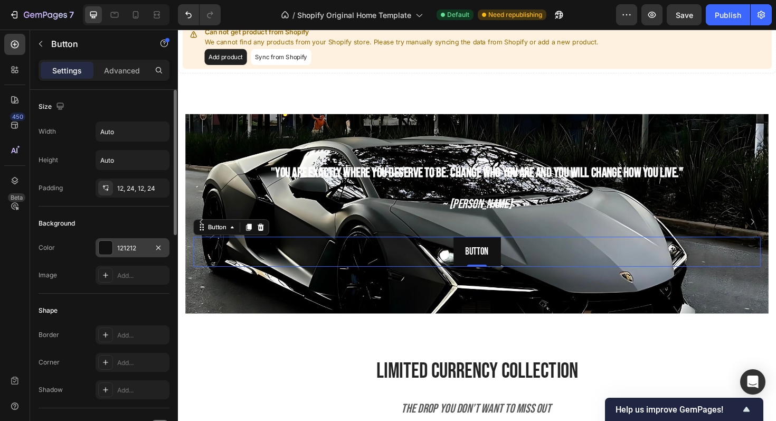
click at [125, 245] on div "121212" at bounding box center [132, 248] width 31 height 10
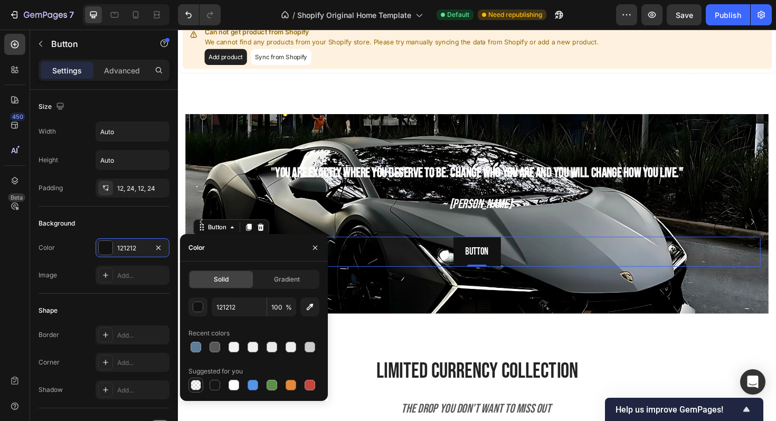
click at [196, 382] on div at bounding box center [196, 385] width 11 height 11
type input "000000"
type input "0"
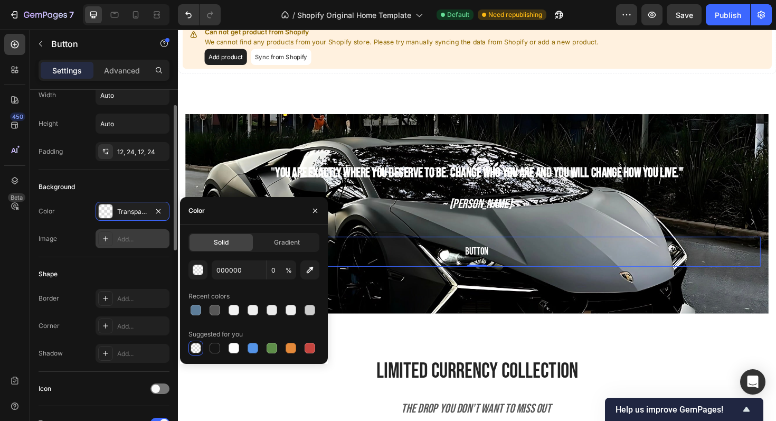
scroll to position [37, 0]
click at [131, 297] on div "Add..." at bounding box center [142, 298] width 50 height 10
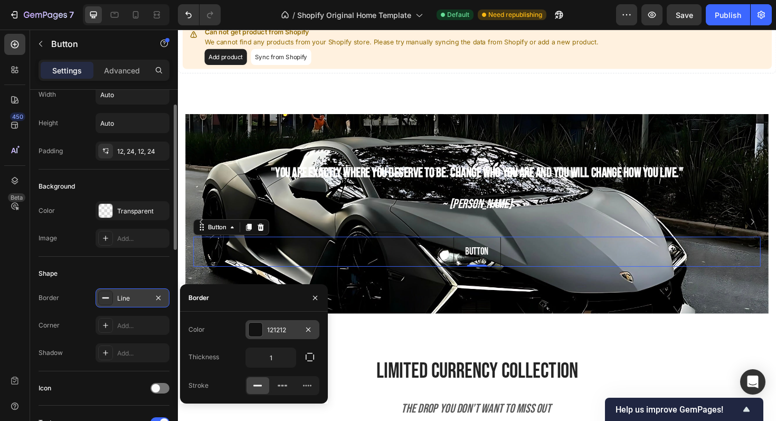
click at [253, 325] on div at bounding box center [256, 330] width 14 height 14
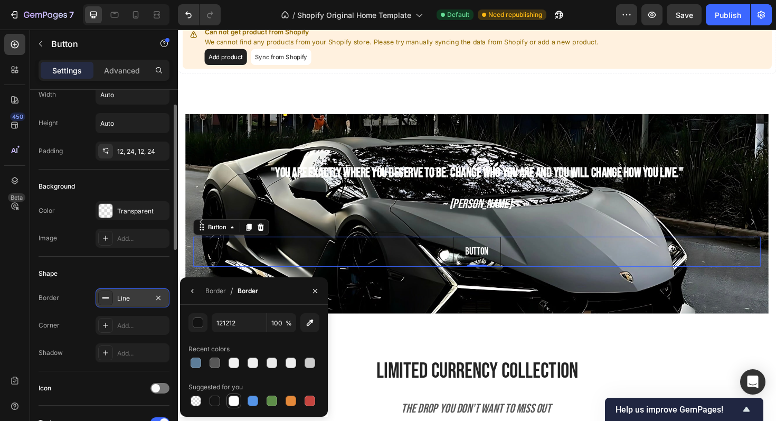
click at [238, 398] on div at bounding box center [234, 400] width 11 height 11
click at [248, 359] on div at bounding box center [253, 362] width 11 height 11
click at [235, 403] on div at bounding box center [234, 400] width 11 height 11
type input "FFFFFF"
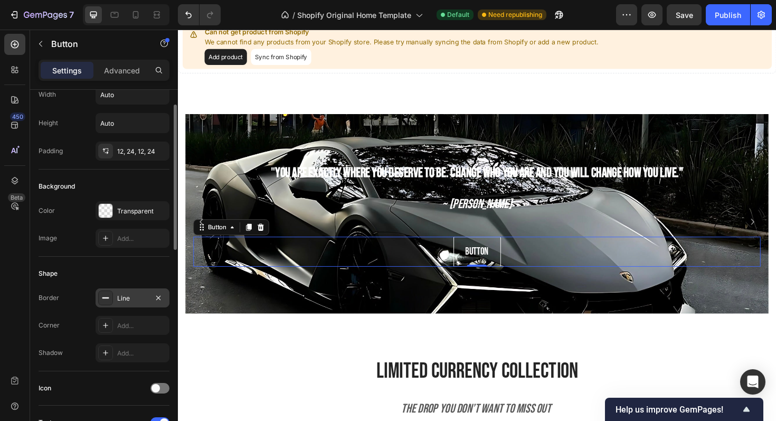
click at [153, 275] on div "Shape" at bounding box center [104, 273] width 131 height 17
click at [501, 259] on p "Button" at bounding box center [494, 264] width 25 height 19
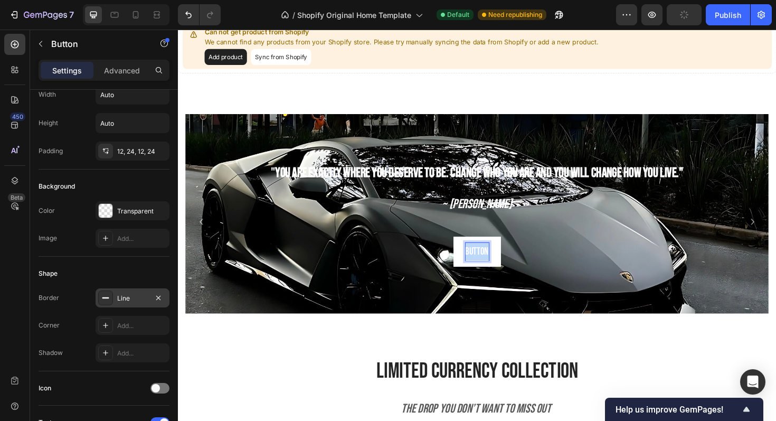
click at [501, 259] on p "Button" at bounding box center [494, 264] width 25 height 19
click at [474, 249] on button "shop" at bounding box center [495, 265] width 42 height 32
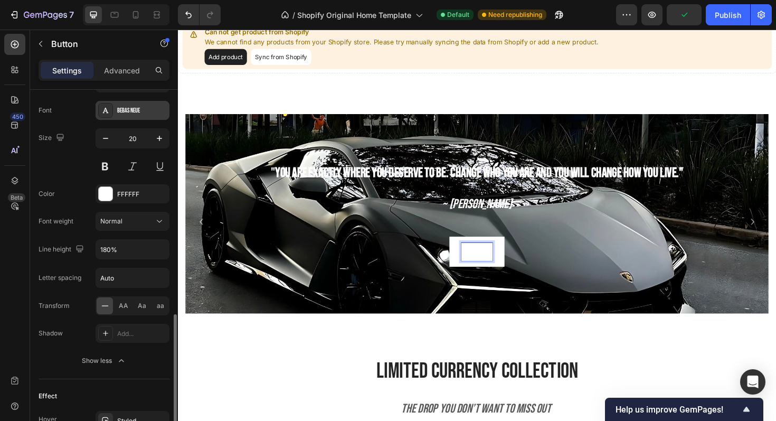
scroll to position [535, 0]
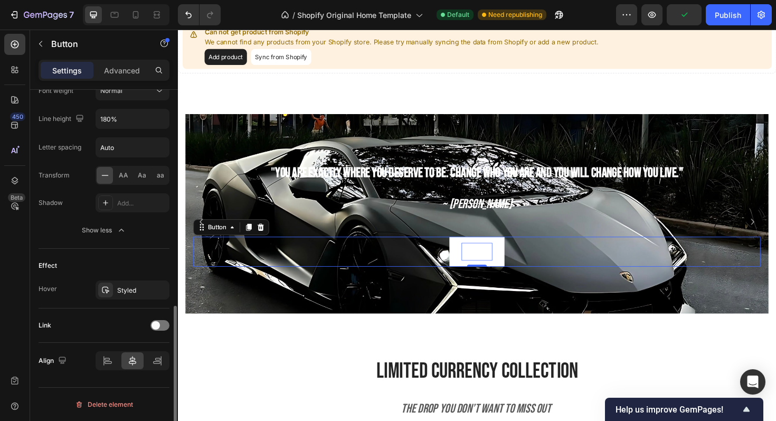
click at [113, 297] on div "Styled" at bounding box center [133, 289] width 74 height 19
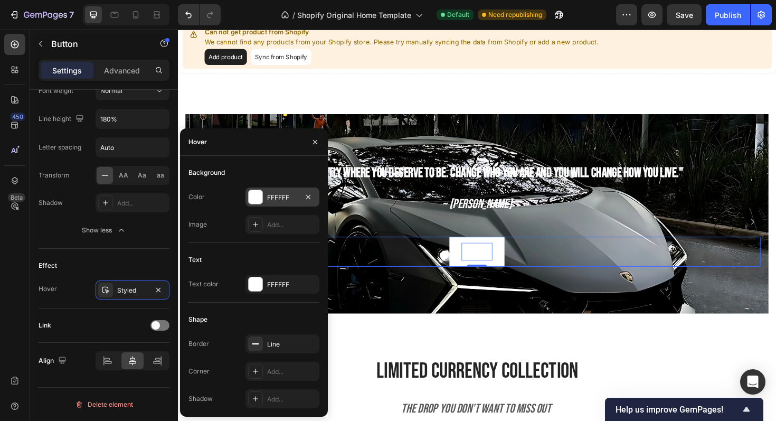
click at [278, 192] on div "FFFFFF" at bounding box center [282, 196] width 74 height 19
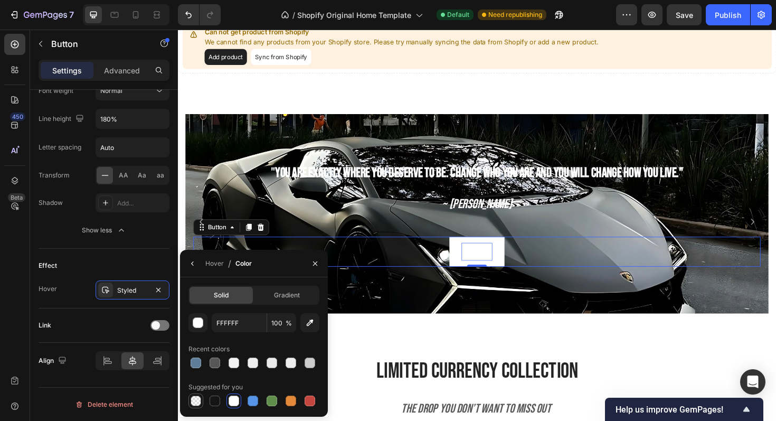
click at [198, 400] on div at bounding box center [196, 400] width 11 height 11
type input "000000"
type input "0"
click at [253, 363] on div at bounding box center [253, 362] width 11 height 11
type input "EFEFEF"
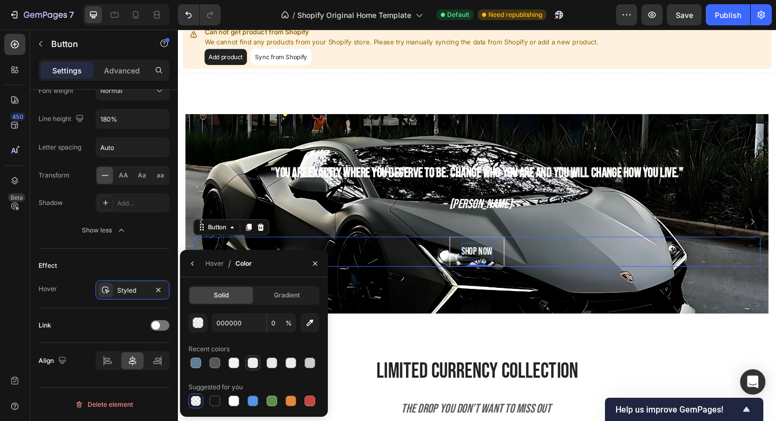
type input "100"
click at [239, 364] on div at bounding box center [234, 362] width 11 height 11
type input "F2F2F2"
click at [190, 269] on button "button" at bounding box center [192, 263] width 17 height 17
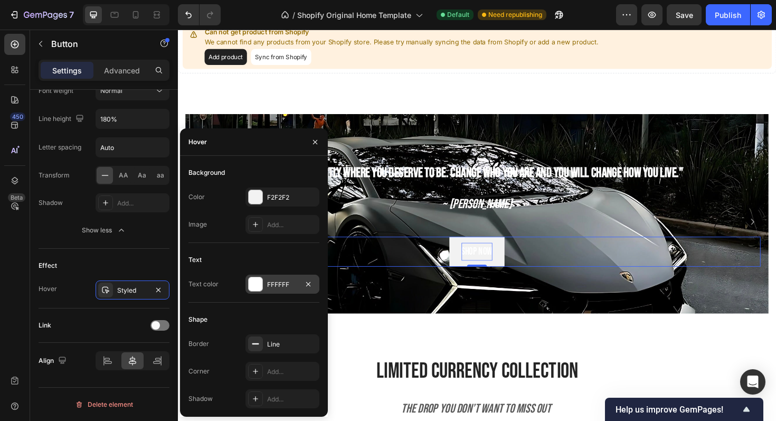
click at [277, 281] on div "FFFFFF" at bounding box center [282, 285] width 31 height 10
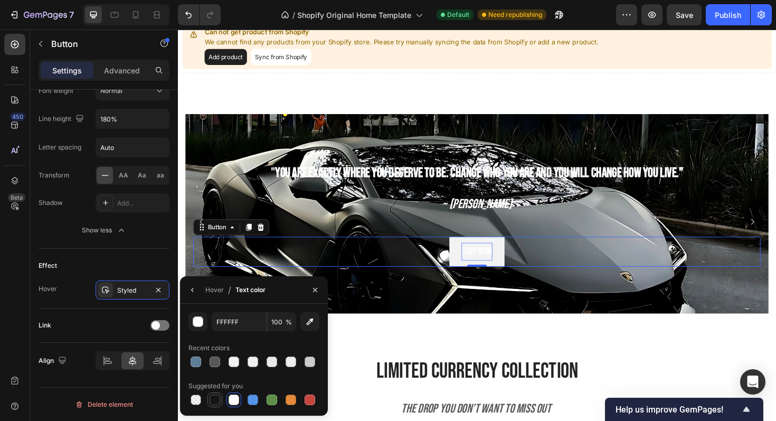
click at [218, 403] on div at bounding box center [215, 399] width 11 height 11
type input "151515"
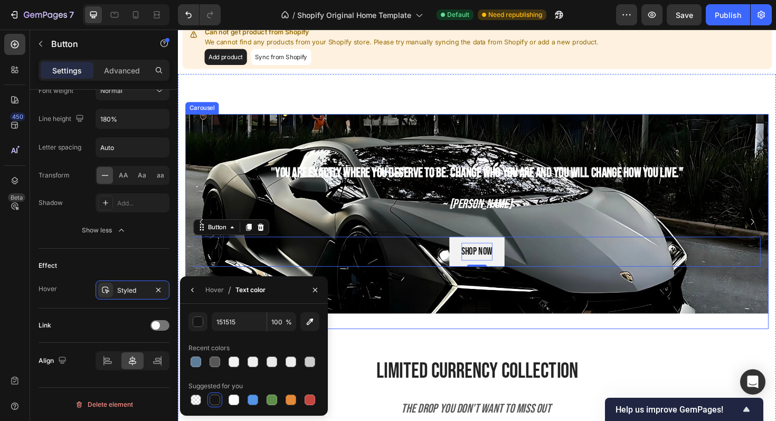
click at [567, 335] on div "" You are exactly where you deserve to be. Change who you are and you will chan…" at bounding box center [495, 233] width 618 height 228
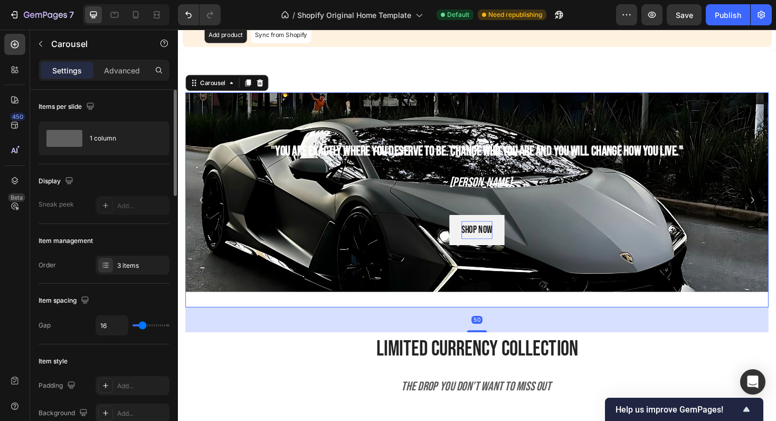
scroll to position [578, 0]
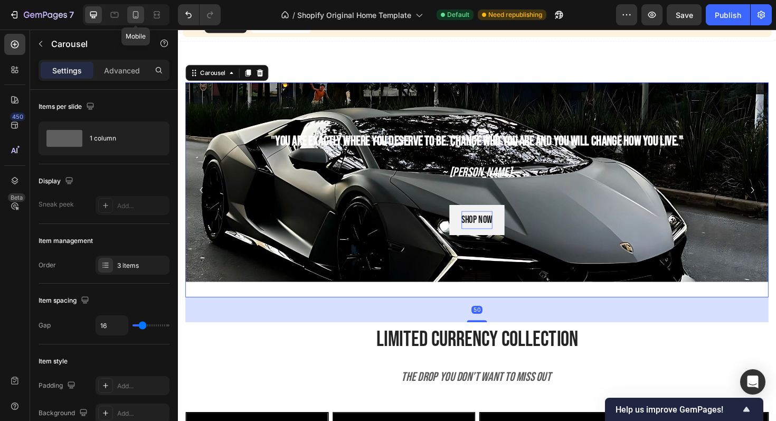
click at [139, 13] on icon at bounding box center [135, 15] width 11 height 11
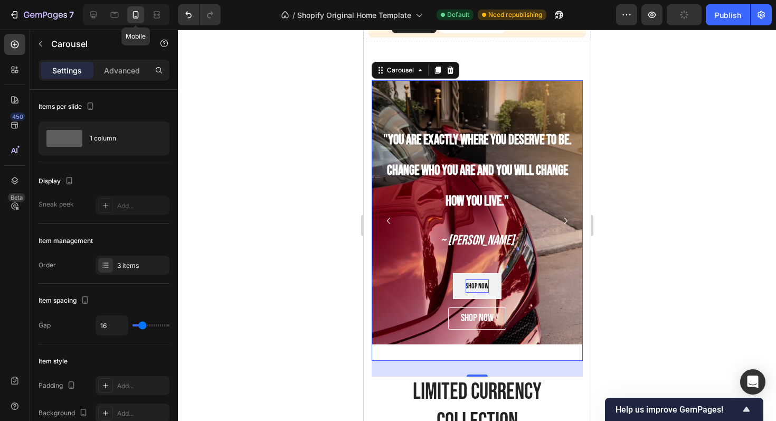
scroll to position [612, 0]
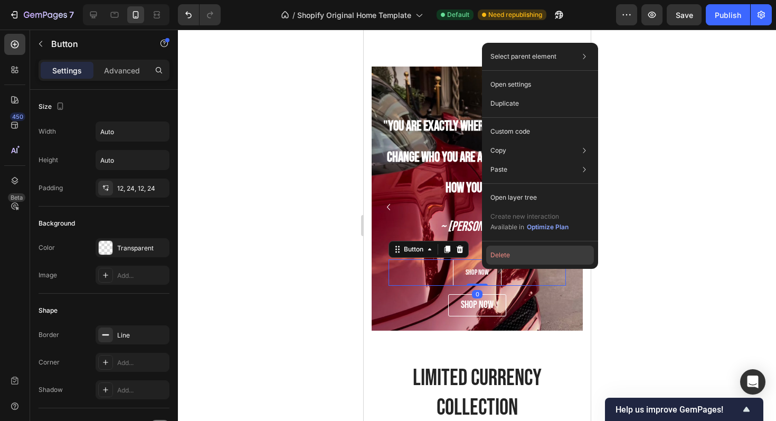
click at [498, 258] on button "Delete" at bounding box center [540, 254] width 108 height 19
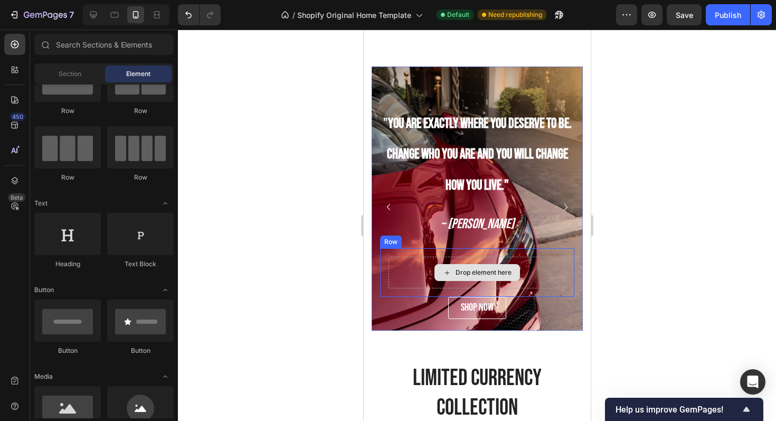
click at [485, 264] on div "Drop element here" at bounding box center [477, 272] width 86 height 17
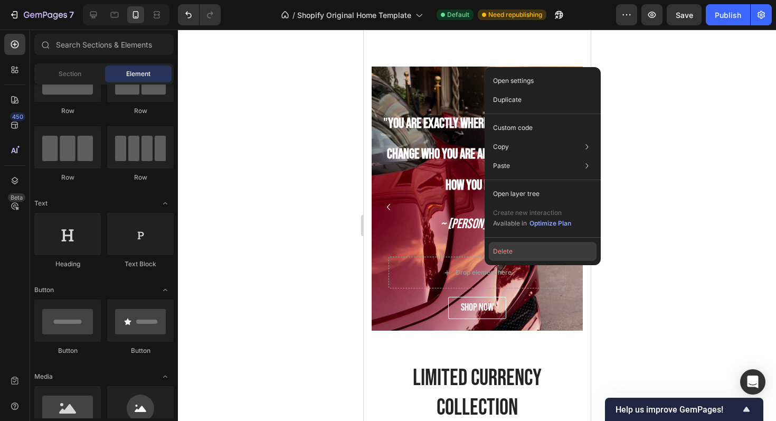
click at [504, 250] on button "Delete" at bounding box center [543, 251] width 108 height 19
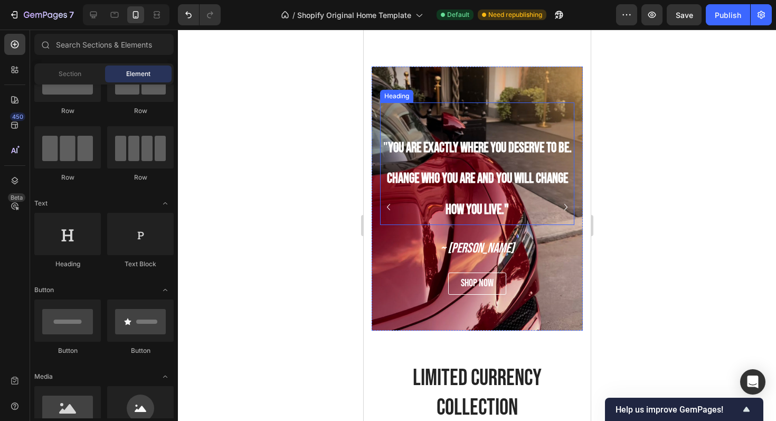
click at [390, 196] on h2 "" You are exactly where you deserve to be. Change who you are and you will chan…" at bounding box center [477, 163] width 194 height 122
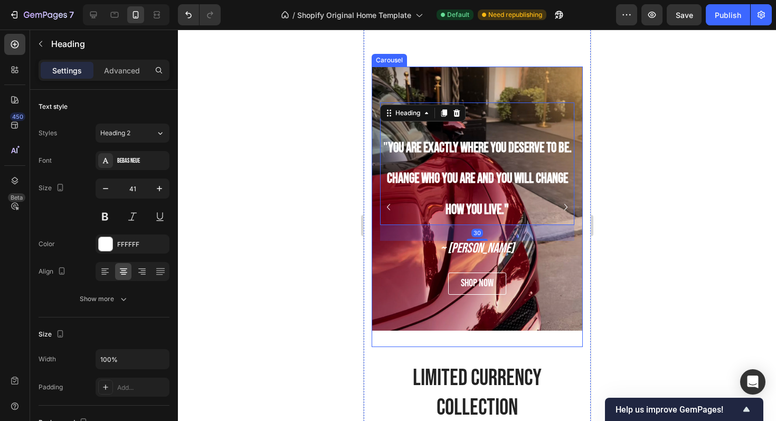
click at [389, 199] on button "Carousel Back Arrow" at bounding box center [388, 206] width 17 height 17
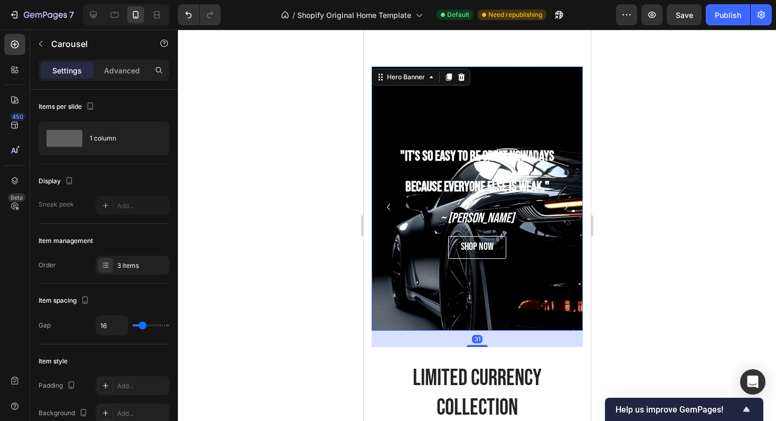
click at [374, 202] on div ""It's so easy to be great nowadays because everyone else is weak." Heading ~ [P…" at bounding box center [476, 198] width 211 height 137
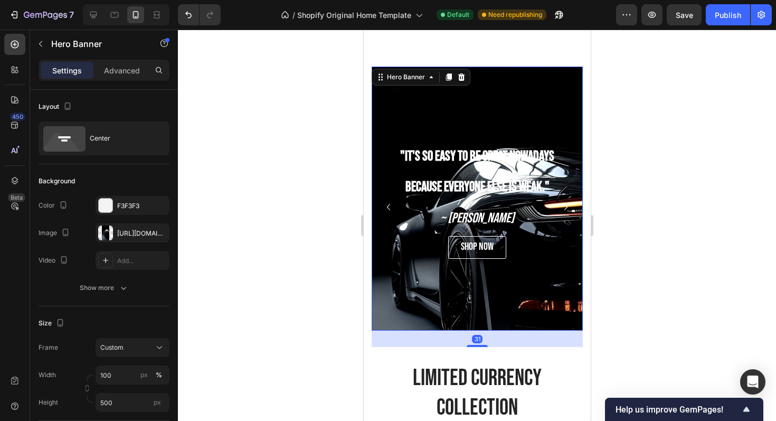
click at [374, 202] on div ""It's so easy to be great nowadays because everyone else is weak." Heading ~ [P…" at bounding box center [476, 198] width 211 height 137
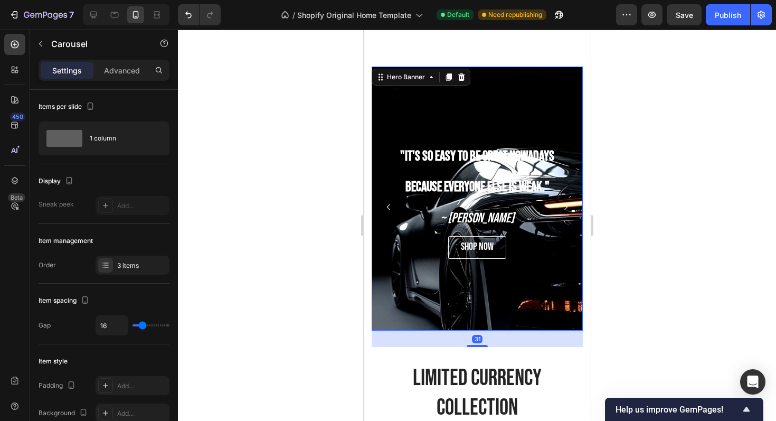
click at [384, 203] on icon "Carousel Back Arrow" at bounding box center [388, 207] width 13 height 13
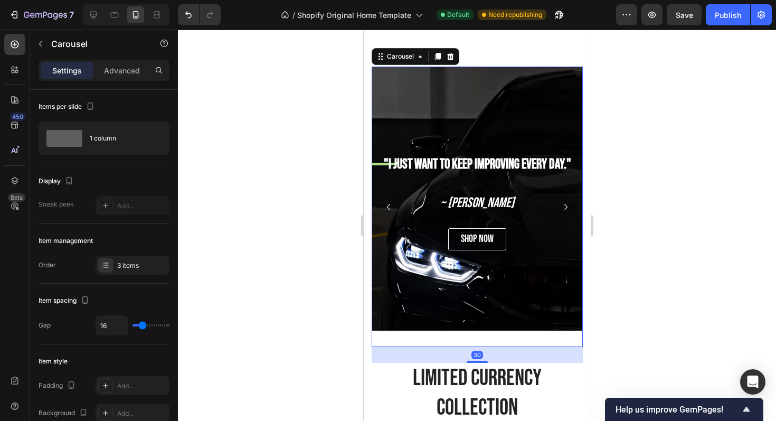
click at [384, 203] on icon "Carousel Back Arrow" at bounding box center [388, 207] width 13 height 13
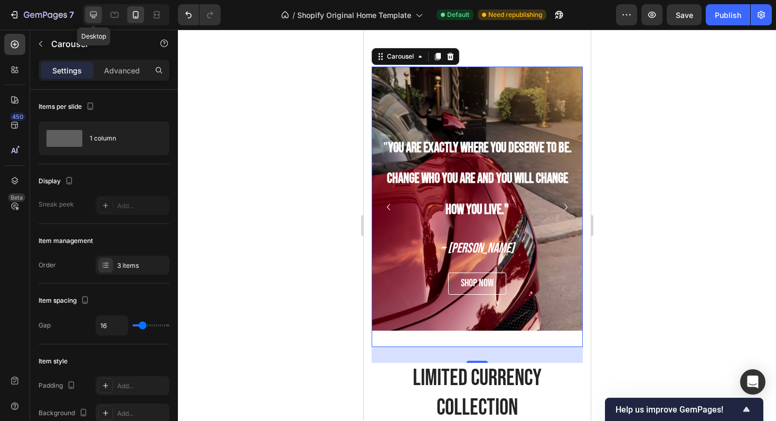
click at [98, 10] on icon at bounding box center [93, 15] width 11 height 11
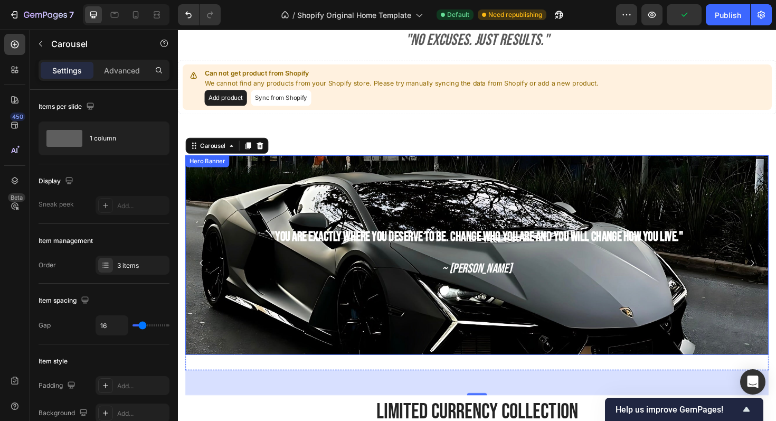
scroll to position [460, 0]
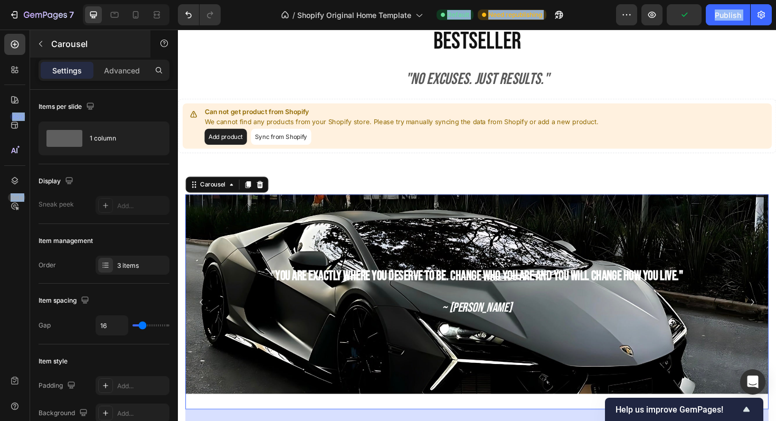
click at [124, 0] on div "7 / Shopify Original Home Template Default Need republishing Preview Publish 45…" at bounding box center [388, 0] width 776 height 0
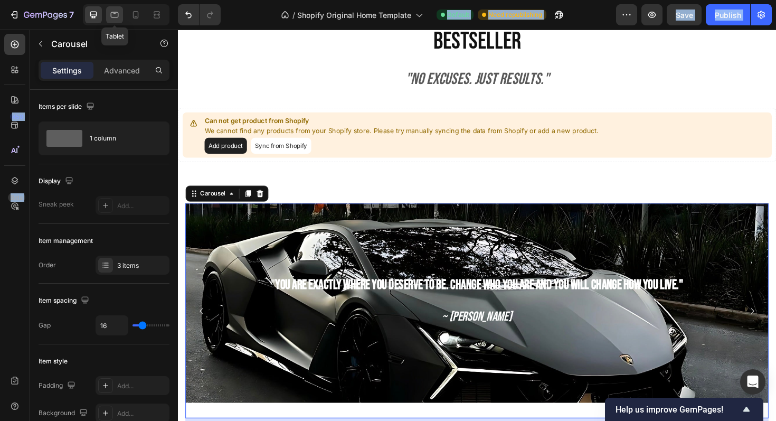
click at [118, 23] on div at bounding box center [114, 14] width 17 height 17
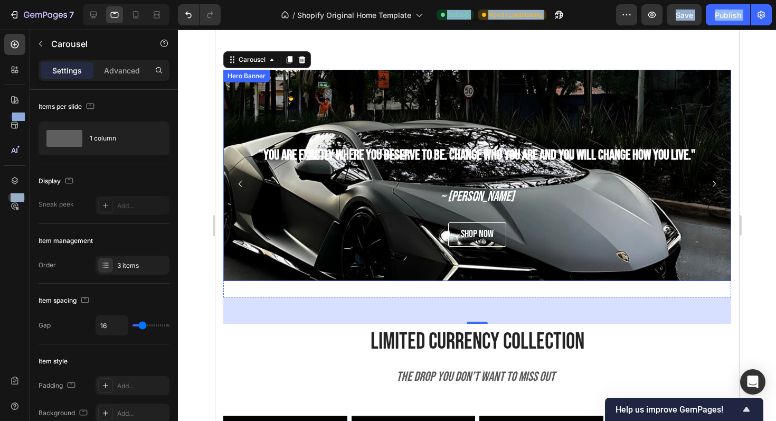
scroll to position [605, 0]
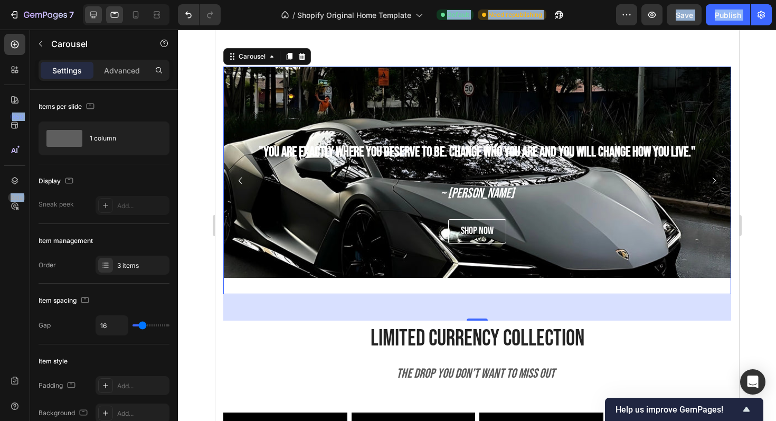
click at [99, 10] on div at bounding box center [93, 14] width 17 height 17
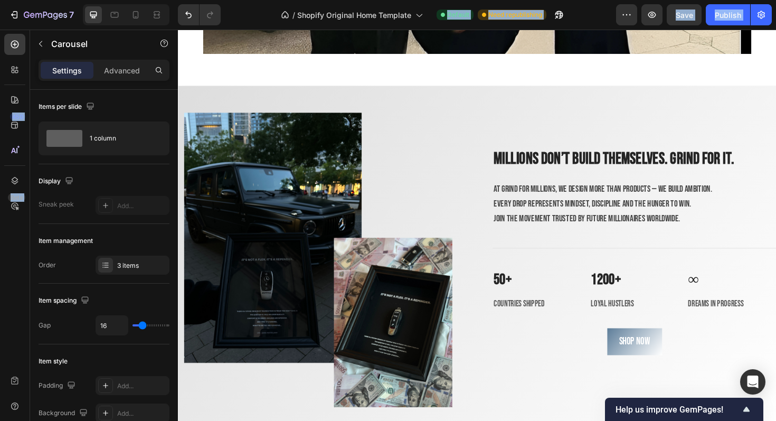
scroll to position [1722, 0]
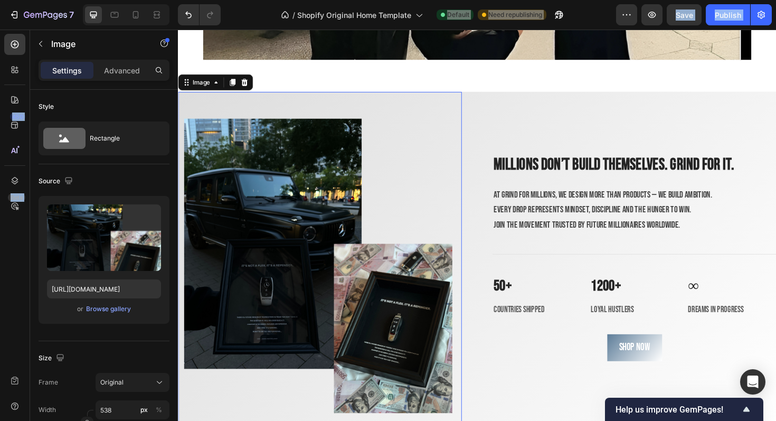
click at [421, 113] on img at bounding box center [326, 273] width 284 height 355
click at [483, 112] on div "Image 0 Millions don’t build themselves. Grind for it. Heading At Grind for Mil…" at bounding box center [494, 273] width 633 height 355
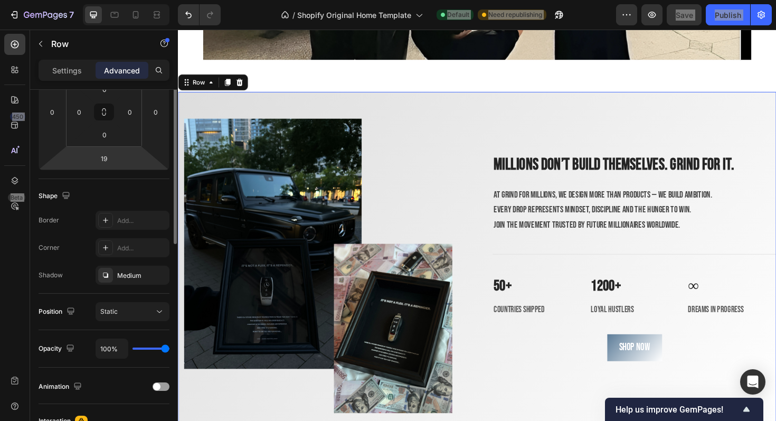
scroll to position [100, 0]
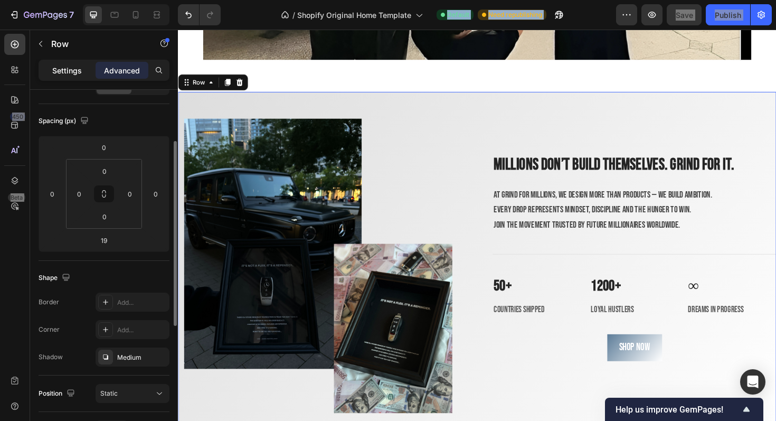
click at [71, 70] on p "Settings" at bounding box center [67, 70] width 30 height 11
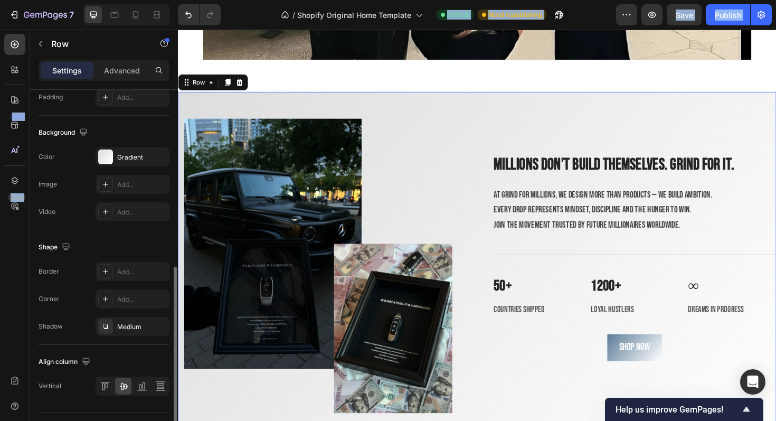
scroll to position [338, 0]
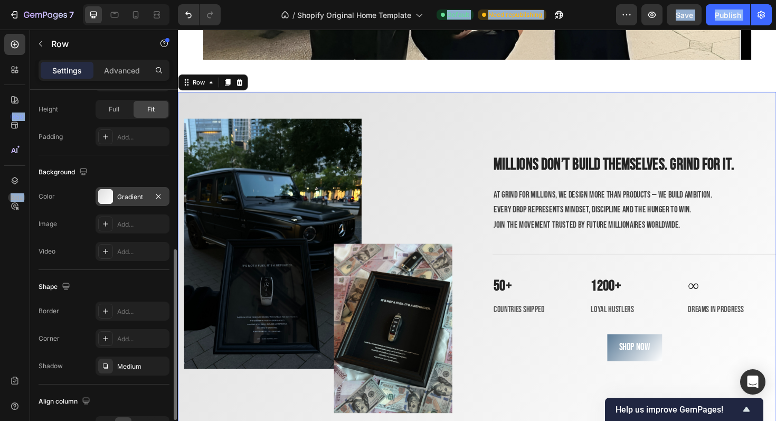
click at [122, 201] on div "Gradient" at bounding box center [132, 197] width 31 height 10
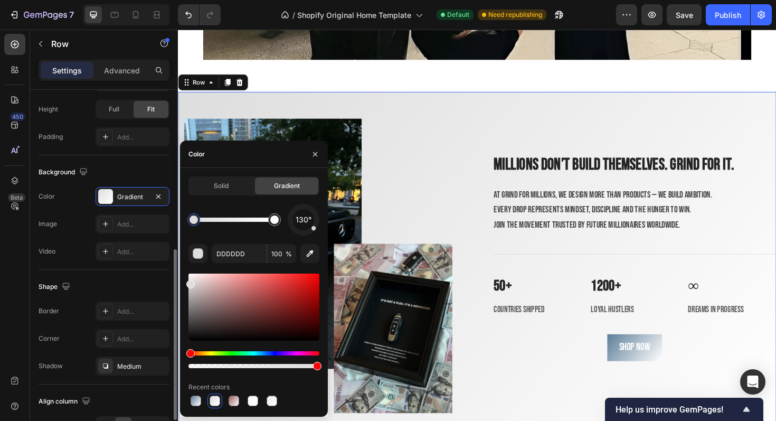
click at [77, 235] on div "The changes might be hidden by the video. Color Gradient Image Add... Video Add…" at bounding box center [104, 224] width 131 height 74
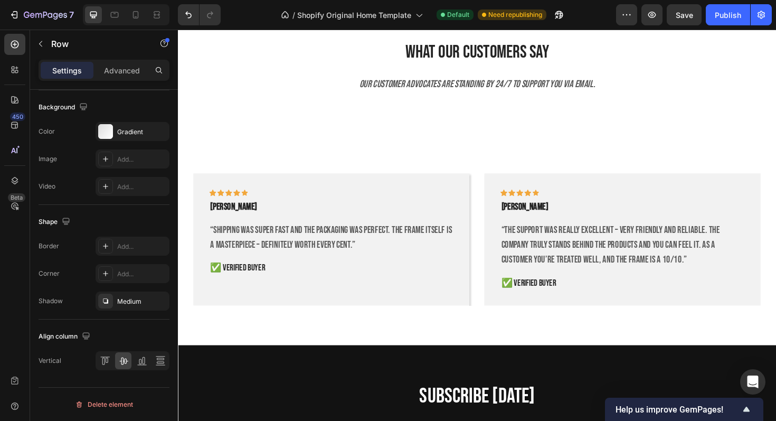
scroll to position [2543, 0]
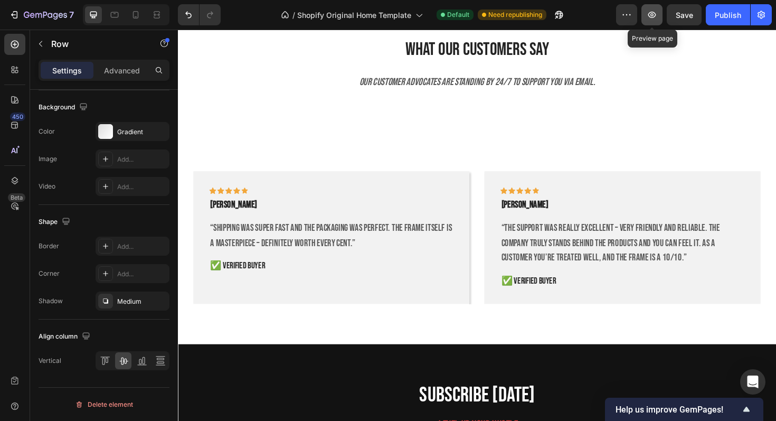
click at [659, 11] on button "button" at bounding box center [651, 14] width 21 height 21
